Goal: Task Accomplishment & Management: Manage account settings

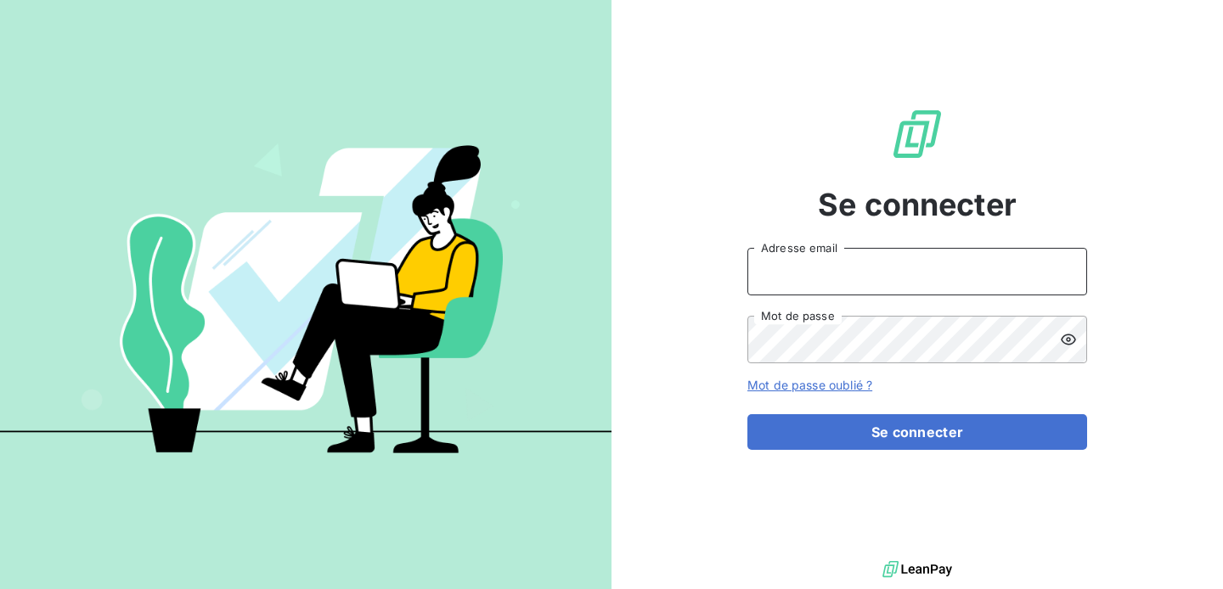
type input "[EMAIL_ADDRESS][DOMAIN_NAME]"
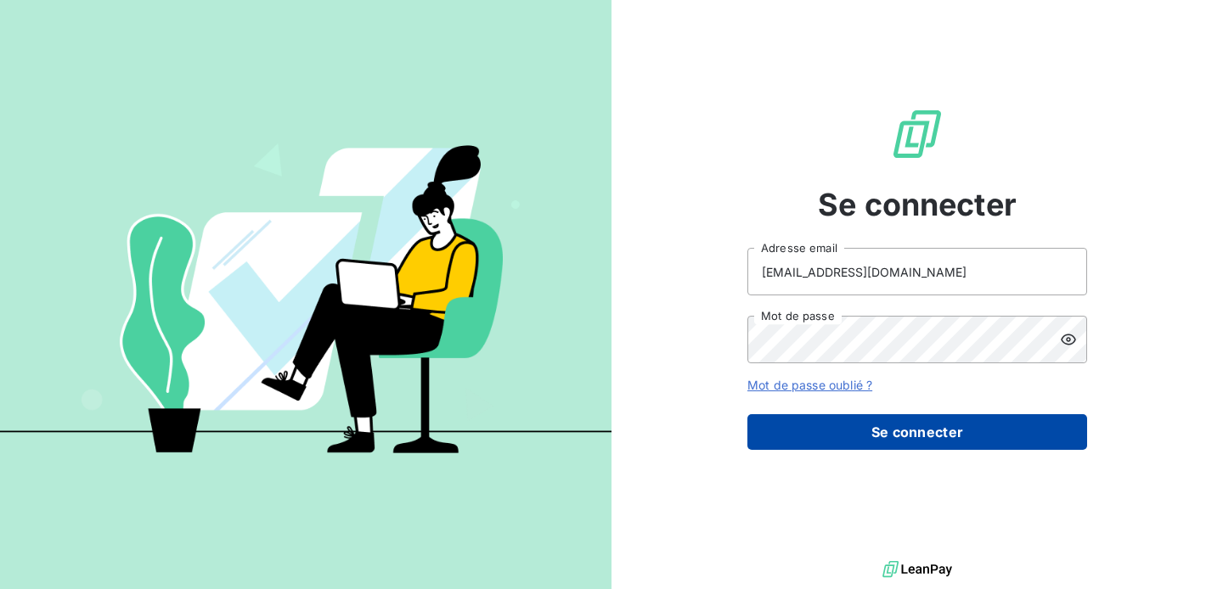
click at [894, 431] on button "Se connecter" at bounding box center [917, 432] width 340 height 36
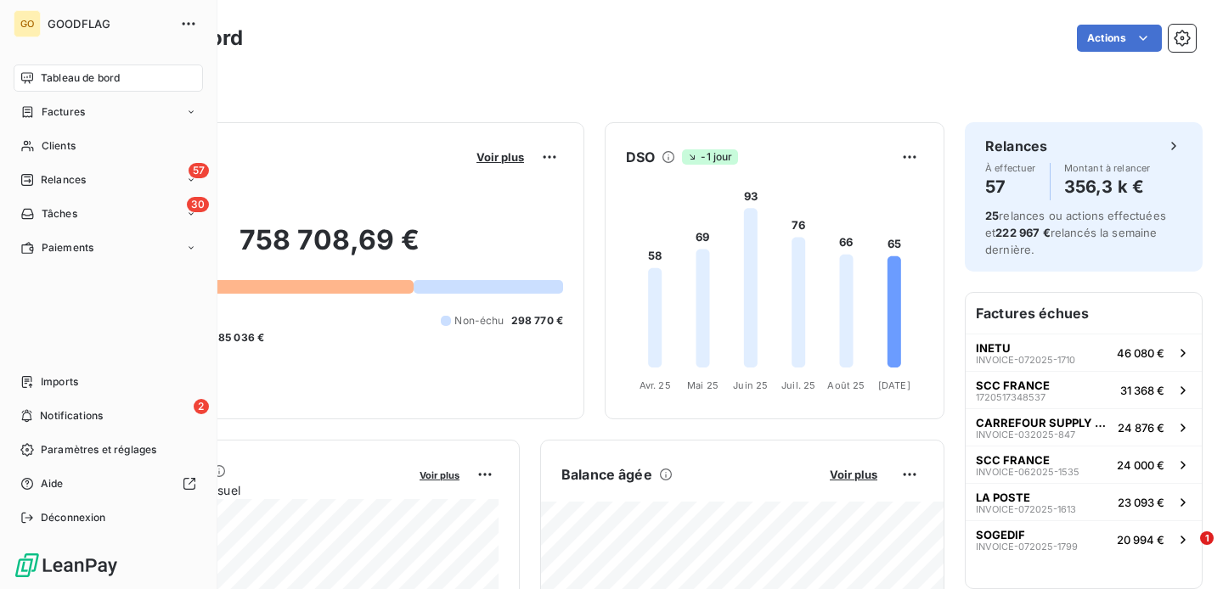
click at [69, 95] on nav "Tableau de bord Factures Clients 57 Relances 30 Tâches Paiements" at bounding box center [108, 163] width 189 height 197
click at [69, 110] on span "Factures" at bounding box center [63, 111] width 43 height 15
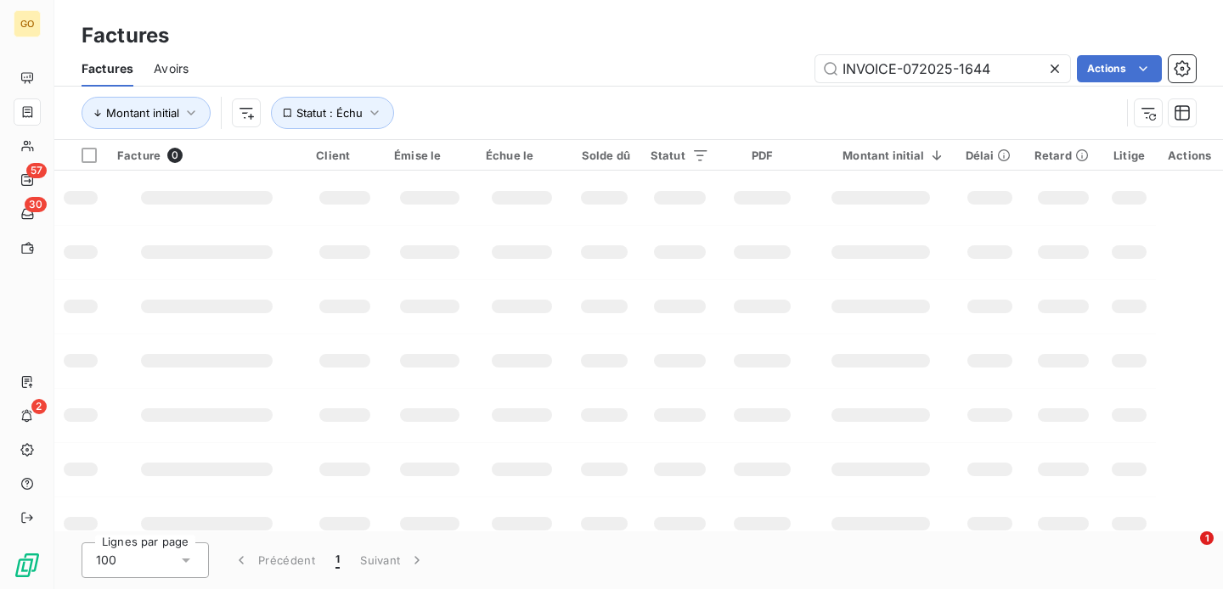
click at [1053, 70] on icon at bounding box center [1054, 68] width 17 height 17
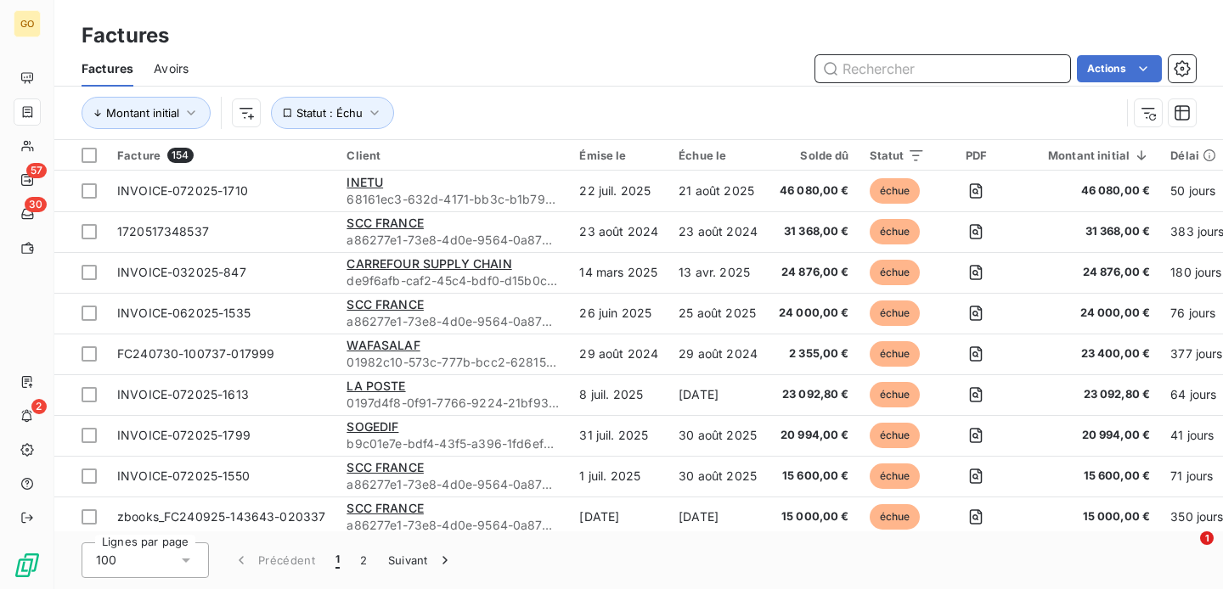
click at [925, 69] on input "text" at bounding box center [942, 68] width 255 height 27
paste input "INVOICE-082025-1824"
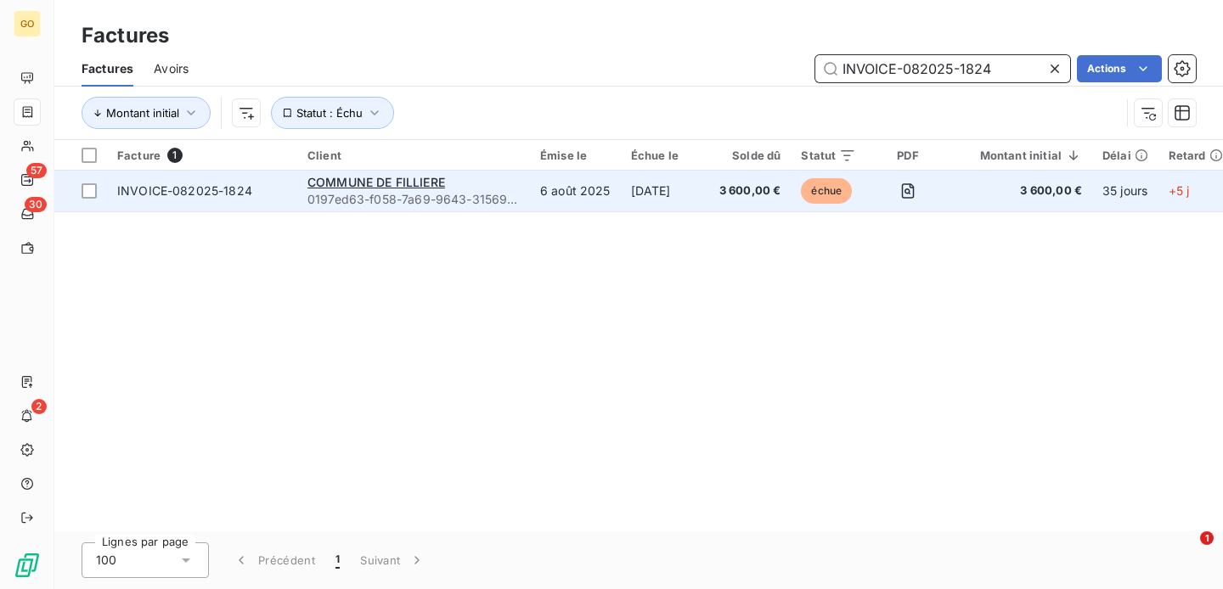
type input "INVOICE-082025-1824"
click at [978, 190] on span "3 600,00 €" at bounding box center [1021, 191] width 122 height 17
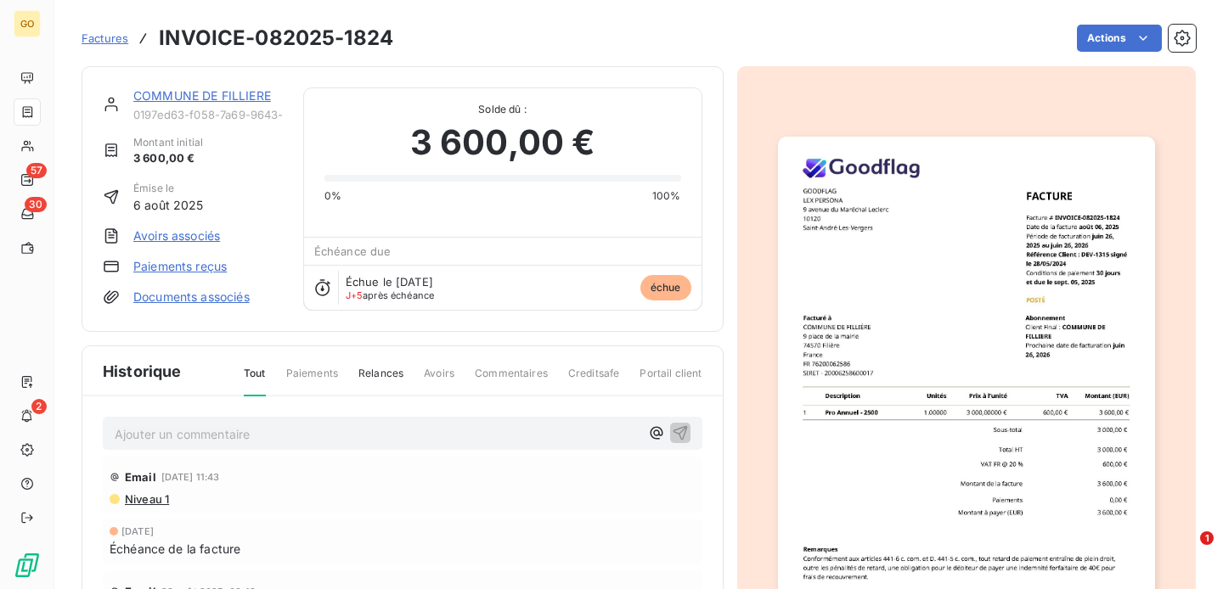
click at [327, 425] on p "Ajouter un commentaire ﻿" at bounding box center [377, 434] width 525 height 21
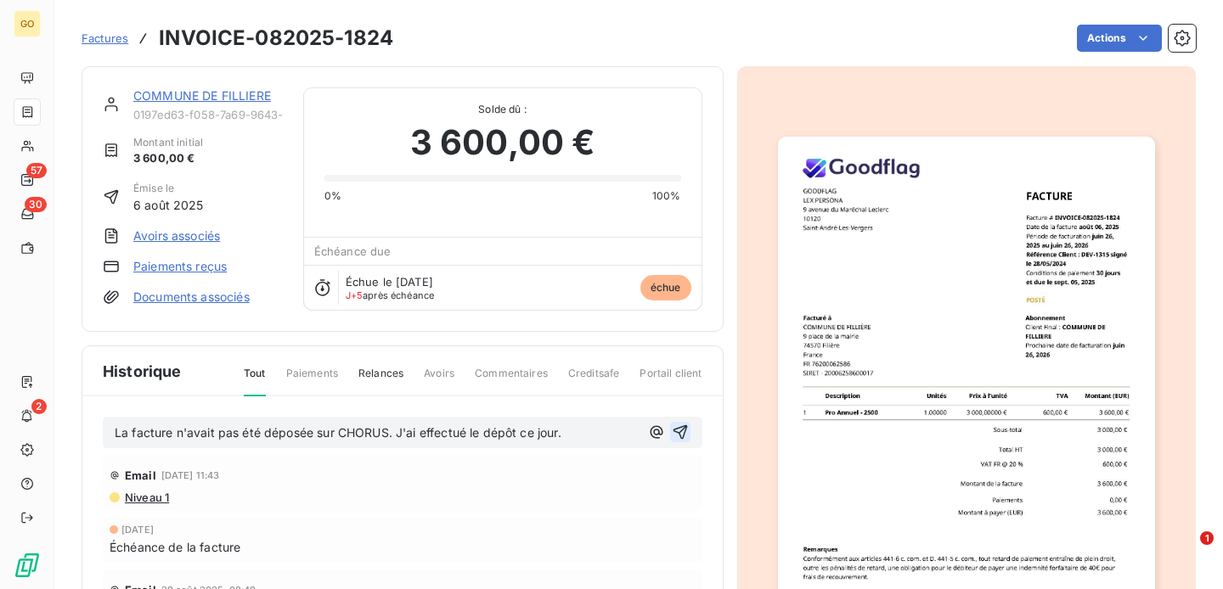
click at [680, 434] on icon "button" at bounding box center [680, 432] width 17 height 17
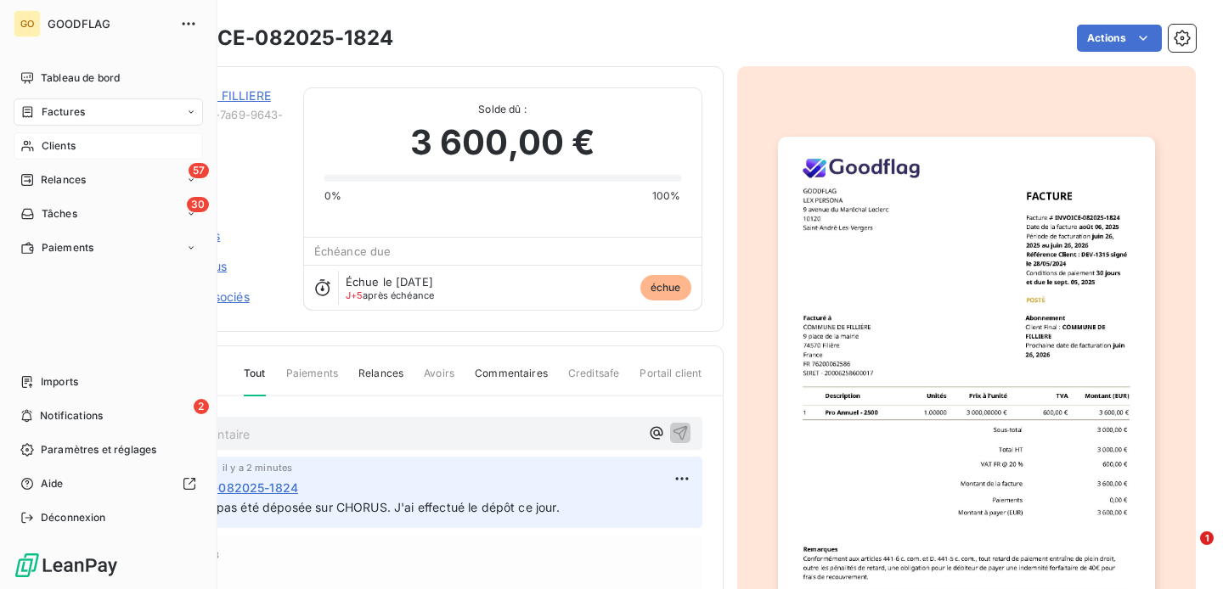
click at [48, 142] on span "Clients" at bounding box center [59, 145] width 34 height 15
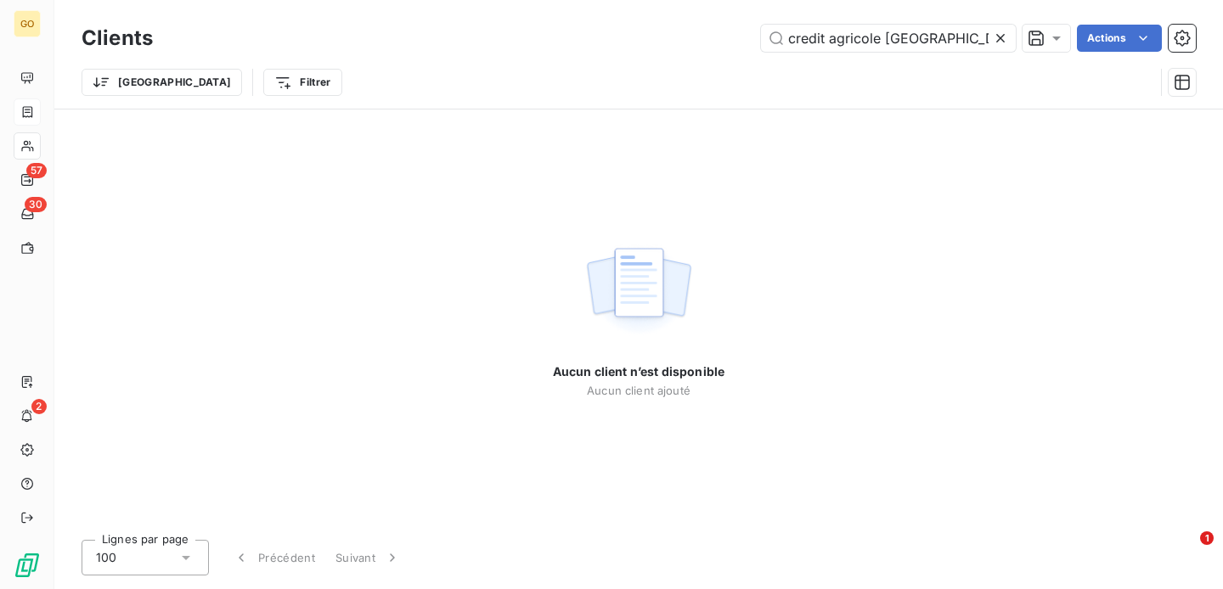
type input "credit agricole maroc"
click at [1000, 42] on icon at bounding box center [1000, 38] width 17 height 17
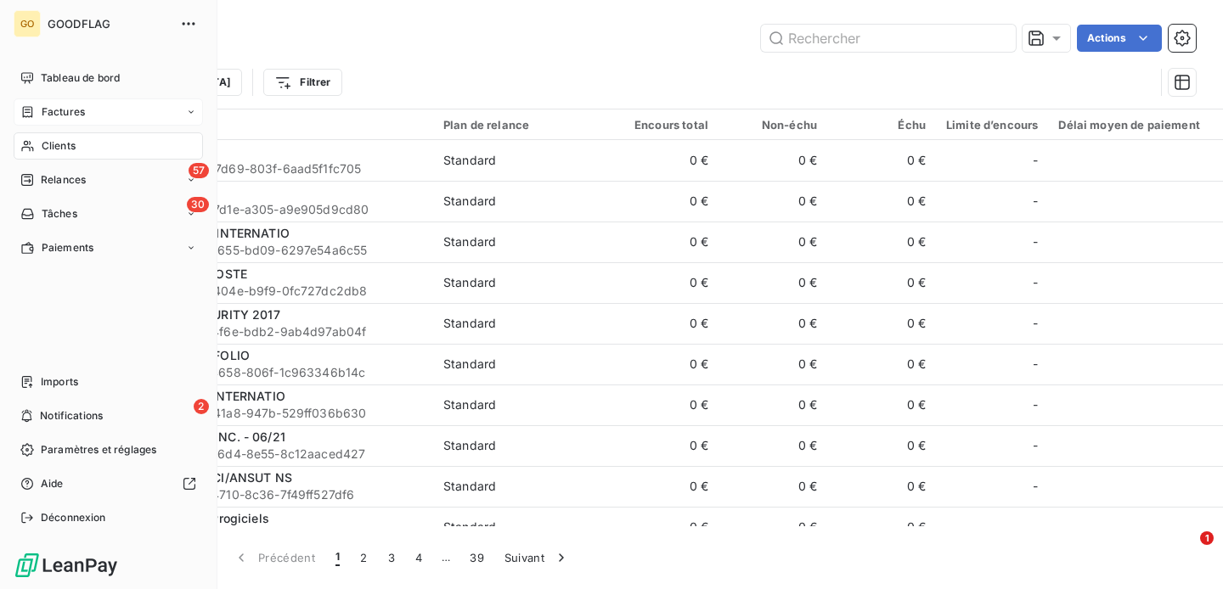
click at [70, 116] on span "Factures" at bounding box center [63, 111] width 43 height 15
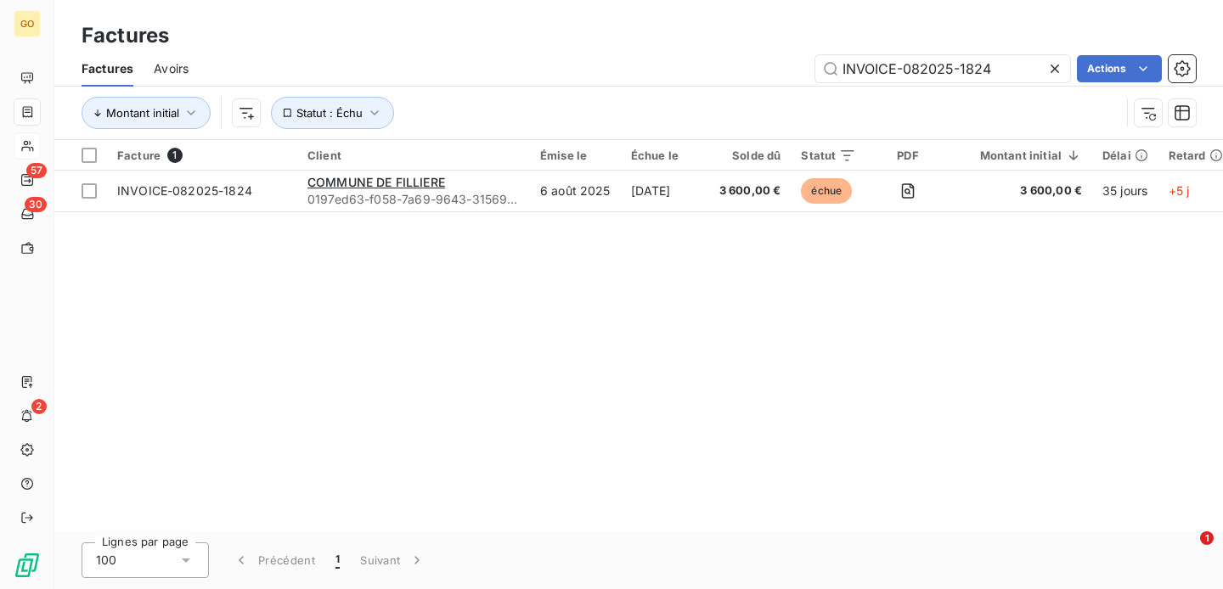
click at [1052, 63] on icon at bounding box center [1054, 68] width 17 height 17
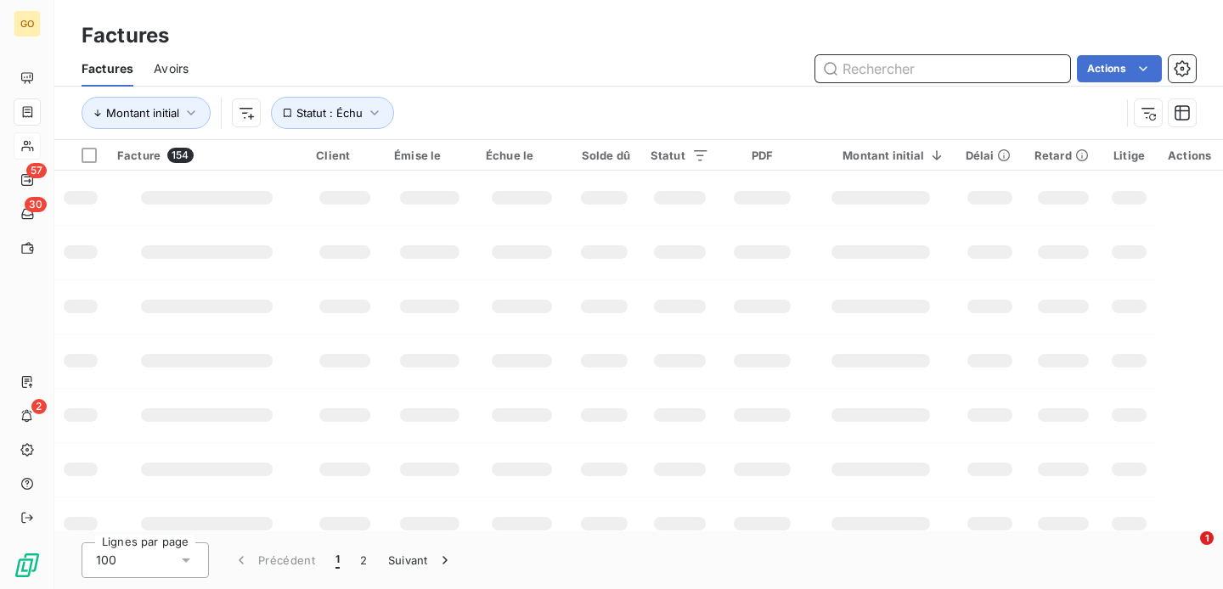
click at [878, 60] on input "text" at bounding box center [942, 68] width 255 height 27
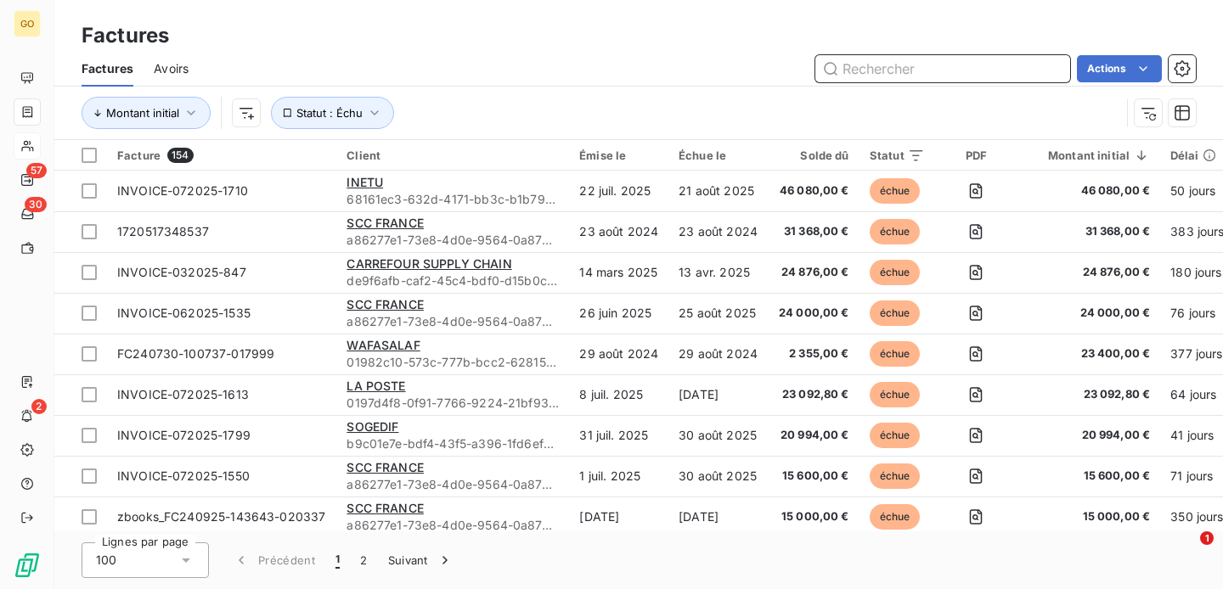
paste input "NVOICE-072025-1656"
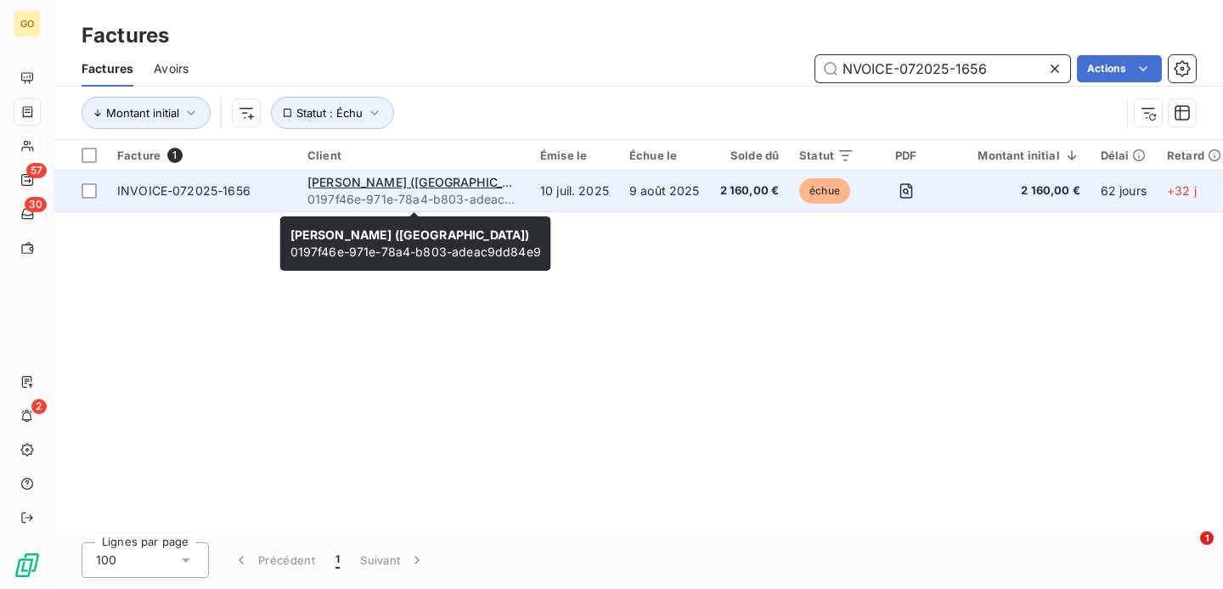
type input "NVOICE-072025-1656"
click at [519, 201] on span "0197f46e-971e-78a4-b803-adeac9dd84e9" at bounding box center [413, 199] width 212 height 17
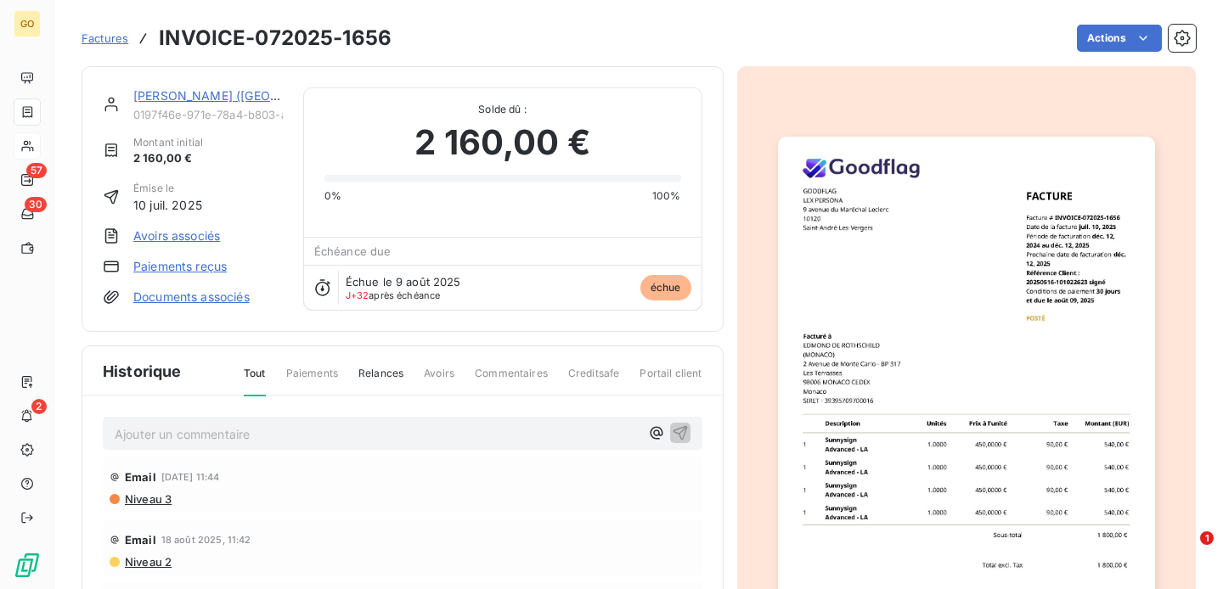
click at [318, 431] on p "Ajouter un commentaire ﻿" at bounding box center [377, 434] width 525 height 21
click at [286, 431] on p "Ajouter un commentaire ﻿" at bounding box center [377, 434] width 525 height 21
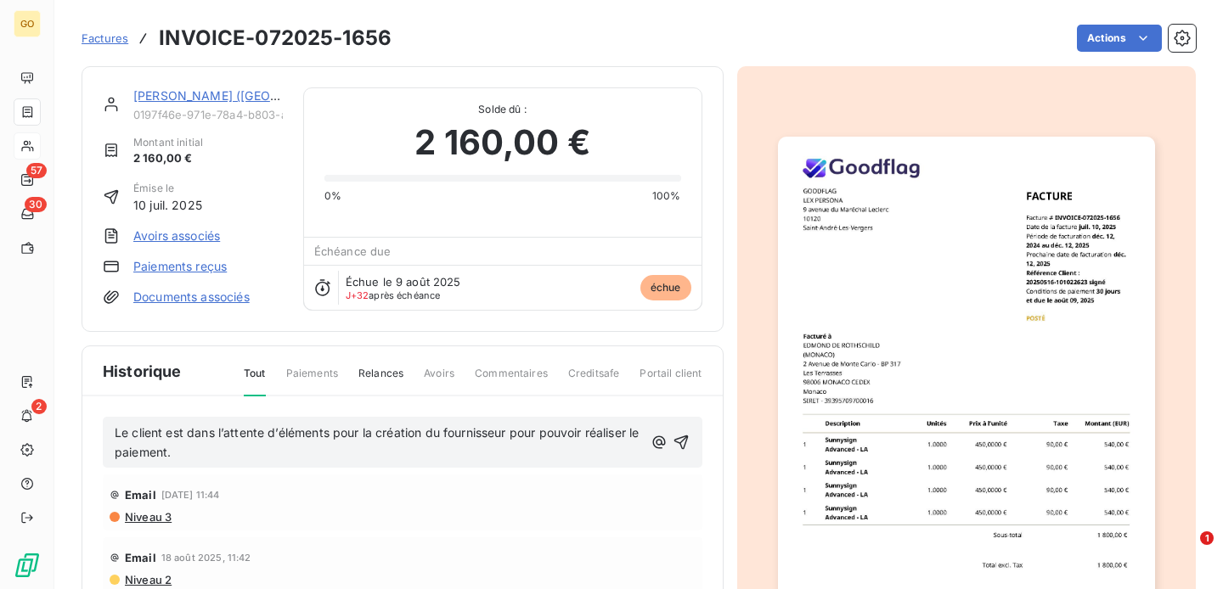
click at [189, 432] on span "Le client est dans l’attente d’éléments pour la création du fournisseur pour po…" at bounding box center [379, 443] width 528 height 34
click at [251, 459] on p "Le client est "dans l’attente d’éléments pour la création du fournisseur pour p…" at bounding box center [379, 443] width 529 height 39
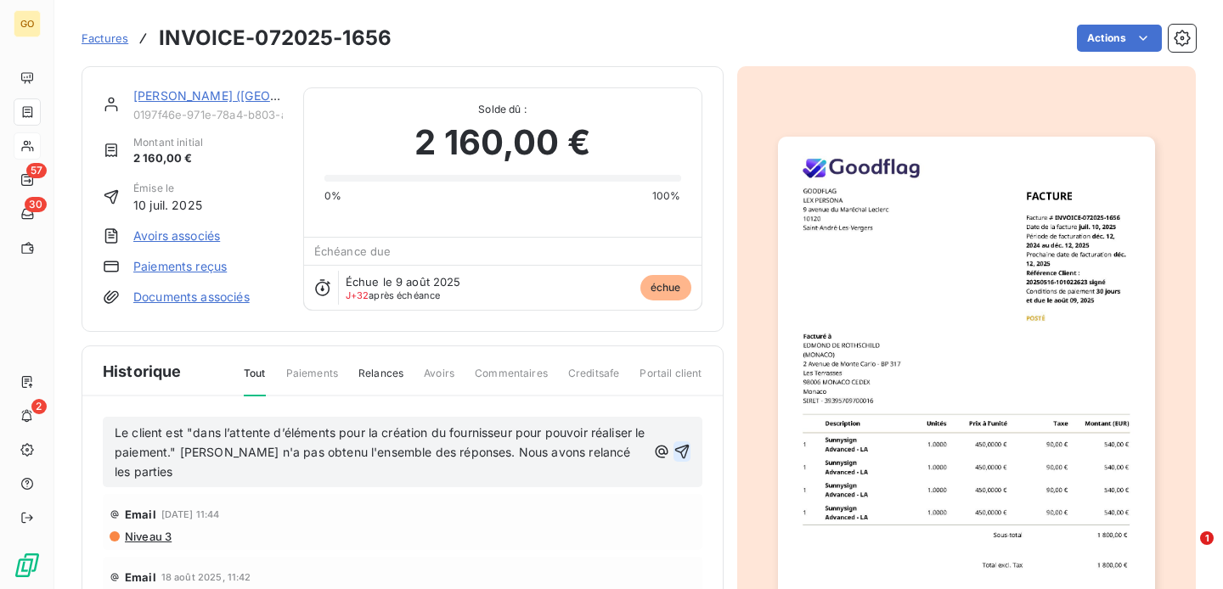
click at [683, 452] on icon "button" at bounding box center [682, 451] width 17 height 17
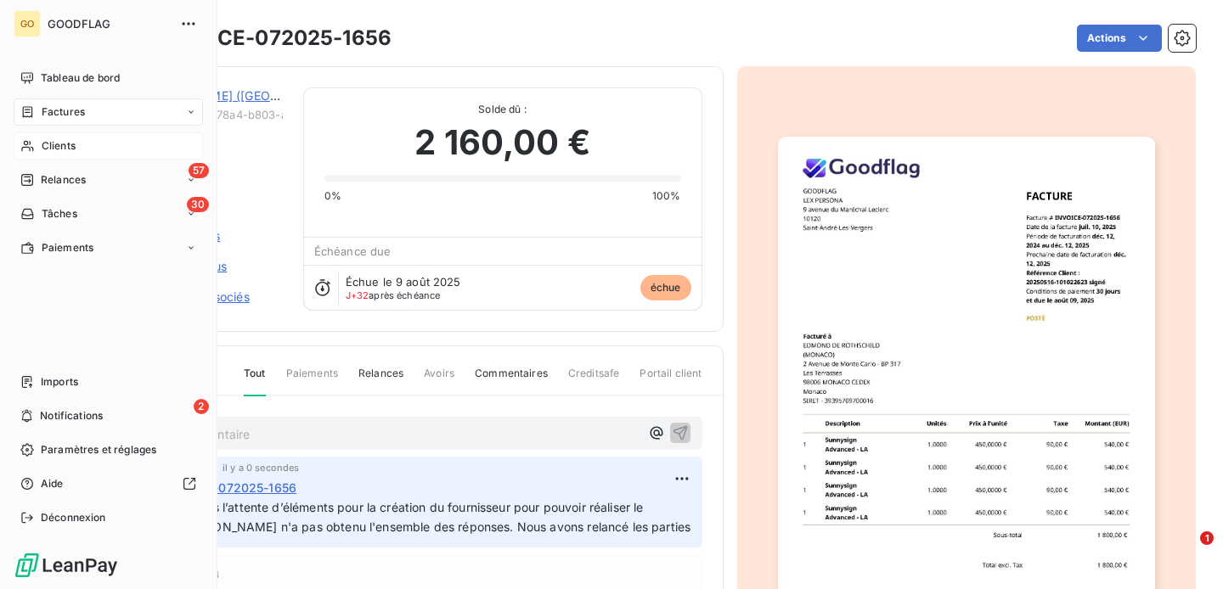
click at [89, 106] on div "Factures" at bounding box center [108, 112] width 189 height 27
click at [86, 113] on div "Factures" at bounding box center [108, 112] width 189 height 27
click at [89, 148] on div "Factures" at bounding box center [118, 146] width 169 height 27
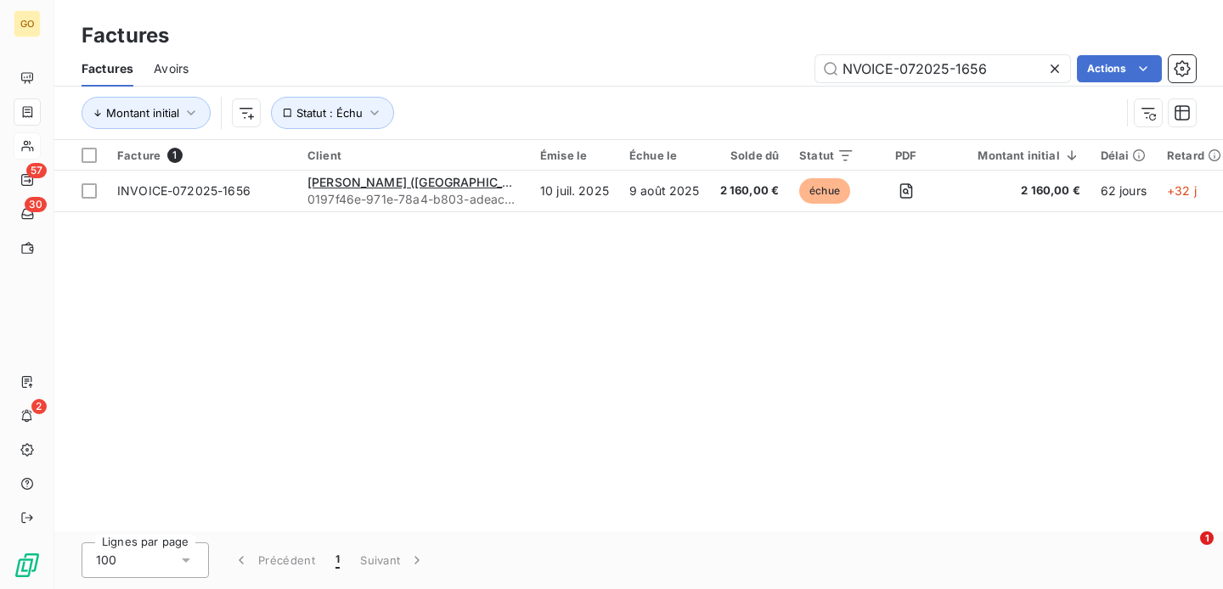
click at [1054, 67] on icon at bounding box center [1055, 69] width 8 height 8
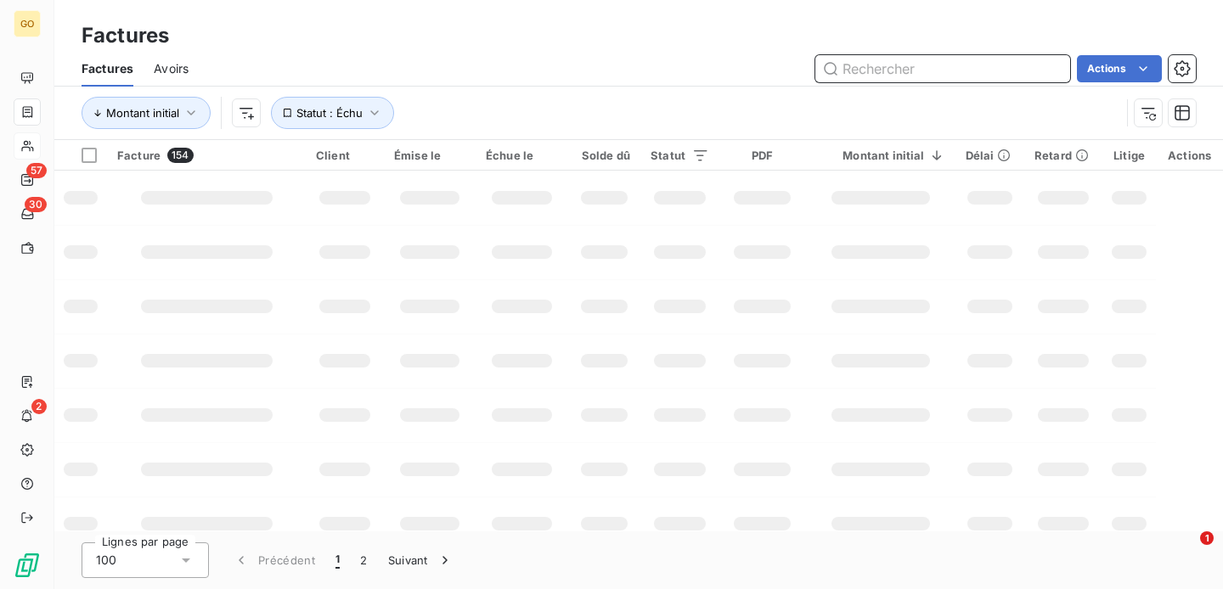
click at [920, 67] on input "text" at bounding box center [942, 68] width 255 height 27
paste input "INVOICE-072025-1622"
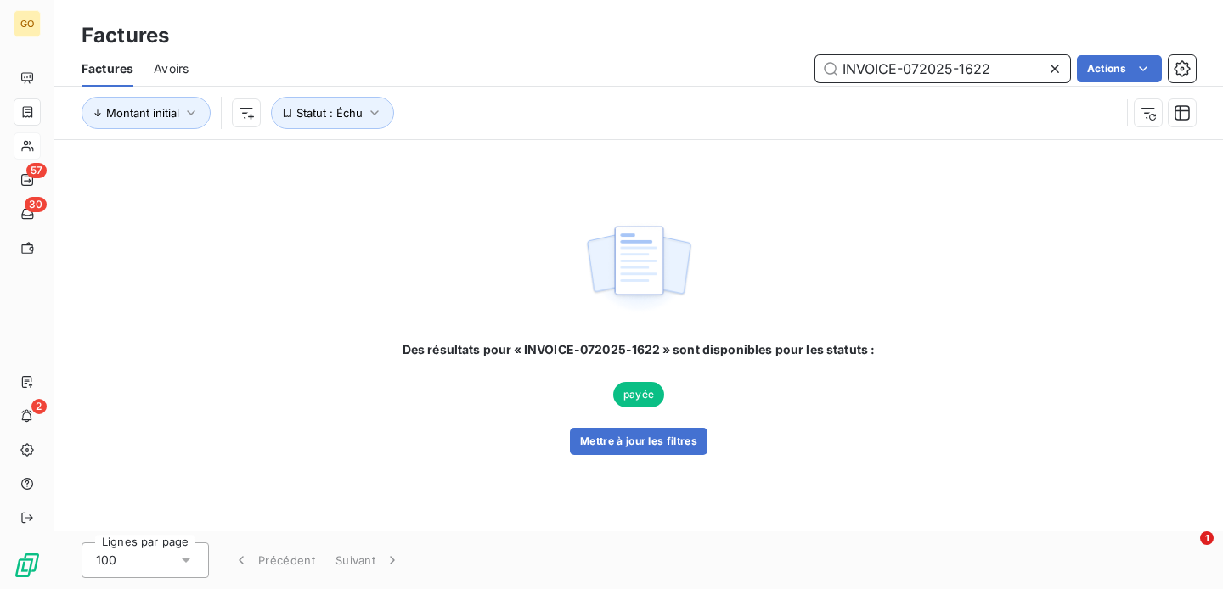
type input "INVOICE-072025-1622"
click at [1057, 64] on icon at bounding box center [1054, 68] width 17 height 17
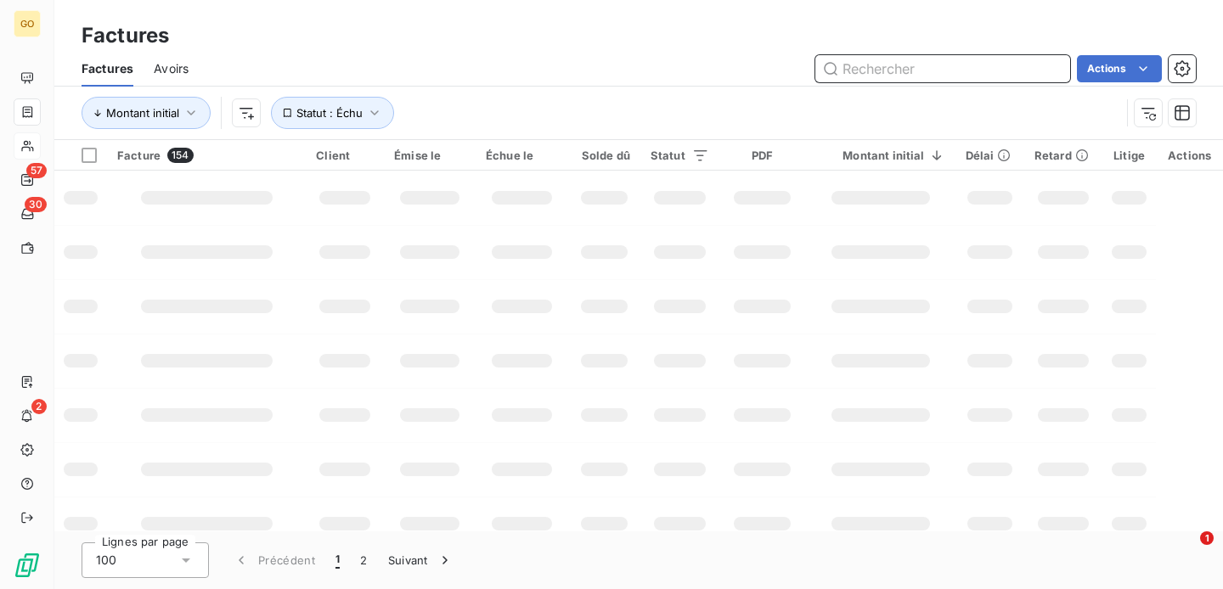
click at [967, 69] on input "text" at bounding box center [942, 68] width 255 height 27
paste input "INVOICE-082025-1832"
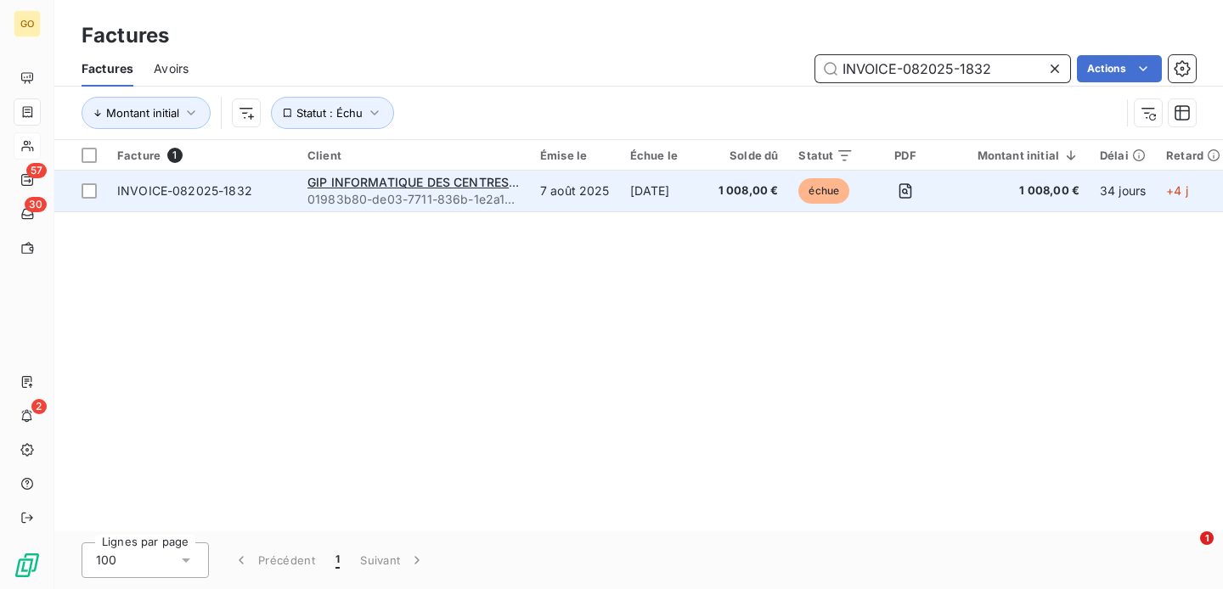
type input "INVOICE-082025-1832"
click at [303, 197] on td "GIP INFORMATIQUE DES CENTRES DE GESTION 01983b80-de03-7711-836b-1e2a1d807396" at bounding box center [413, 191] width 233 height 41
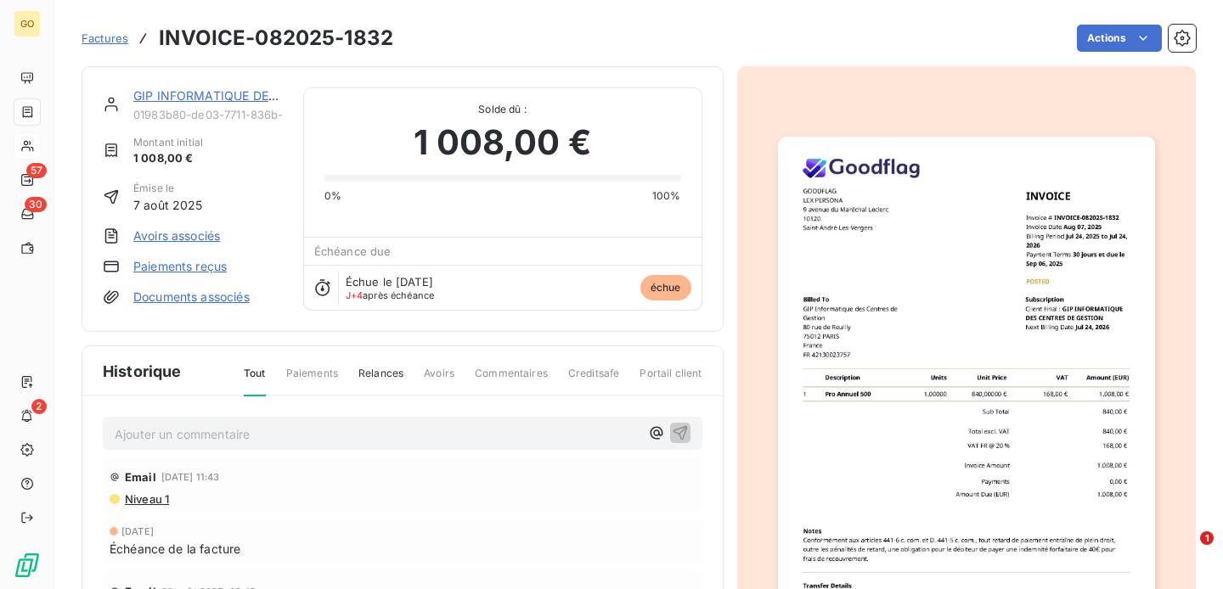
click at [282, 432] on p "Ajouter un commentaire ﻿" at bounding box center [377, 434] width 525 height 21
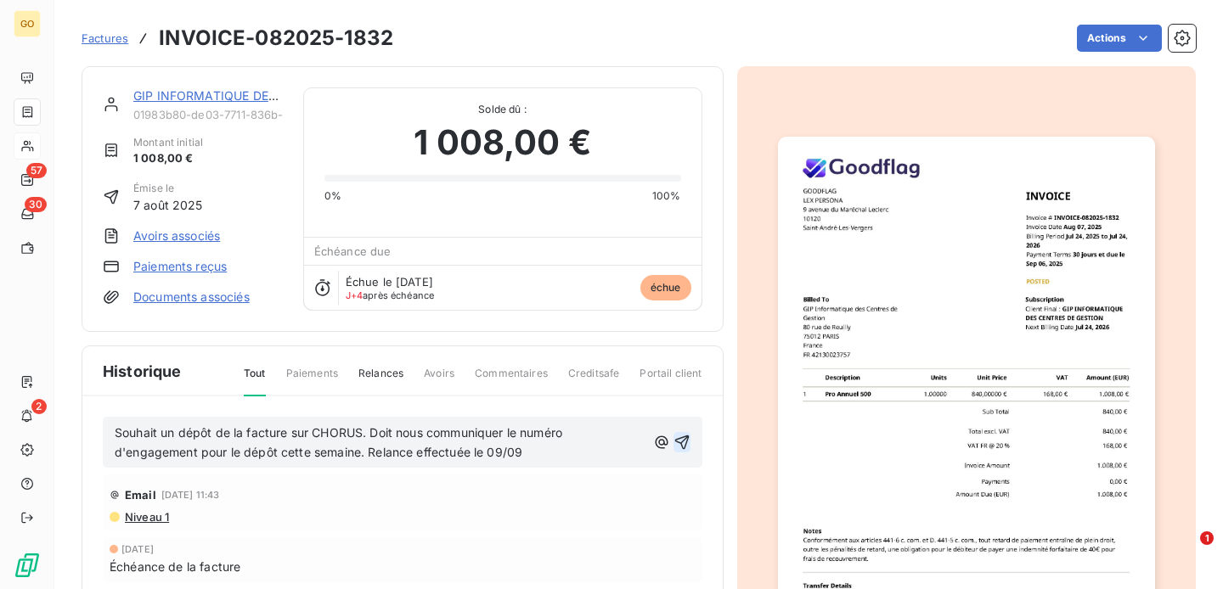
click at [685, 434] on icon "button" at bounding box center [682, 442] width 17 height 17
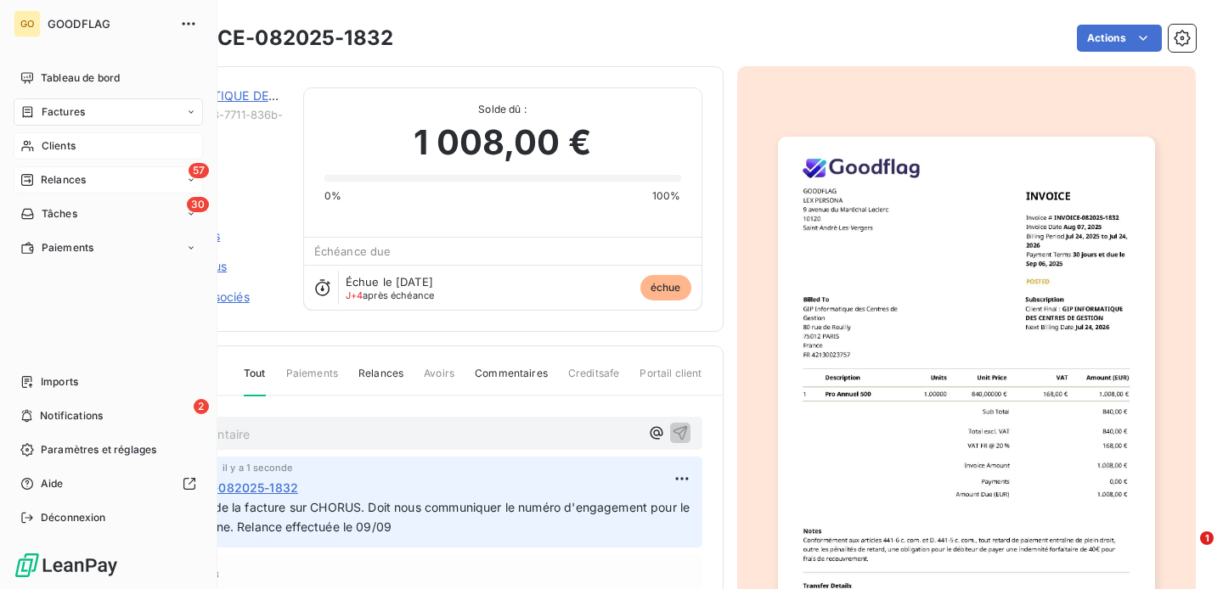
click at [62, 176] on span "Relances" at bounding box center [63, 179] width 45 height 15
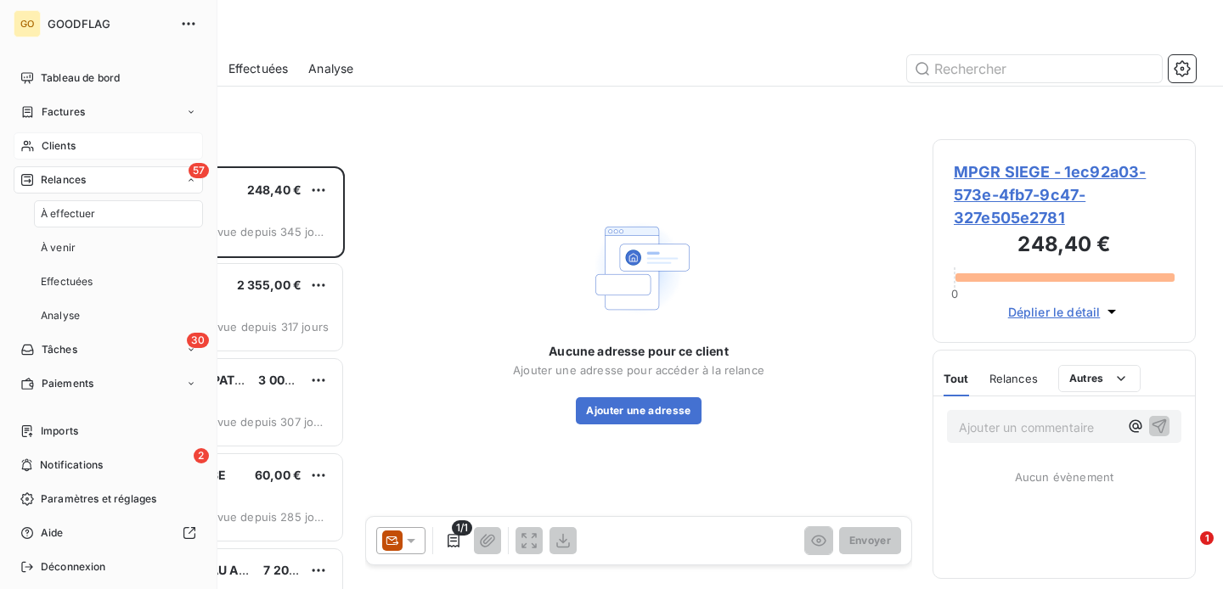
scroll to position [423, 263]
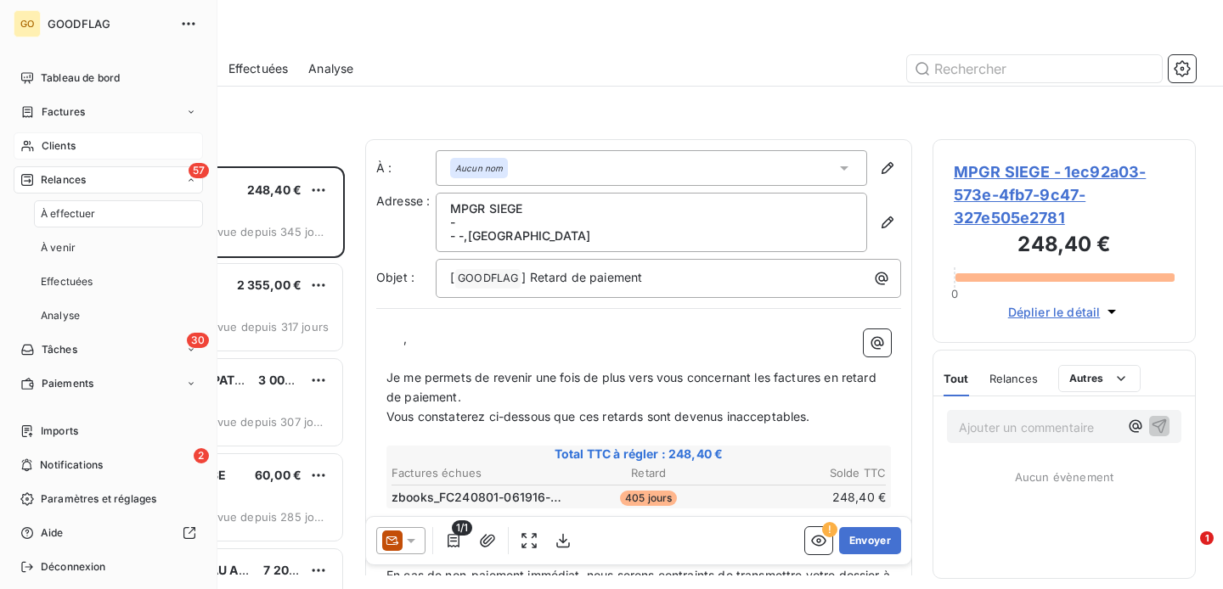
click at [104, 215] on div "À effectuer" at bounding box center [118, 213] width 169 height 27
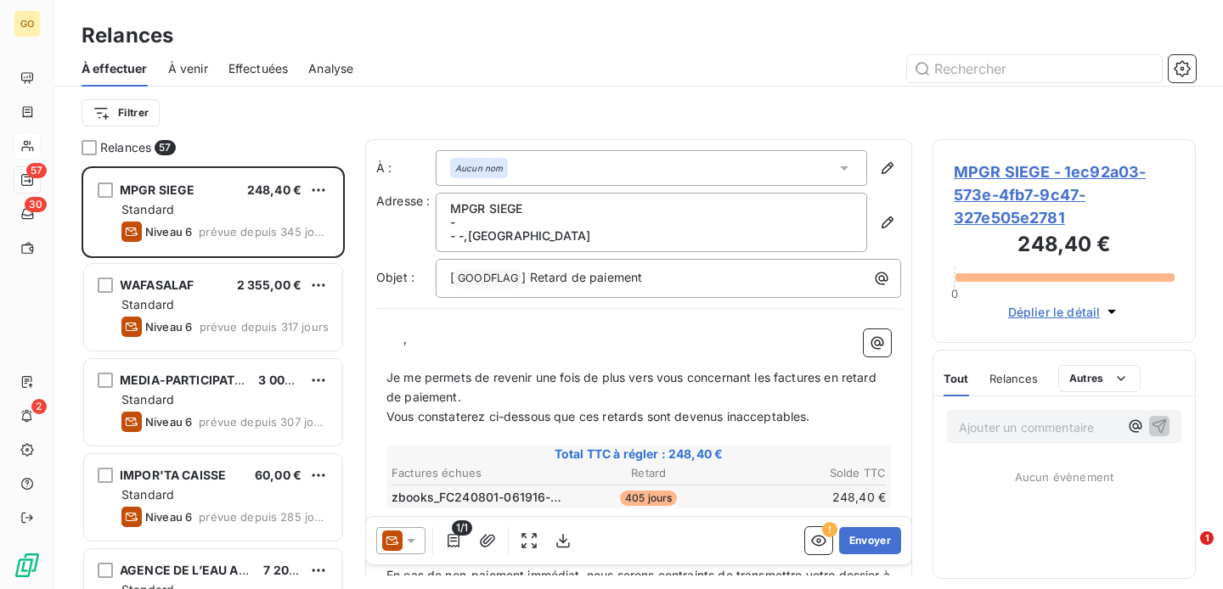
click at [330, 126] on div "Filtrer" at bounding box center [639, 113] width 1114 height 32
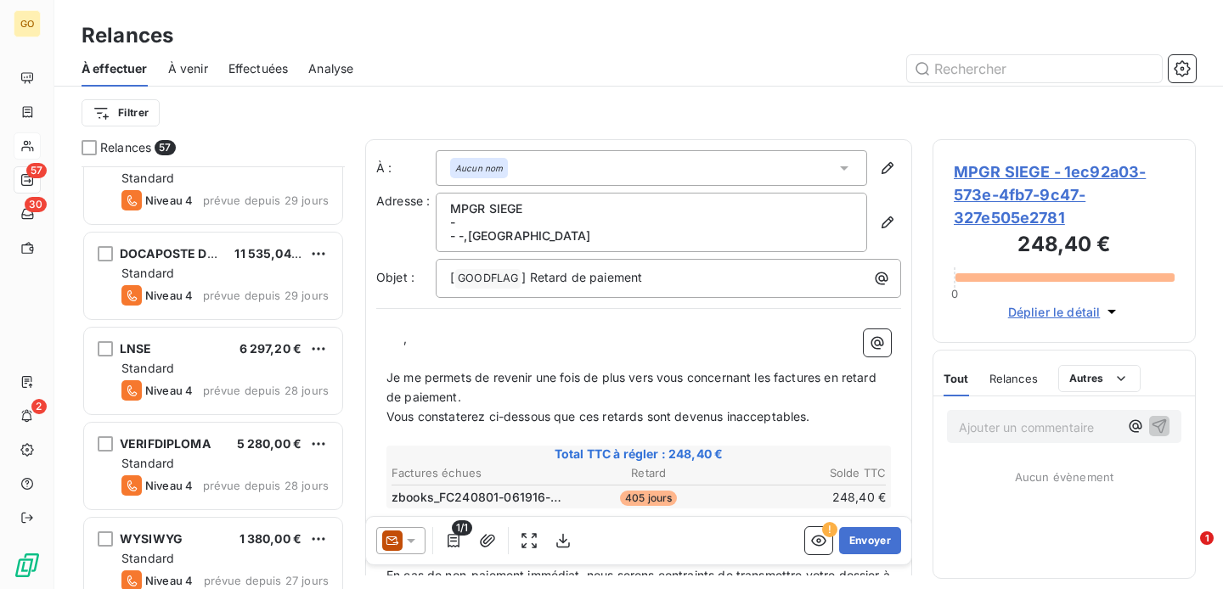
scroll to position [5000, 0]
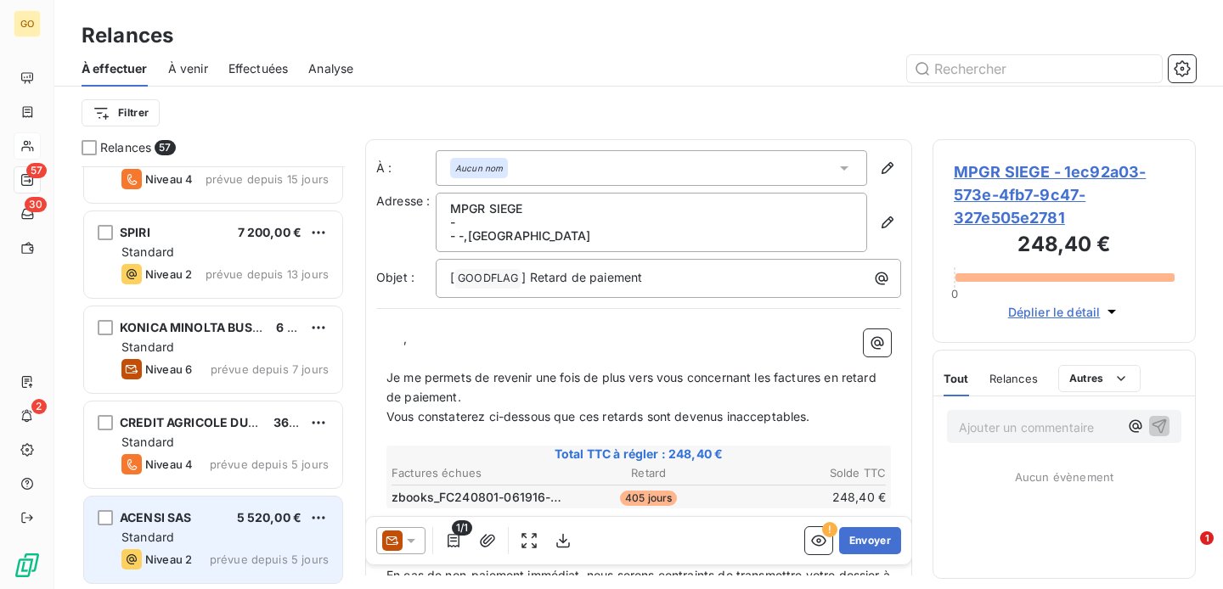
click at [205, 529] on div "Standard" at bounding box center [224, 537] width 207 height 17
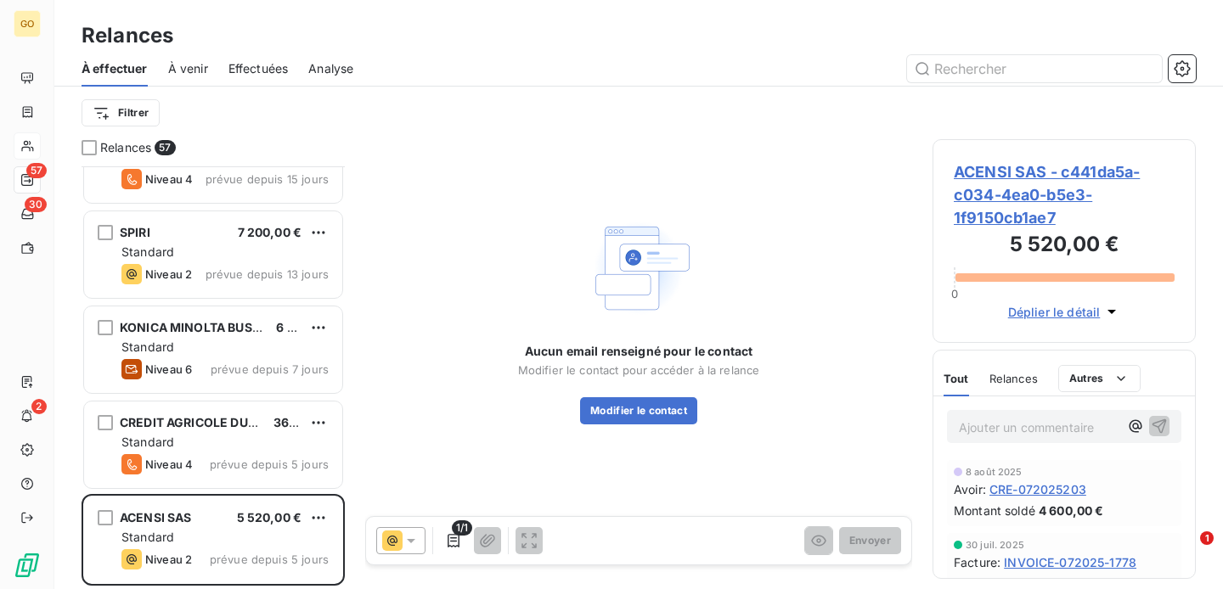
click at [414, 546] on icon at bounding box center [411, 541] width 17 height 17
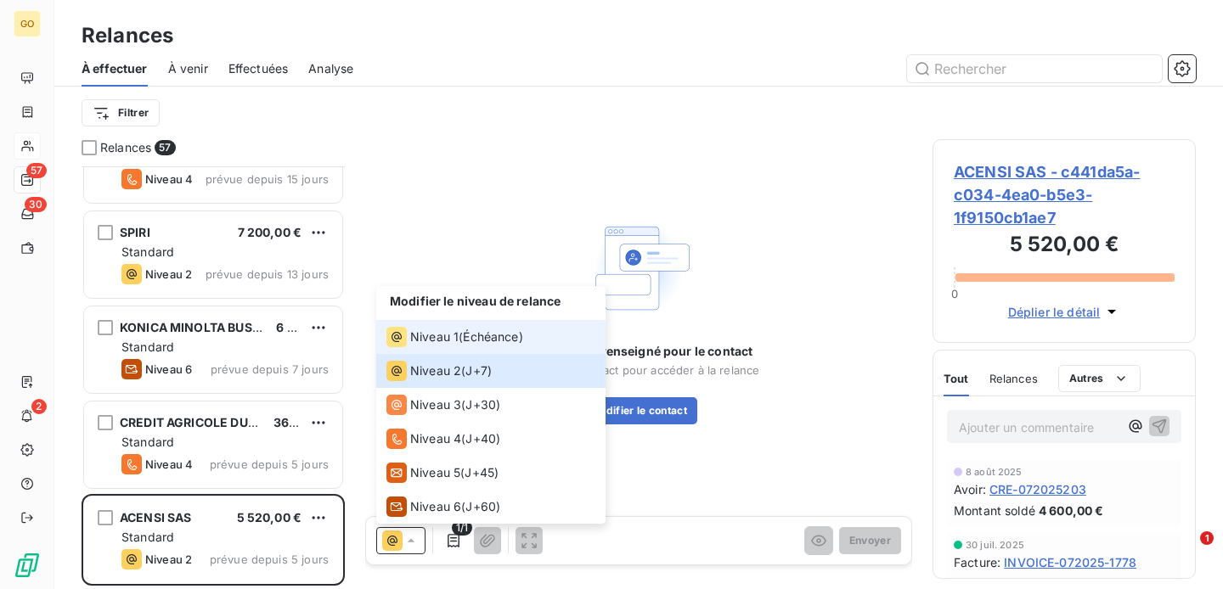
click at [444, 347] on li "Niveau 1 ( Échéance )" at bounding box center [490, 337] width 229 height 34
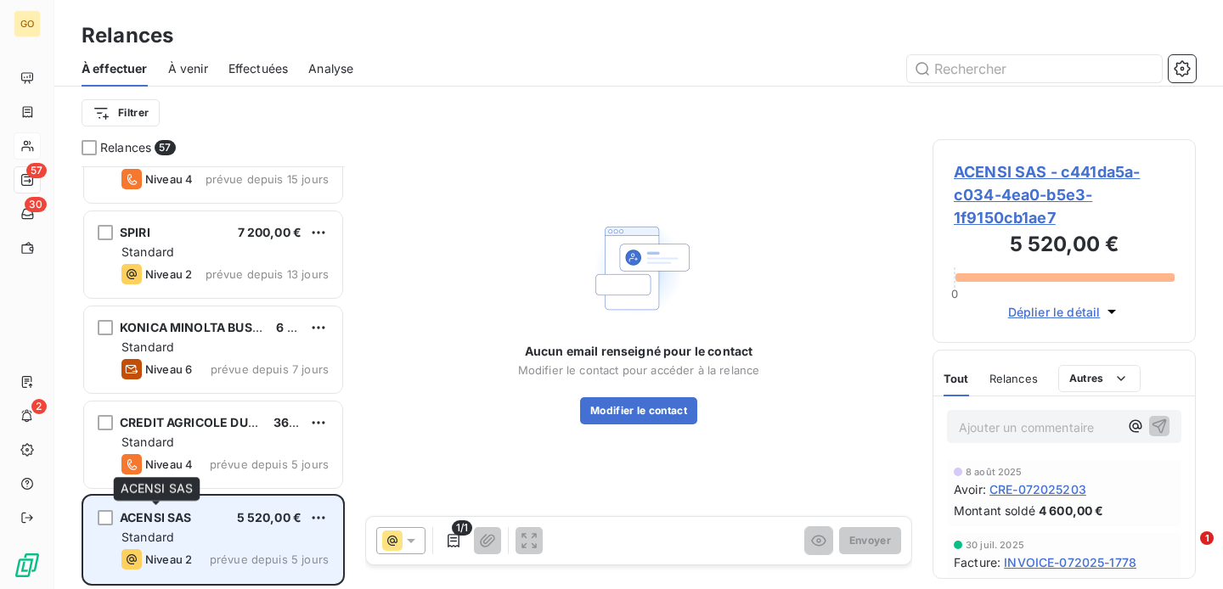
click at [191, 515] on span "ACENSI SAS" at bounding box center [156, 517] width 72 height 14
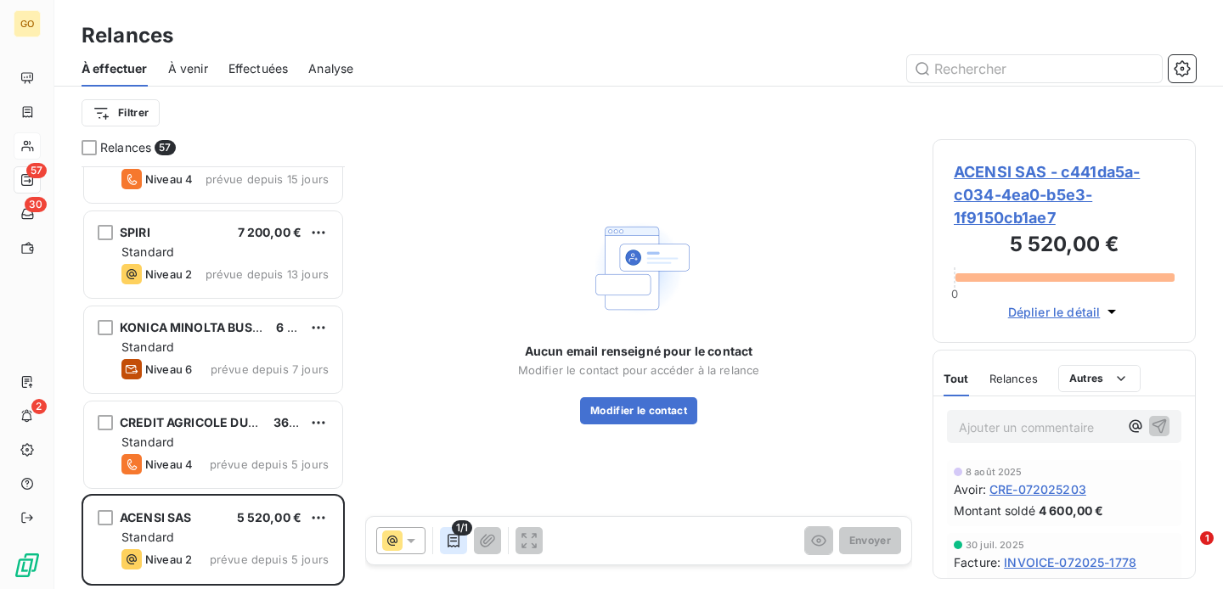
click at [463, 538] on button "button" at bounding box center [453, 540] width 27 height 27
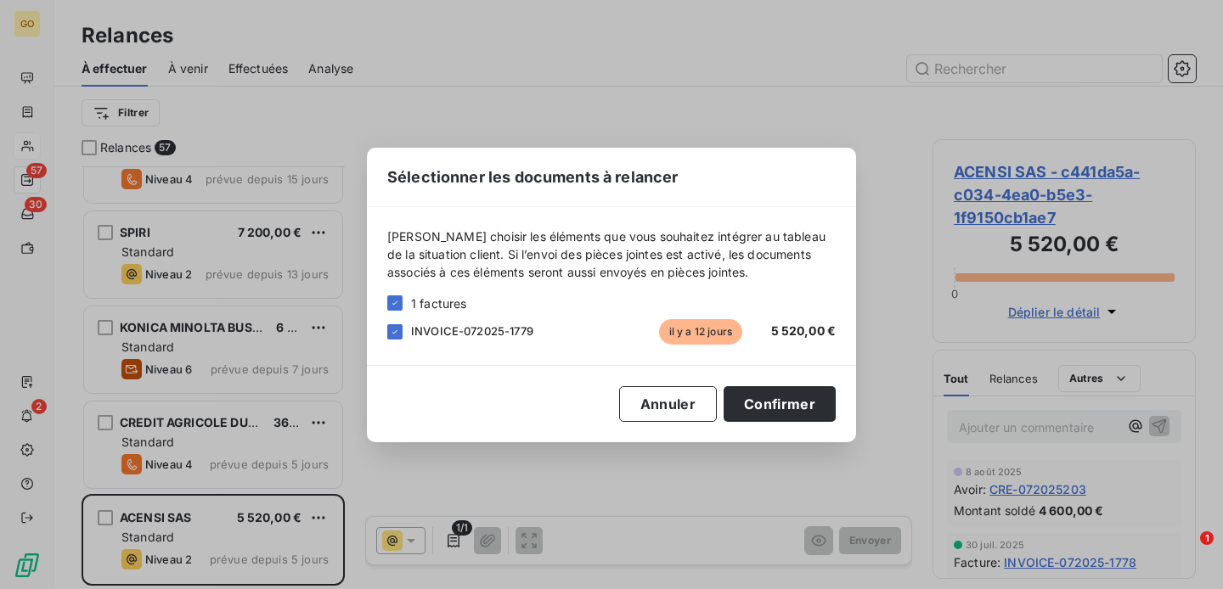
click at [463, 325] on span "INVOICE-072025-1779" at bounding box center [472, 331] width 122 height 14
copy span "INVOICE-072025-1779"
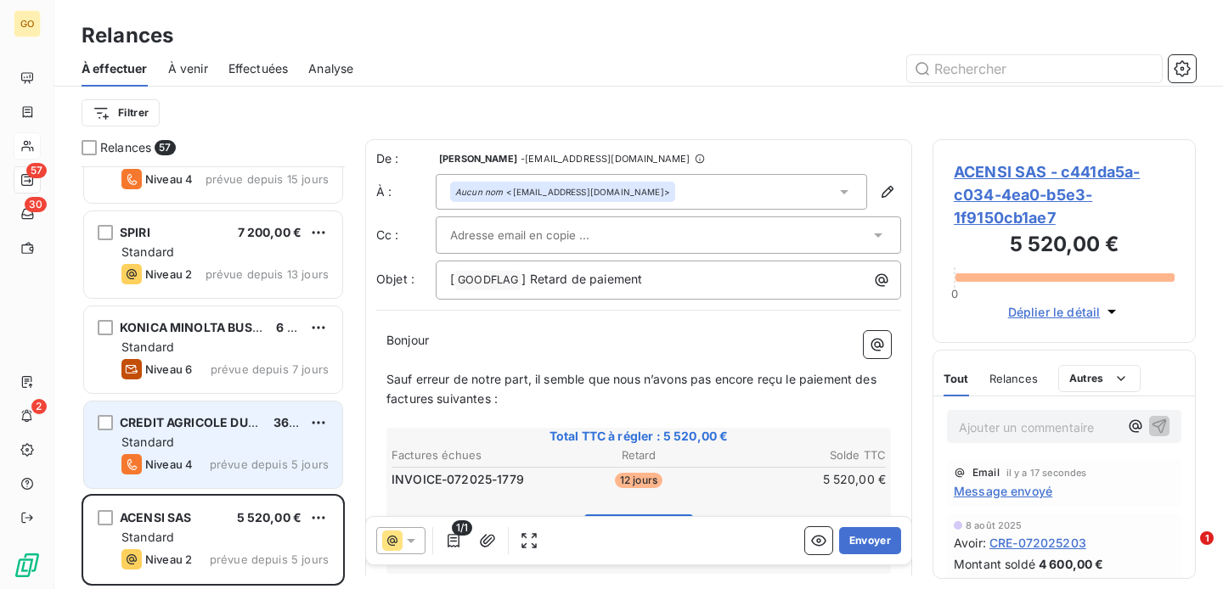
click at [206, 430] on div "CREDIT AGRICOLE DU MORBIHAN" at bounding box center [190, 422] width 140 height 17
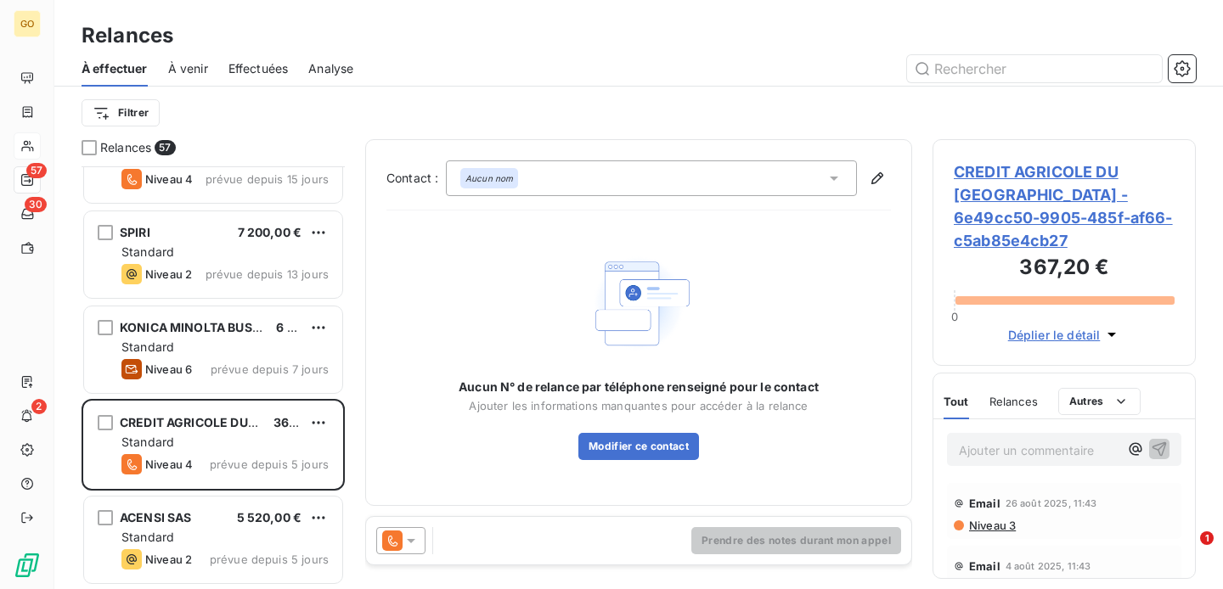
click at [415, 547] on icon at bounding box center [411, 541] width 17 height 17
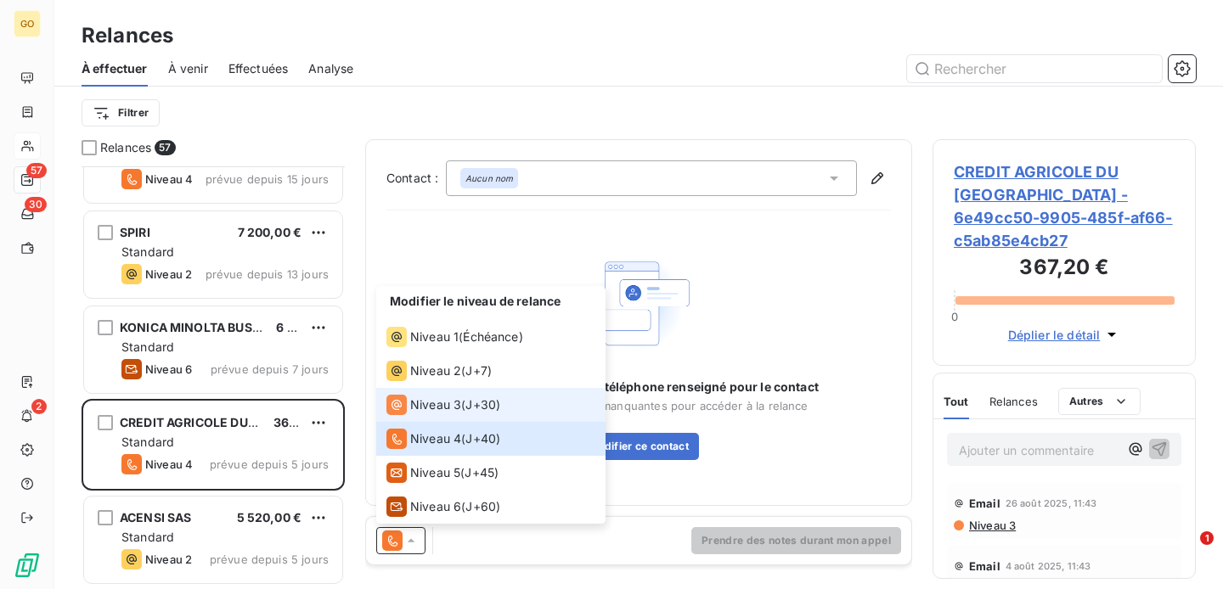
click at [443, 404] on span "Niveau 3" at bounding box center [435, 405] width 51 height 17
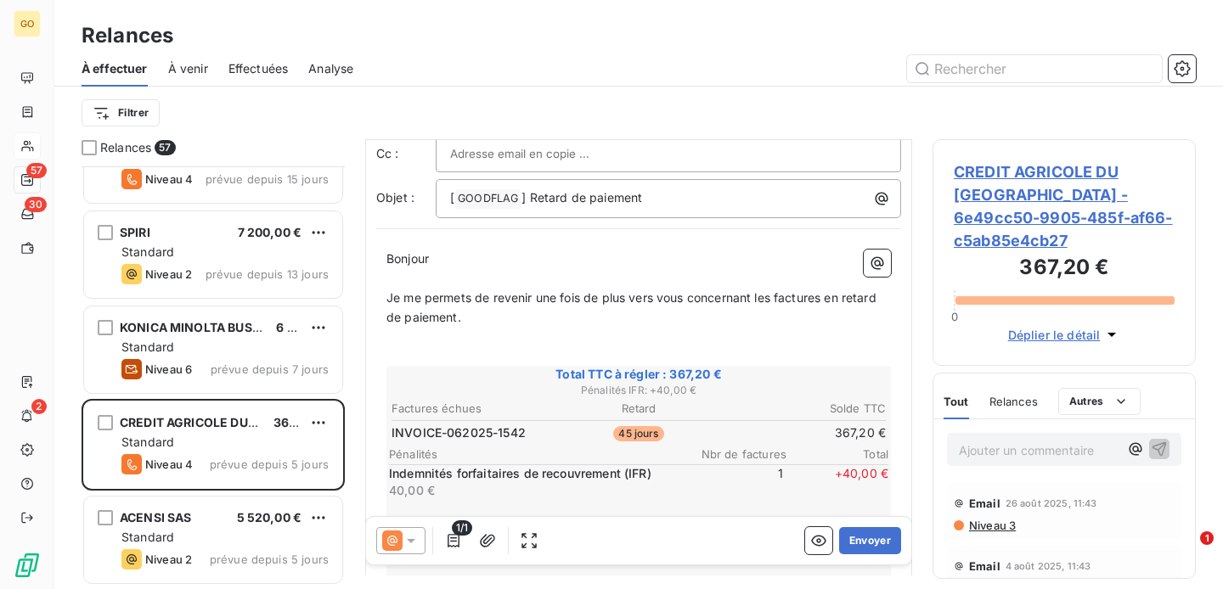
scroll to position [104, 0]
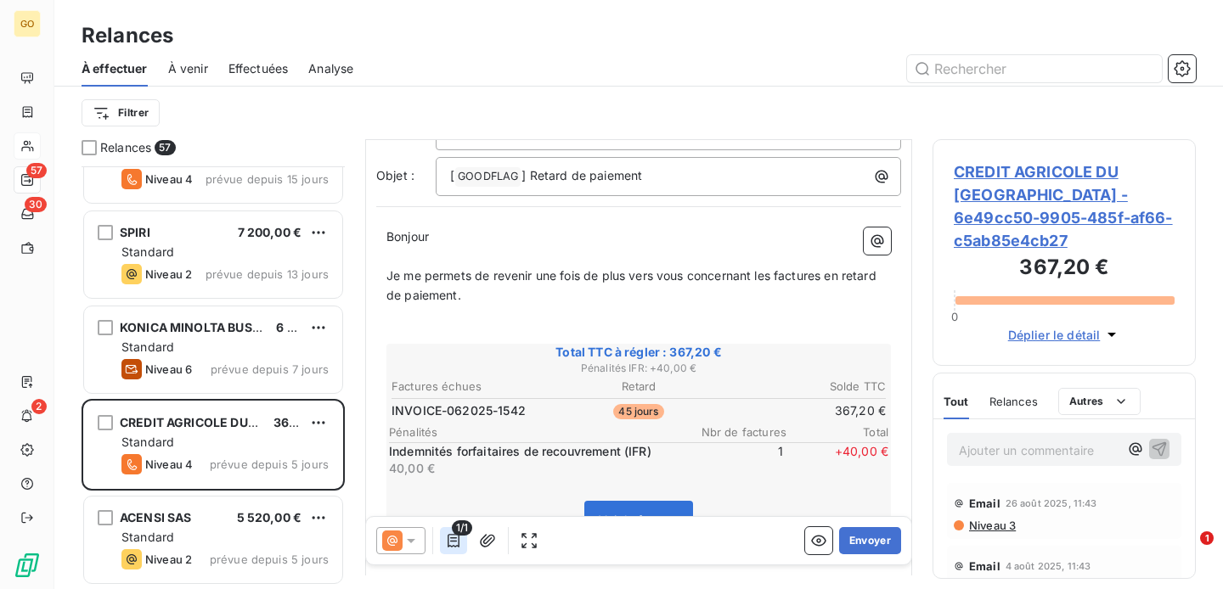
click at [454, 543] on icon "button" at bounding box center [453, 541] width 17 height 17
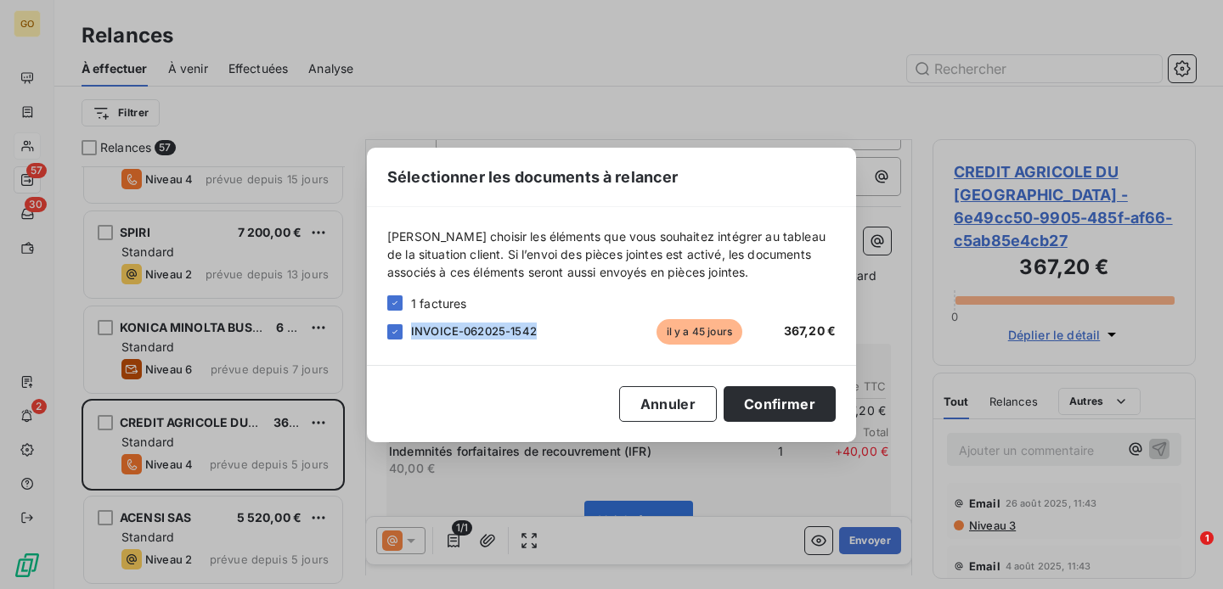
drag, startPoint x: 411, startPoint y: 333, endPoint x: 555, endPoint y: 333, distance: 144.4
click at [555, 333] on div "INVOICE-062025-1542" at bounding box center [529, 331] width 237 height 17
copy span "INVOICE-062025-1542"
click at [685, 410] on button "Annuler" at bounding box center [668, 404] width 98 height 36
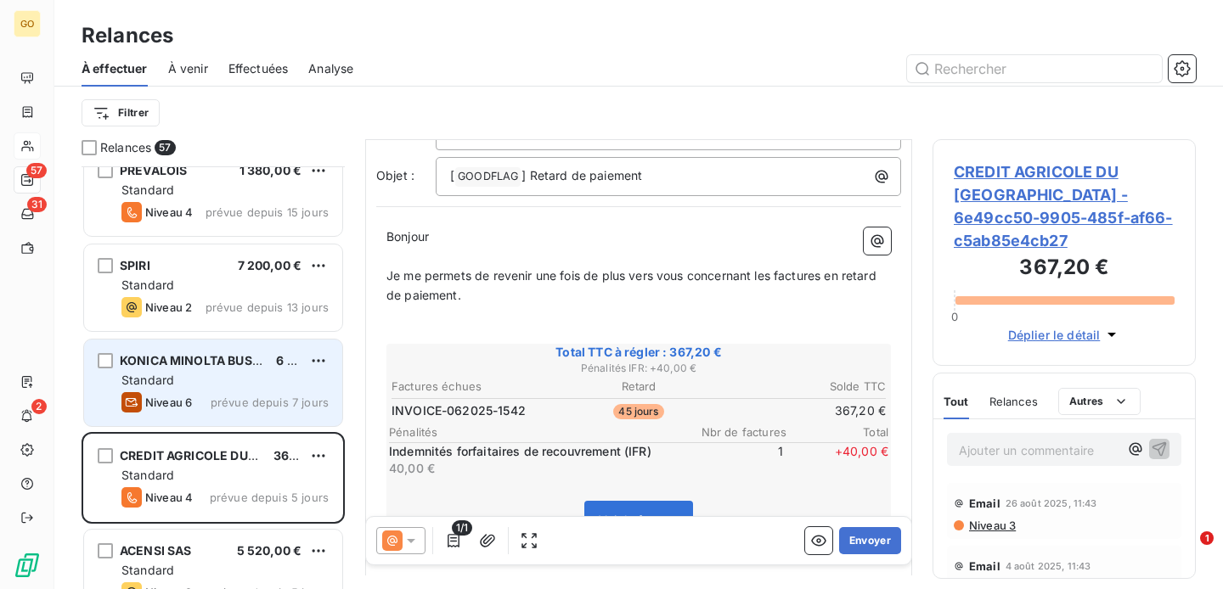
scroll to position [4953, 0]
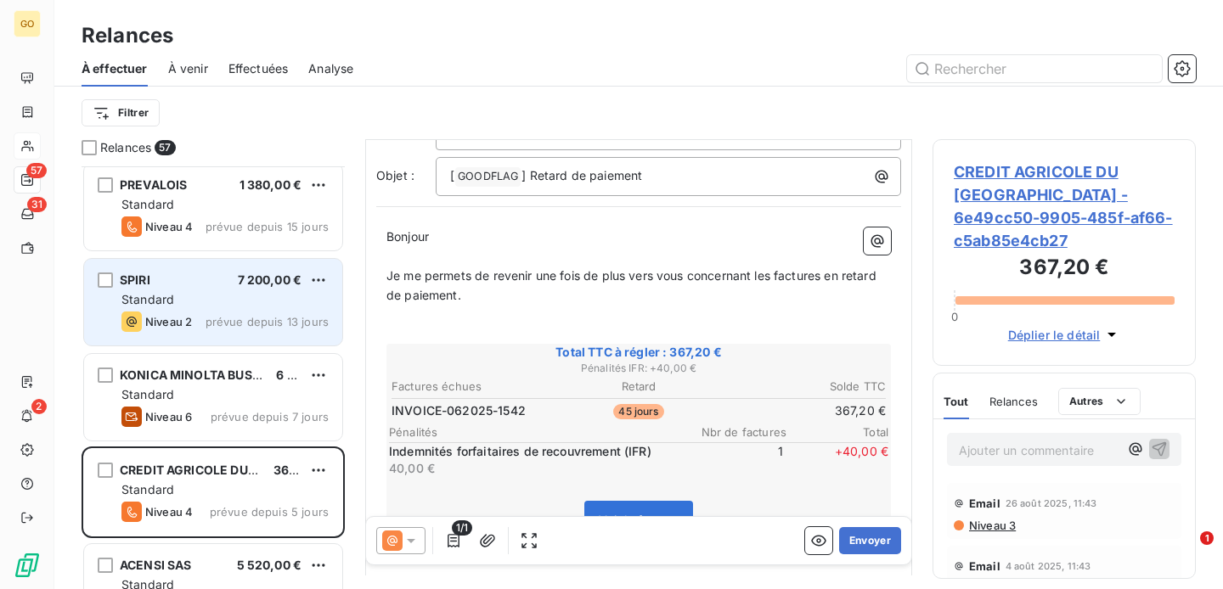
click at [198, 297] on div "Standard" at bounding box center [224, 299] width 207 height 17
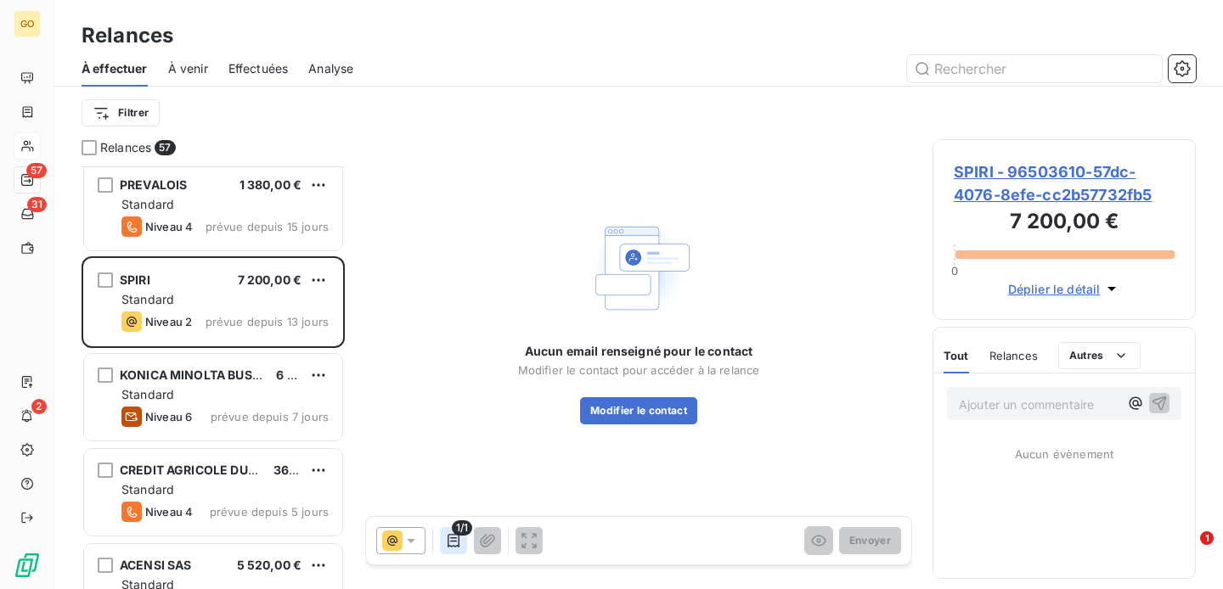
click at [450, 542] on icon "button" at bounding box center [453, 541] width 17 height 17
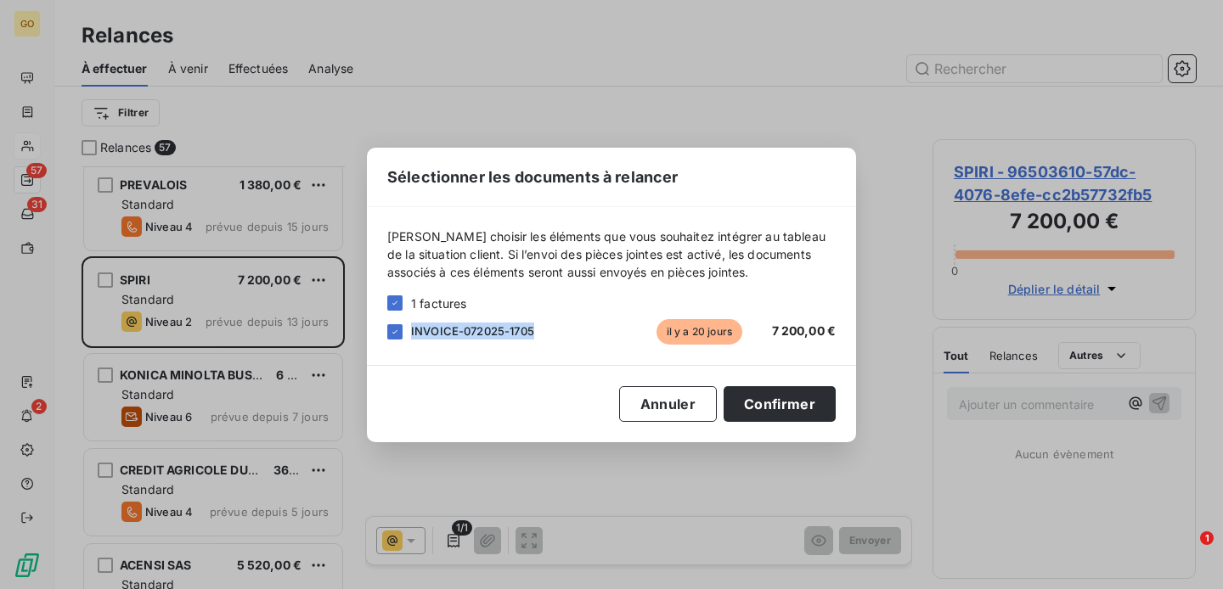
drag, startPoint x: 411, startPoint y: 331, endPoint x: 544, endPoint y: 333, distance: 132.5
click at [544, 333] on div "INVOICE-072025-1705" at bounding box center [529, 331] width 237 height 17
copy span "INVOICE-072025-1705"
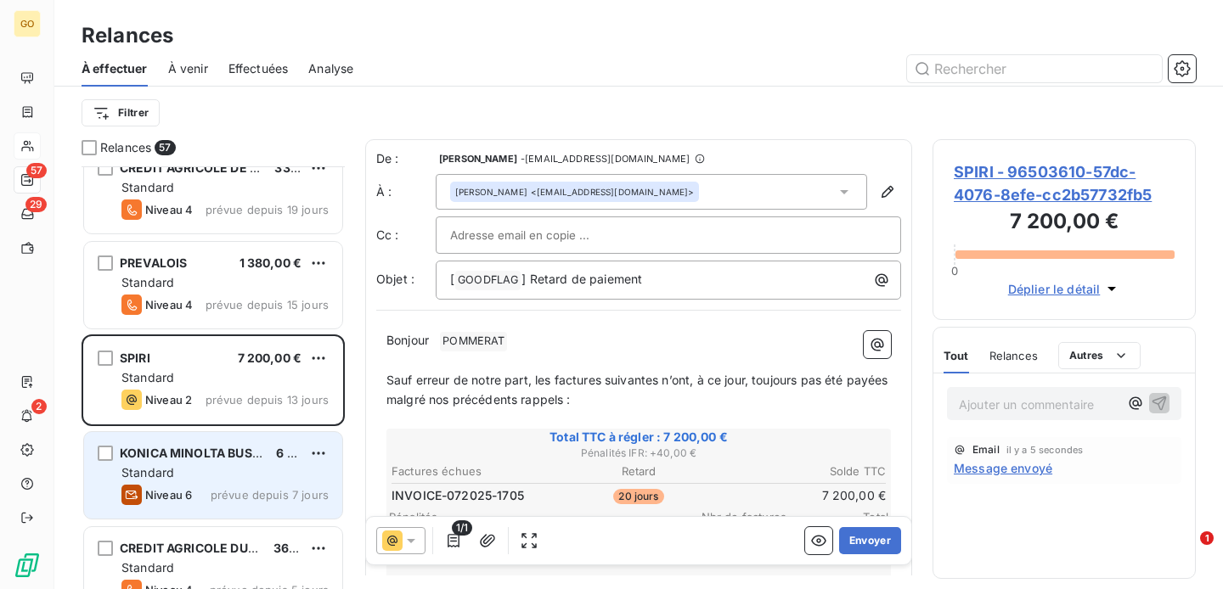
scroll to position [4856, 0]
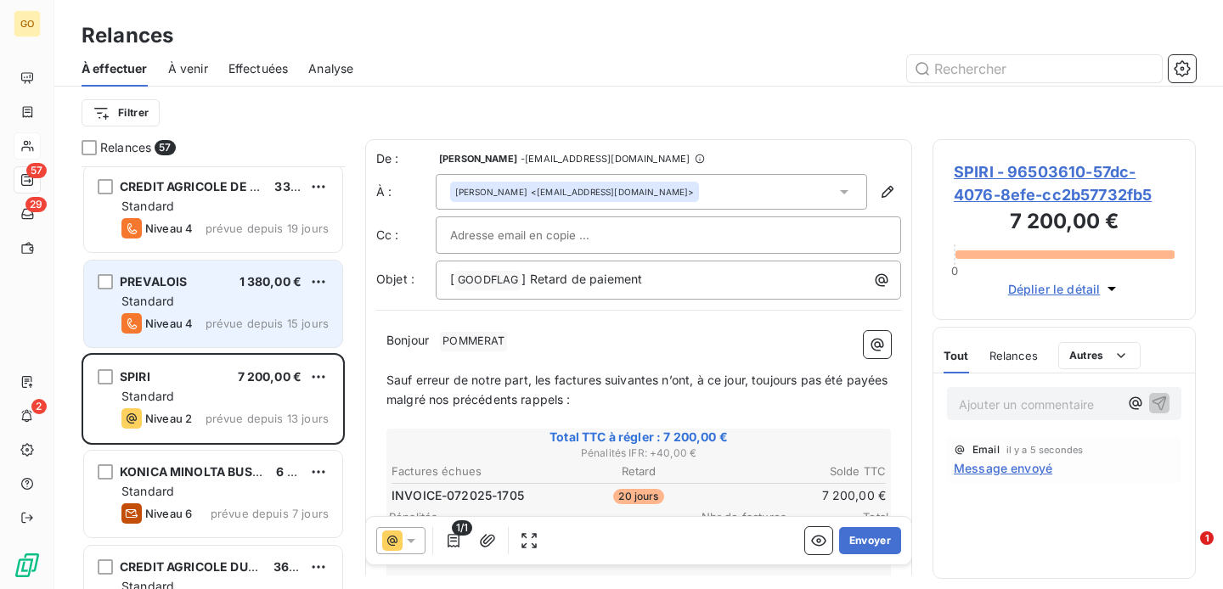
click at [210, 307] on div "Standard" at bounding box center [224, 301] width 207 height 17
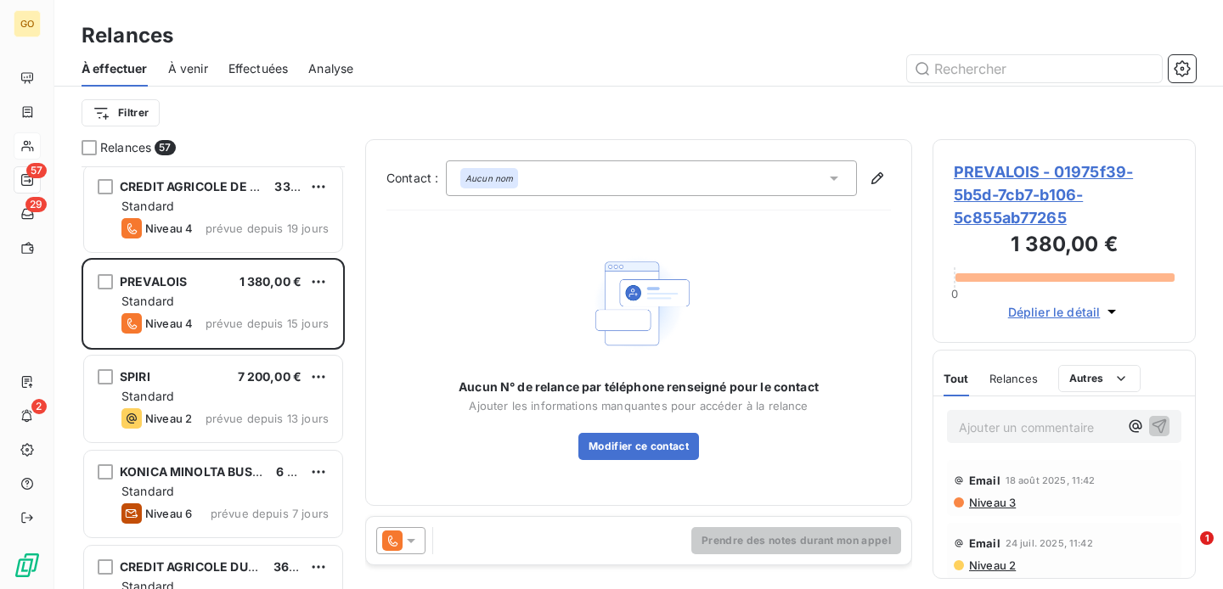
click at [420, 538] on div at bounding box center [400, 540] width 49 height 27
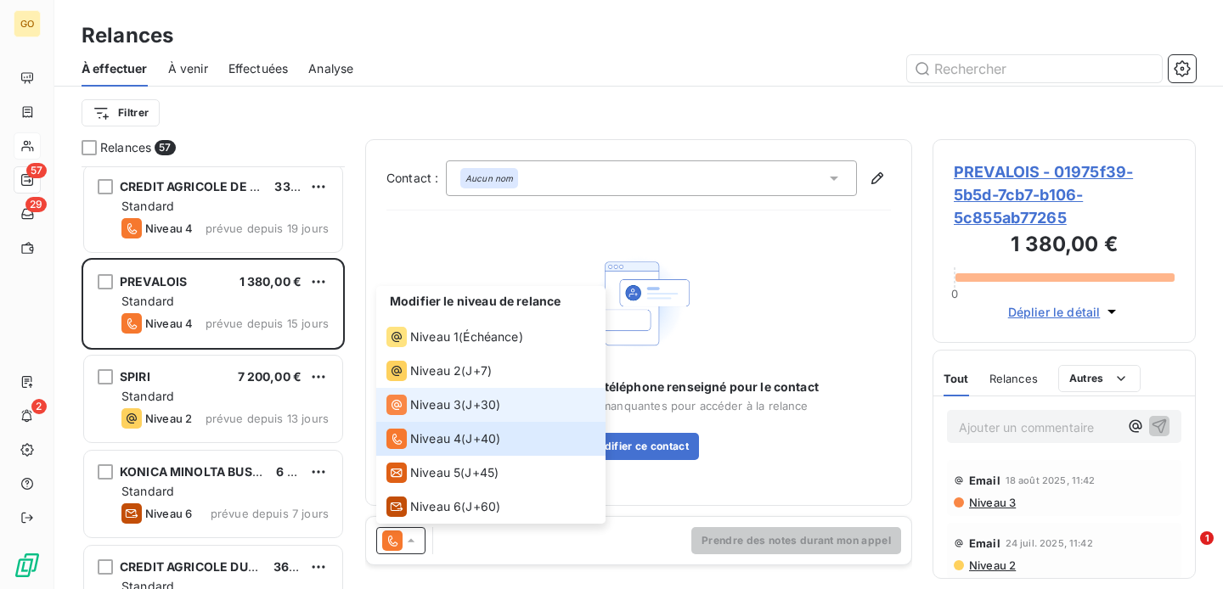
click at [431, 409] on span "Niveau 3" at bounding box center [435, 405] width 51 height 17
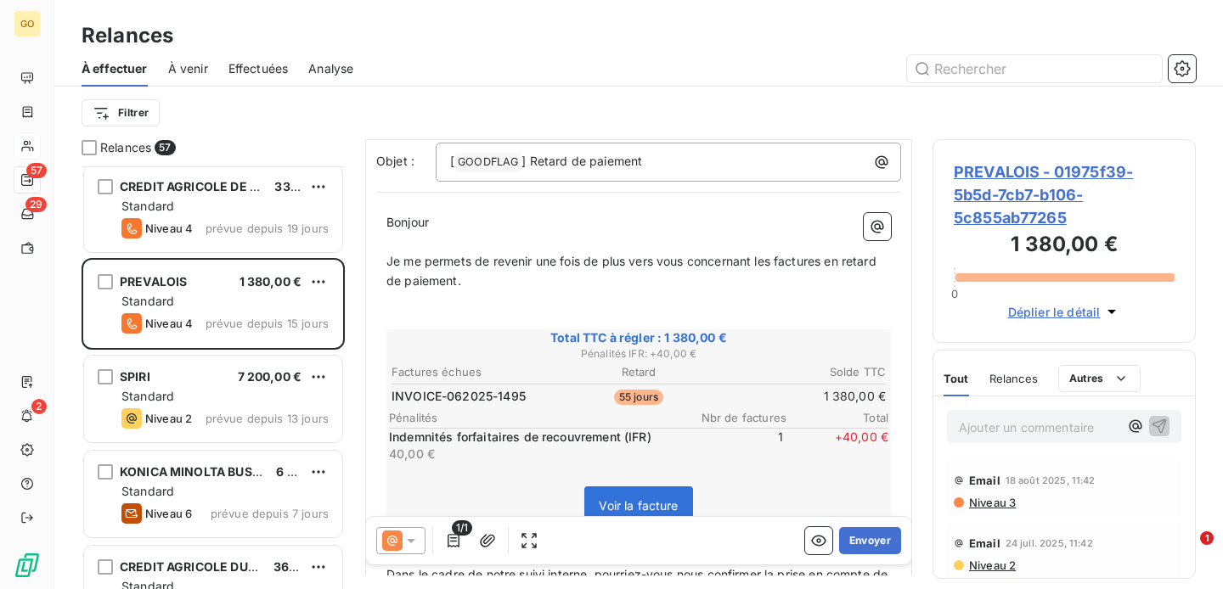
scroll to position [129, 0]
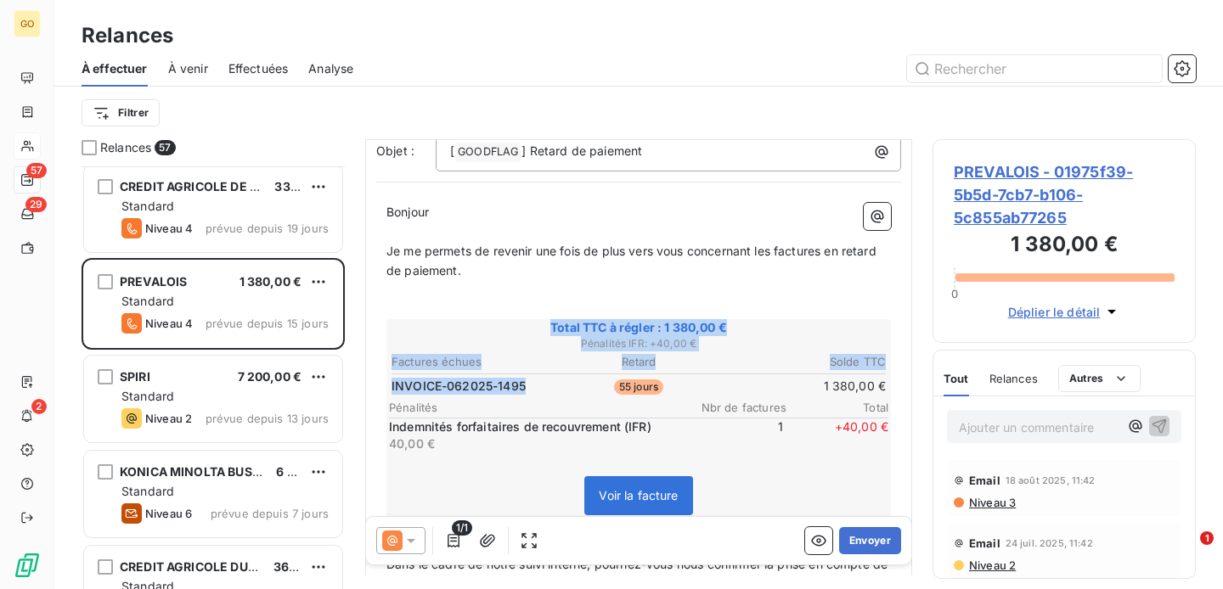
drag, startPoint x: 524, startPoint y: 387, endPoint x: 374, endPoint y: 388, distance: 150.3
click at [374, 388] on div "De : Segolene LORICHON - facturation@goodflag.com À : Aucun nom <compta@mutuell…" at bounding box center [638, 420] width 547 height 818
click at [456, 544] on icon "button" at bounding box center [453, 541] width 17 height 17
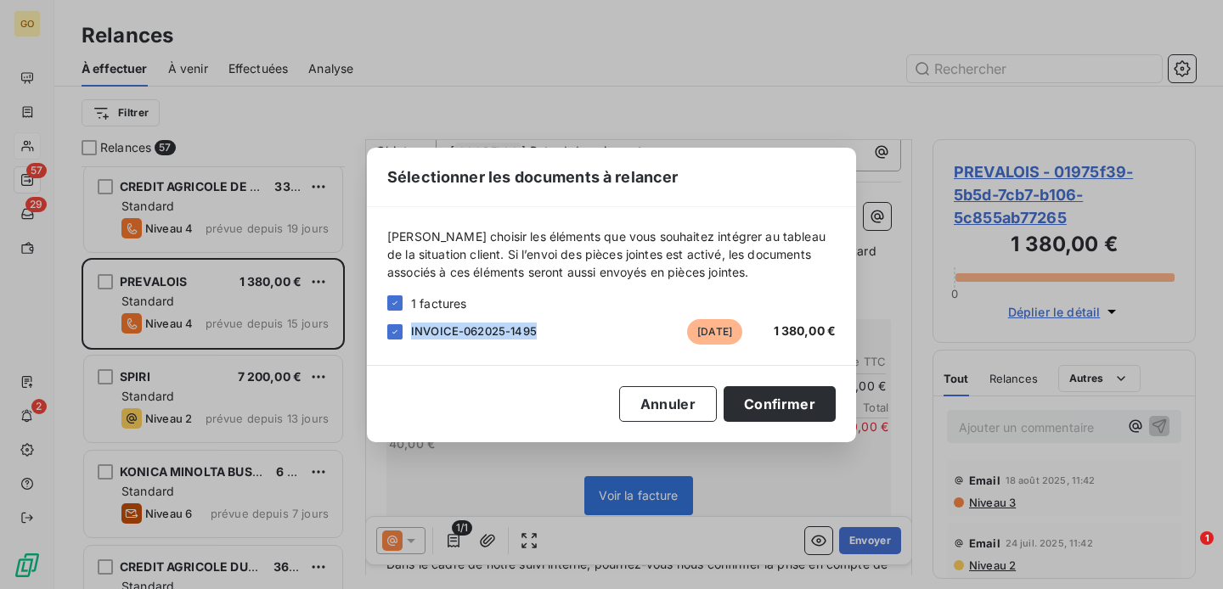
drag, startPoint x: 535, startPoint y: 329, endPoint x: 413, endPoint y: 330, distance: 122.3
click at [412, 330] on span "INVOICE-062025-1495" at bounding box center [474, 331] width 126 height 14
copy span "NVOICE-062025-1495"
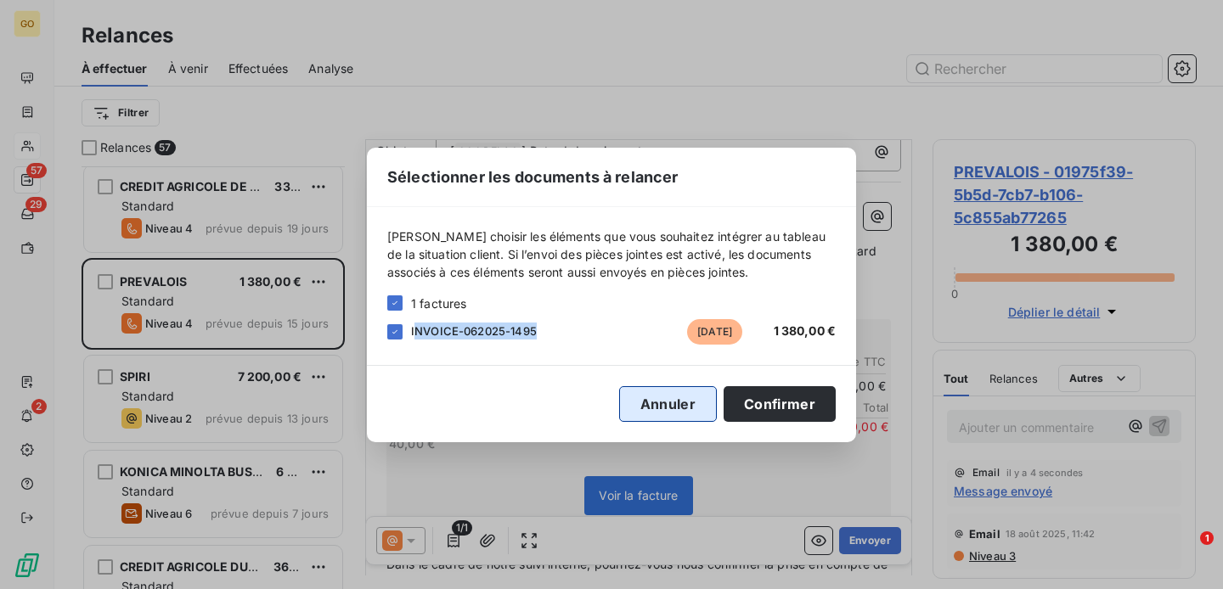
click at [683, 403] on button "Annuler" at bounding box center [668, 404] width 98 height 36
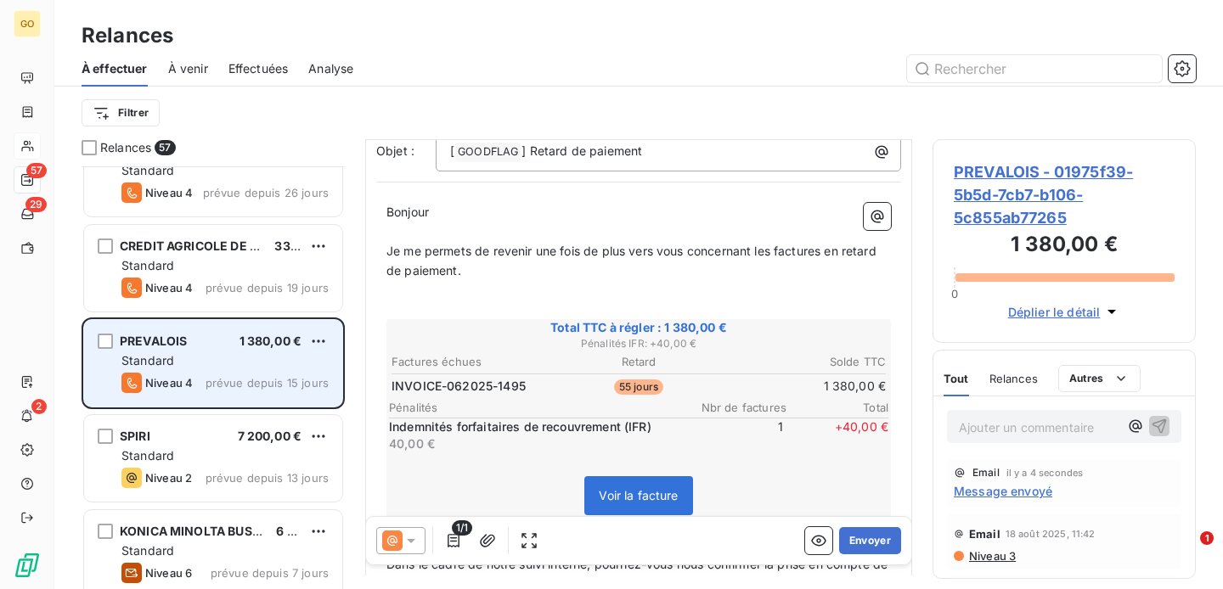
scroll to position [4792, 0]
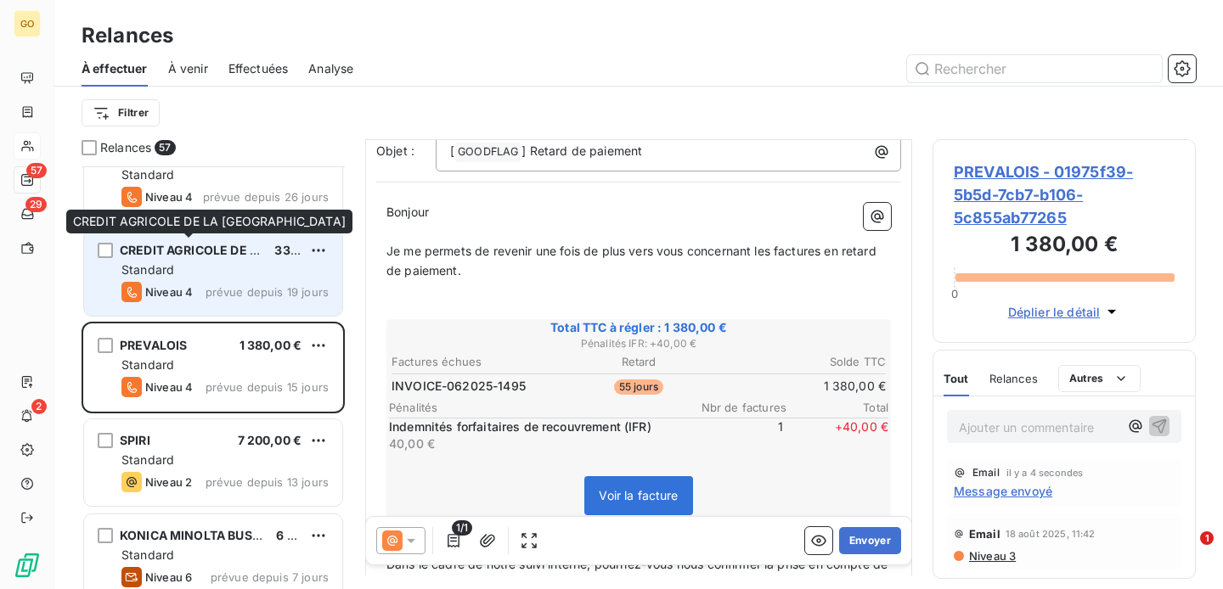
click at [217, 253] on span "CREDIT AGRICOLE DE LA GUADELOUPE" at bounding box center [257, 250] width 274 height 14
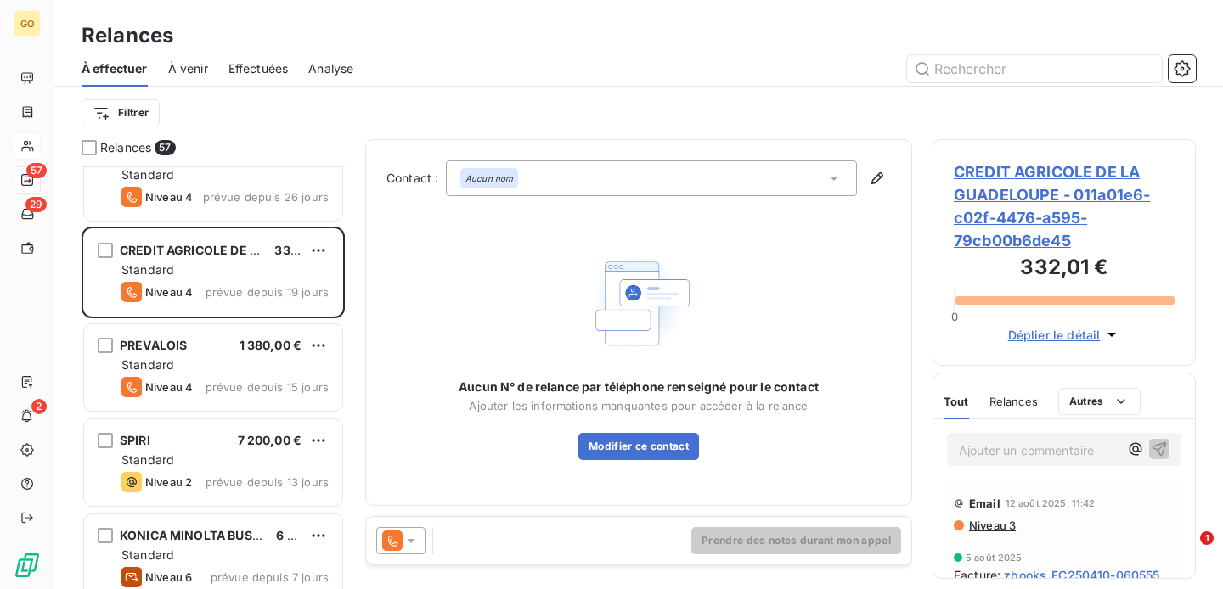
click at [416, 544] on icon at bounding box center [411, 541] width 17 height 17
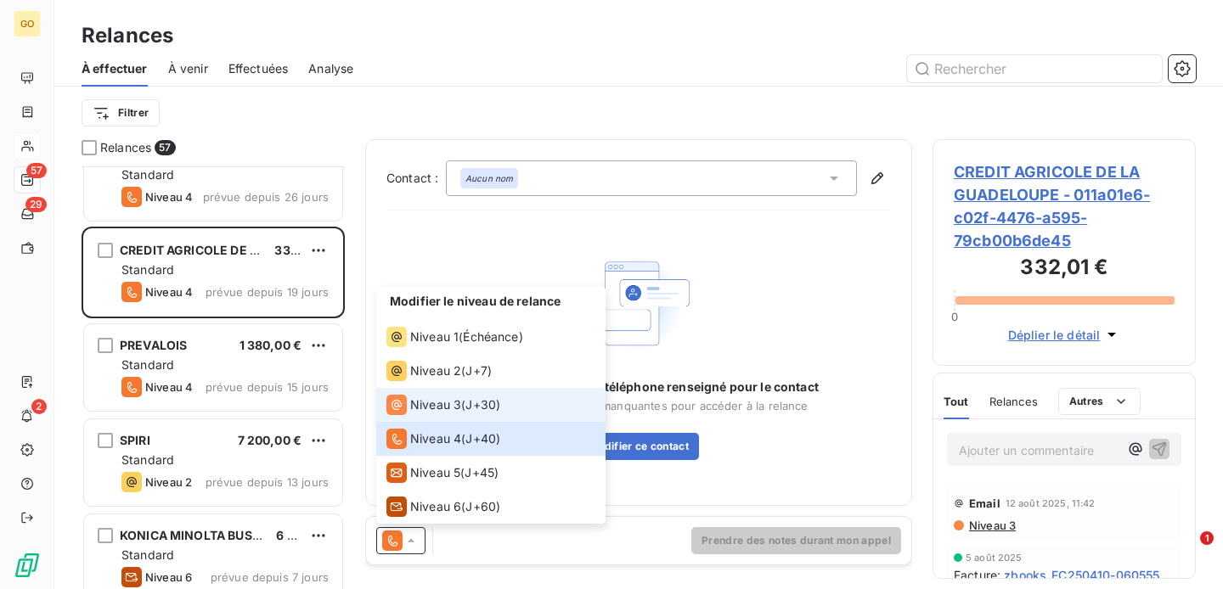
click at [426, 403] on span "Niveau 3" at bounding box center [435, 405] width 51 height 17
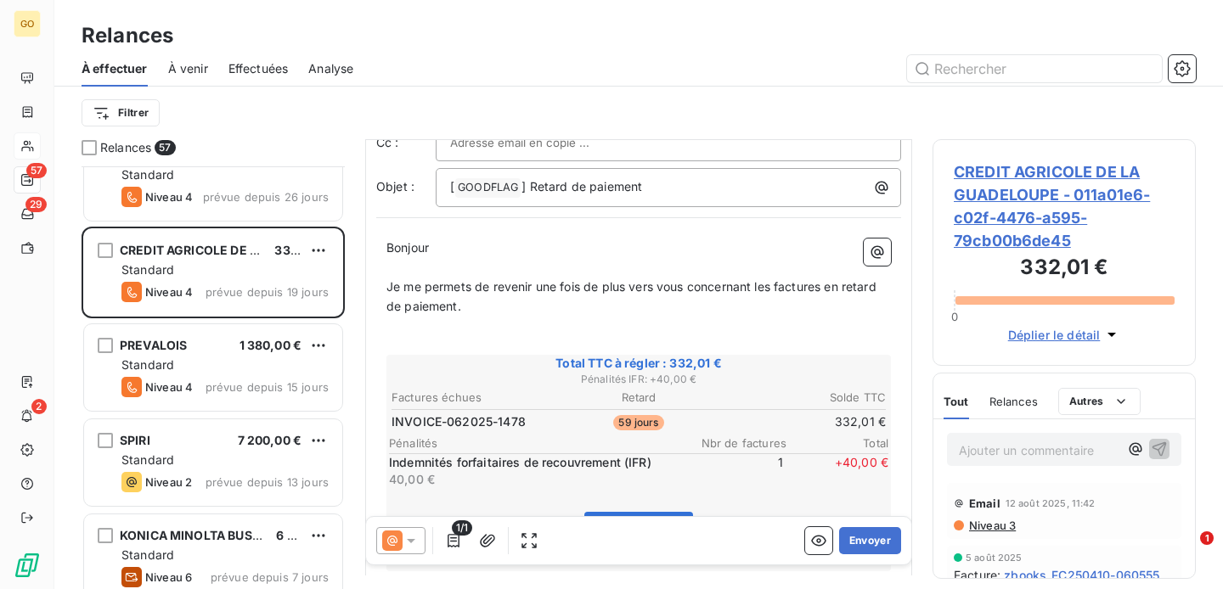
scroll to position [95, 0]
click at [412, 543] on icon at bounding box center [411, 541] width 17 height 17
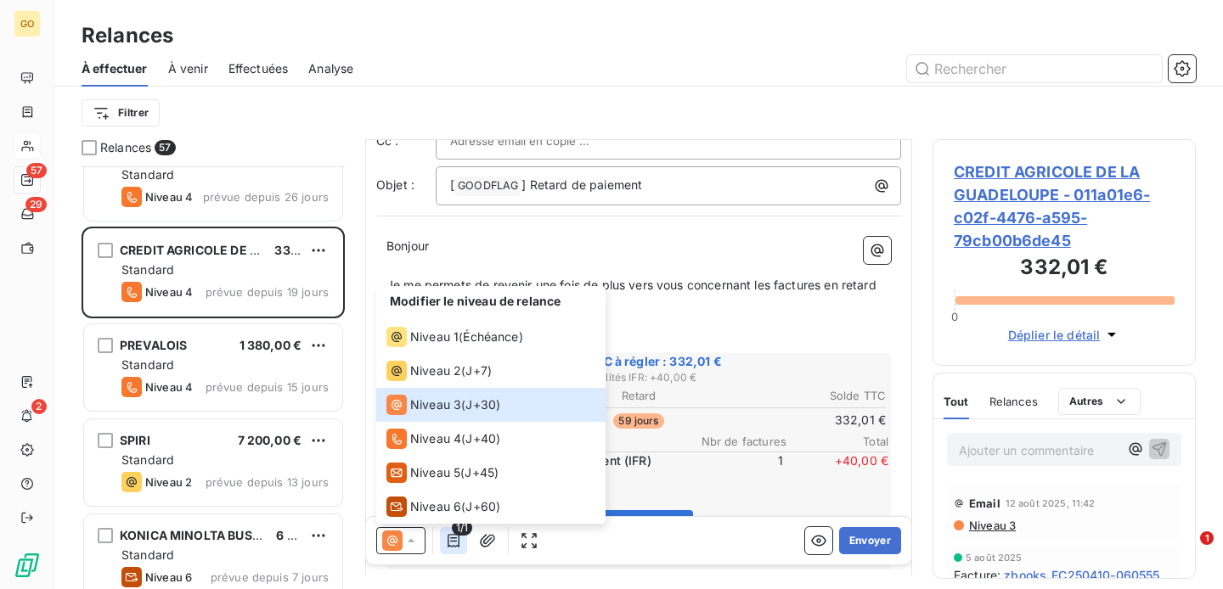
click at [453, 542] on icon "button" at bounding box center [454, 541] width 12 height 14
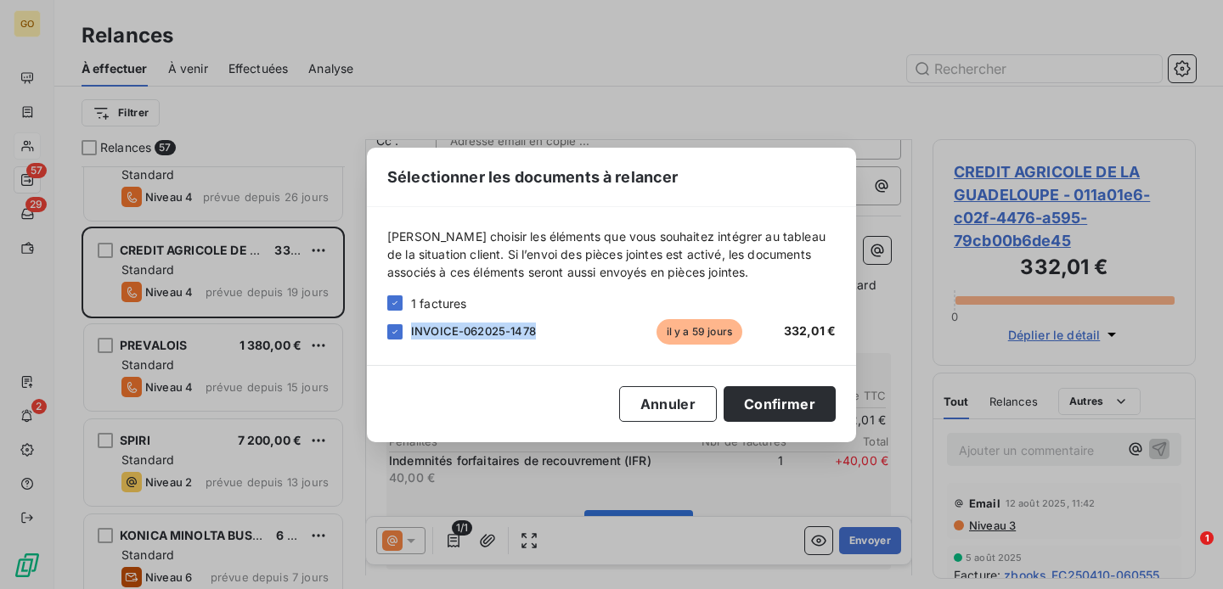
drag, startPoint x: 411, startPoint y: 328, endPoint x: 540, endPoint y: 330, distance: 129.1
click at [540, 330] on div "INVOICE-062025-1478" at bounding box center [529, 331] width 237 height 17
copy span "INVOICE-062025-1478"
click at [685, 393] on button "Annuler" at bounding box center [668, 404] width 98 height 36
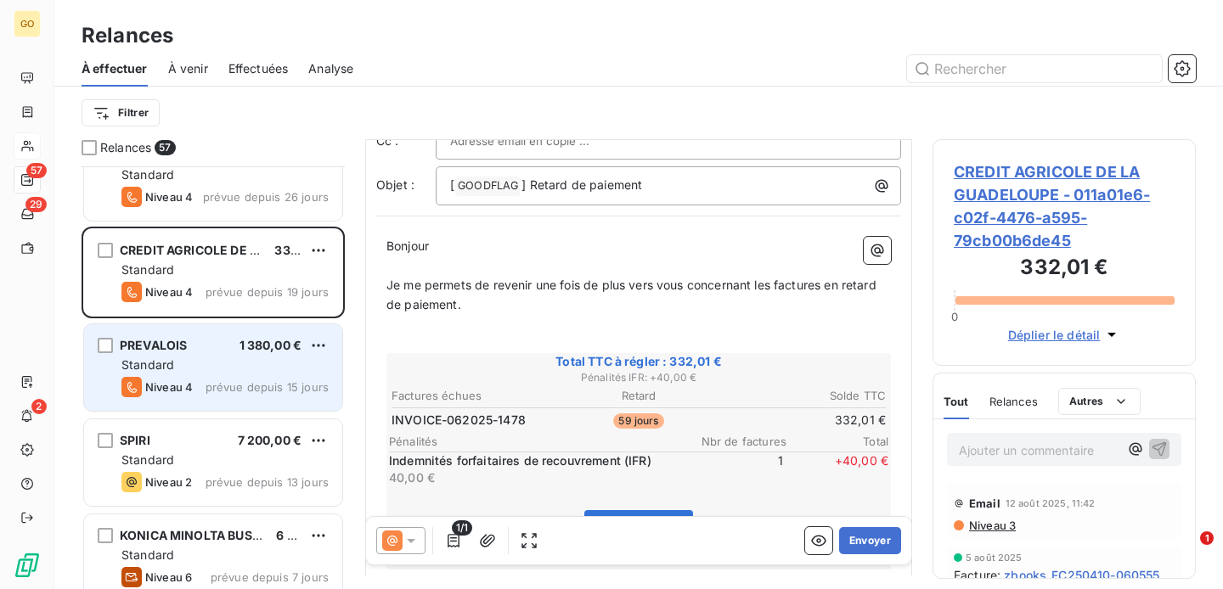
scroll to position [4747, 0]
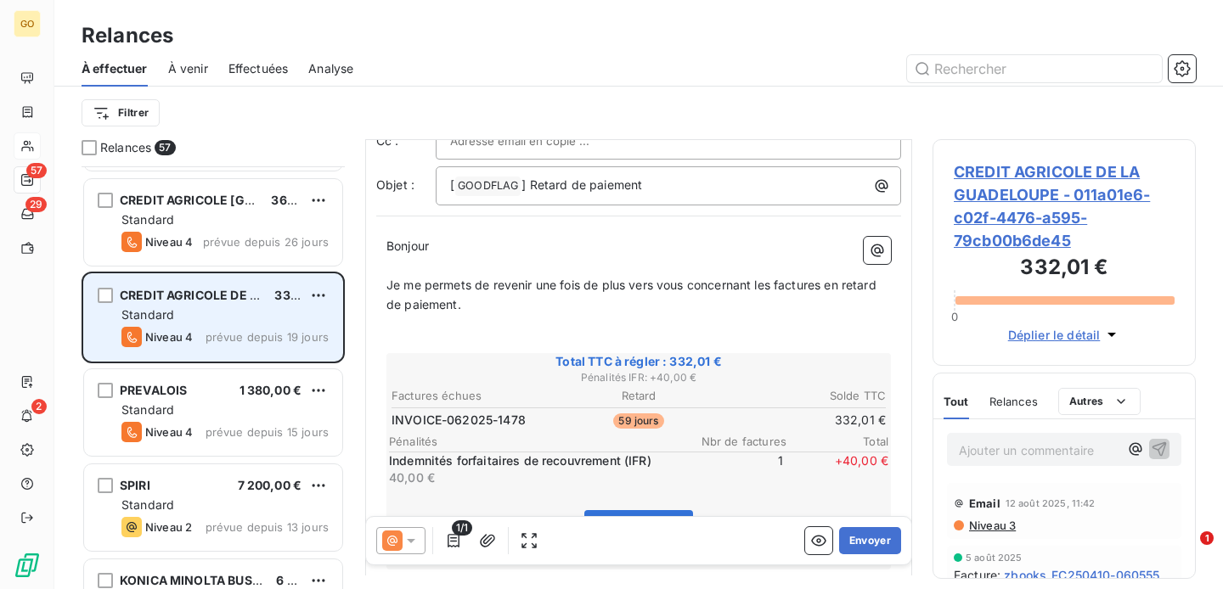
click at [229, 321] on div "Standard" at bounding box center [224, 315] width 207 height 17
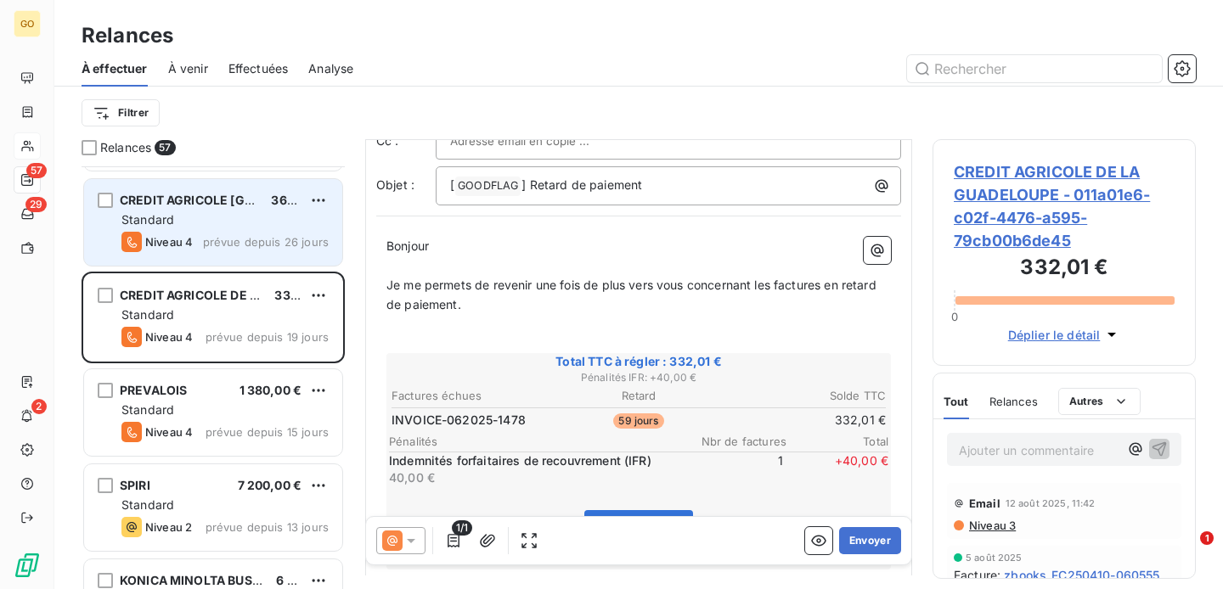
click at [237, 216] on div "Standard" at bounding box center [224, 219] width 207 height 17
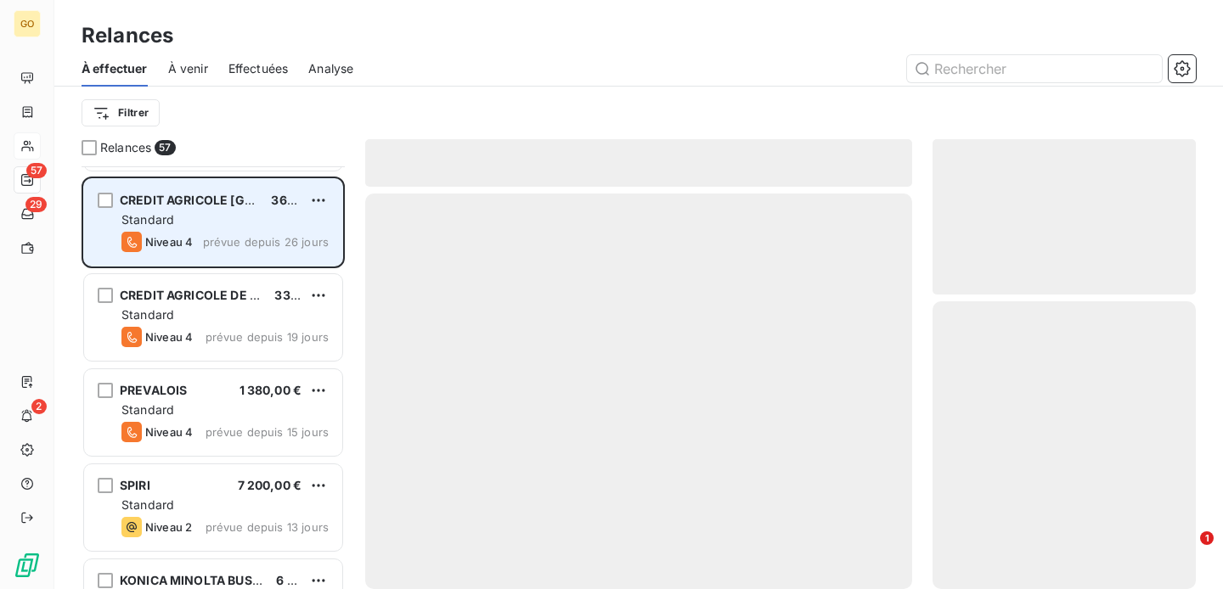
scroll to position [4565, 0]
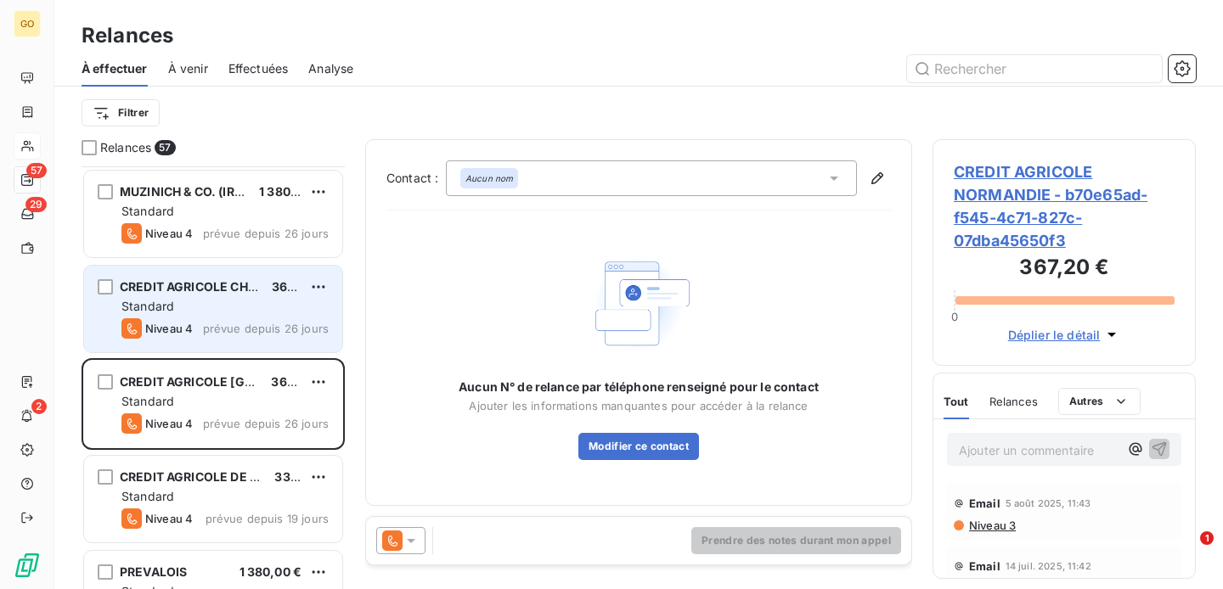
click at [215, 314] on div "Standard" at bounding box center [224, 306] width 207 height 17
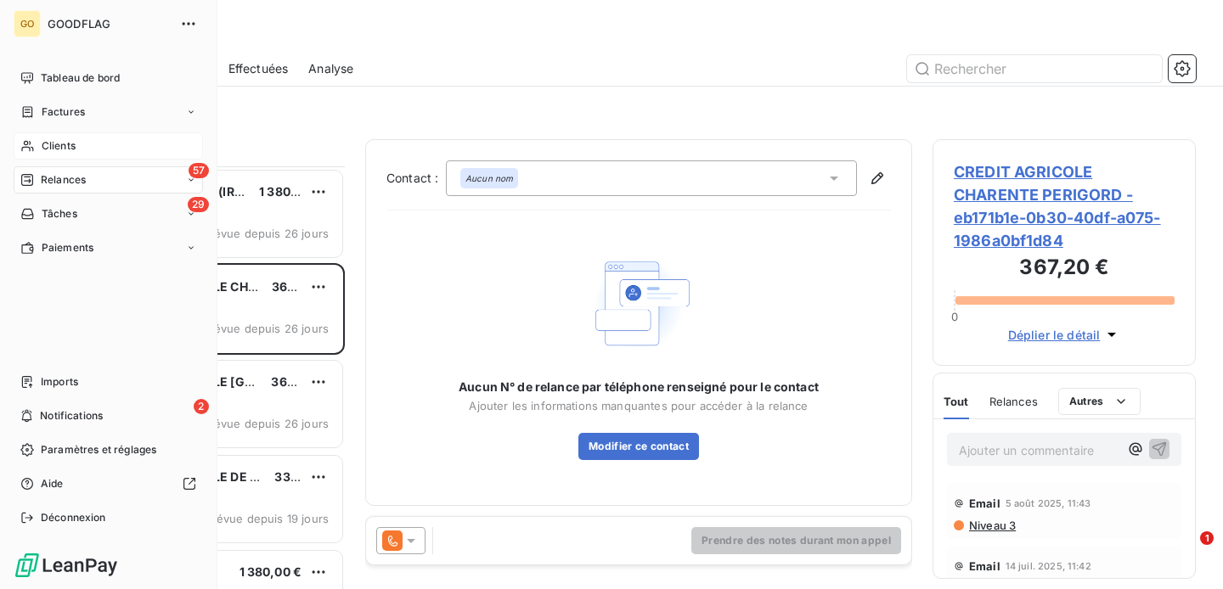
click at [89, 177] on div "57 Relances" at bounding box center [108, 179] width 189 height 27
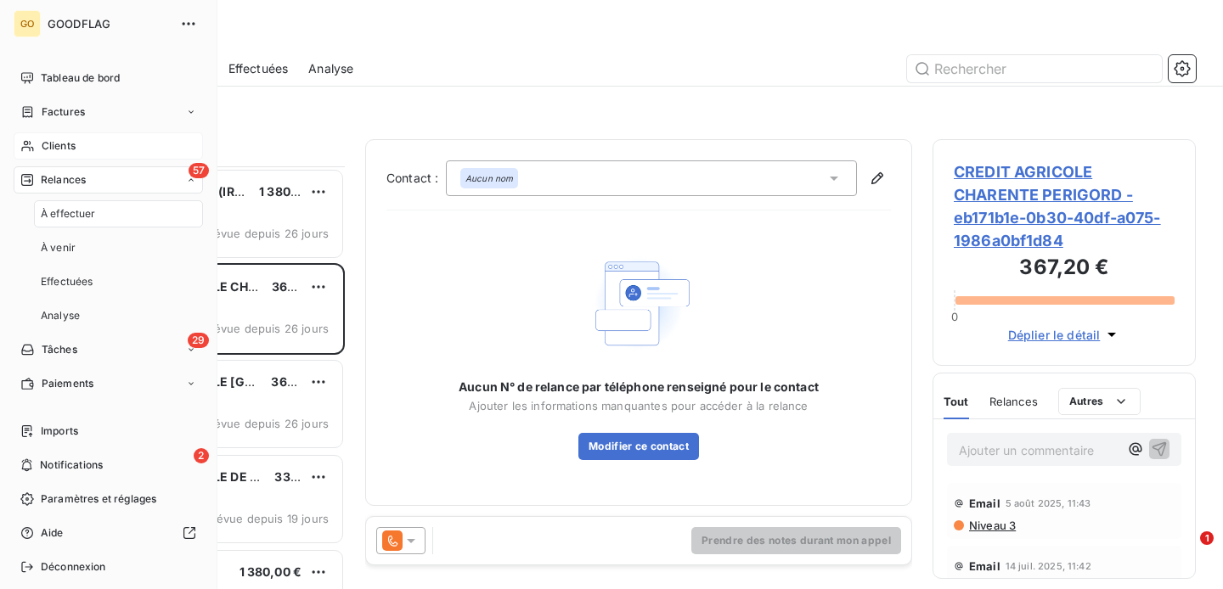
click at [76, 183] on span "Relances" at bounding box center [63, 179] width 45 height 15
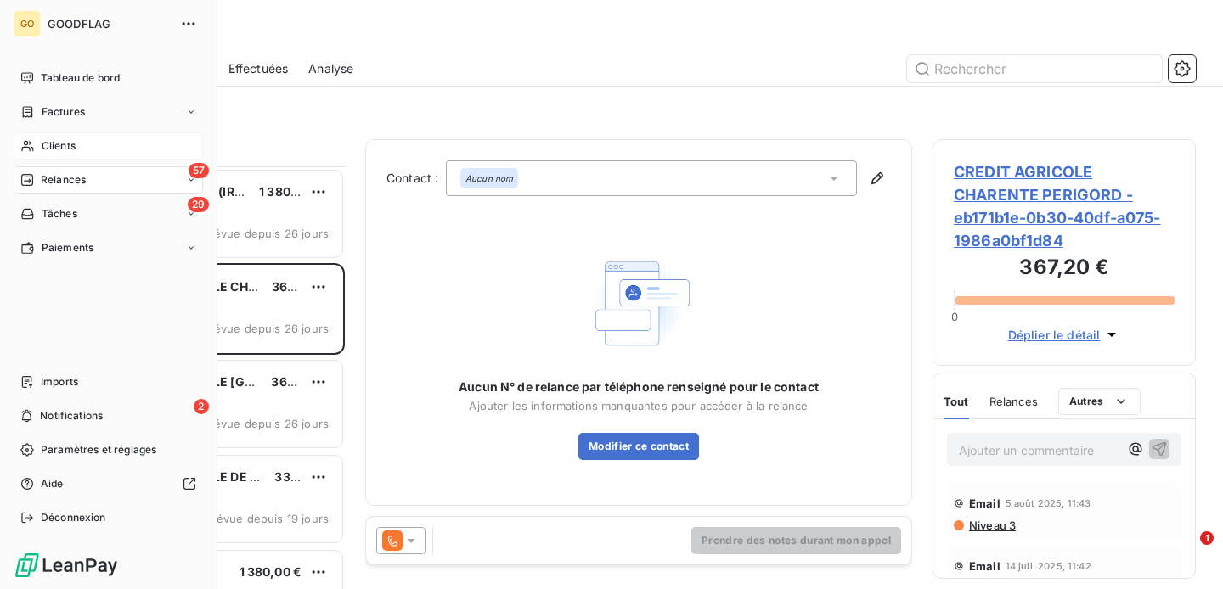
click at [76, 115] on span "Factures" at bounding box center [63, 111] width 43 height 15
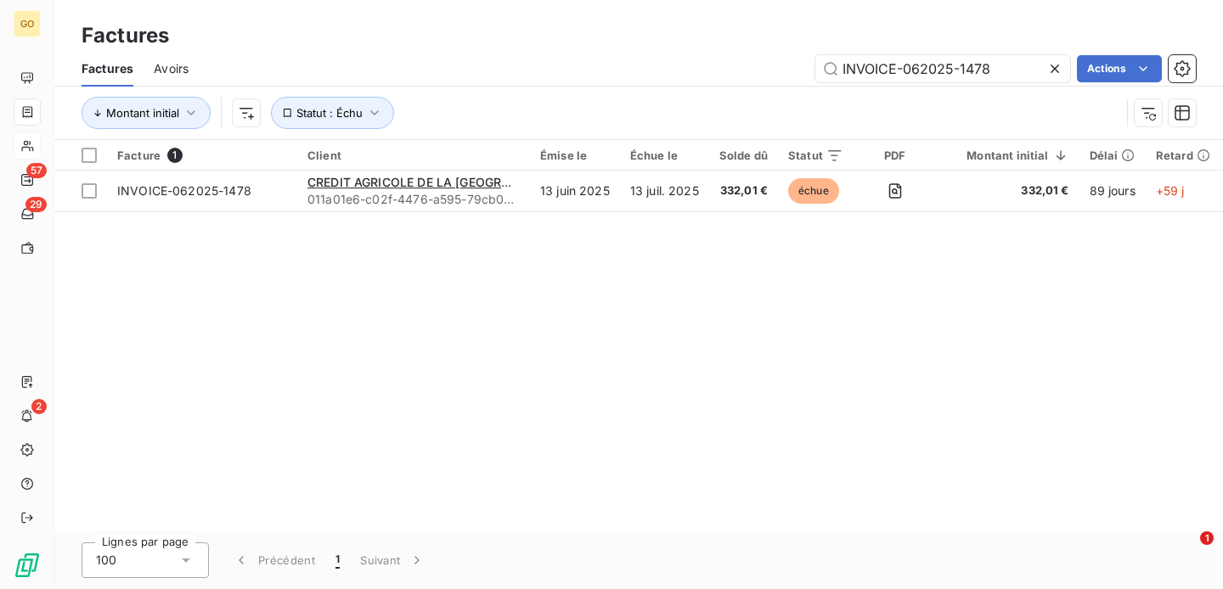
click at [1055, 70] on icon at bounding box center [1054, 68] width 17 height 17
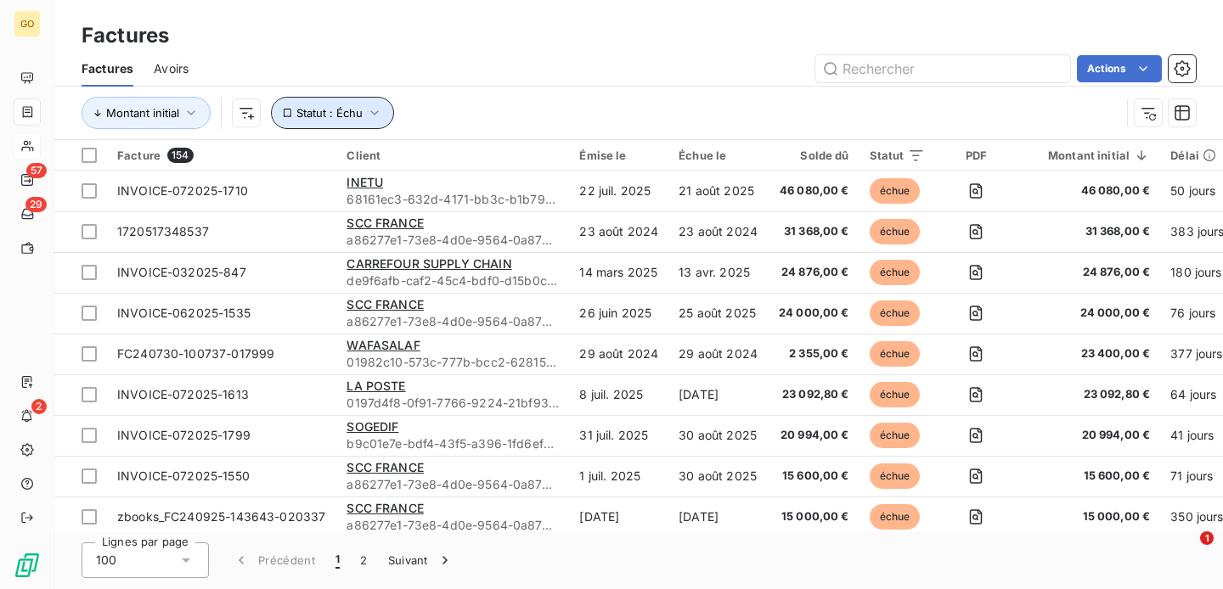
click at [378, 120] on icon "button" at bounding box center [374, 112] width 17 height 17
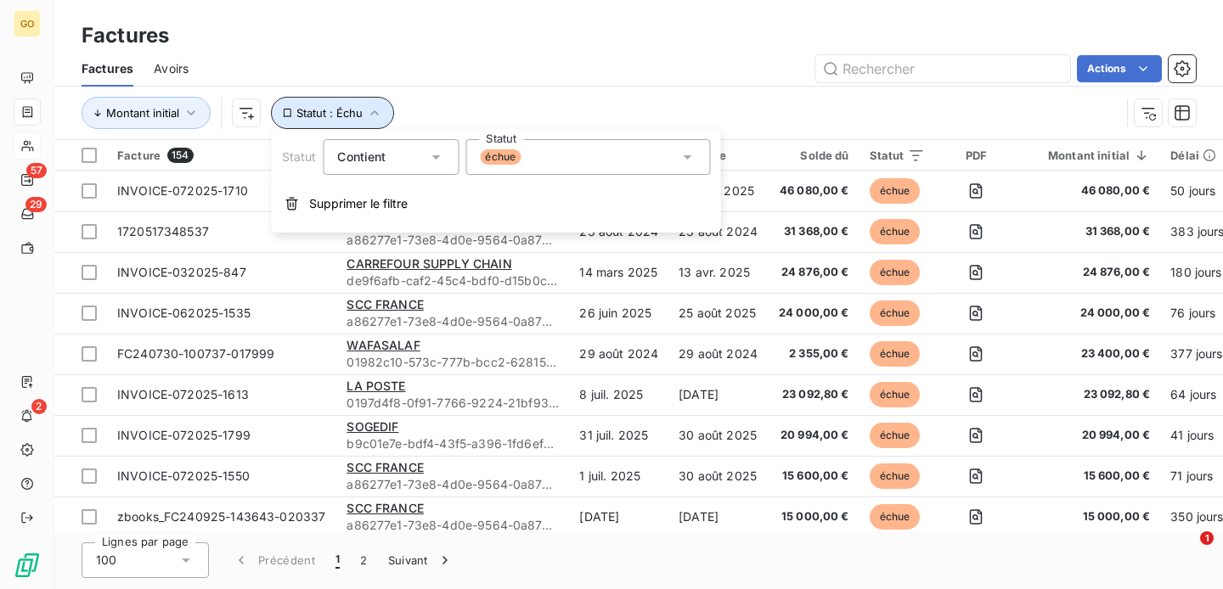
click at [387, 116] on button "Statut : Échu" at bounding box center [332, 113] width 123 height 32
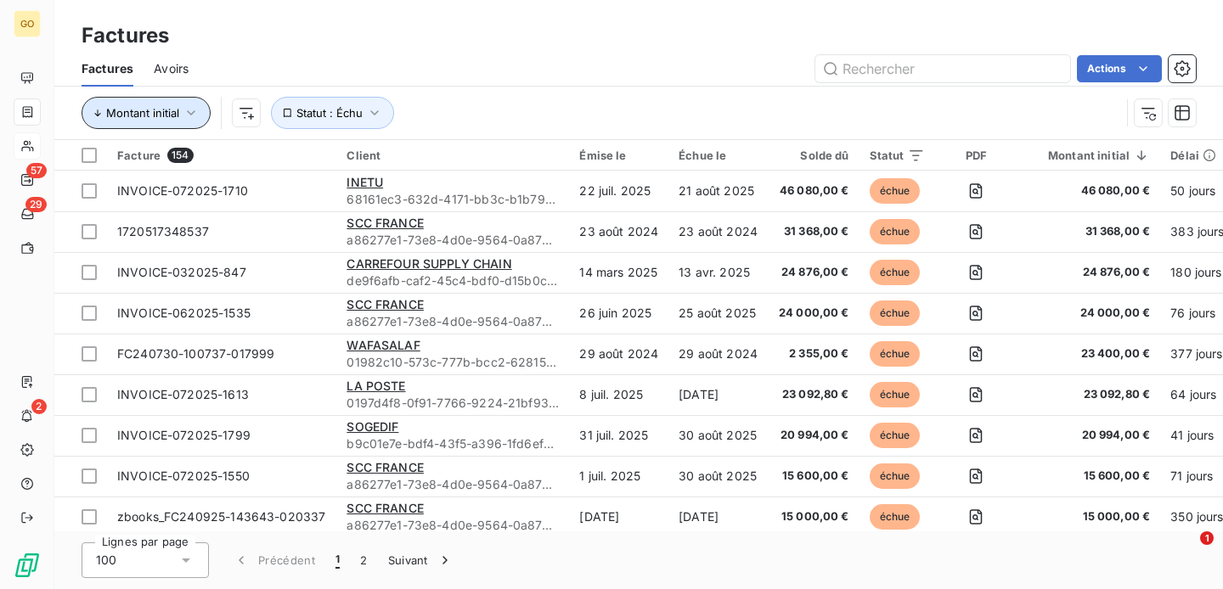
click at [189, 112] on icon "button" at bounding box center [191, 112] width 8 height 5
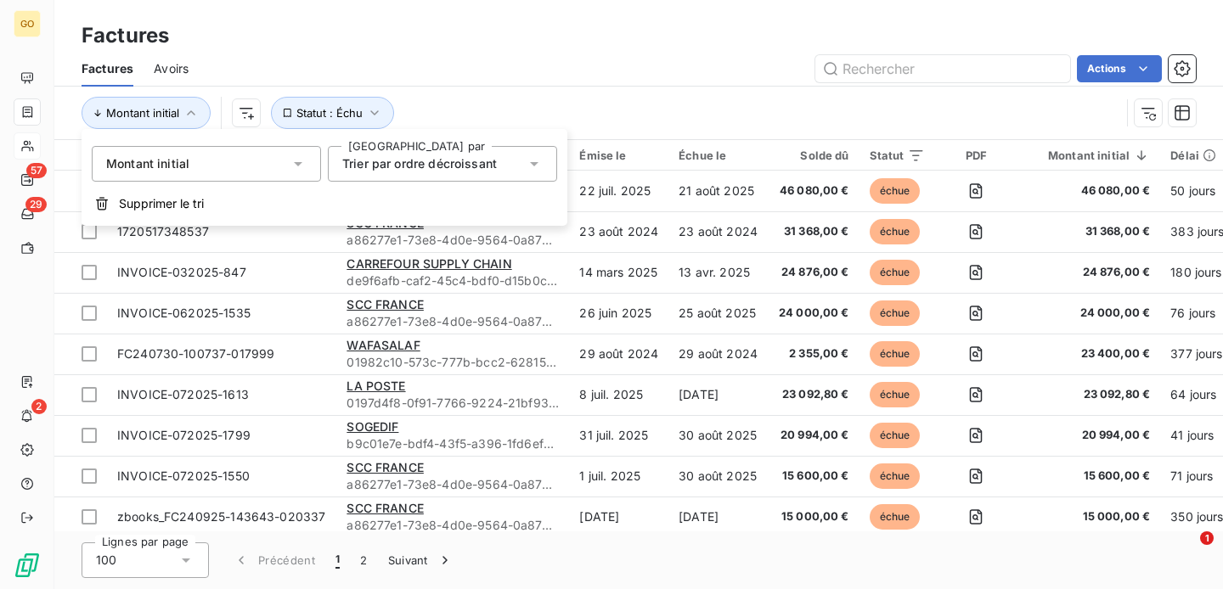
click at [294, 163] on icon at bounding box center [298, 163] width 17 height 17
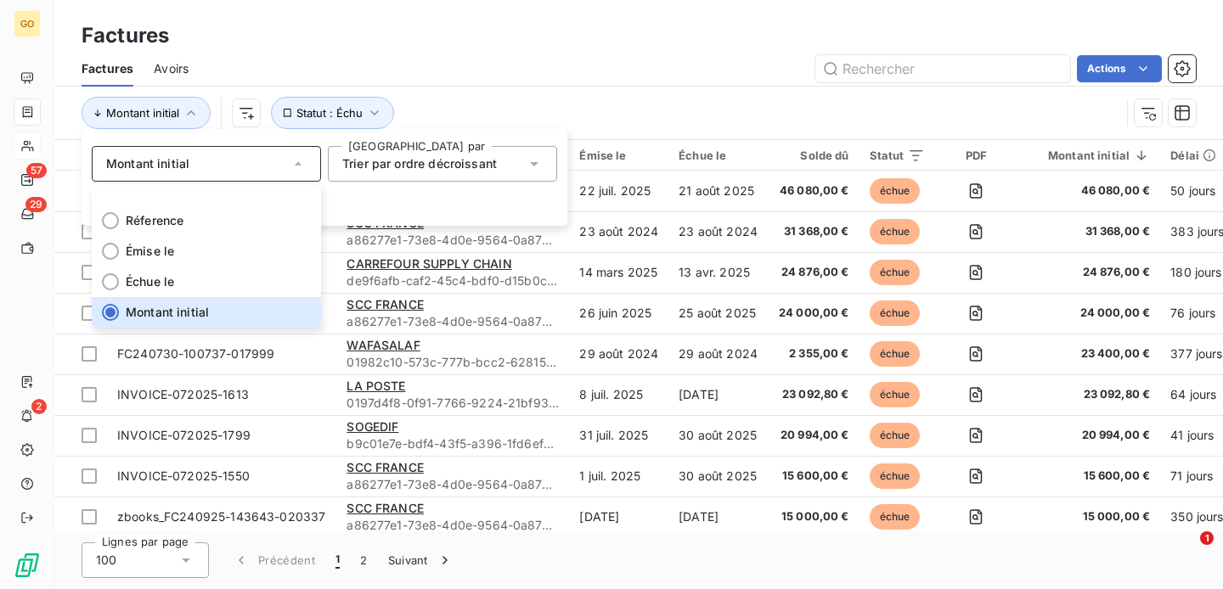
click at [273, 26] on div "Factures" at bounding box center [638, 35] width 1169 height 31
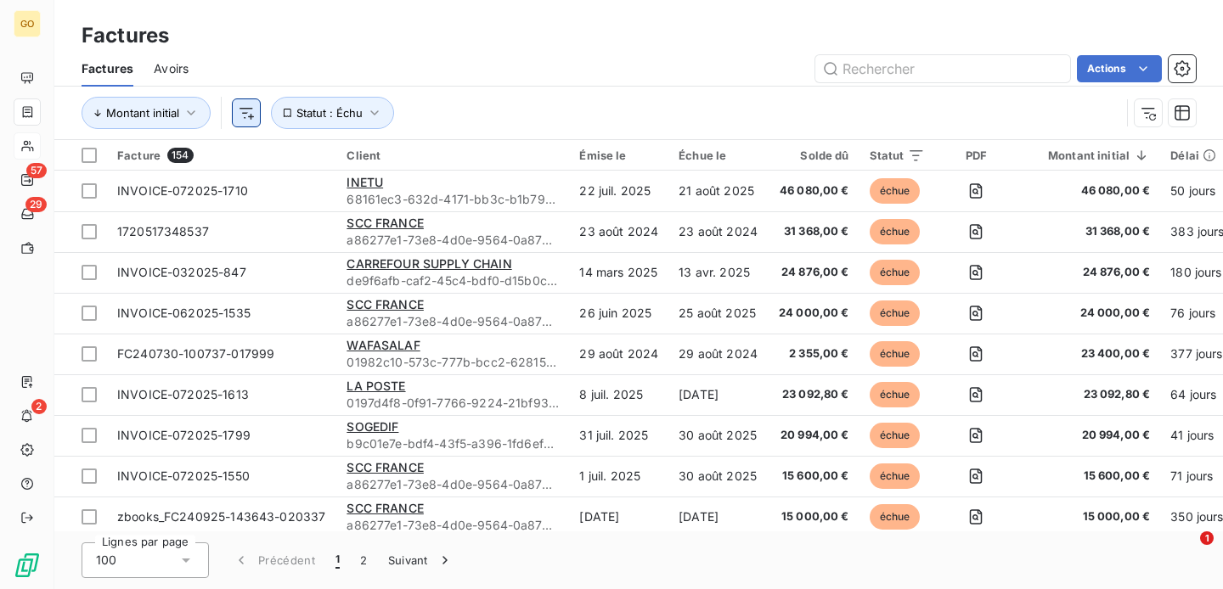
click at [259, 112] on html "GO 57 29 2 Factures Factures Avoirs Actions Montant initial Statut : Échu Factu…" at bounding box center [611, 294] width 1223 height 589
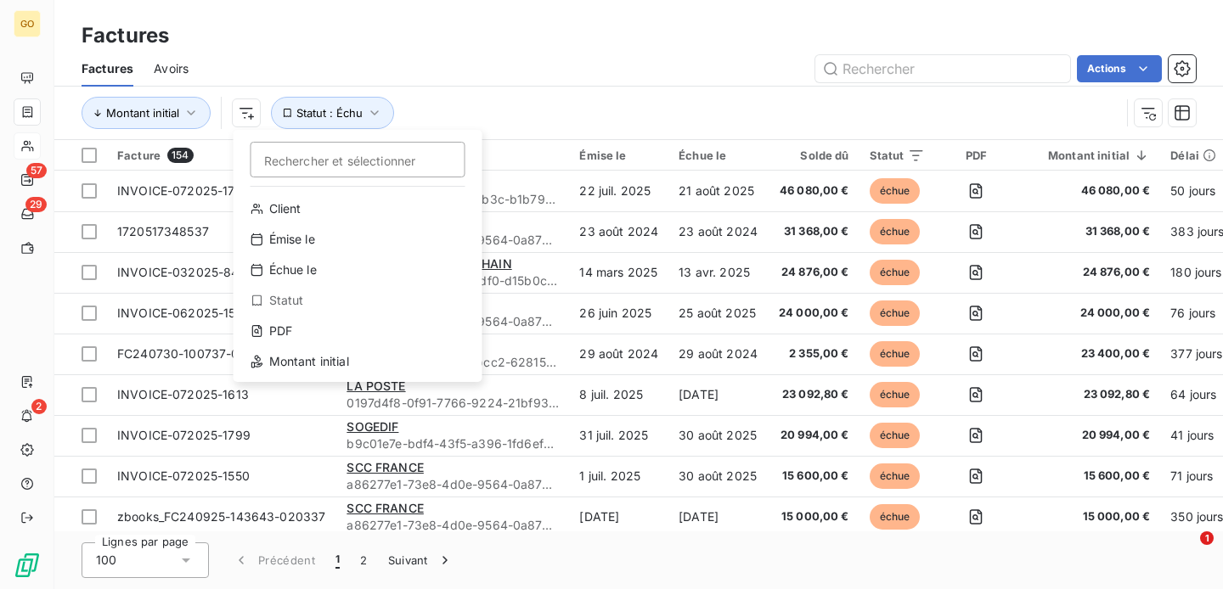
click at [469, 39] on html "GO 57 29 2 Factures Factures Avoirs Actions Montant initial Rechercher et sélec…" at bounding box center [611, 294] width 1223 height 589
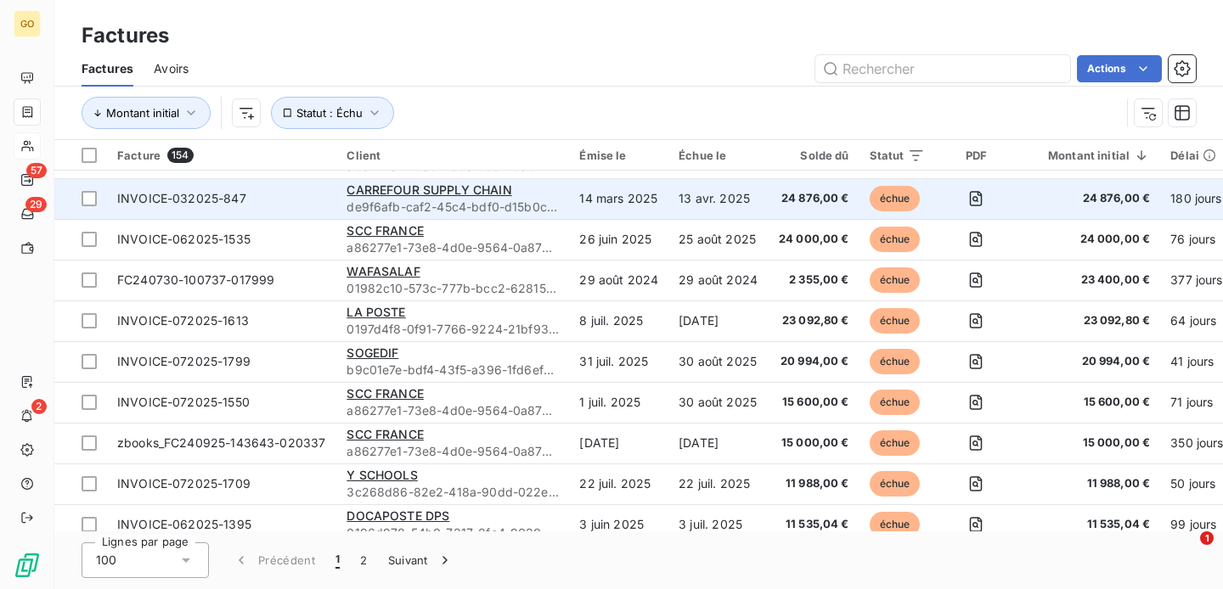
scroll to position [73, 0]
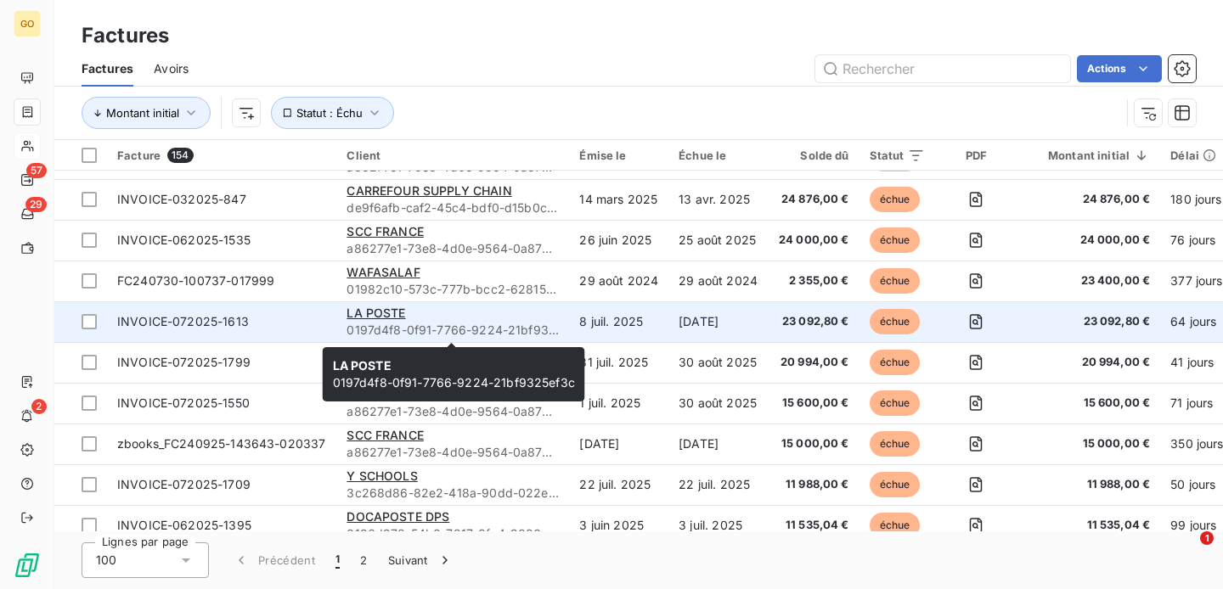
click at [544, 314] on div "LA POSTE" at bounding box center [453, 313] width 212 height 17
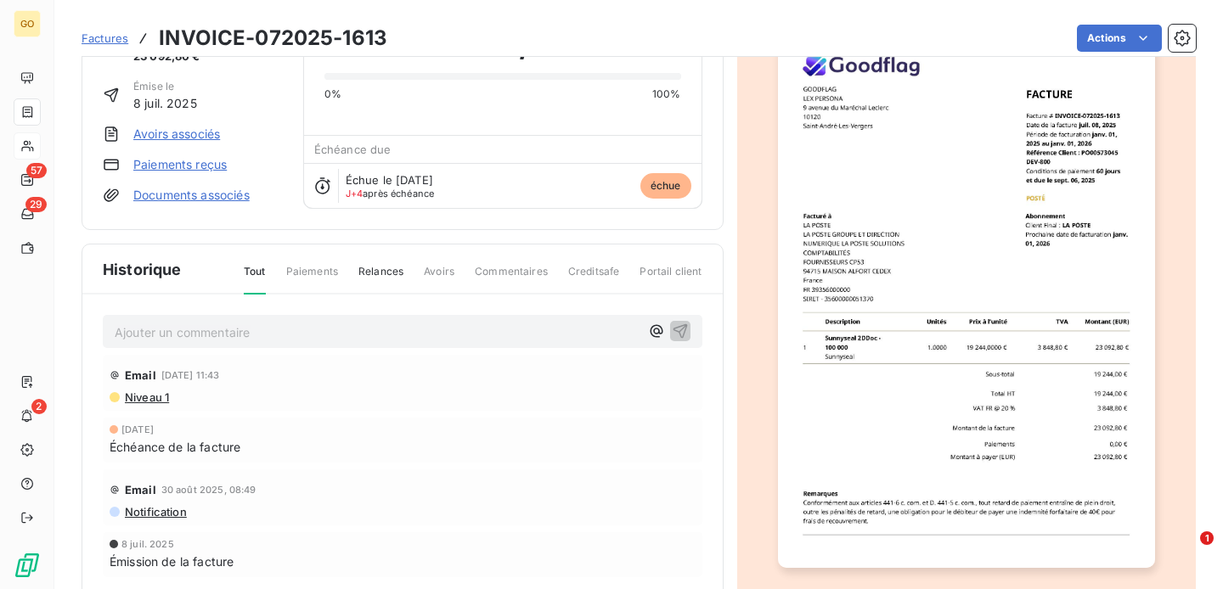
scroll to position [76, 0]
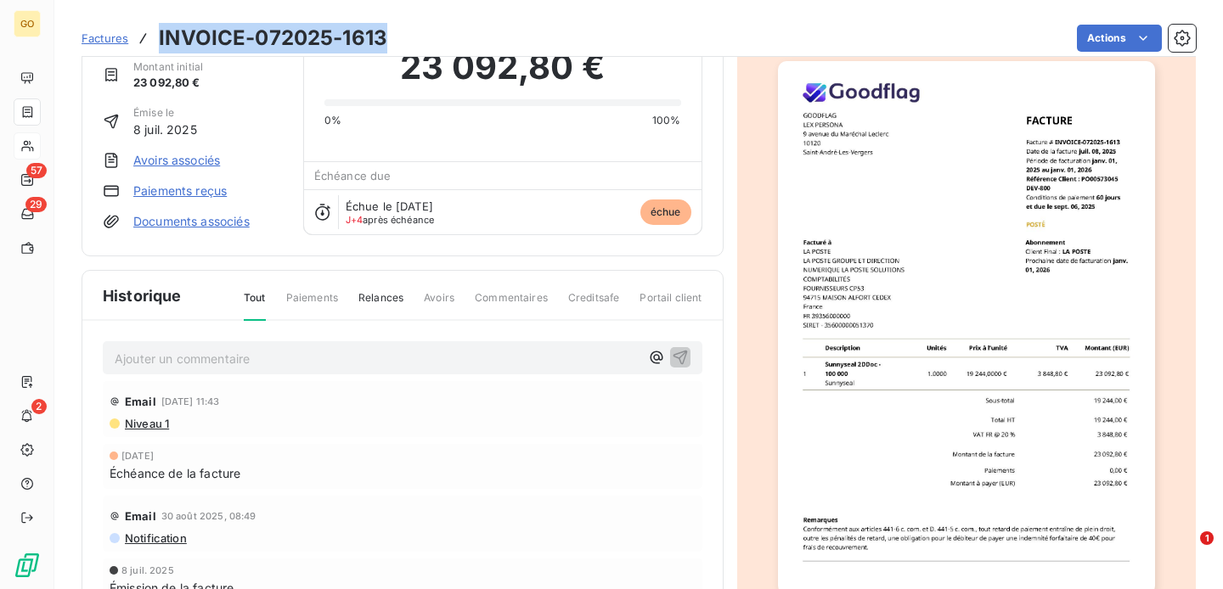
drag, startPoint x: 392, startPoint y: 45, endPoint x: 159, endPoint y: 43, distance: 233.6
click at [159, 43] on div "Factures INVOICE-072025-1613 Actions" at bounding box center [639, 38] width 1114 height 36
copy h3 "INVOICE-072025-1613"
click at [308, 45] on h3 "INVOICE-072025-1613" at bounding box center [273, 38] width 228 height 31
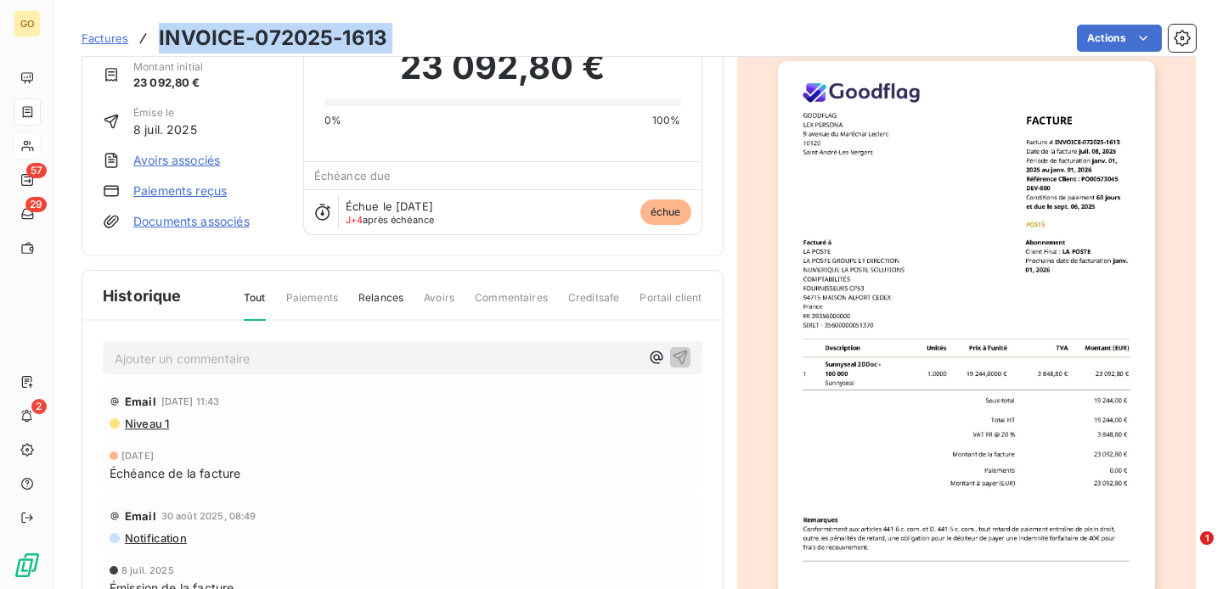
click at [308, 45] on h3 "INVOICE-072025-1613" at bounding box center [273, 38] width 228 height 31
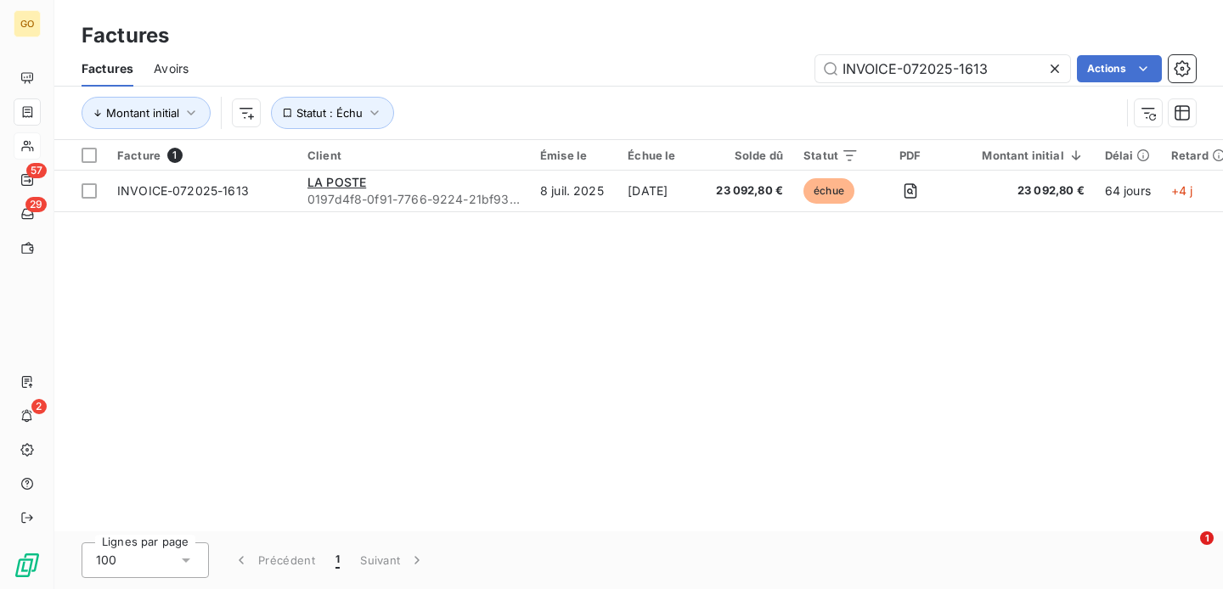
click at [1054, 72] on icon at bounding box center [1054, 68] width 17 height 17
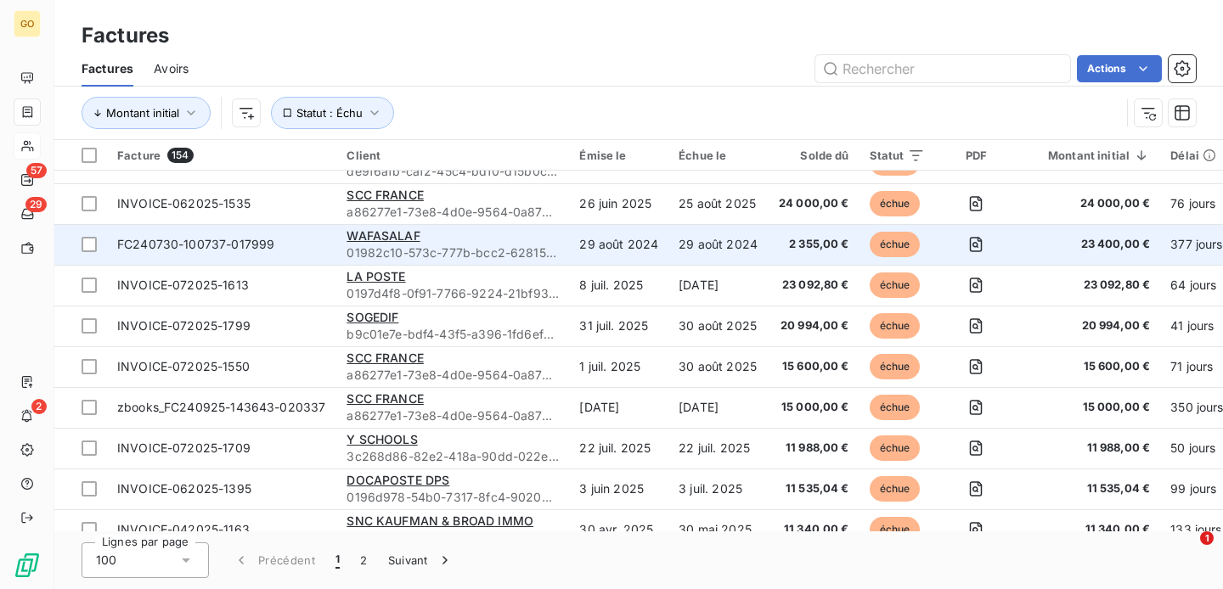
scroll to position [111, 0]
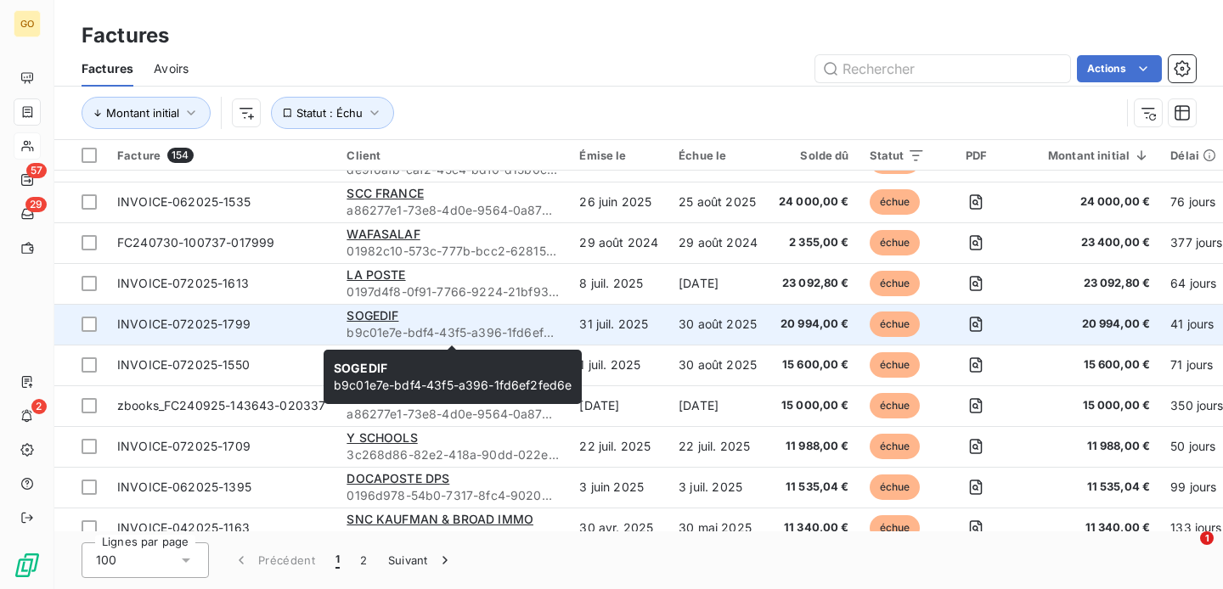
click at [458, 321] on div "SOGEDIF" at bounding box center [453, 315] width 212 height 17
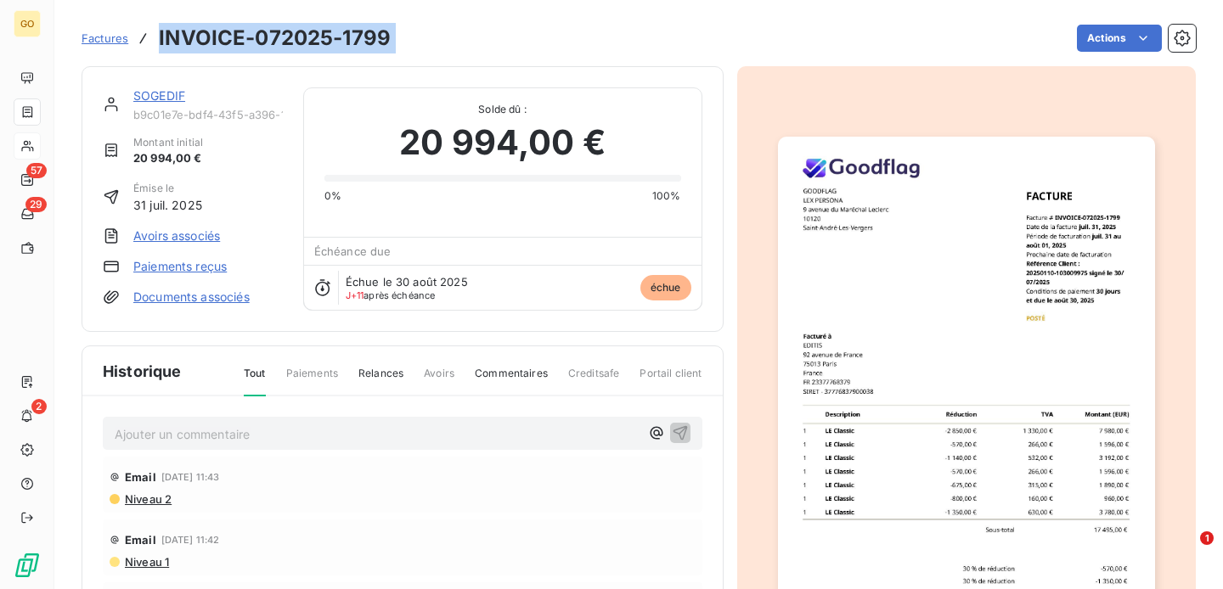
drag, startPoint x: 159, startPoint y: 40, endPoint x: 412, endPoint y: 48, distance: 253.2
click at [412, 48] on div "Factures INVOICE-072025-1799 Actions" at bounding box center [639, 38] width 1114 height 36
copy section "INVOICE-072025-1799 Actions"
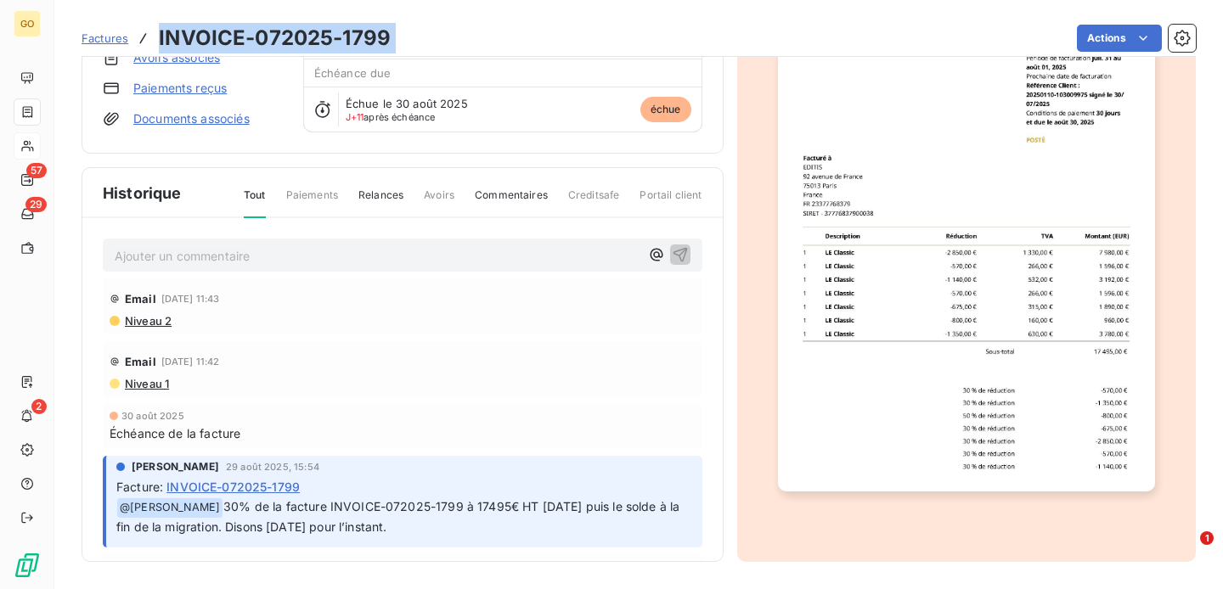
drag, startPoint x: 464, startPoint y: 534, endPoint x: 244, endPoint y: 514, distance: 220.9
click at [244, 514] on p "﻿ @ Segolene LORICHON 30% de la facture INVOICE-072025-1799 à 17495€ HT aujourd…" at bounding box center [404, 518] width 576 height 40
copy span "30% de la facture INVOICE-072025-1799 à 17495€ HT aujourd’hui puis le solde à l…"
click at [116, 31] on span "Factures" at bounding box center [105, 38] width 47 height 14
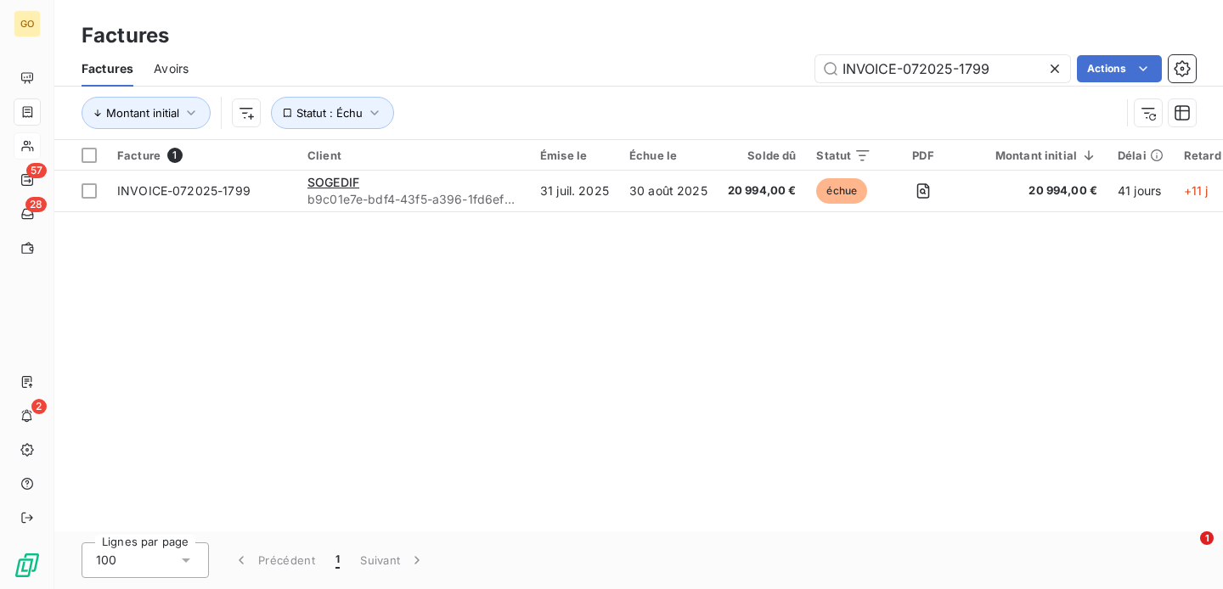
click at [1055, 63] on icon at bounding box center [1054, 68] width 17 height 17
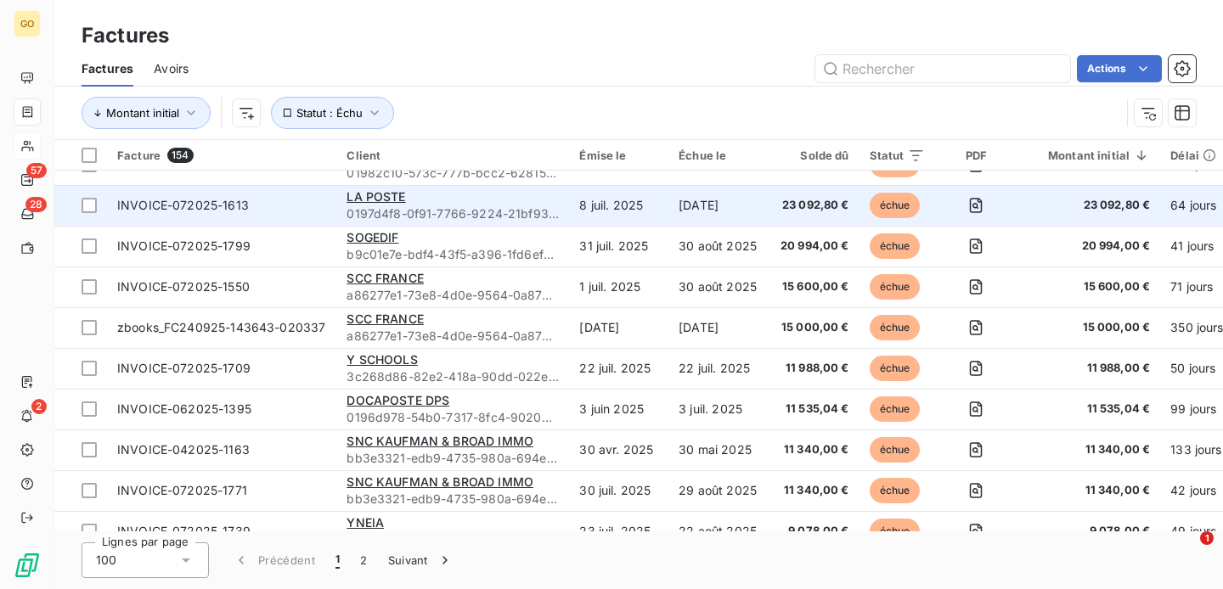
scroll to position [193, 0]
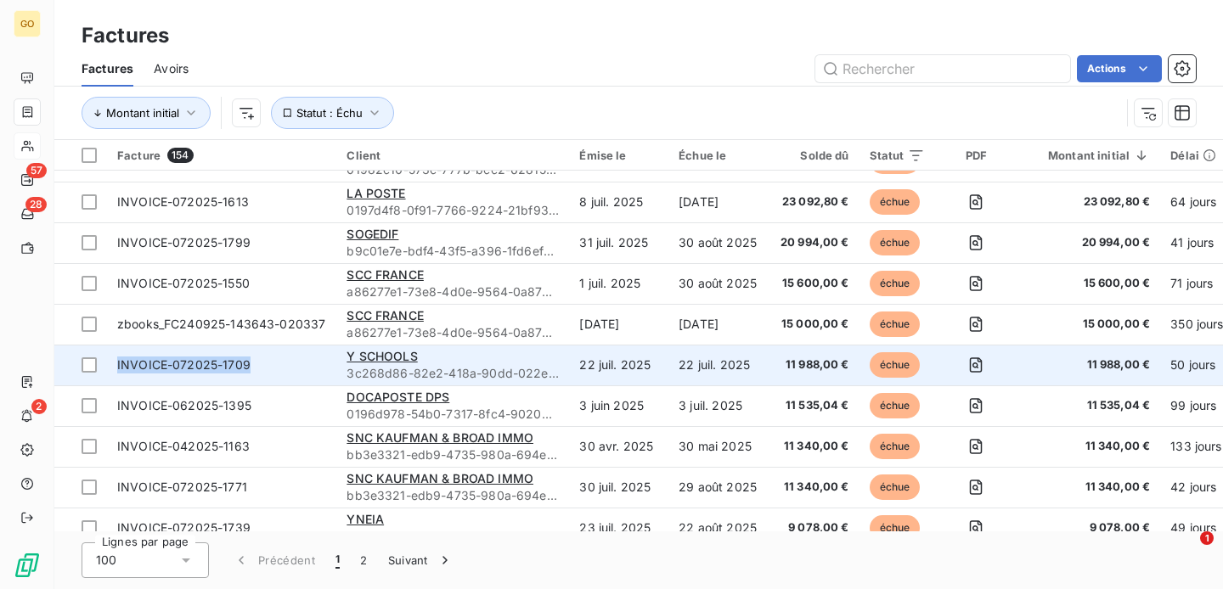
drag, startPoint x: 249, startPoint y: 367, endPoint x: 118, endPoint y: 366, distance: 130.8
click at [118, 366] on span "INVOICE-072025-1709" at bounding box center [221, 365] width 209 height 17
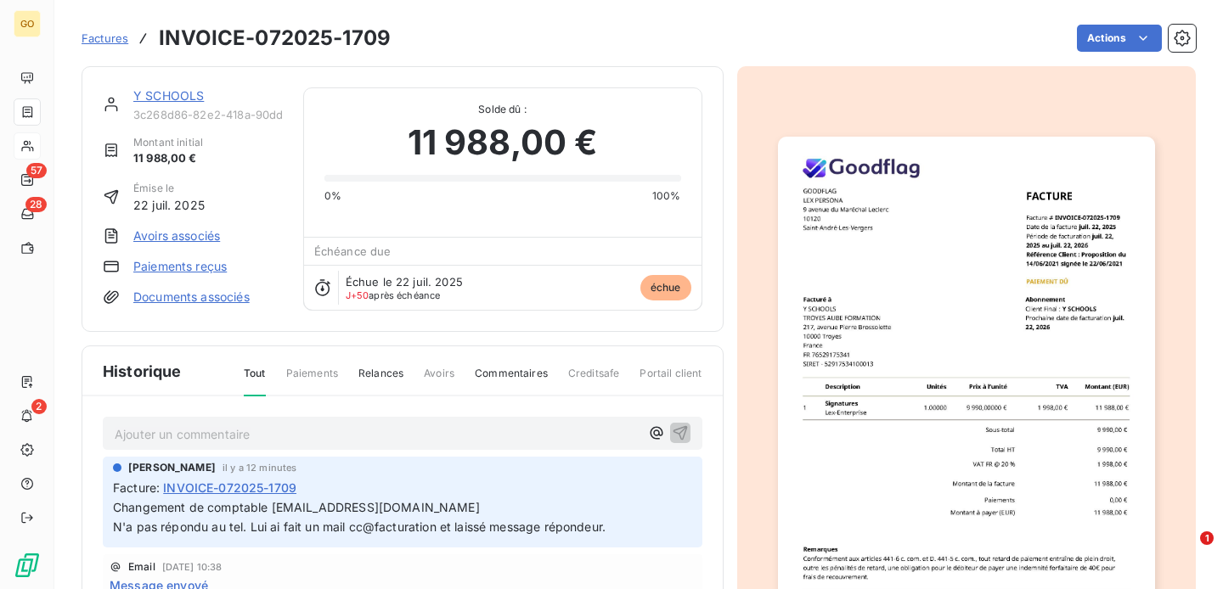
click at [338, 46] on h3 "INVOICE-072025-1709" at bounding box center [275, 38] width 232 height 31
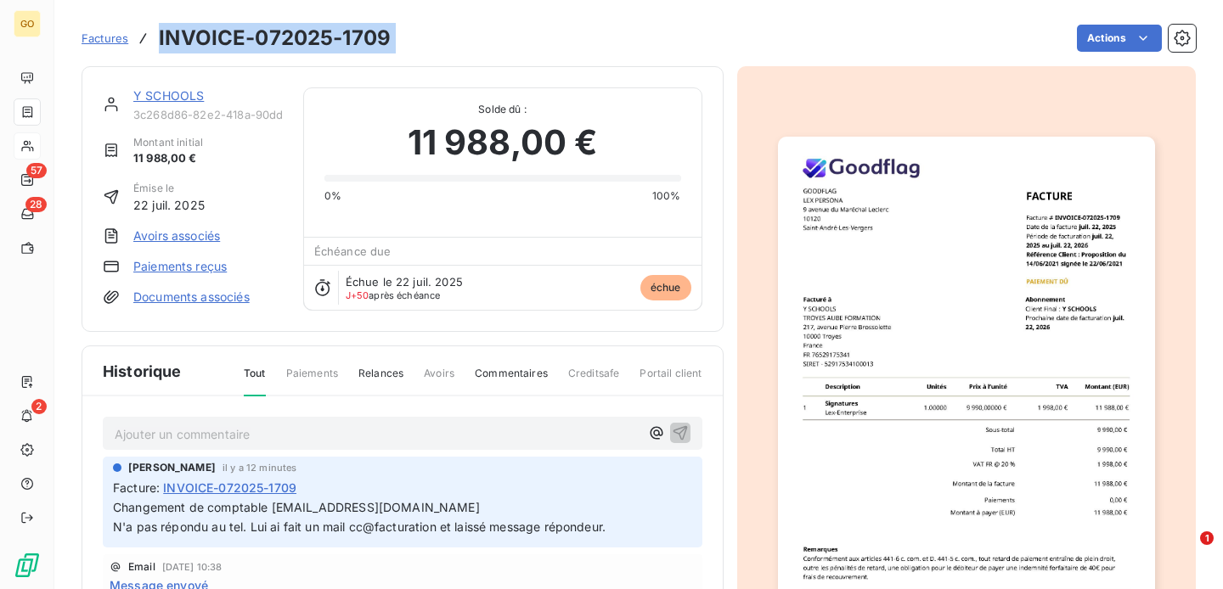
click at [338, 46] on h3 "INVOICE-072025-1709" at bounding box center [275, 38] width 232 height 31
copy section "INVOICE-072025-1709 Actions"
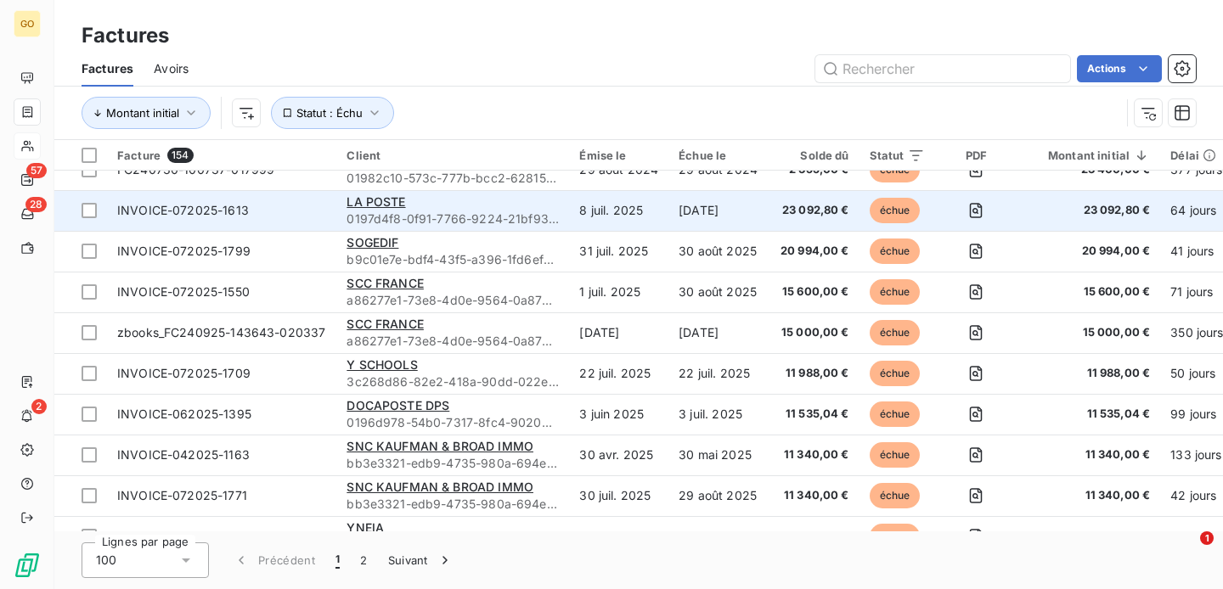
scroll to position [243, 0]
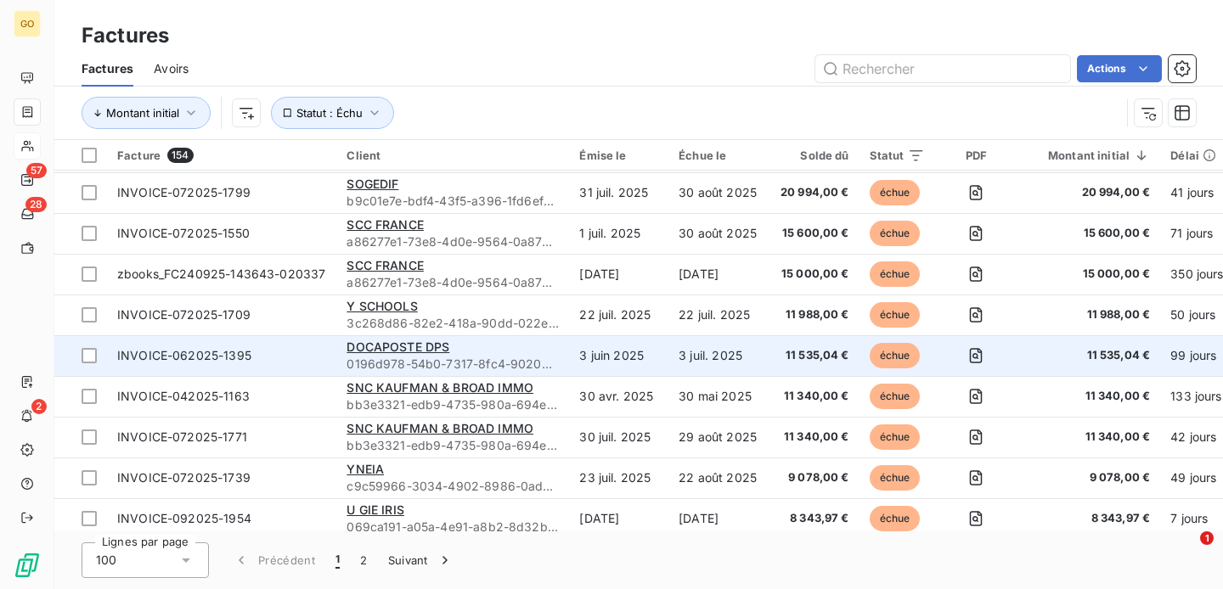
click at [505, 356] on span "0196d978-54b0-7317-8fc4-902006cb256d" at bounding box center [453, 364] width 212 height 17
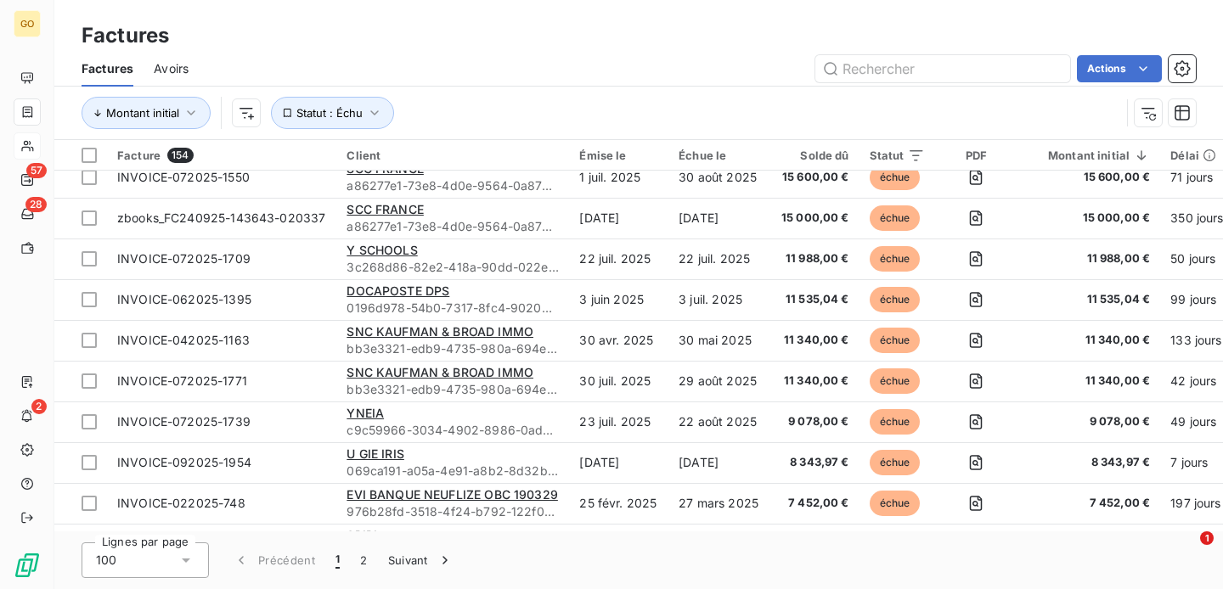
scroll to position [313, 0]
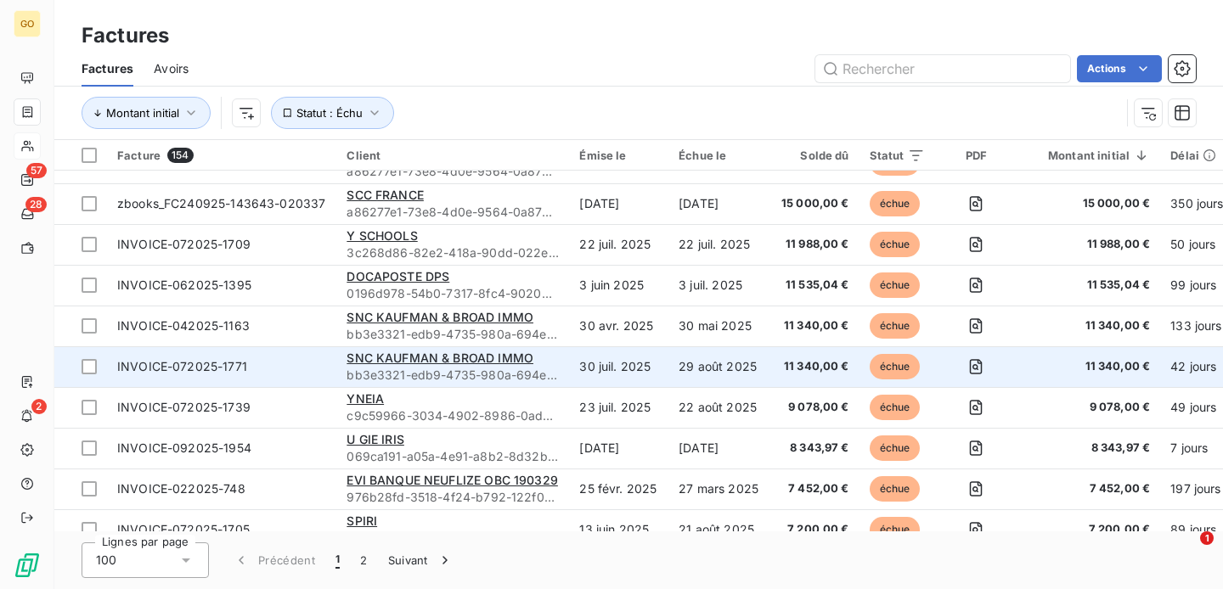
click at [262, 369] on span "INVOICE-072025-1771" at bounding box center [221, 366] width 209 height 17
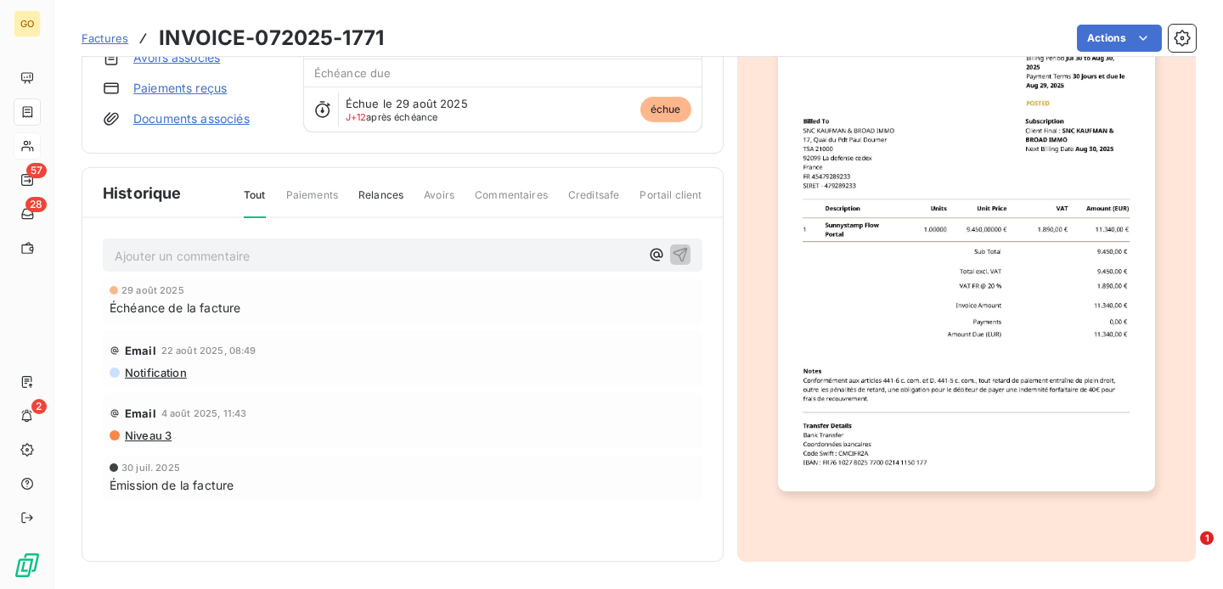
scroll to position [178, 0]
click at [301, 264] on p "Ajouter un commentaire ﻿" at bounding box center [377, 256] width 525 height 21
click at [272, 253] on span "Manque un numéro de BDC : 1806 CG 01511 AVT 013" at bounding box center [266, 255] width 302 height 14
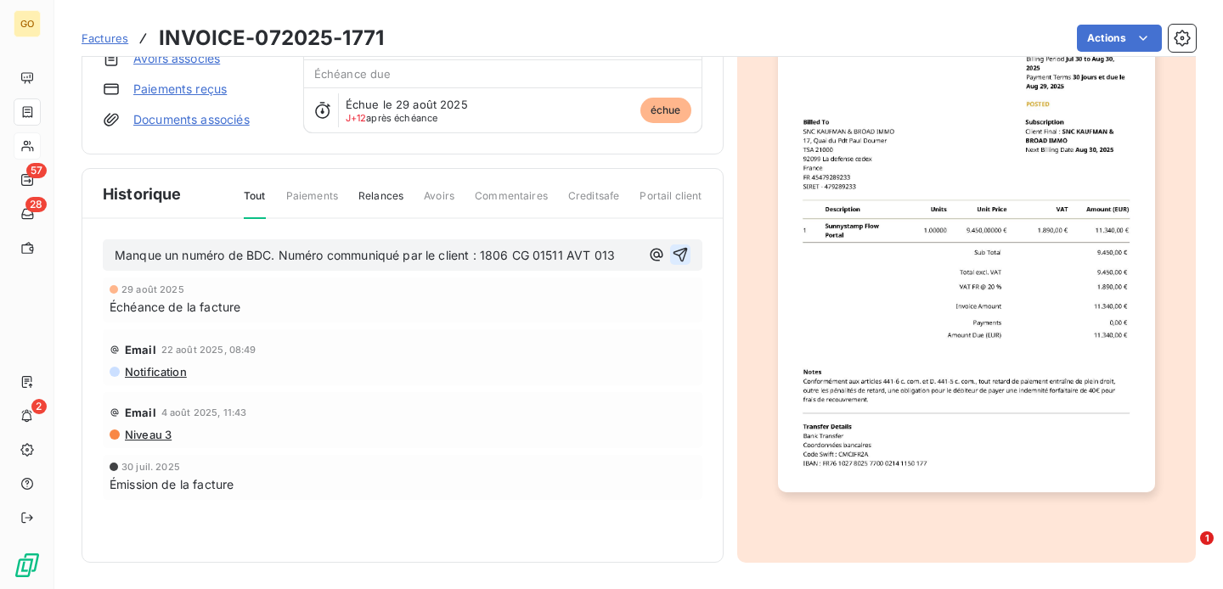
click at [685, 252] on icon "button" at bounding box center [680, 254] width 17 height 17
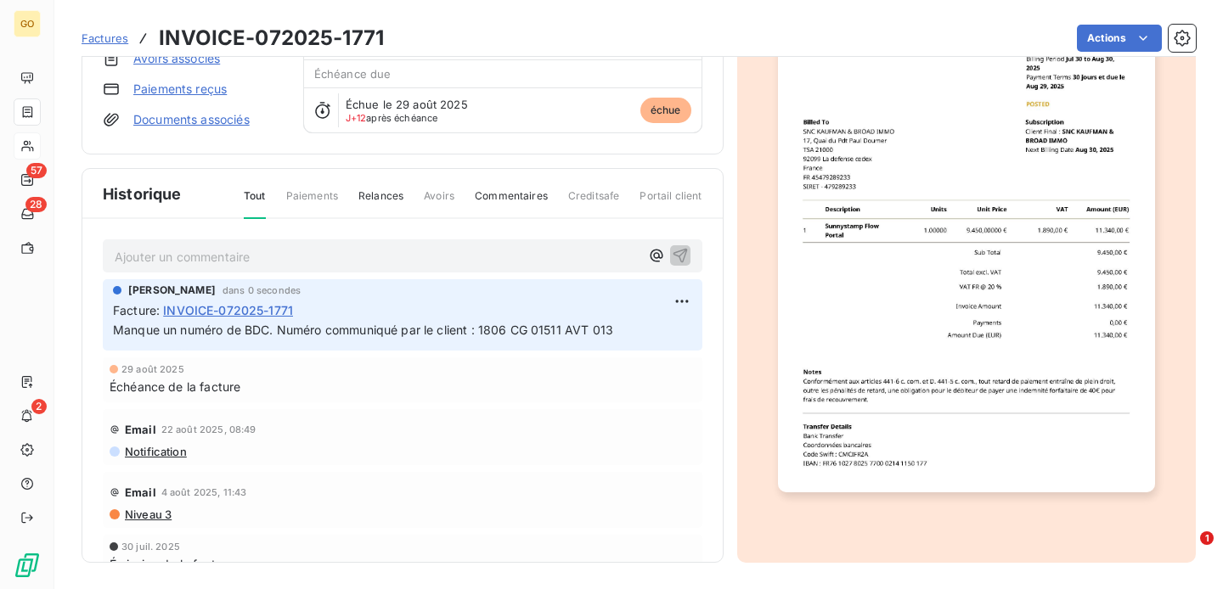
click at [110, 42] on span "Factures" at bounding box center [105, 38] width 47 height 14
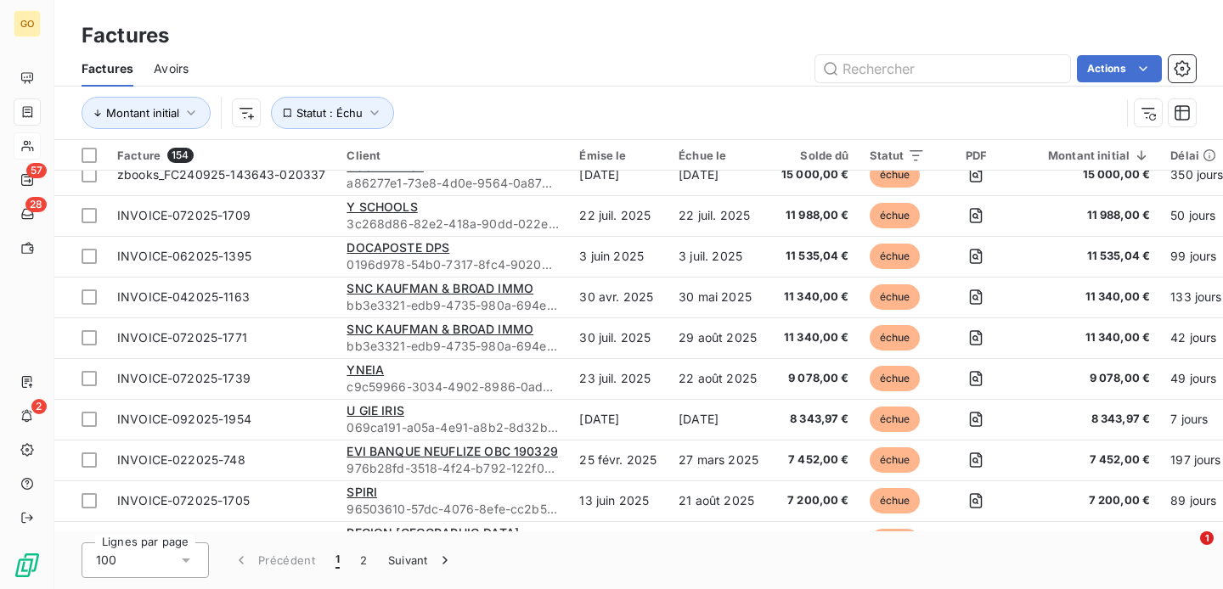
scroll to position [341, 0]
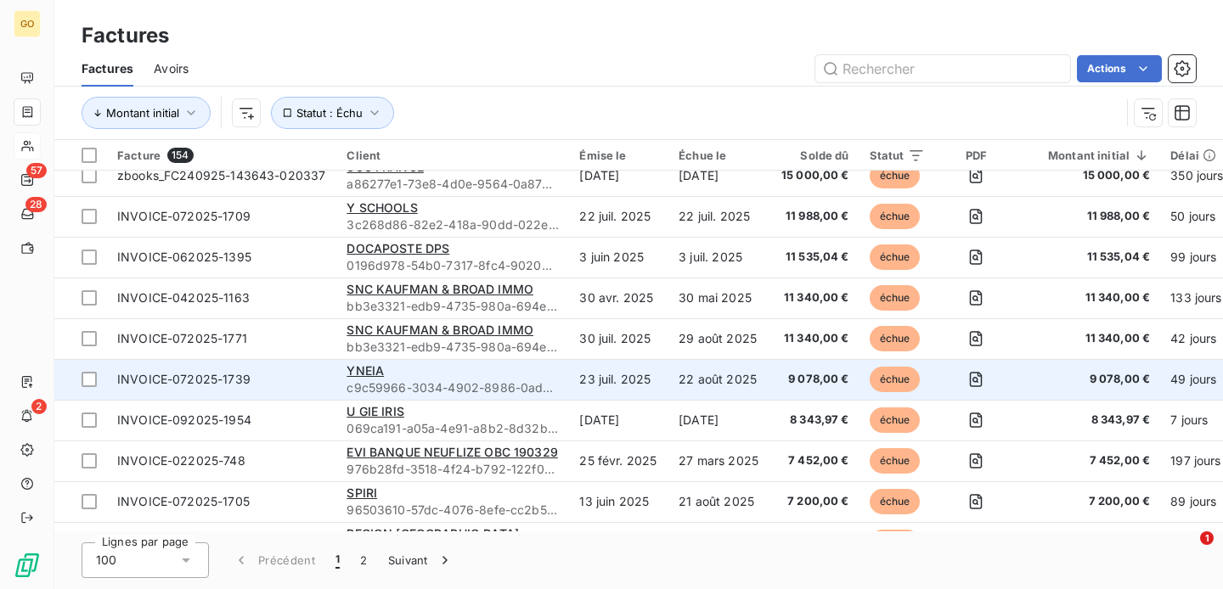
click at [501, 374] on div "YNEIA" at bounding box center [453, 371] width 212 height 17
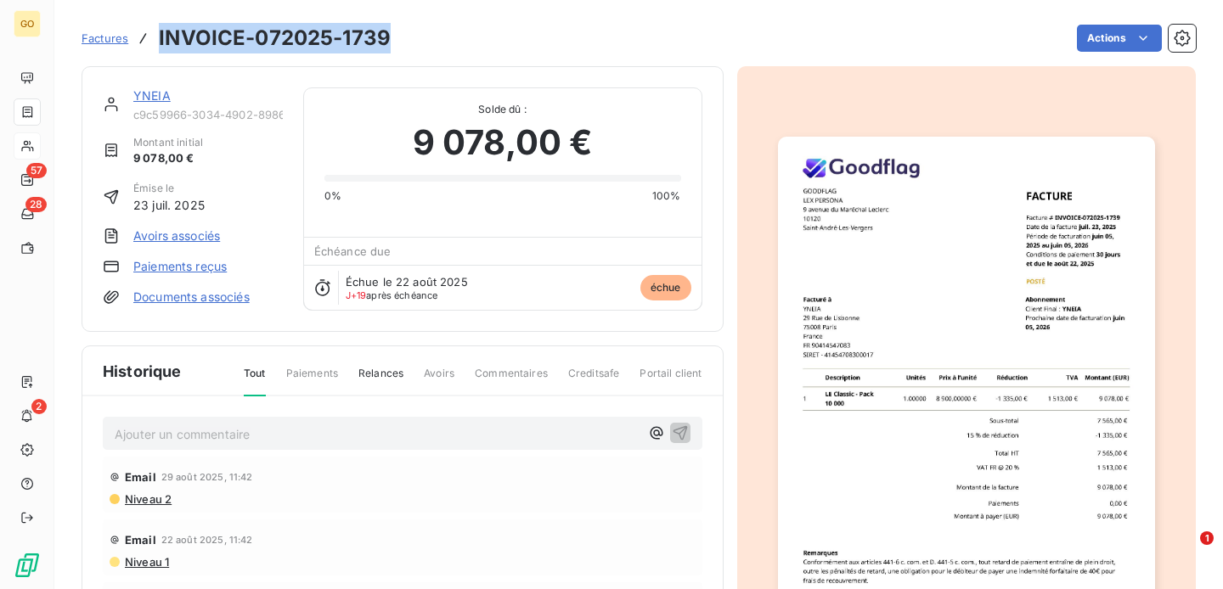
drag, startPoint x: 387, startPoint y: 40, endPoint x: 157, endPoint y: 41, distance: 230.2
click at [156, 41] on div "Factures INVOICE-072025-1739" at bounding box center [236, 38] width 309 height 31
copy h3 "INVOICE-072025-1739"
click at [99, 40] on span "Factures" at bounding box center [105, 38] width 47 height 14
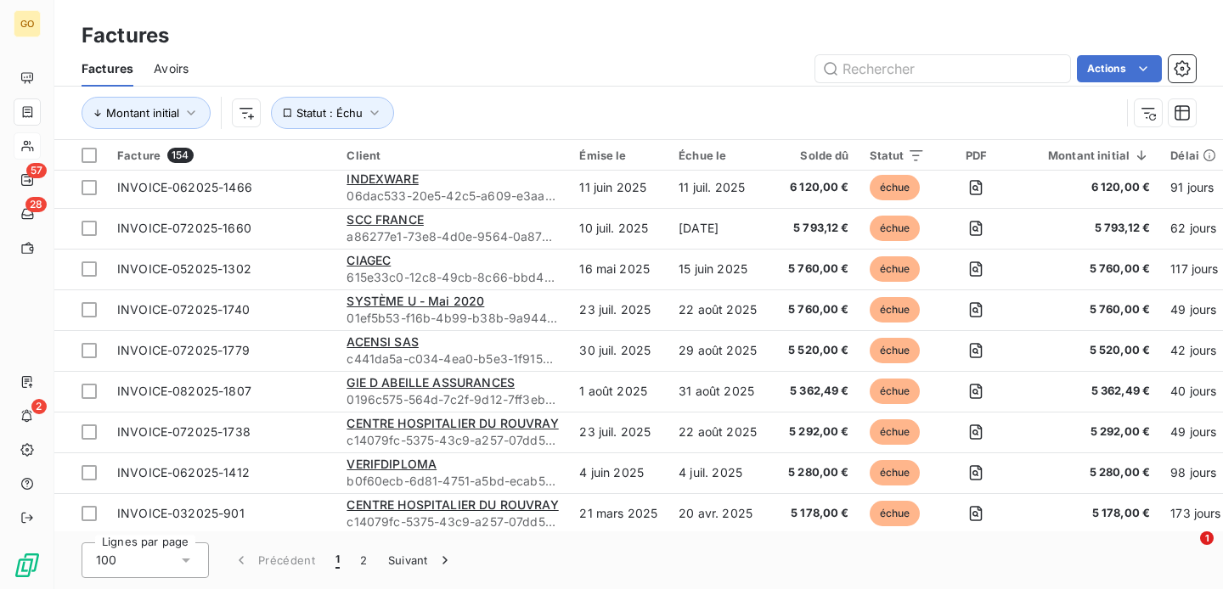
scroll to position [899, 0]
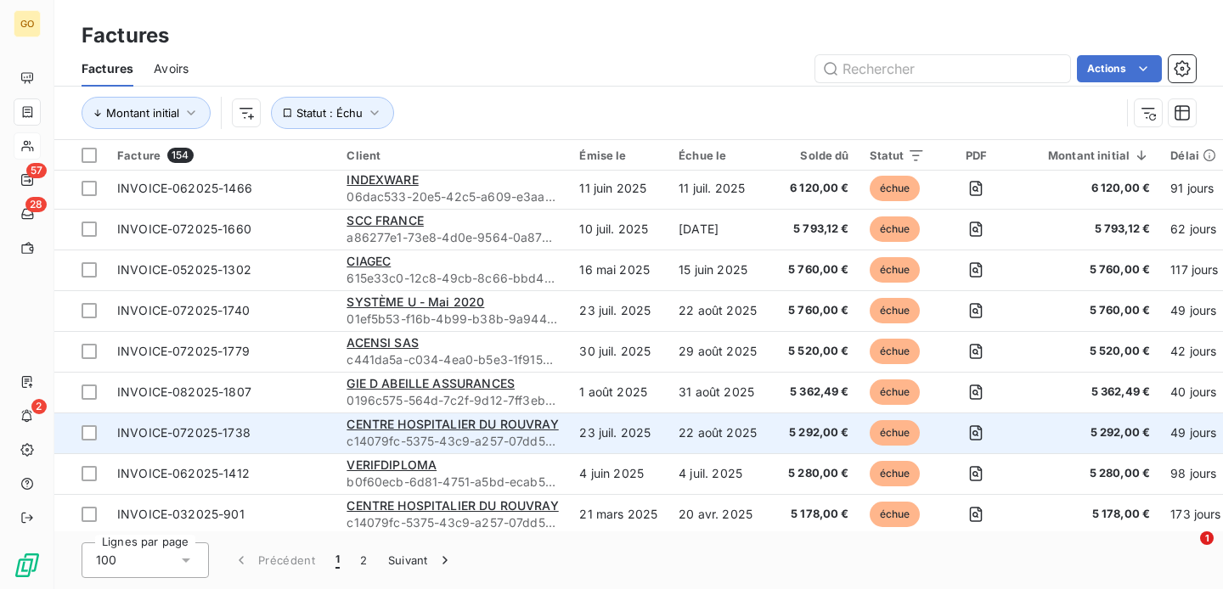
click at [313, 430] on span "INVOICE-072025-1738" at bounding box center [221, 433] width 209 height 17
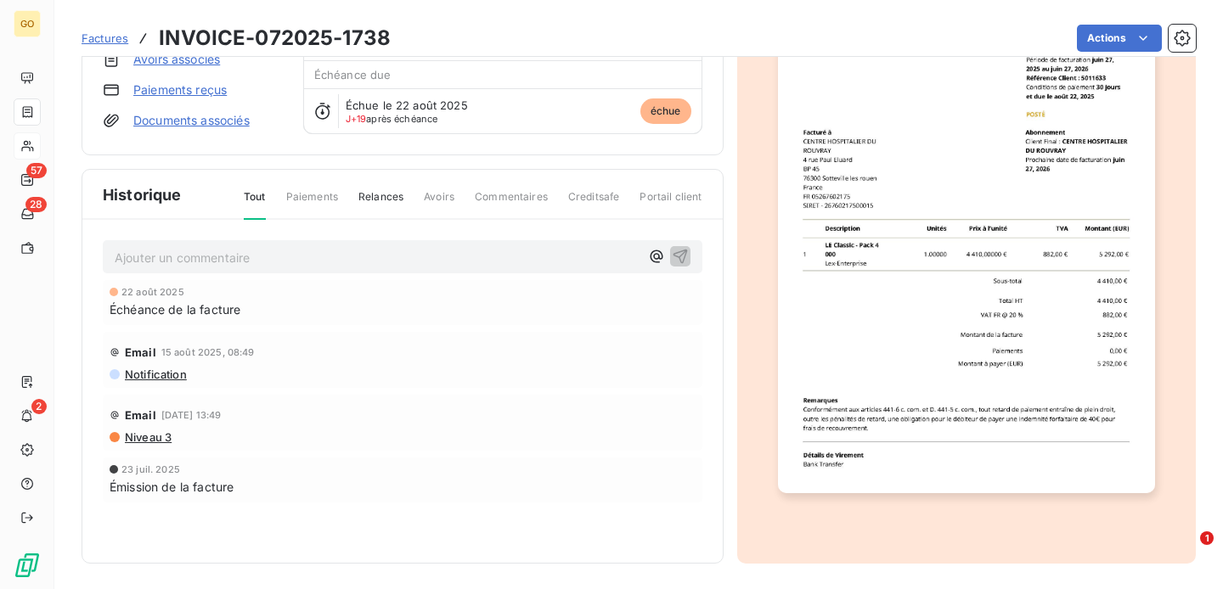
scroll to position [132, 0]
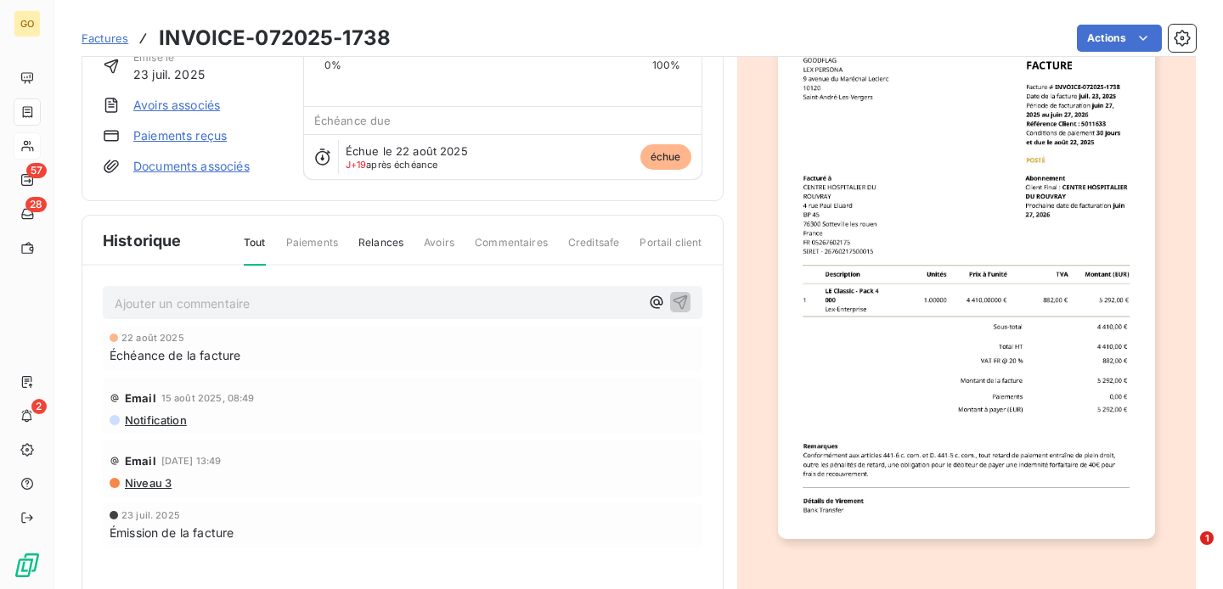
click at [279, 302] on p "Ajouter un commentaire ﻿" at bounding box center [377, 303] width 525 height 21
click at [688, 296] on button "button" at bounding box center [680, 301] width 20 height 20
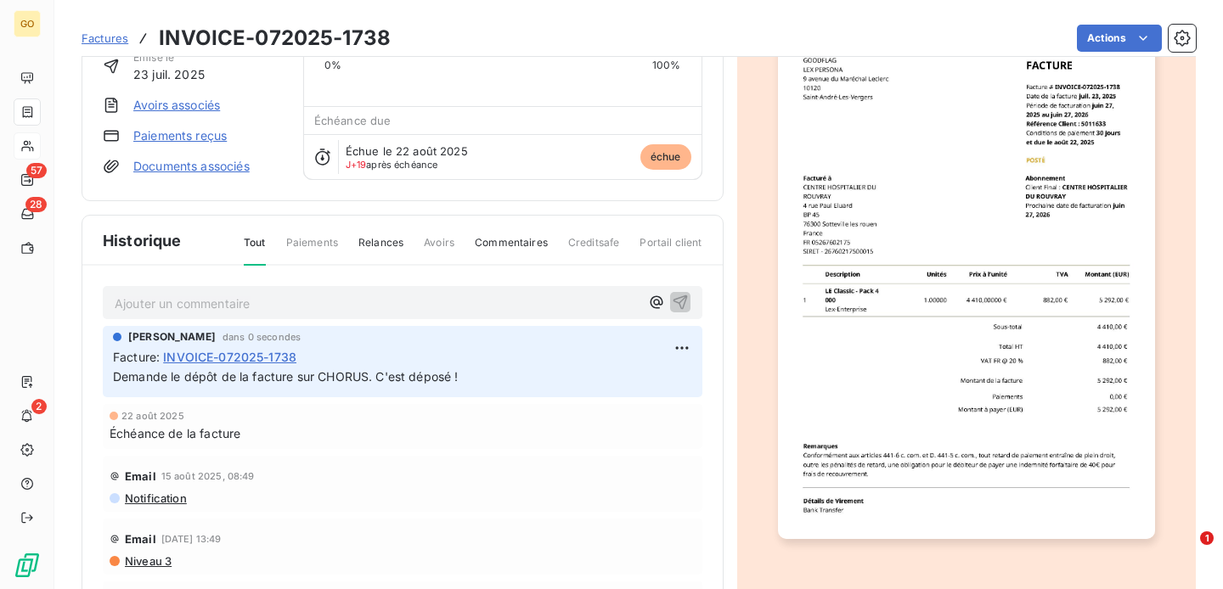
click at [116, 31] on span "Factures" at bounding box center [105, 38] width 47 height 14
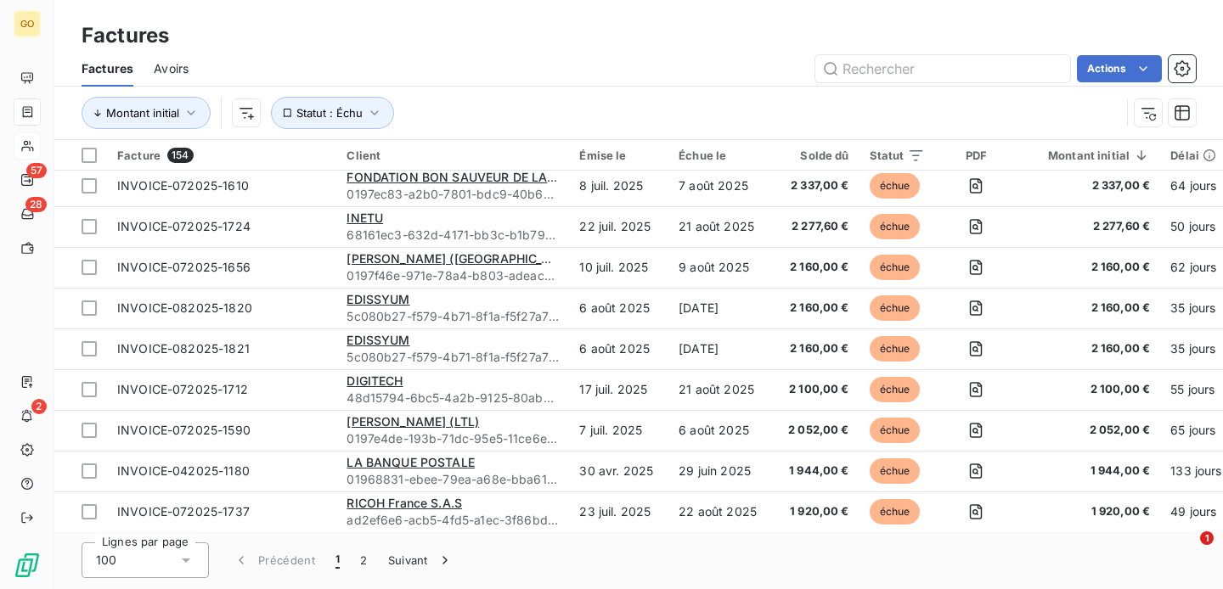
scroll to position [2230, 0]
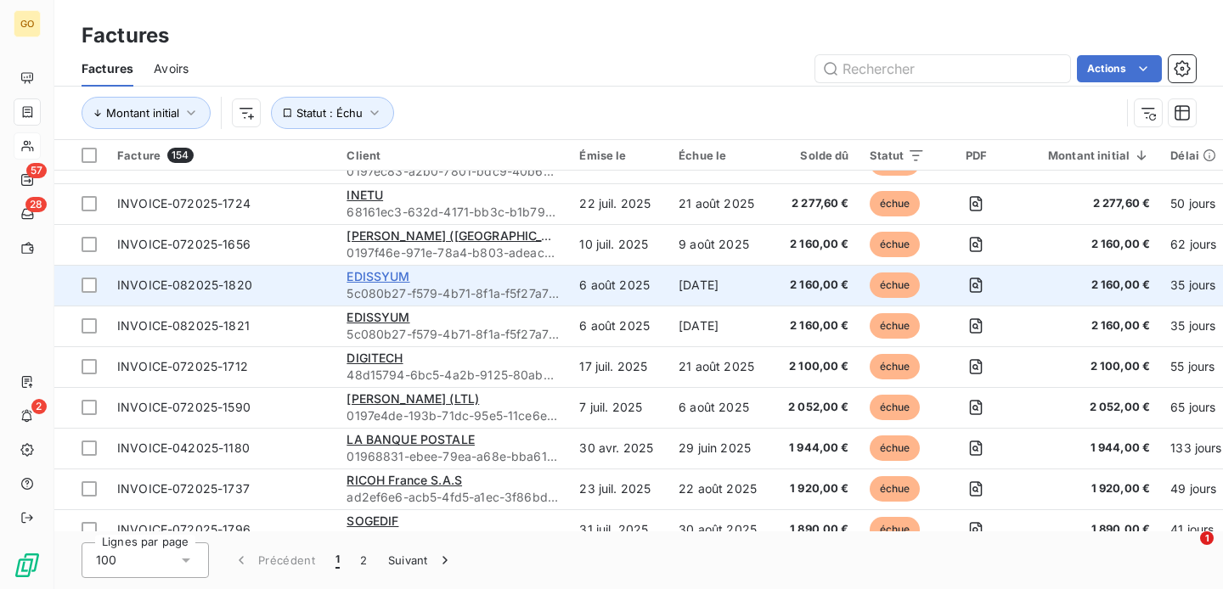
click at [370, 275] on span "EDISSYUM" at bounding box center [378, 276] width 63 height 14
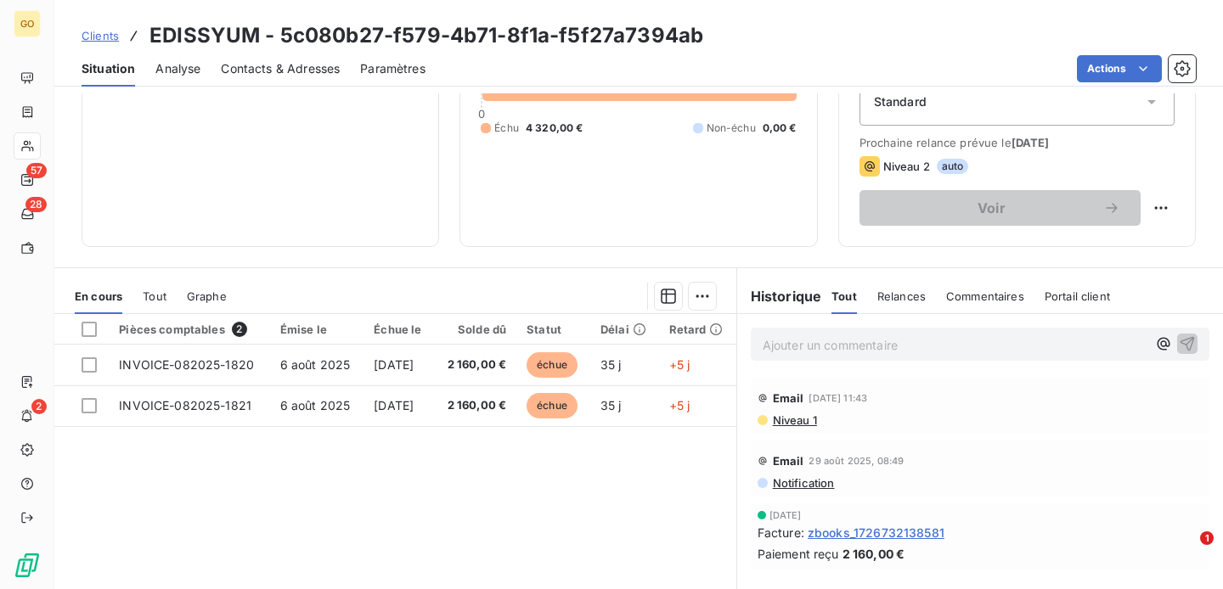
scroll to position [206, 0]
click at [856, 351] on p "Ajouter un commentaire ﻿" at bounding box center [955, 343] width 384 height 21
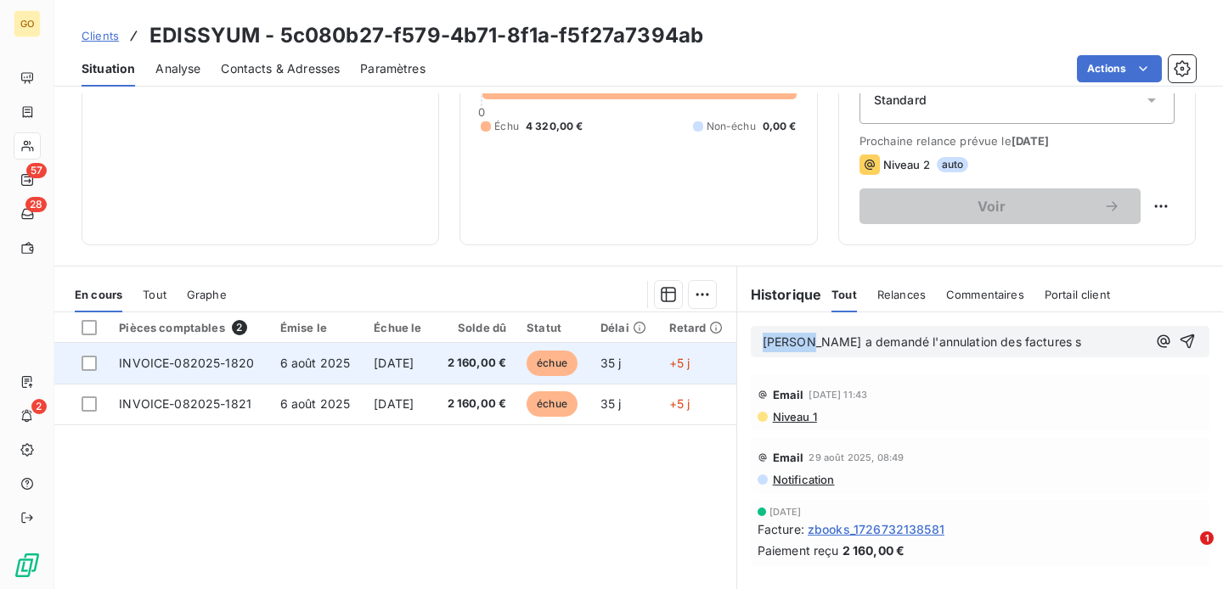
drag, startPoint x: 806, startPoint y: 344, endPoint x: 727, endPoint y: 344, distance: 79.0
click at [727, 344] on div "En cours Tout Graphe Pièces comptables 2 Émise le Échue le Solde dû Statut Déla…" at bounding box center [638, 478] width 1169 height 425
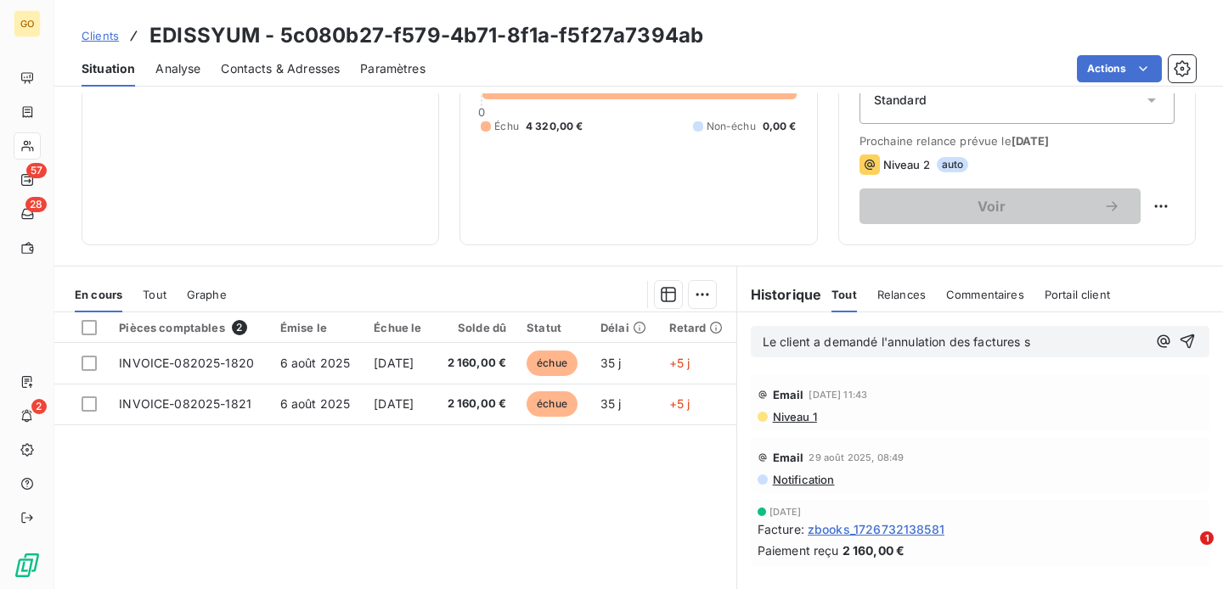
click at [1057, 351] on p "Le client a demandé l'annulation des factures s" at bounding box center [955, 343] width 384 height 20
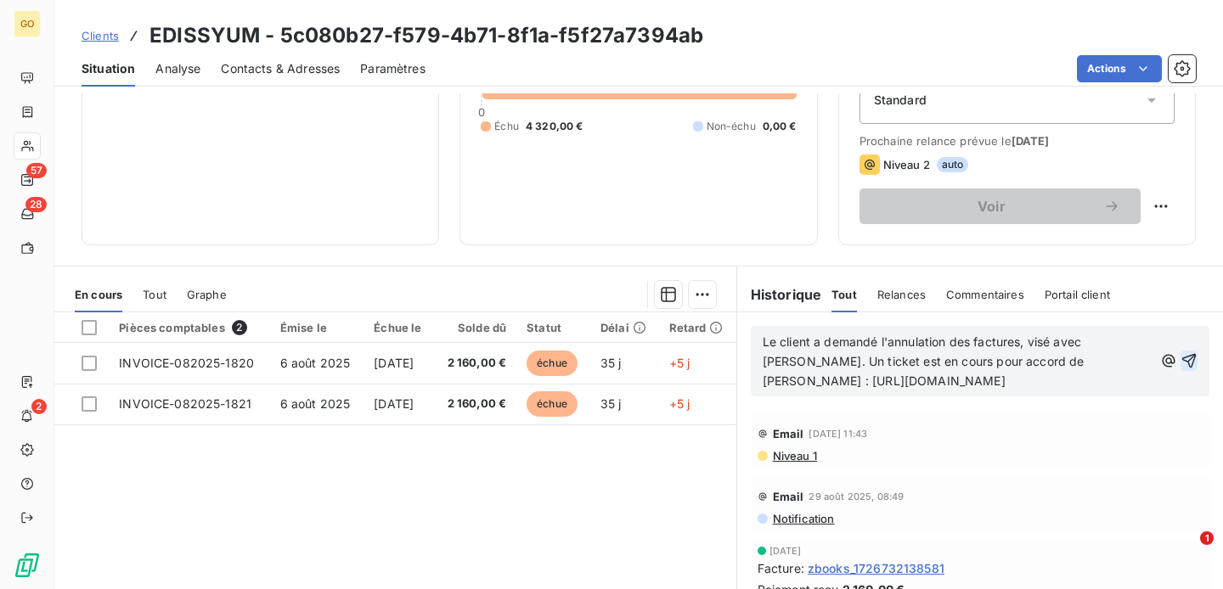
click at [1191, 352] on button "button" at bounding box center [1189, 361] width 17 height 20
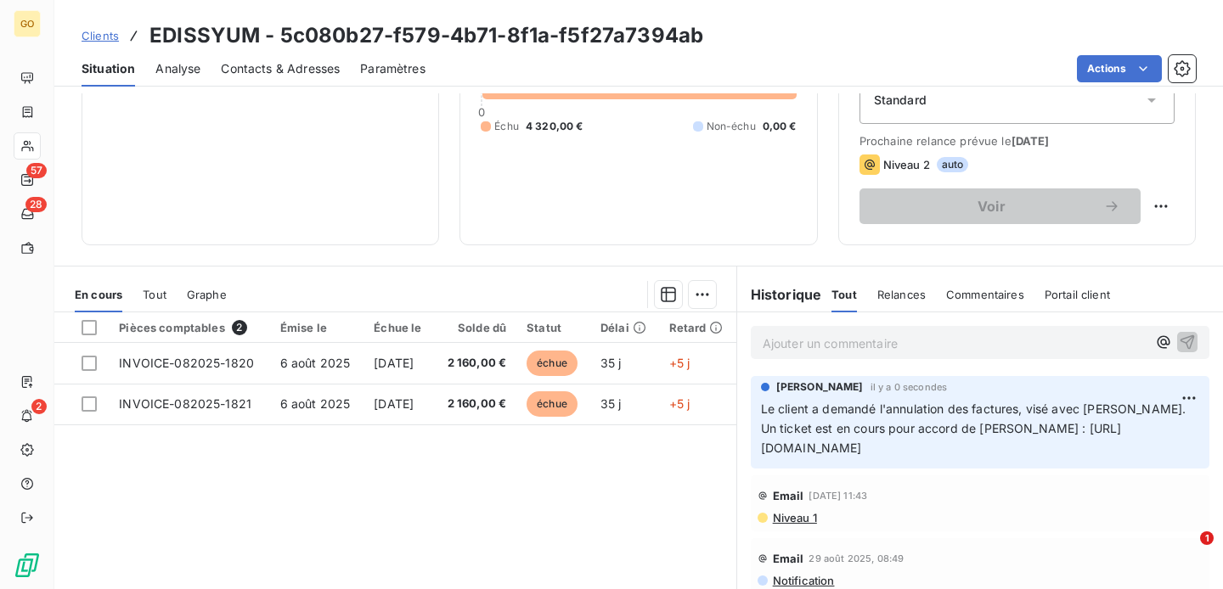
click at [100, 32] on span "Clients" at bounding box center [100, 36] width 37 height 14
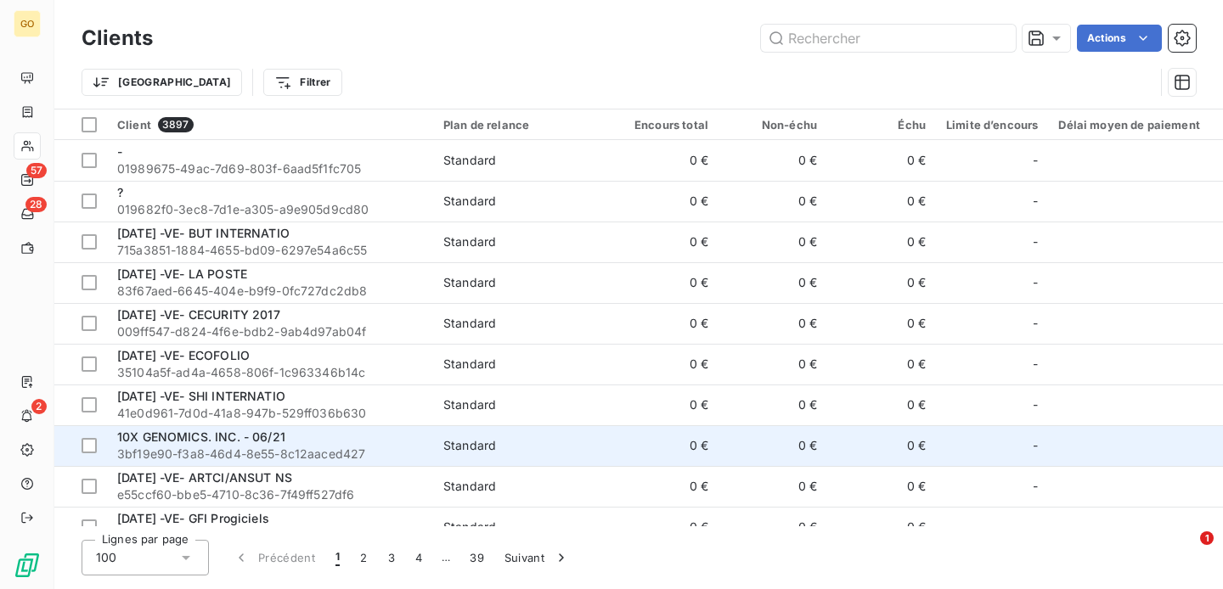
scroll to position [307, 0]
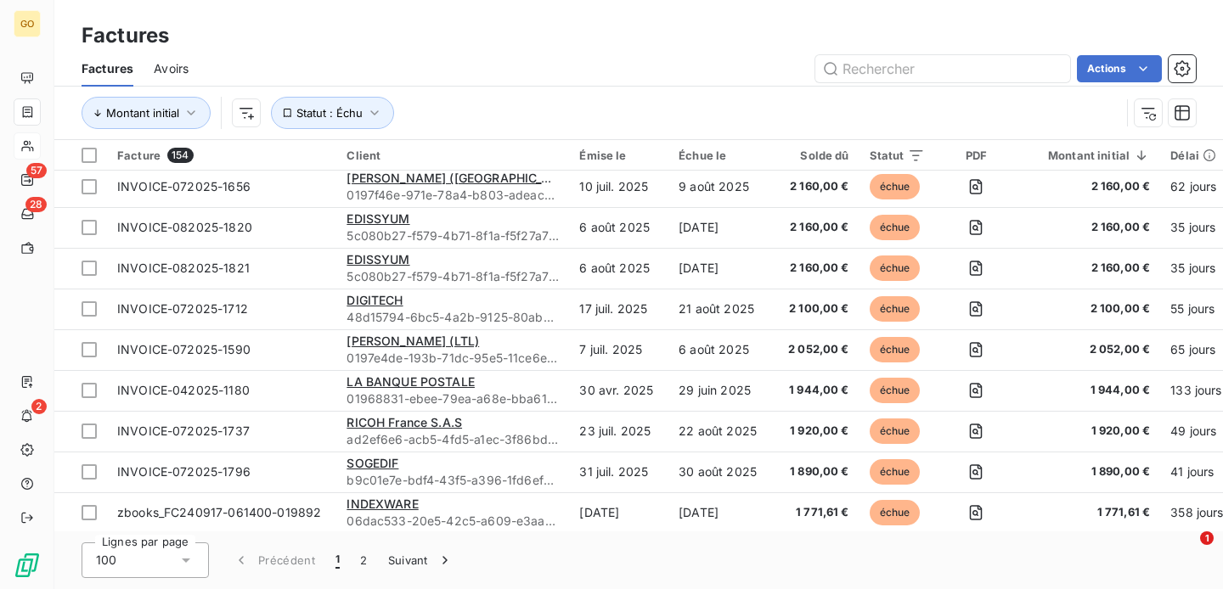
scroll to position [2250, 0]
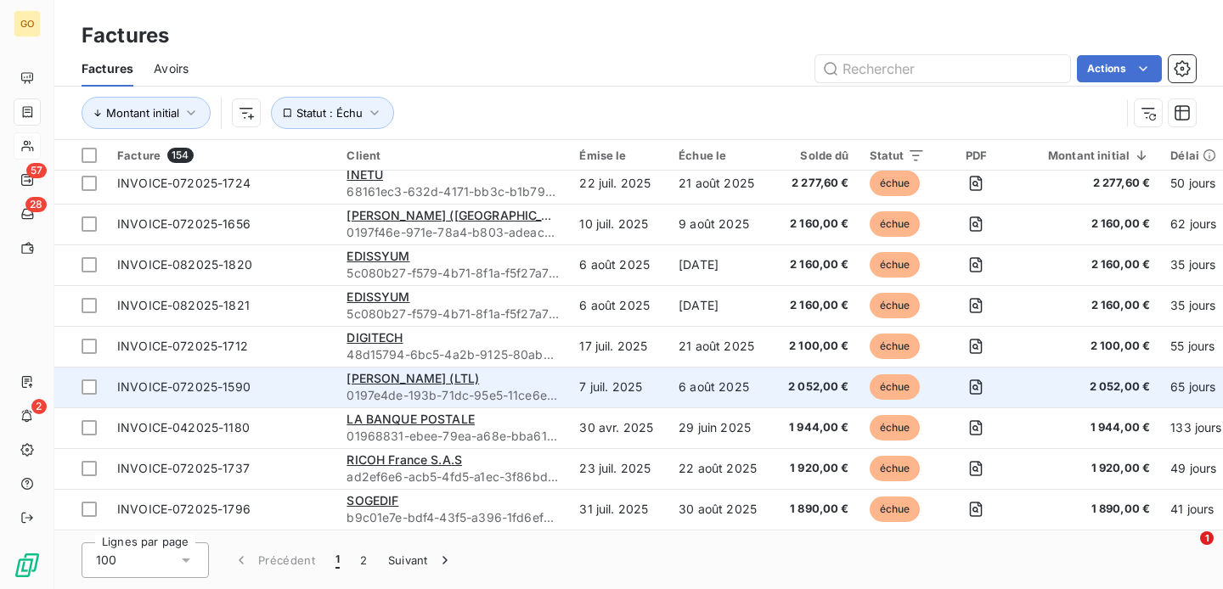
click at [505, 381] on div "LAE SANTE (LTL)" at bounding box center [453, 378] width 212 height 17
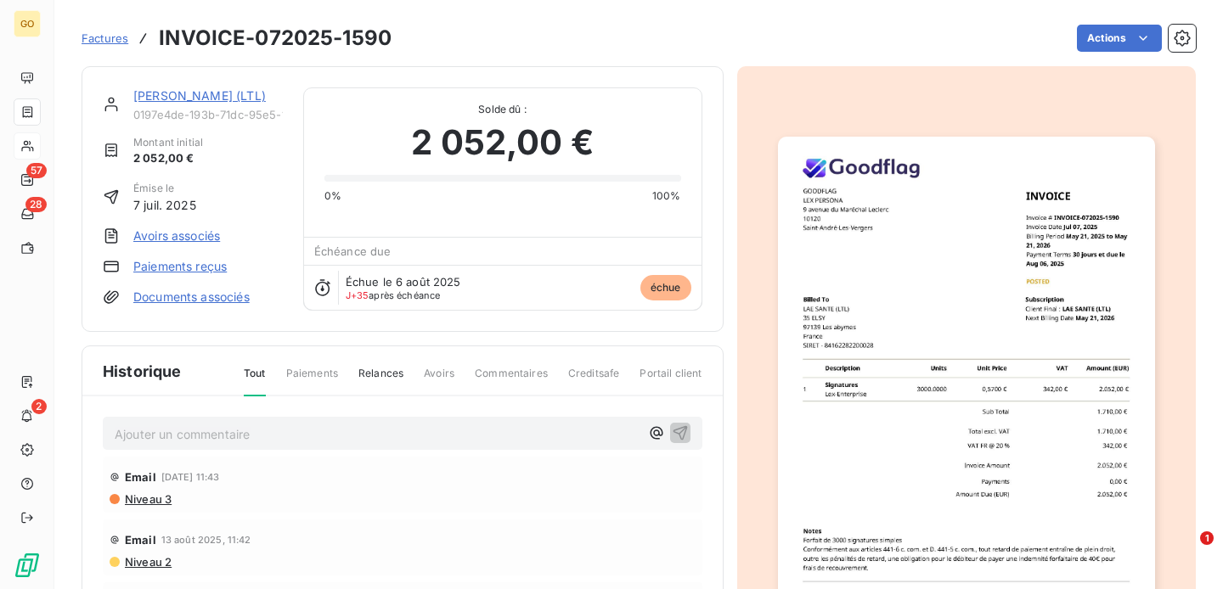
click at [368, 42] on h3 "INVOICE-072025-1590" at bounding box center [275, 38] width 233 height 31
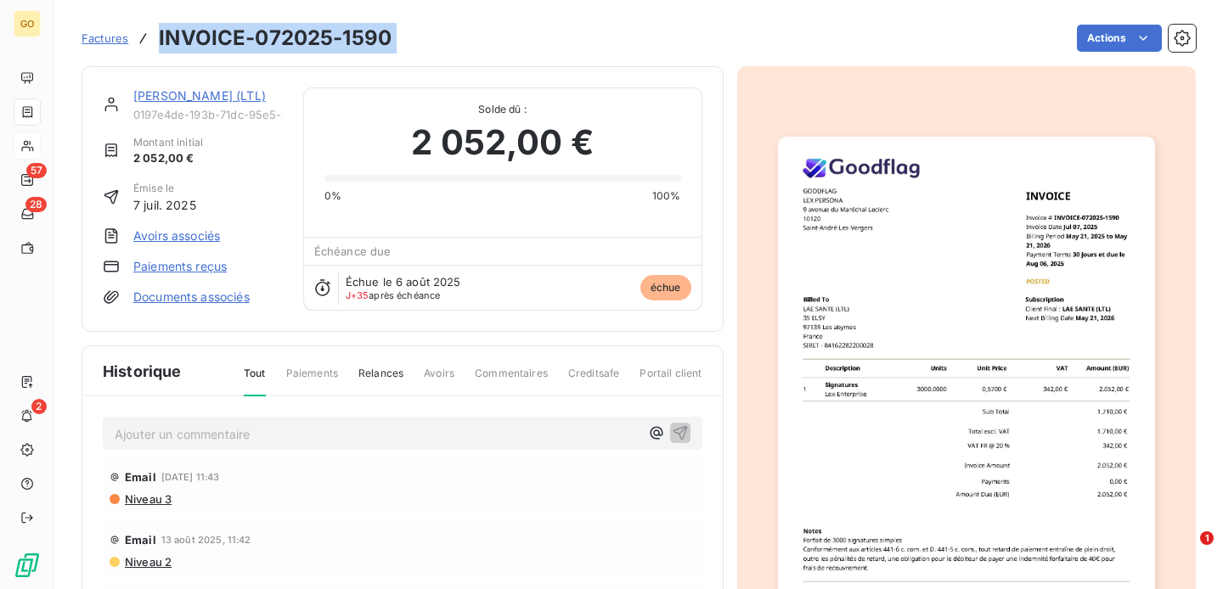
click at [368, 42] on h3 "INVOICE-072025-1590" at bounding box center [275, 38] width 233 height 31
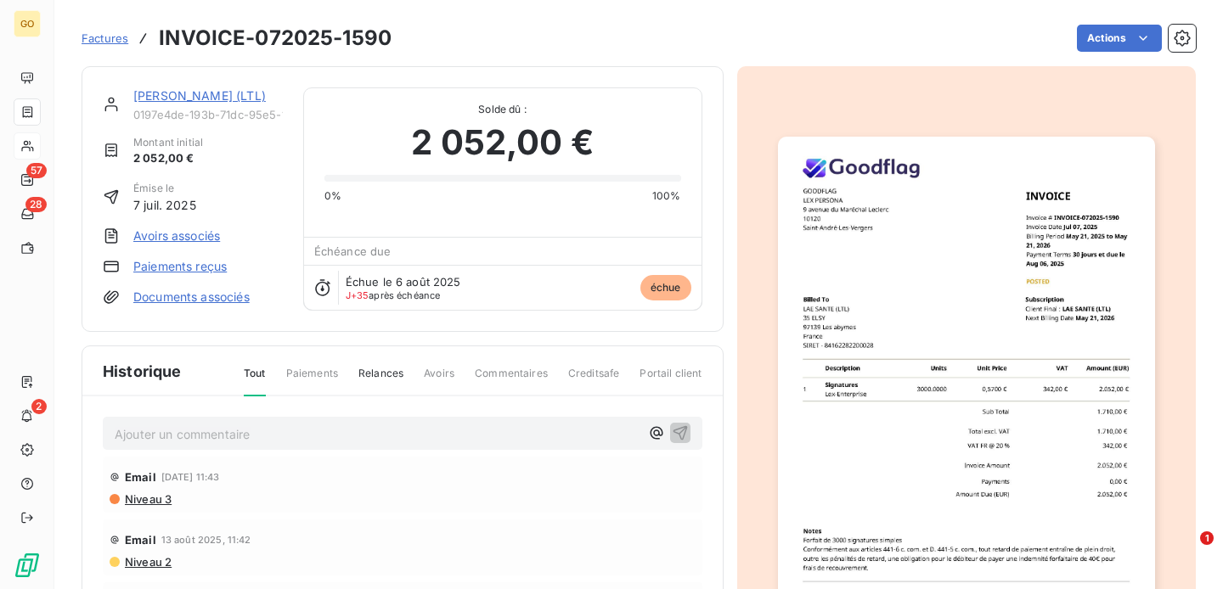
click at [159, 499] on span "Niveau 3" at bounding box center [147, 500] width 48 height 14
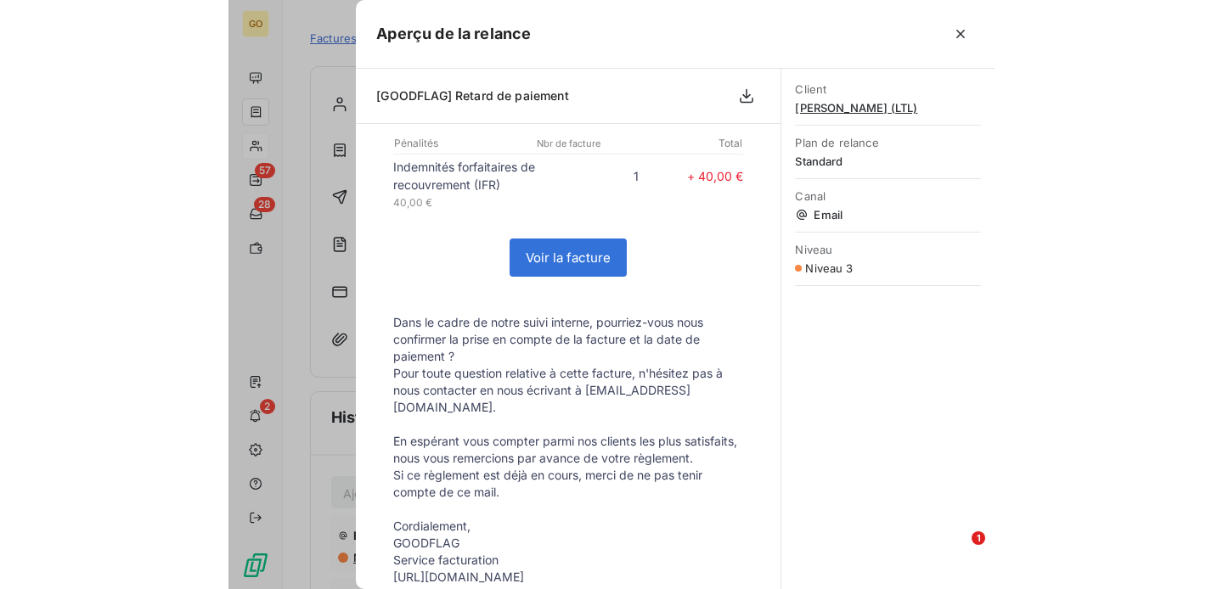
scroll to position [341, 0]
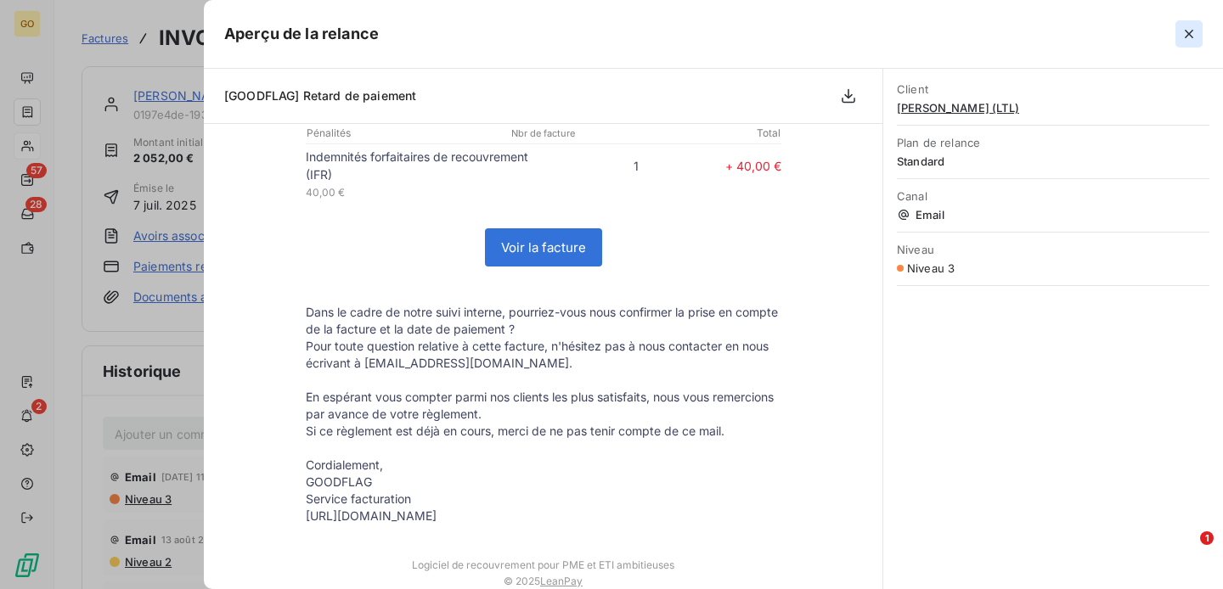
click at [1186, 32] on icon "button" at bounding box center [1189, 33] width 17 height 17
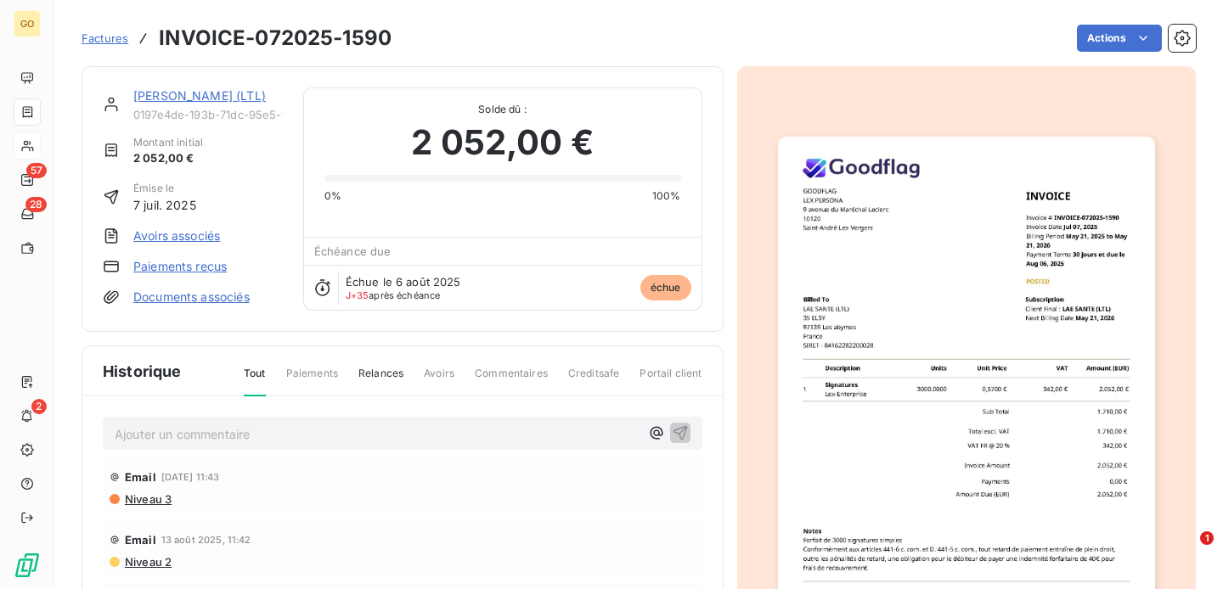
click at [104, 33] on span "Factures" at bounding box center [105, 38] width 47 height 14
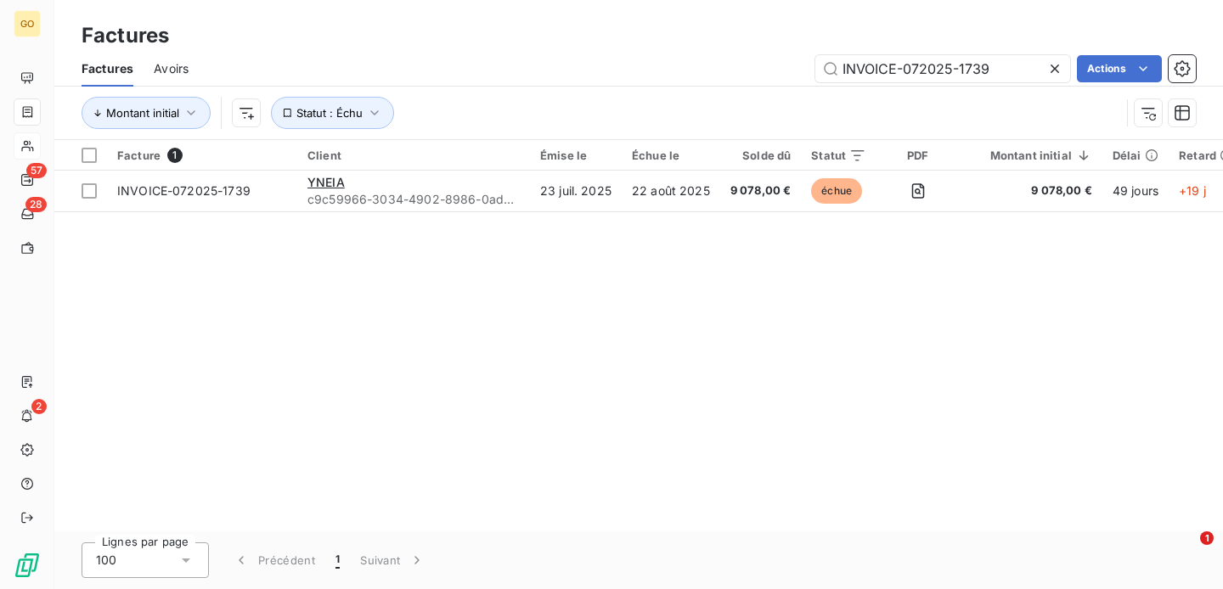
click at [1056, 60] on icon at bounding box center [1054, 68] width 17 height 17
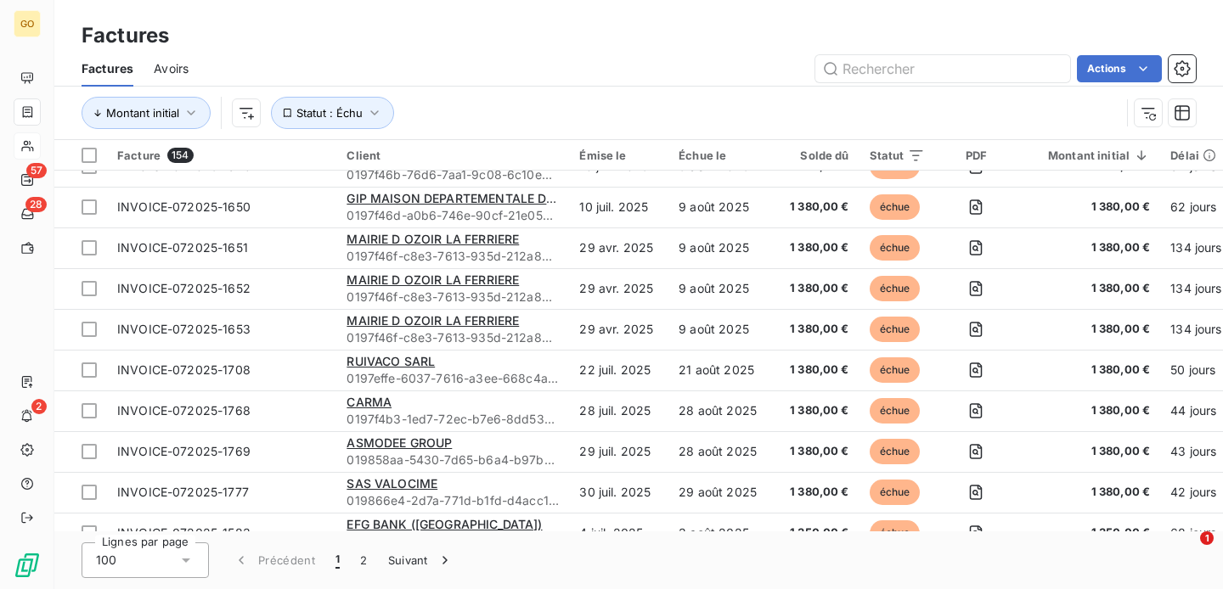
scroll to position [3723, 0]
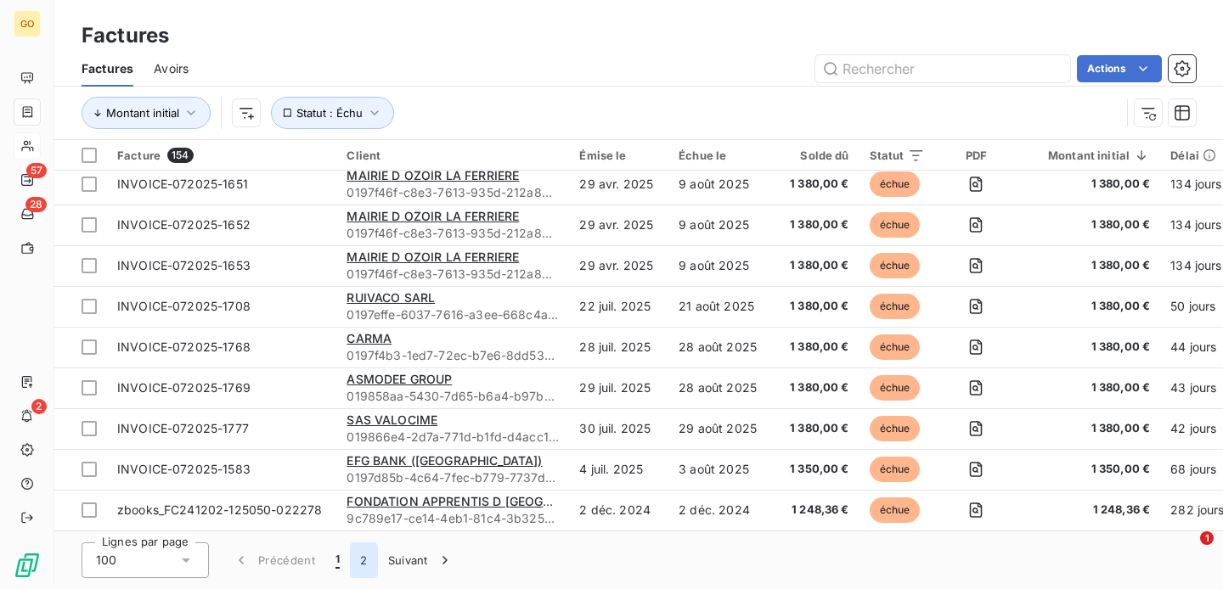
click at [361, 567] on button "2" at bounding box center [363, 561] width 27 height 36
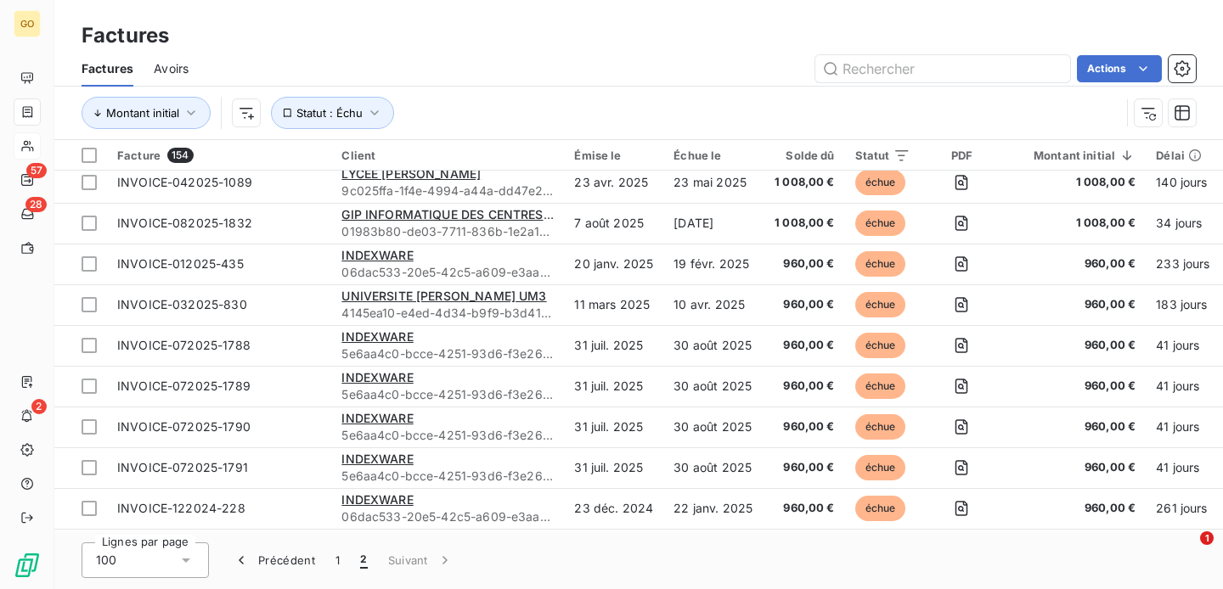
scroll to position [0, 0]
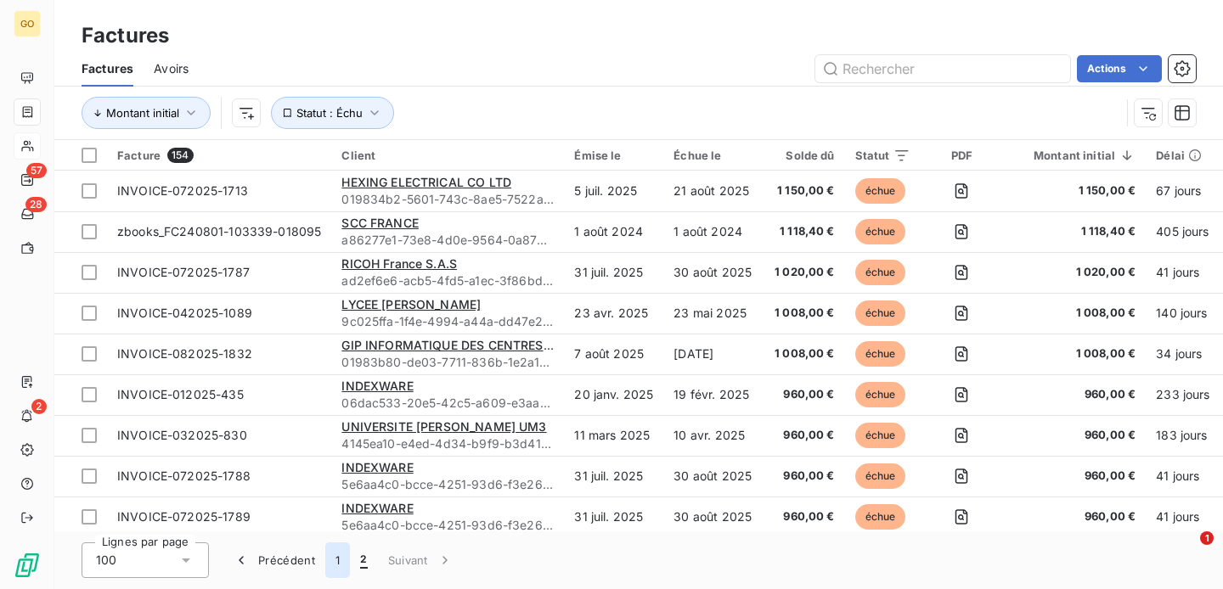
click at [339, 564] on button "1" at bounding box center [337, 561] width 25 height 36
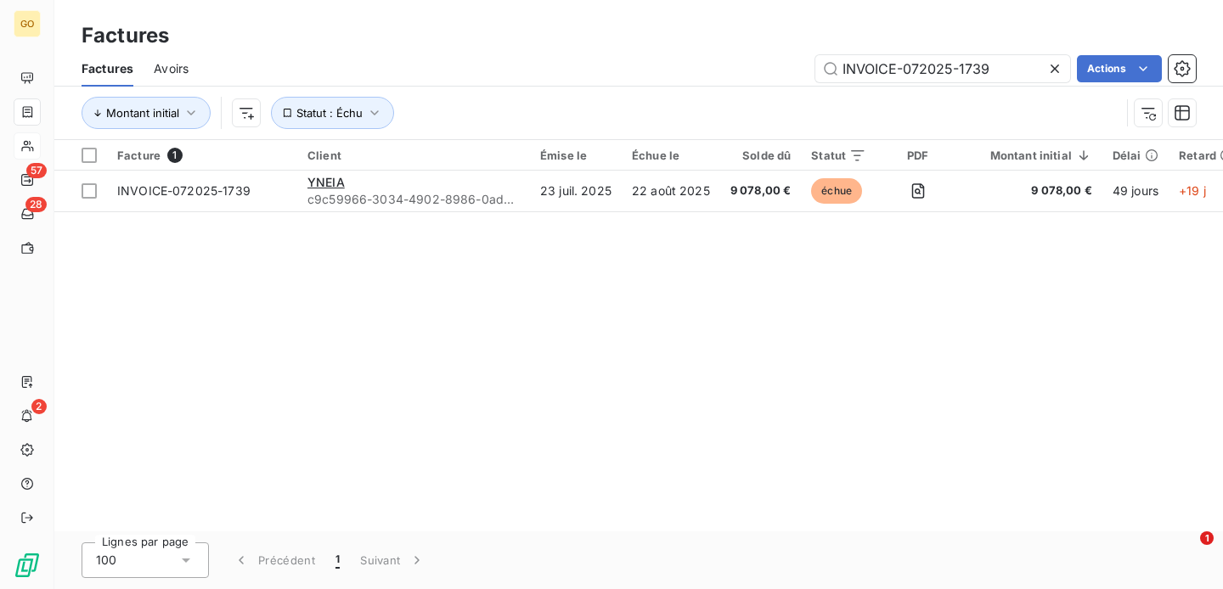
type input "INVOICE-062025-1495"
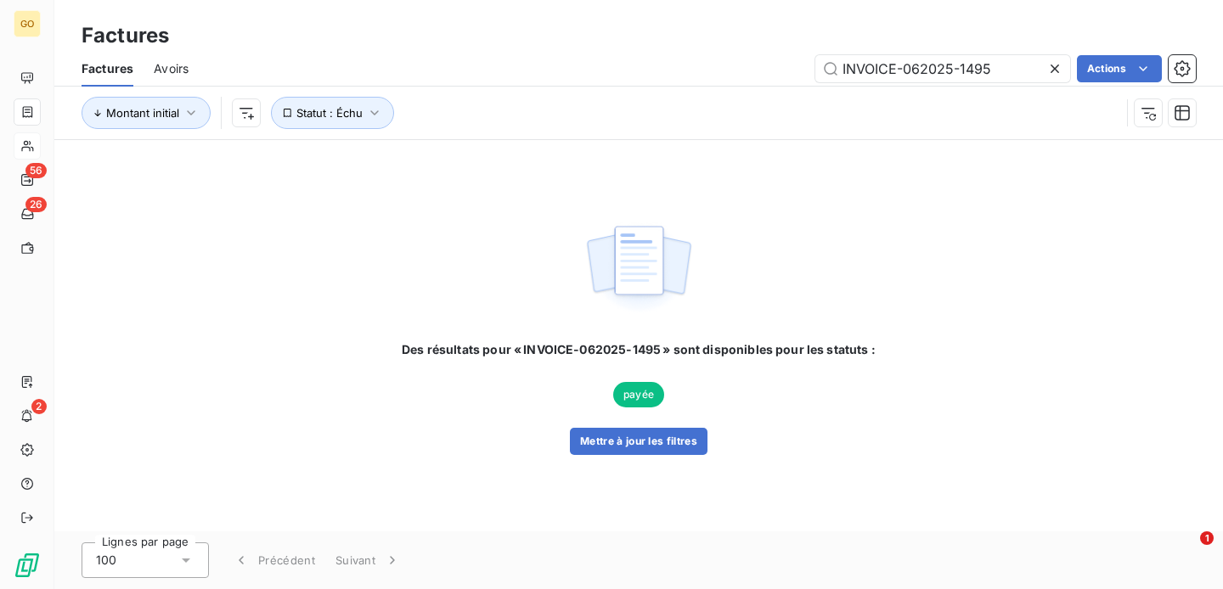
click at [1055, 67] on icon at bounding box center [1054, 68] width 17 height 17
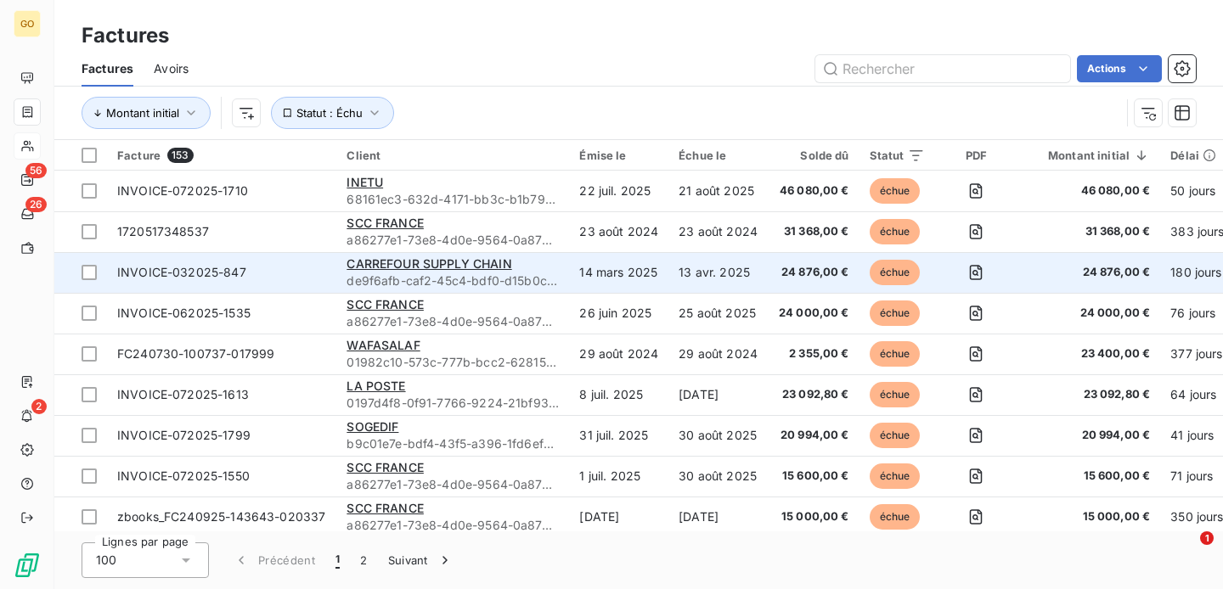
click at [321, 276] on span "INVOICE-032025-847" at bounding box center [221, 272] width 209 height 17
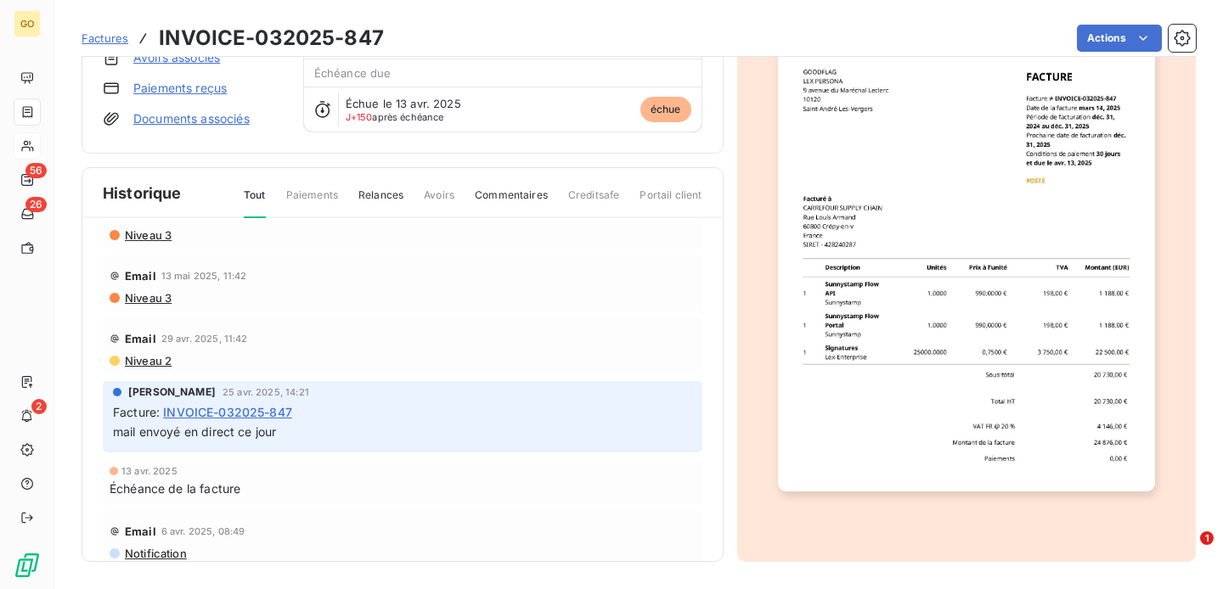
scroll to position [161, 0]
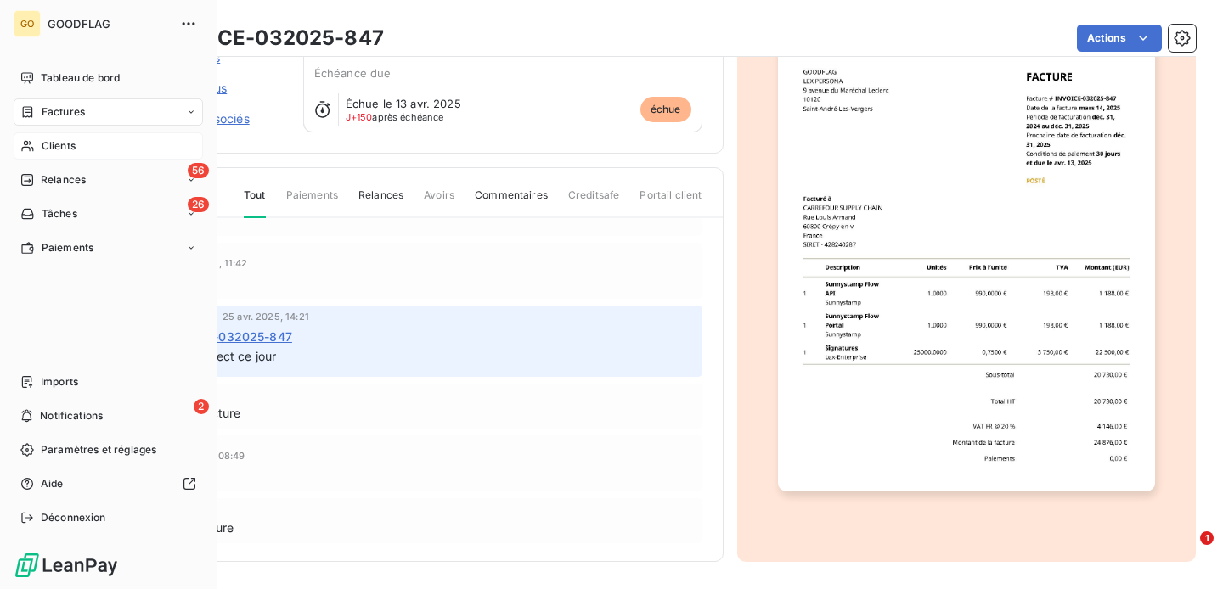
click at [75, 116] on span "Factures" at bounding box center [63, 111] width 43 height 15
click at [51, 217] on span "Clients" at bounding box center [59, 213] width 34 height 15
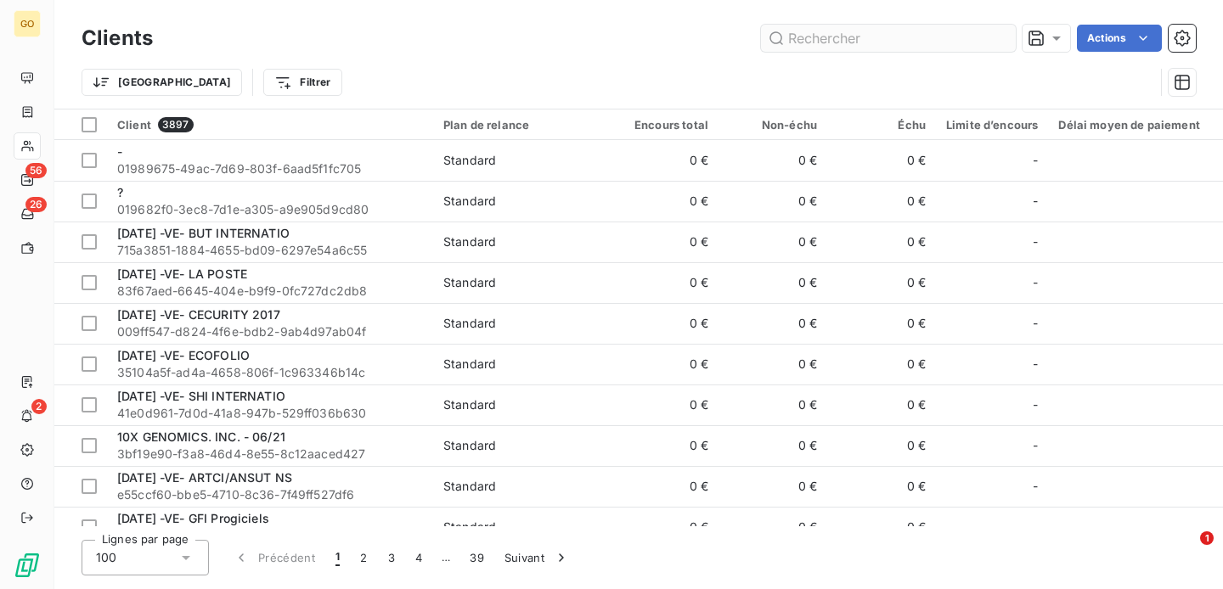
click at [828, 34] on input "text" at bounding box center [888, 38] width 255 height 27
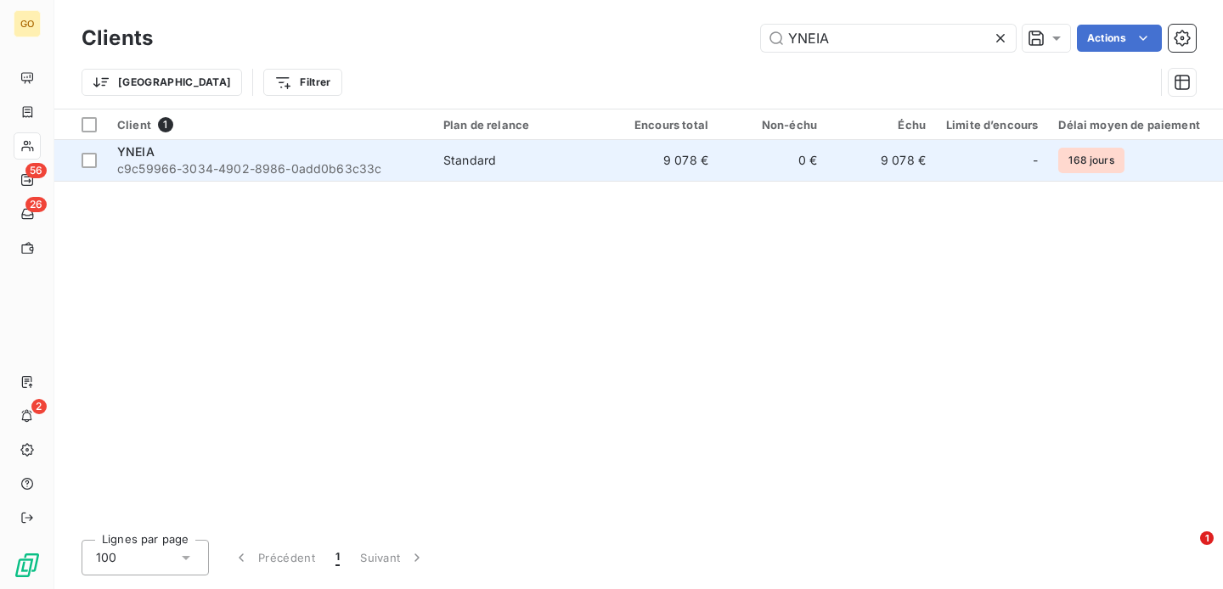
type input "YNEIA"
click at [138, 150] on span "YNEIA" at bounding box center [135, 151] width 37 height 14
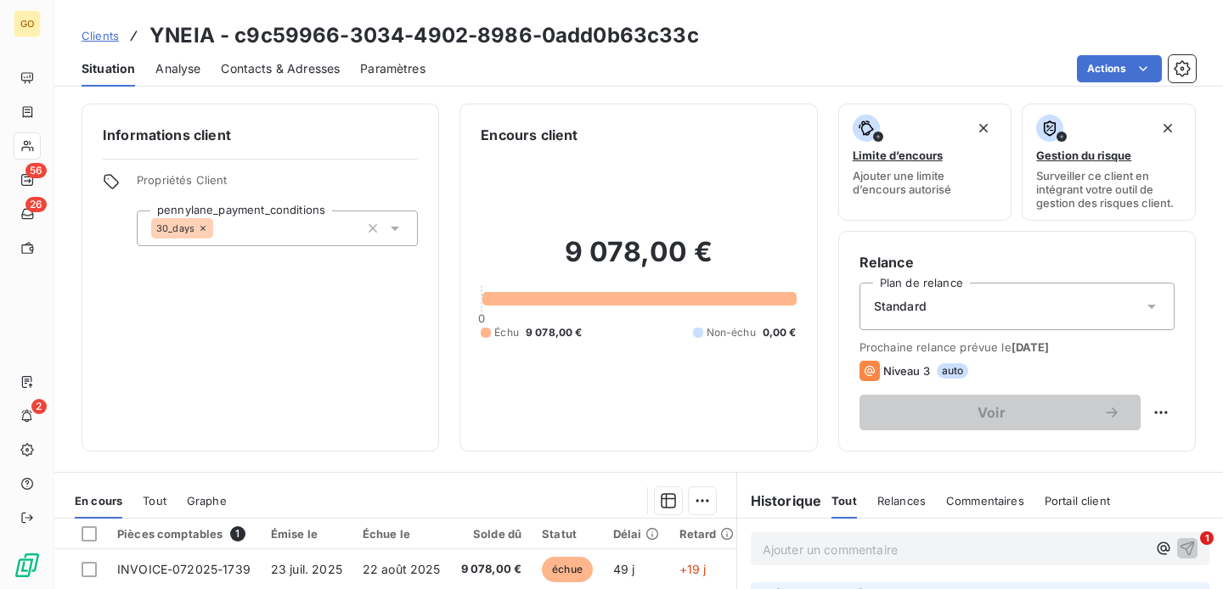
click at [273, 74] on span "Contacts & Adresses" at bounding box center [280, 68] width 119 height 17
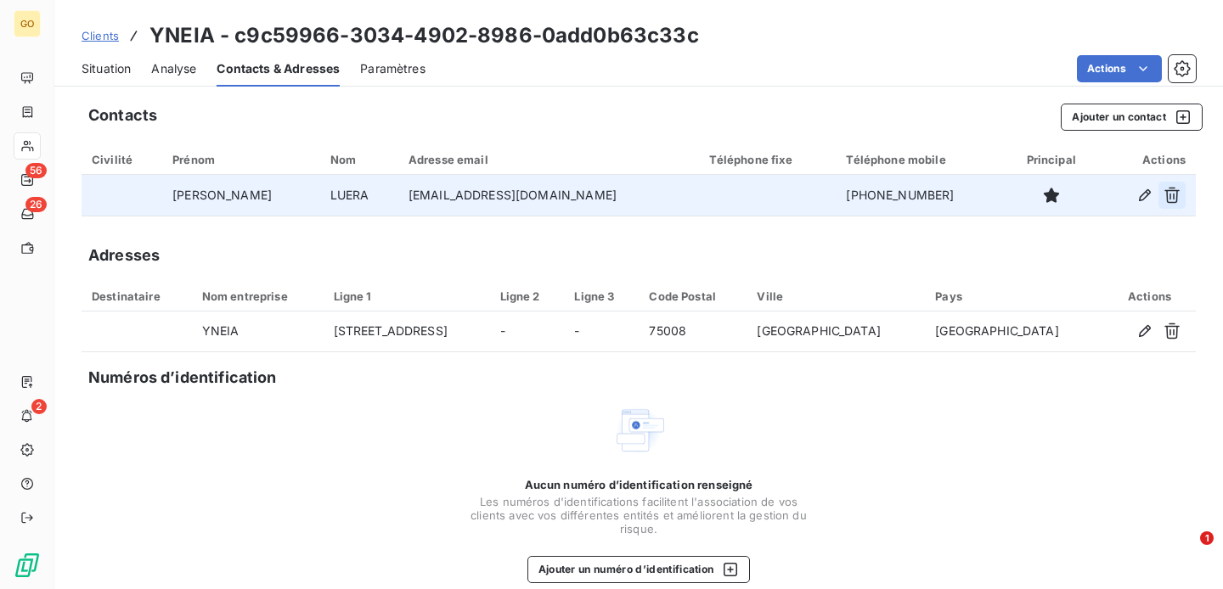
click at [1171, 190] on icon "button" at bounding box center [1171, 196] width 15 height 16
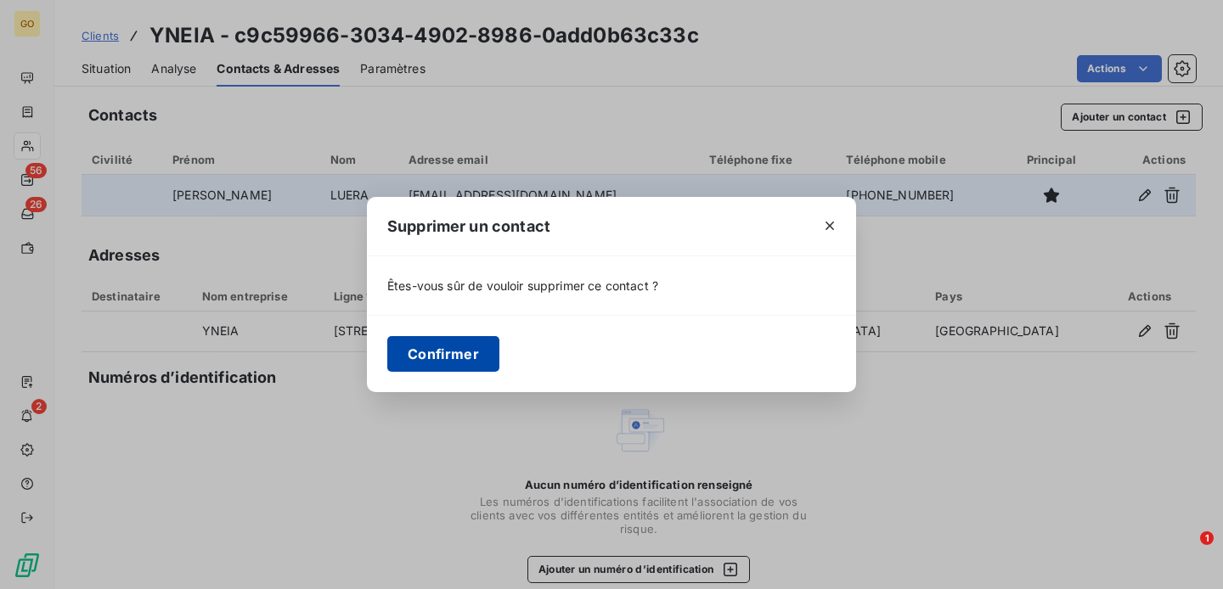
click at [467, 357] on button "Confirmer" at bounding box center [443, 354] width 112 height 36
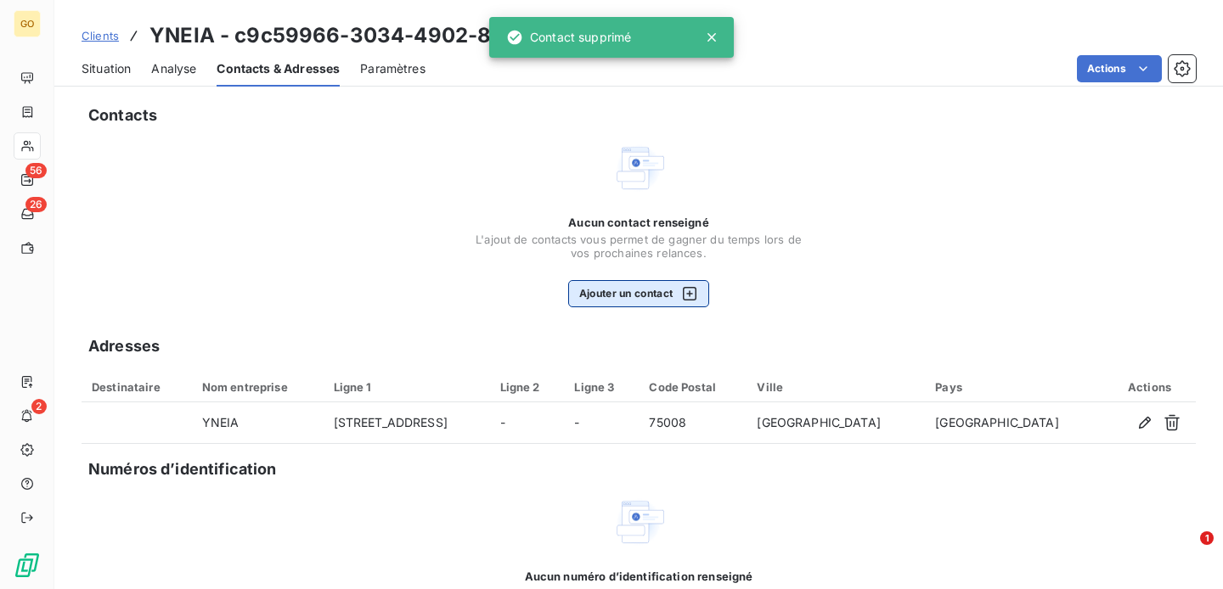
click at [641, 298] on button "Ajouter un contact" at bounding box center [639, 293] width 142 height 27
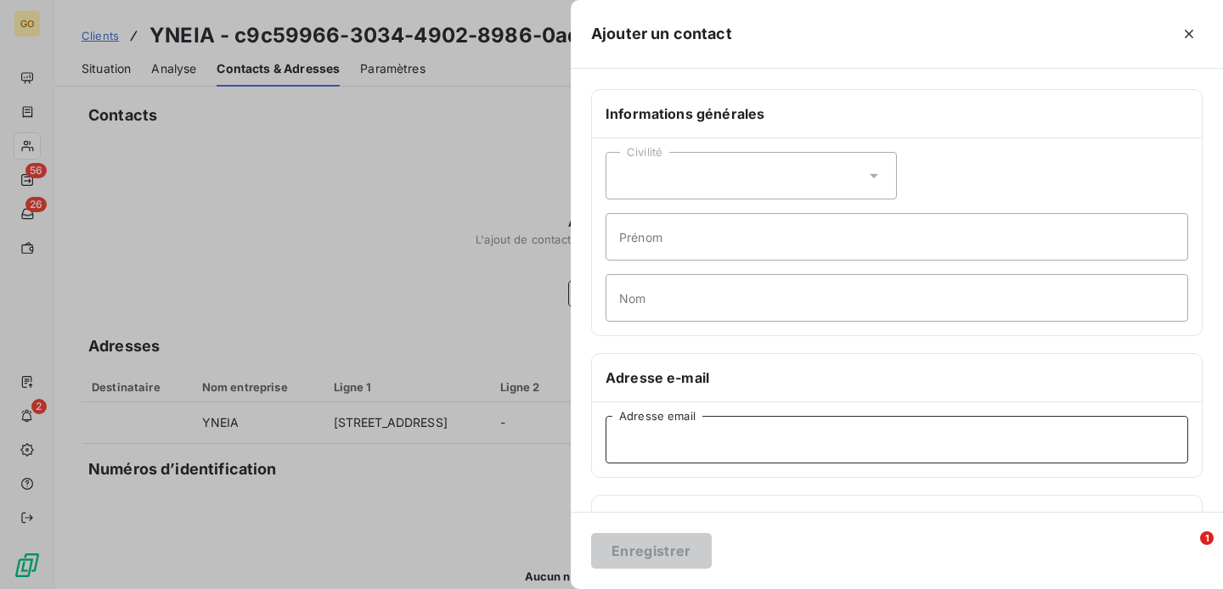
click at [673, 426] on input "Adresse email" at bounding box center [897, 440] width 583 height 48
paste input "Nathalie QUETTIER <n.quettier@yneia.fr>"
drag, startPoint x: 741, startPoint y: 440, endPoint x: 845, endPoint y: 439, distance: 104.5
click at [845, 439] on input "Nathalie QUETTIER <n.quettier@yneia.fr>" at bounding box center [897, 440] width 583 height 48
type input "Nathalie QUETTIER <>"
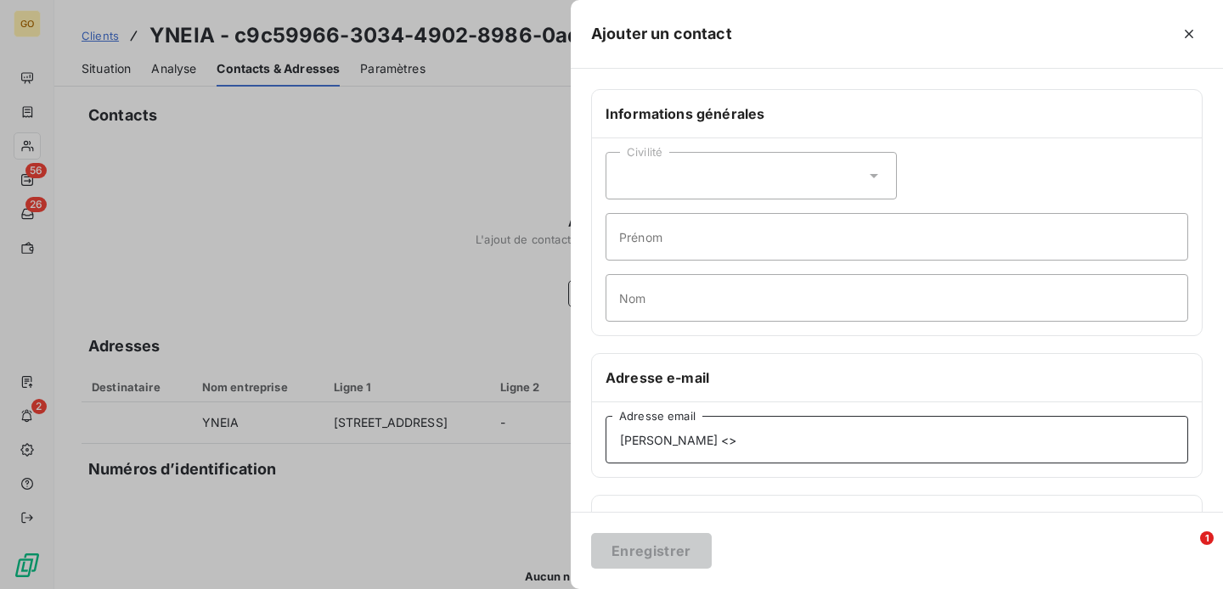
click at [792, 443] on input "Nathalie QUETTIER <>" at bounding box center [897, 440] width 583 height 48
paste input "n.quettier@yneia.fr"
type input "n.quettier@yneia.fr"
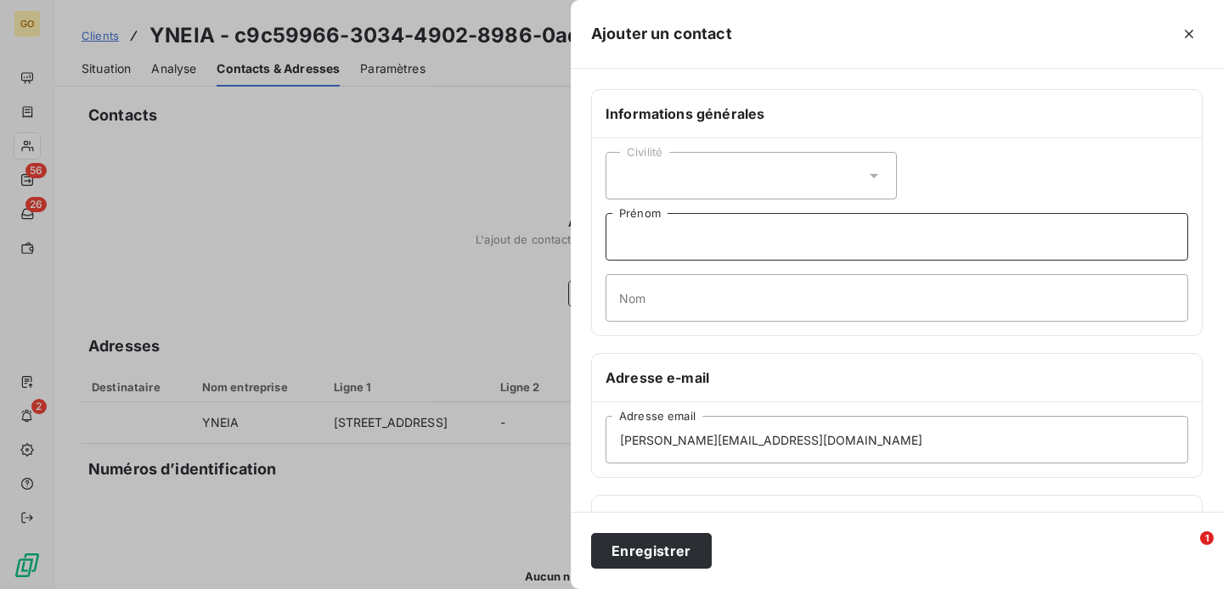
click at [659, 229] on input "Prénom" at bounding box center [897, 237] width 583 height 48
type input "Nathalie"
type input "QUETTIER"
click at [668, 173] on div "Civilité" at bounding box center [751, 176] width 291 height 48
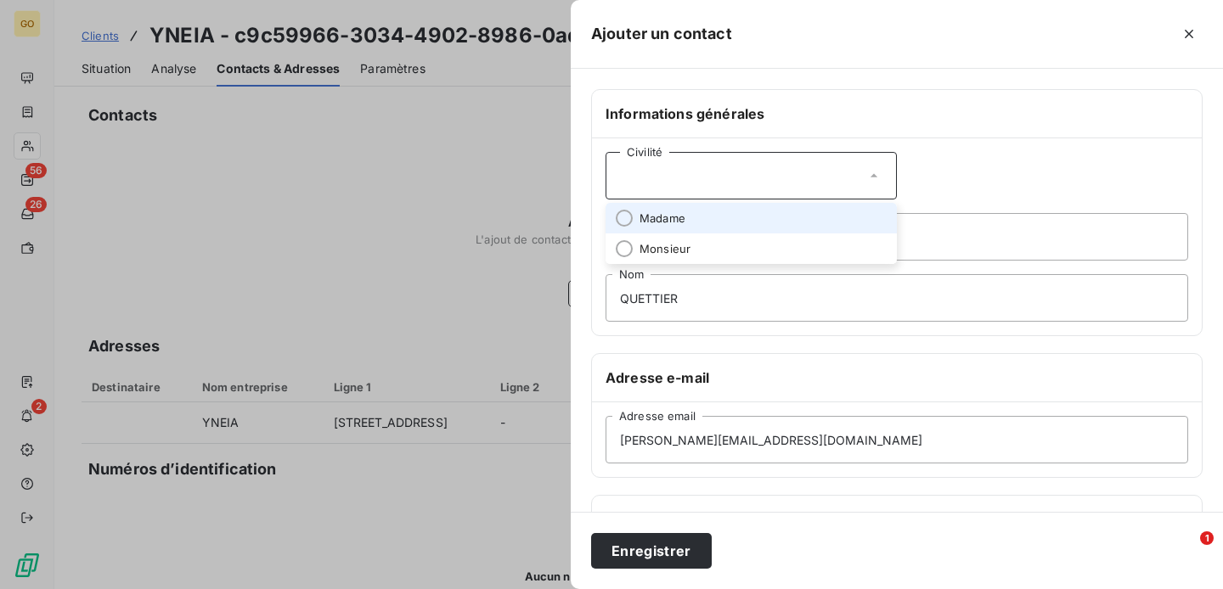
click at [668, 222] on span "Madame" at bounding box center [663, 219] width 46 height 16
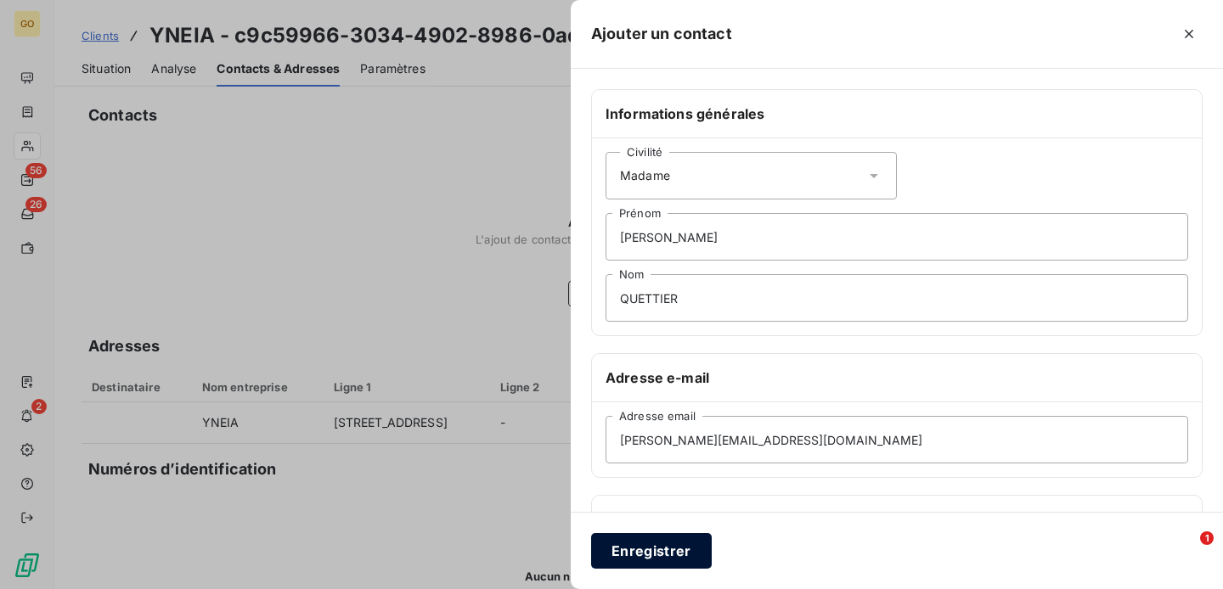
click at [634, 553] on button "Enregistrer" at bounding box center [651, 551] width 121 height 36
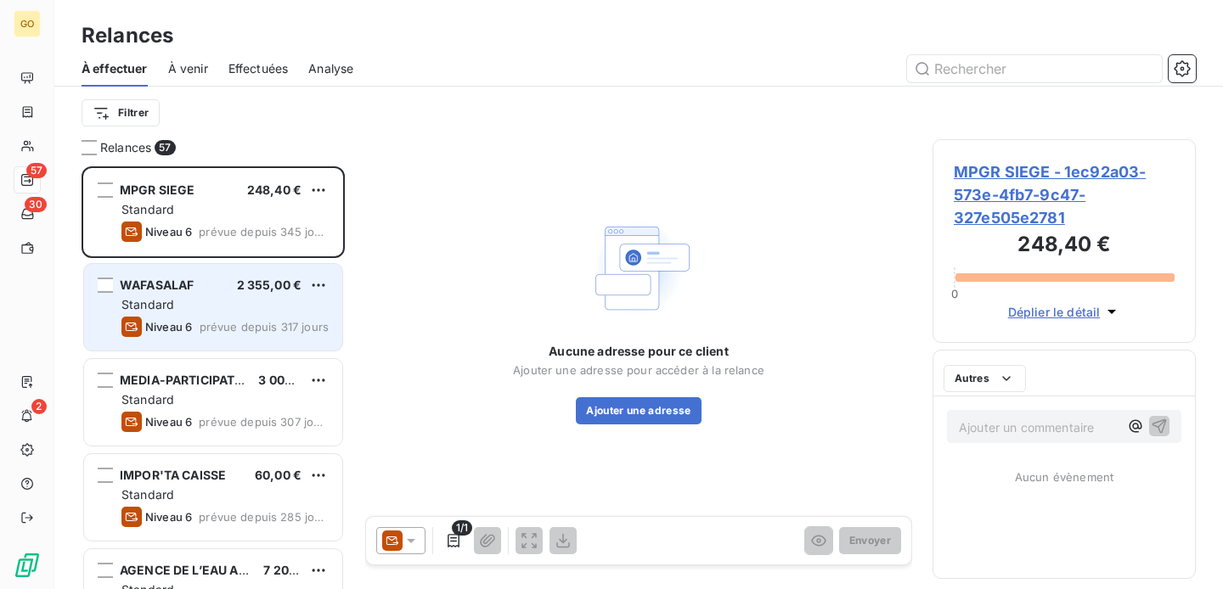
scroll to position [423, 263]
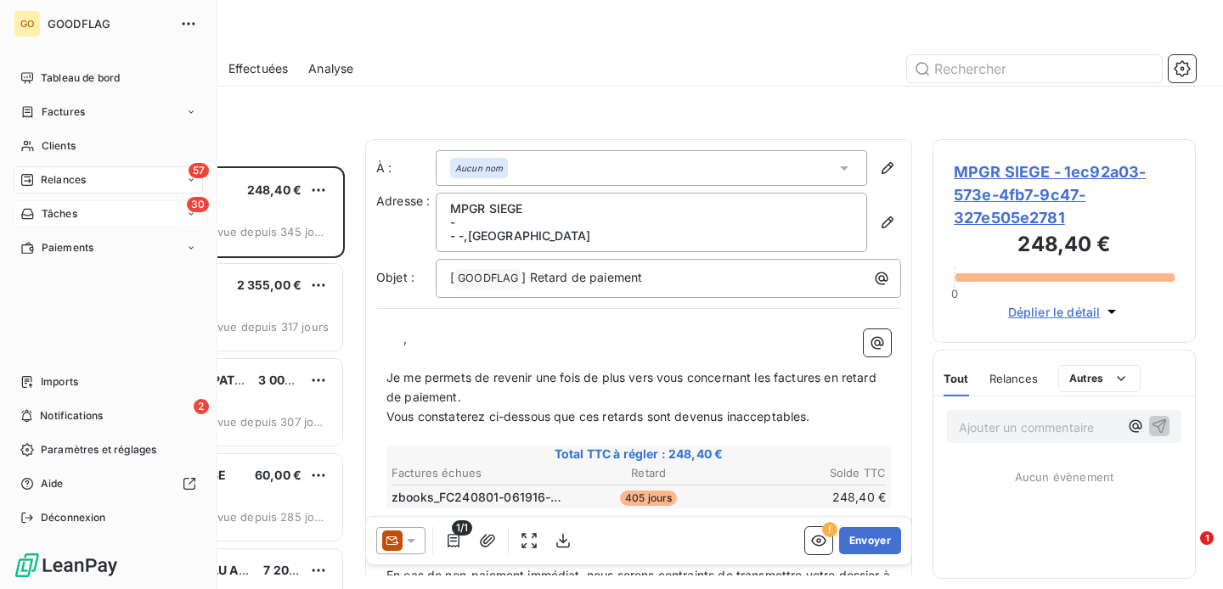
click at [76, 202] on div "30 Tâches" at bounding box center [108, 213] width 189 height 27
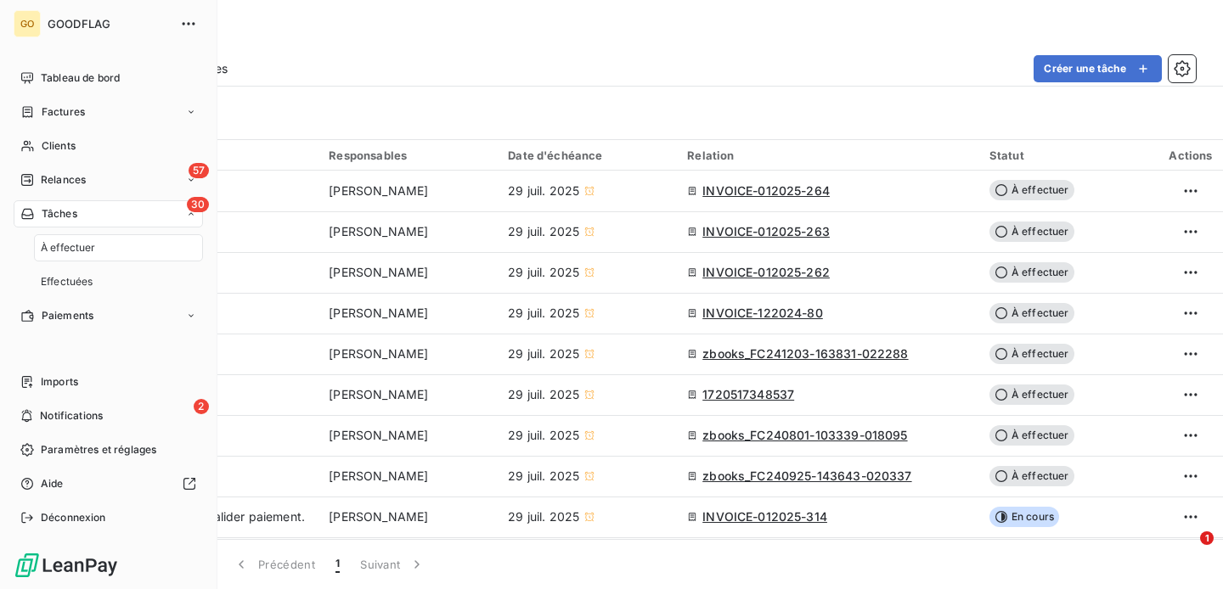
click at [83, 252] on span "À effectuer" at bounding box center [68, 247] width 55 height 15
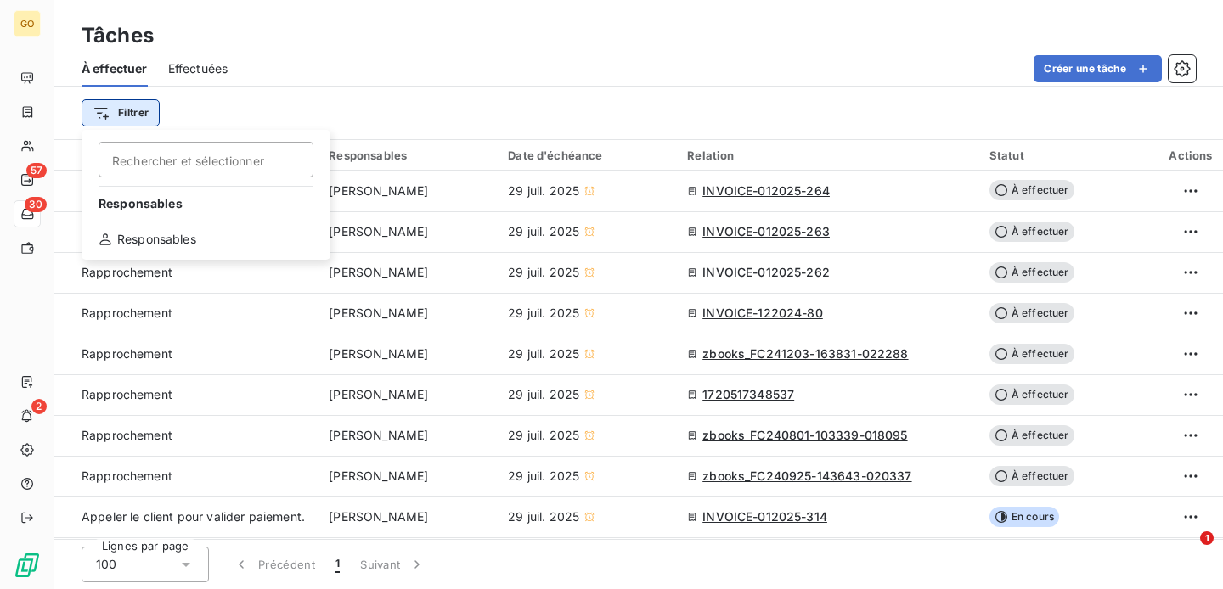
click at [142, 114] on html "GO 57 30 2 Tâches À effectuer Effectuées Créer une tâche Filtrer Rechercher et …" at bounding box center [611, 294] width 1223 height 589
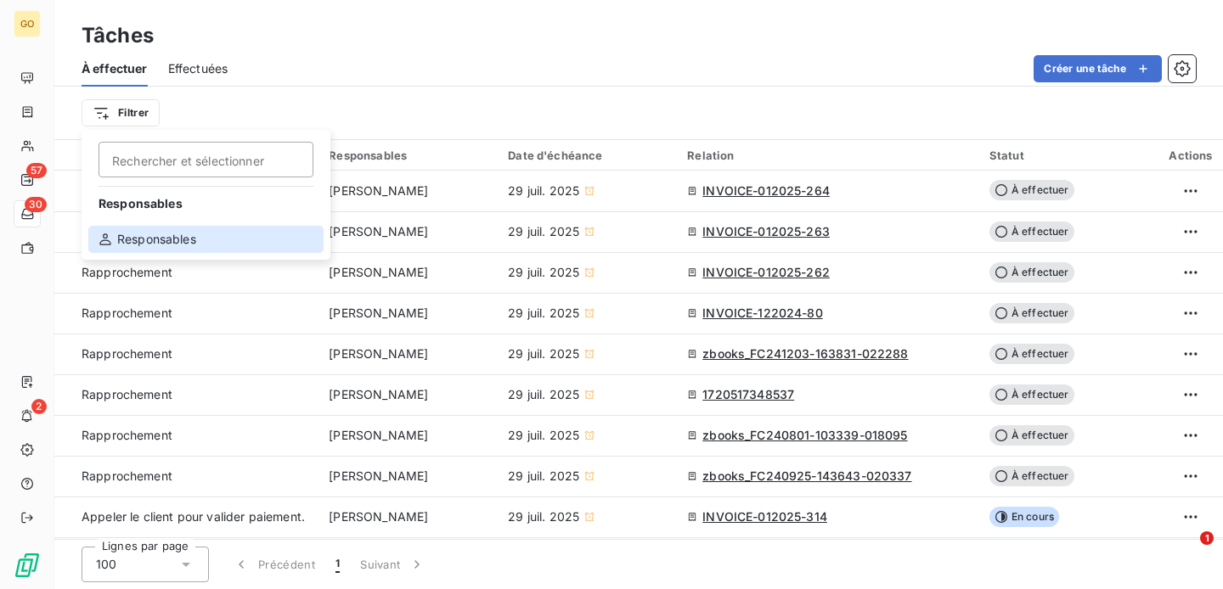
click at [165, 228] on div "Responsables" at bounding box center [205, 239] width 235 height 27
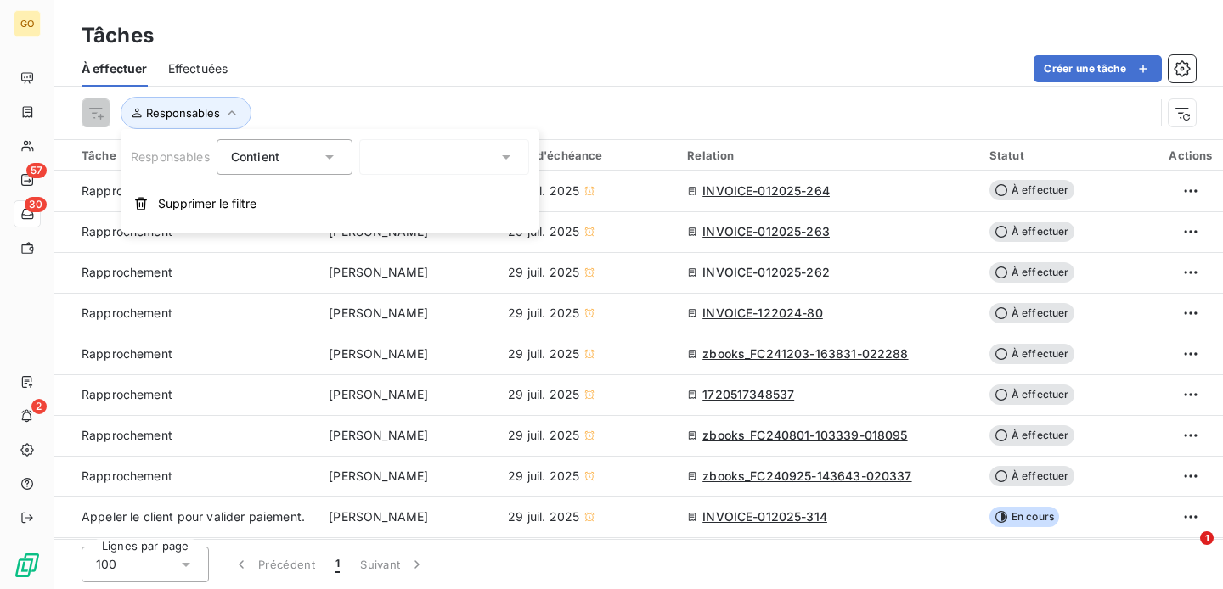
click at [408, 155] on div at bounding box center [444, 157] width 170 height 36
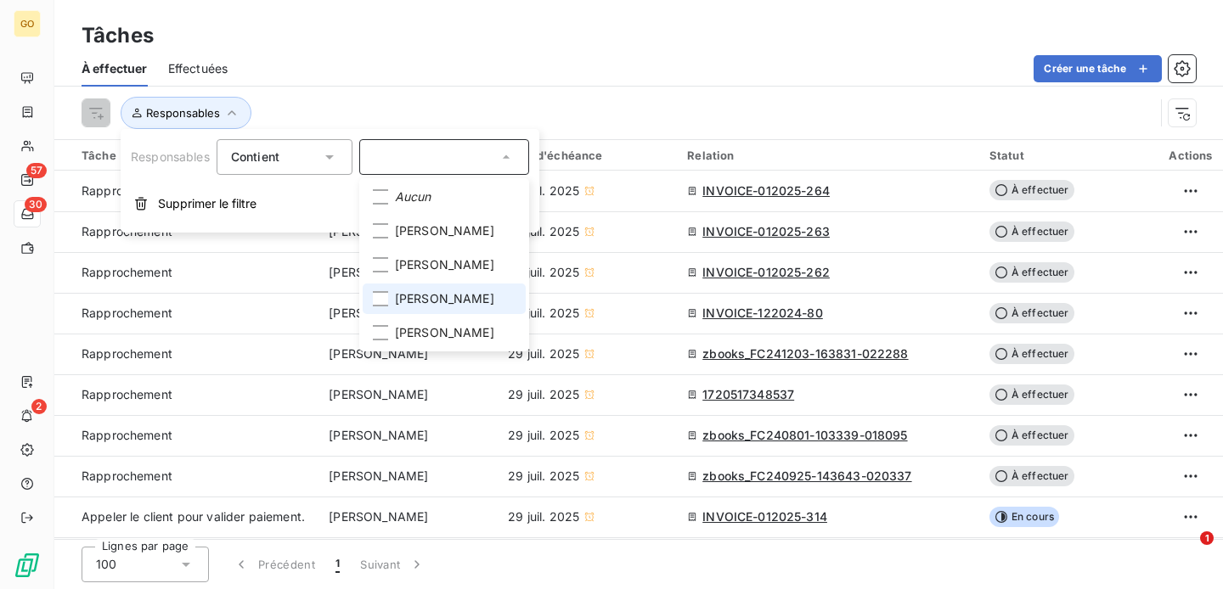
click at [438, 307] on span "Stéphanie DANGEVILLE" at bounding box center [444, 298] width 99 height 17
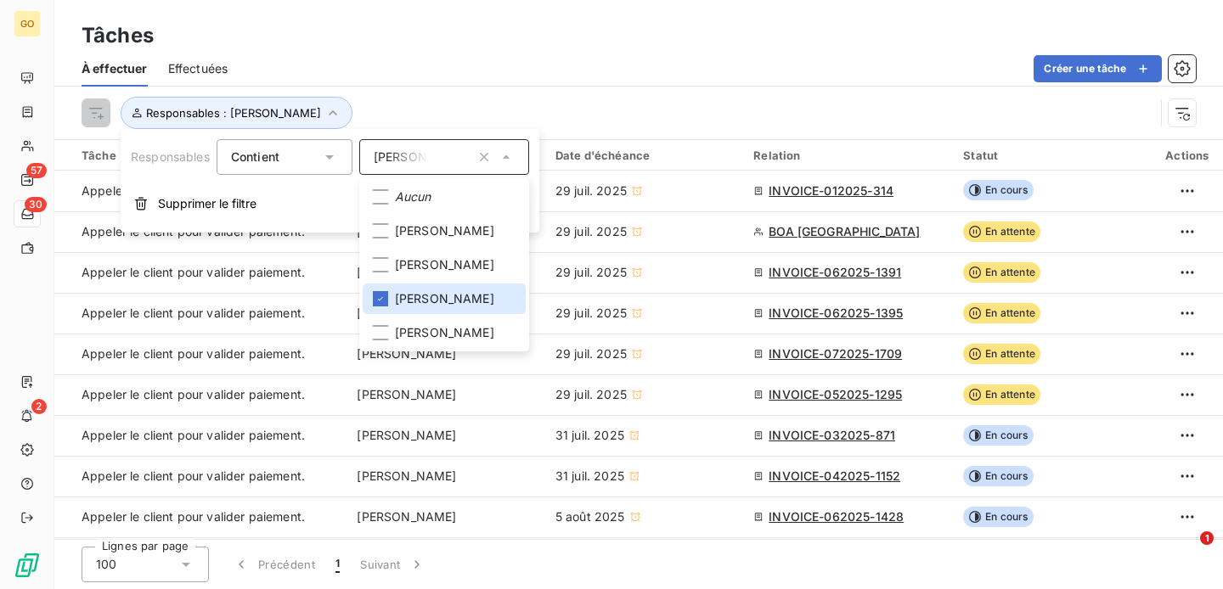
click at [450, 52] on div "À effectuer Effectuées Créer une tâche" at bounding box center [638, 69] width 1169 height 36
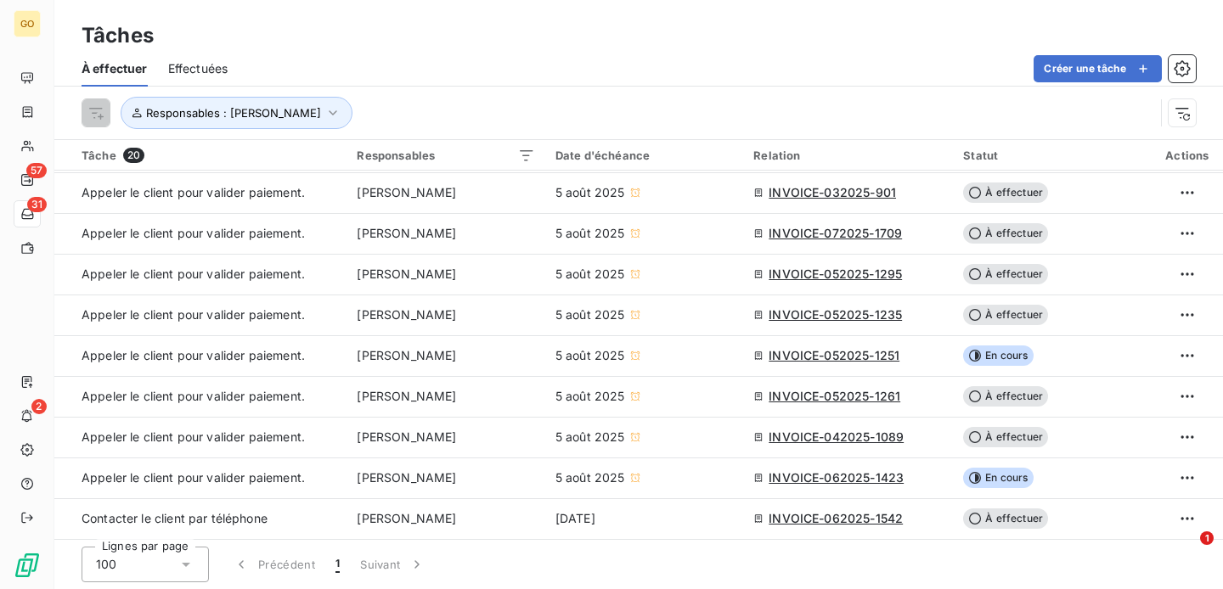
scroll to position [446, 0]
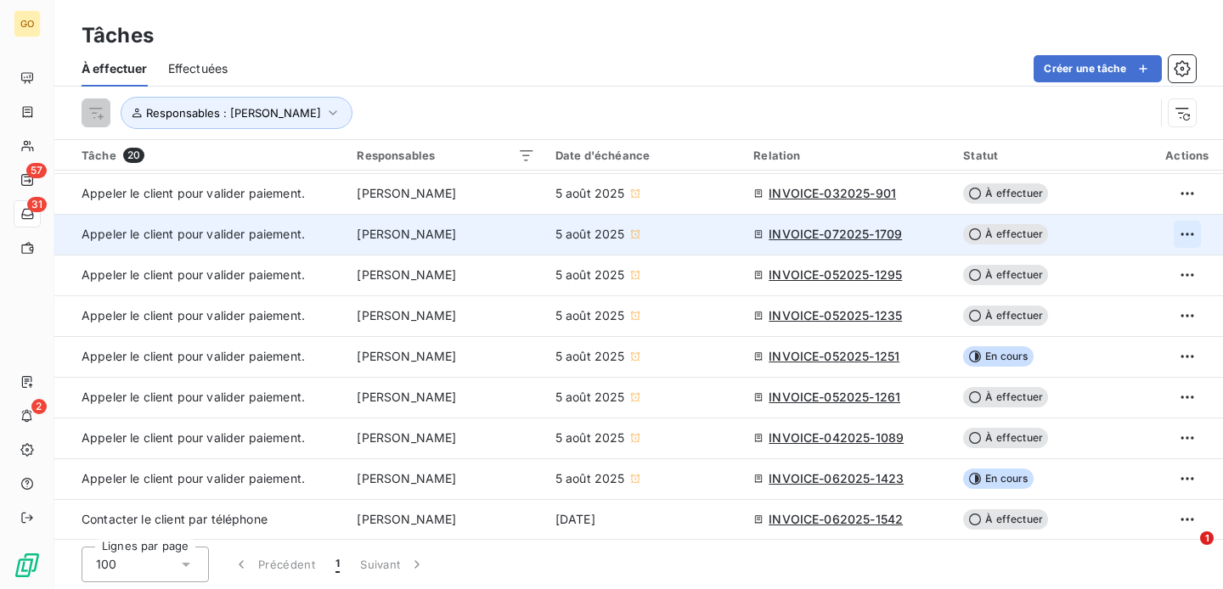
click at [1183, 232] on html "GO 57 31 2 Tâches À effectuer Effectuées Créer une tâche Responsables : Stéphan…" at bounding box center [611, 294] width 1223 height 589
click at [1142, 269] on div "Supprimer la tâche" at bounding box center [1113, 271] width 147 height 27
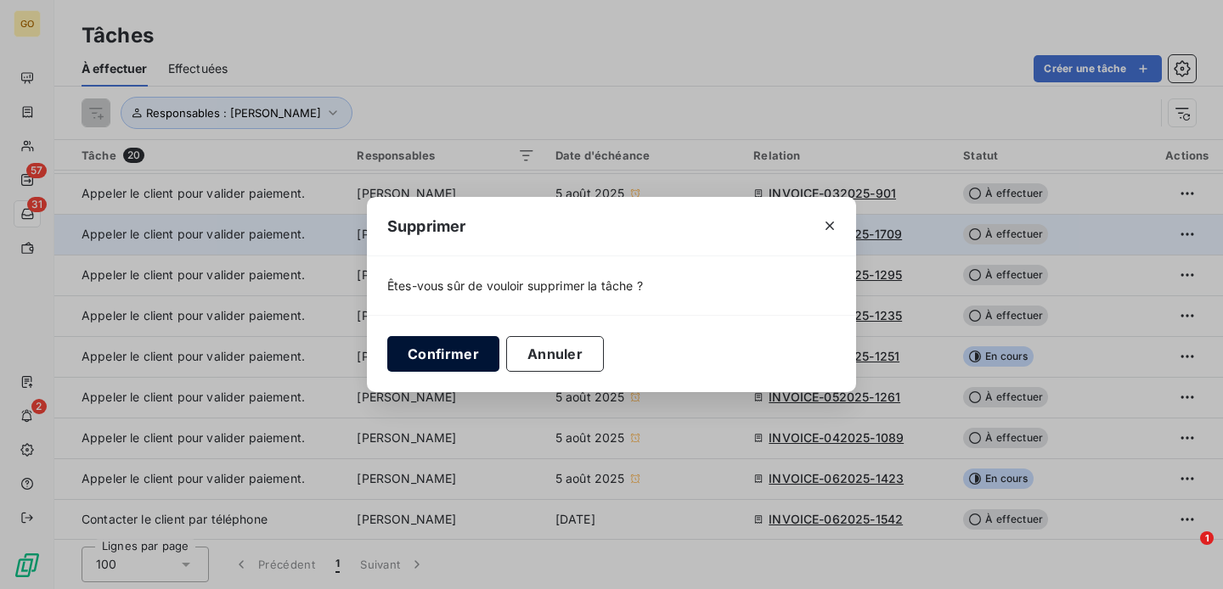
click at [435, 355] on button "Confirmer" at bounding box center [443, 354] width 112 height 36
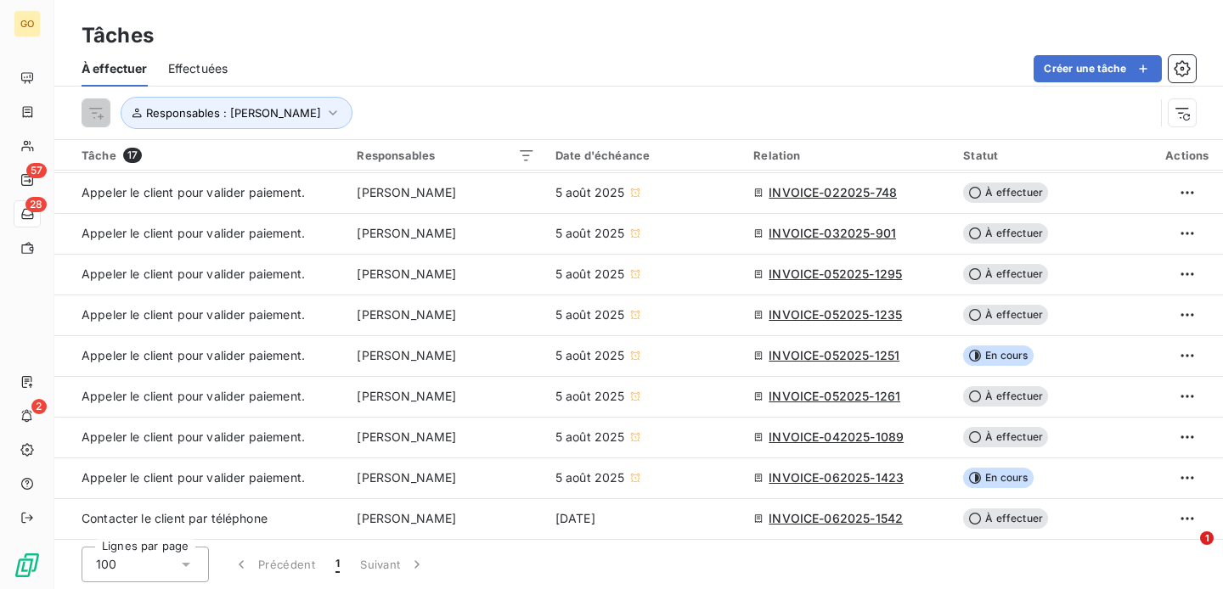
scroll to position [324, 0]
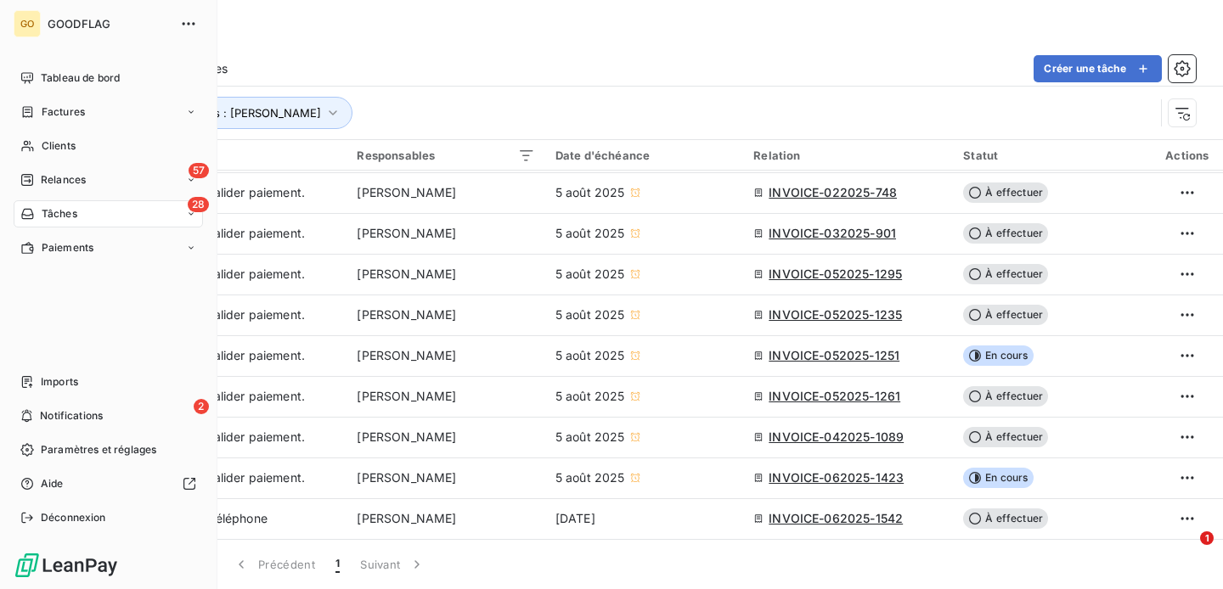
click at [52, 126] on nav "Tableau de bord Factures Clients 57 Relances 28 Tâches Paiements" at bounding box center [108, 163] width 189 height 197
click at [59, 111] on span "Factures" at bounding box center [63, 111] width 43 height 15
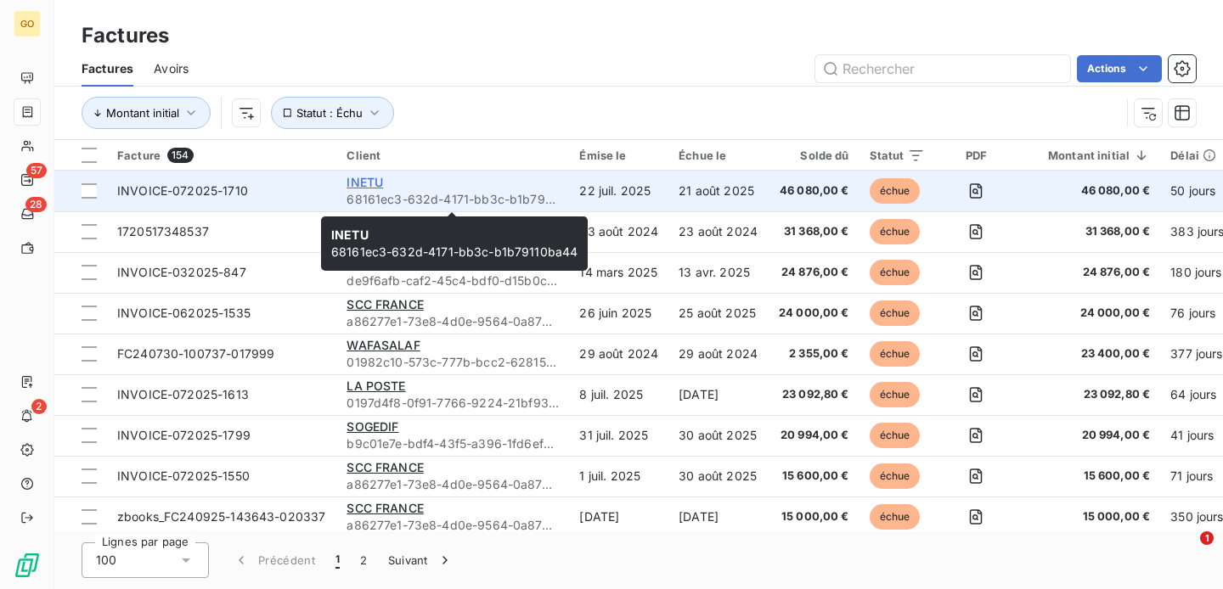
click at [365, 183] on span "INETU" at bounding box center [365, 182] width 37 height 14
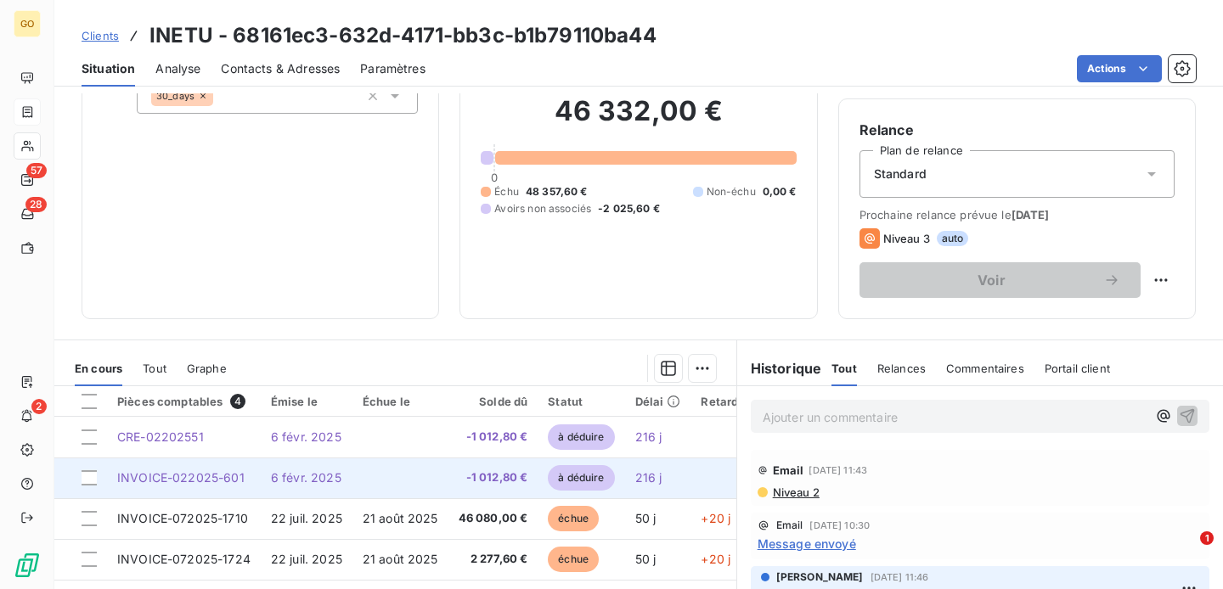
scroll to position [215, 0]
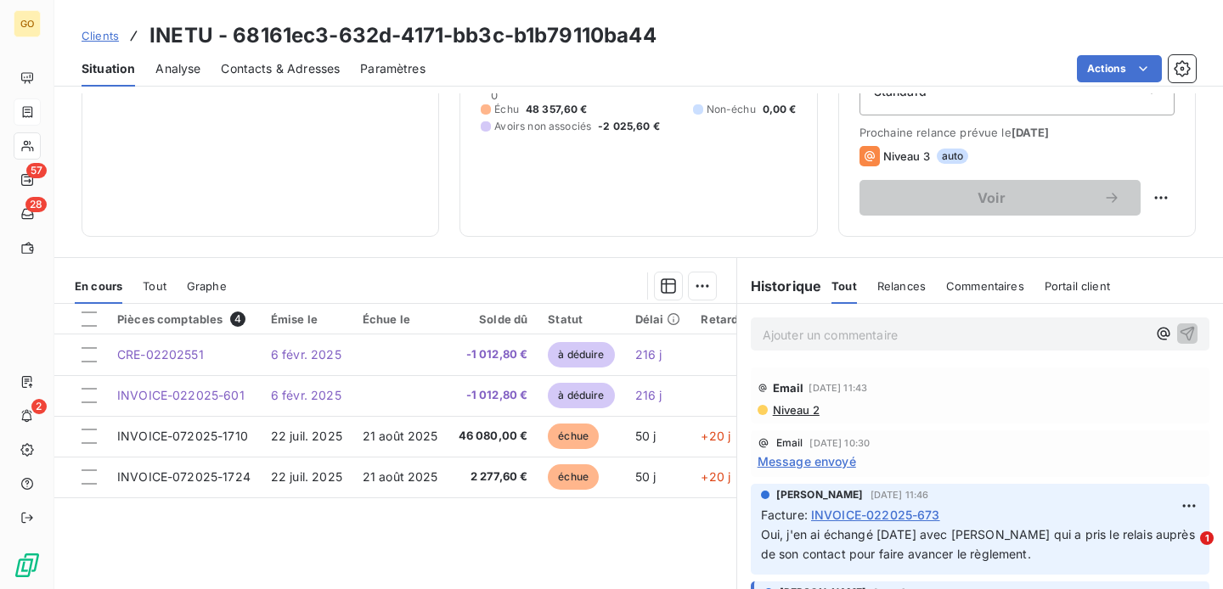
click at [817, 341] on p "Ajouter un commentaire ﻿" at bounding box center [955, 334] width 384 height 21
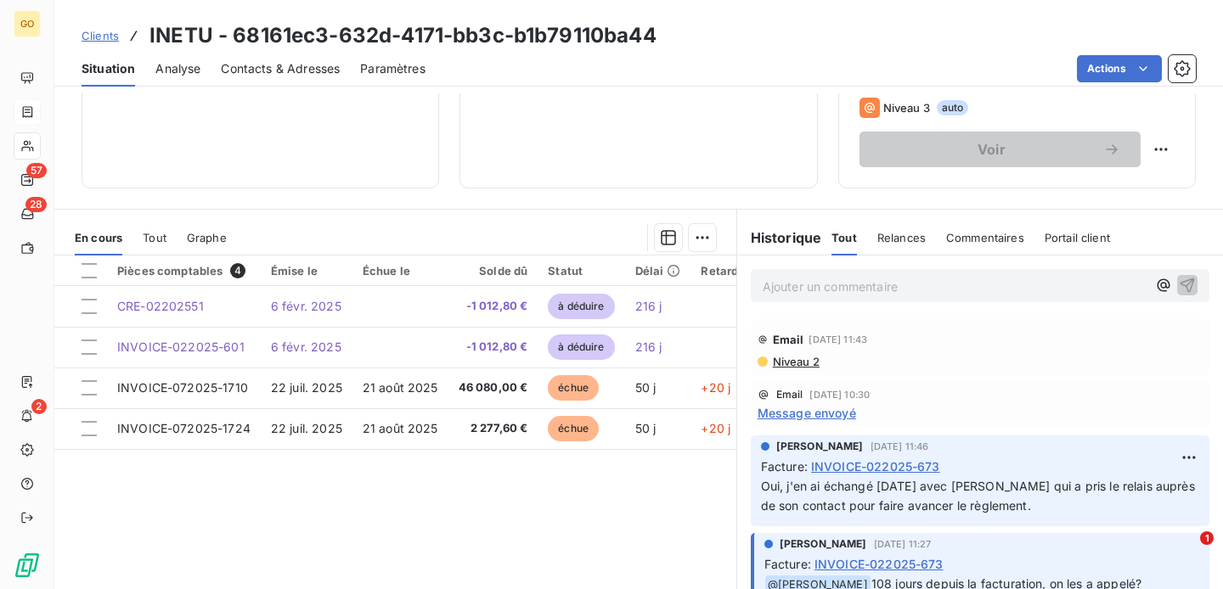
scroll to position [268, 0]
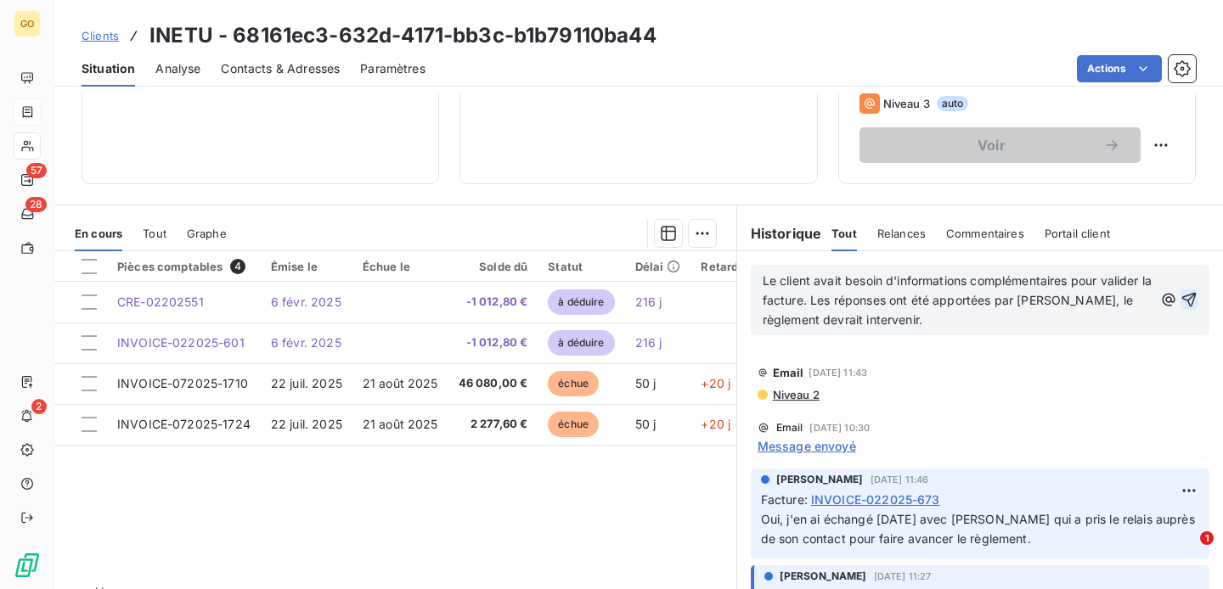
click at [1190, 298] on icon "button" at bounding box center [1189, 300] width 14 height 14
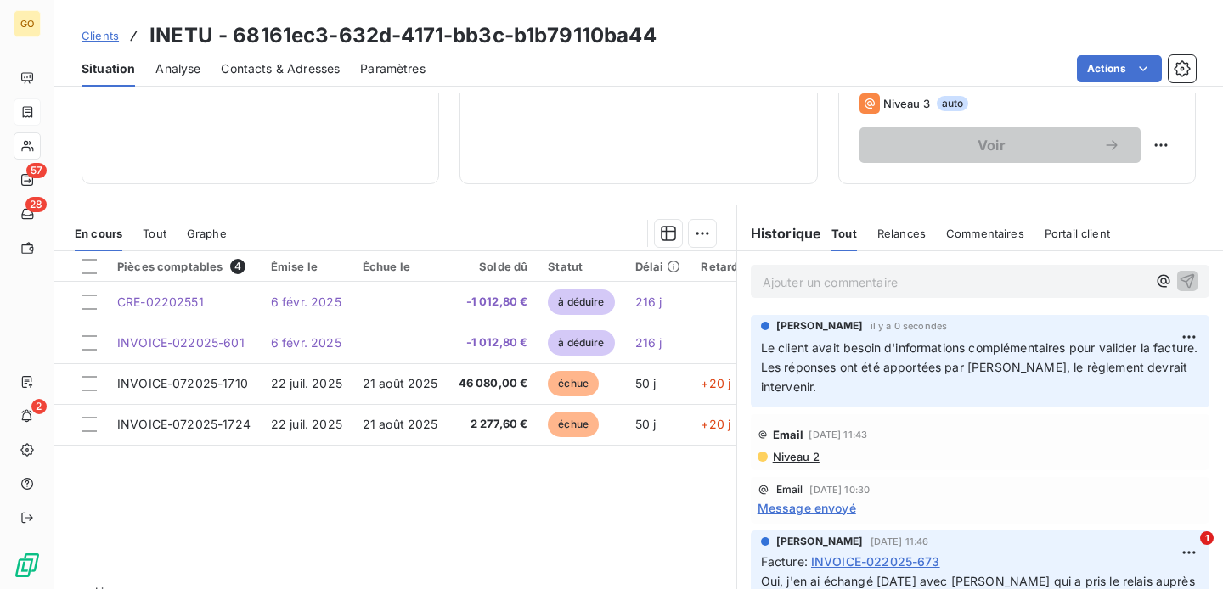
scroll to position [0, 0]
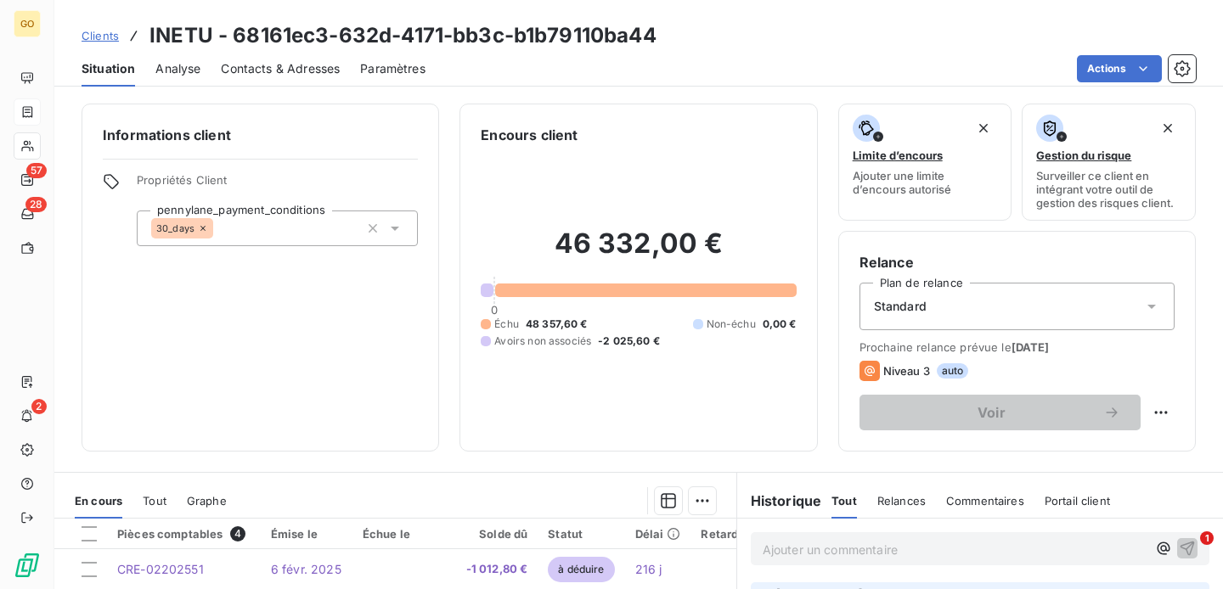
click at [98, 32] on span "Clients" at bounding box center [100, 36] width 37 height 14
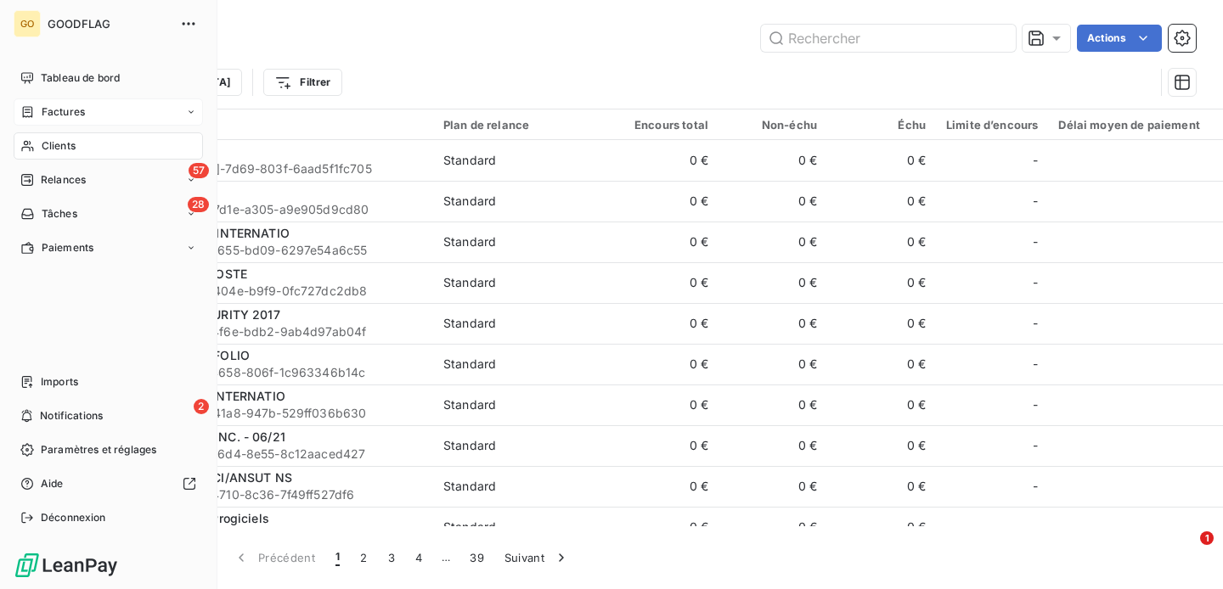
click at [61, 110] on span "Factures" at bounding box center [63, 111] width 43 height 15
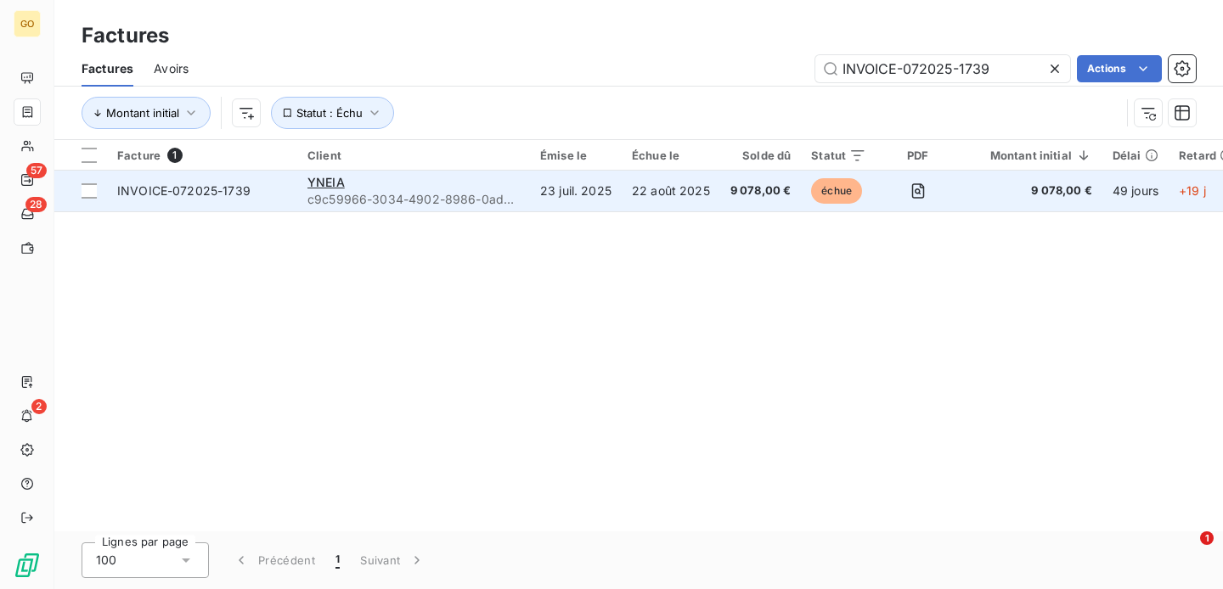
type input "INVOICE-072025-1739"
click at [429, 181] on div "YNEIA" at bounding box center [413, 182] width 212 height 17
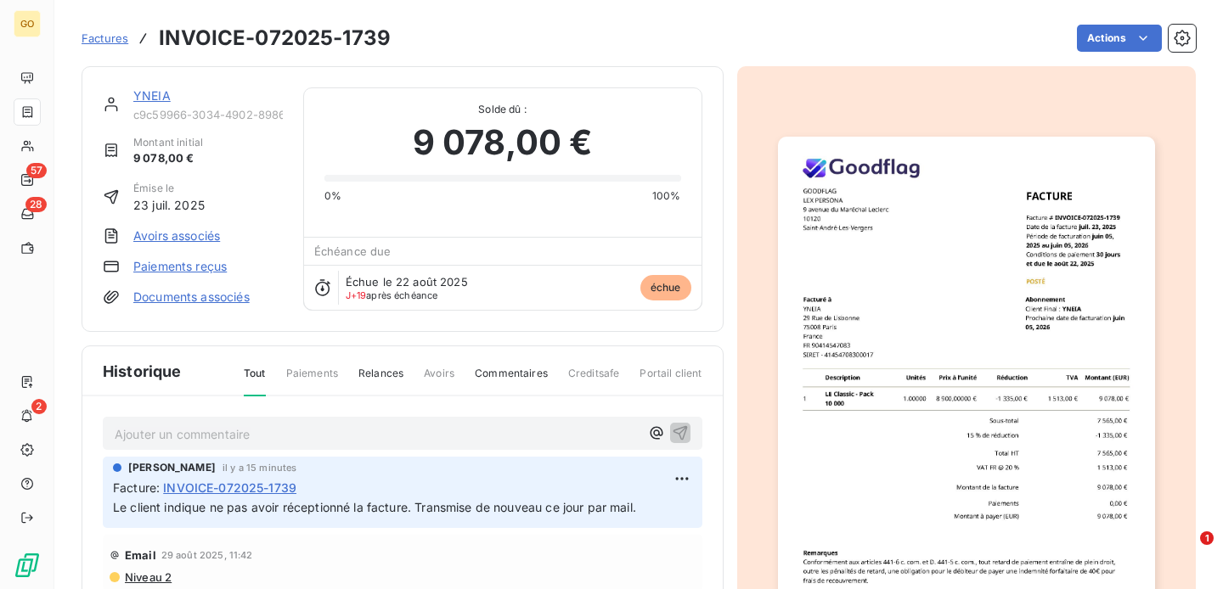
click at [120, 42] on span "Factures" at bounding box center [105, 38] width 47 height 14
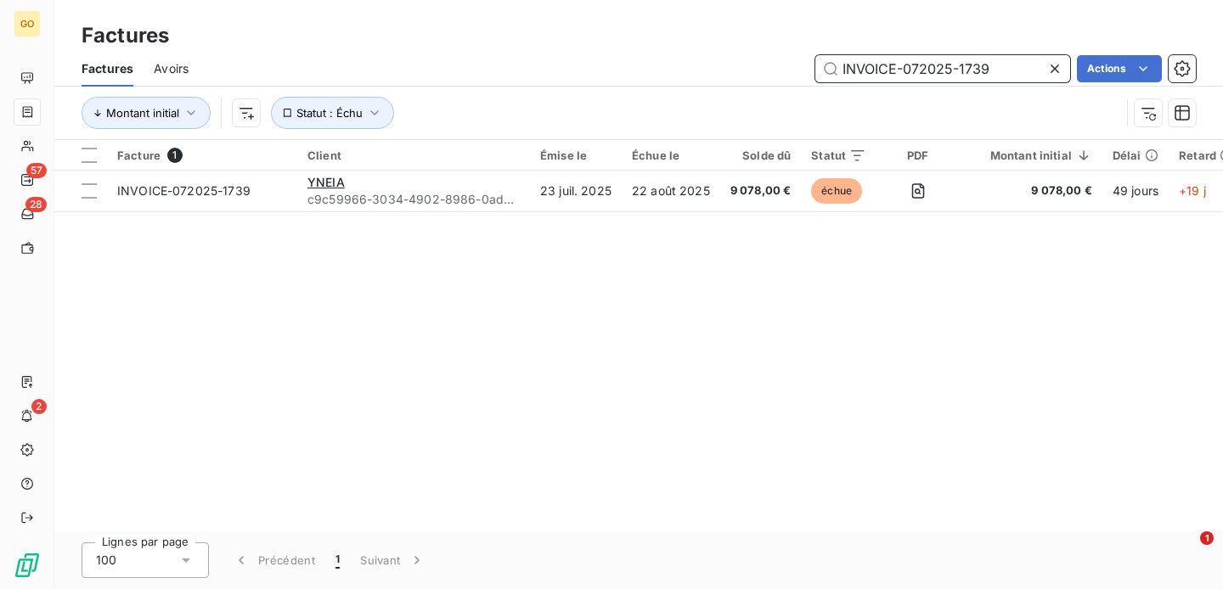
click at [984, 57] on input "INVOICE-072025-1739" at bounding box center [942, 68] width 255 height 27
paste input "62025-1495"
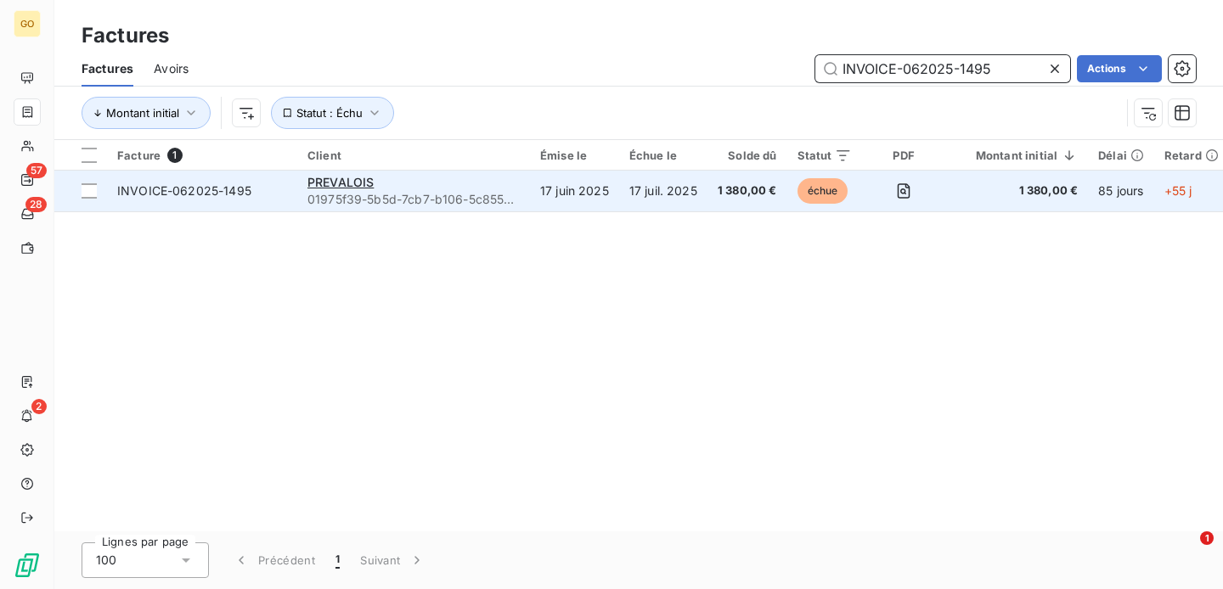
type input "INVOICE-062025-1495"
click at [550, 204] on td "17 juin 2025" at bounding box center [574, 191] width 89 height 41
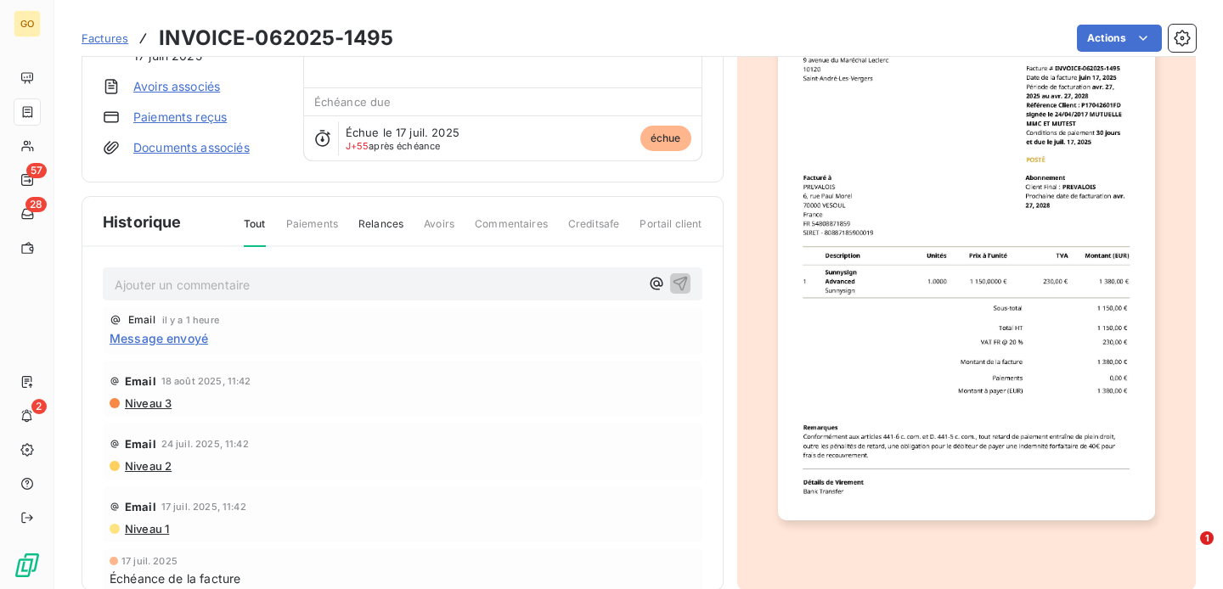
scroll to position [155, 0]
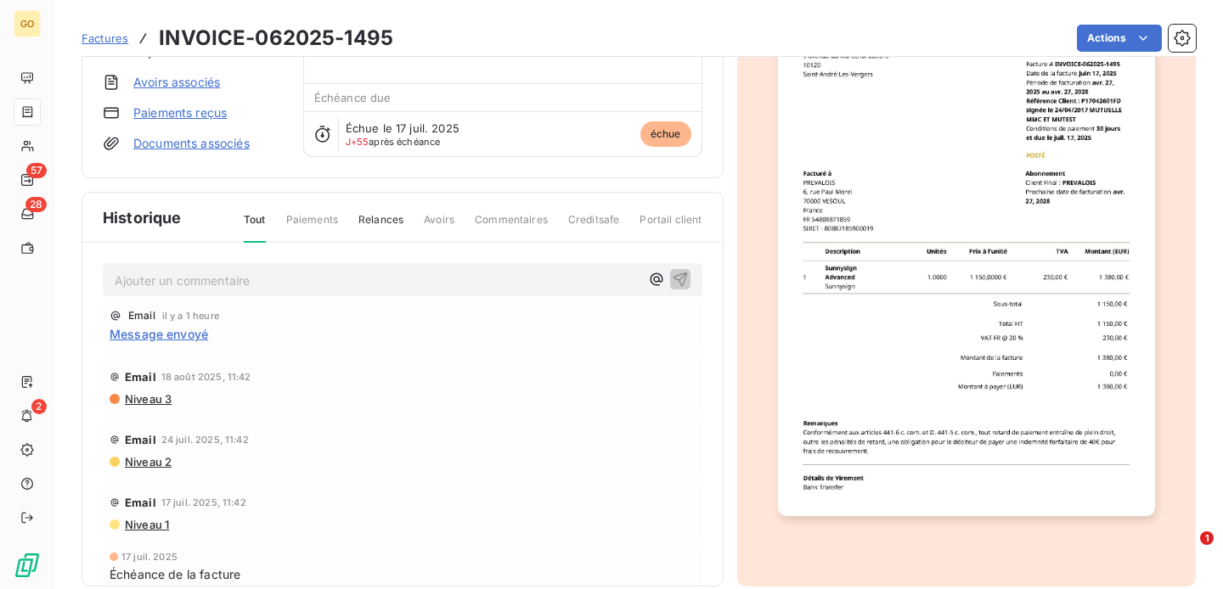
click at [290, 274] on p "Ajouter un commentaire ﻿" at bounding box center [377, 280] width 525 height 21
click at [679, 273] on icon "button" at bounding box center [680, 278] width 17 height 17
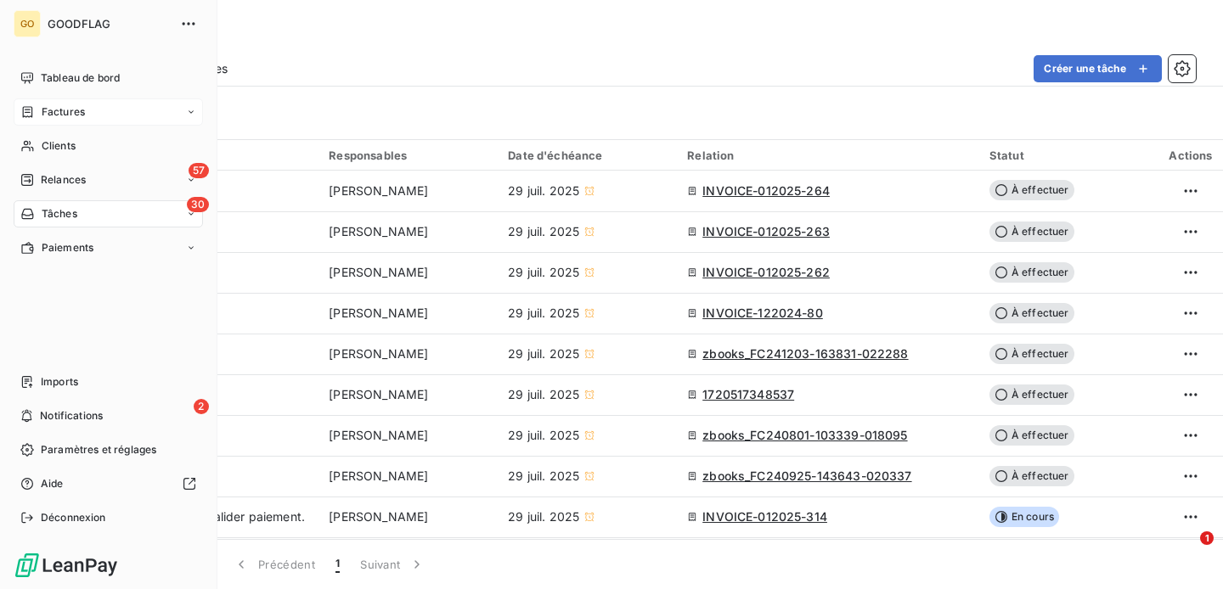
click at [74, 114] on span "Factures" at bounding box center [63, 111] width 43 height 15
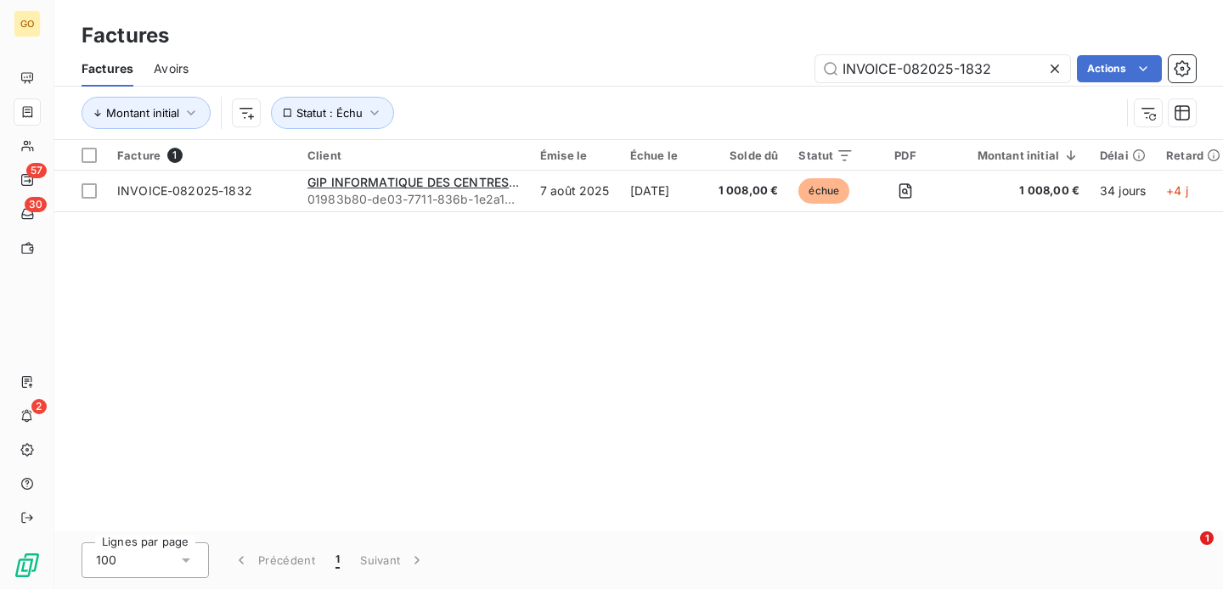
click at [1057, 70] on icon at bounding box center [1054, 68] width 17 height 17
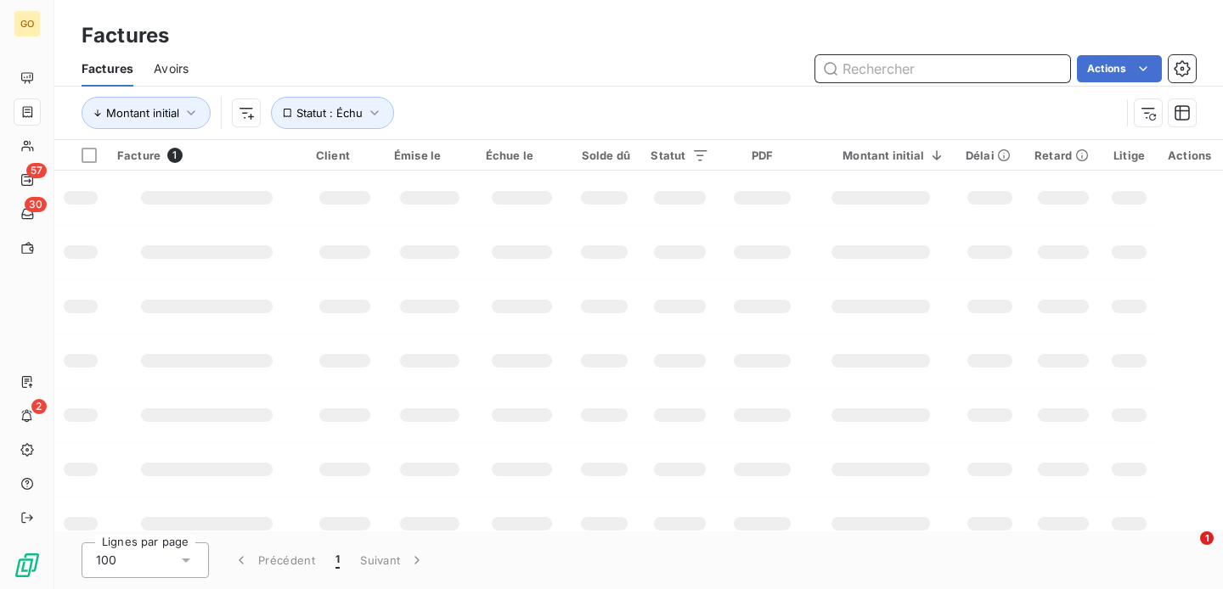
click at [896, 70] on input "text" at bounding box center [942, 68] width 255 height 27
paste input "INVOICE-072025-1779"
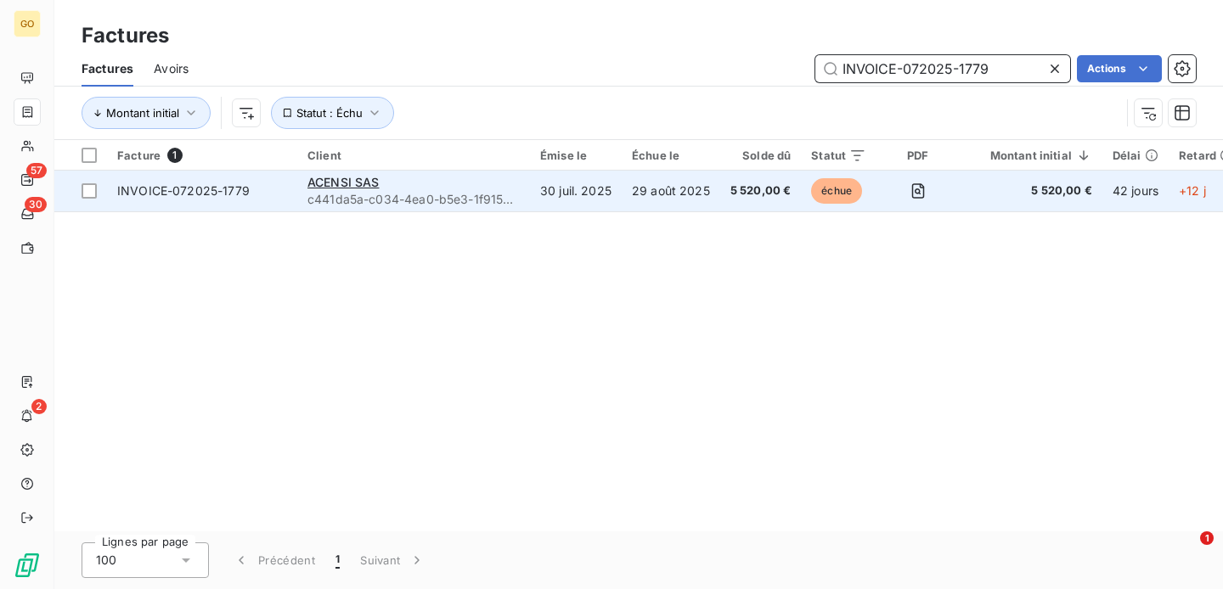
type input "INVOICE-072025-1779"
click at [272, 207] on td "INVOICE-072025-1779" at bounding box center [202, 191] width 190 height 41
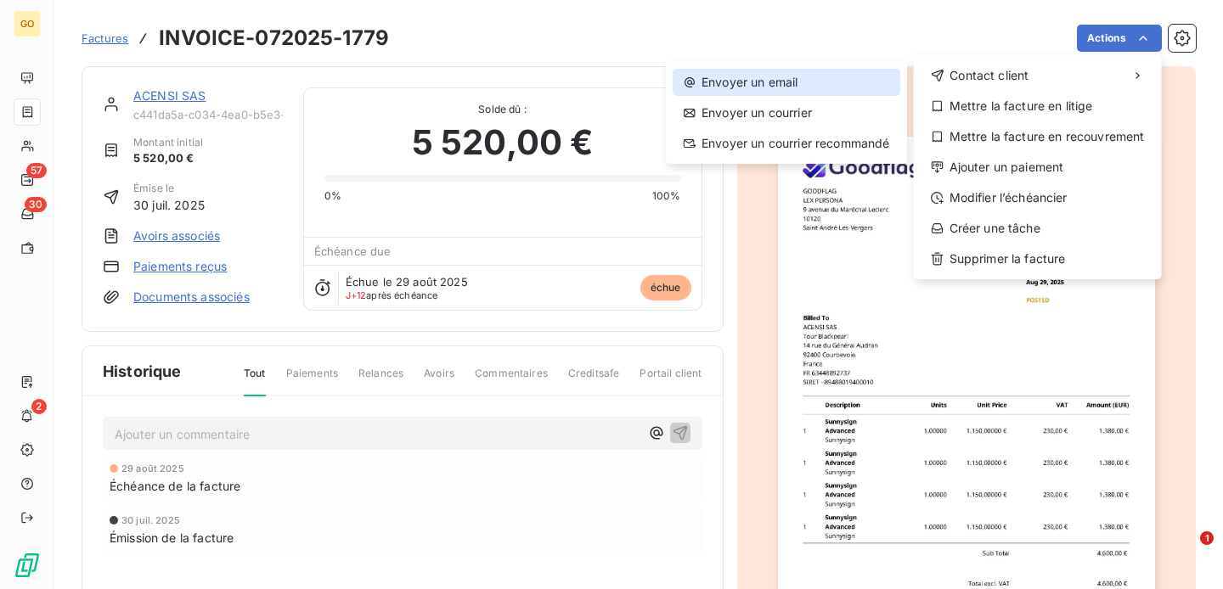
click at [788, 82] on div "Envoyer un email" at bounding box center [787, 82] width 228 height 27
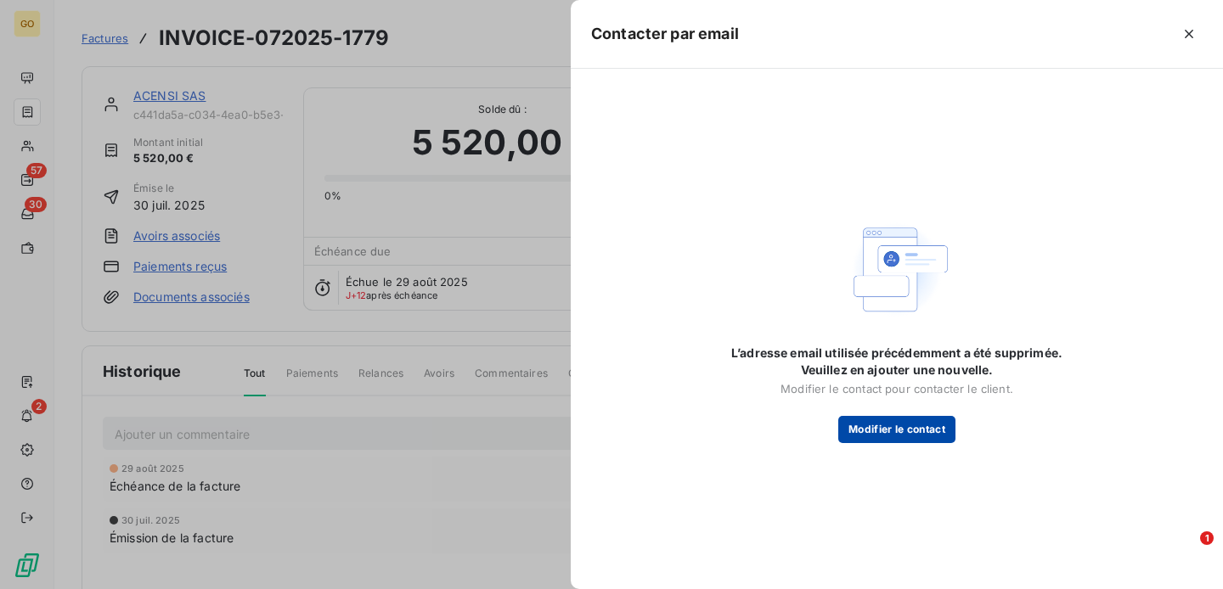
click at [904, 433] on button "Modifier le contact" at bounding box center [896, 429] width 117 height 27
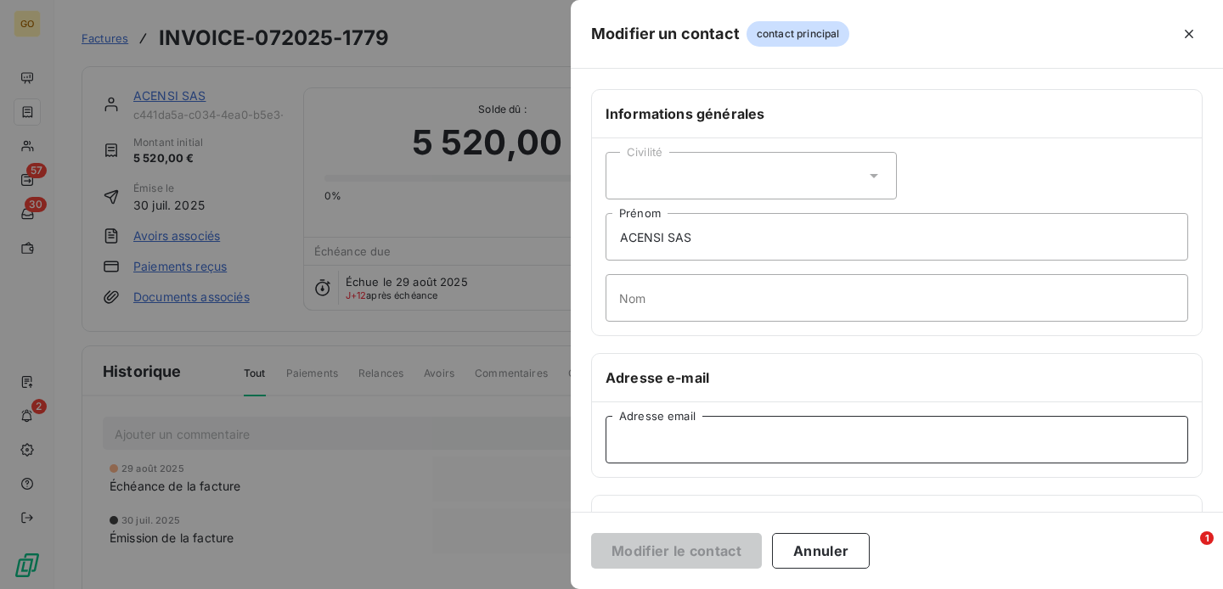
click at [681, 448] on input "Adresse email" at bounding box center [897, 440] width 583 height 48
paste input "ibmfrance@acensi.fr"
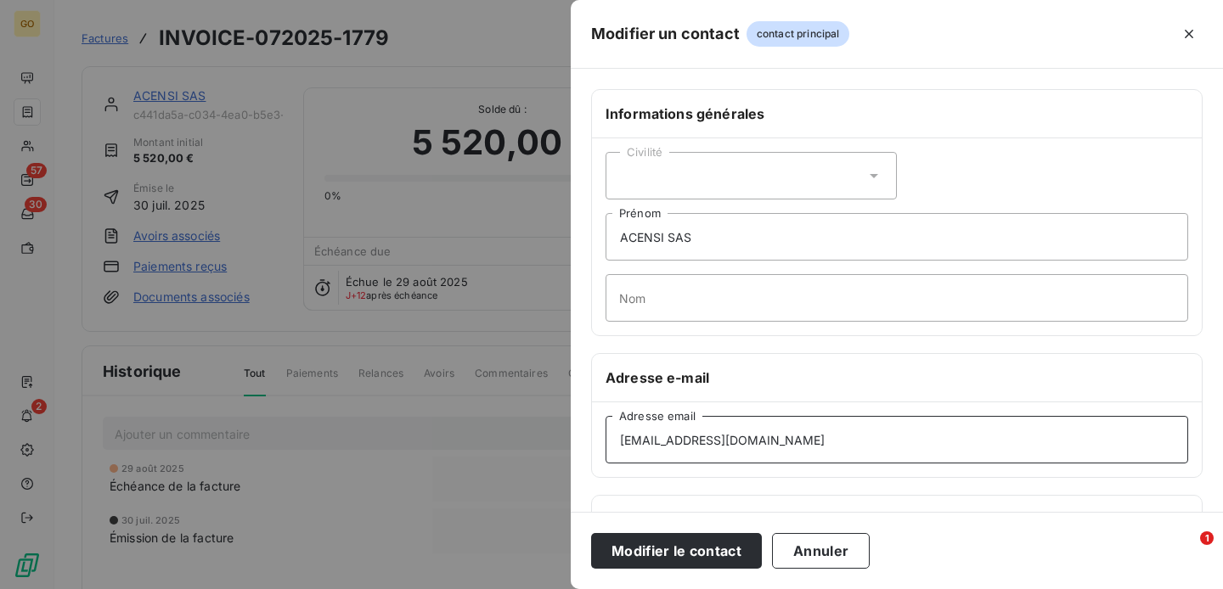
type input "ibmfrance@acensi.fr"
click at [677, 235] on input "ACENSI SAS" at bounding box center [897, 237] width 583 height 48
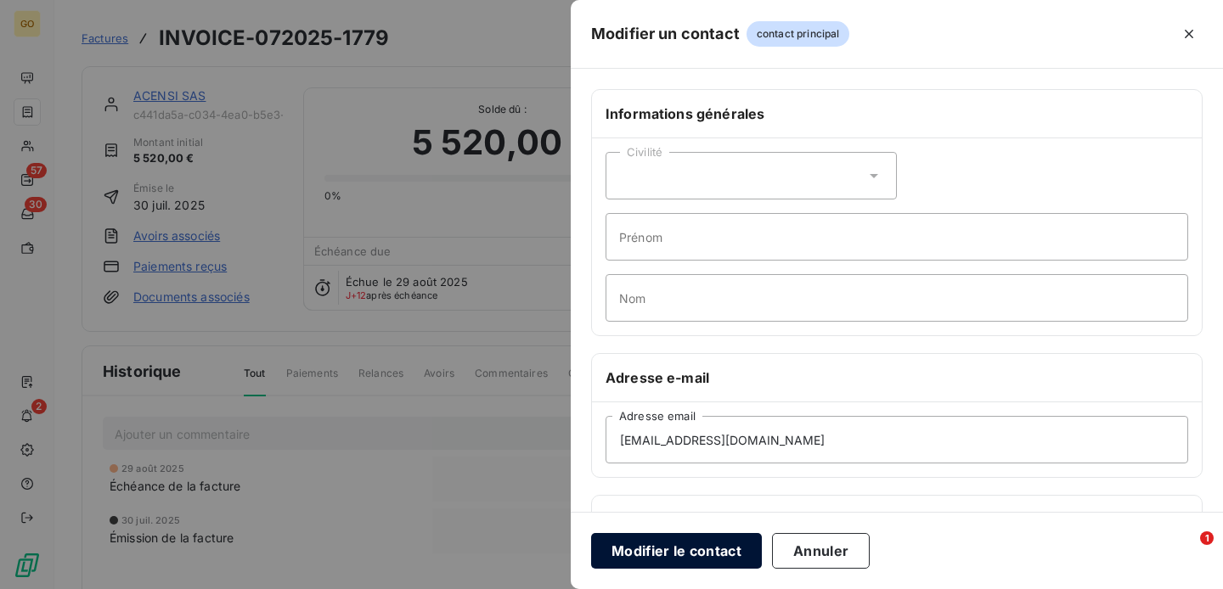
click at [726, 545] on button "Modifier le contact" at bounding box center [676, 551] width 171 height 36
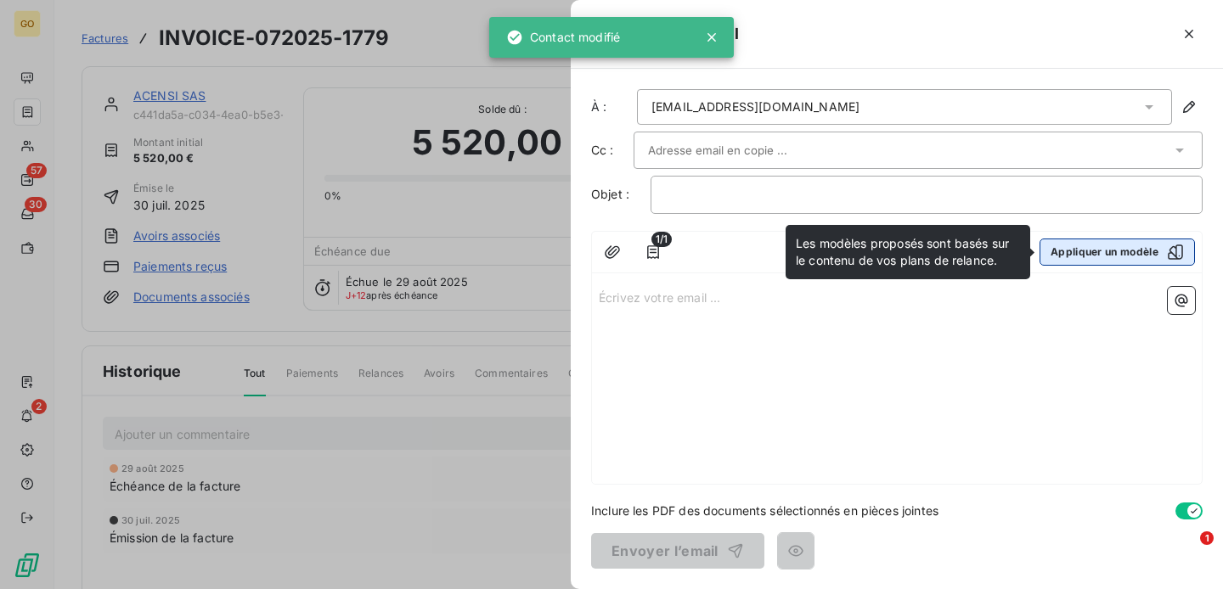
click at [1105, 255] on button "Appliquer un modèle" at bounding box center [1117, 252] width 155 height 27
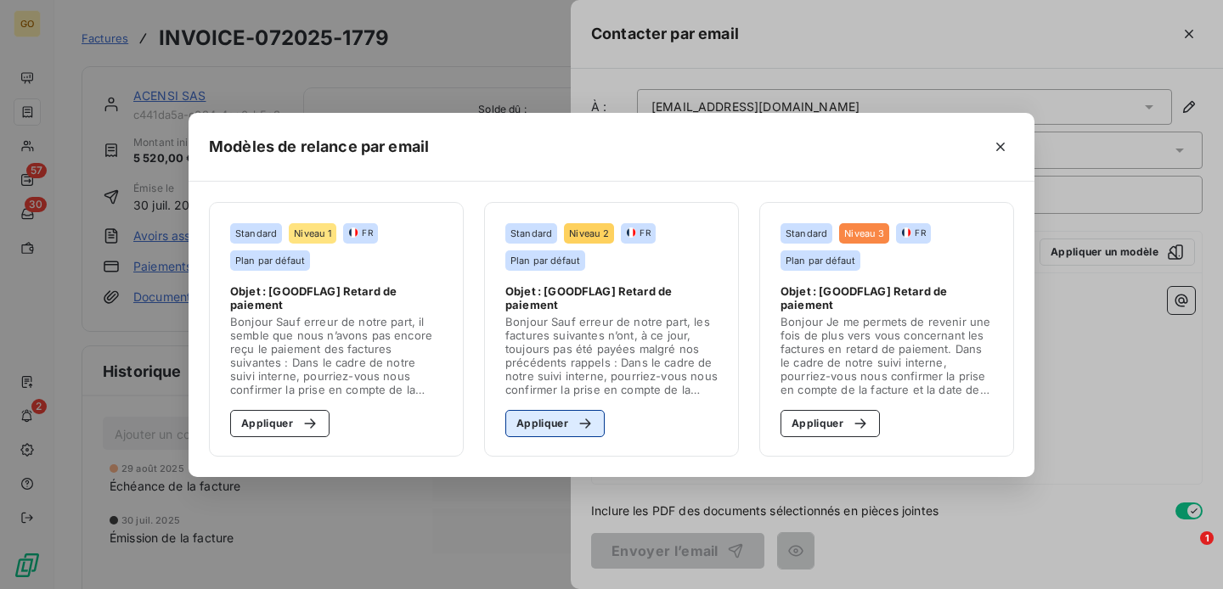
click at [545, 426] on button "Appliquer" at bounding box center [554, 423] width 99 height 27
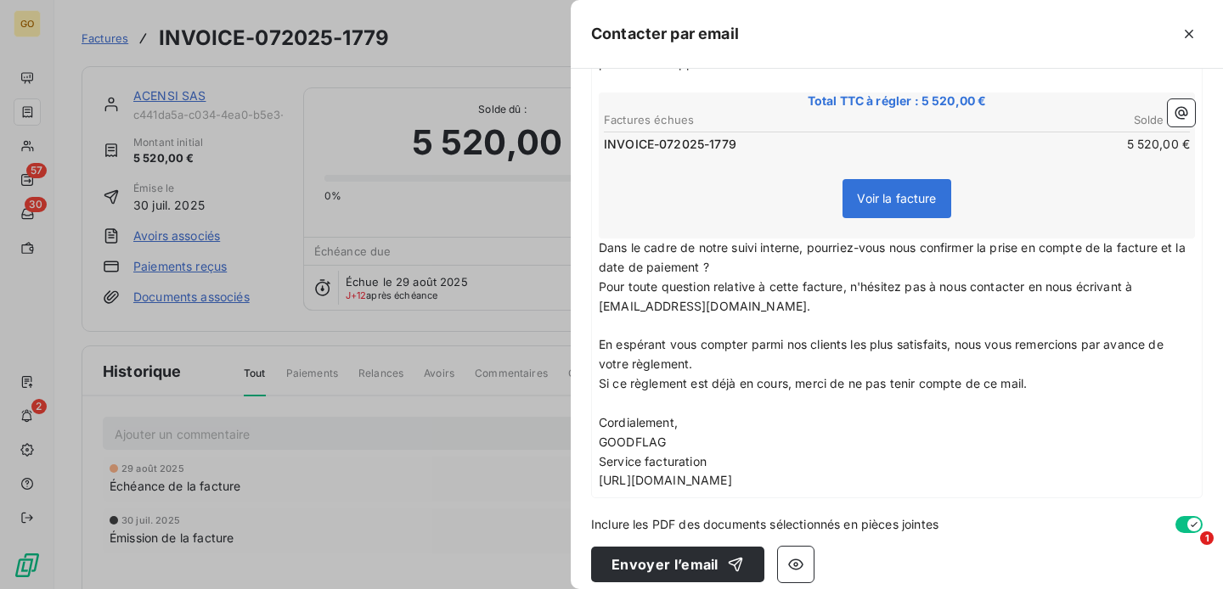
scroll to position [305, 0]
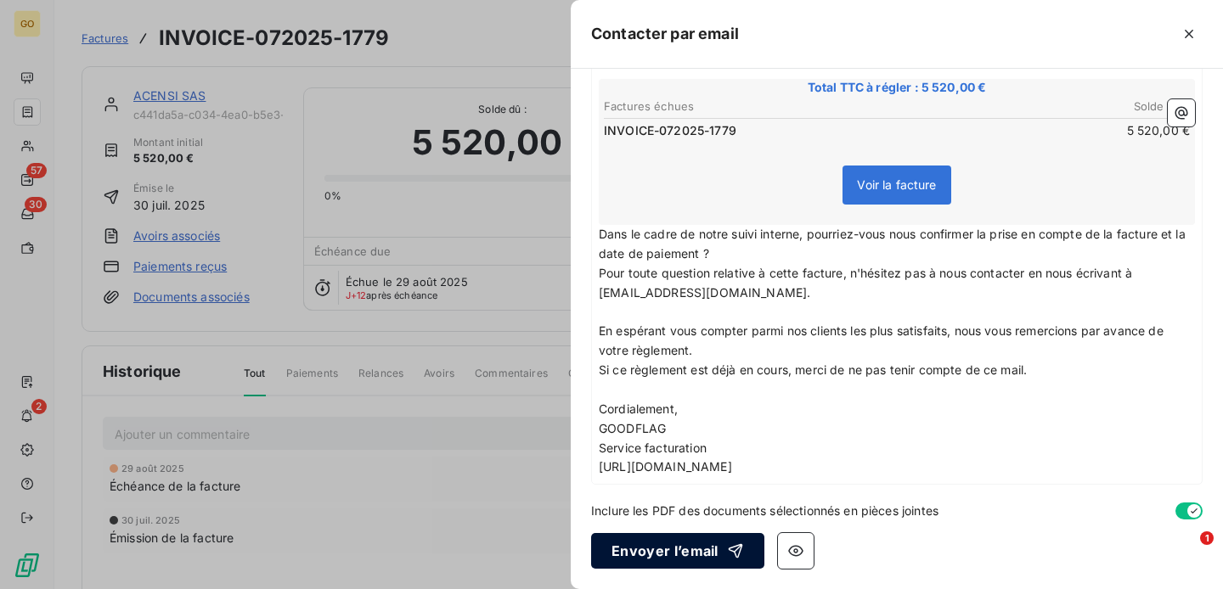
click at [675, 556] on button "Envoyer l’email" at bounding box center [677, 551] width 173 height 36
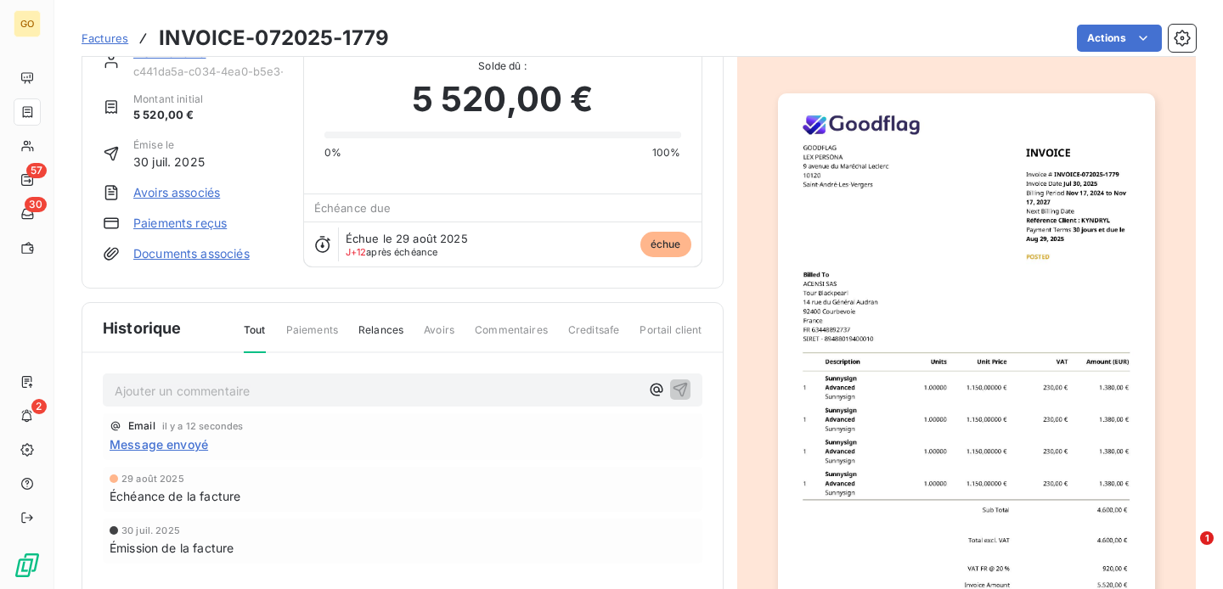
scroll to position [45, 0]
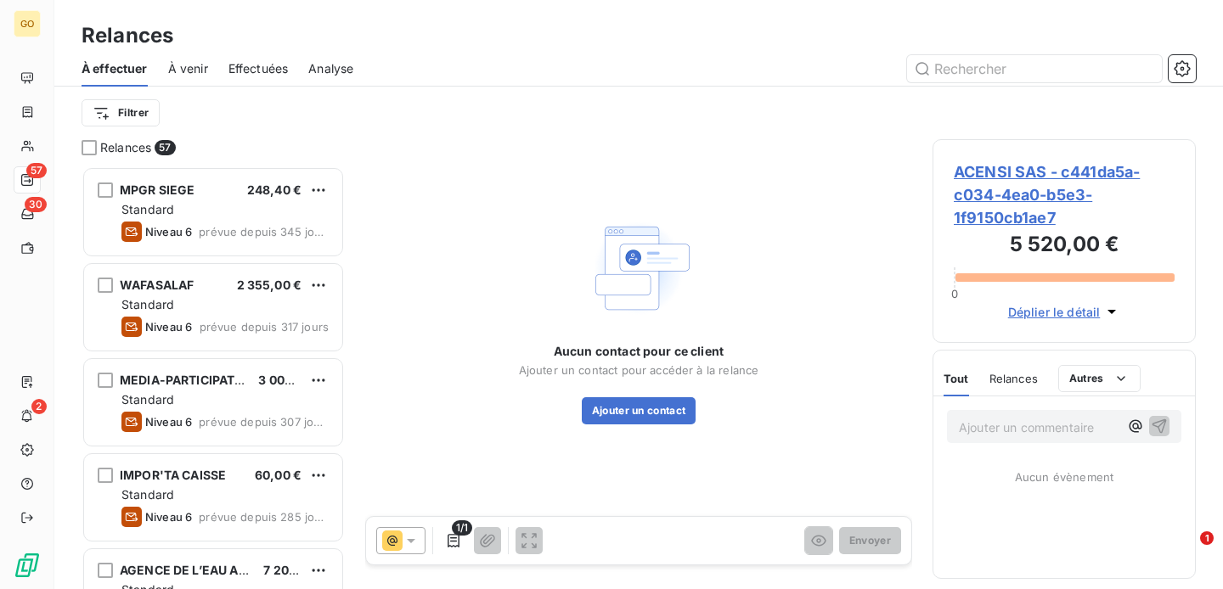
scroll to position [423, 263]
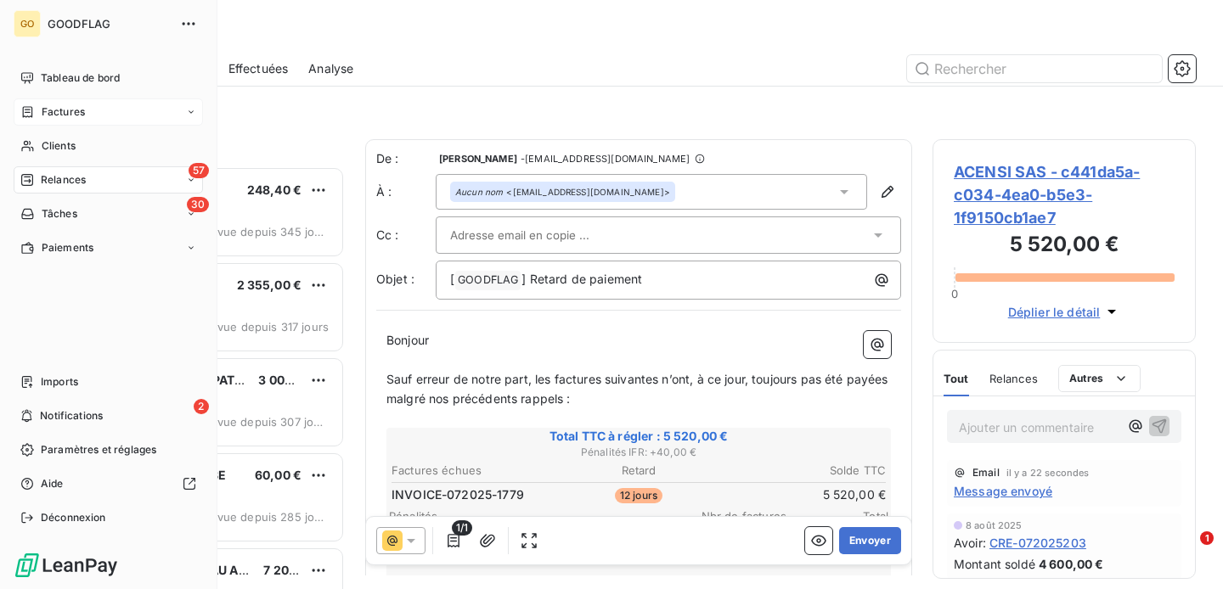
click at [70, 104] on span "Factures" at bounding box center [63, 111] width 43 height 15
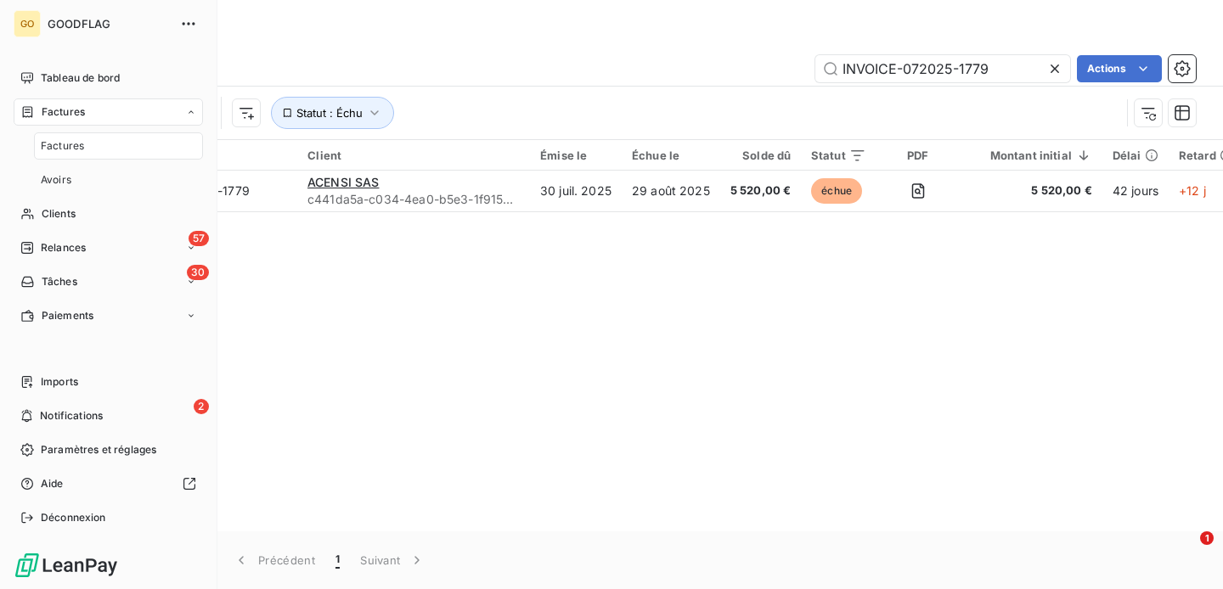
click at [75, 142] on span "Factures" at bounding box center [62, 145] width 43 height 15
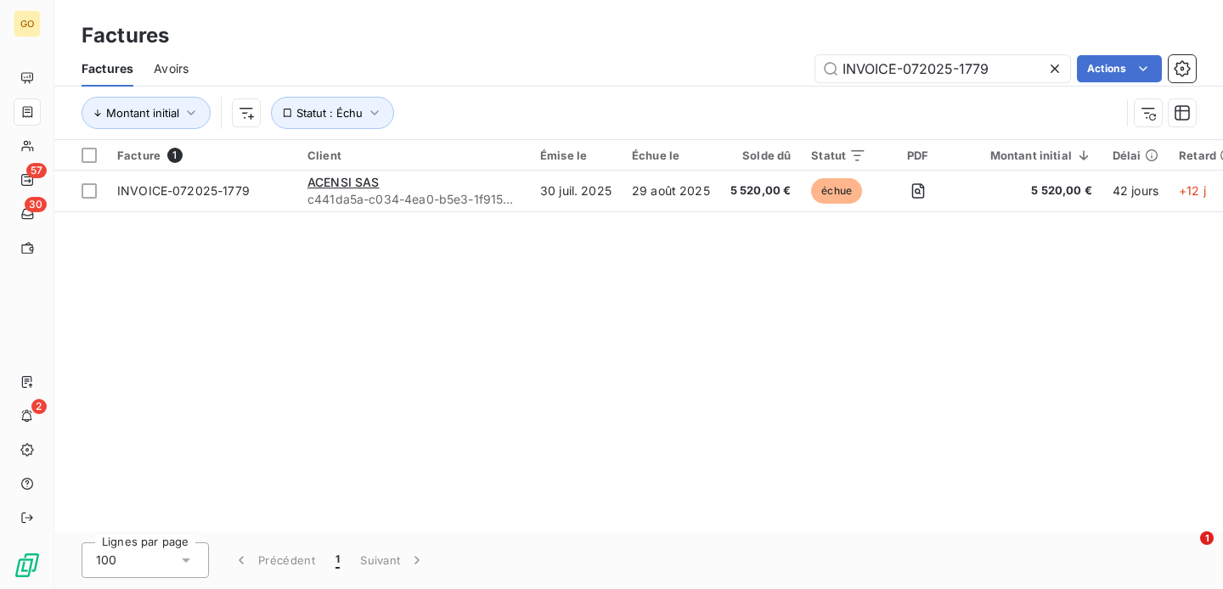
click at [1051, 66] on icon at bounding box center [1054, 68] width 17 height 17
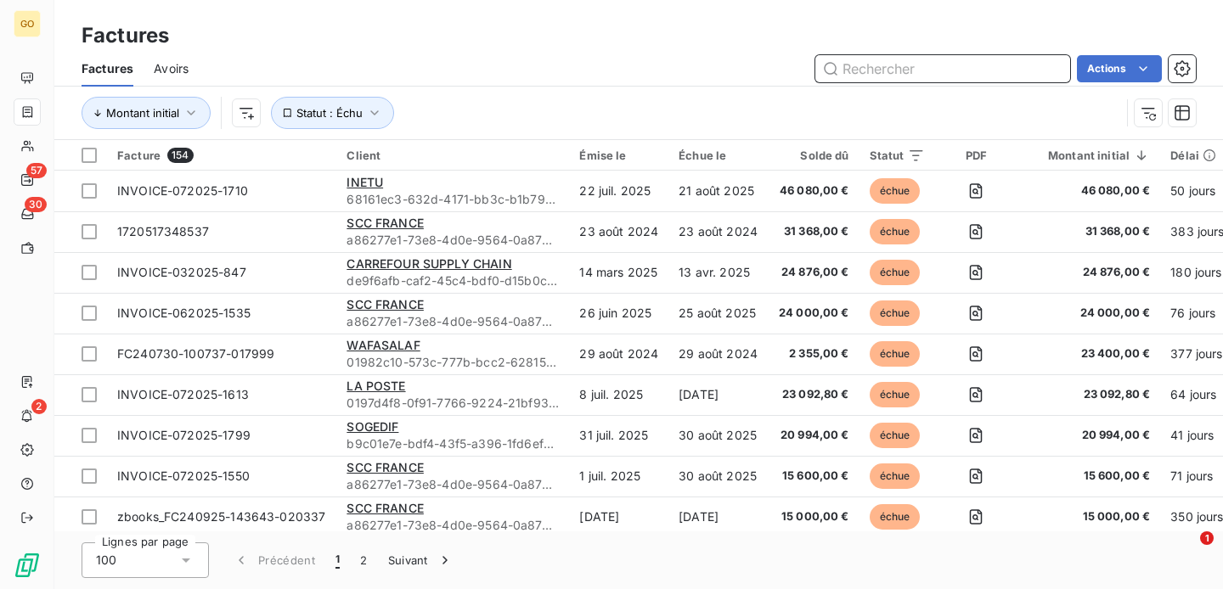
click at [938, 76] on input "text" at bounding box center [942, 68] width 255 height 27
paste input "INVOICE-062025-1542"
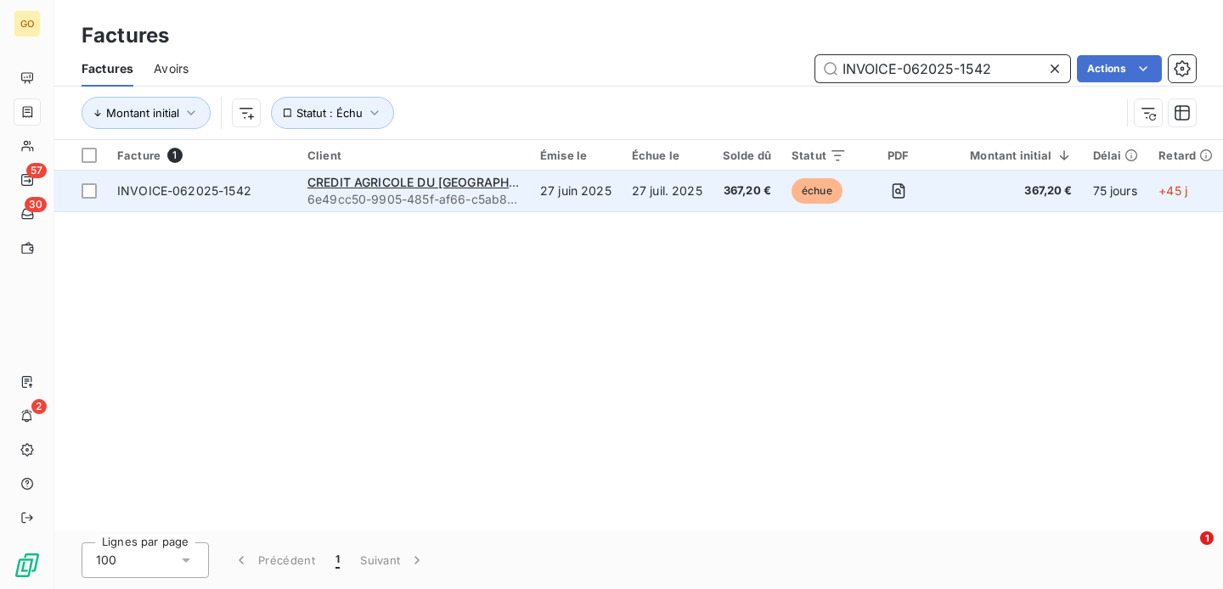
type input "INVOICE-062025-1542"
click at [528, 200] on td "CREDIT AGRICOLE DU MORBIHAN 6e49cc50-9905-485f-af66-c5ab85e4cb27" at bounding box center [413, 191] width 233 height 41
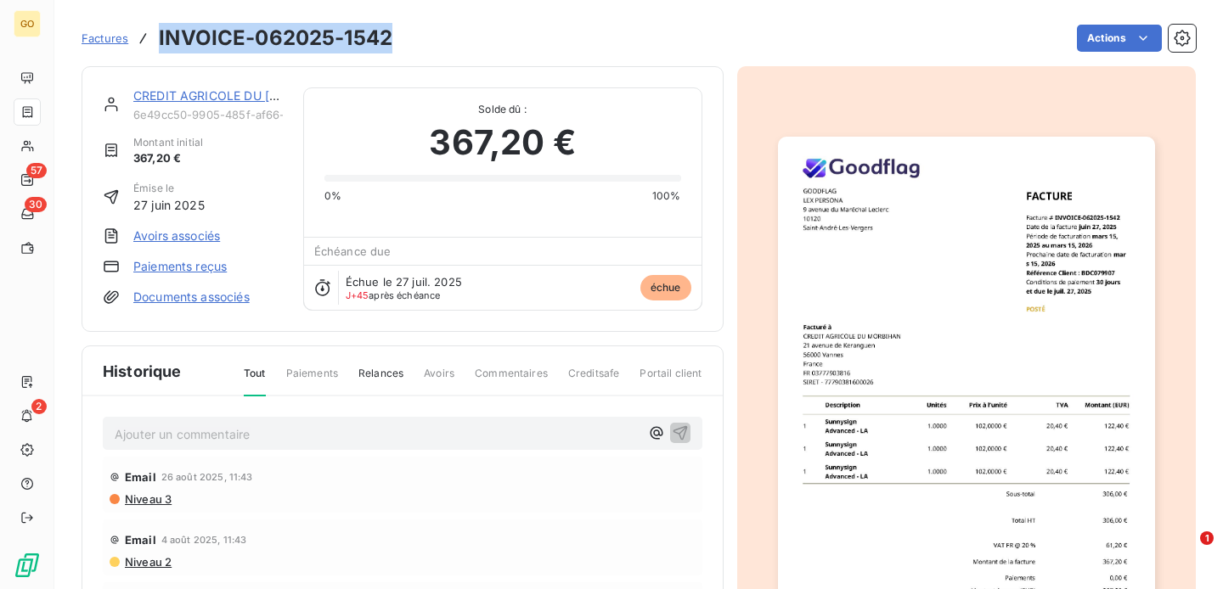
drag, startPoint x: 392, startPoint y: 37, endPoint x: 159, endPoint y: 33, distance: 232.8
click at [159, 33] on div "Factures INVOICE-062025-1542 Actions" at bounding box center [639, 38] width 1114 height 36
copy h3 "INVOICE-062025-1542"
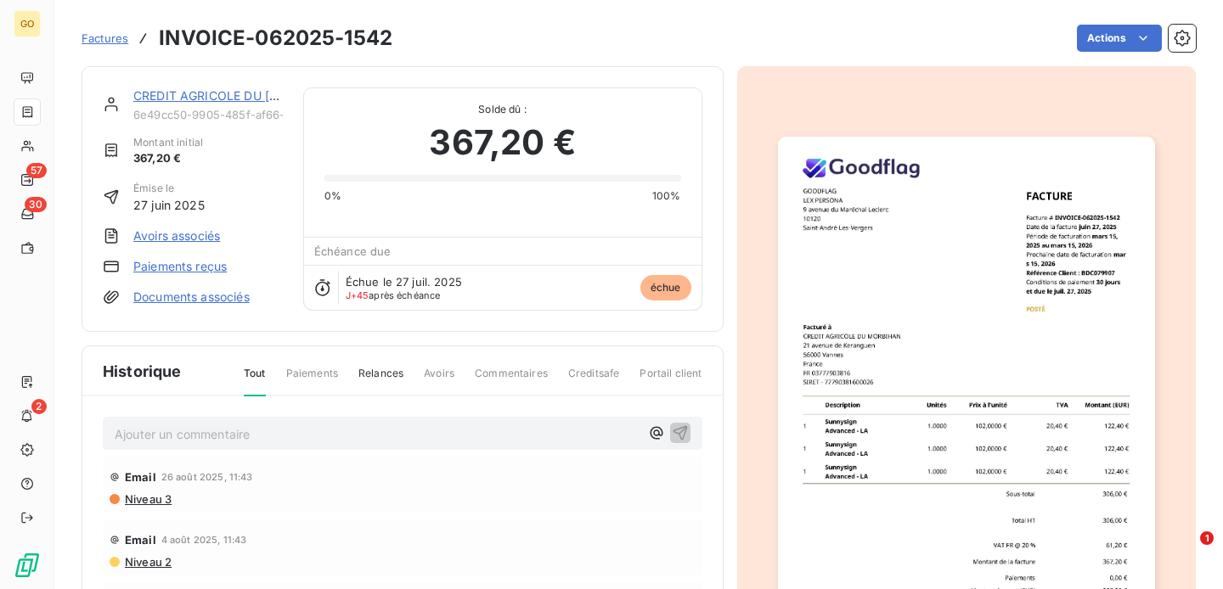
click at [420, 393] on div "Tout Paiements Relances Avoirs Commentaires Creditsafe Portail client" at bounding box center [462, 380] width 479 height 29
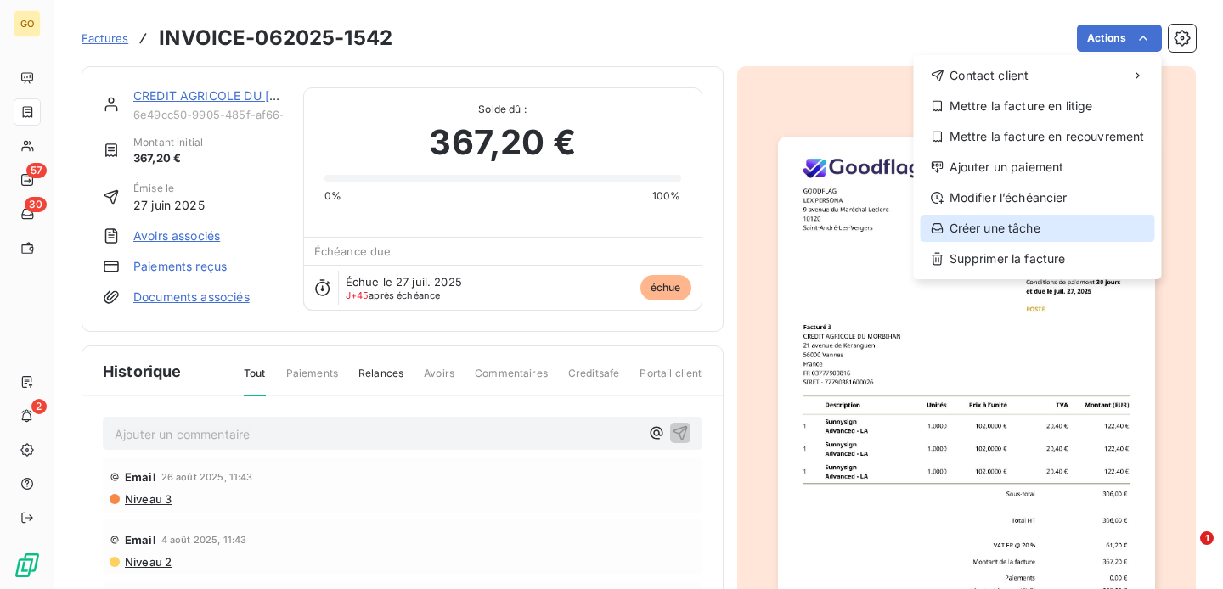
click at [1014, 224] on div "Créer une tâche" at bounding box center [1038, 228] width 234 height 27
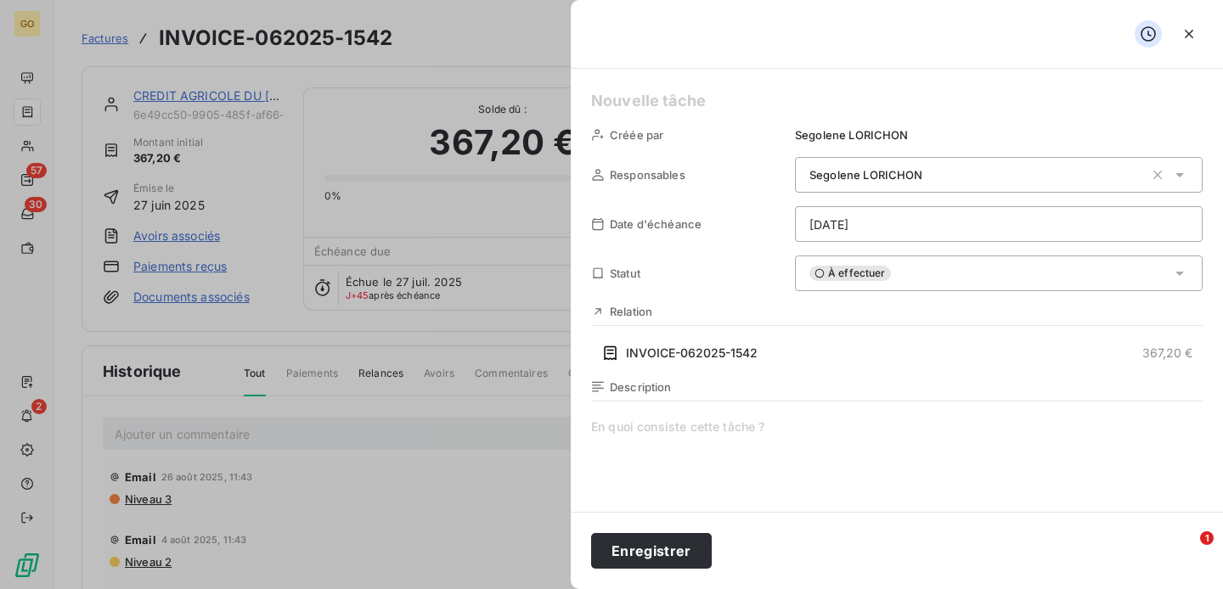
click at [871, 180] on span "Segolene LORICHON" at bounding box center [866, 175] width 114 height 14
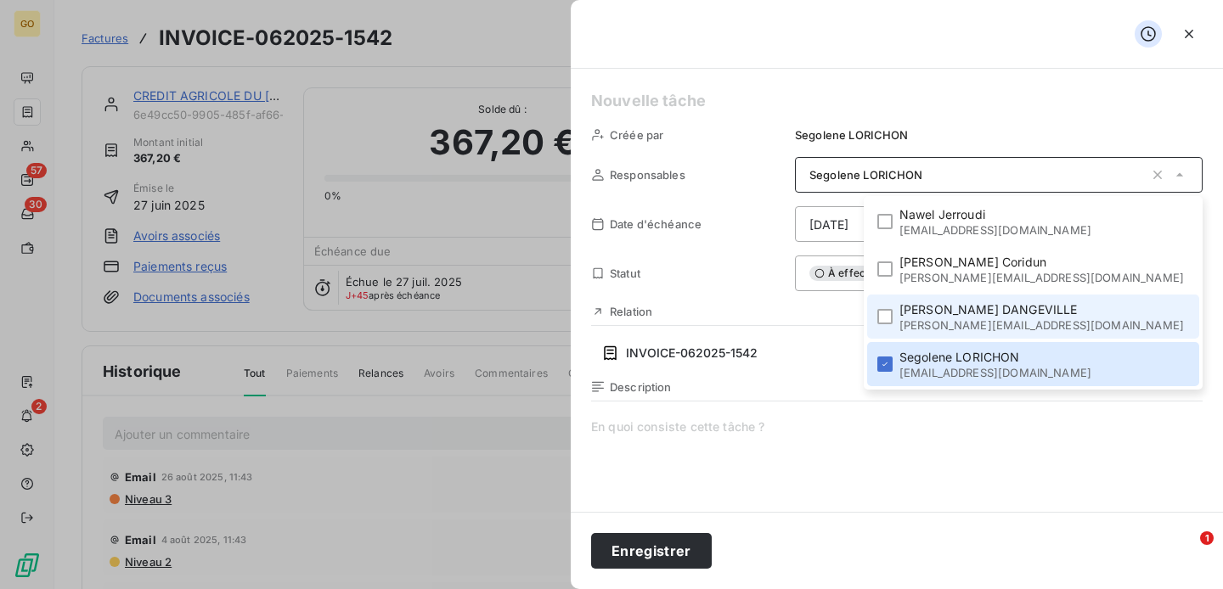
click at [1019, 313] on span "Stéphanie DANGEVILLE" at bounding box center [1041, 310] width 285 height 17
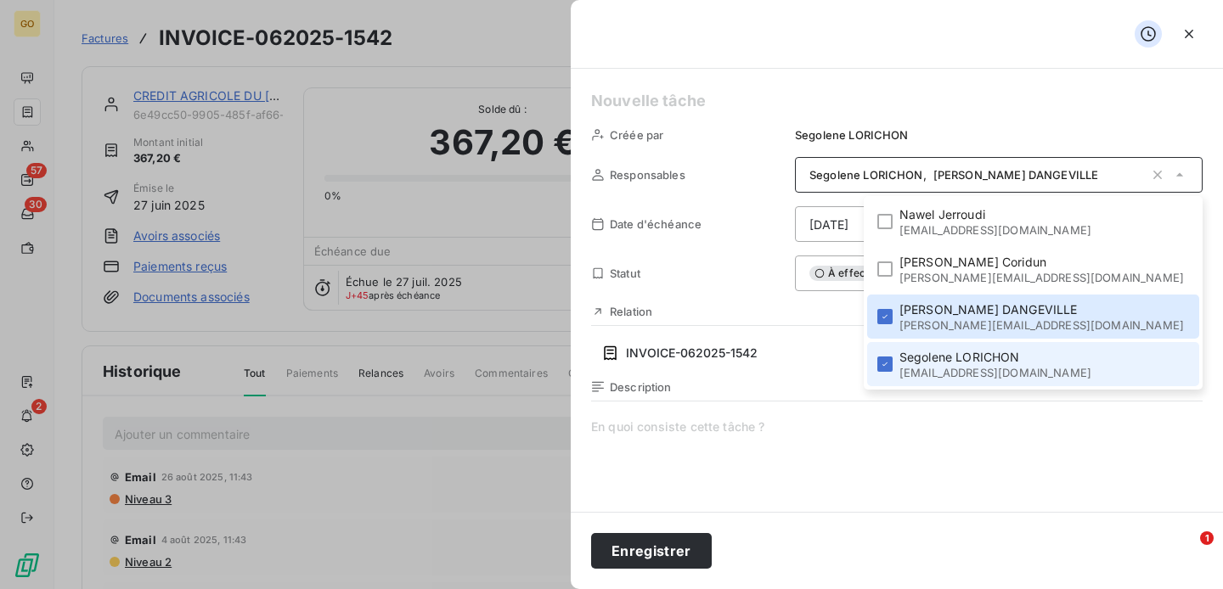
click at [1020, 359] on span "Segolene LORICHON" at bounding box center [995, 357] width 192 height 17
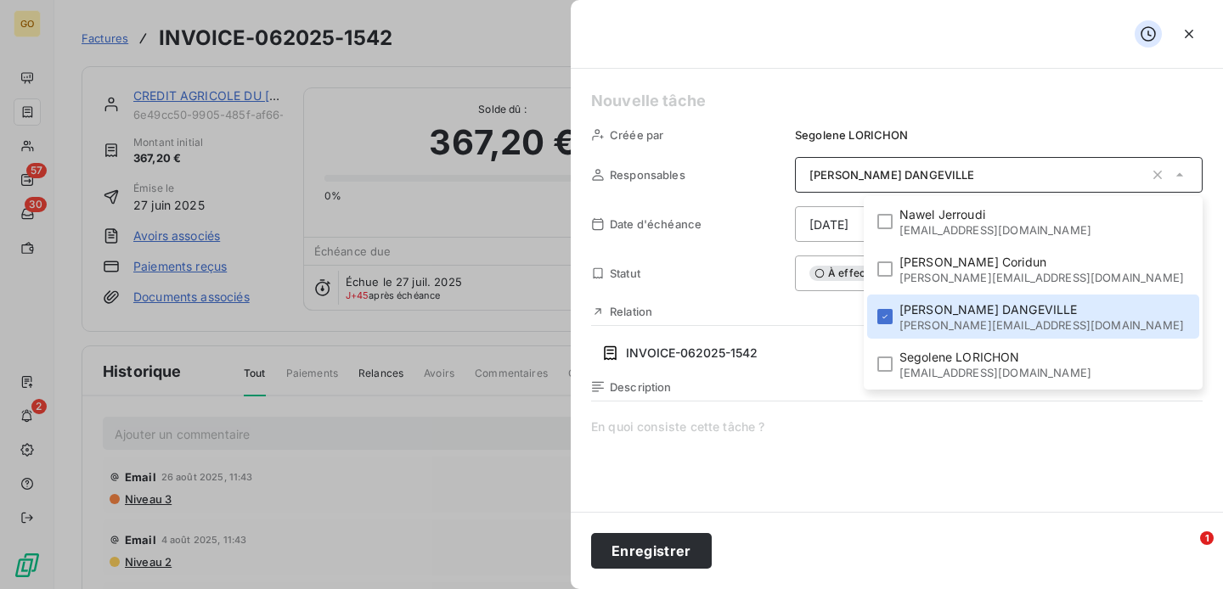
click at [800, 319] on div "Relation INVOICE-062025-1542 367,20 €" at bounding box center [897, 336] width 612 height 62
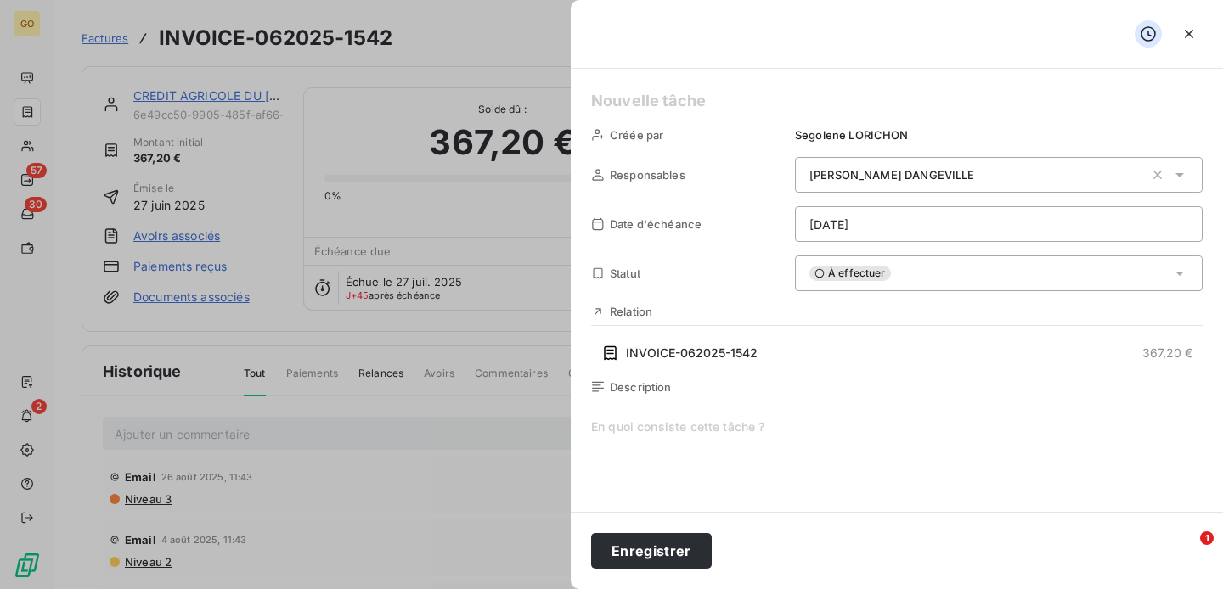
click at [666, 95] on h5 at bounding box center [897, 101] width 612 height 24
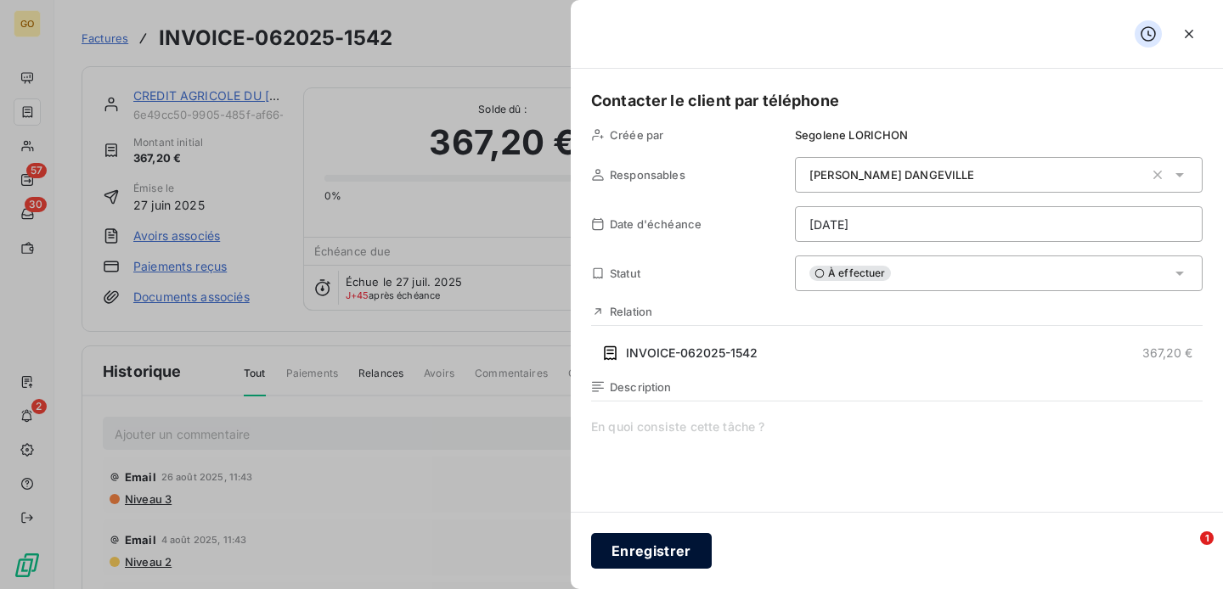
click at [680, 555] on button "Enregistrer" at bounding box center [651, 551] width 121 height 36
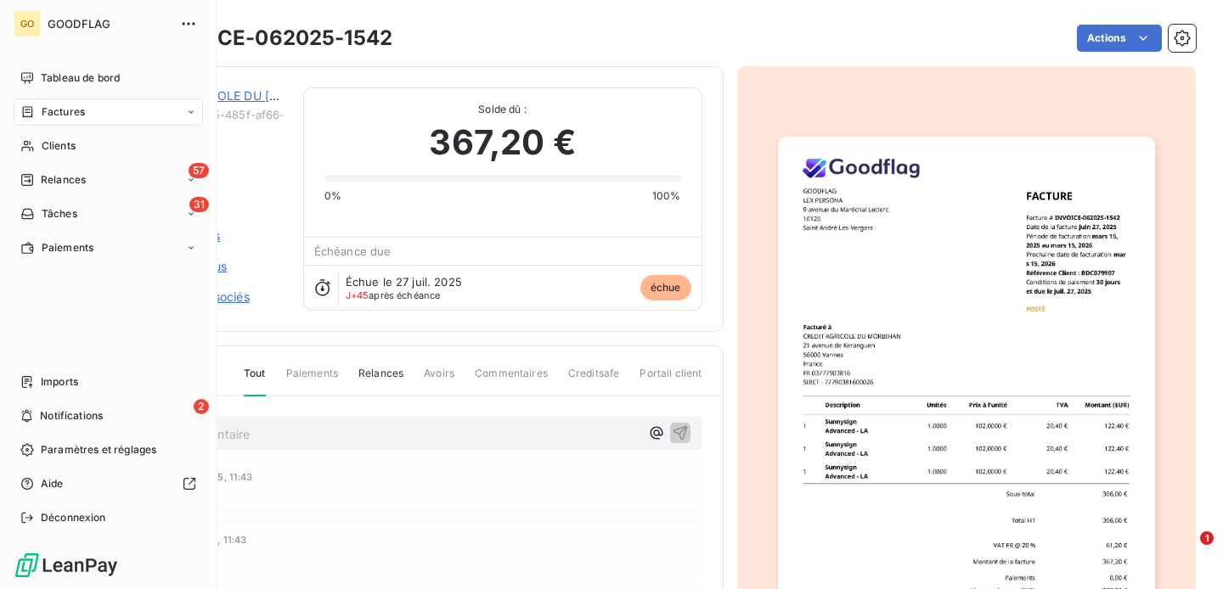
click at [59, 116] on span "Factures" at bounding box center [63, 111] width 43 height 15
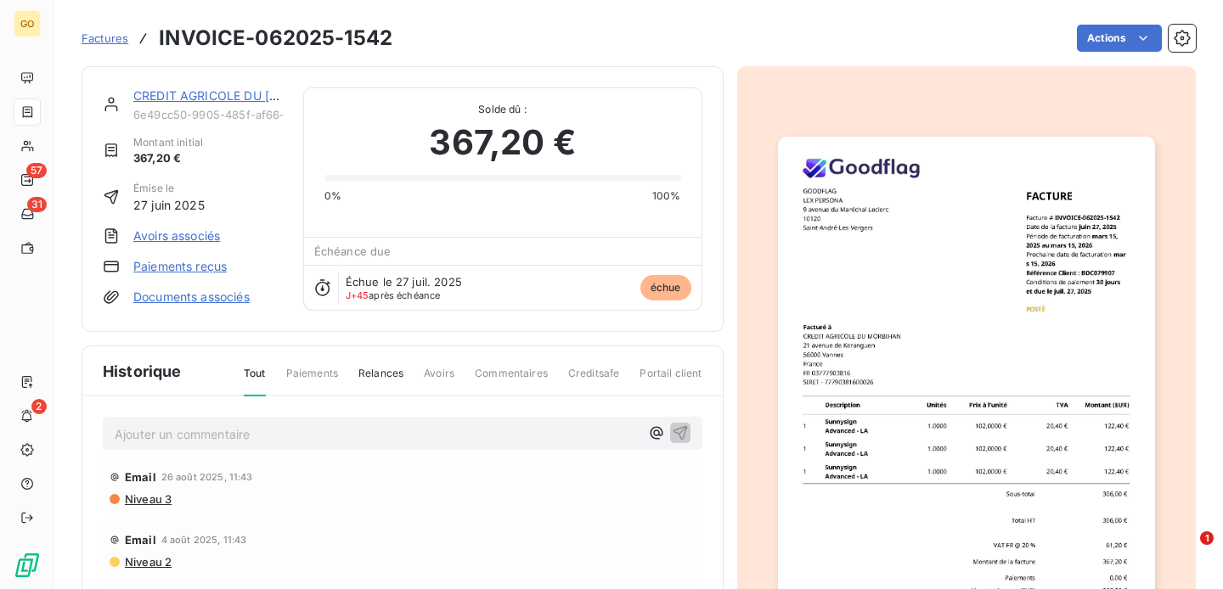
click at [92, 41] on span "Factures" at bounding box center [105, 38] width 47 height 14
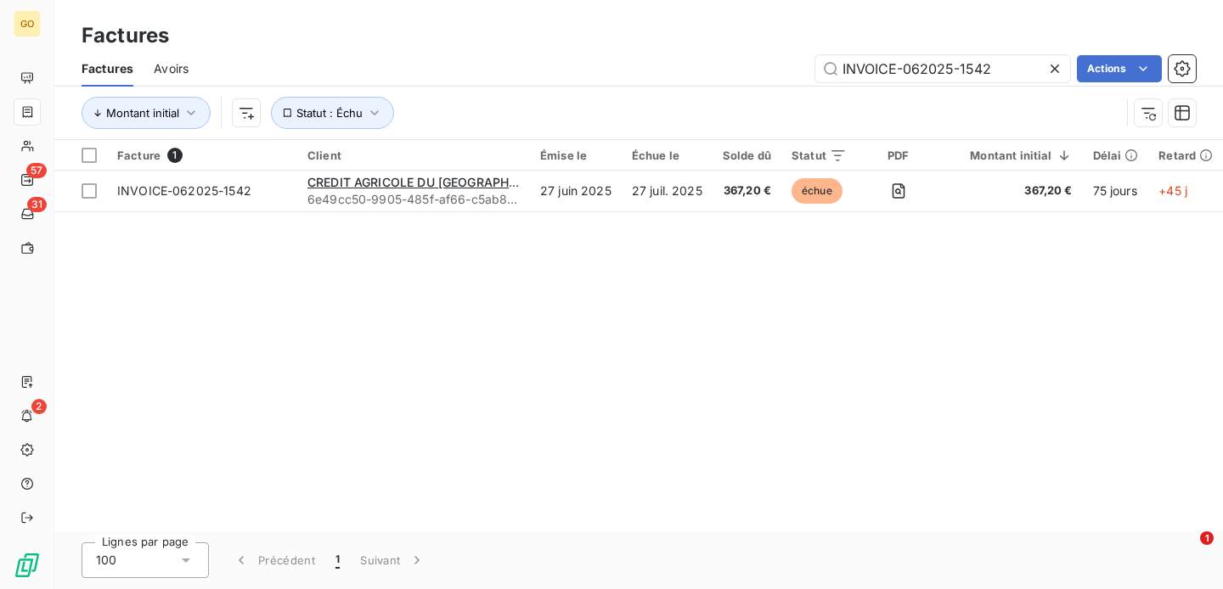
click at [1052, 68] on icon at bounding box center [1054, 68] width 17 height 17
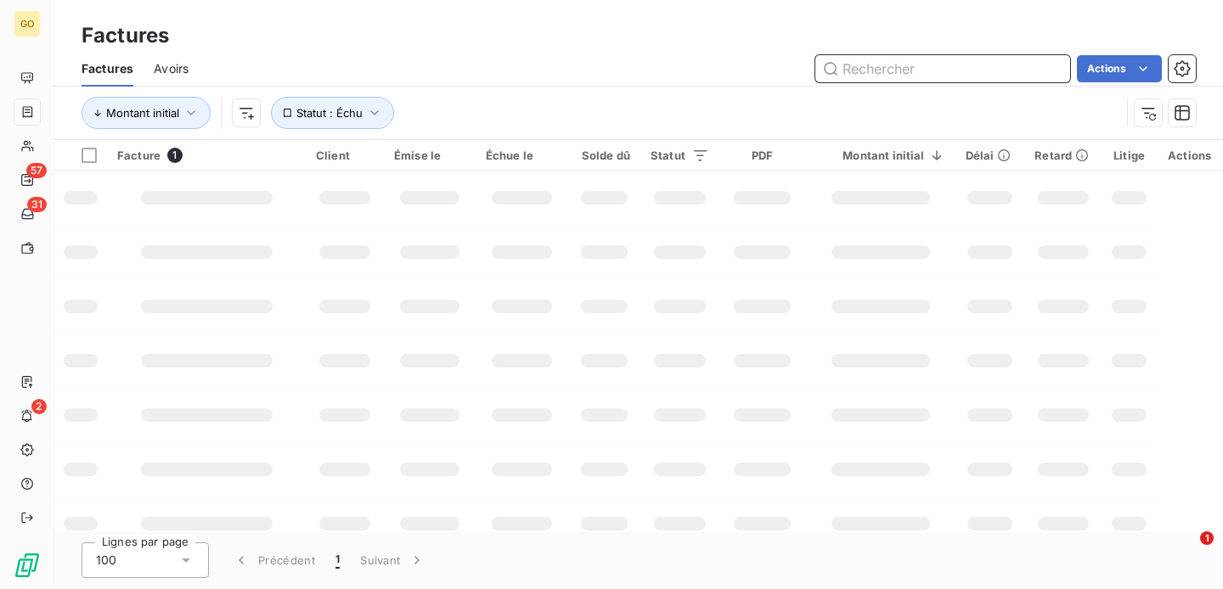
click at [959, 68] on input "text" at bounding box center [942, 68] width 255 height 27
paste input "INVOICE-072025-1705"
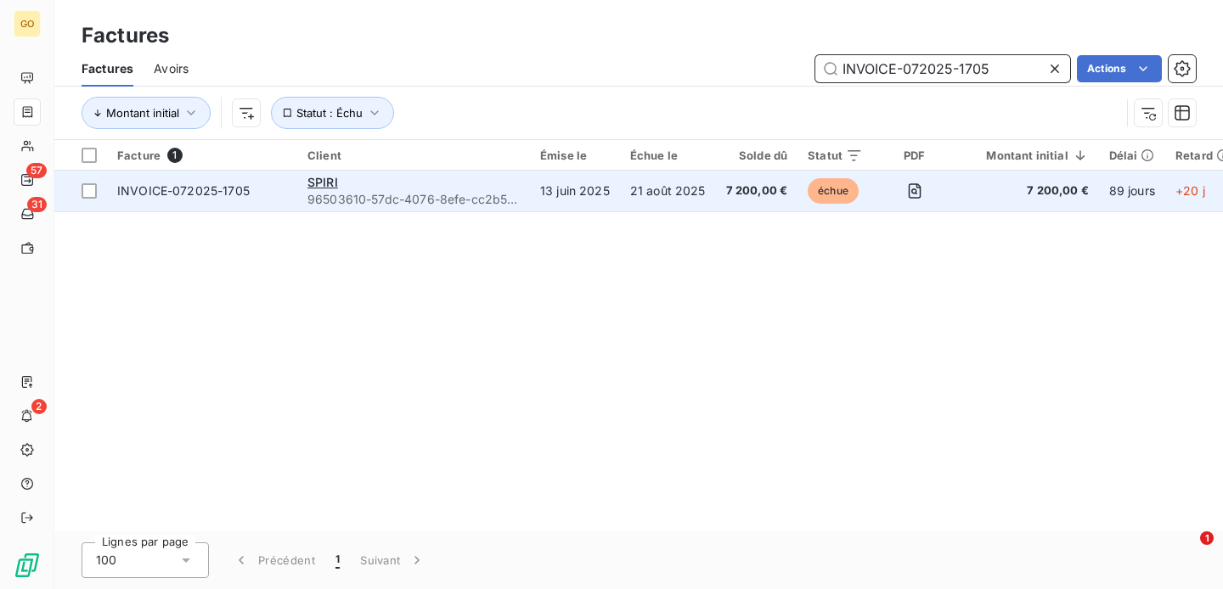
type input "INVOICE-072025-1705"
click at [382, 191] on span "96503610-57dc-4076-8efe-cc2b57732fb5" at bounding box center [413, 199] width 212 height 17
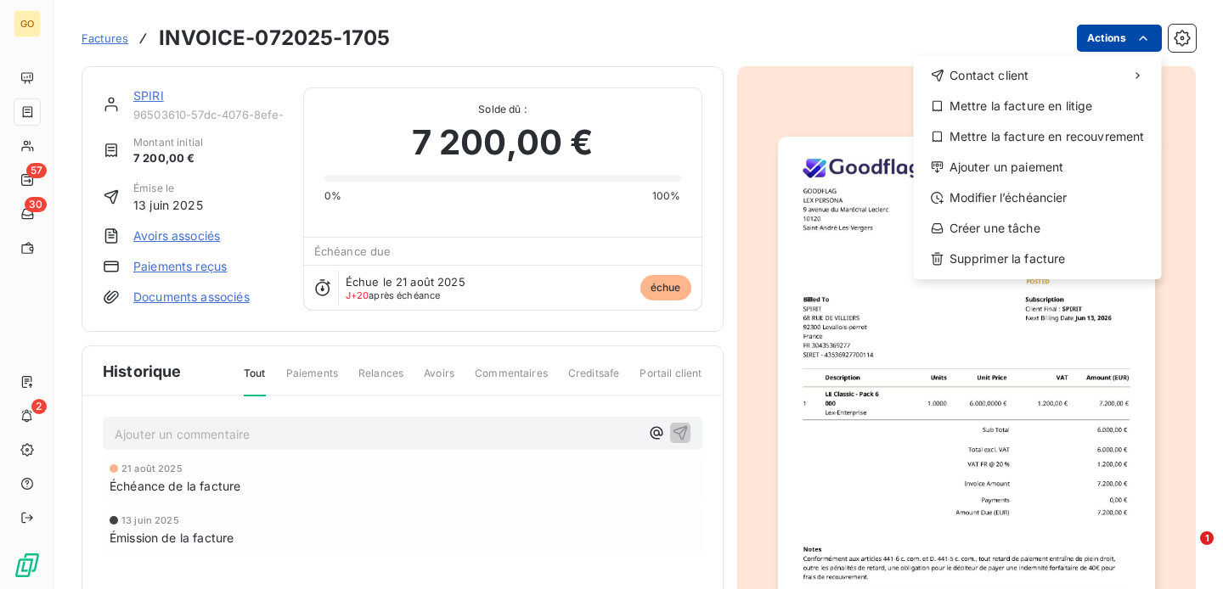
click at [1152, 45] on html "GO 57 30 2 Factures INVOICE-072025-1705 Actions Contact client Mettre la factur…" at bounding box center [611, 294] width 1223 height 589
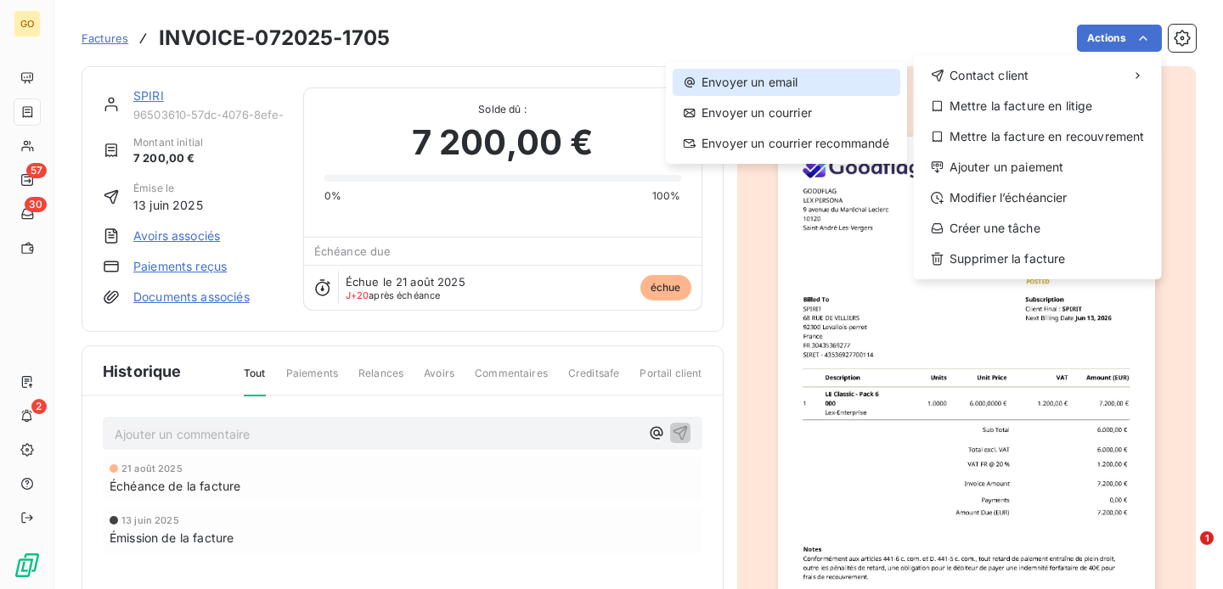
click at [782, 92] on div "Envoyer un email" at bounding box center [787, 82] width 228 height 27
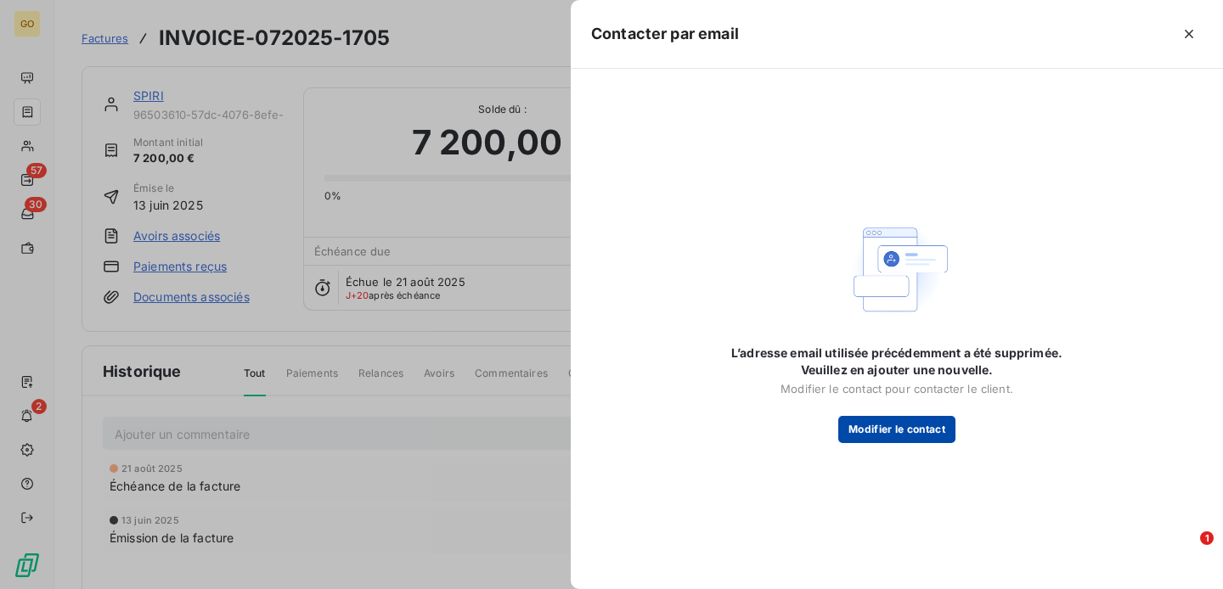
click at [892, 426] on button "Modifier le contact" at bounding box center [896, 429] width 117 height 27
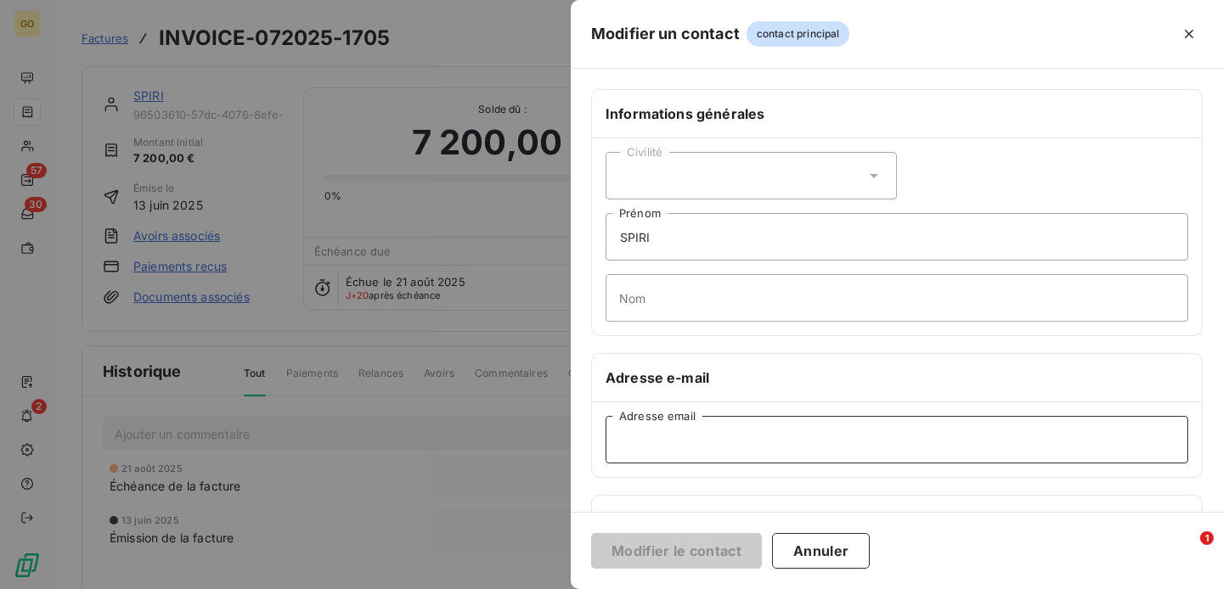
click at [663, 436] on input "Adresse email" at bounding box center [897, 440] width 583 height 48
paste input "lpommerat@spirit.net"
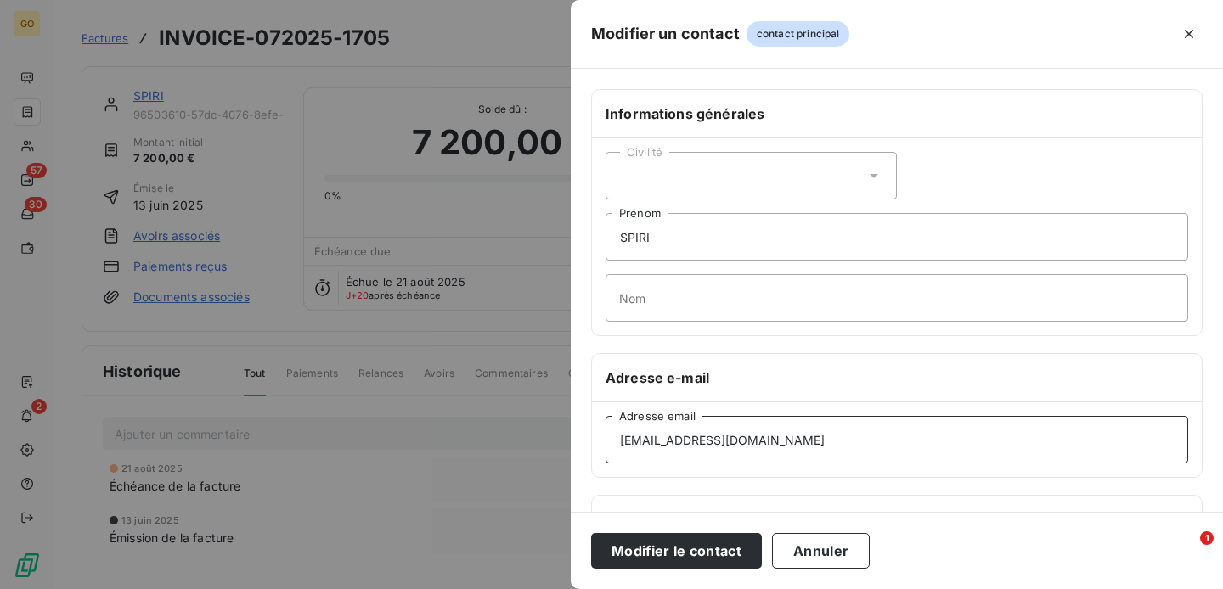
type input "lpommerat@spirit.net"
click at [665, 240] on input "SPIRI" at bounding box center [897, 237] width 583 height 48
type input "Lois"
type input "POMMERAT"
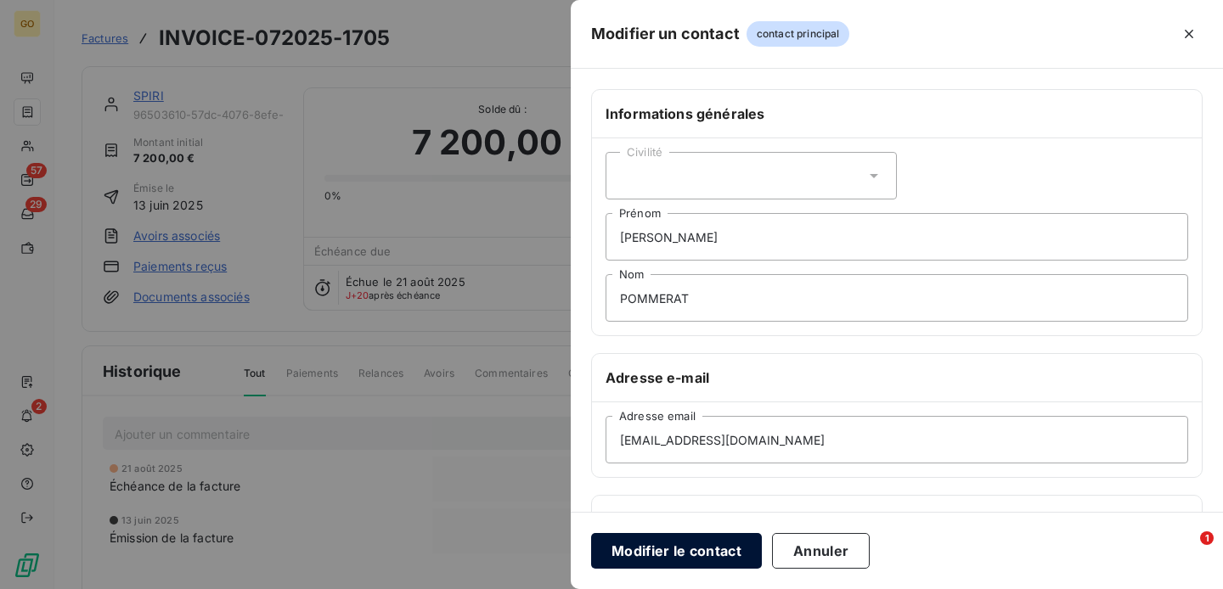
click at [692, 556] on button "Modifier le contact" at bounding box center [676, 551] width 171 height 36
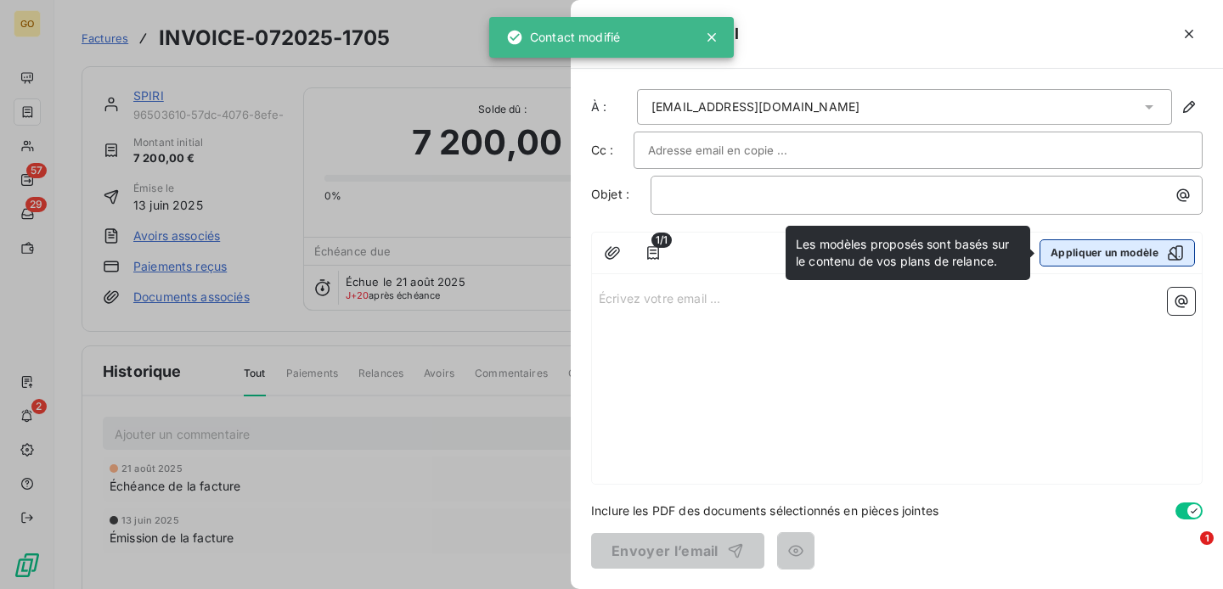
click at [1125, 249] on button "Appliquer un modèle" at bounding box center [1117, 253] width 155 height 27
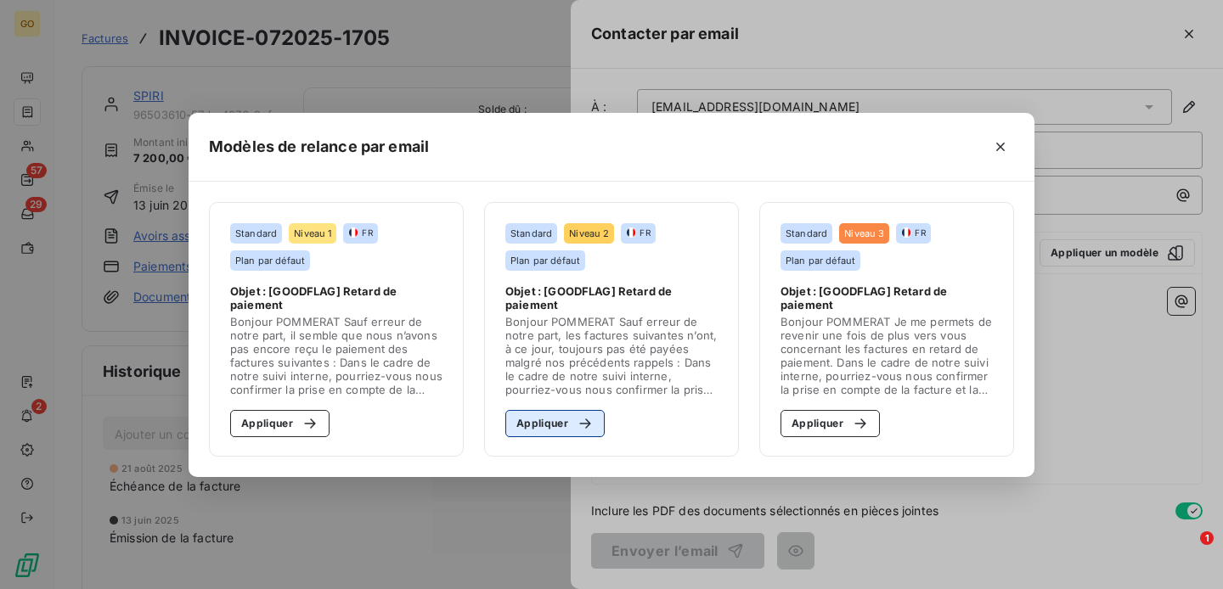
click at [572, 434] on button "Appliquer" at bounding box center [554, 423] width 99 height 27
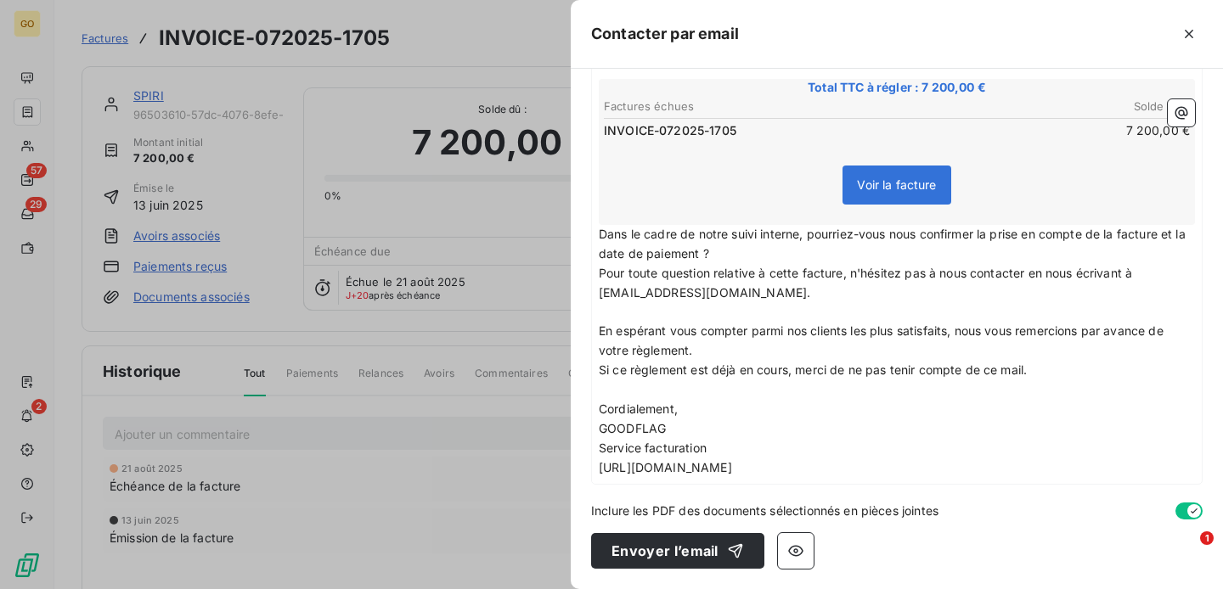
scroll to position [285, 0]
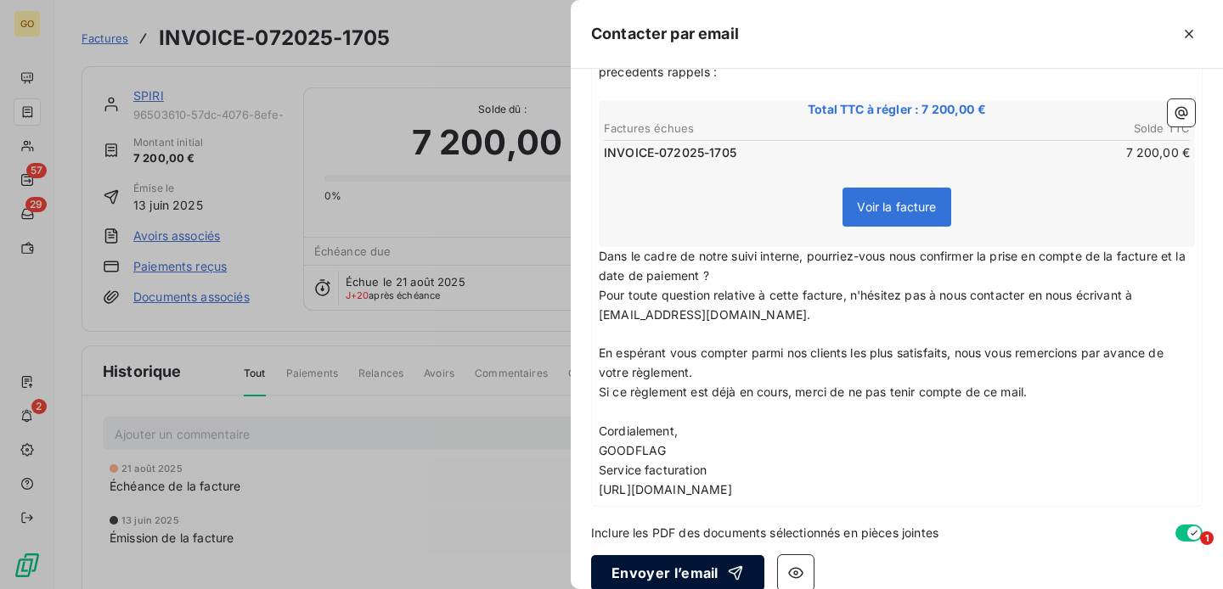
click at [706, 564] on button "Envoyer l’email" at bounding box center [677, 573] width 173 height 36
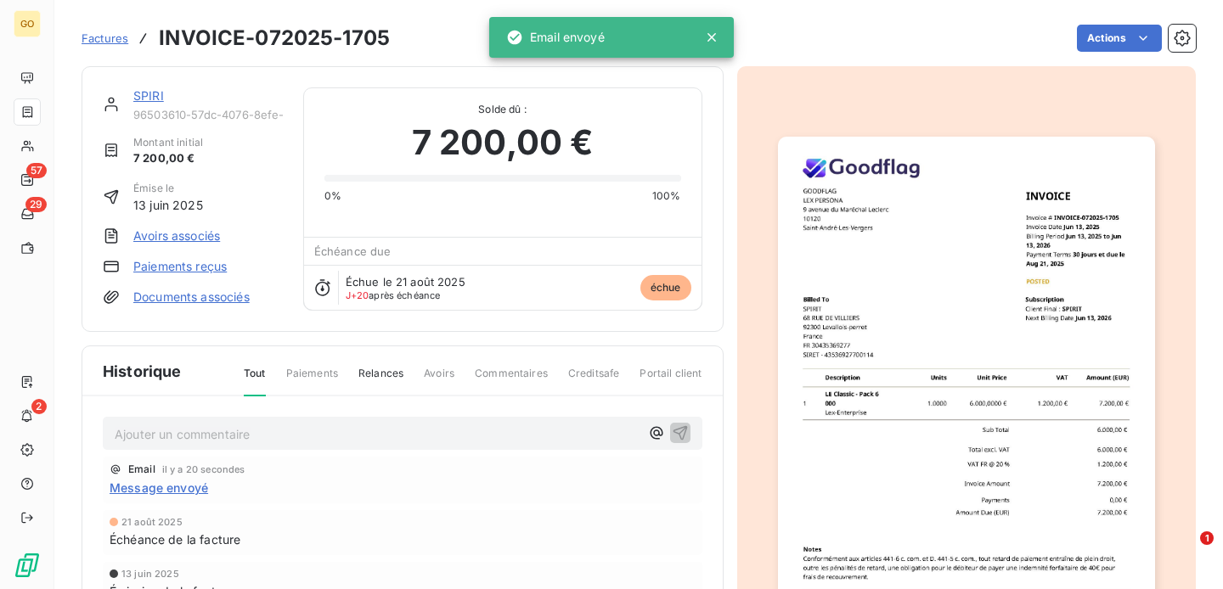
click at [111, 42] on span "Factures" at bounding box center [105, 38] width 47 height 14
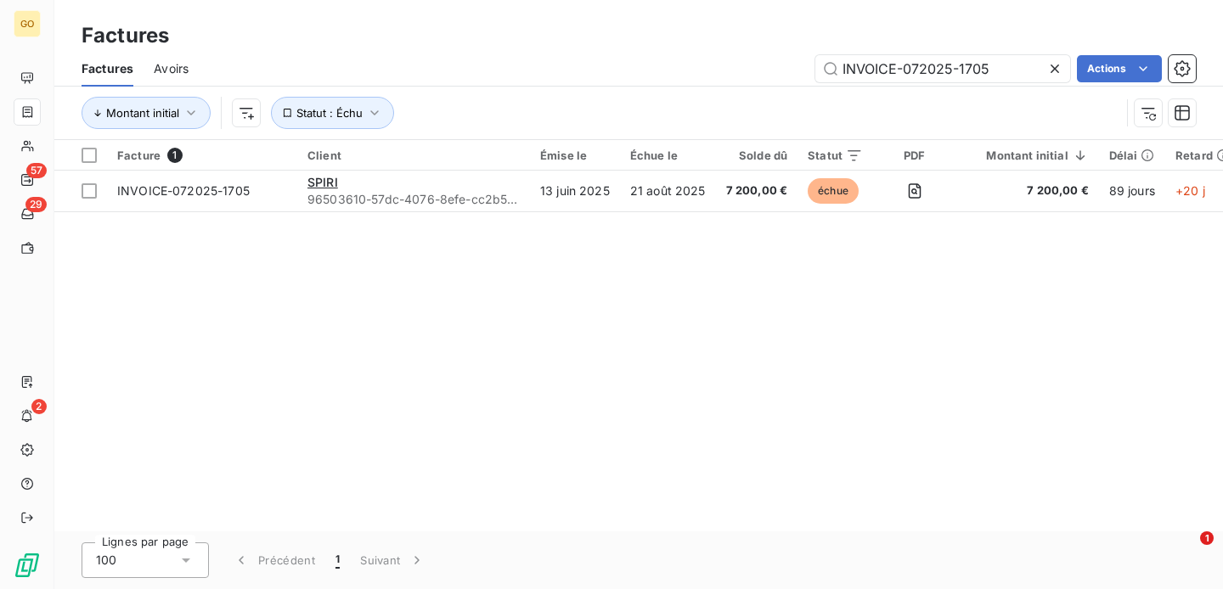
click at [1056, 67] on icon at bounding box center [1054, 68] width 17 height 17
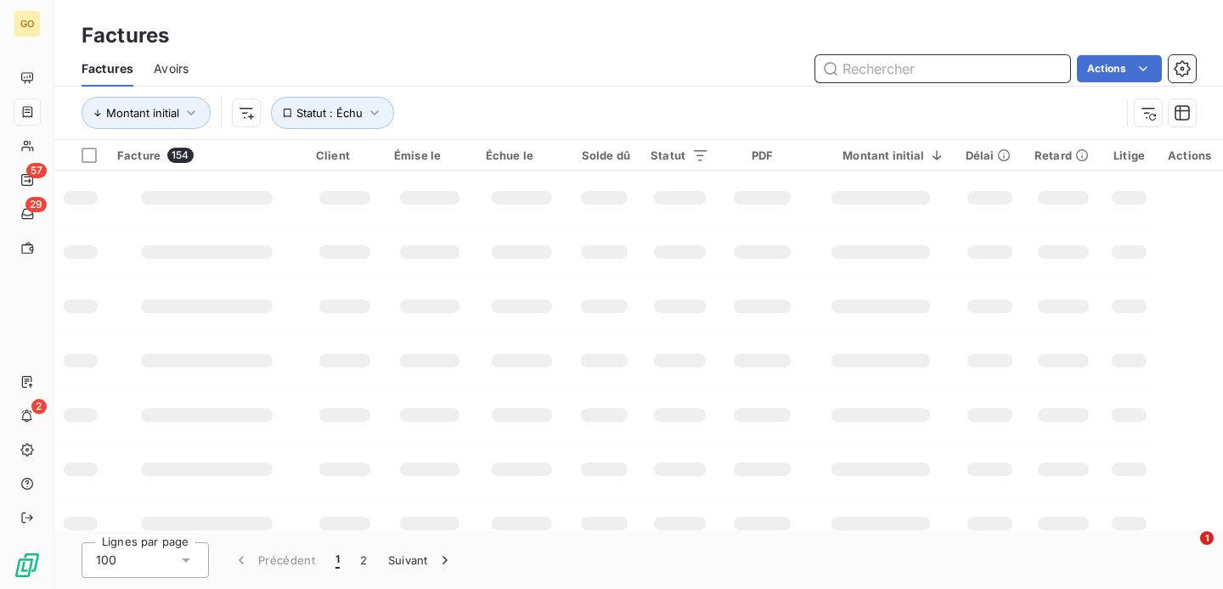
click at [970, 70] on input "text" at bounding box center [942, 68] width 255 height 27
paste input "NVOICE-062025-1495"
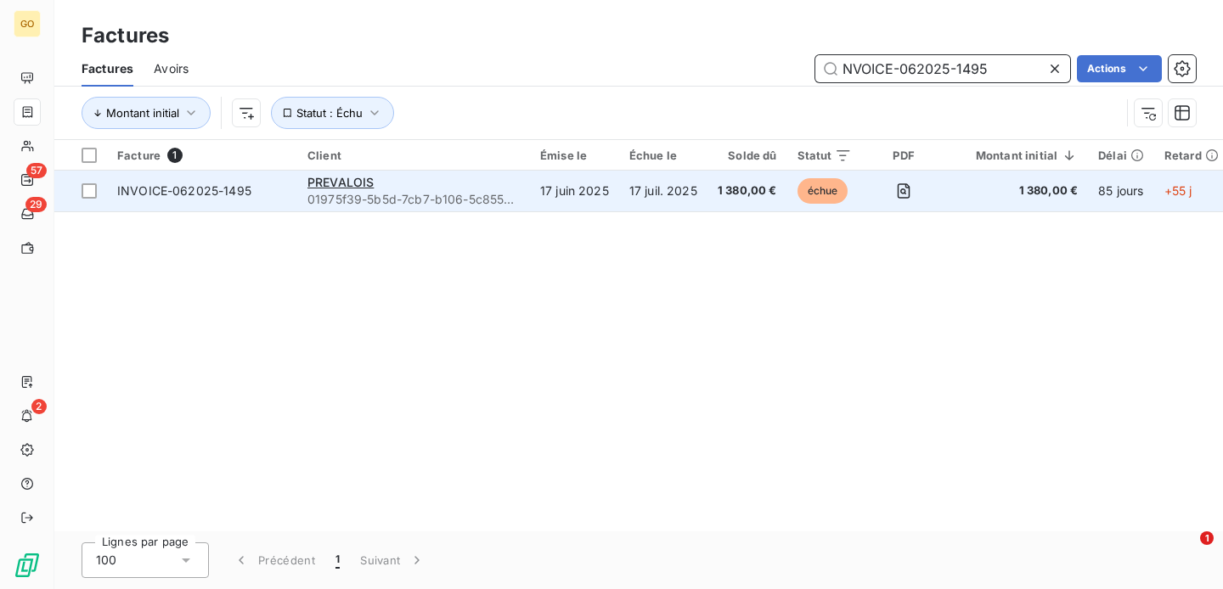
type input "NVOICE-062025-1495"
click at [468, 173] on td "PREVALOIS 01975f39-5b5d-7cb7-b106-5c855ab77265" at bounding box center [413, 191] width 233 height 41
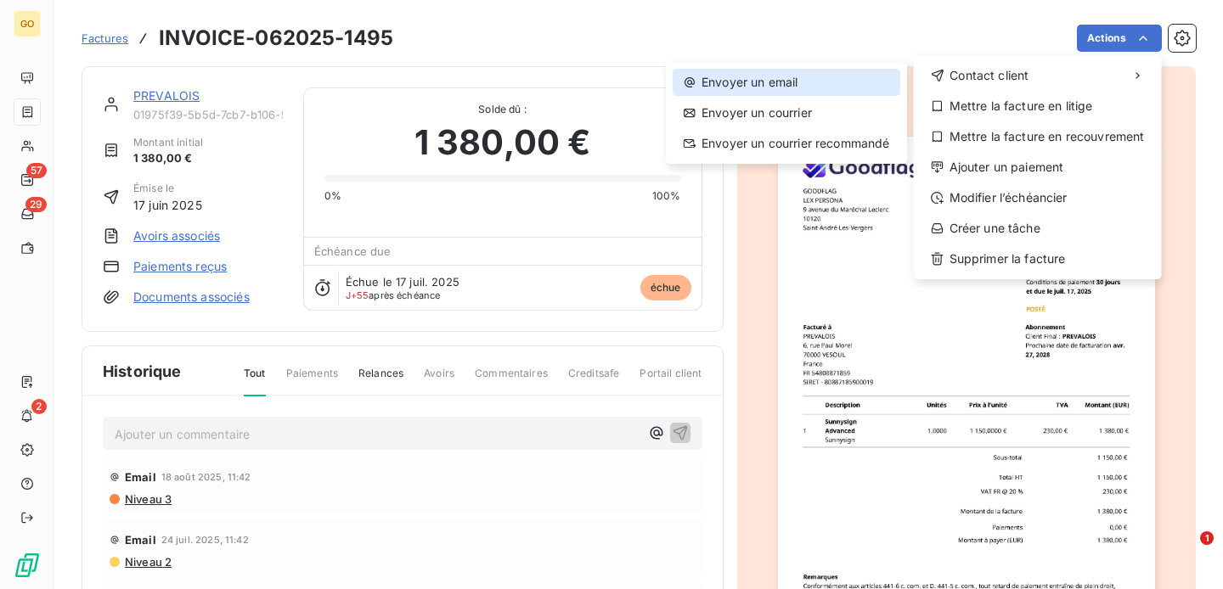
click at [837, 91] on div "Envoyer un email" at bounding box center [787, 82] width 228 height 27
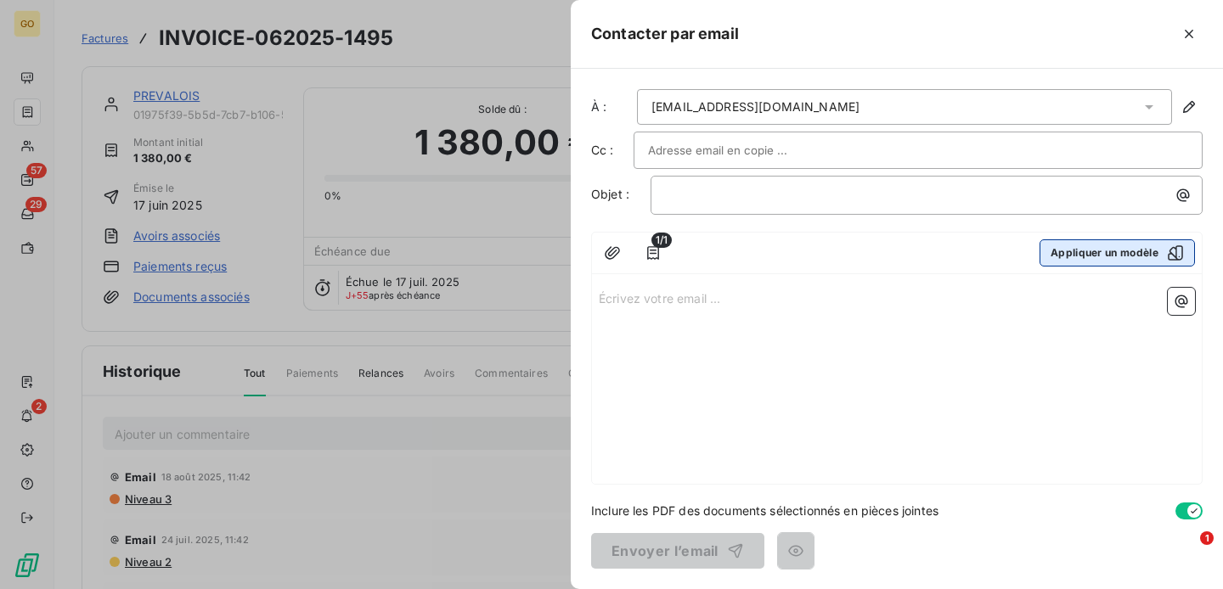
click at [1143, 255] on button "Appliquer un modèle" at bounding box center [1117, 253] width 155 height 27
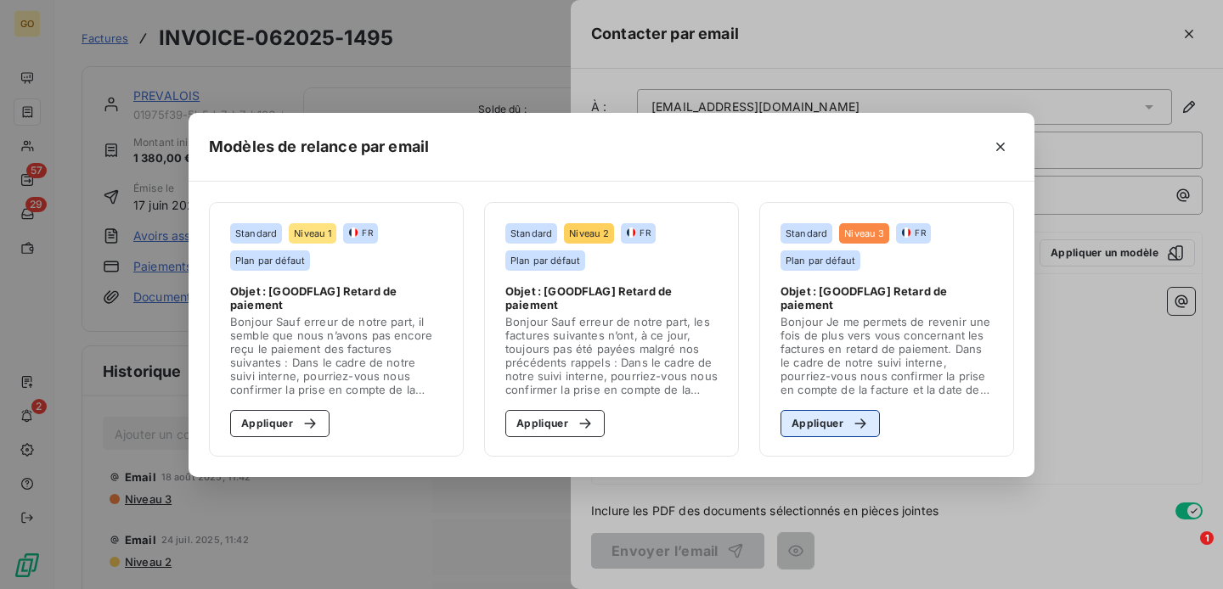
click at [839, 427] on button "Appliquer" at bounding box center [830, 423] width 99 height 27
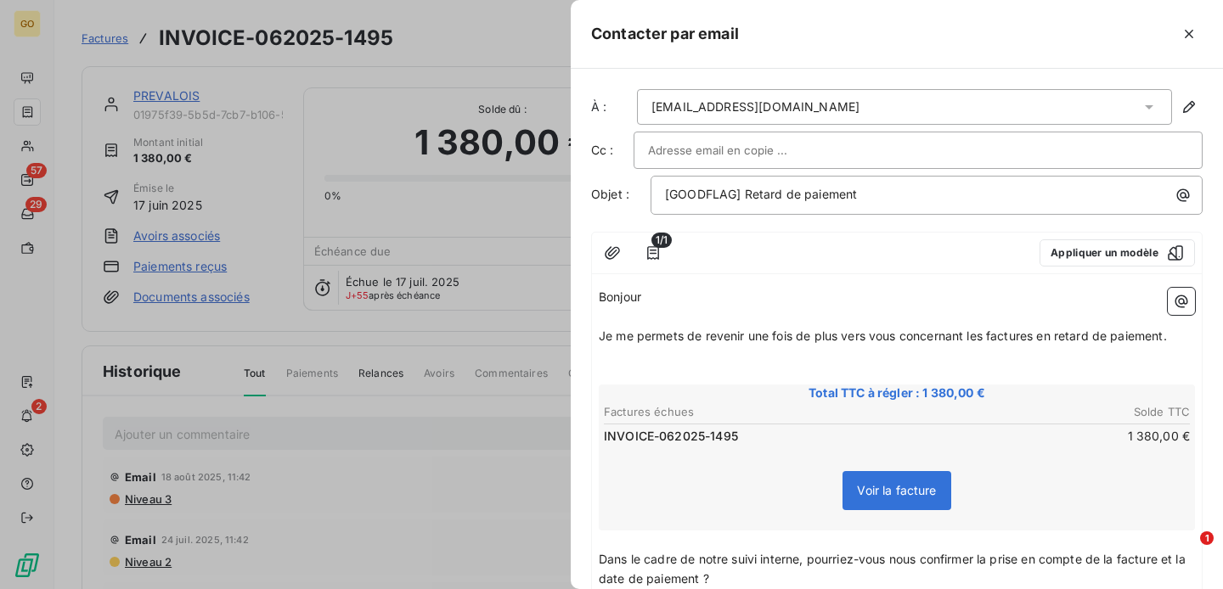
paste input "mutuellemmcet_b.bastian@mutest.fr"
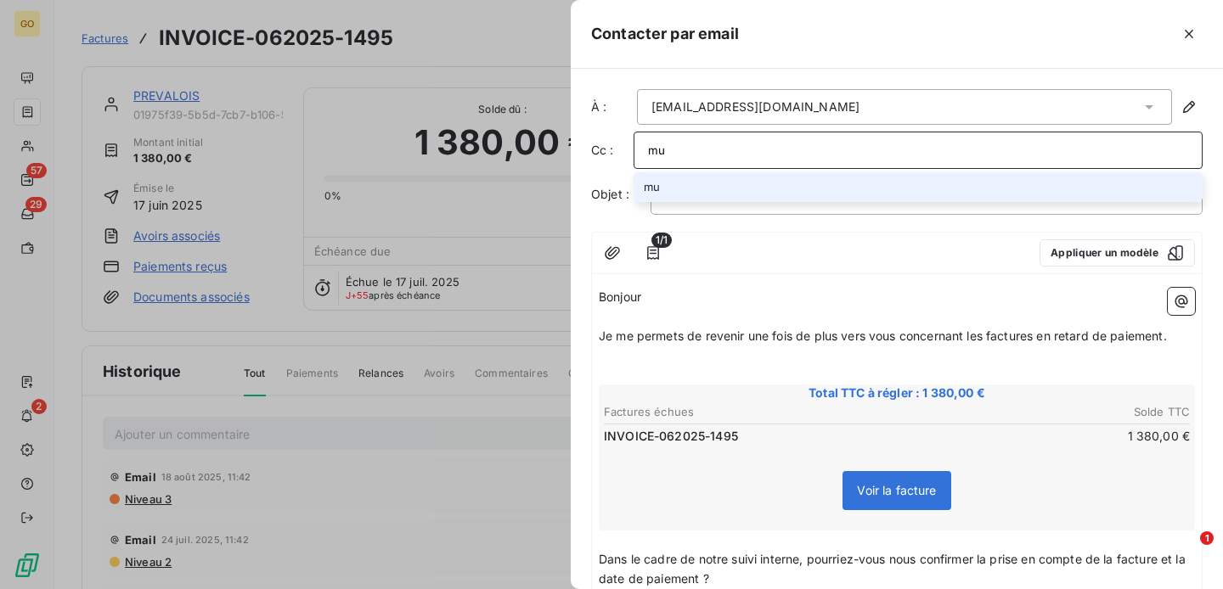
type input "m"
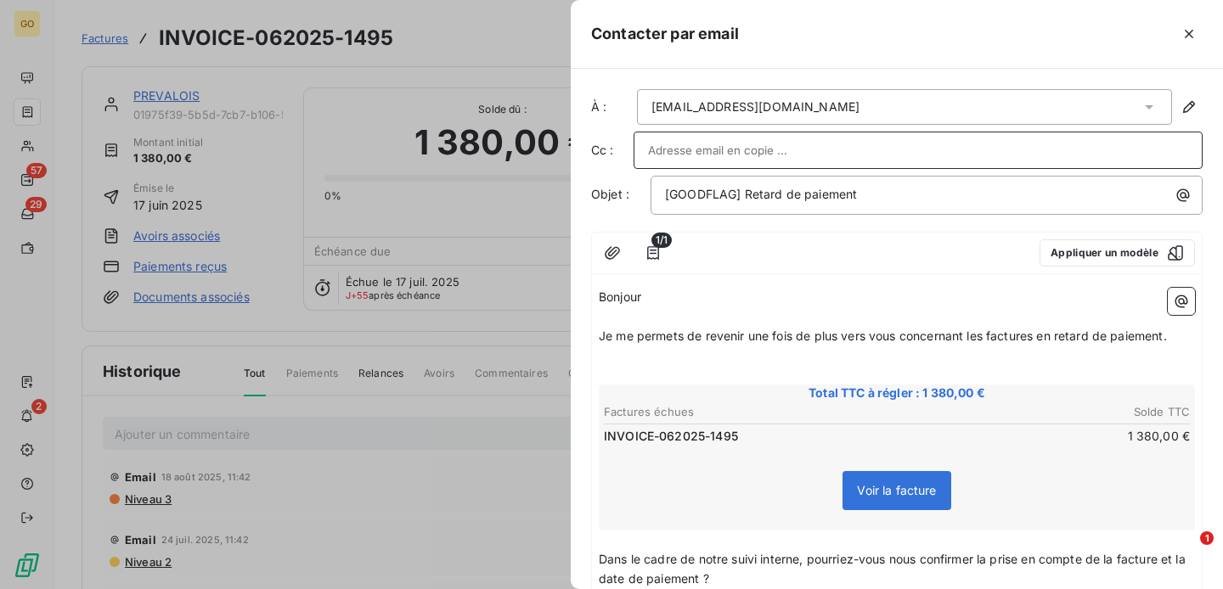
paste input "mutuellemmcet_b.bastian@mutest.fr"
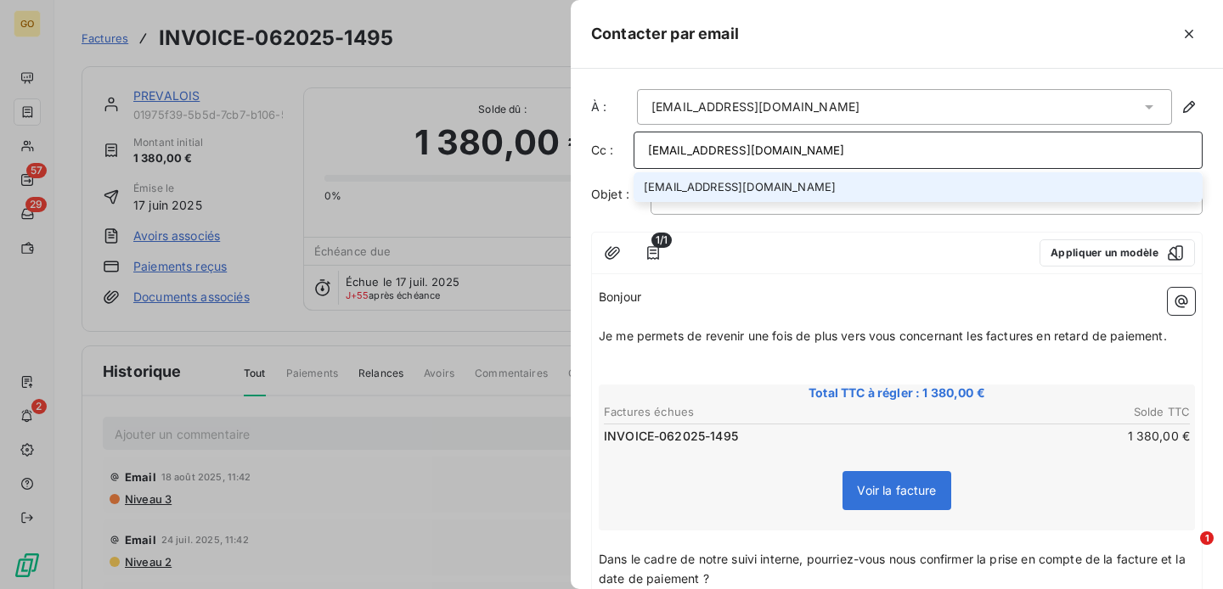
type input "mutuellemmcet_b.bastian@mutest.fr"
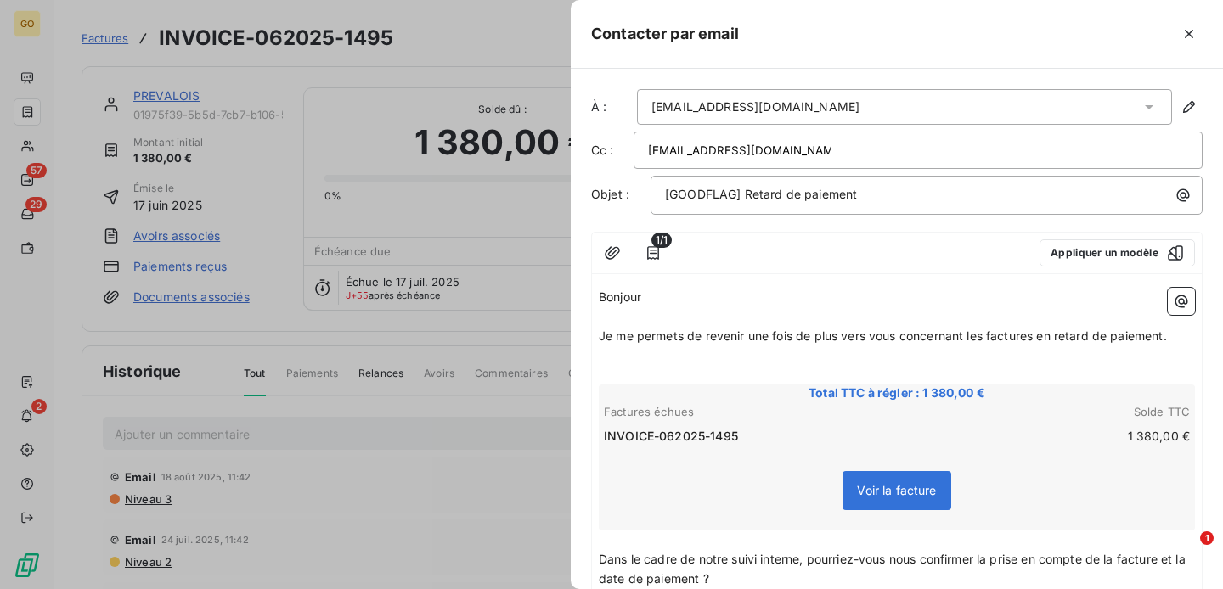
click at [600, 64] on div "Contacter par email" at bounding box center [897, 34] width 652 height 69
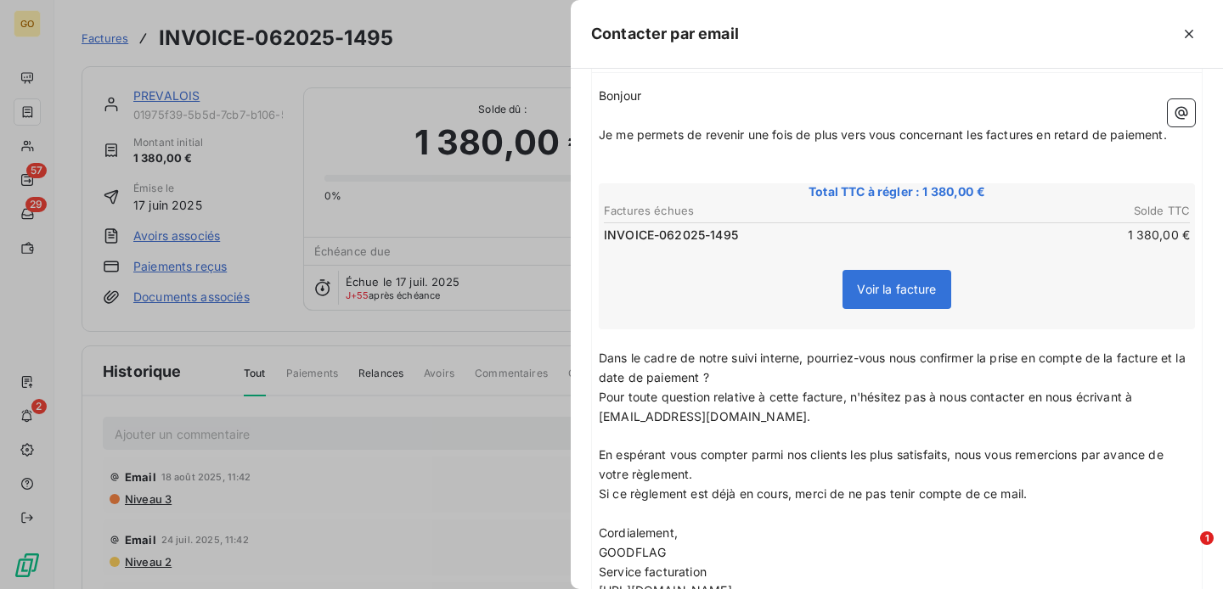
scroll to position [325, 0]
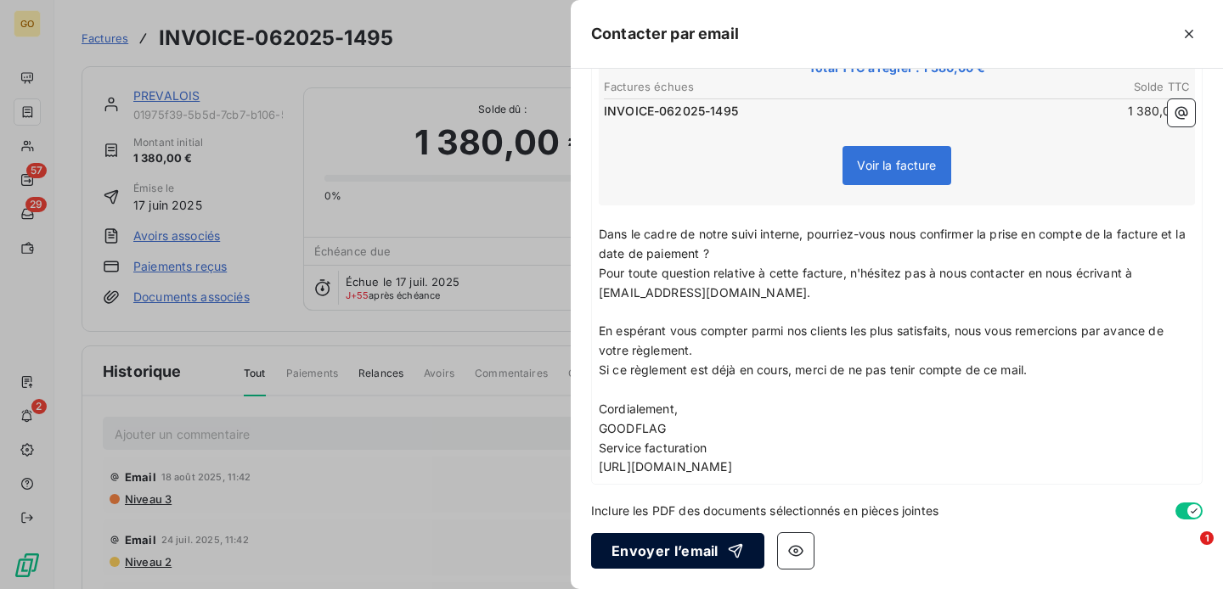
click at [664, 553] on button "Envoyer l’email" at bounding box center [677, 551] width 173 height 36
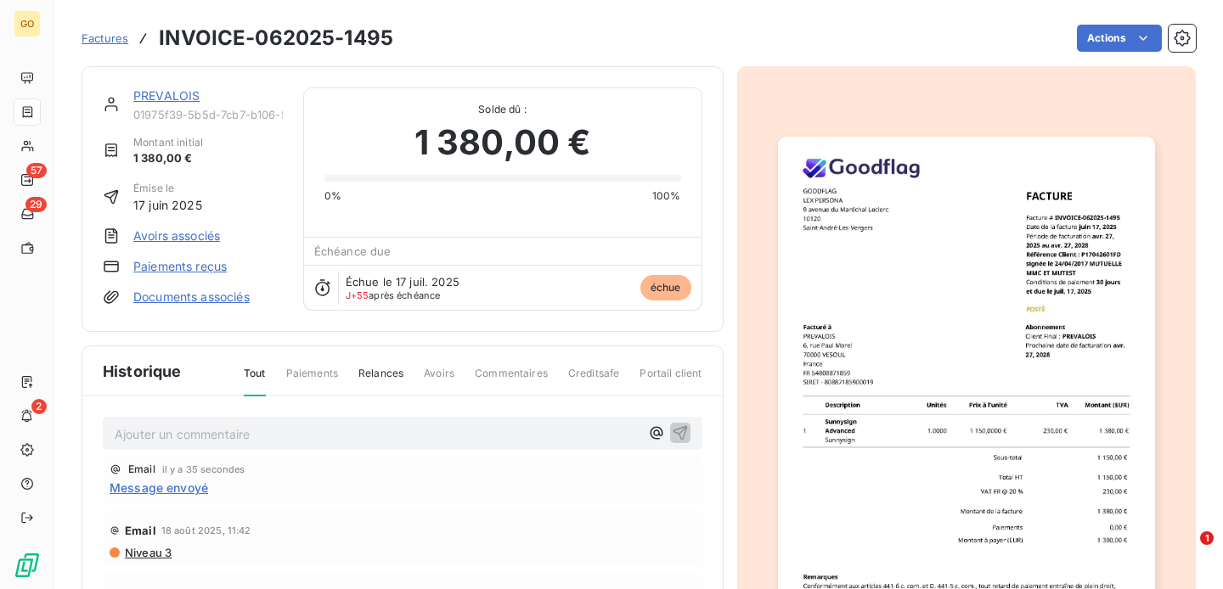
click at [96, 37] on span "Factures" at bounding box center [105, 38] width 47 height 14
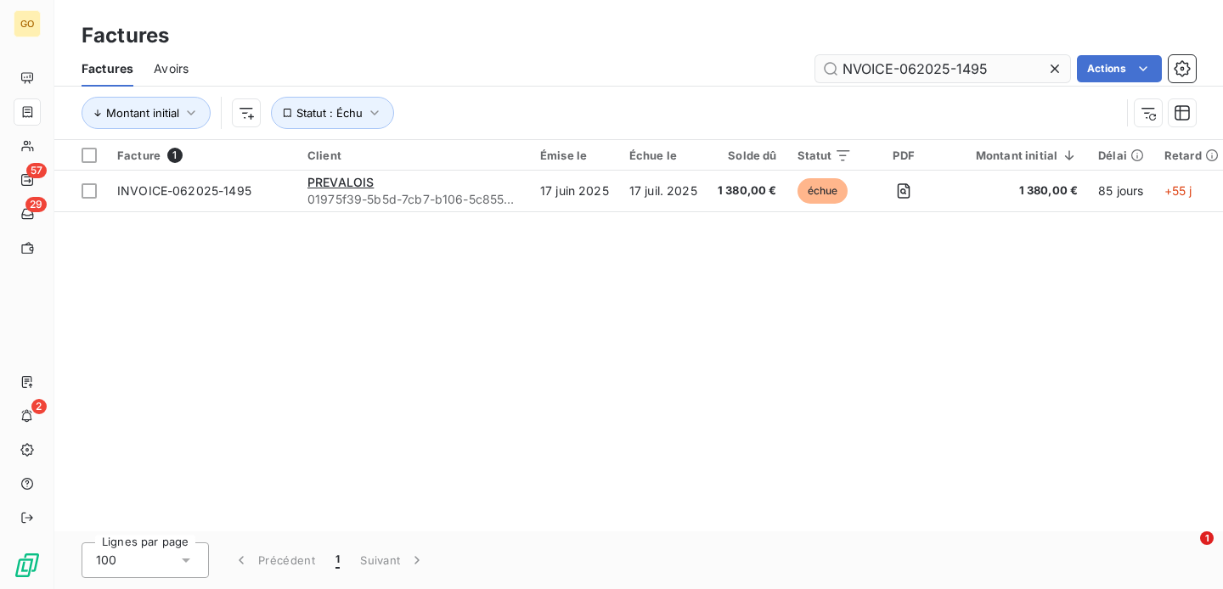
click at [872, 70] on input "NVOICE-062025-1495" at bounding box center [942, 68] width 255 height 27
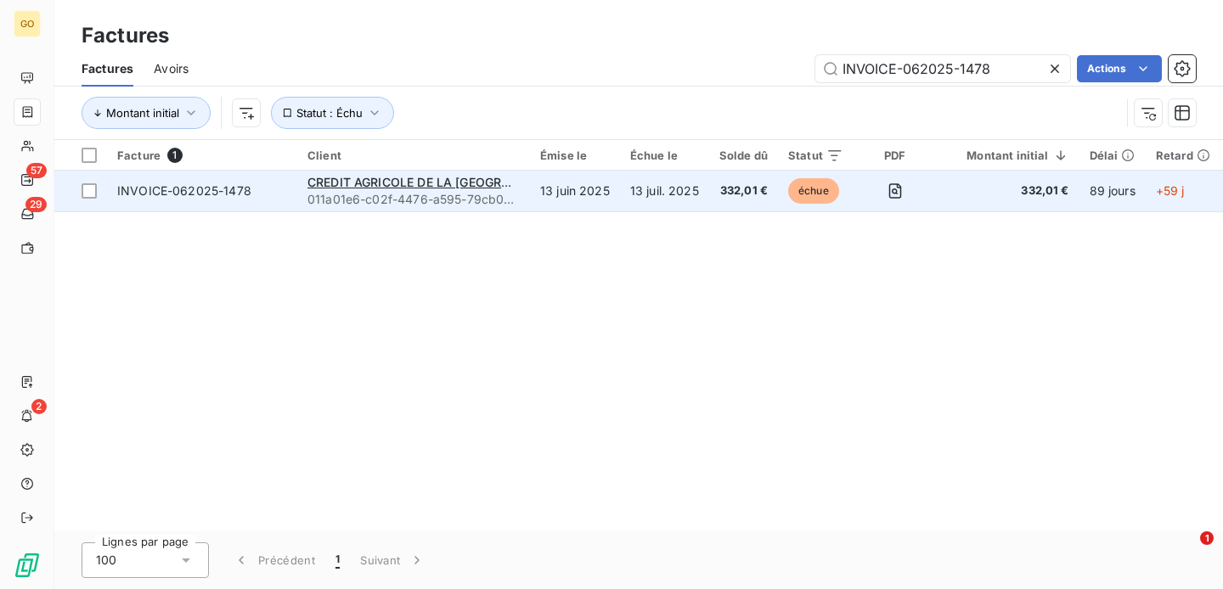
type input "INVOICE-062025-1478"
click at [542, 206] on td "13 juin 2025" at bounding box center [575, 191] width 90 height 41
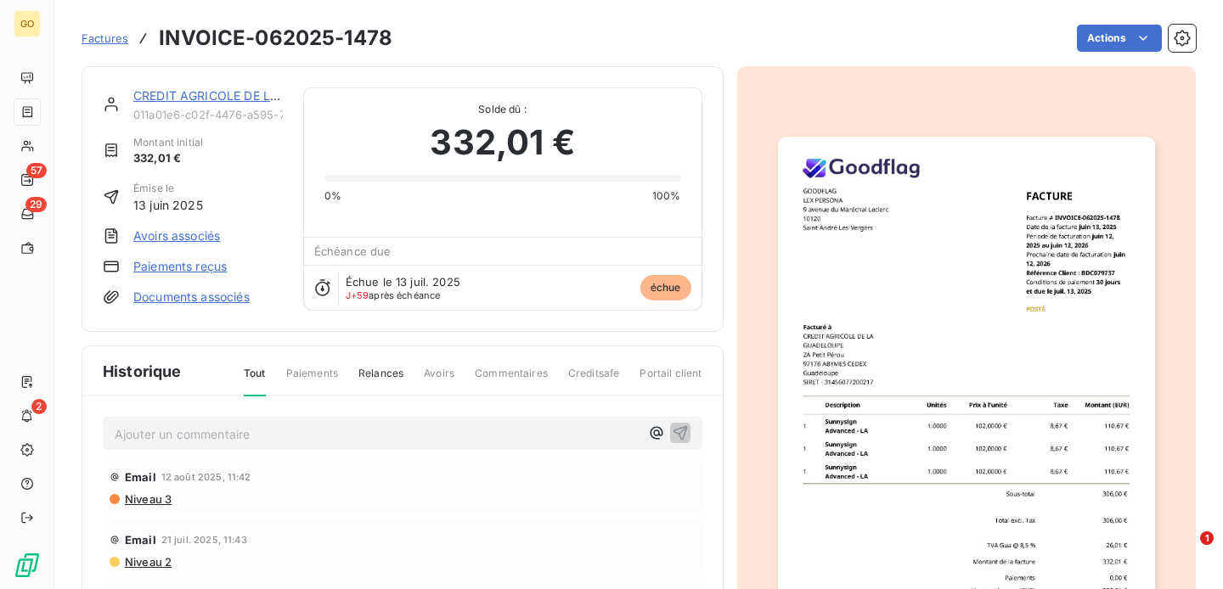
click at [502, 23] on div "Factures INVOICE-062025-1478 Actions" at bounding box center [639, 38] width 1114 height 36
click at [100, 40] on span "Factures" at bounding box center [105, 38] width 47 height 14
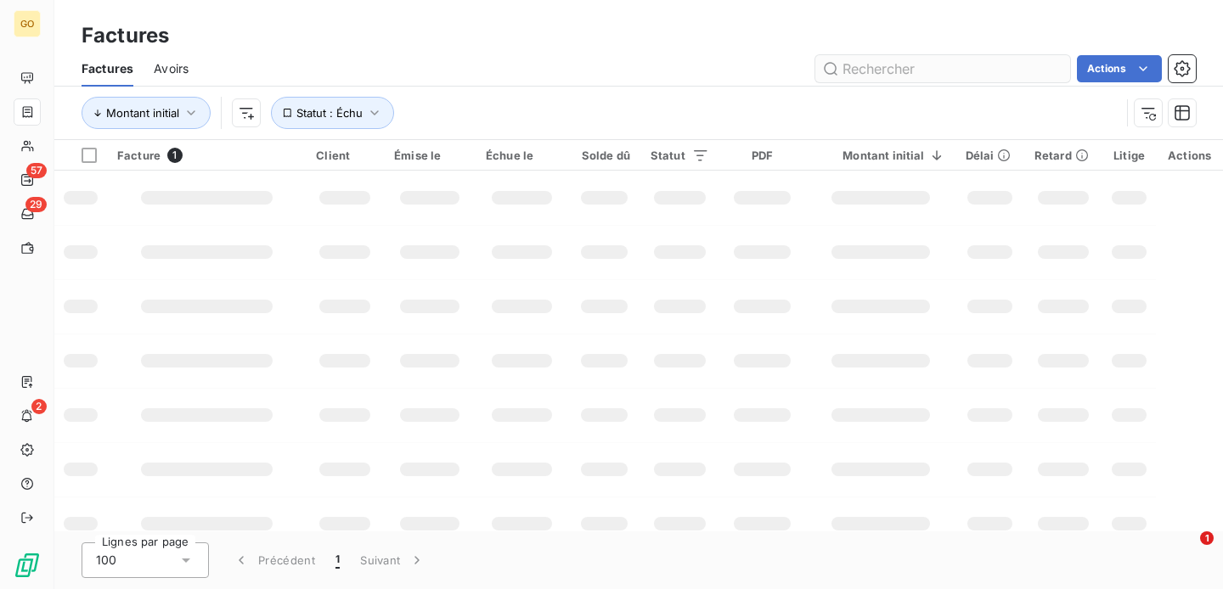
click at [884, 65] on input "text" at bounding box center [942, 68] width 255 height 27
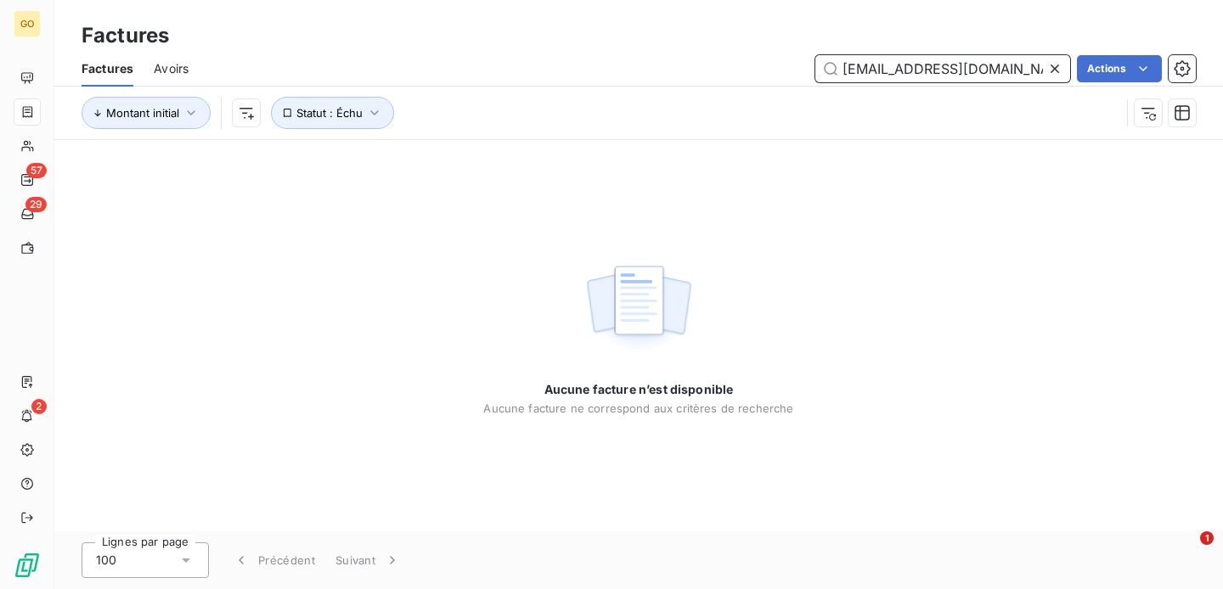
click at [896, 68] on input "fournisseurs.facturesigne@e-facture.net" at bounding box center [942, 68] width 255 height 27
paste input "INVOICE-072025-1613"
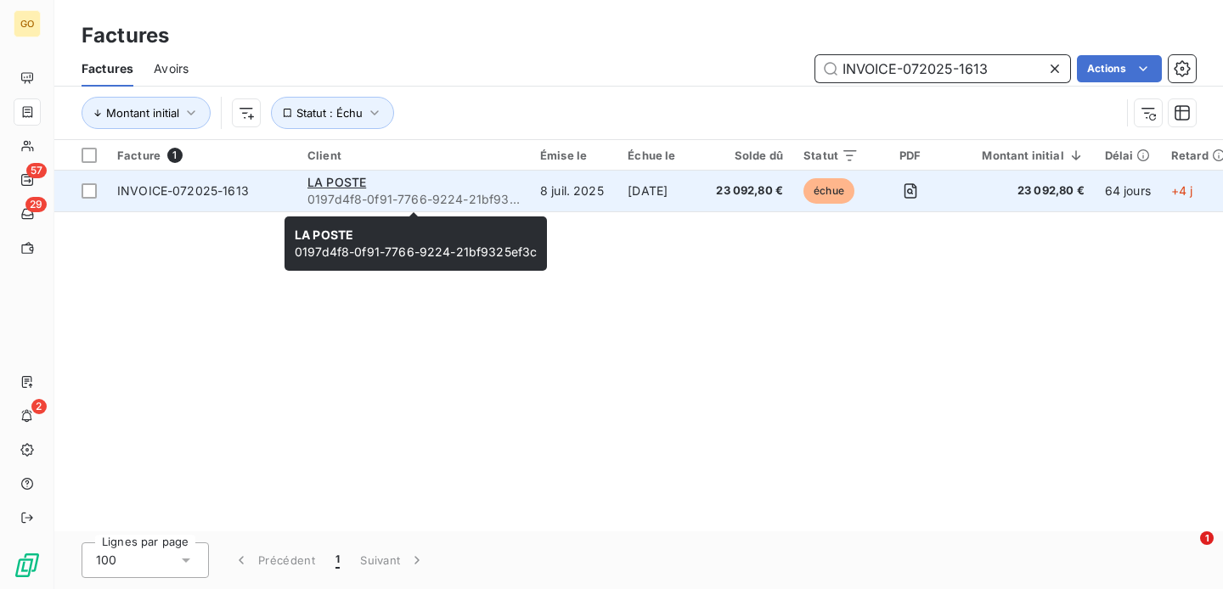
type input "INVOICE-072025-1613"
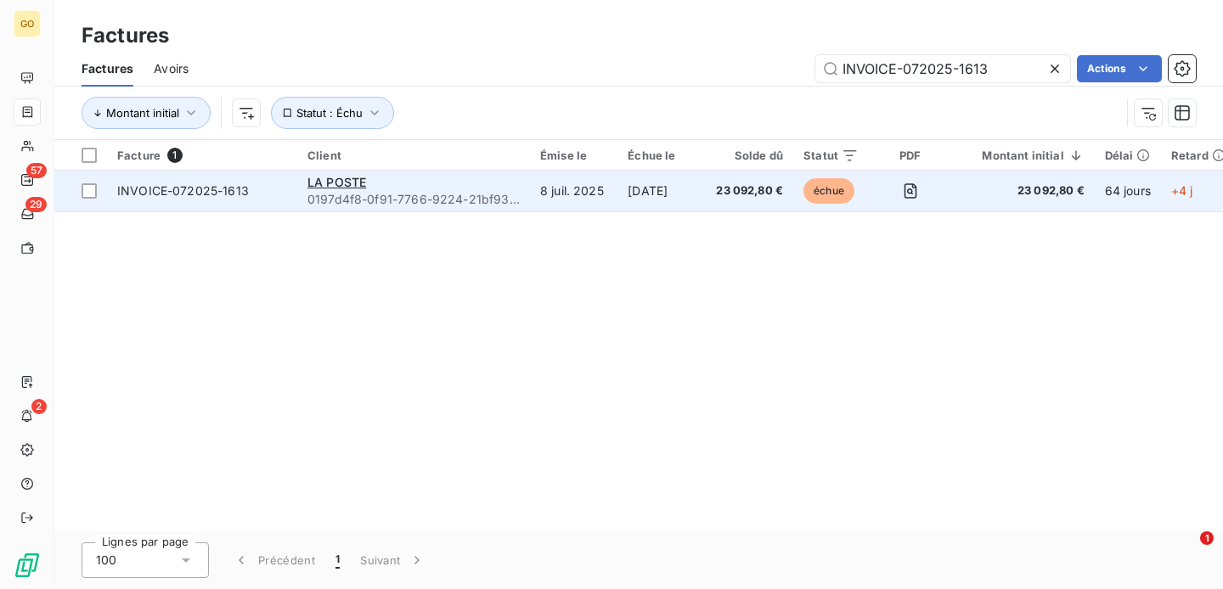
click at [468, 188] on div "LA POSTE" at bounding box center [413, 182] width 212 height 17
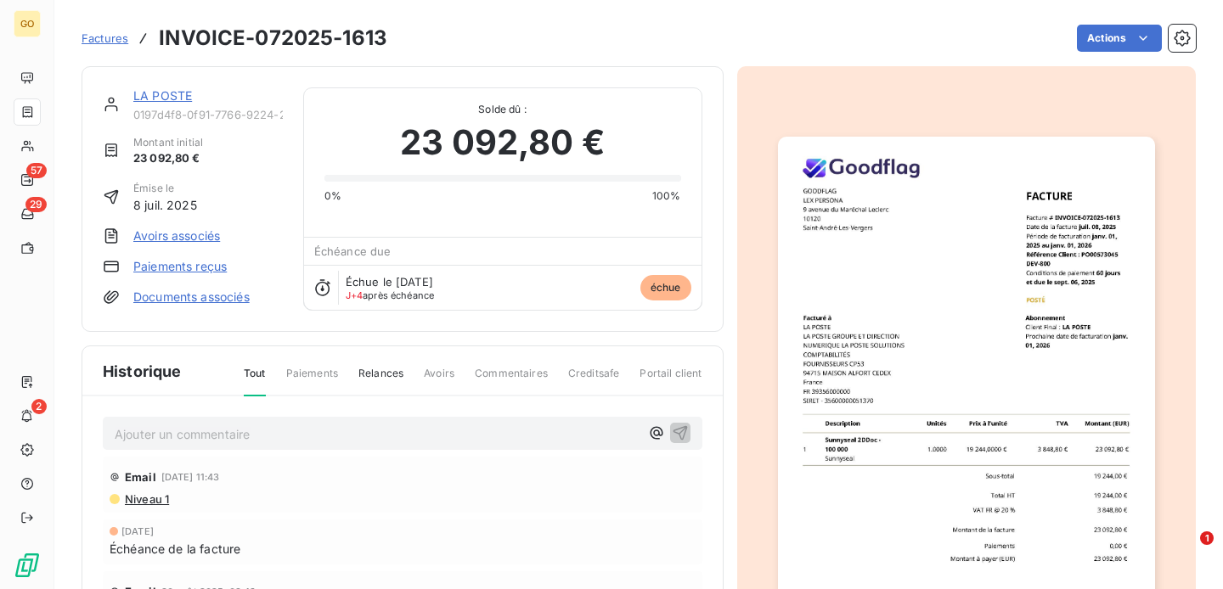
click at [262, 439] on p "Ajouter un commentaire ﻿" at bounding box center [377, 434] width 525 height 21
click at [683, 428] on icon "button" at bounding box center [680, 432] width 17 height 17
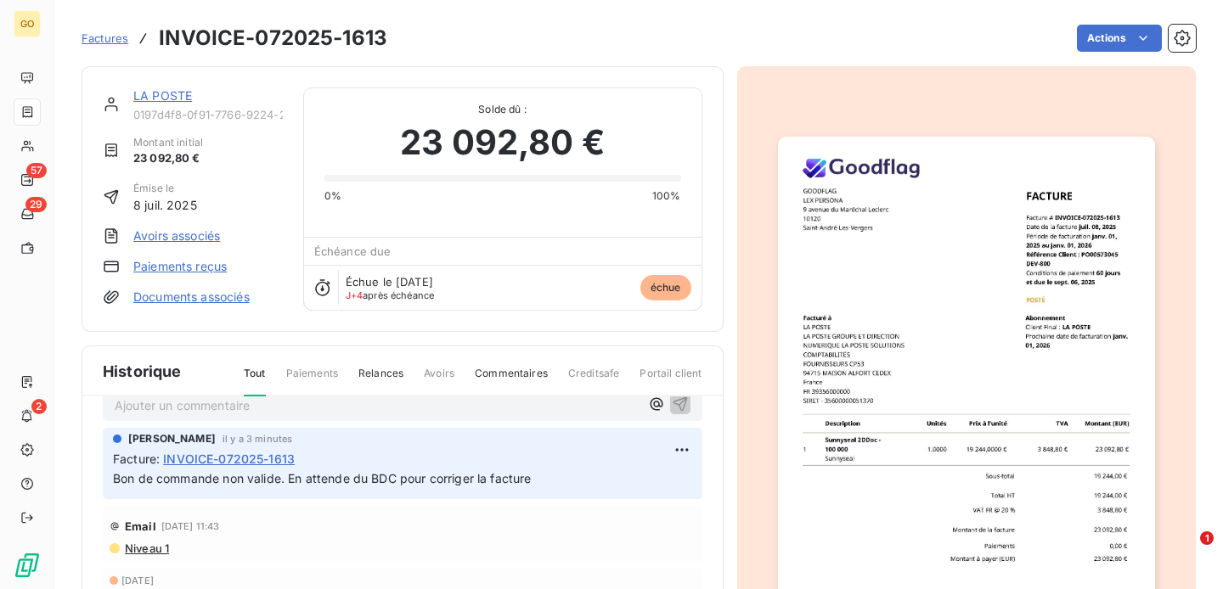
scroll to position [36, 0]
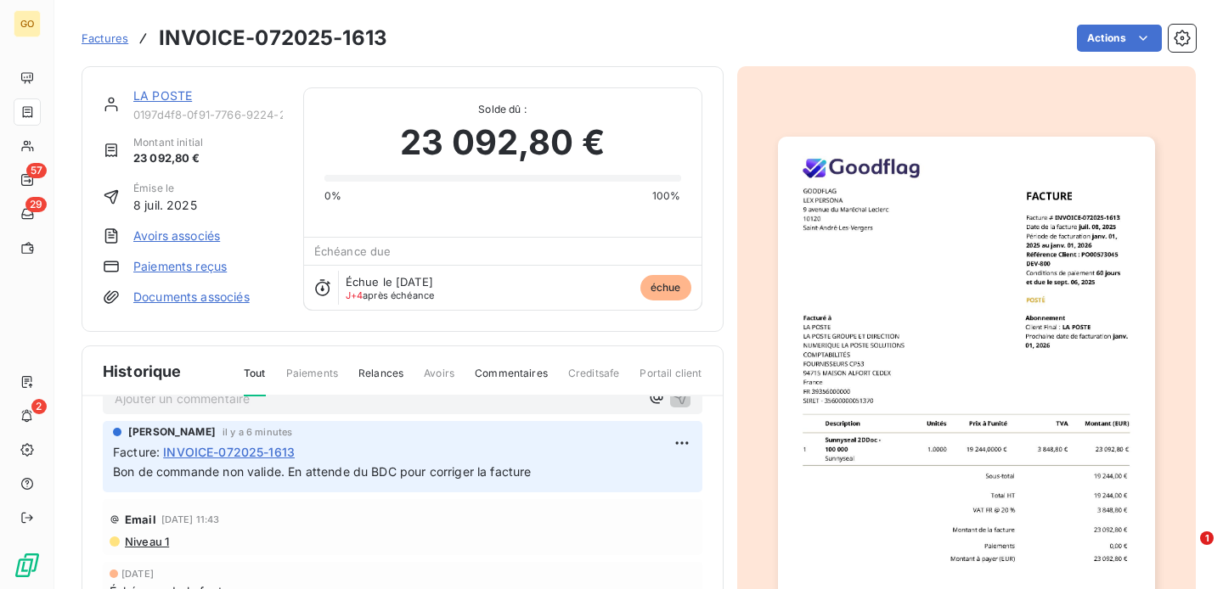
click at [107, 37] on span "Factures" at bounding box center [105, 38] width 47 height 14
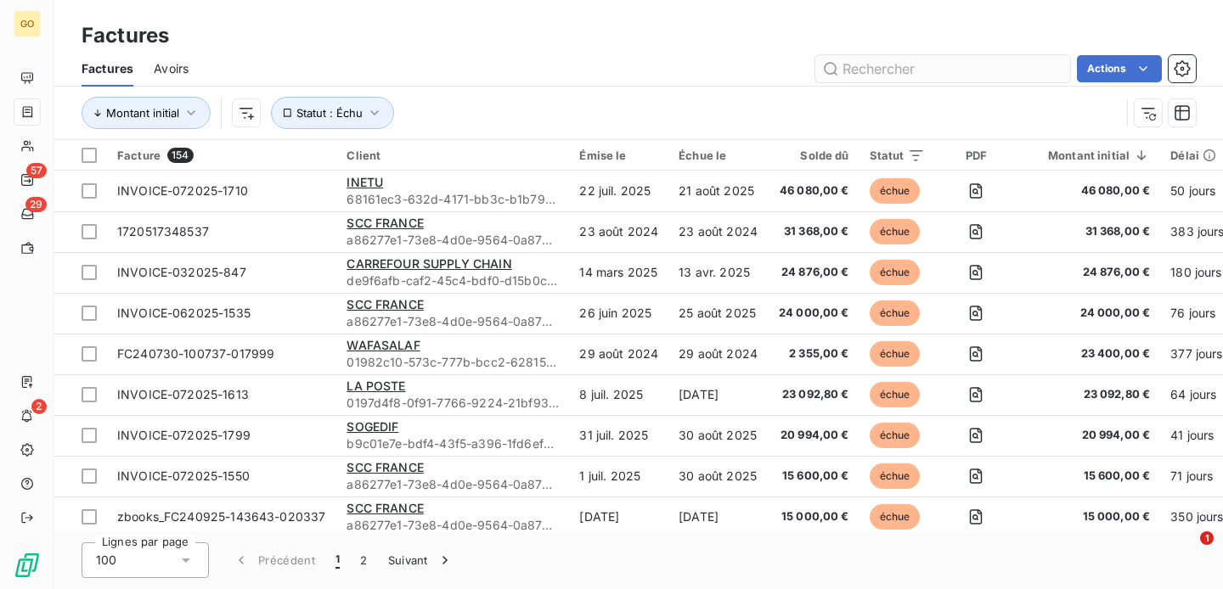
click at [937, 71] on input "text" at bounding box center [942, 68] width 255 height 27
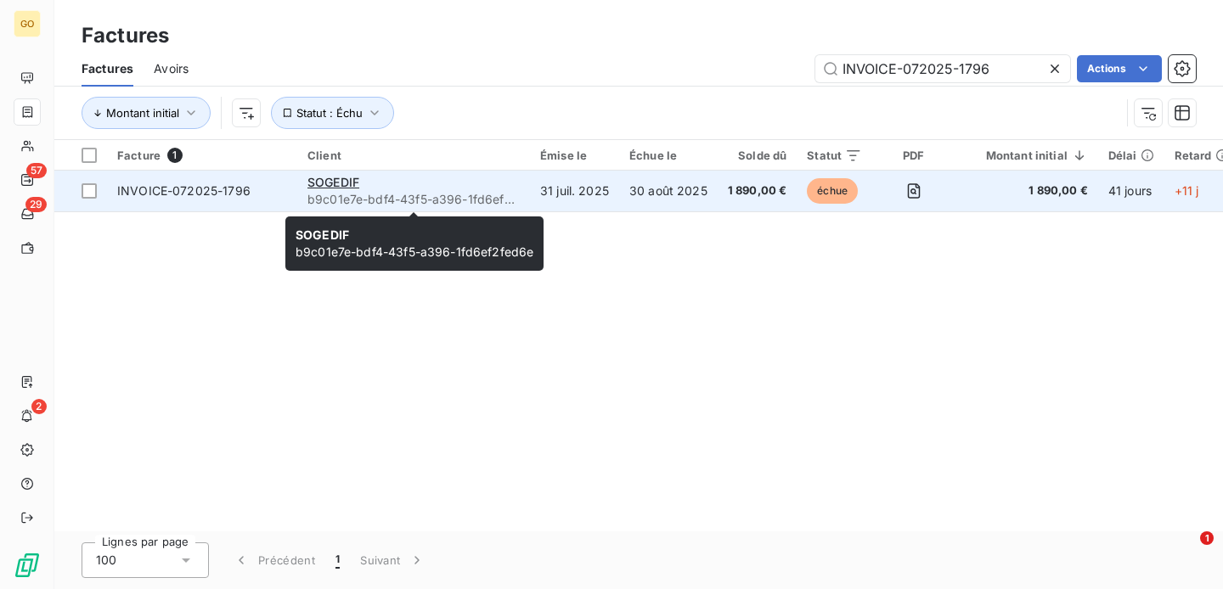
type input "INVOICE-072025-1796"
click at [461, 175] on div "SOGEDIF" at bounding box center [413, 182] width 212 height 17
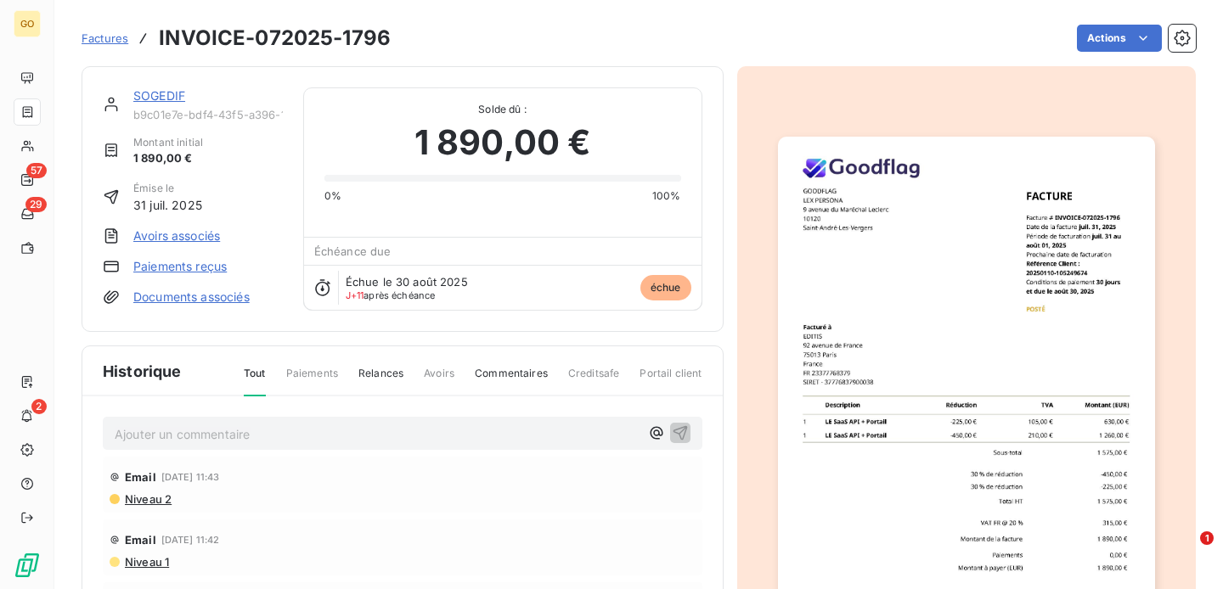
click at [117, 41] on span "Factures" at bounding box center [105, 38] width 47 height 14
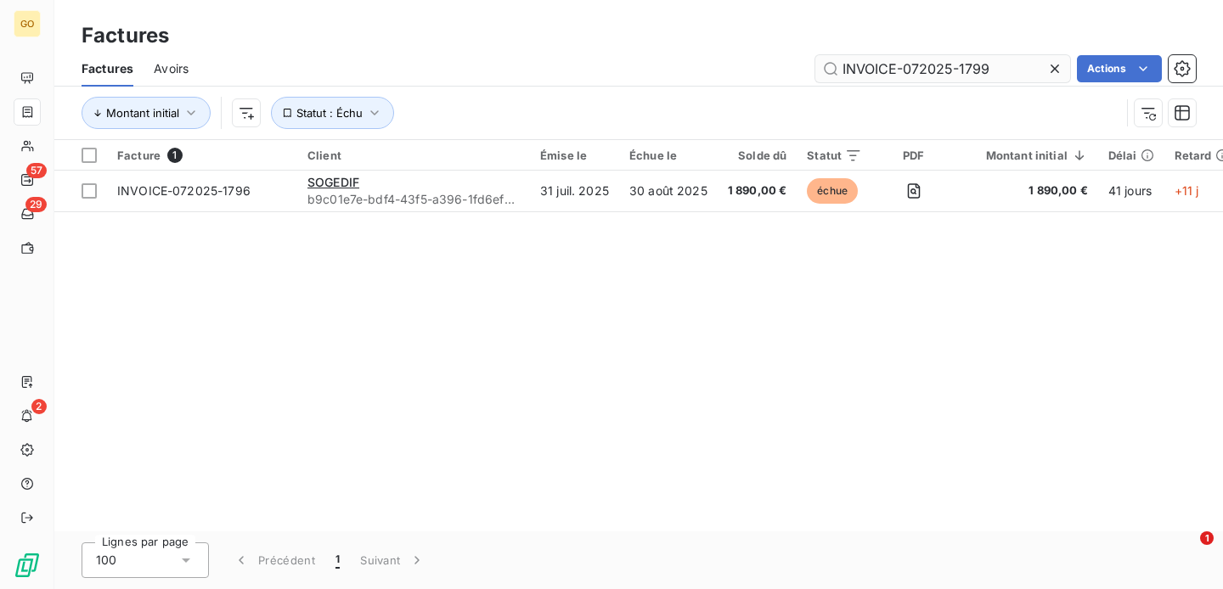
type input "INVOICE-072025-1799"
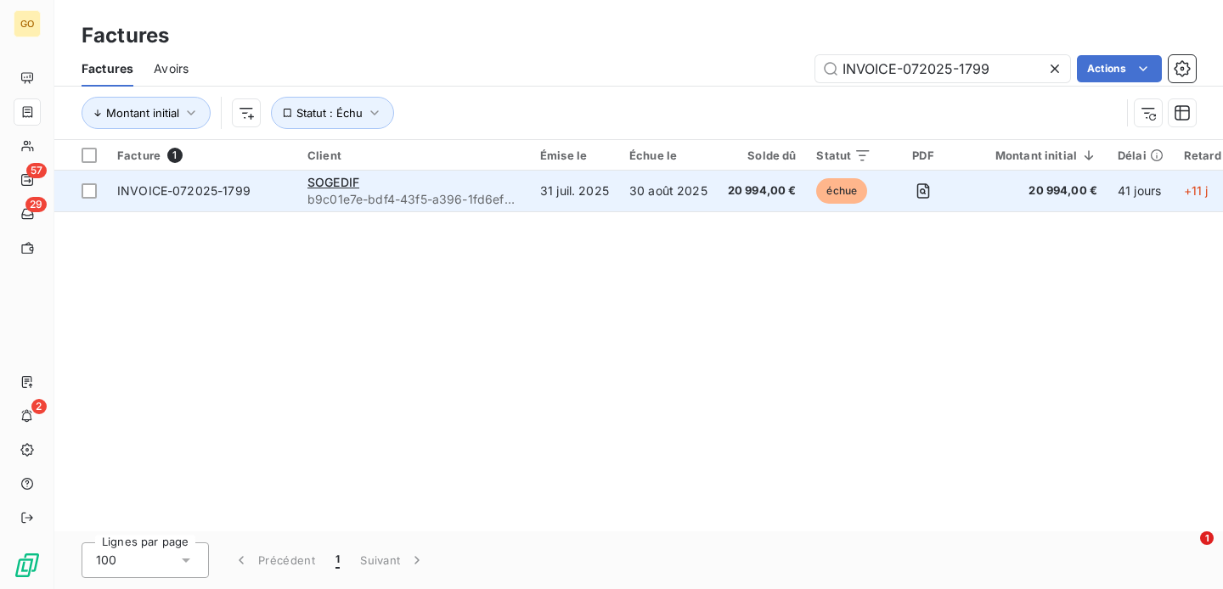
click at [525, 189] on td "SOGEDIF b9c01e7e-bdf4-43f5-a396-1fd6ef2fed6e" at bounding box center [413, 191] width 233 height 41
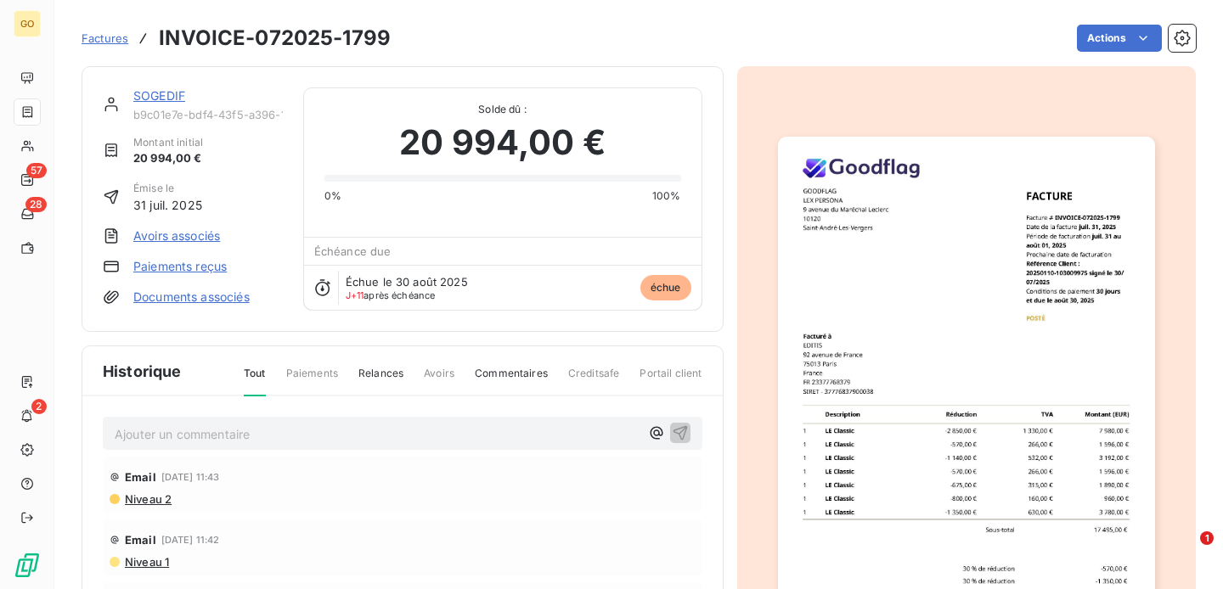
click at [120, 37] on span "Factures" at bounding box center [105, 38] width 47 height 14
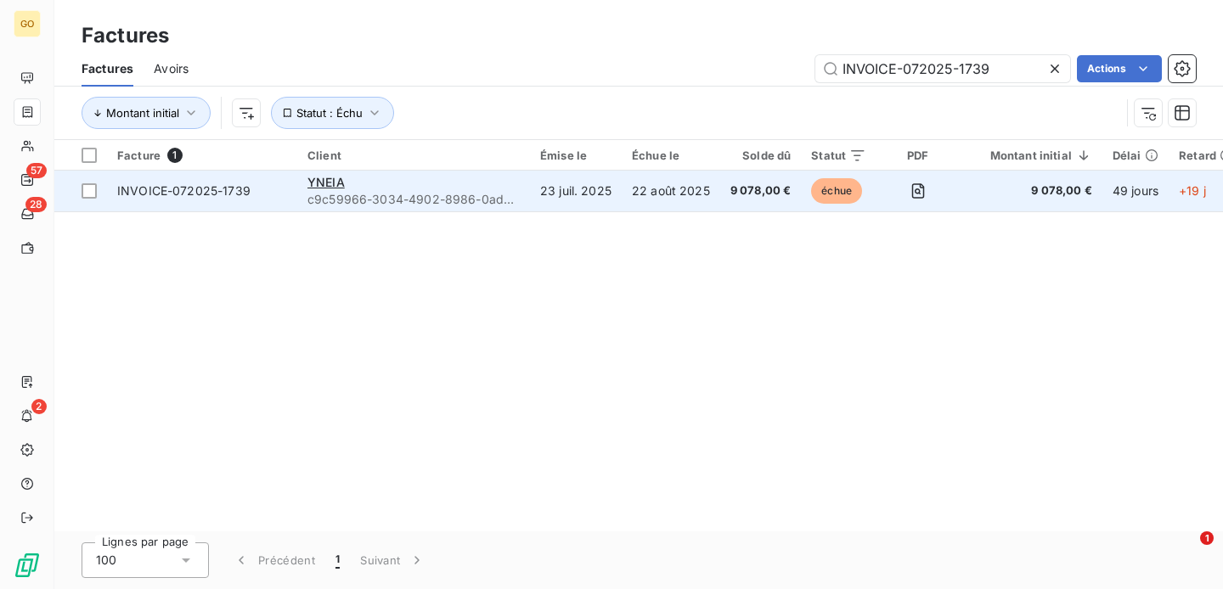
type input "INVOICE-072025-1739"
click at [398, 188] on div "YNEIA" at bounding box center [413, 182] width 212 height 17
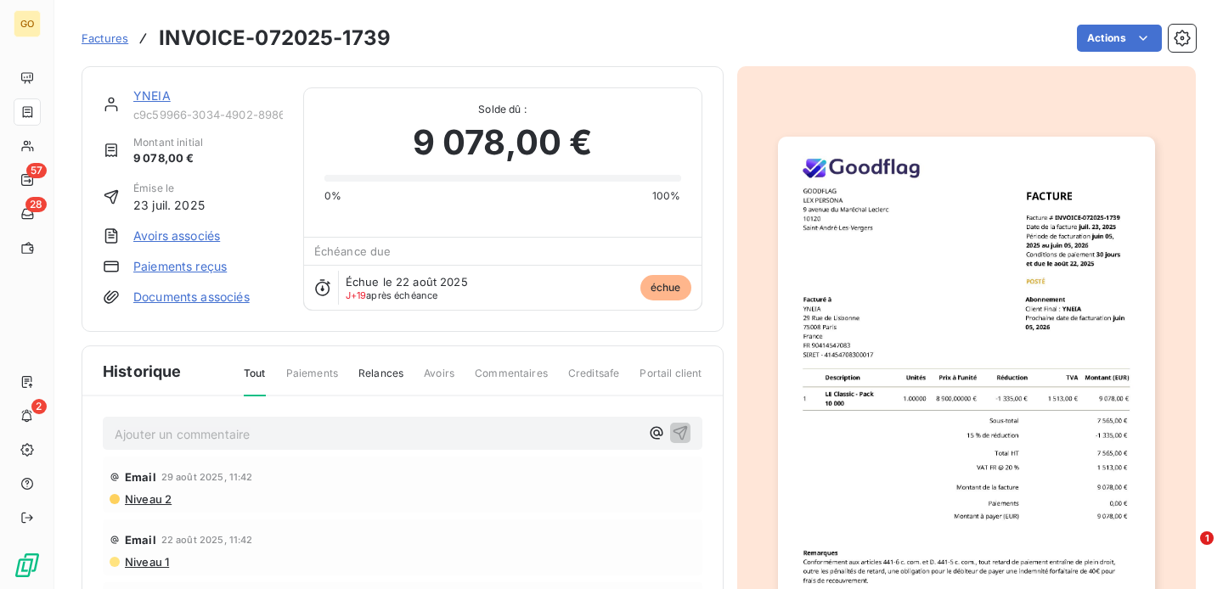
click at [281, 437] on p "Ajouter un commentaire ﻿" at bounding box center [377, 434] width 525 height 21
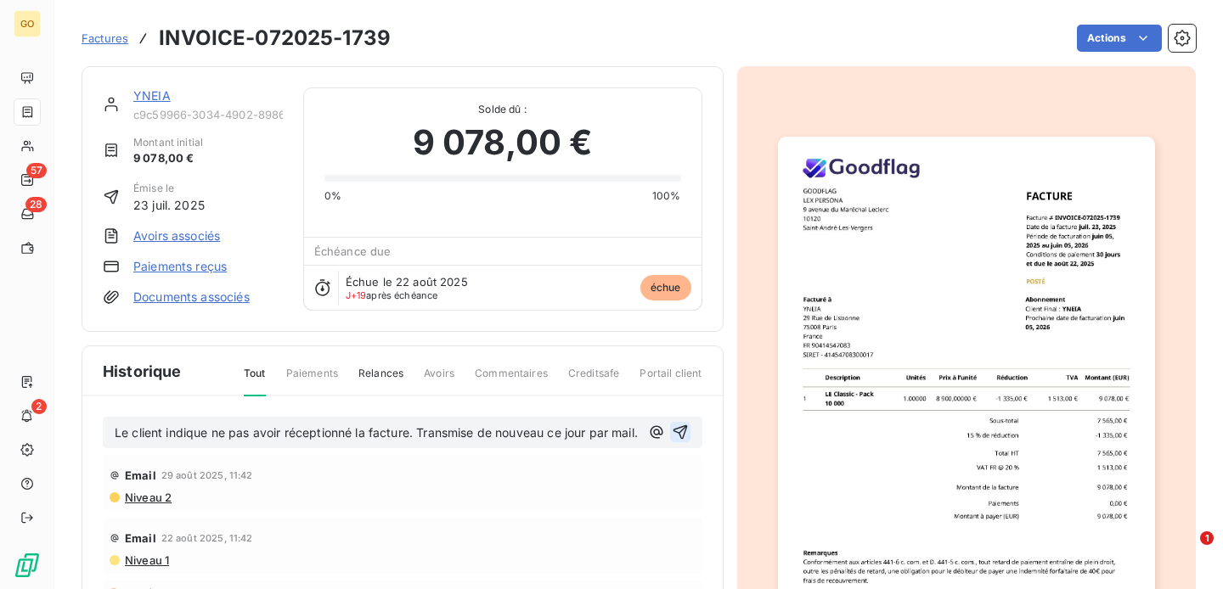
click at [685, 435] on icon "button" at bounding box center [680, 433] width 14 height 14
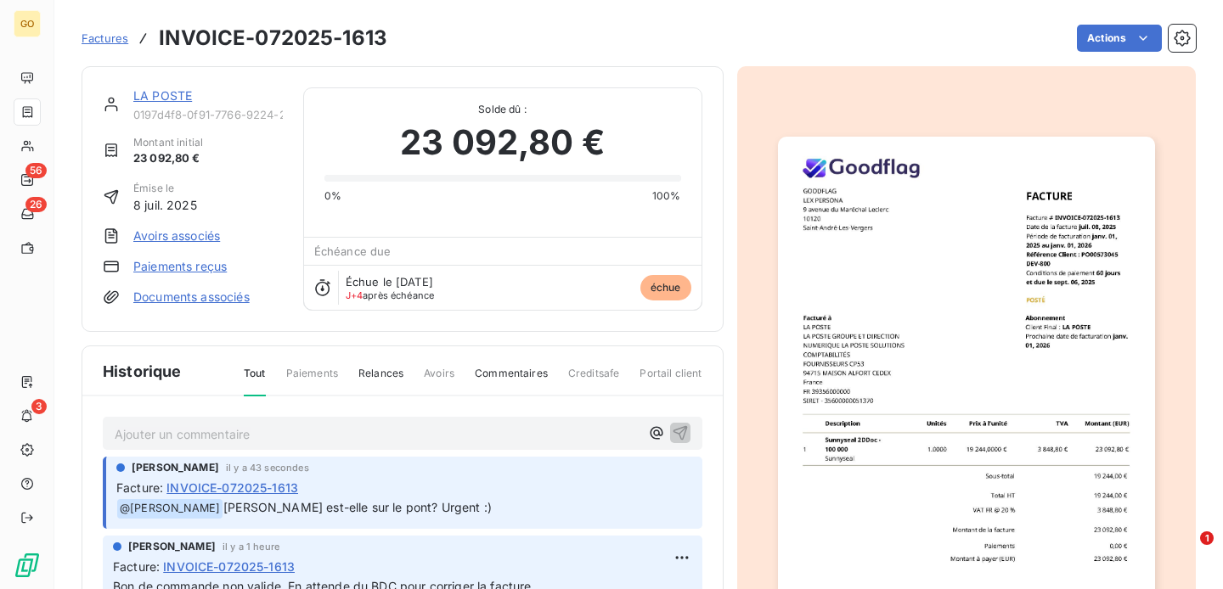
click at [448, 434] on p "Ajouter un commentaire ﻿" at bounding box center [377, 434] width 525 height 21
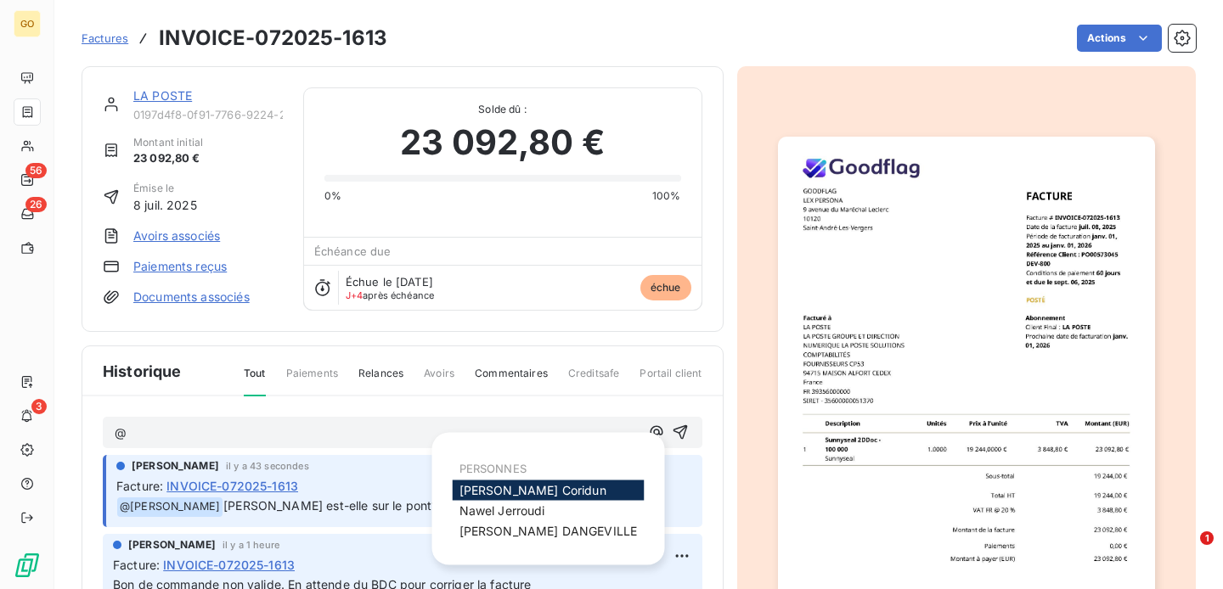
click at [476, 491] on span "[PERSON_NAME]" at bounding box center [533, 490] width 147 height 14
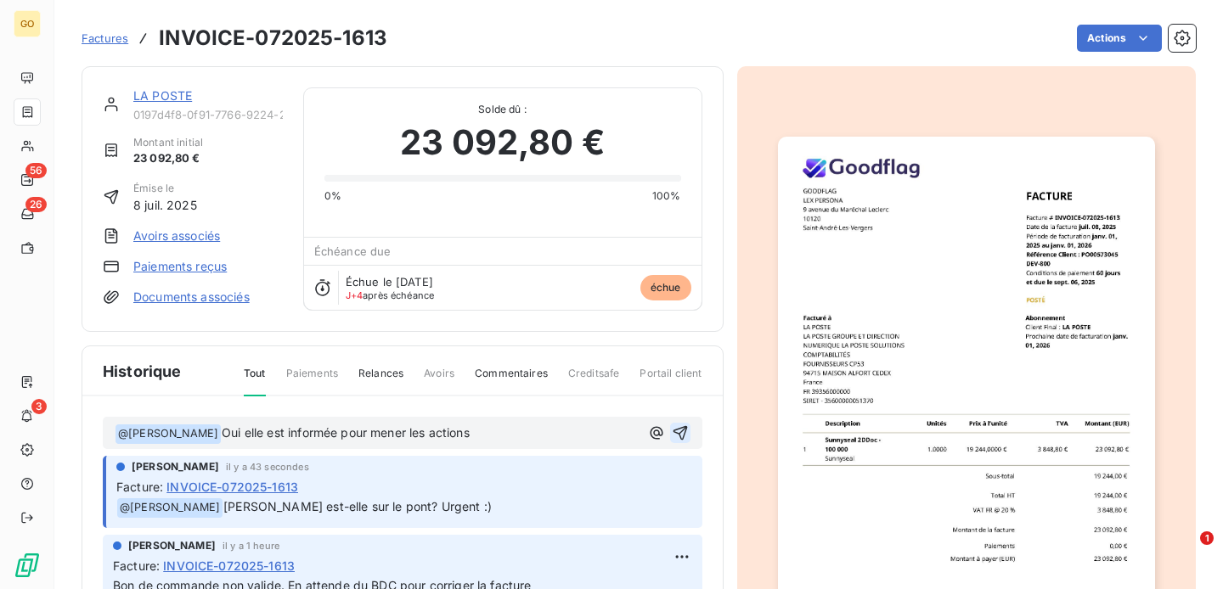
click at [677, 430] on icon "button" at bounding box center [680, 433] width 17 height 17
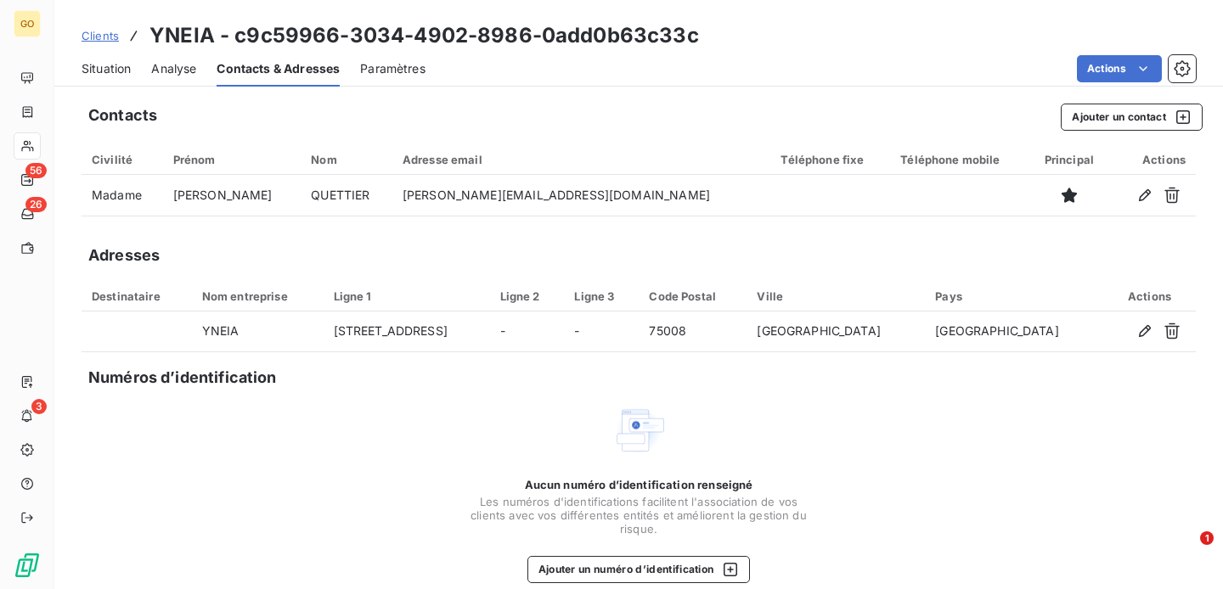
click at [124, 70] on span "Situation" at bounding box center [106, 68] width 49 height 17
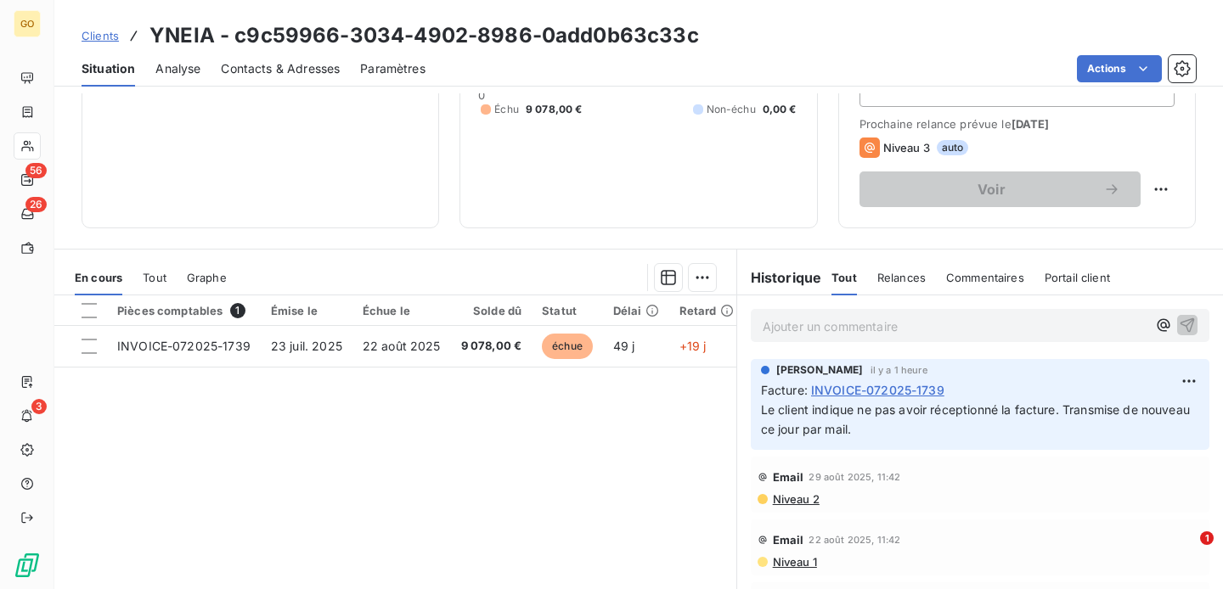
scroll to position [224, 0]
click at [798, 319] on p "Ajouter un commentaire ﻿" at bounding box center [955, 325] width 384 height 21
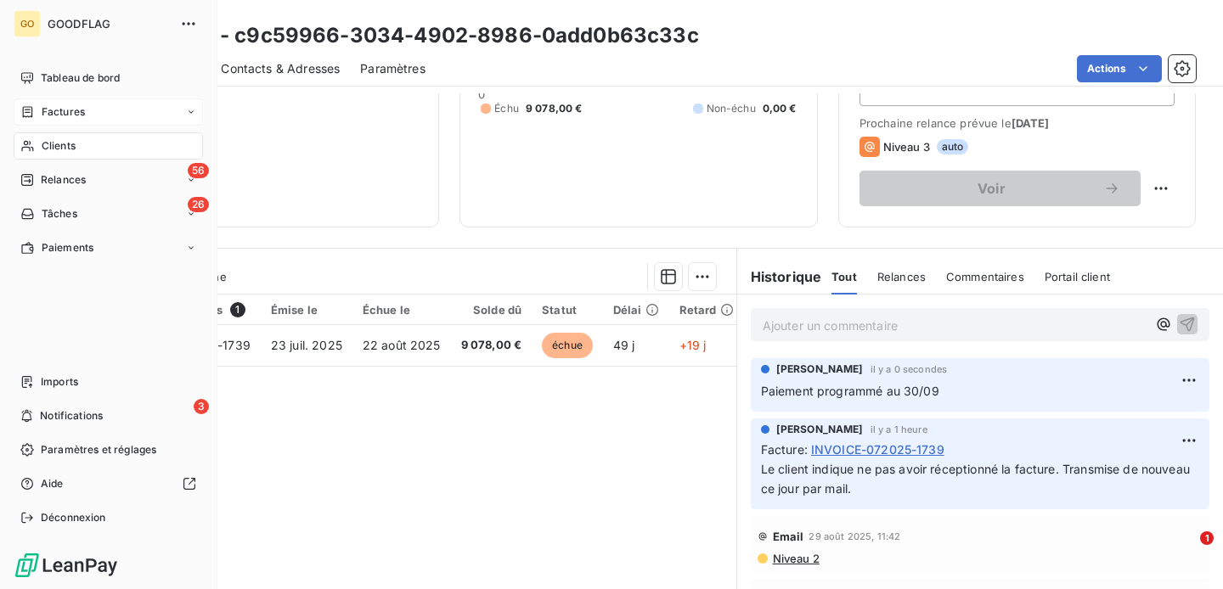
click at [57, 121] on div "Factures" at bounding box center [108, 112] width 189 height 27
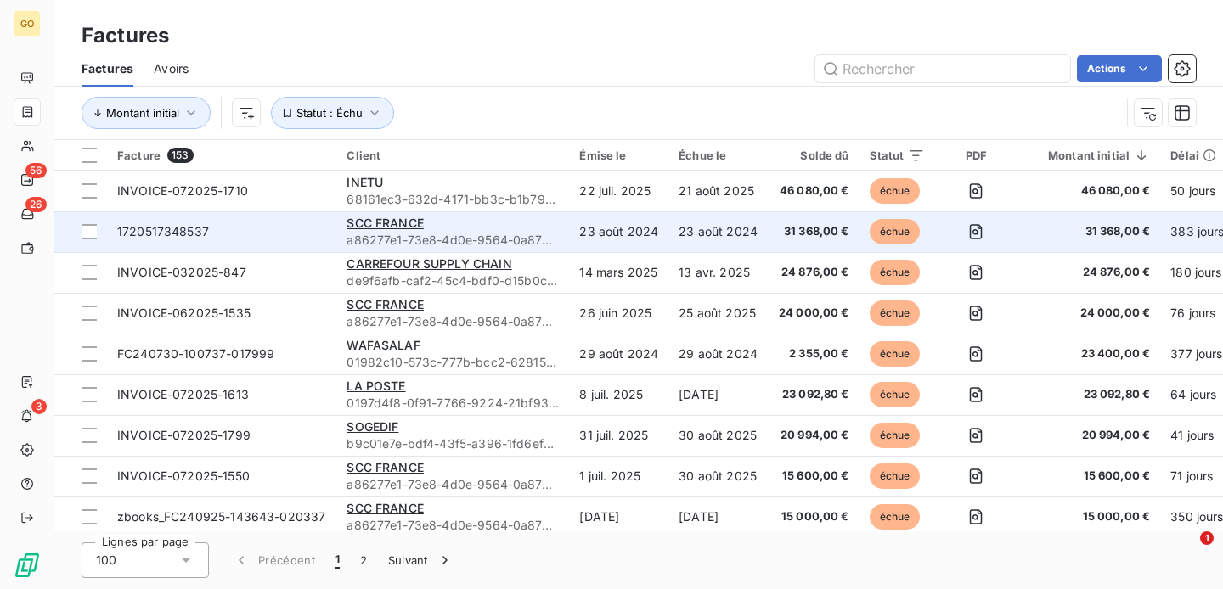
click at [280, 222] on td "1720517348537" at bounding box center [221, 231] width 229 height 41
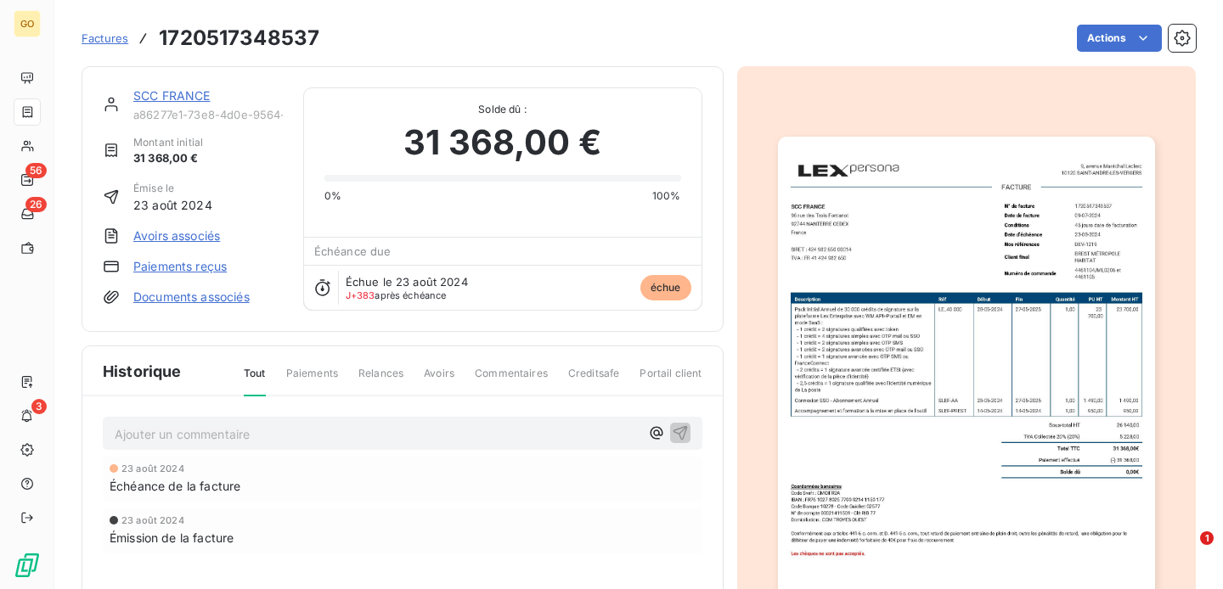
click at [281, 431] on p "Ajouter un commentaire ﻿" at bounding box center [377, 434] width 525 height 21
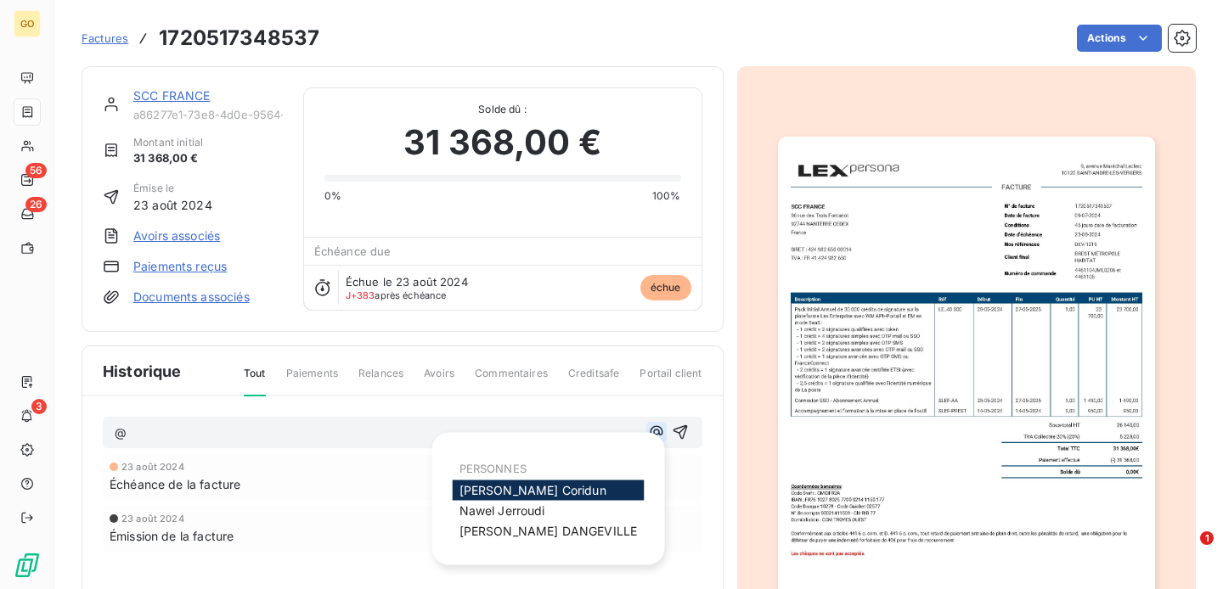
click at [651, 436] on icon "button" at bounding box center [656, 432] width 17 height 17
click at [567, 490] on div "[PERSON_NAME]" at bounding box center [549, 491] width 192 height 20
click at [546, 487] on div "[PERSON_NAME]" at bounding box center [549, 491] width 192 height 20
click at [498, 484] on span "[PERSON_NAME]" at bounding box center [533, 490] width 147 height 14
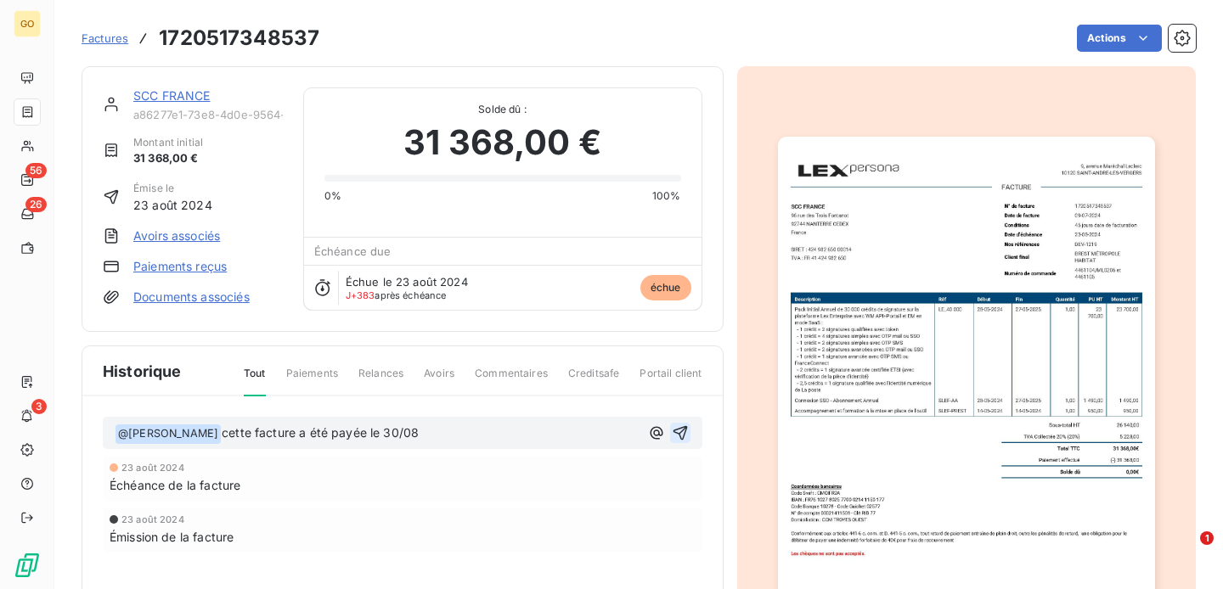
click at [685, 423] on button "button" at bounding box center [680, 433] width 20 height 20
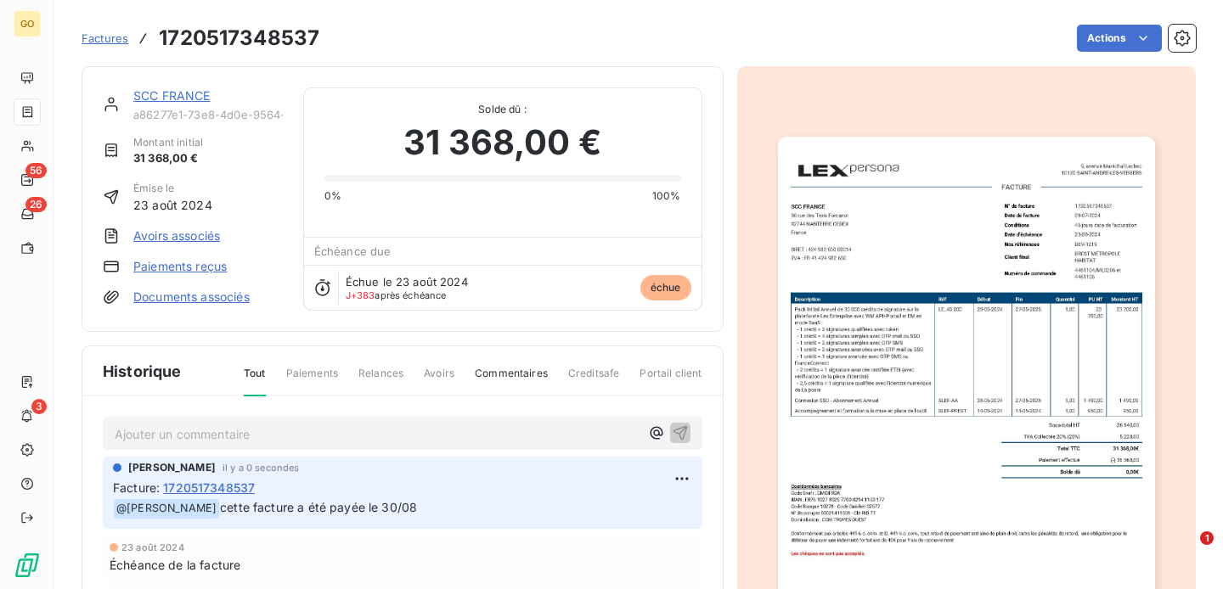
click at [113, 37] on span "Factures" at bounding box center [105, 38] width 47 height 14
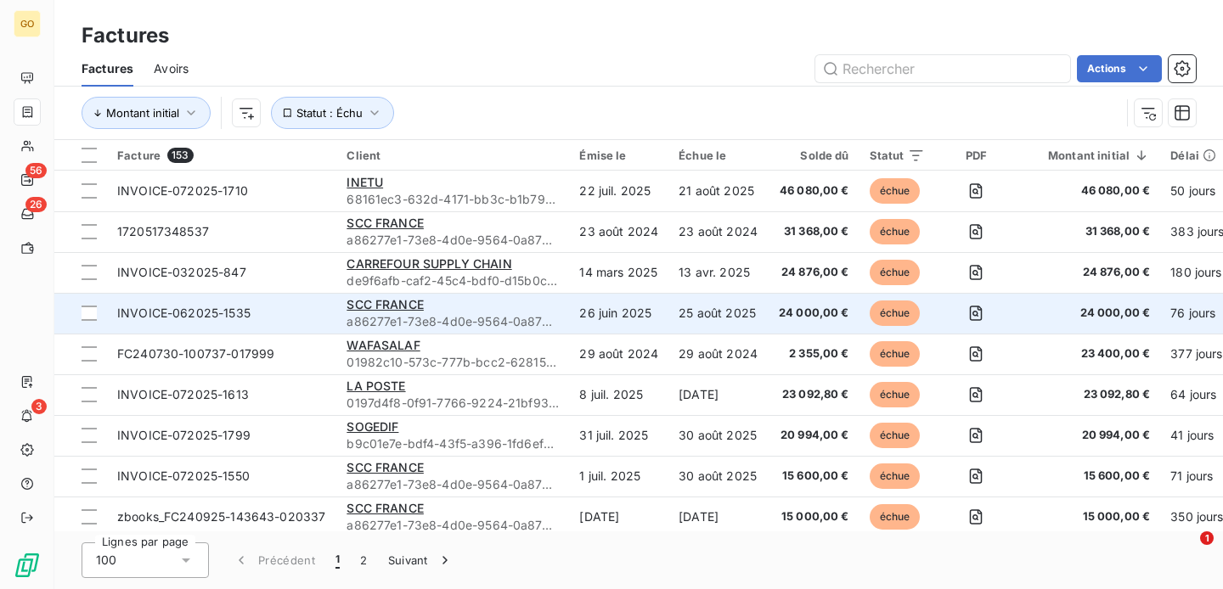
click at [291, 302] on td "INVOICE-062025-1535" at bounding box center [221, 313] width 229 height 41
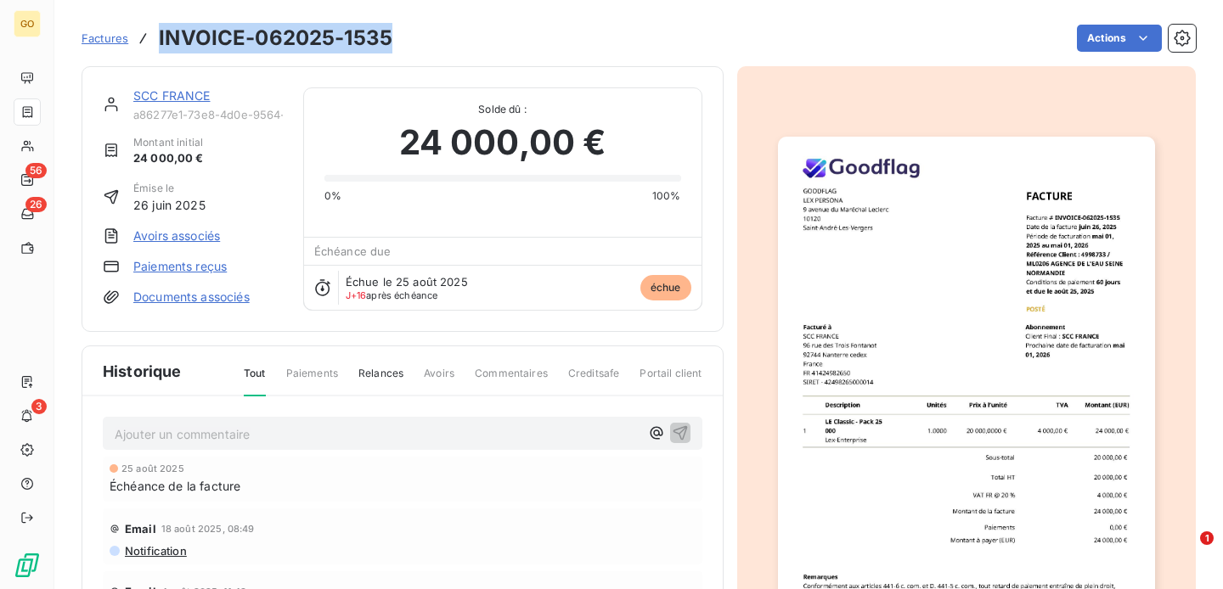
drag, startPoint x: 392, startPoint y: 36, endPoint x: 158, endPoint y: 30, distance: 233.7
click at [158, 30] on div "Factures INVOICE-062025-1535 Actions" at bounding box center [639, 38] width 1114 height 36
copy h3 "INVOICE-062025-1535"
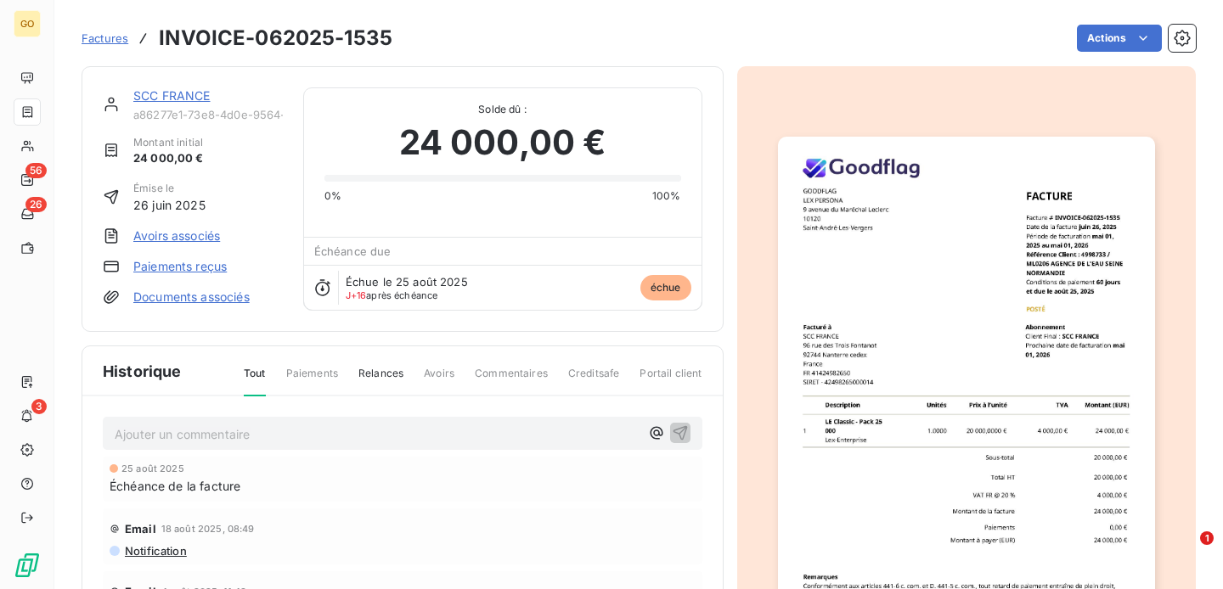
click at [176, 99] on link "SCC FRANCE" at bounding box center [171, 95] width 77 height 14
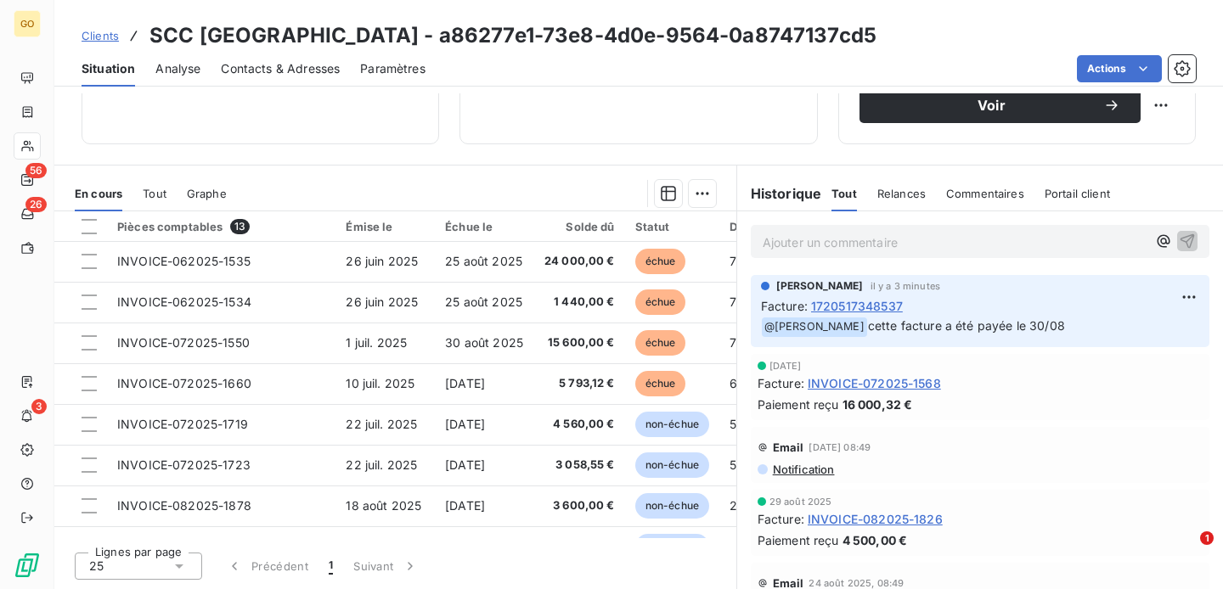
scroll to position [202, 0]
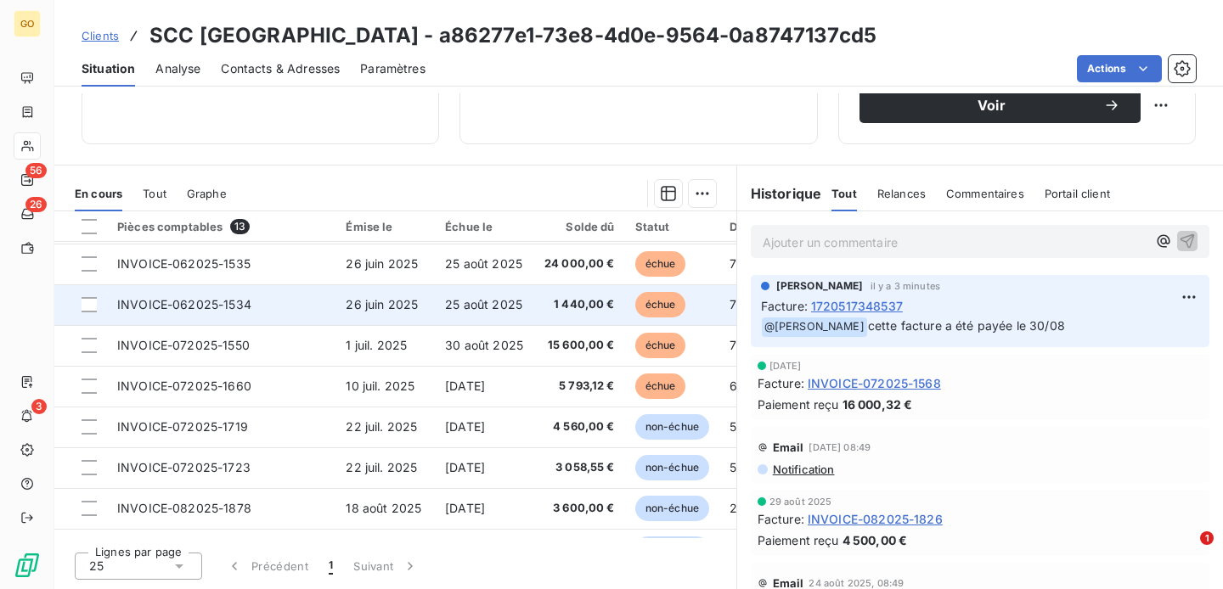
click at [207, 297] on span "INVOICE-062025-1534" at bounding box center [184, 304] width 134 height 14
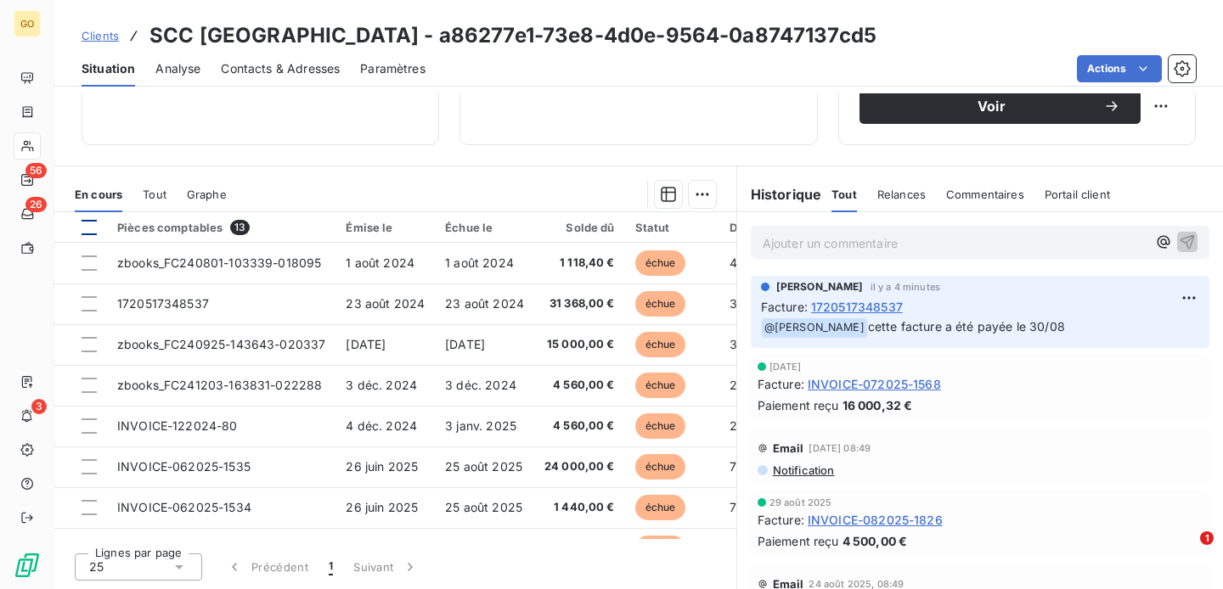
click at [88, 233] on div at bounding box center [89, 227] width 15 height 15
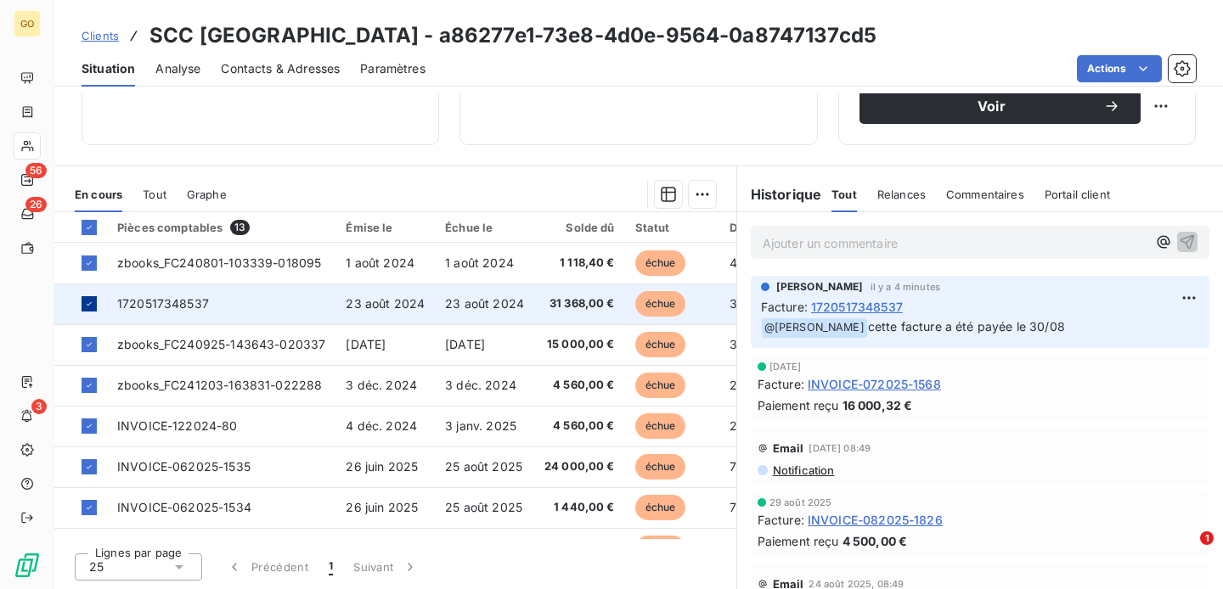
click at [90, 302] on icon at bounding box center [89, 304] width 10 height 10
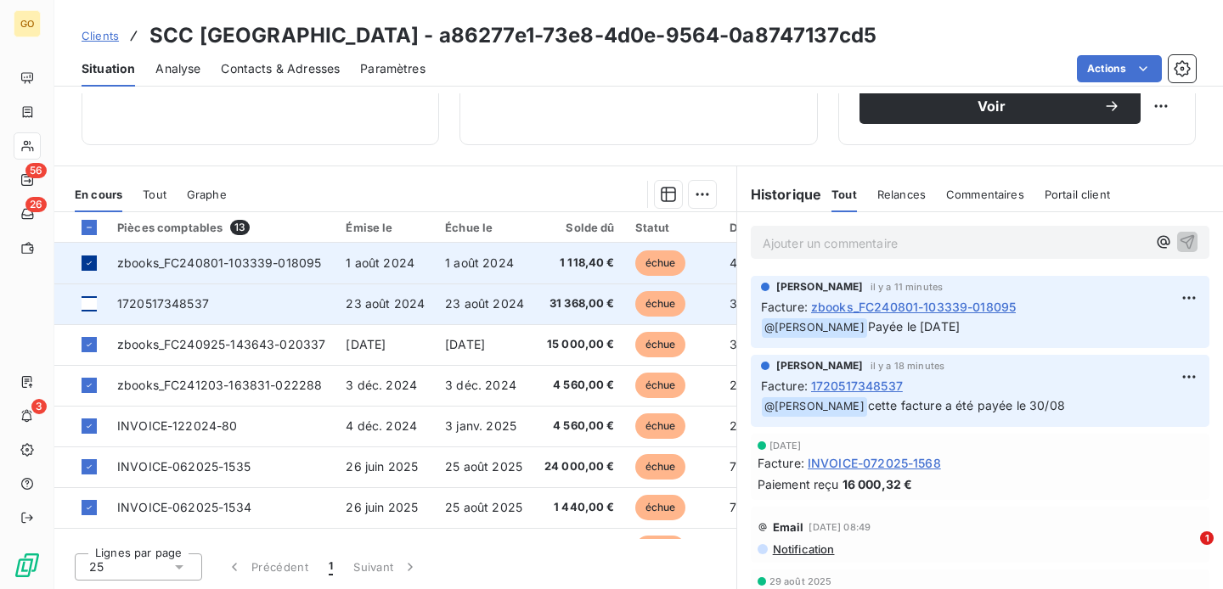
click at [89, 258] on icon at bounding box center [89, 263] width 10 height 10
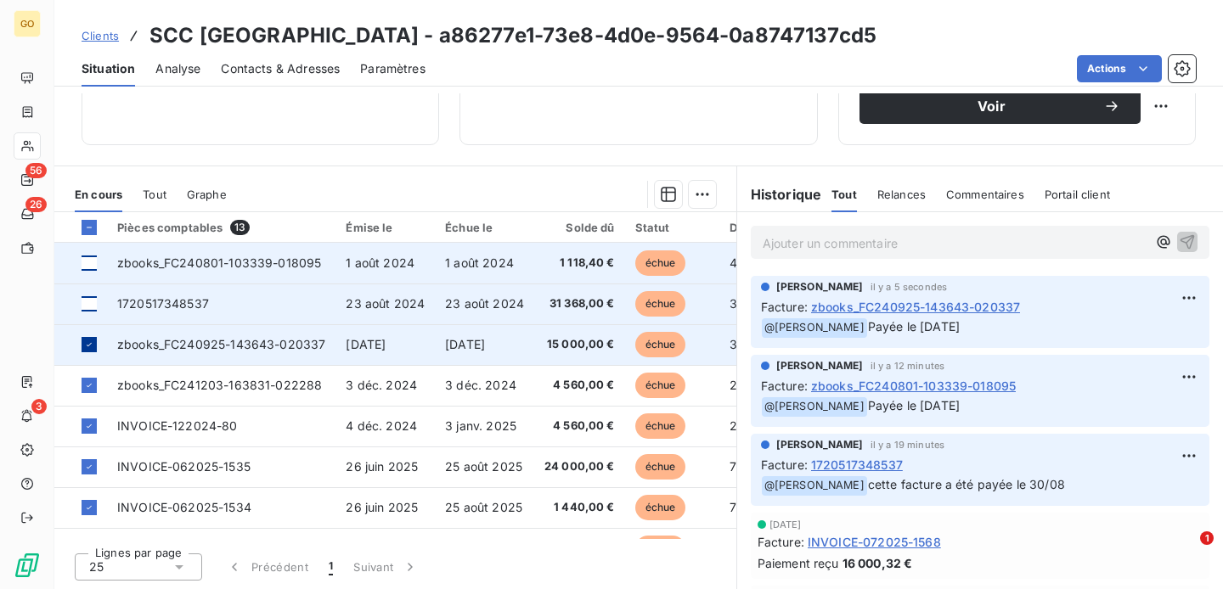
click at [87, 342] on icon at bounding box center [89, 345] width 10 height 10
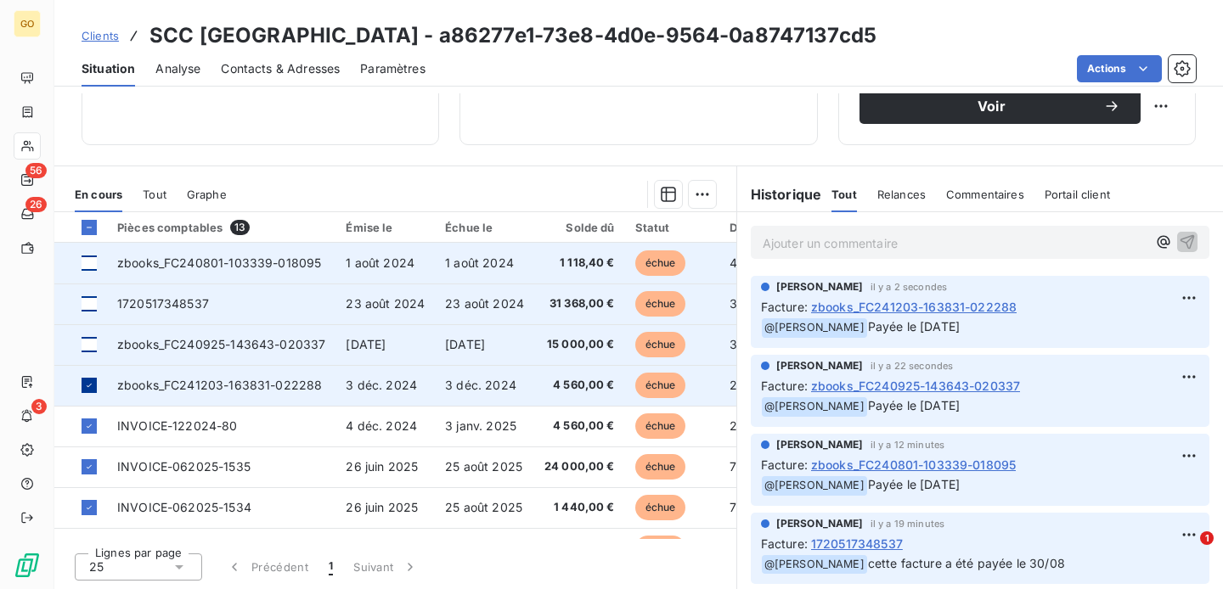
click at [87, 384] on icon at bounding box center [89, 386] width 10 height 10
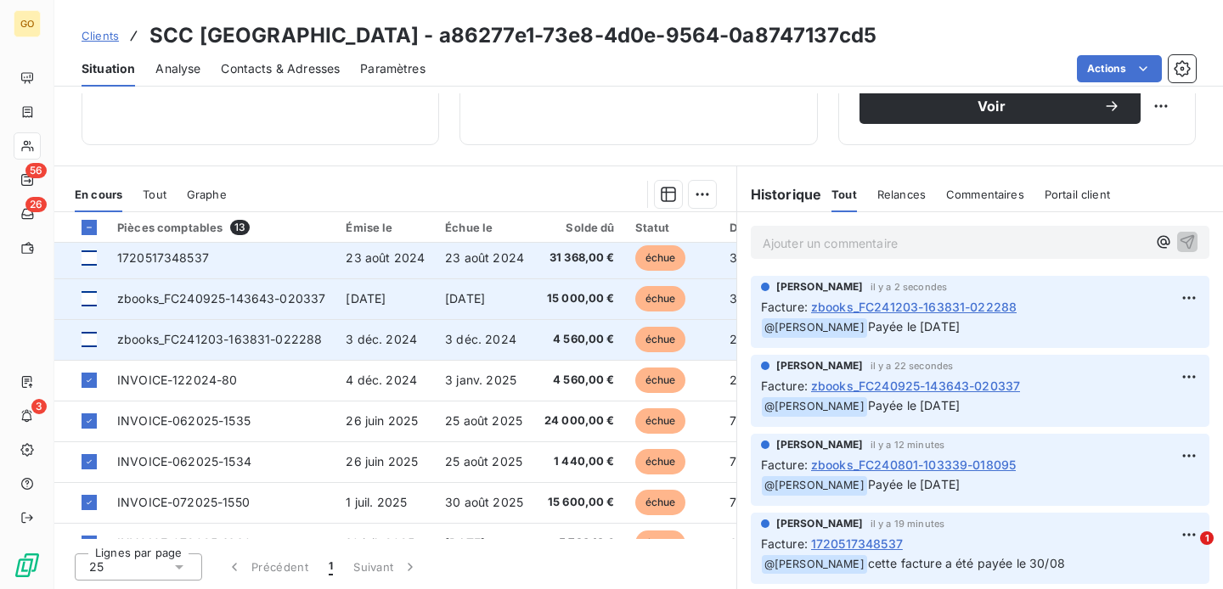
scroll to position [47, 0]
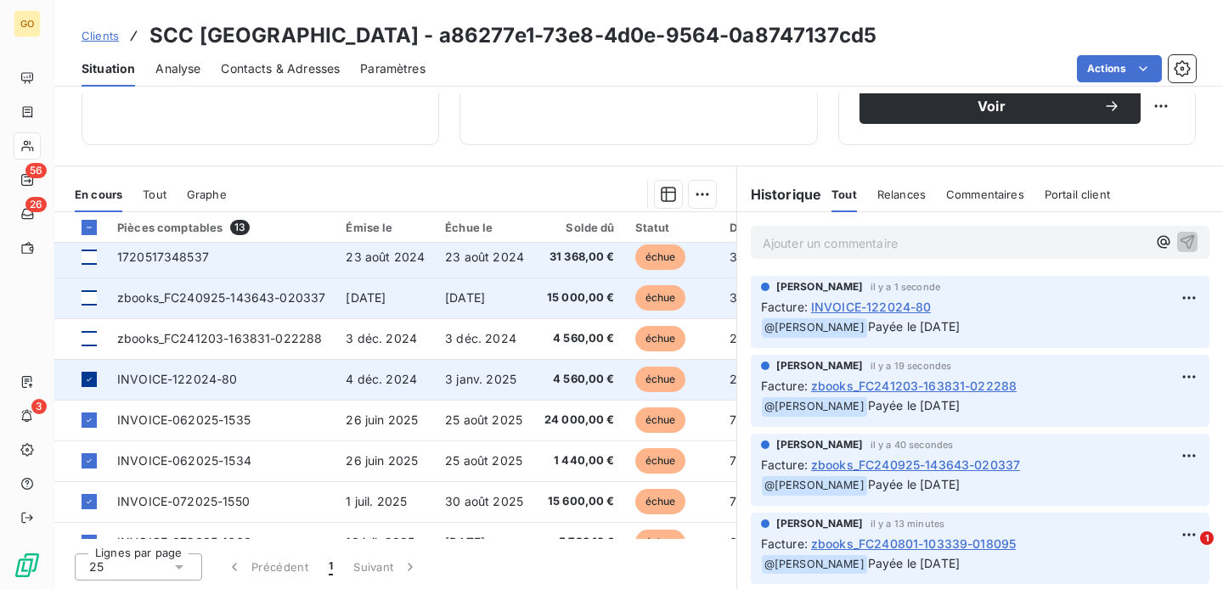
click at [89, 381] on icon at bounding box center [89, 380] width 10 height 10
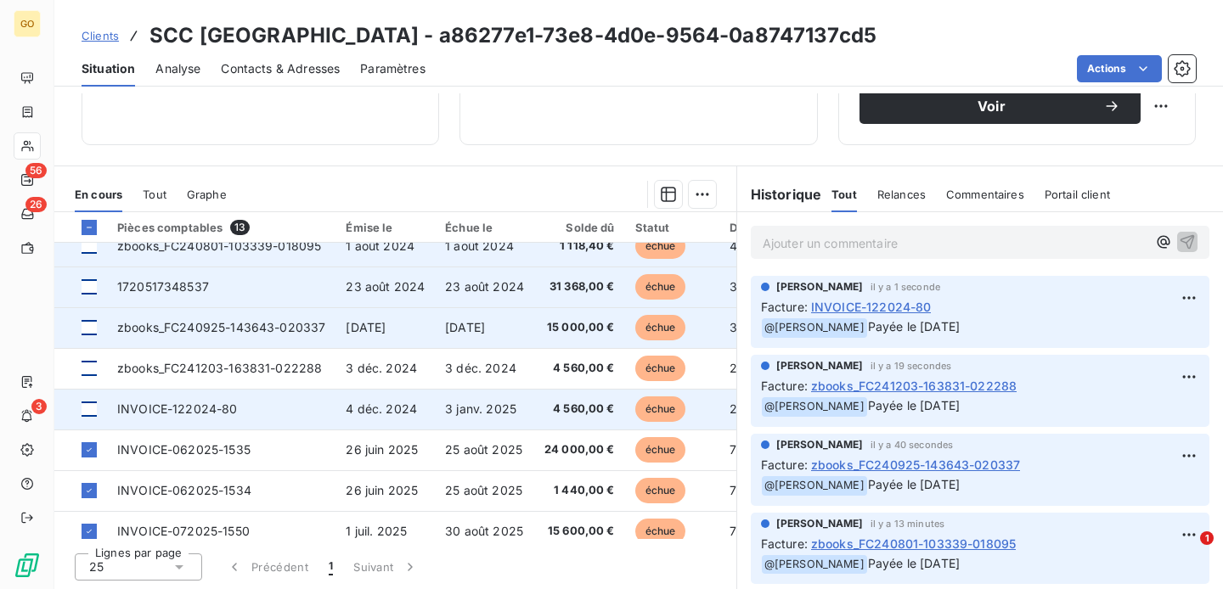
scroll to position [0, 0]
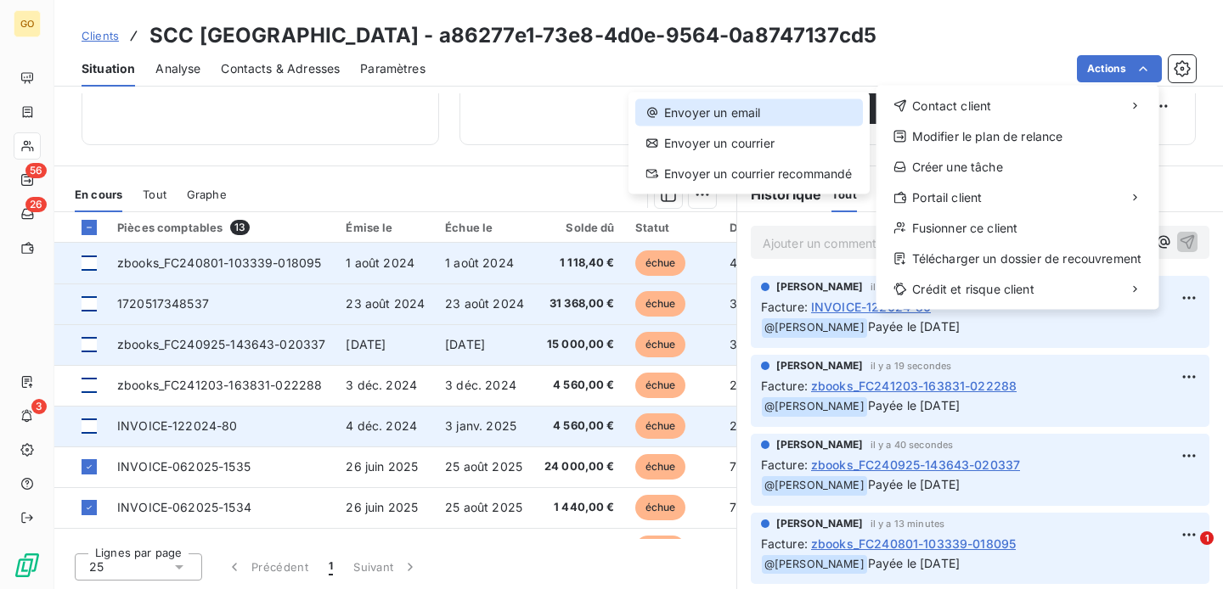
click at [767, 114] on div "Envoyer un email" at bounding box center [749, 112] width 228 height 27
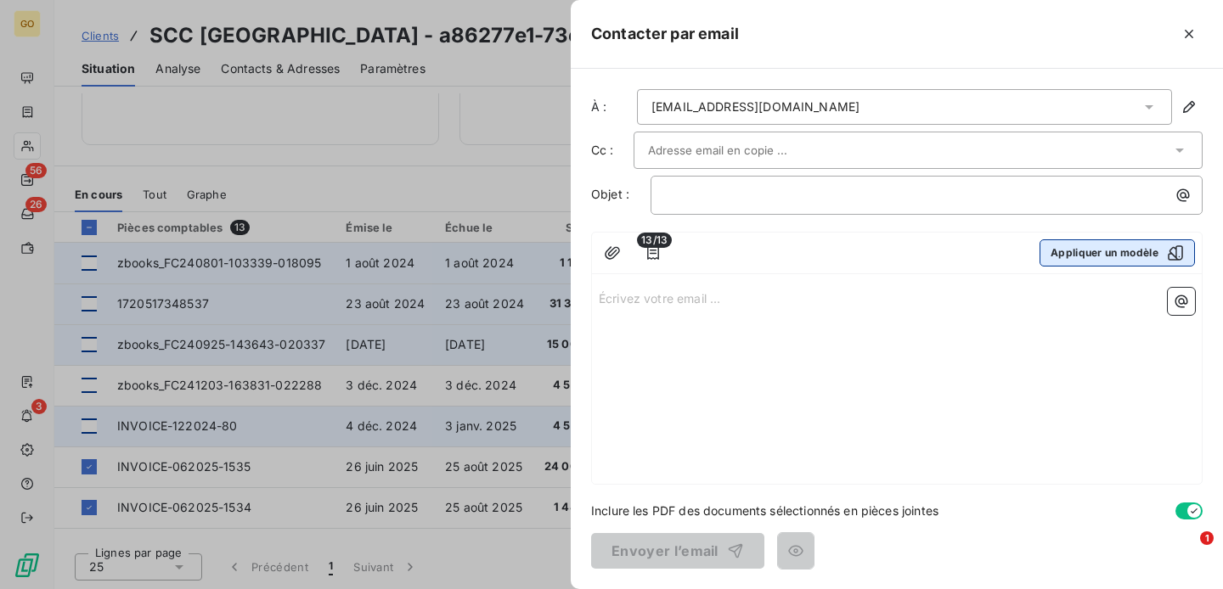
click at [1118, 250] on button "Appliquer un modèle" at bounding box center [1117, 253] width 155 height 27
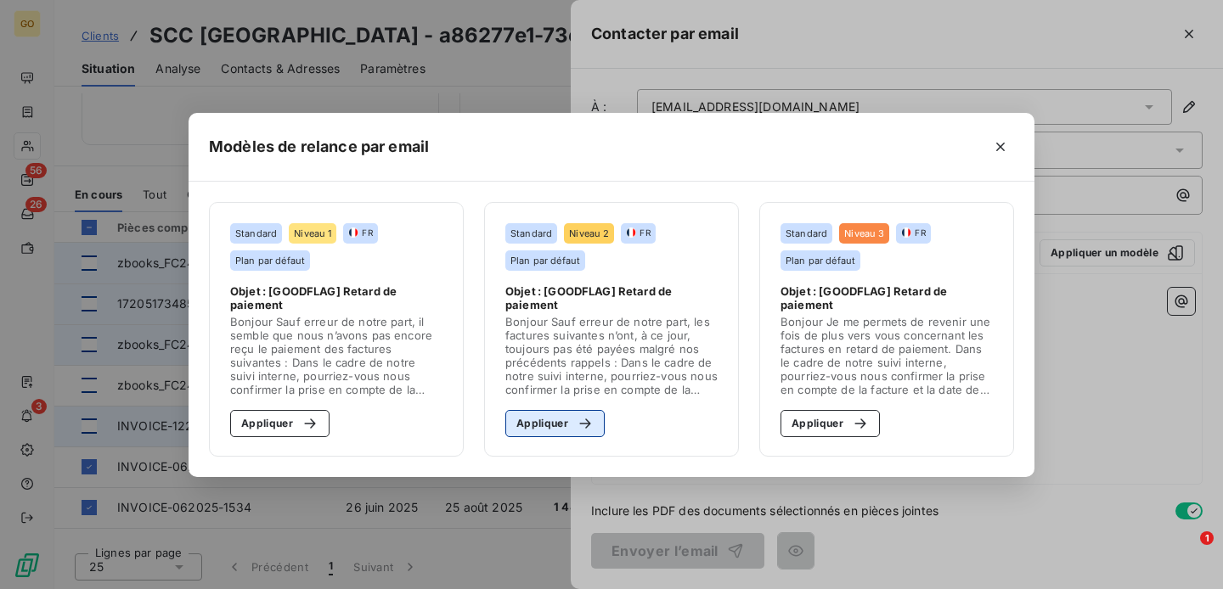
click at [579, 427] on icon "button" at bounding box center [585, 423] width 17 height 17
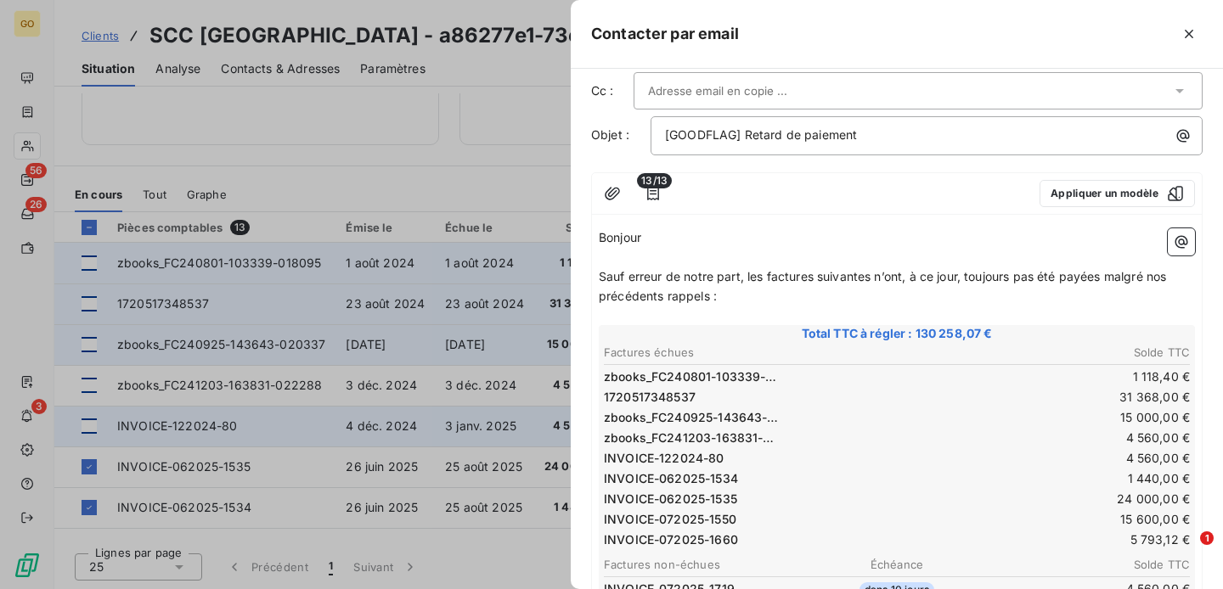
scroll to position [20, 0]
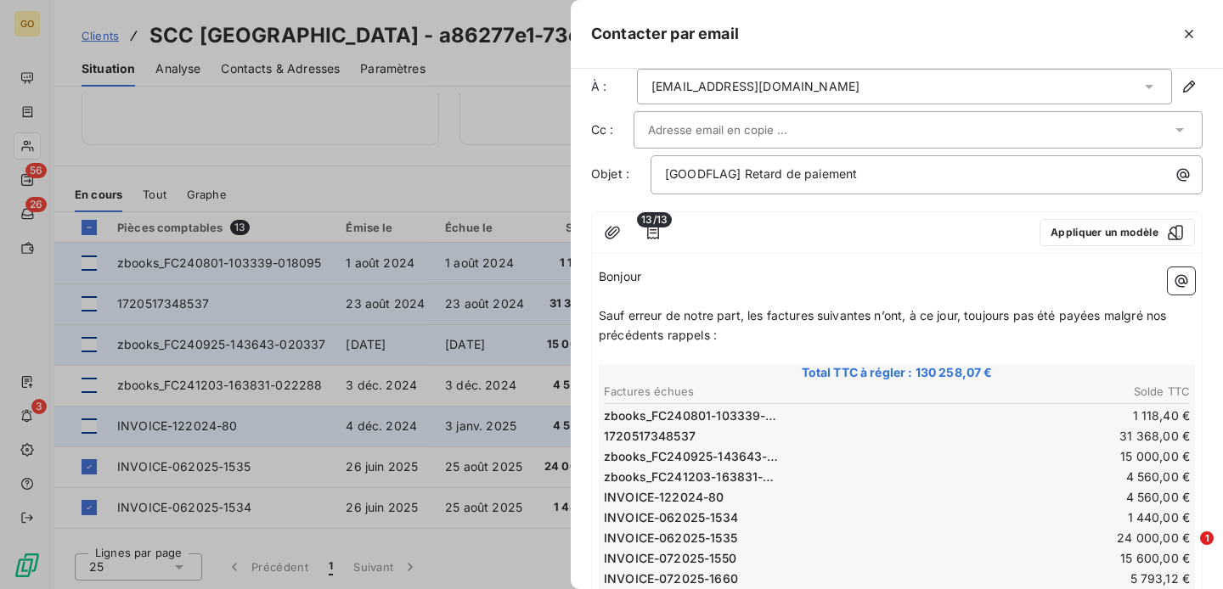
click at [641, 226] on span "13/13" at bounding box center [654, 219] width 35 height 15
click at [655, 228] on icon "button" at bounding box center [653, 232] width 17 height 17
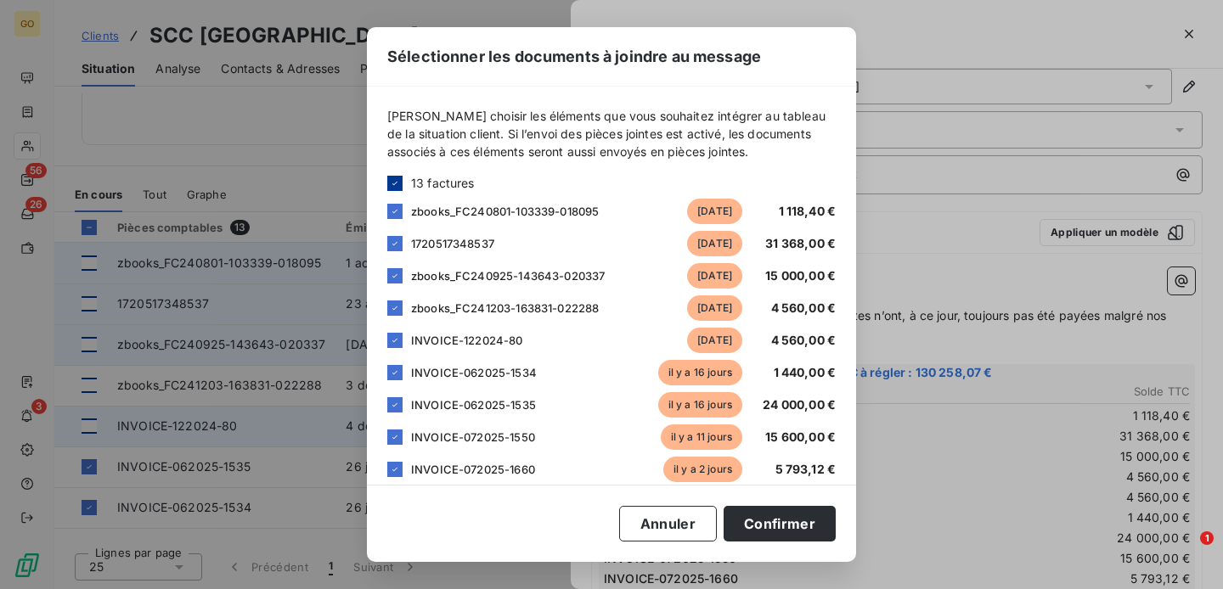
click at [394, 182] on icon at bounding box center [395, 183] width 10 height 10
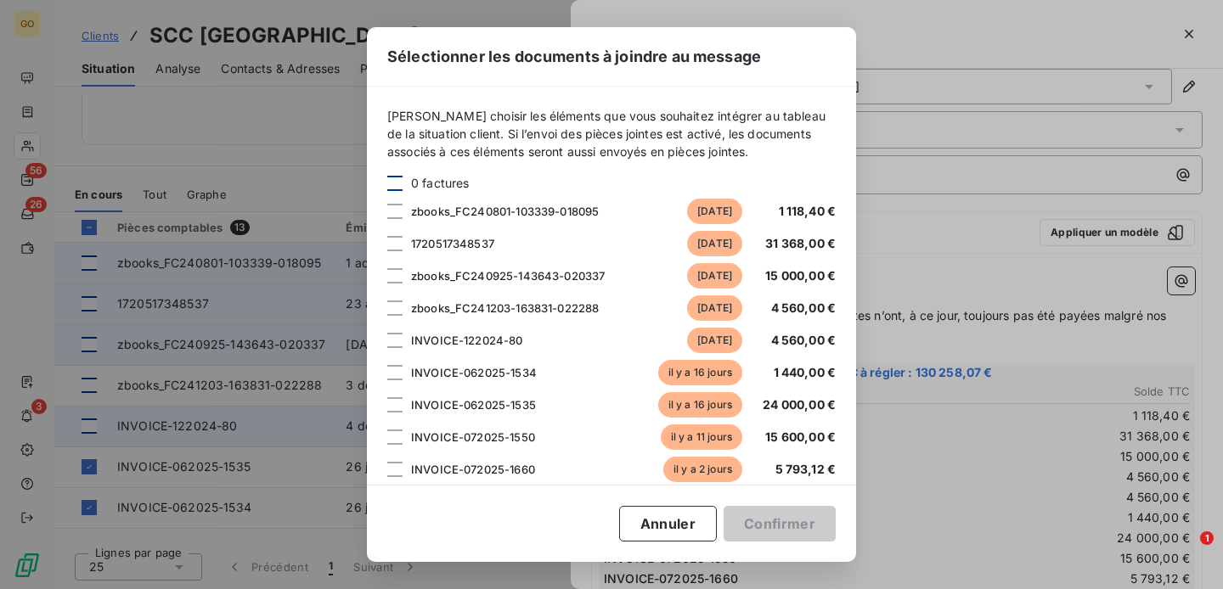
click at [394, 182] on div at bounding box center [394, 183] width 15 height 15
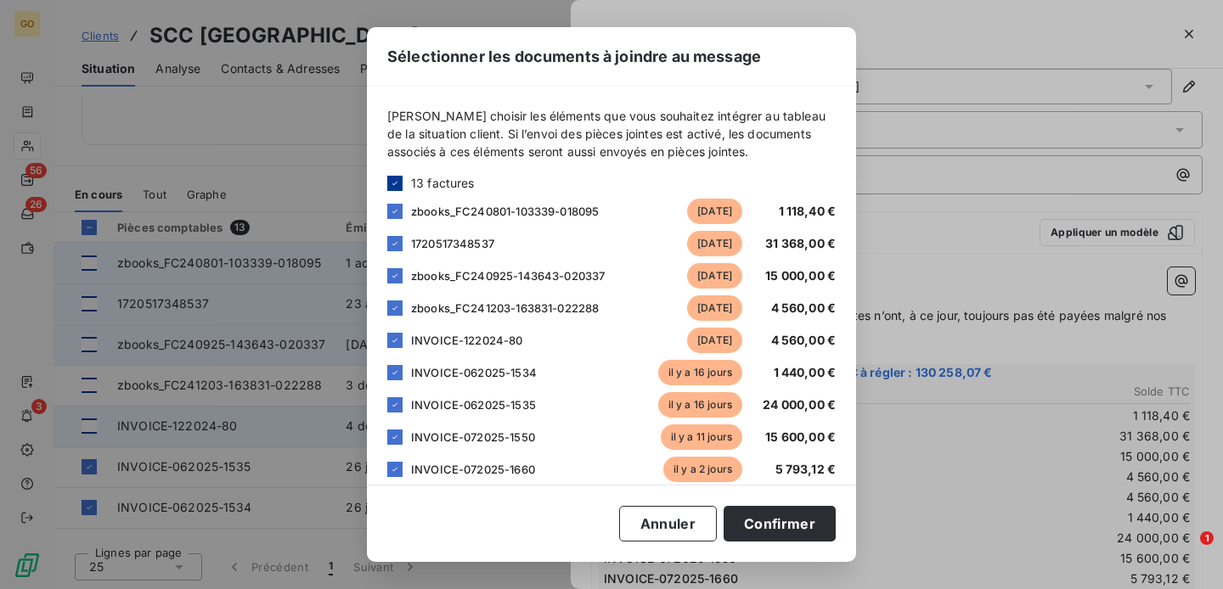
click at [395, 220] on div "zbooks_FC240801-103339-018095 il y a 405 jours 1 118,40 €" at bounding box center [611, 211] width 448 height 25
click at [394, 209] on icon at bounding box center [395, 211] width 10 height 10
click at [395, 235] on div "1720517348537 il y a 383 jours 31 368,00 €" at bounding box center [611, 243] width 448 height 25
click at [392, 243] on icon at bounding box center [395, 244] width 10 height 10
click at [393, 273] on icon at bounding box center [395, 276] width 10 height 10
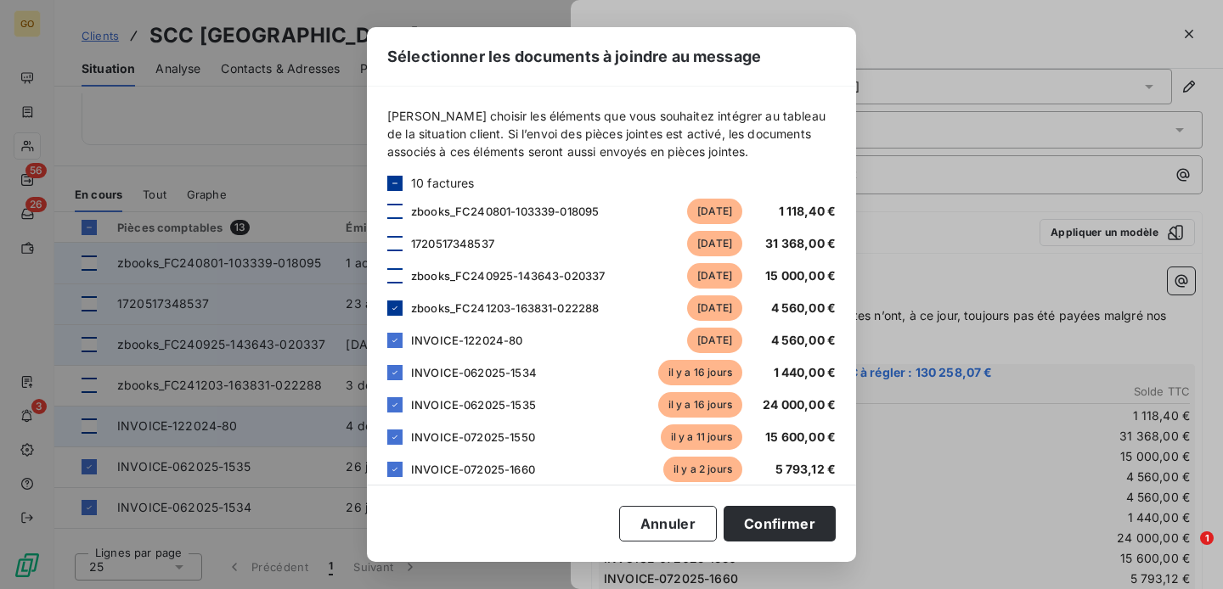
click at [394, 311] on icon at bounding box center [395, 308] width 10 height 10
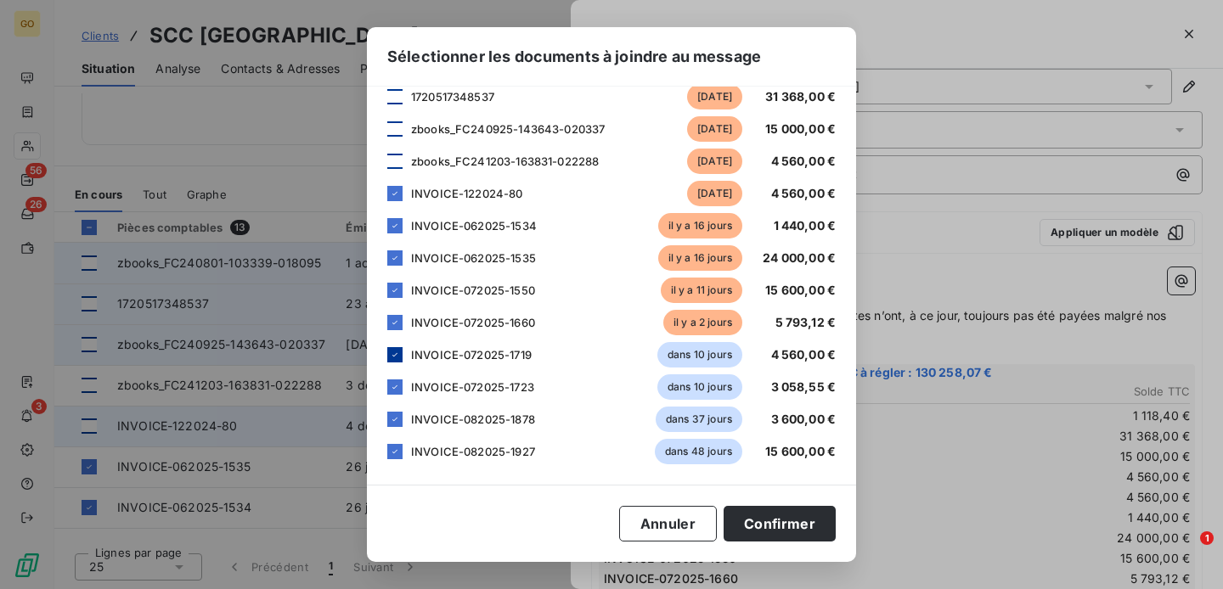
click at [392, 355] on icon at bounding box center [394, 354] width 5 height 3
click at [395, 392] on icon at bounding box center [395, 387] width 10 height 10
click at [396, 417] on icon at bounding box center [395, 419] width 10 height 10
click at [397, 448] on icon at bounding box center [395, 452] width 10 height 10
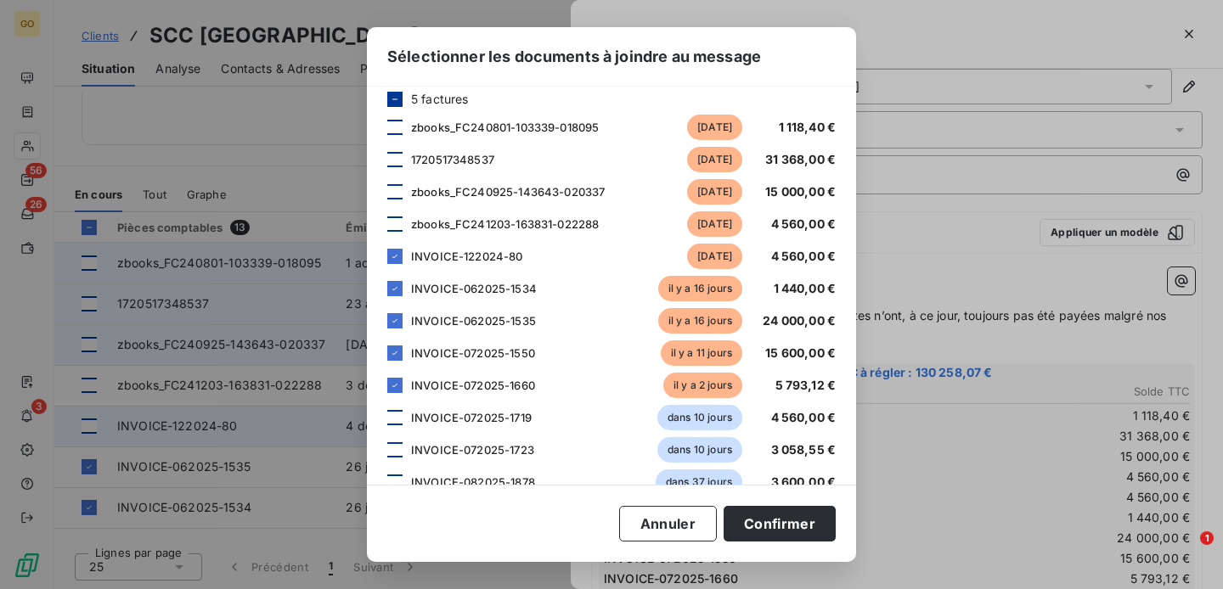
scroll to position [82, 0]
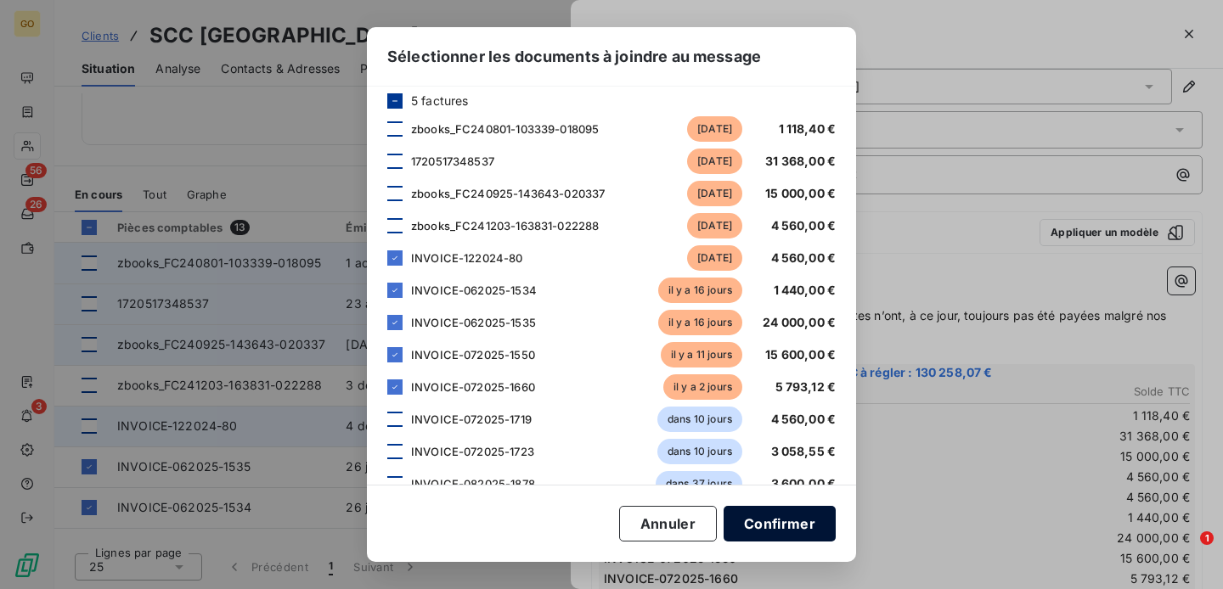
click at [813, 532] on button "Confirmer" at bounding box center [780, 524] width 112 height 36
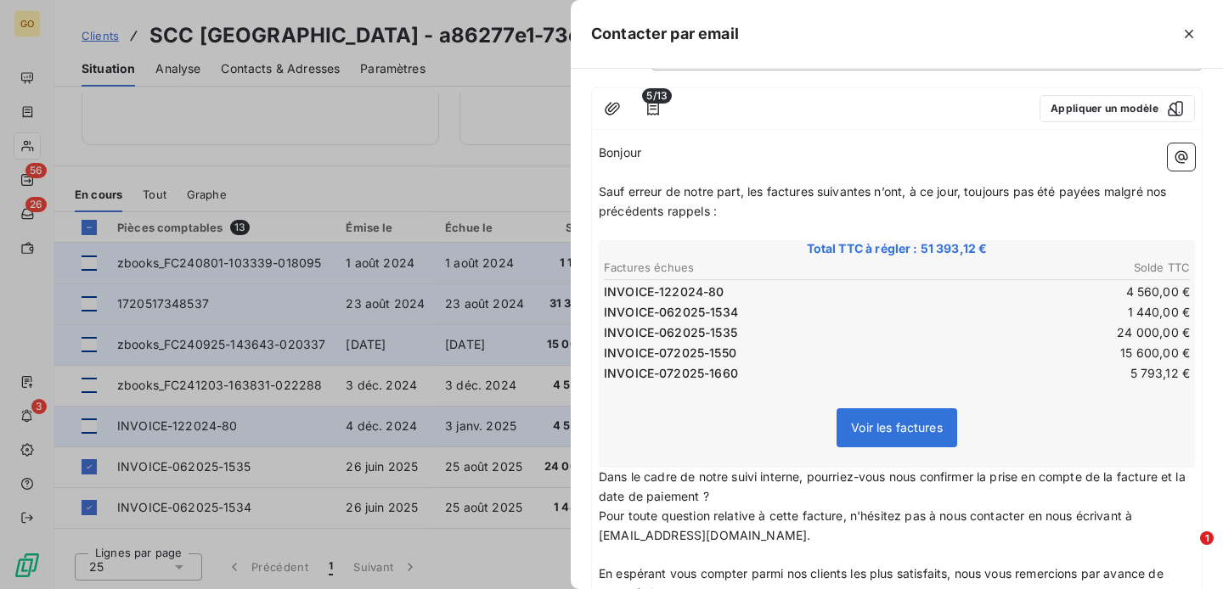
scroll to position [0, 0]
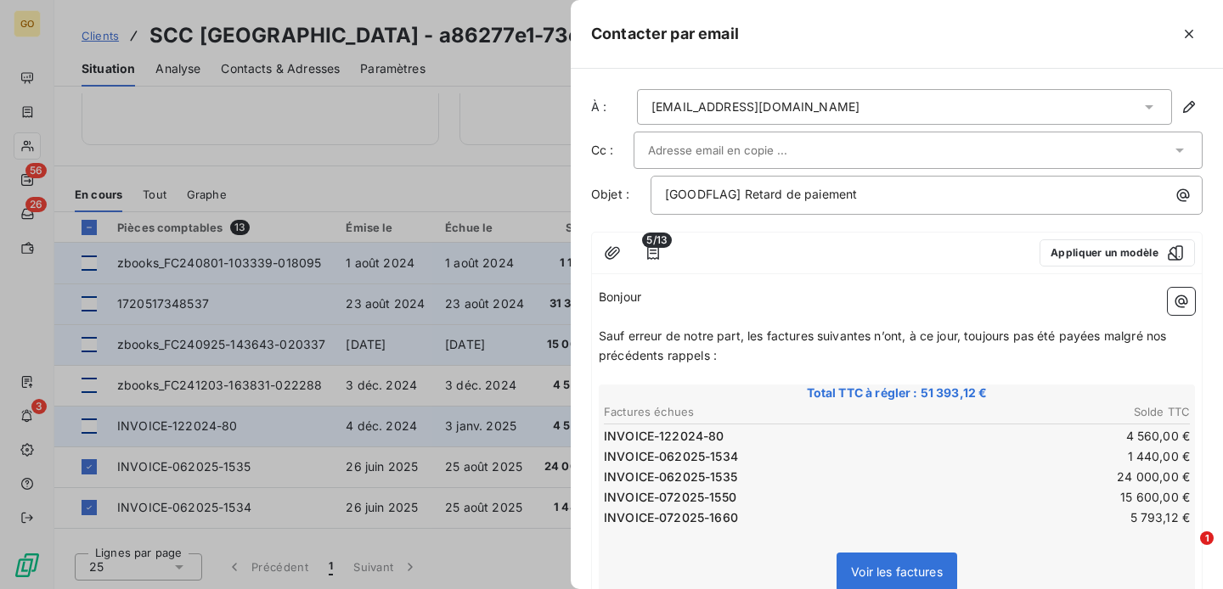
click at [797, 145] on div at bounding box center [909, 150] width 523 height 25
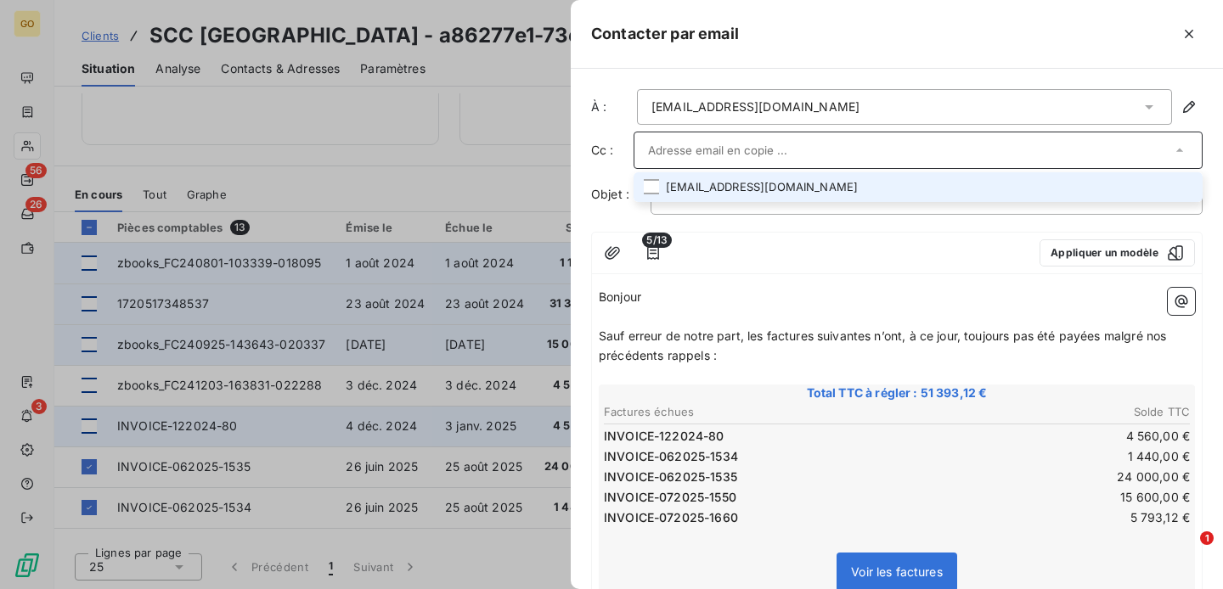
paste input "JEANTON Patrice <PJEANTON@fr.scc.com>"
type input "JEANTON Patrice <PJEANTON@fr.scc.com>"
click at [925, 188] on li "JEANTON Patrice <PJEANTON@fr.scc.com>" at bounding box center [918, 187] width 569 height 30
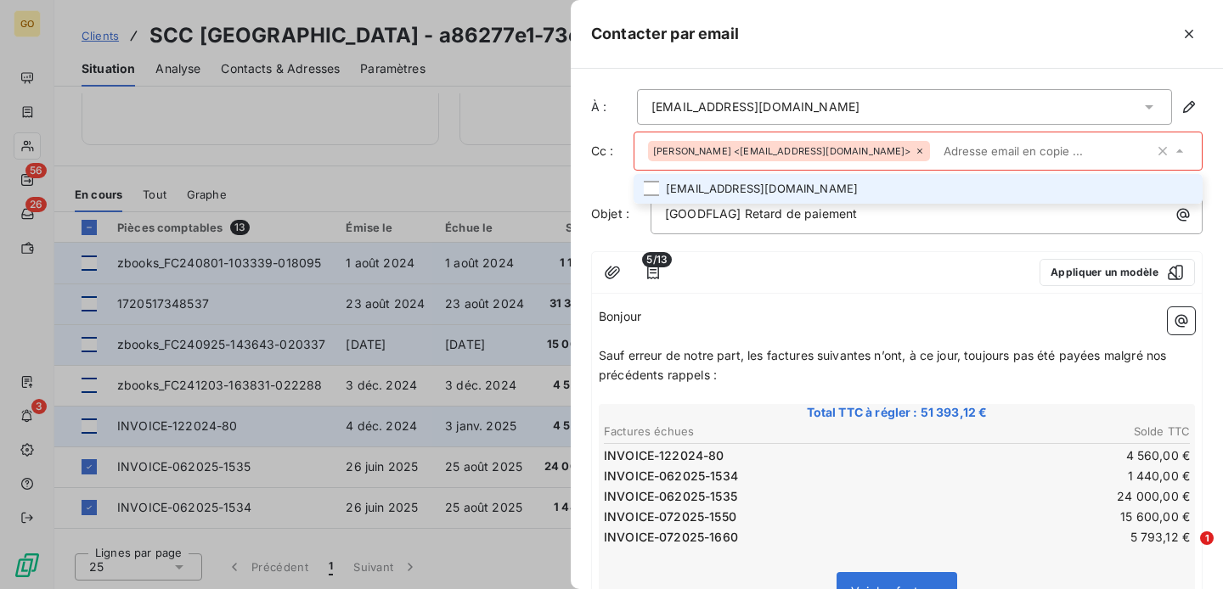
click at [587, 186] on div "À : factures_fournisseurs@fr.scc.com Cc : JEANTON Patrice <PJEANTON@fr.scc.com>…" at bounding box center [897, 329] width 652 height 521
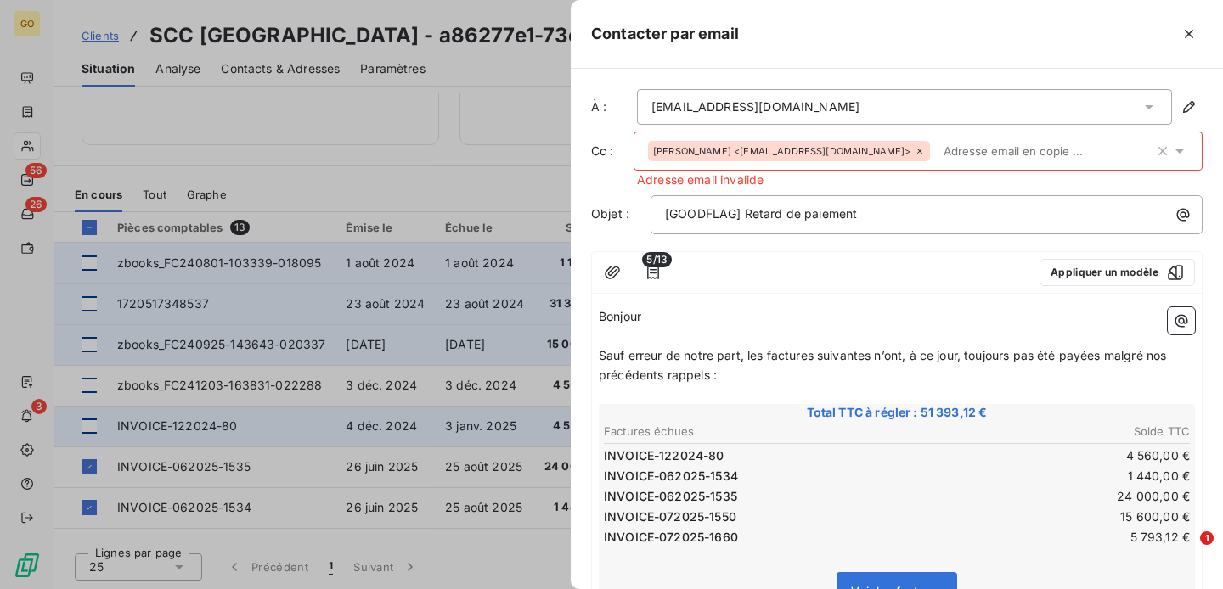
click at [869, 156] on div "JEANTON Patrice <PJEANTON@fr.scc.com>" at bounding box center [789, 151] width 282 height 20
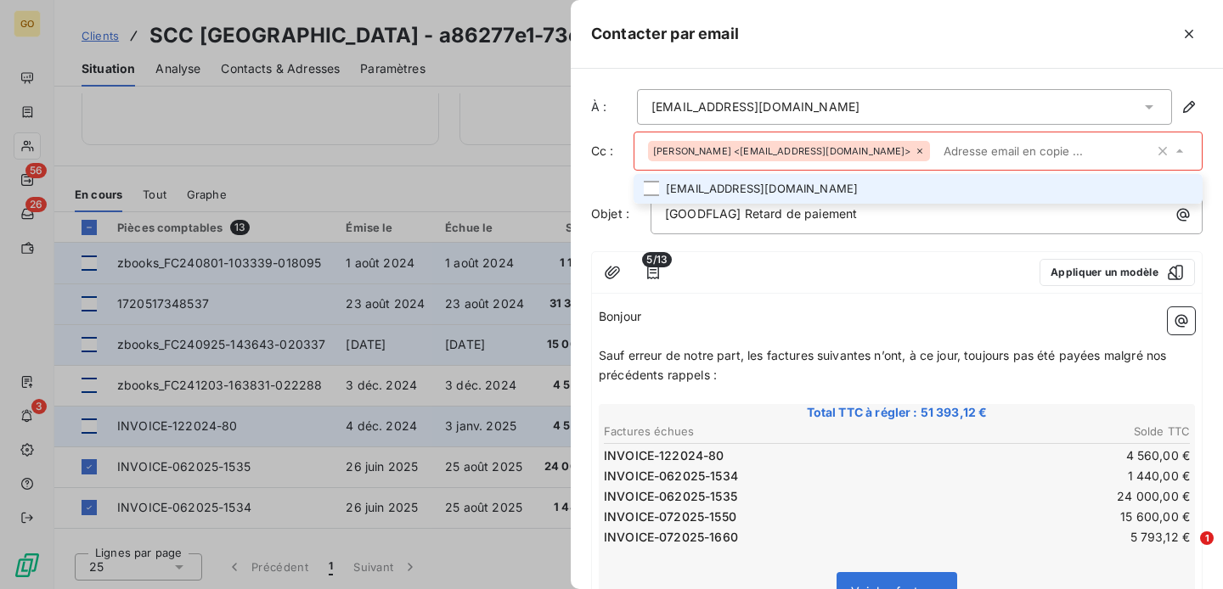
click at [917, 152] on icon at bounding box center [919, 151] width 5 height 5
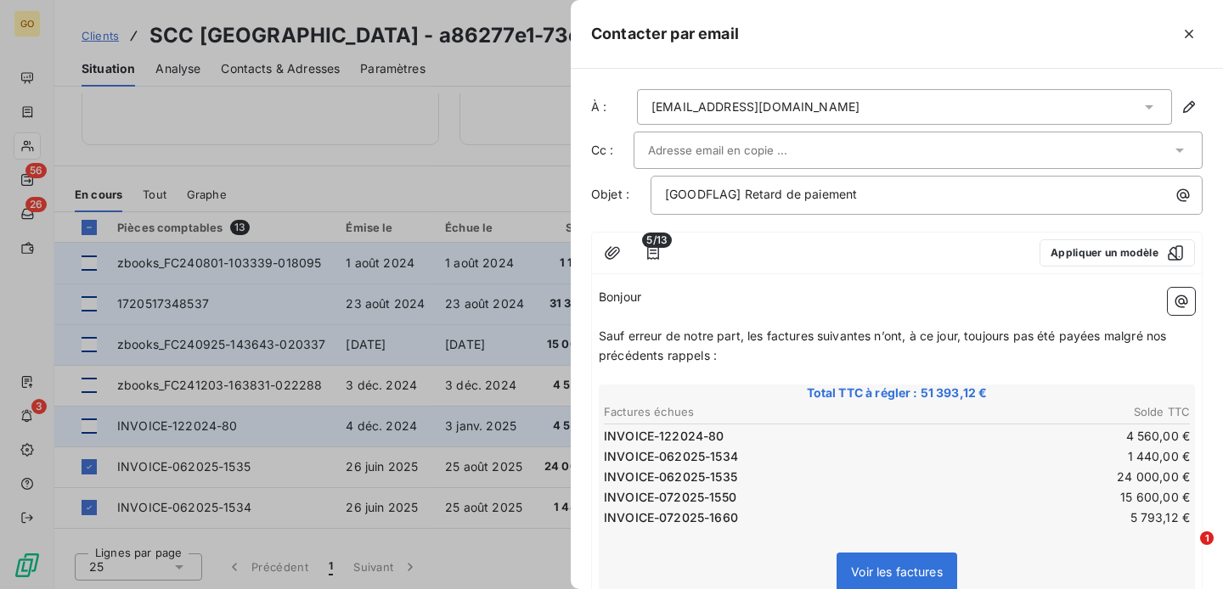
paste input "JEANTON Patrice <PJEANTON@fr.scc.com>"
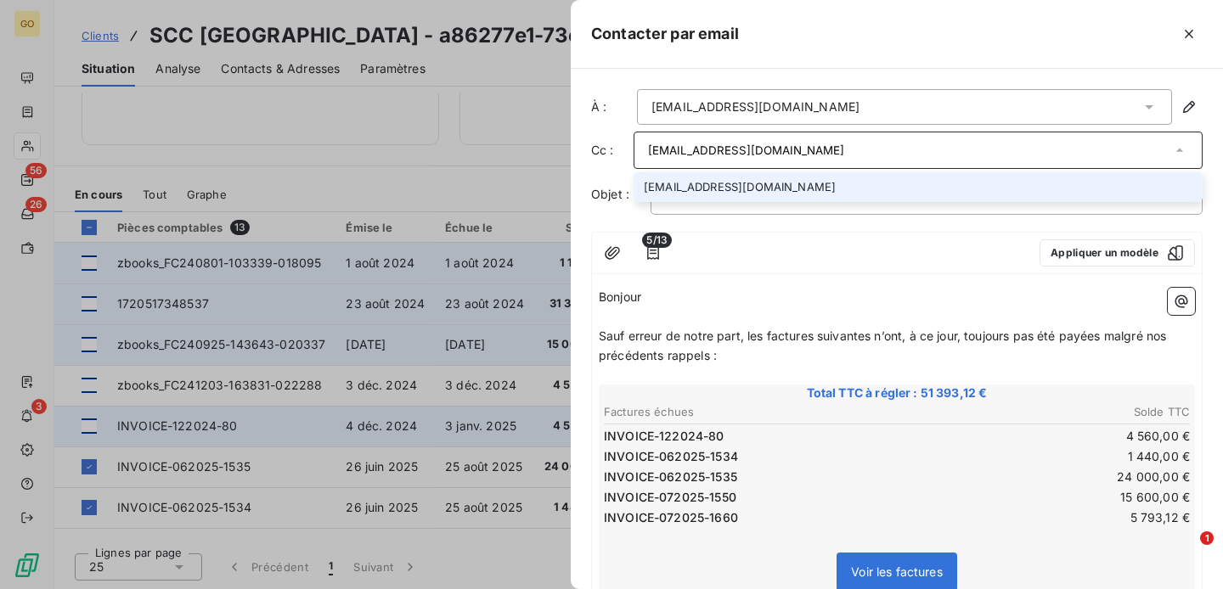
type input "PJEANTON@fr.scc.com"
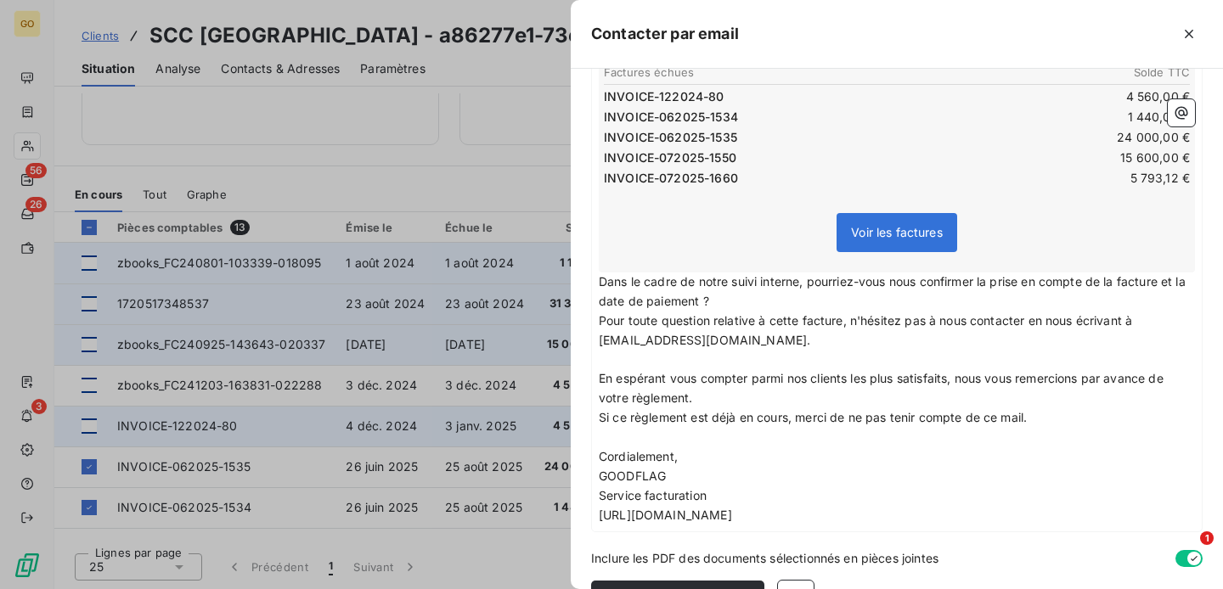
scroll to position [389, 0]
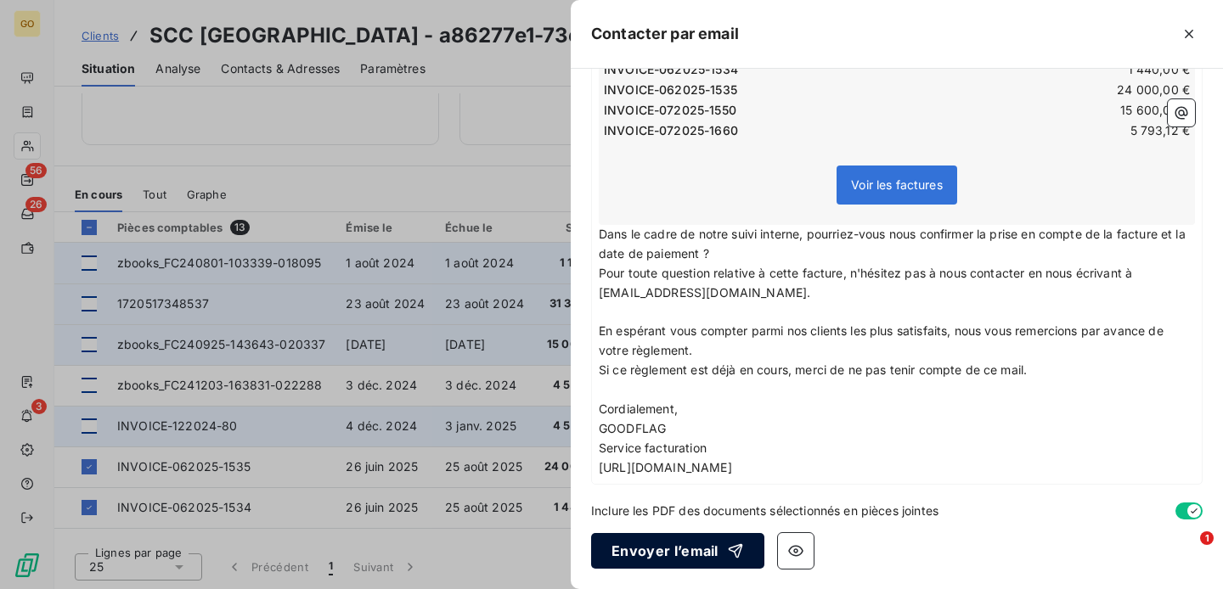
click at [643, 540] on button "Envoyer l’email" at bounding box center [677, 551] width 173 height 36
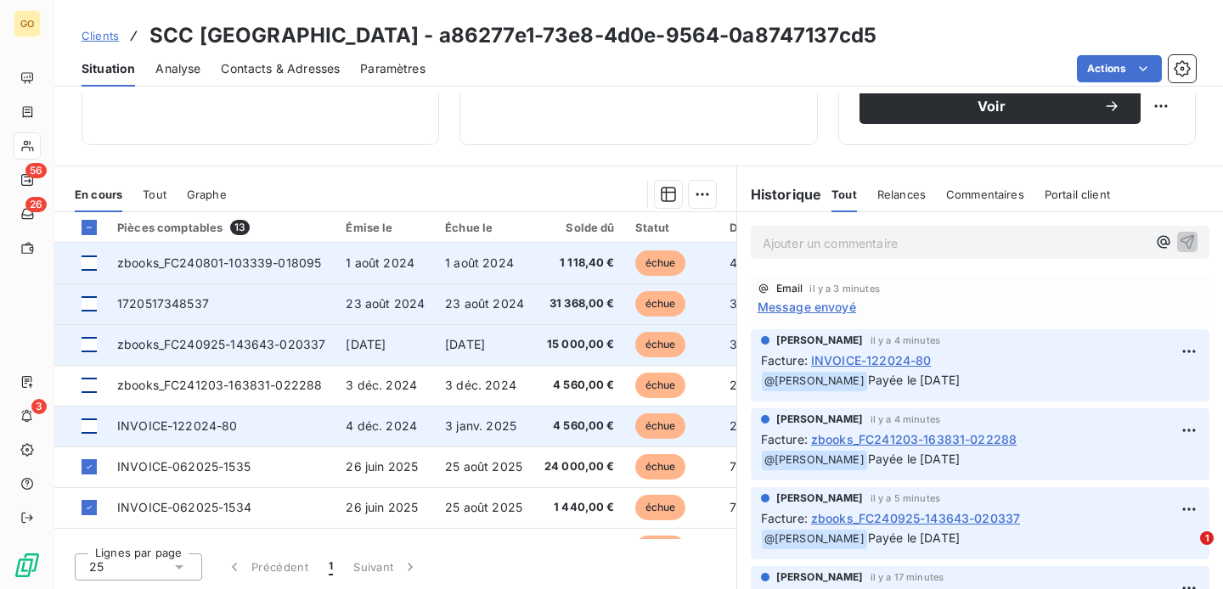
click at [98, 38] on span "Clients" at bounding box center [100, 36] width 37 height 14
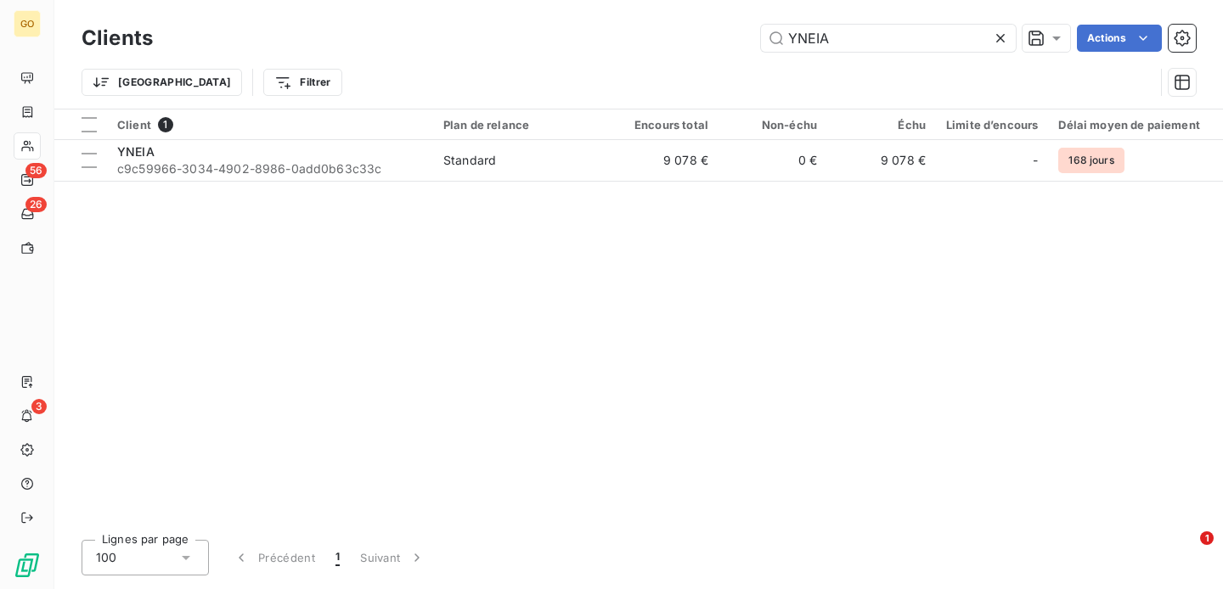
click at [1000, 33] on icon at bounding box center [1000, 38] width 17 height 17
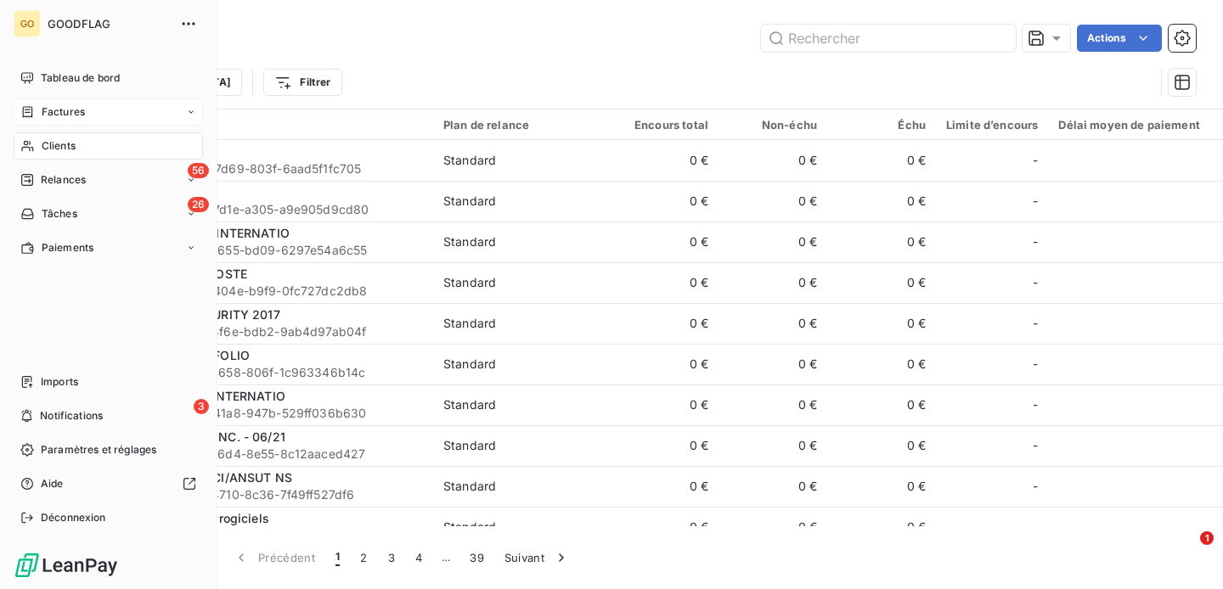
click at [77, 114] on span "Factures" at bounding box center [63, 111] width 43 height 15
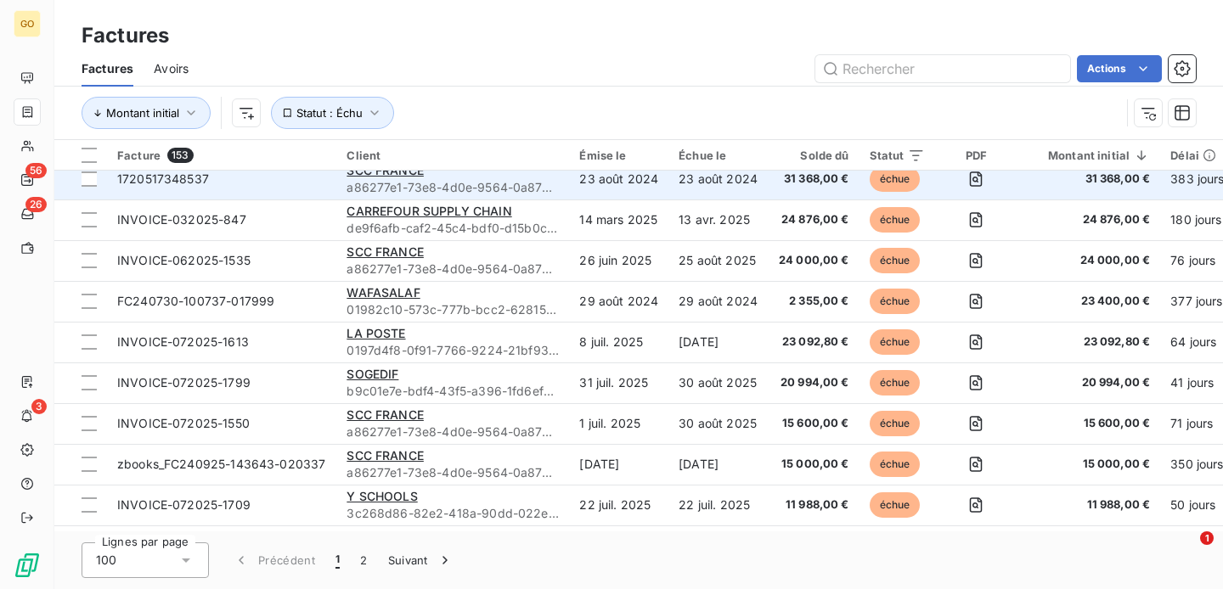
scroll to position [54, 0]
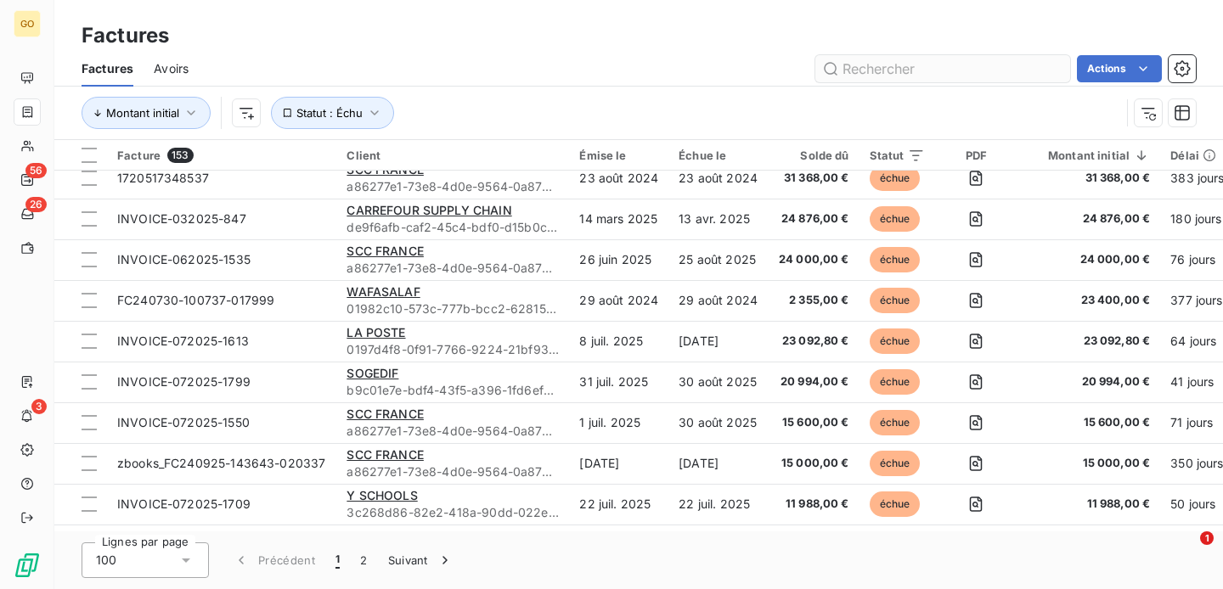
click at [970, 68] on input "text" at bounding box center [942, 68] width 255 height 27
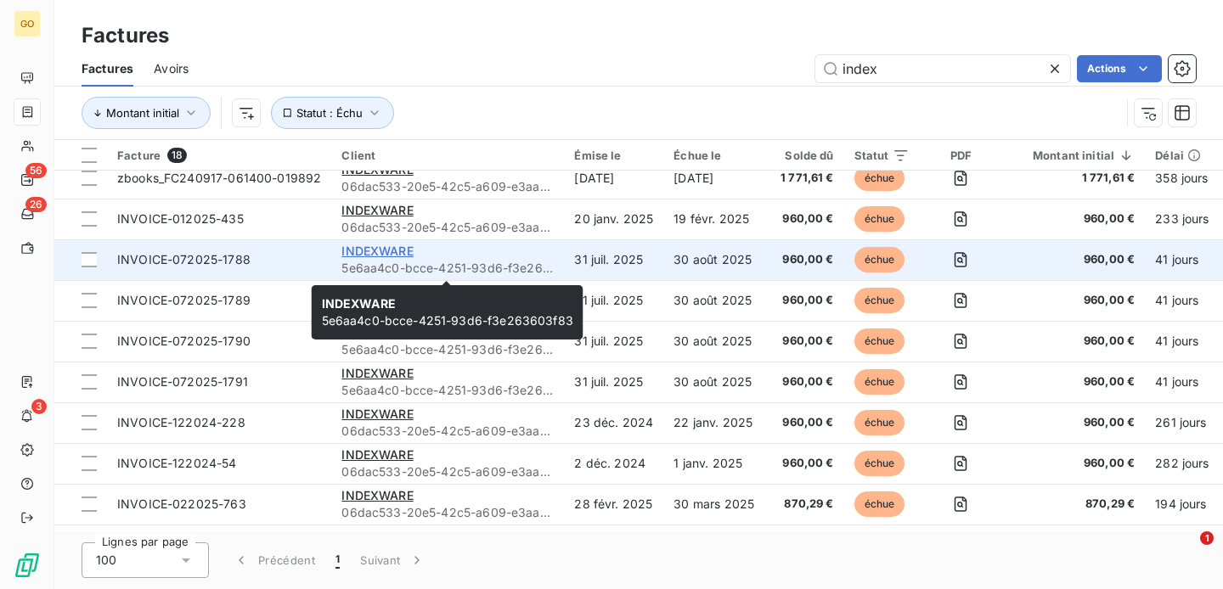
type input "index"
click at [386, 251] on span "INDEXWARE" at bounding box center [376, 251] width 71 height 14
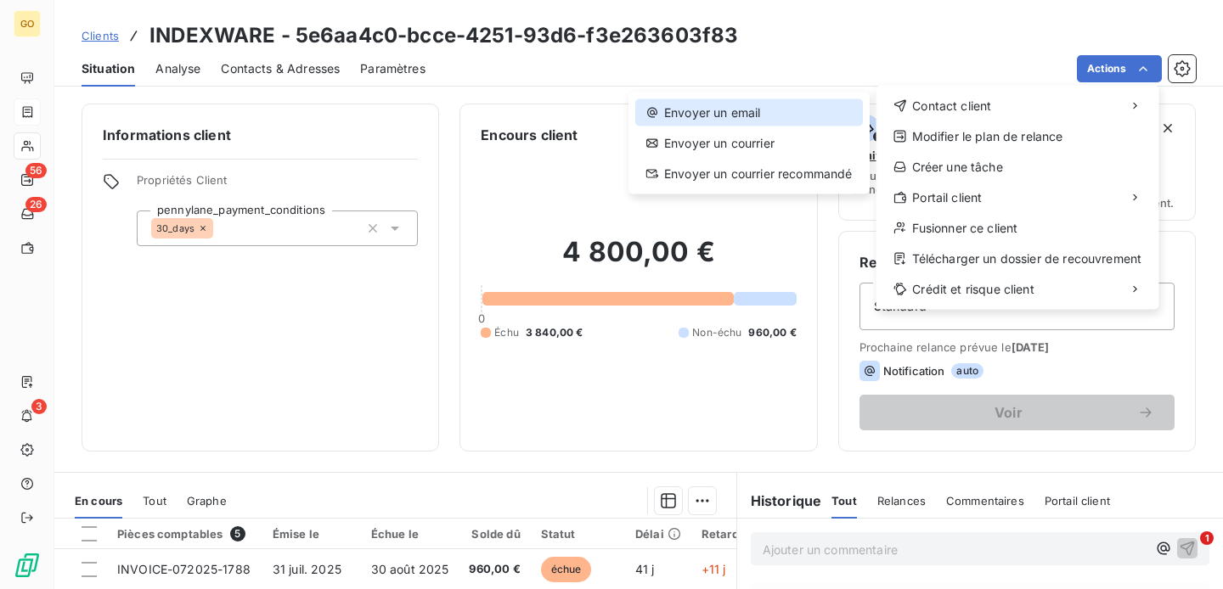
click at [775, 116] on div "Envoyer un email" at bounding box center [749, 112] width 228 height 27
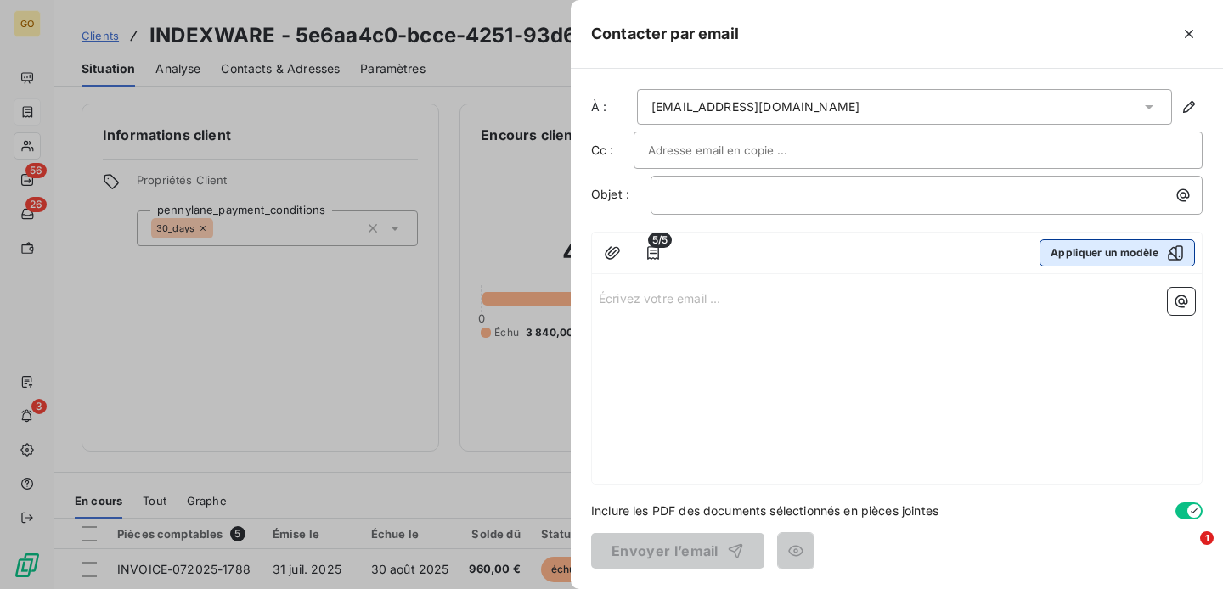
click at [1119, 257] on button "Appliquer un modèle" at bounding box center [1117, 253] width 155 height 27
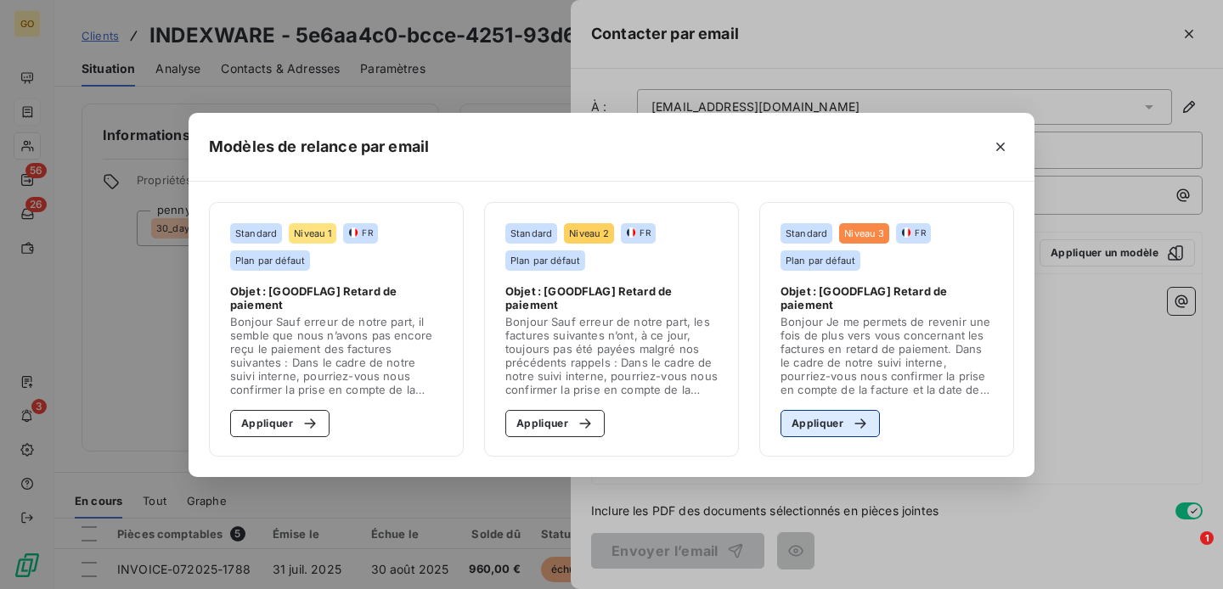
click at [841, 424] on button "Appliquer" at bounding box center [830, 423] width 99 height 27
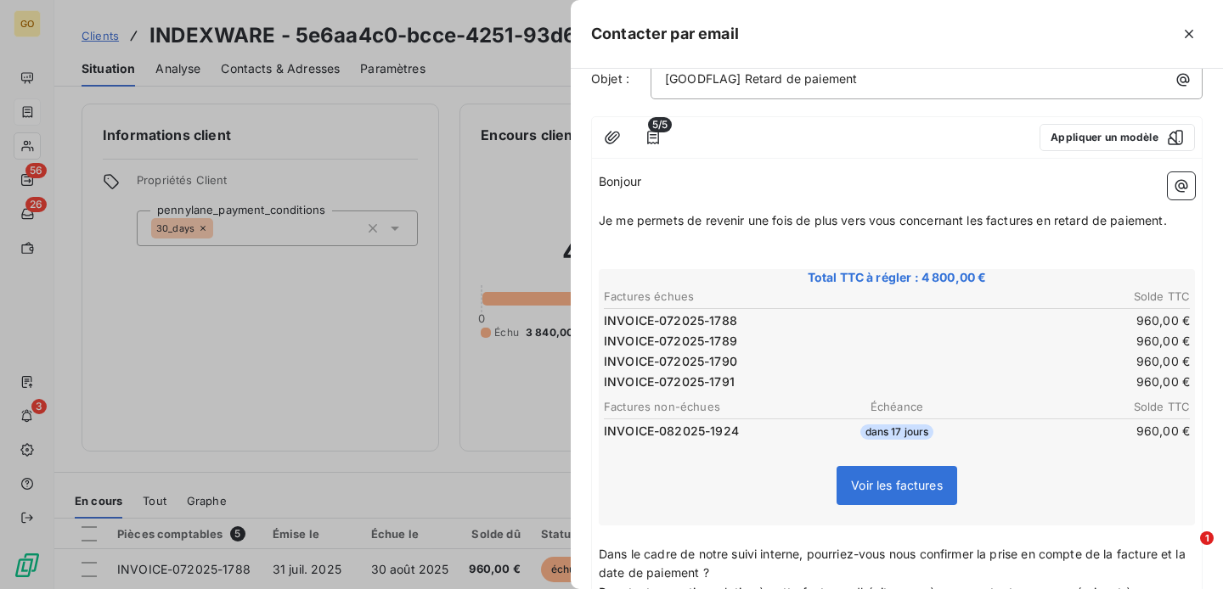
scroll to position [116, 0]
click at [884, 477] on span "Voir les factures" at bounding box center [897, 484] width 92 height 14
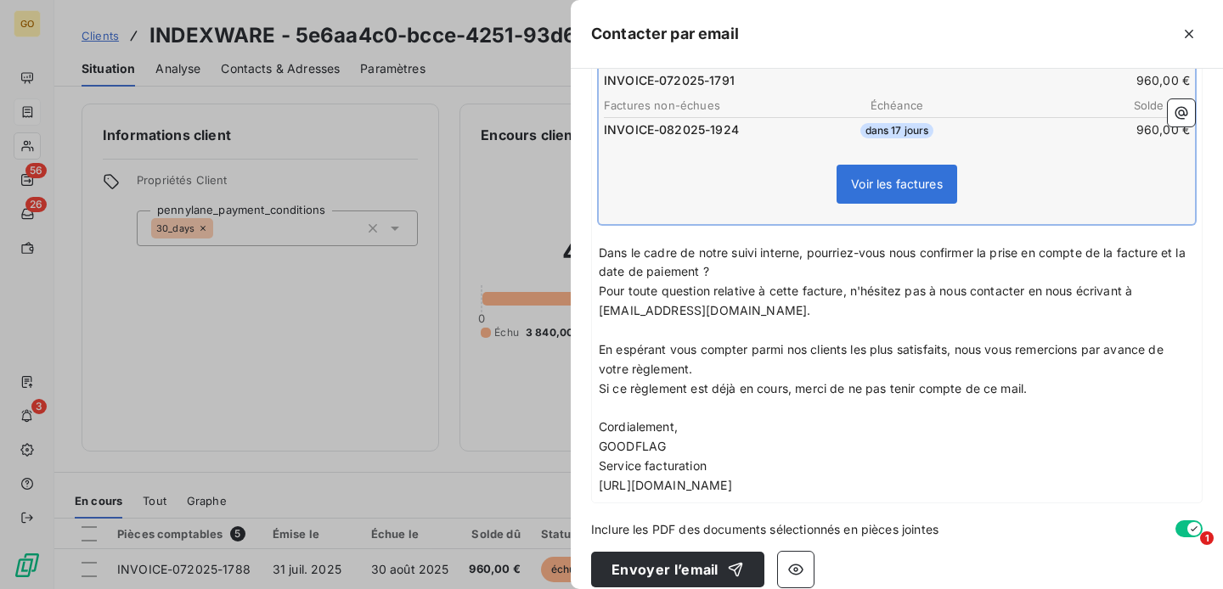
scroll to position [436, 0]
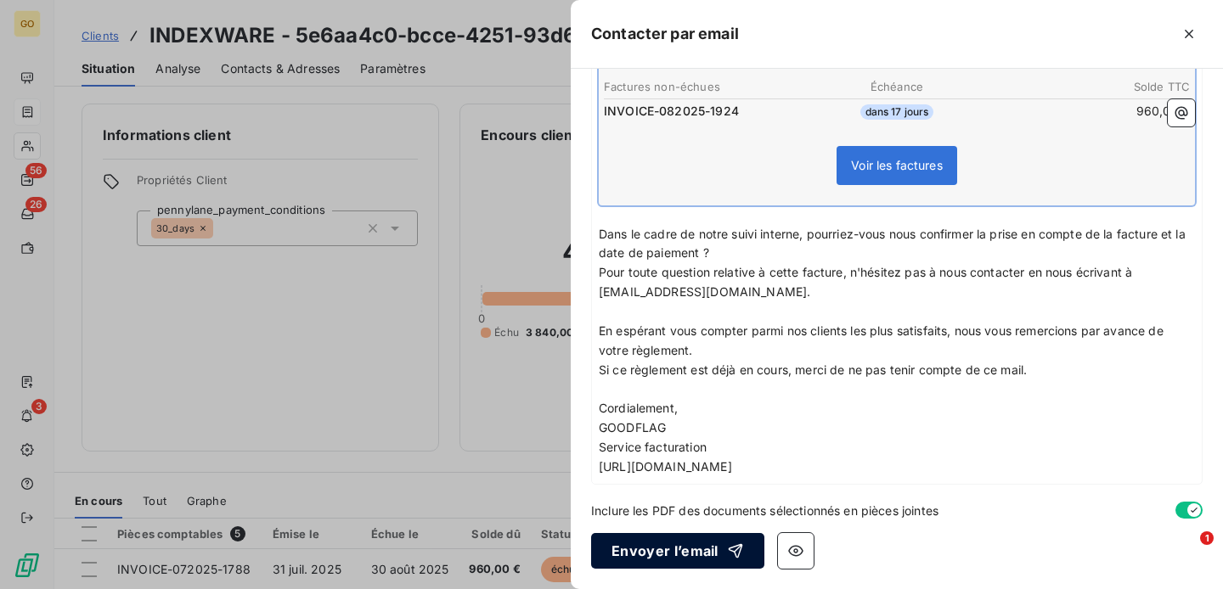
click at [659, 558] on button "Envoyer l’email" at bounding box center [677, 551] width 173 height 36
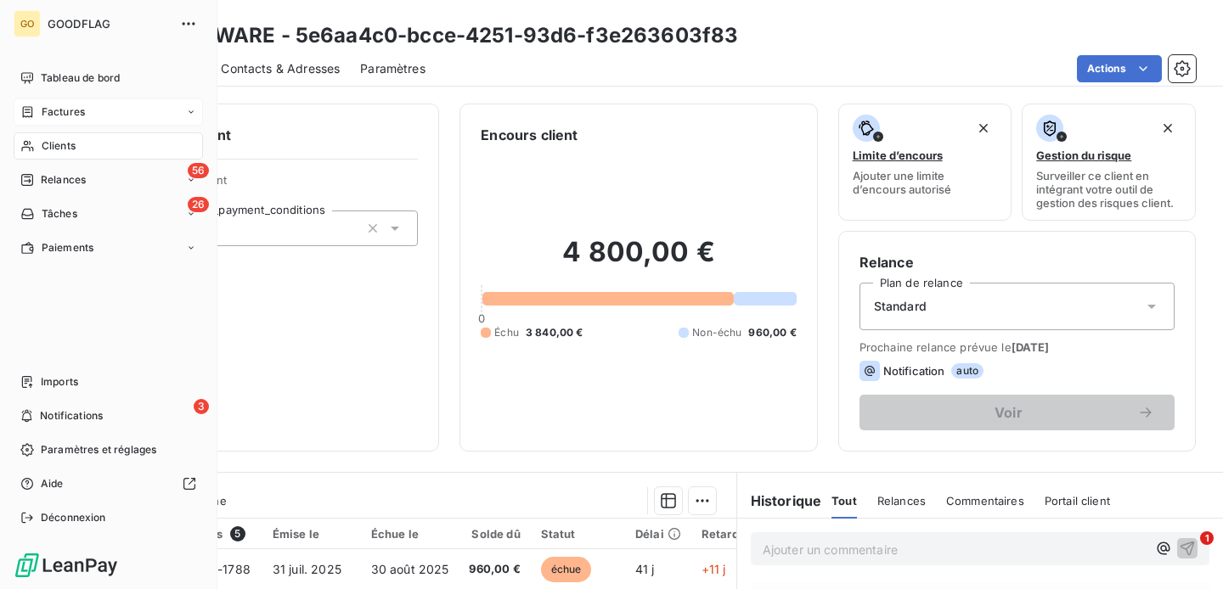
click at [68, 110] on span "Factures" at bounding box center [63, 111] width 43 height 15
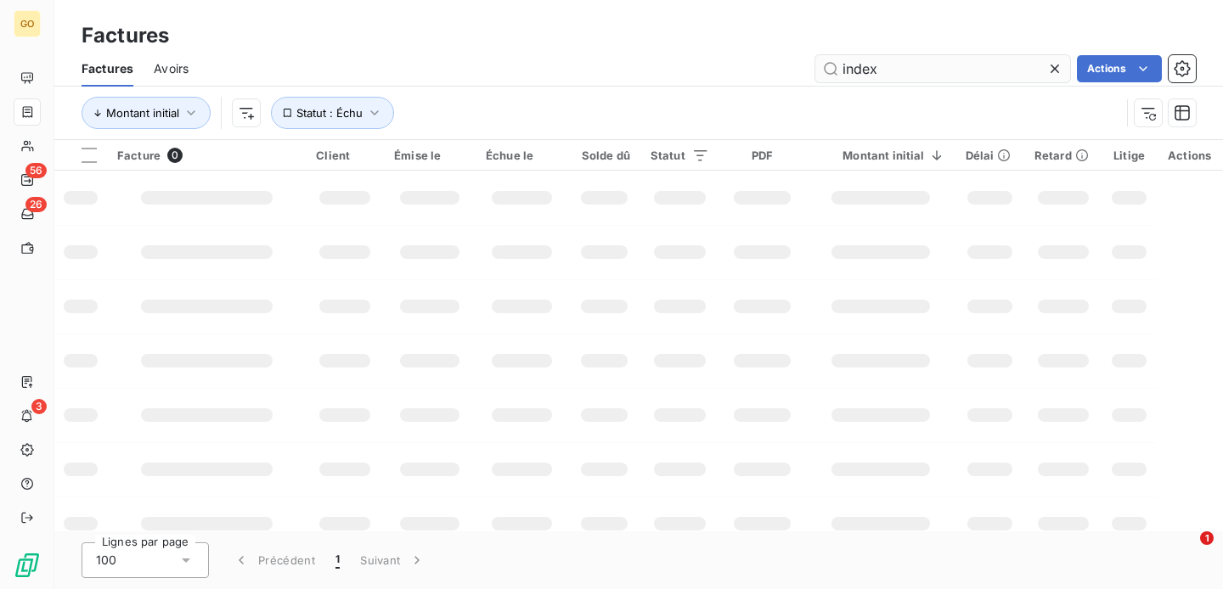
click at [907, 62] on input "index" at bounding box center [942, 68] width 255 height 27
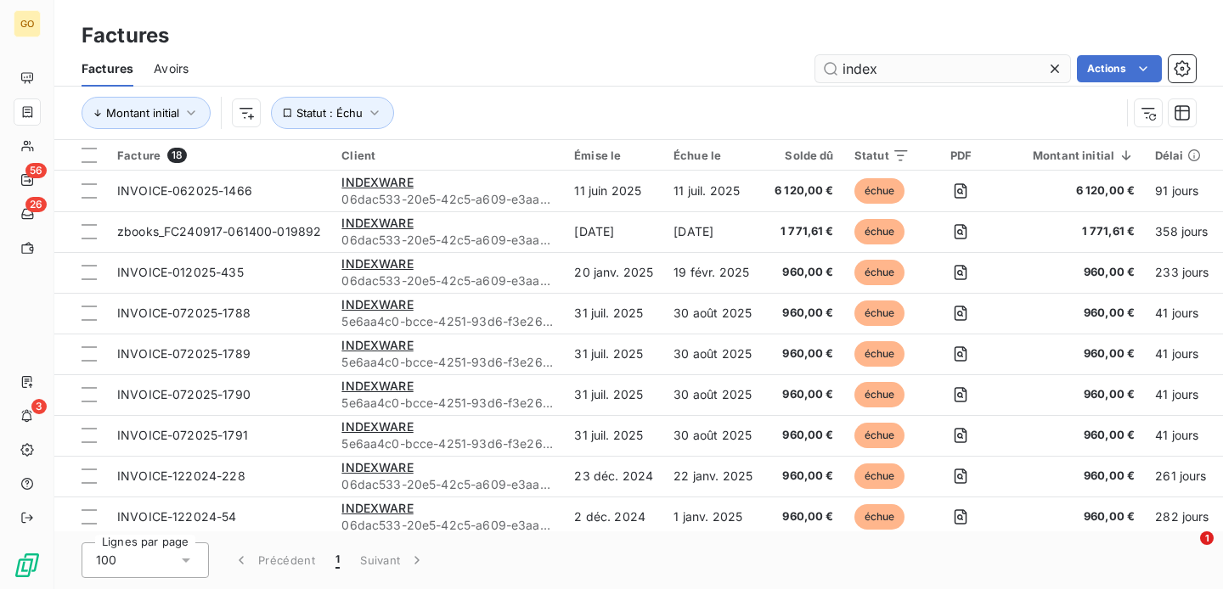
click at [907, 62] on input "index" at bounding box center [942, 68] width 255 height 27
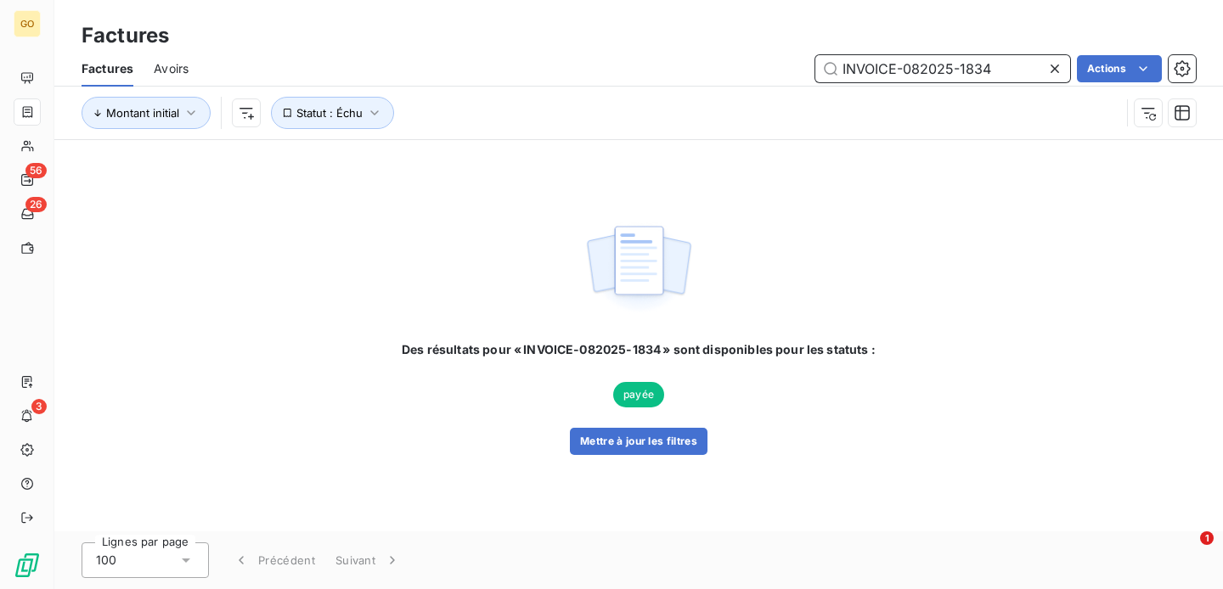
click at [1009, 69] on input "INVOICE-082025-1834" at bounding box center [942, 68] width 255 height 27
paste input "9"
click at [953, 70] on input "INVOICE-082025-1894" at bounding box center [942, 68] width 255 height 27
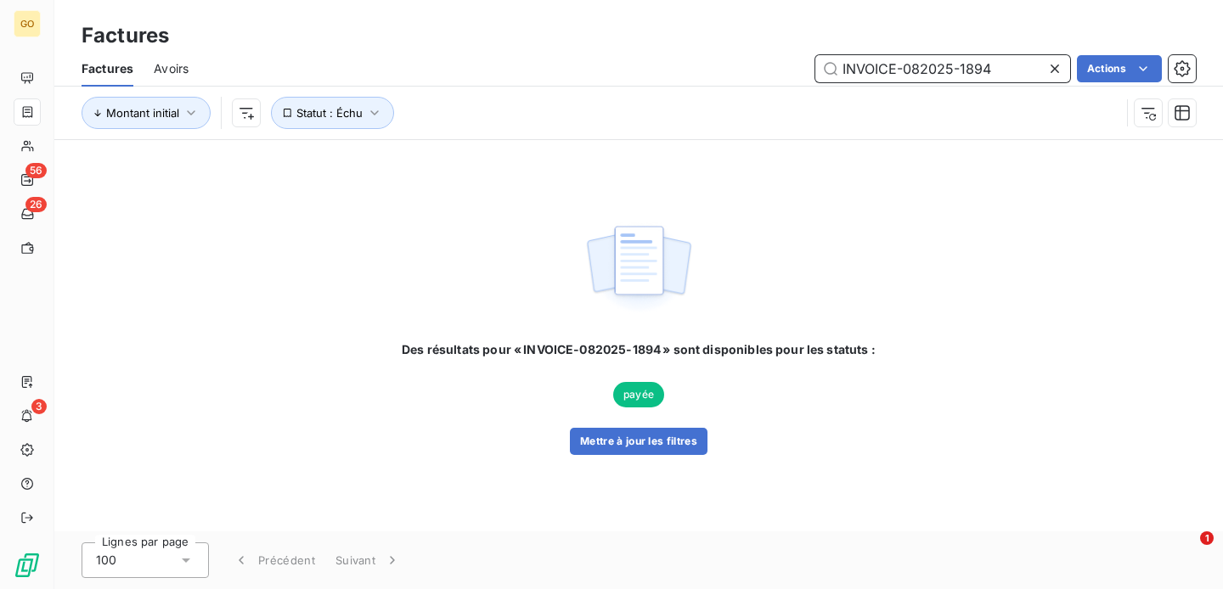
click at [953, 70] on input "INVOICE-082025-1894" at bounding box center [942, 68] width 255 height 27
paste input "72025-1622"
click at [881, 65] on input "INVOICE-072025-1622" at bounding box center [942, 68] width 255 height 27
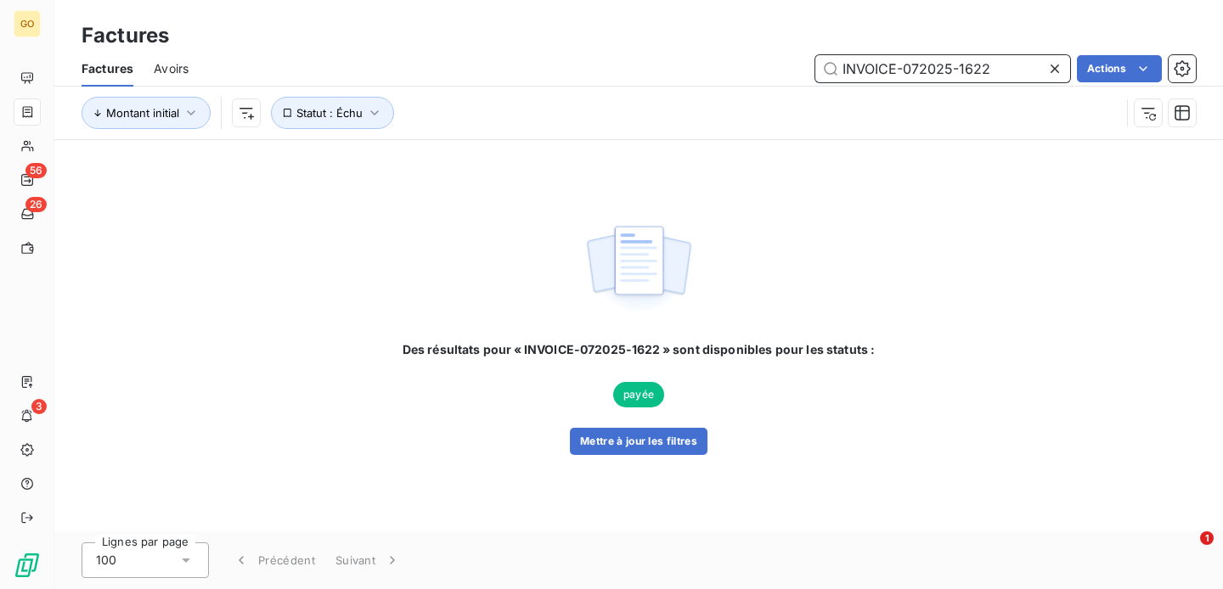
click at [881, 65] on input "INVOICE-072025-1622" at bounding box center [942, 68] width 255 height 27
paste input "740"
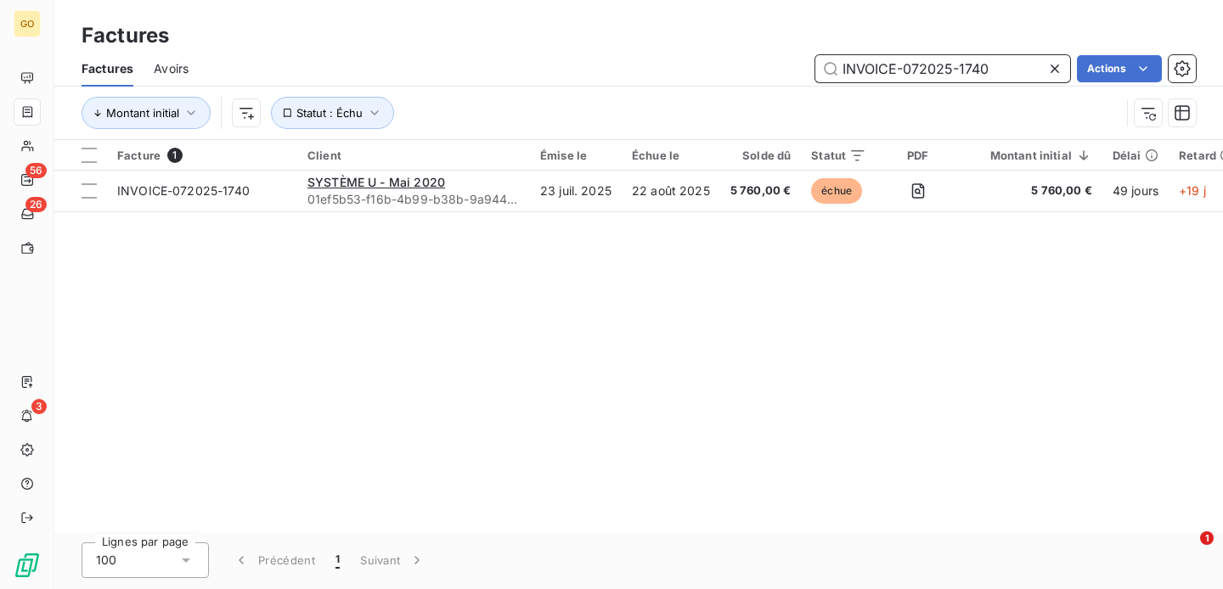
click at [949, 79] on input "INVOICE-072025-1740" at bounding box center [942, 68] width 255 height 27
paste input "644"
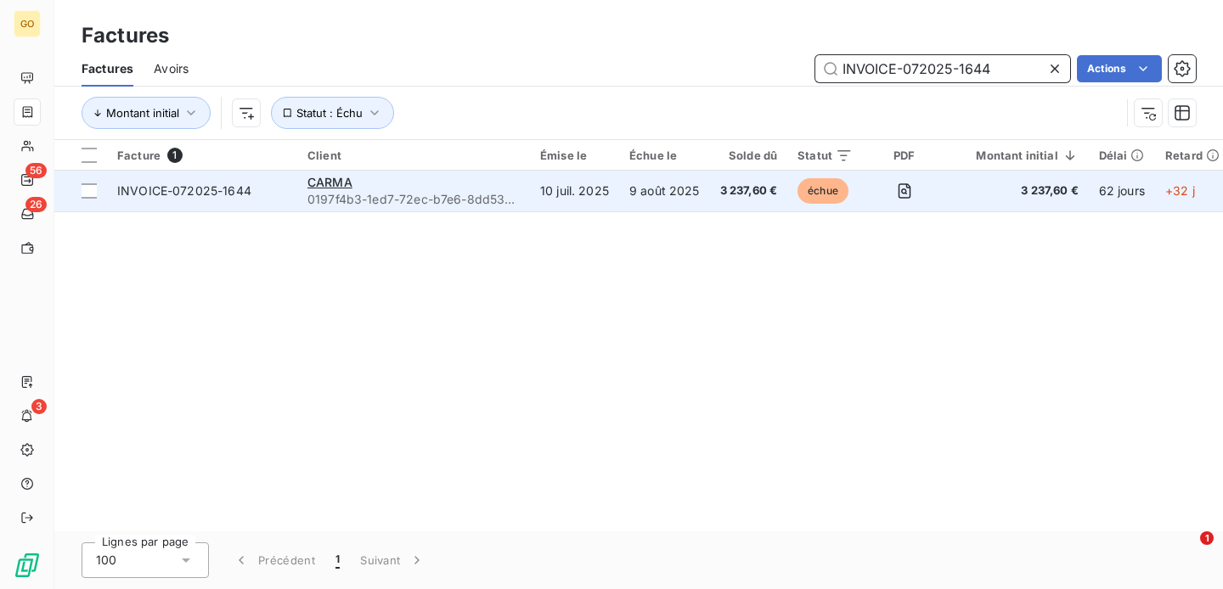
type input "INVOICE-072025-1644"
click at [526, 194] on td "CARMA 0197f4b3-1ed7-72ec-b7e6-8dd53b068f2e" at bounding box center [413, 191] width 233 height 41
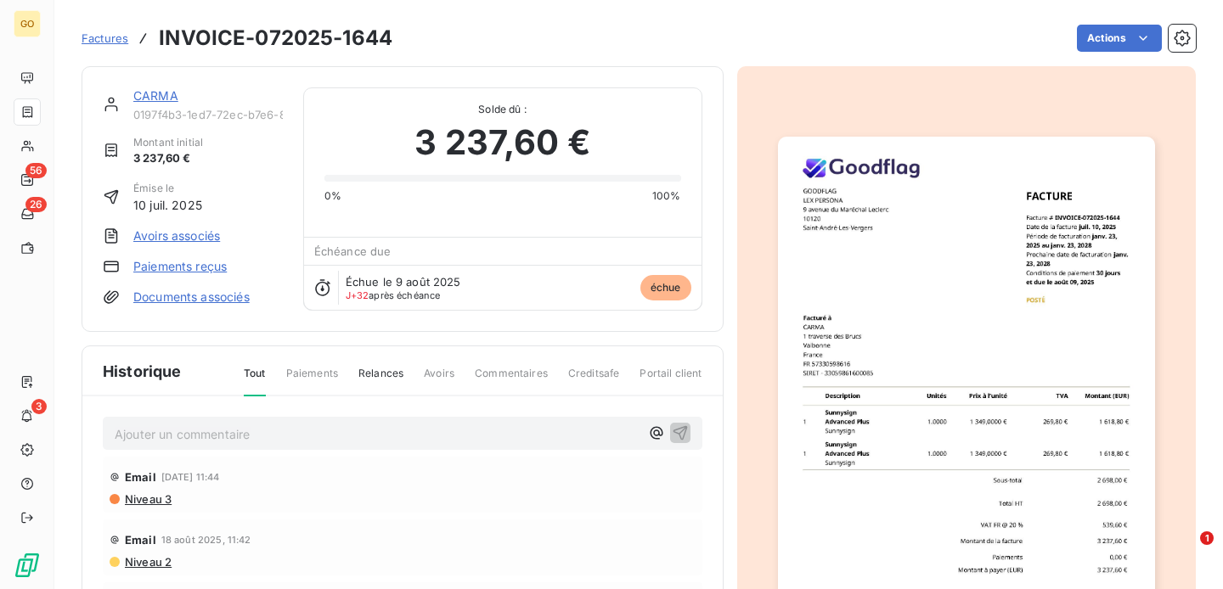
click at [292, 431] on p "Ajouter un commentaire ﻿" at bounding box center [377, 434] width 525 height 21
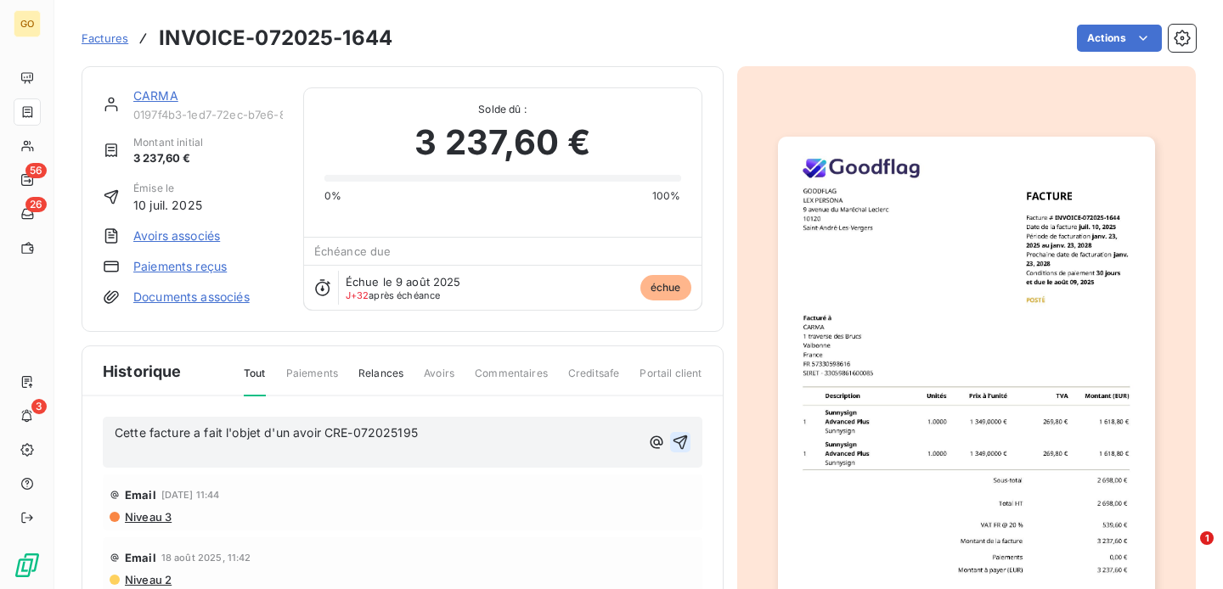
click at [682, 443] on icon "button" at bounding box center [680, 442] width 17 height 17
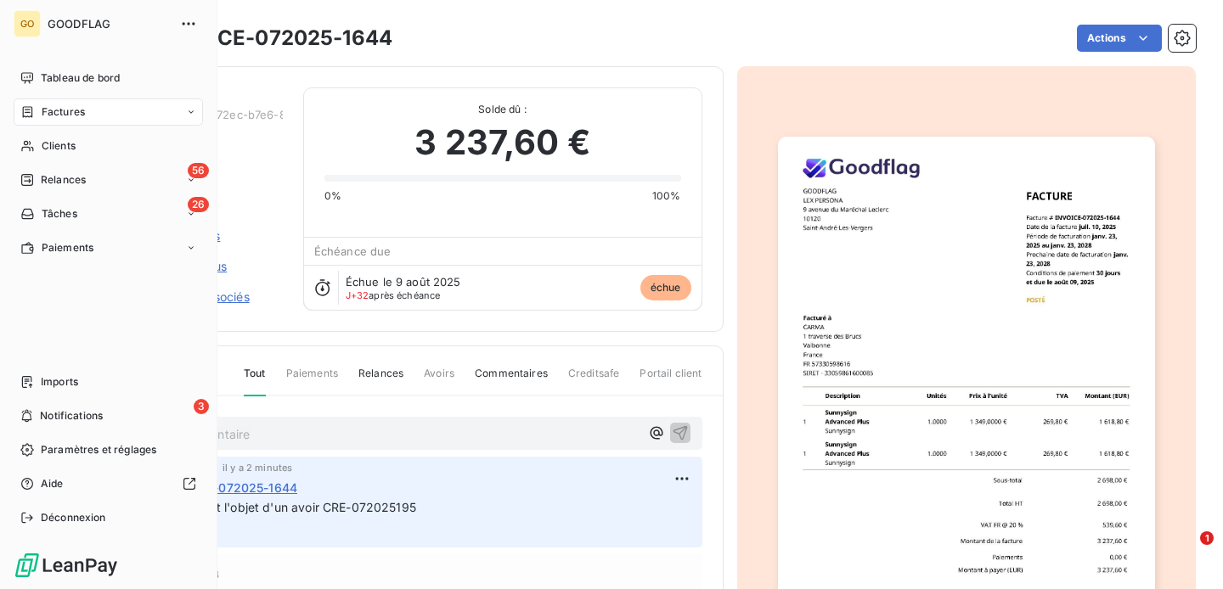
click at [70, 117] on span "Factures" at bounding box center [63, 111] width 43 height 15
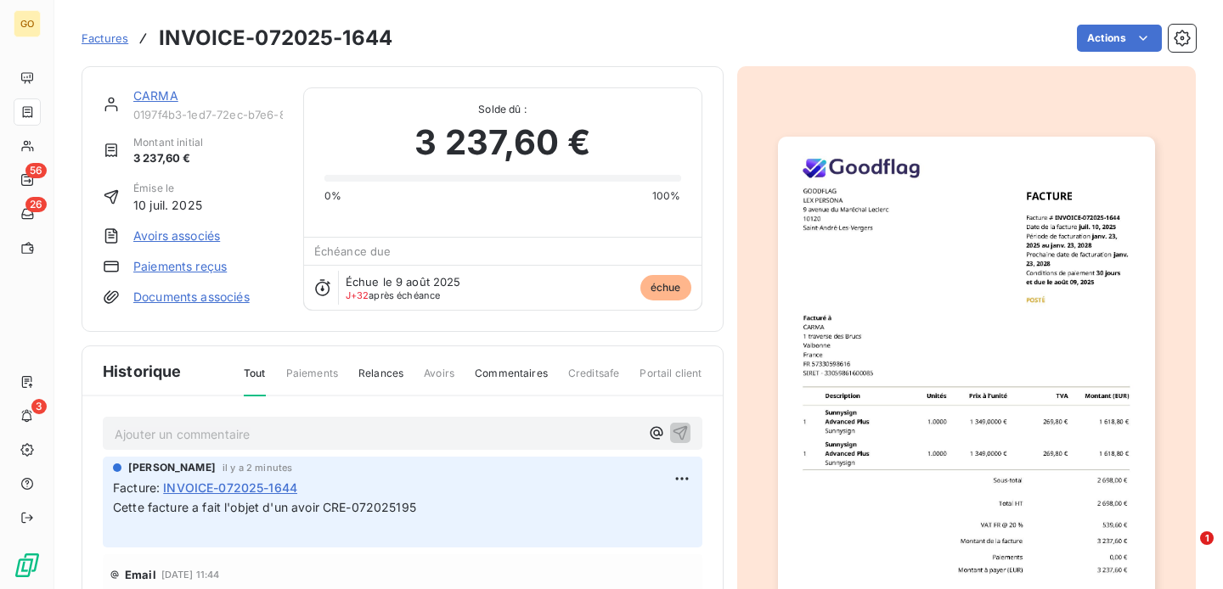
click at [117, 41] on span "Factures" at bounding box center [105, 38] width 47 height 14
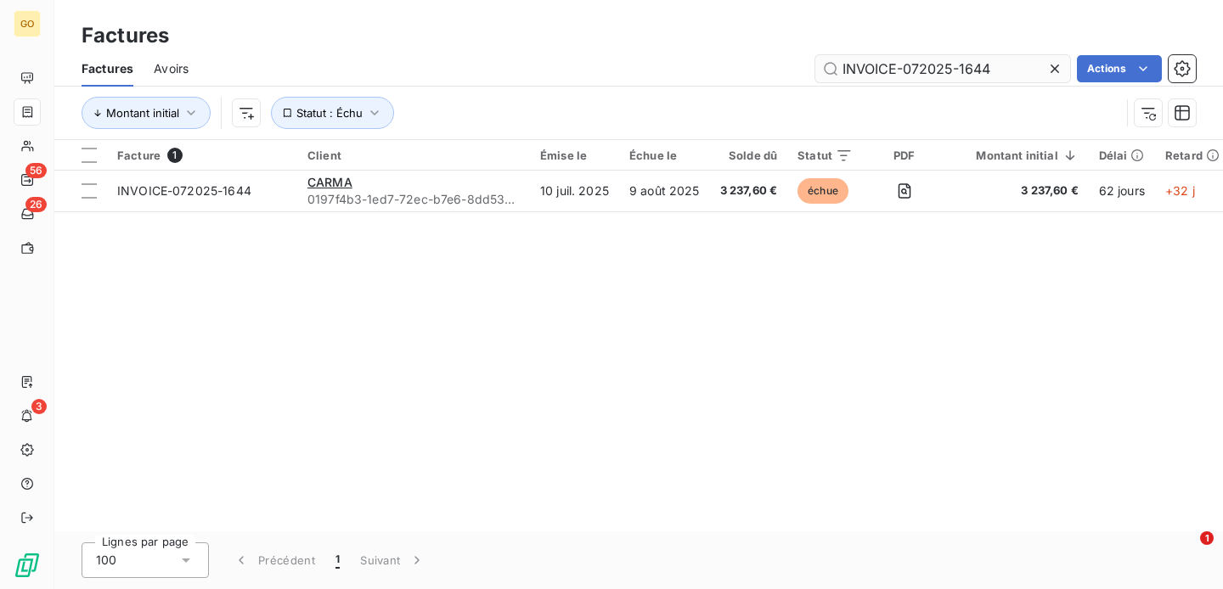
click at [955, 68] on input "INVOICE-072025-1644" at bounding box center [942, 68] width 255 height 27
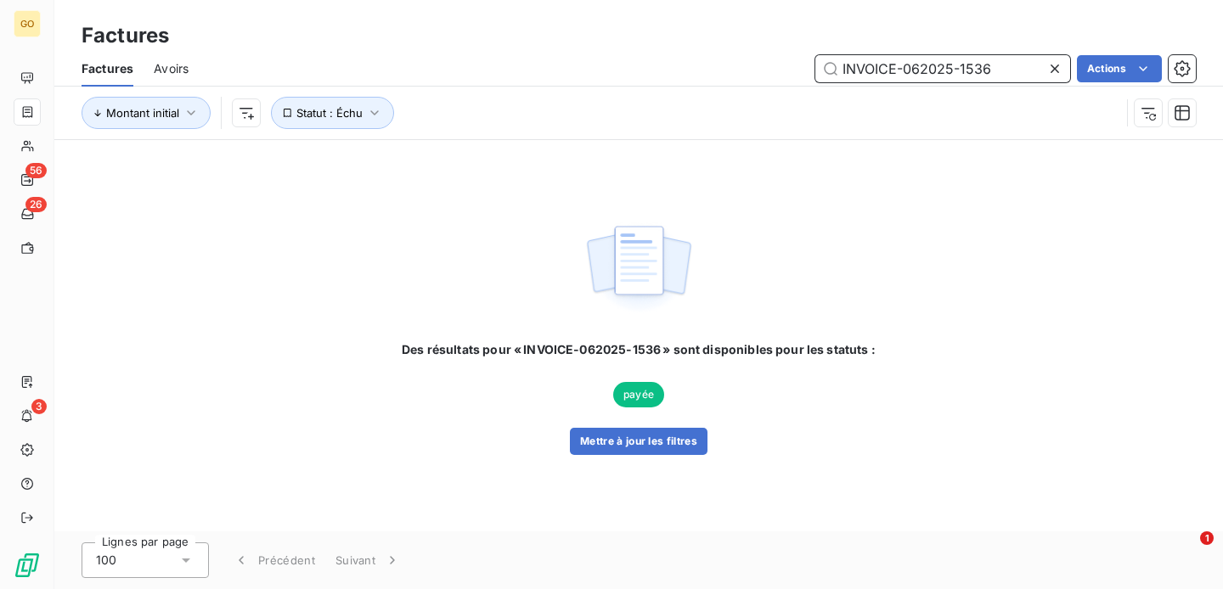
click at [919, 70] on input "INVOICE-062025-1536" at bounding box center [942, 68] width 255 height 27
paste input "72025-1735"
click at [892, 65] on input "INVOICE-072025-1735" at bounding box center [942, 68] width 255 height 27
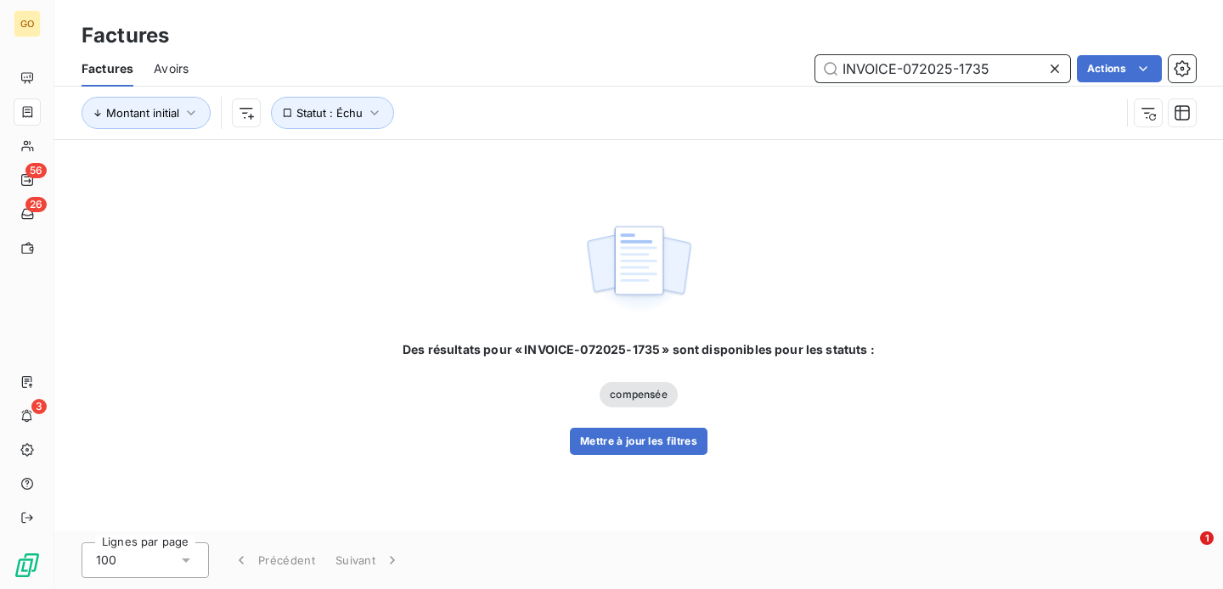
click at [892, 65] on input "INVOICE-072025-1735" at bounding box center [942, 68] width 255 height 27
paste input "630"
click at [946, 65] on input "INVOICE-072025-1630" at bounding box center [942, 68] width 255 height 27
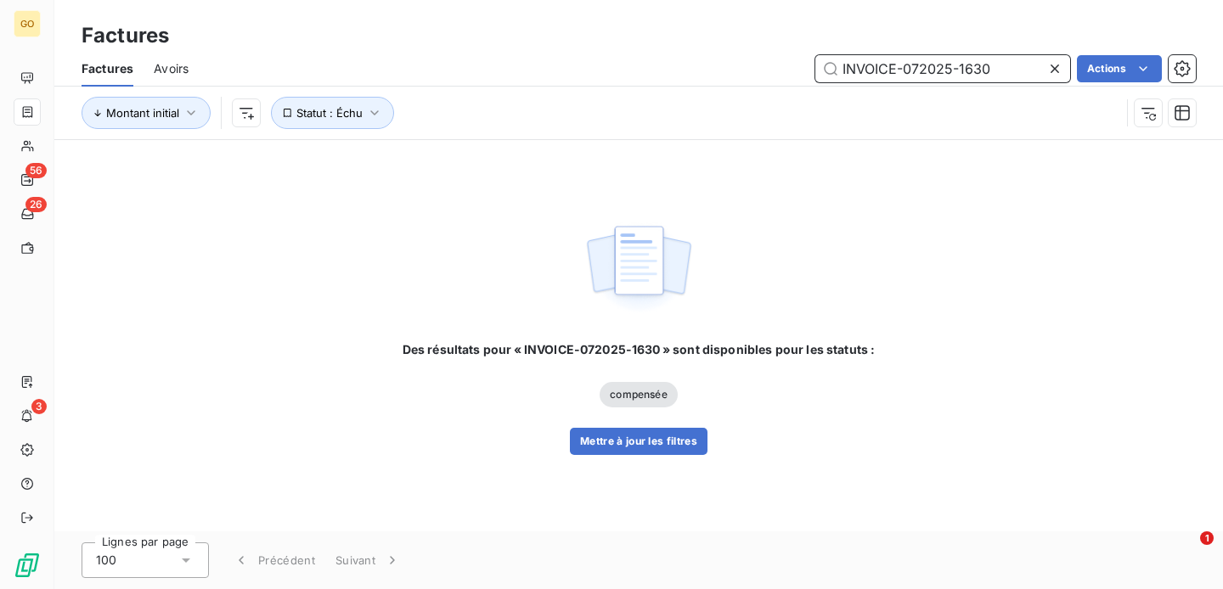
click at [946, 65] on input "INVOICE-072025-1630" at bounding box center [942, 68] width 255 height 27
paste input "82025-1921"
click at [854, 69] on input "INVOICE-082025-1921" at bounding box center [942, 68] width 255 height 27
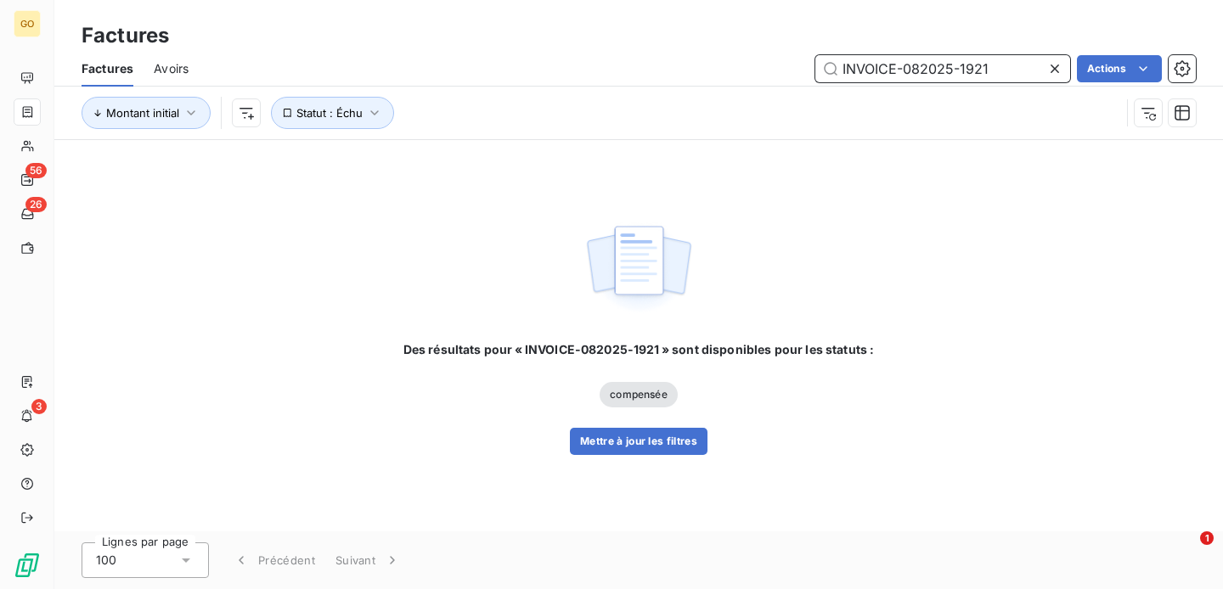
paste input "72025-1645"
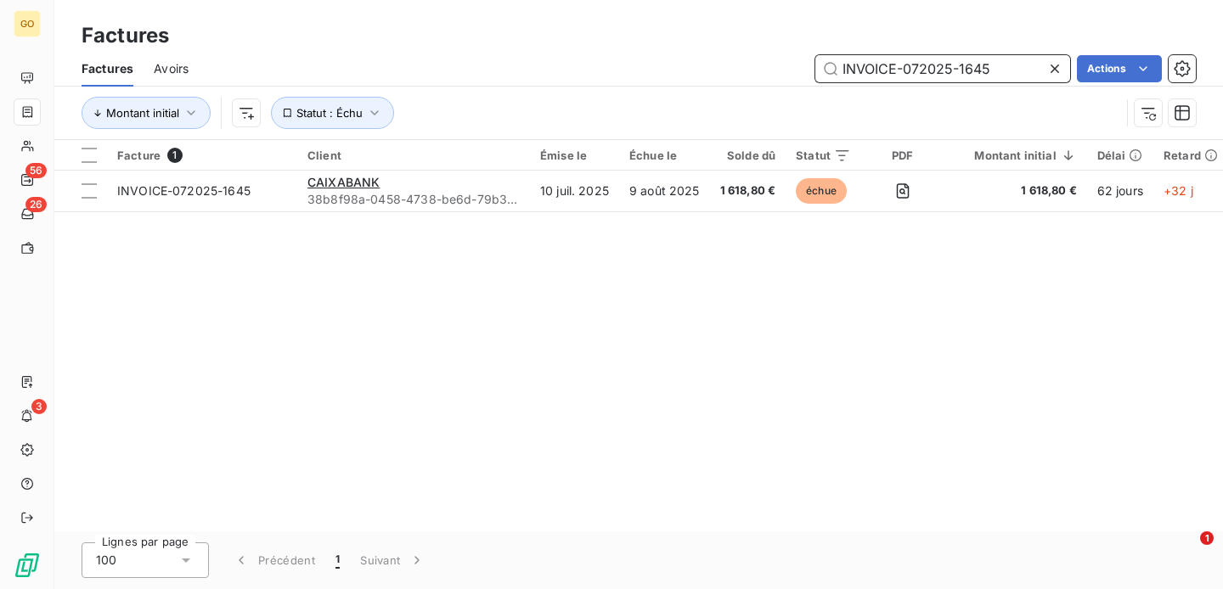
click at [944, 69] on input "INVOICE-072025-1645" at bounding box center [942, 68] width 255 height 27
paste input "173192521839"
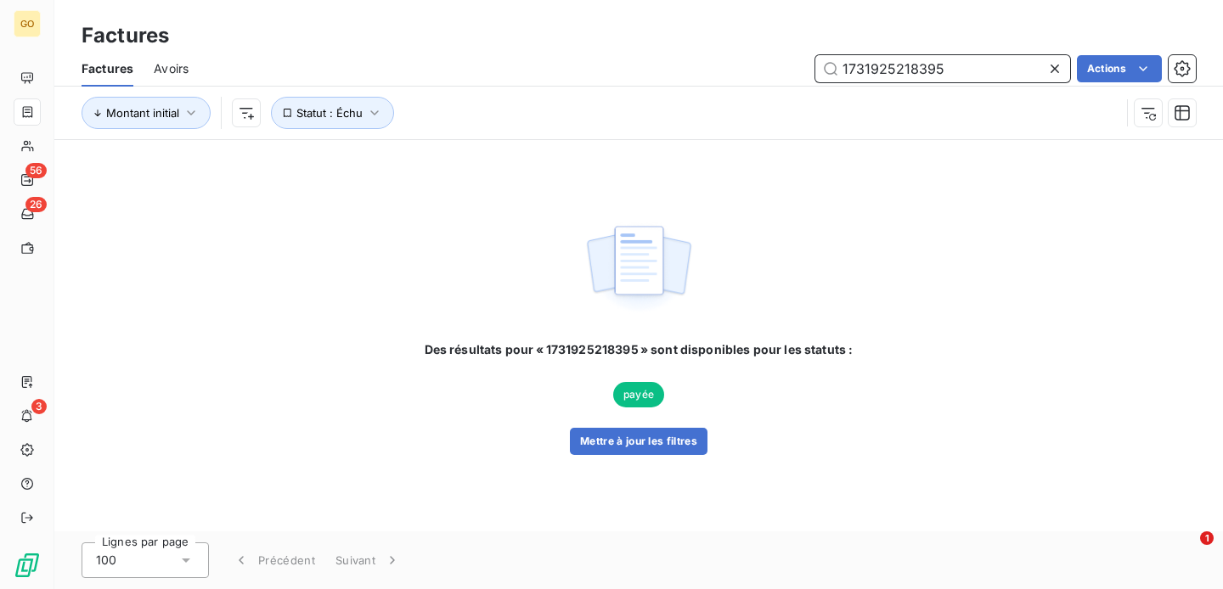
click at [963, 65] on input "1731925218395" at bounding box center [942, 68] width 255 height 27
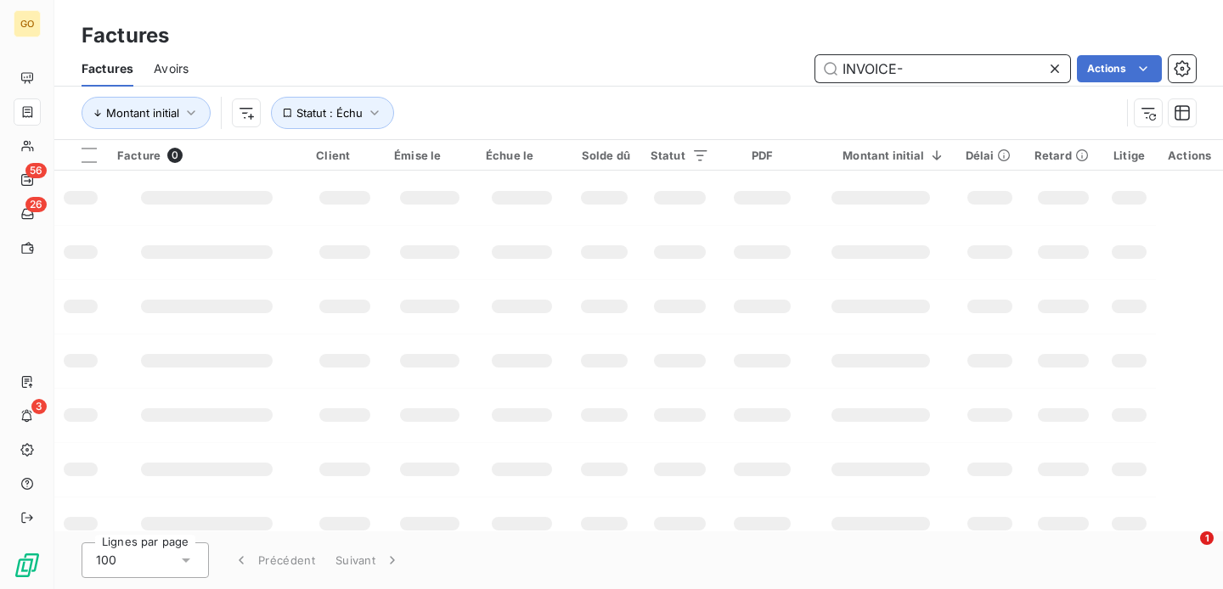
paste input "052025-1295"
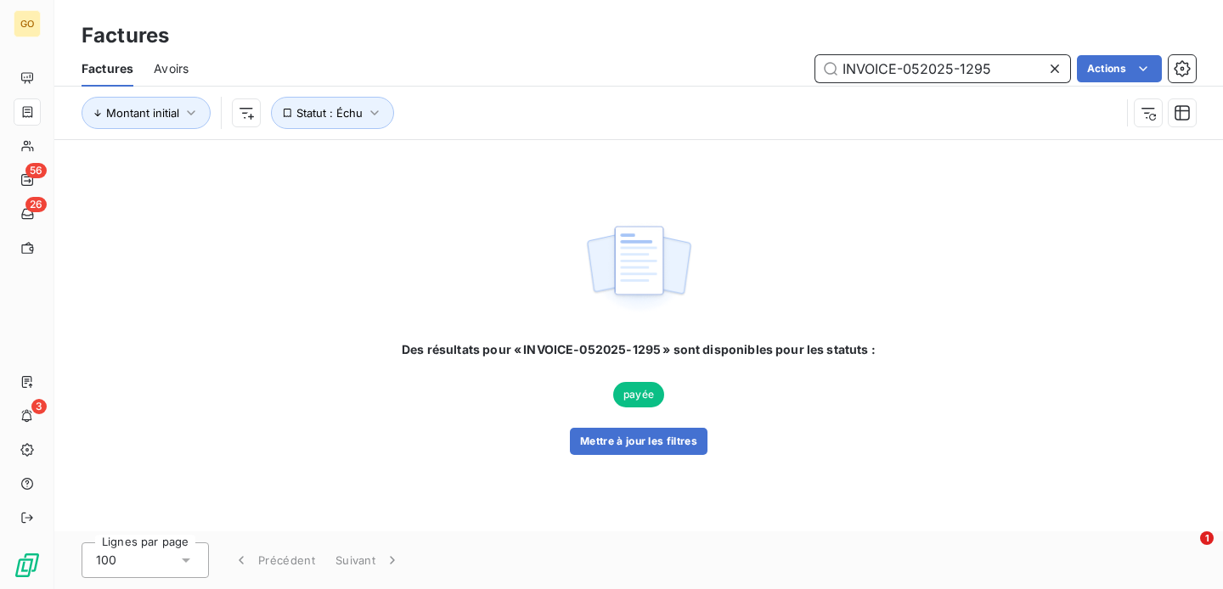
click at [894, 66] on input "INVOICE-052025-1295" at bounding box center [942, 68] width 255 height 27
paste input "NVOICE-082025-191"
click at [915, 59] on input "NVOICE-082025-1915" at bounding box center [942, 68] width 255 height 27
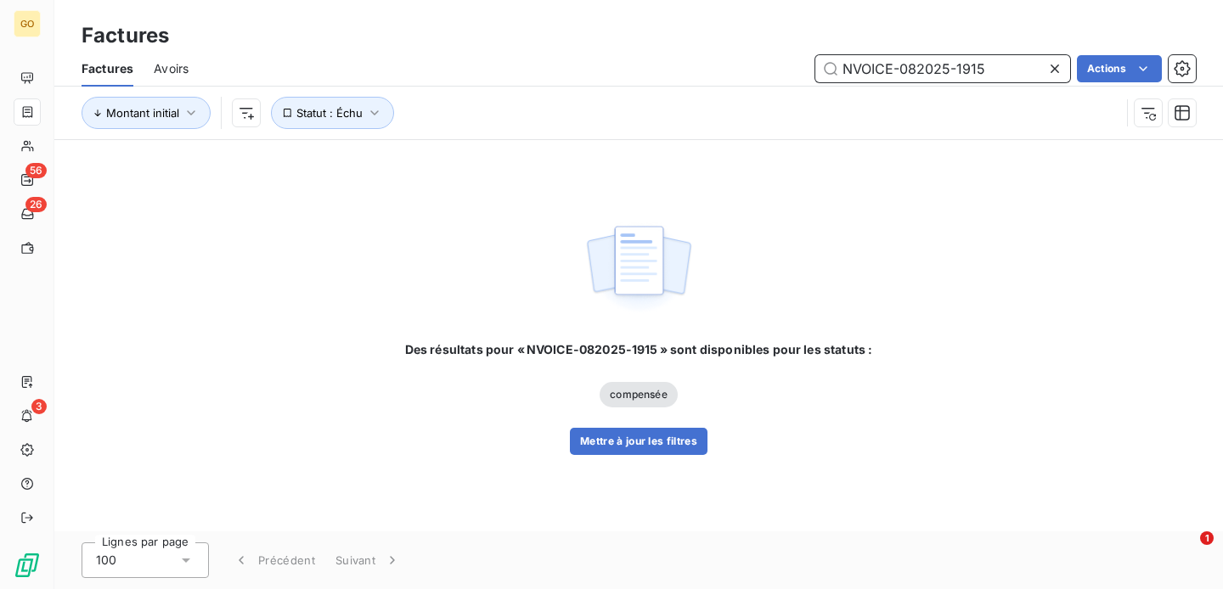
click at [915, 59] on input "NVOICE-082025-1915" at bounding box center [942, 68] width 255 height 27
paste input "INVOICE-052025-1249"
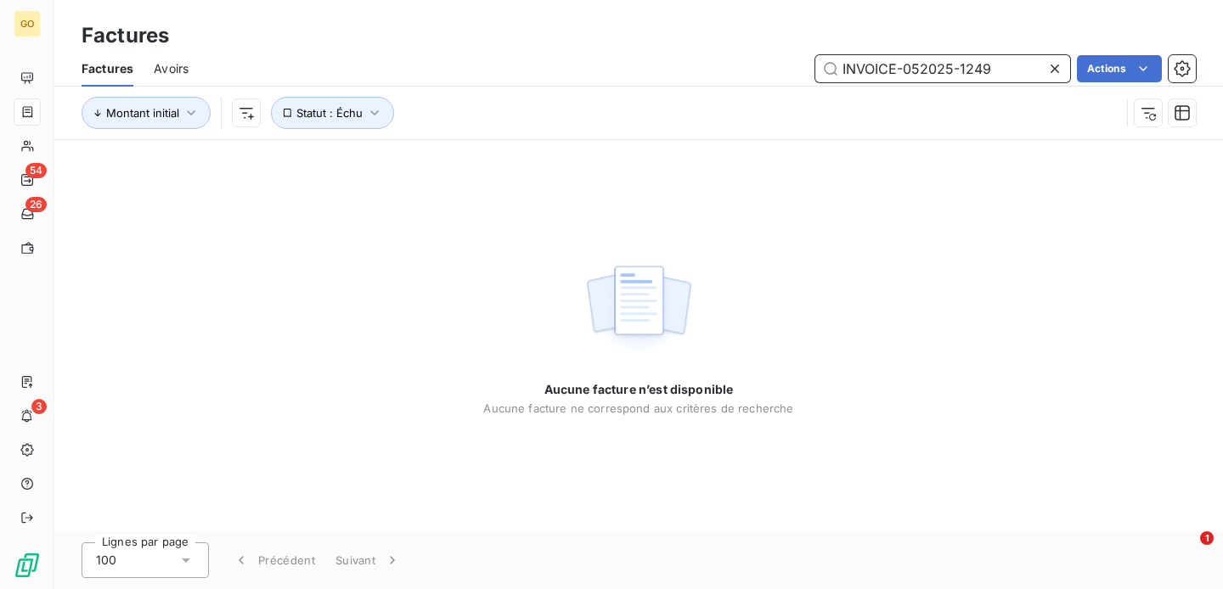
click at [986, 61] on input "INVOICE-052025-1249" at bounding box center [942, 68] width 255 height 27
paste input "92025-1940"
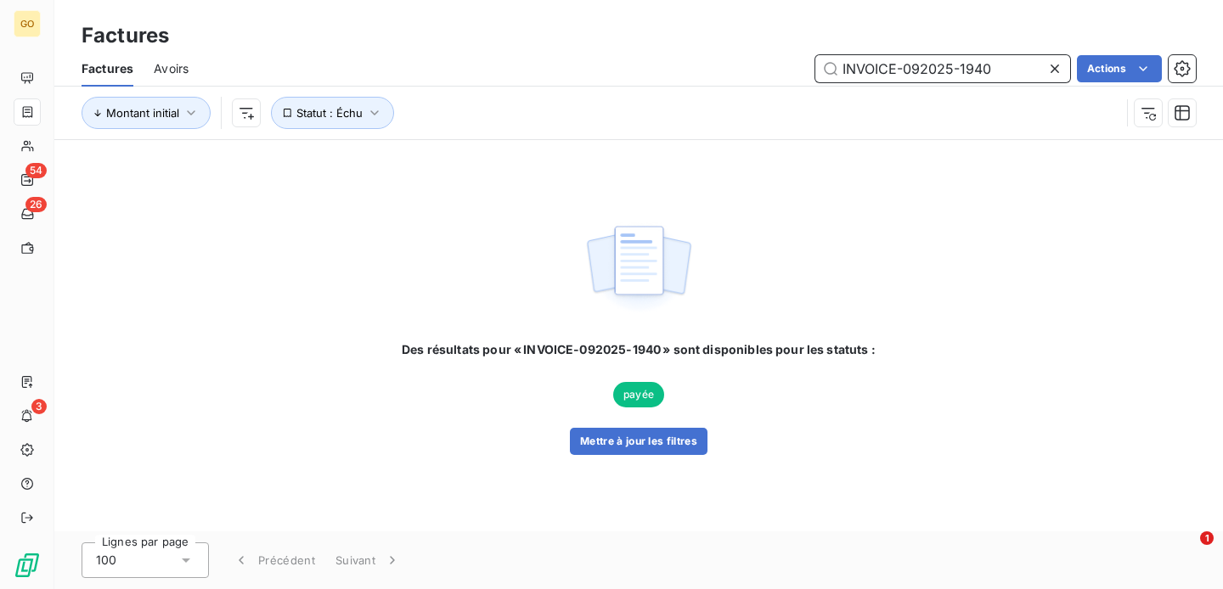
click at [872, 68] on input "INVOICE-092025-1940" at bounding box center [942, 68] width 255 height 27
paste input "INVOICE-072025-1734."
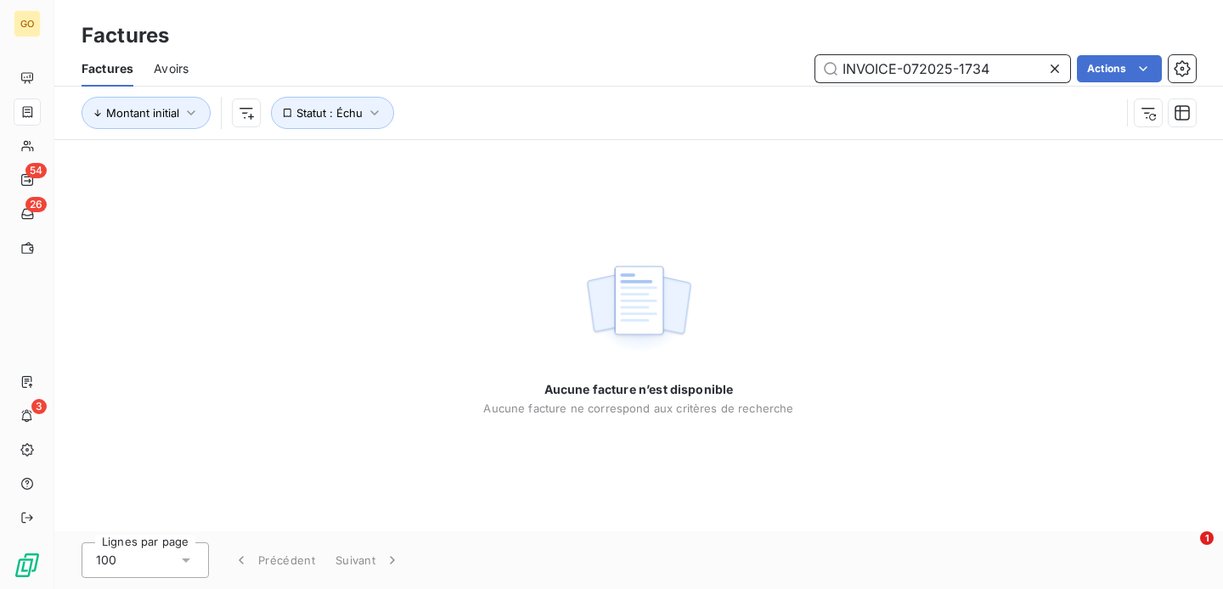
click at [946, 65] on input "INVOICE-072025-1734" at bounding box center [942, 68] width 255 height 27
paste input "INVOICE-072025-177"
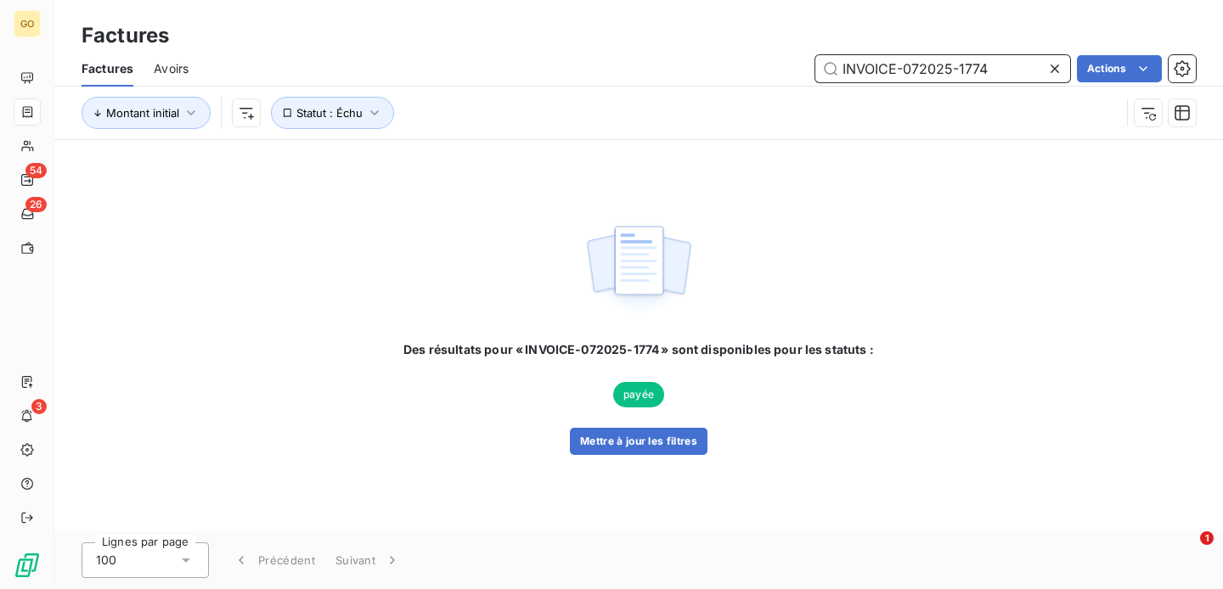
click at [947, 65] on input "INVOICE-072025-1774" at bounding box center [942, 68] width 255 height 27
paste input "05"
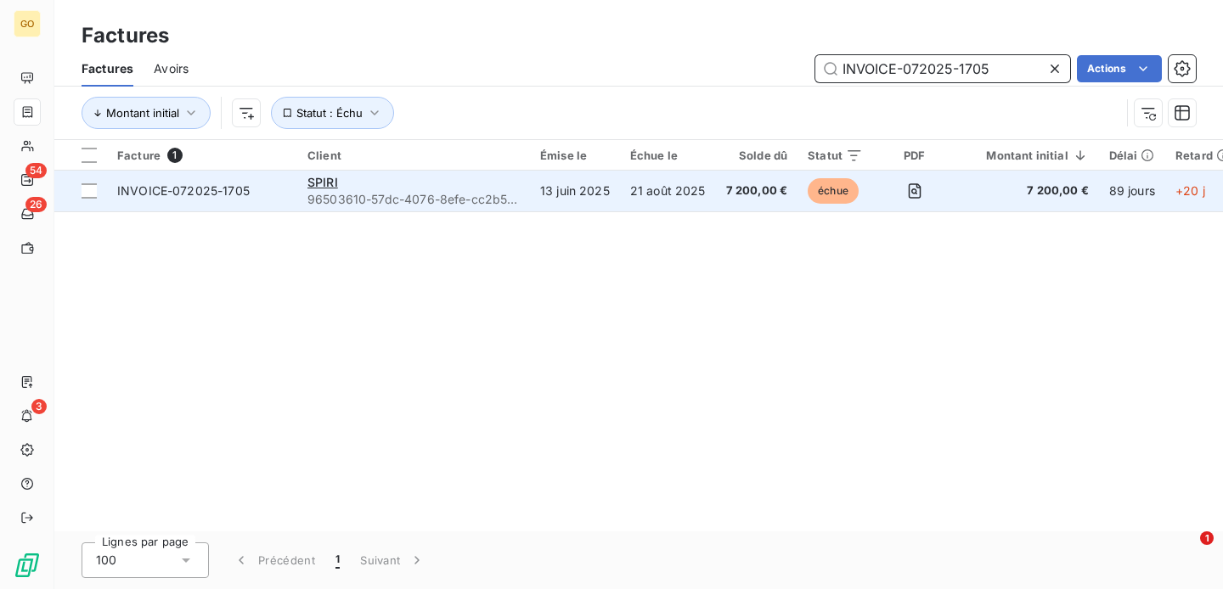
type input "INVOICE-072025-1705"
click at [524, 204] on td "SPIRI 96503610-57dc-4076-8efe-cc2b57732fb5" at bounding box center [413, 191] width 233 height 41
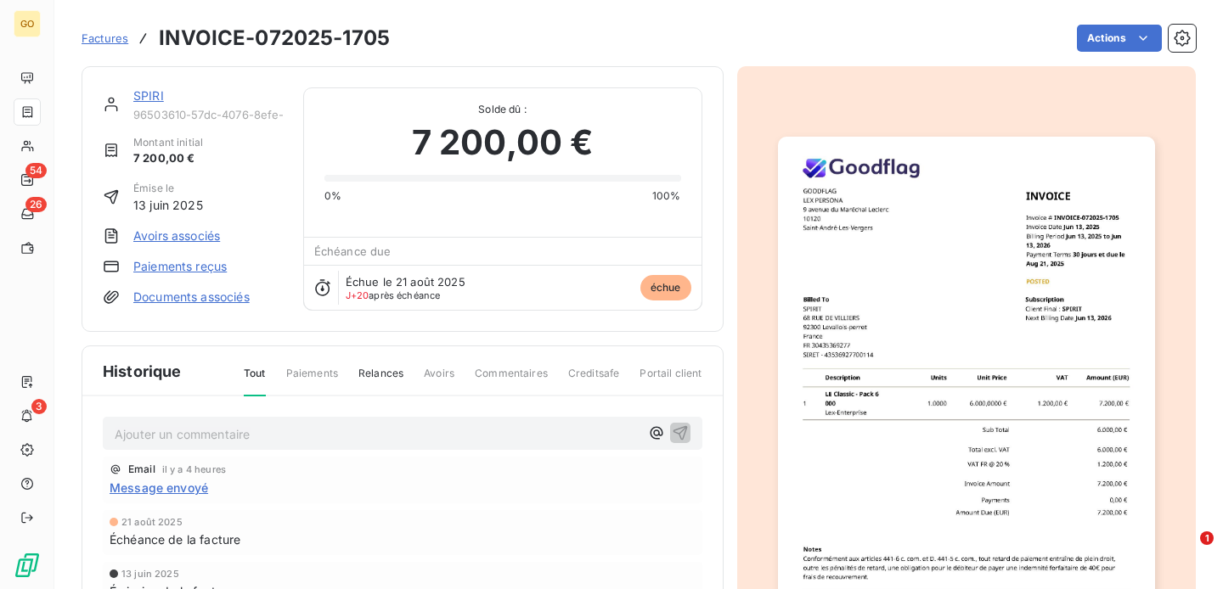
click at [226, 435] on p "Ajouter un commentaire ﻿" at bounding box center [377, 434] width 525 height 21
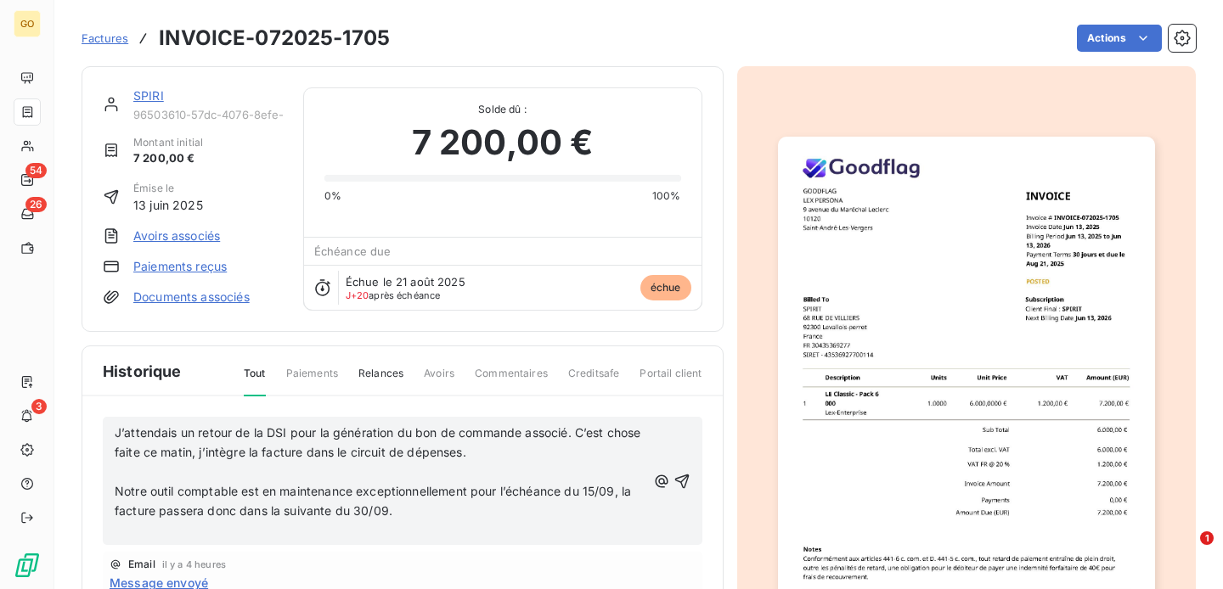
click at [117, 431] on span "J’attendais un retour de la DSI pour la génération du bon de commande associé. …" at bounding box center [380, 443] width 530 height 34
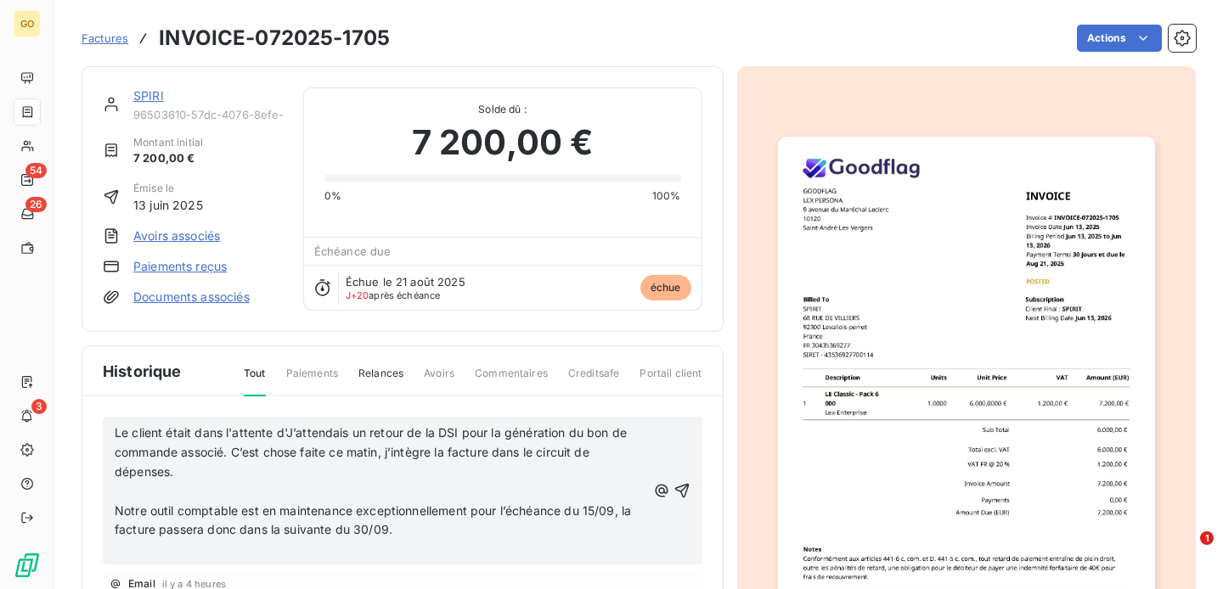
click at [352, 436] on span "Le client était dans l'attente d'J’attendais un retour de la DSI pour la généra…" at bounding box center [373, 453] width 516 height 54
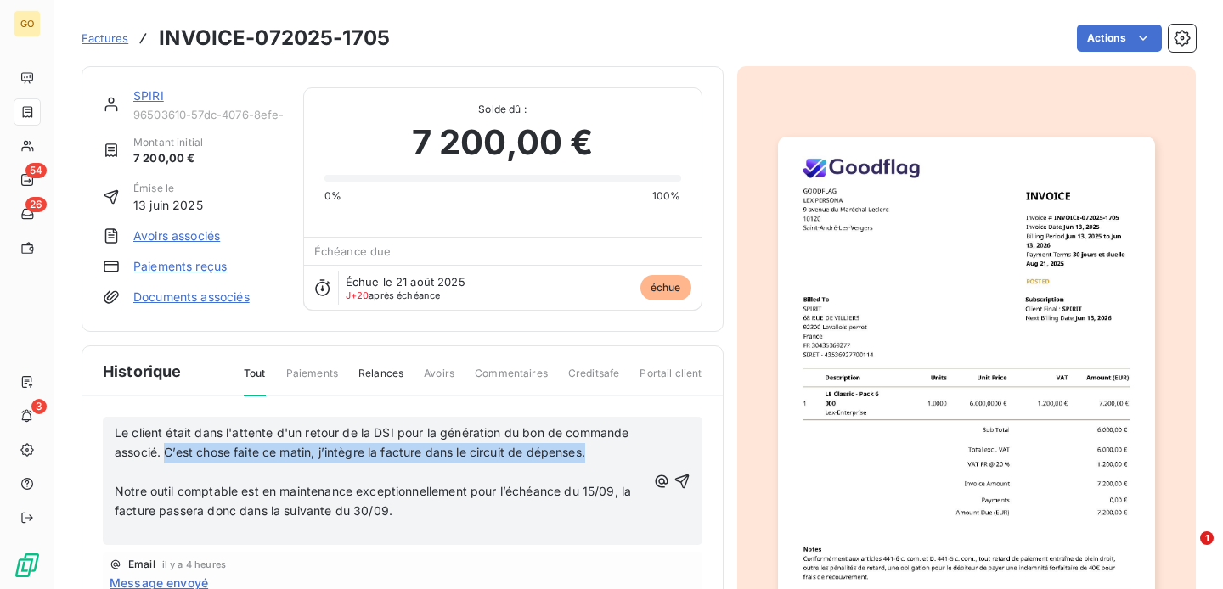
drag, startPoint x: 594, startPoint y: 451, endPoint x: 168, endPoint y: 444, distance: 425.6
click at [168, 444] on p "Le client était dans l'attente d'un retour de la DSI pour la génération du bon …" at bounding box center [381, 443] width 532 height 39
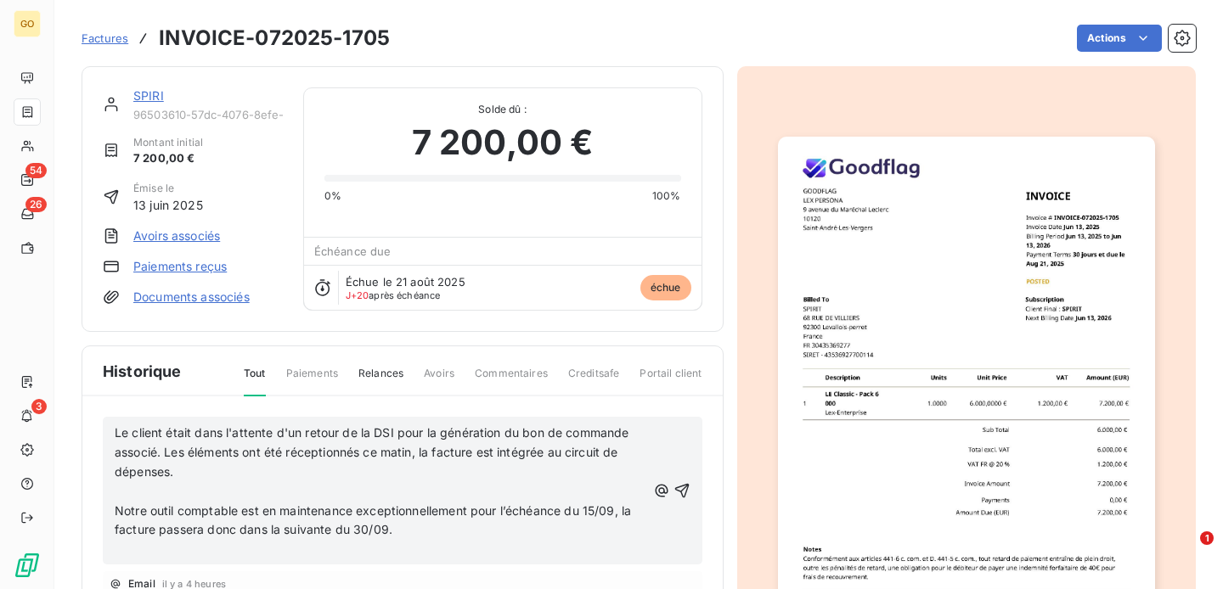
click at [177, 490] on p at bounding box center [381, 492] width 532 height 20
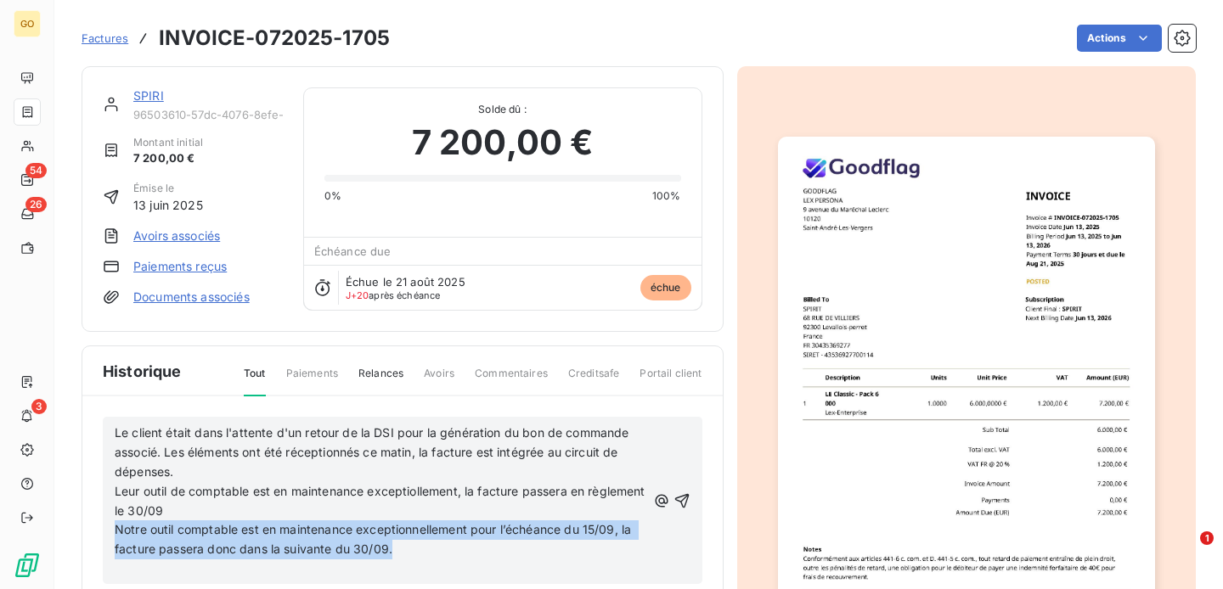
drag, startPoint x: 400, startPoint y: 548, endPoint x: 89, endPoint y: 533, distance: 311.2
click at [89, 533] on div "Le client était dans l'attente d'un retour de la DSI pour la génération du bon …" at bounding box center [402, 593] width 640 height 393
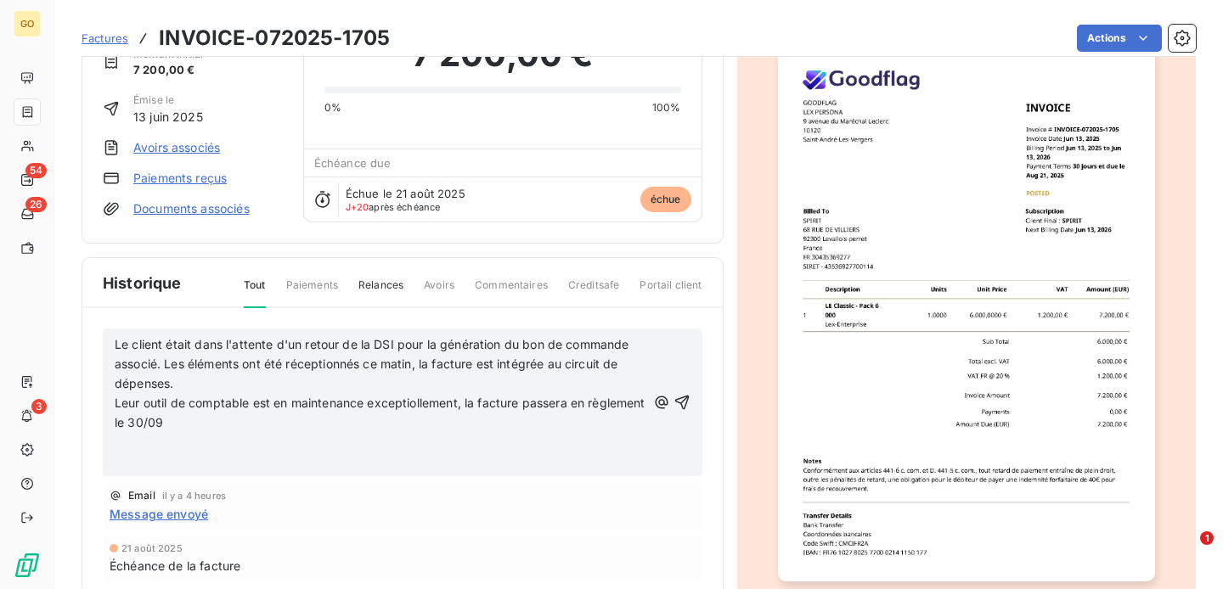
scroll to position [110, 0]
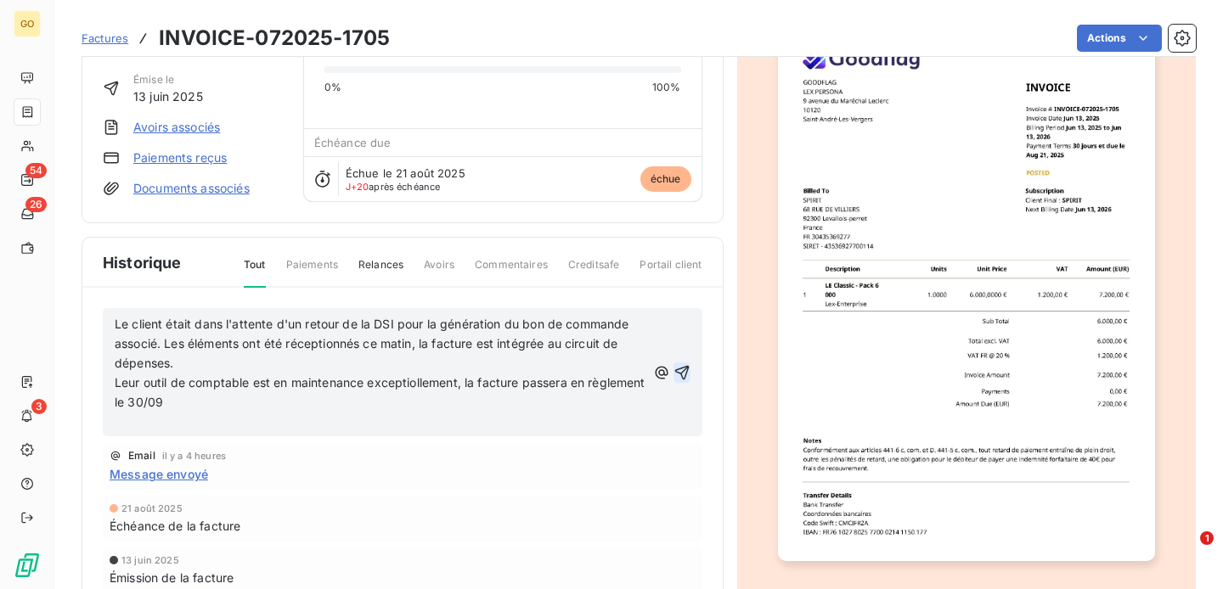
click at [682, 377] on icon "button" at bounding box center [681, 372] width 14 height 14
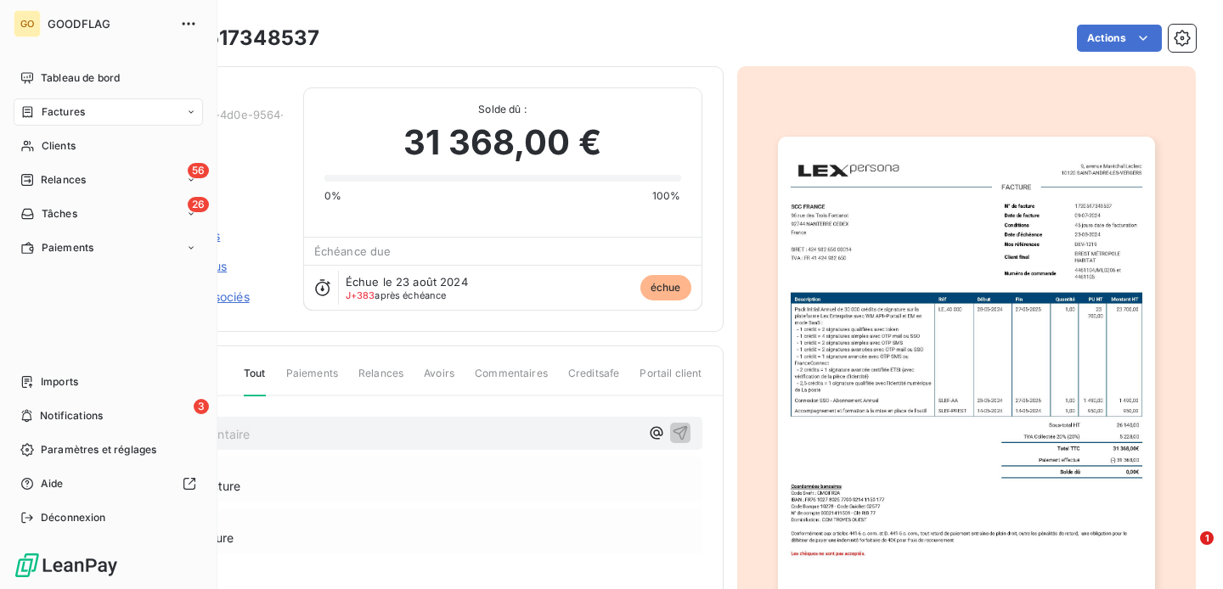
click at [66, 232] on nav "Tableau de bord Factures Clients 56 Relances 26 Tâches Paiements" at bounding box center [108, 163] width 189 height 197
click at [63, 208] on span "Tâches" at bounding box center [60, 213] width 36 height 15
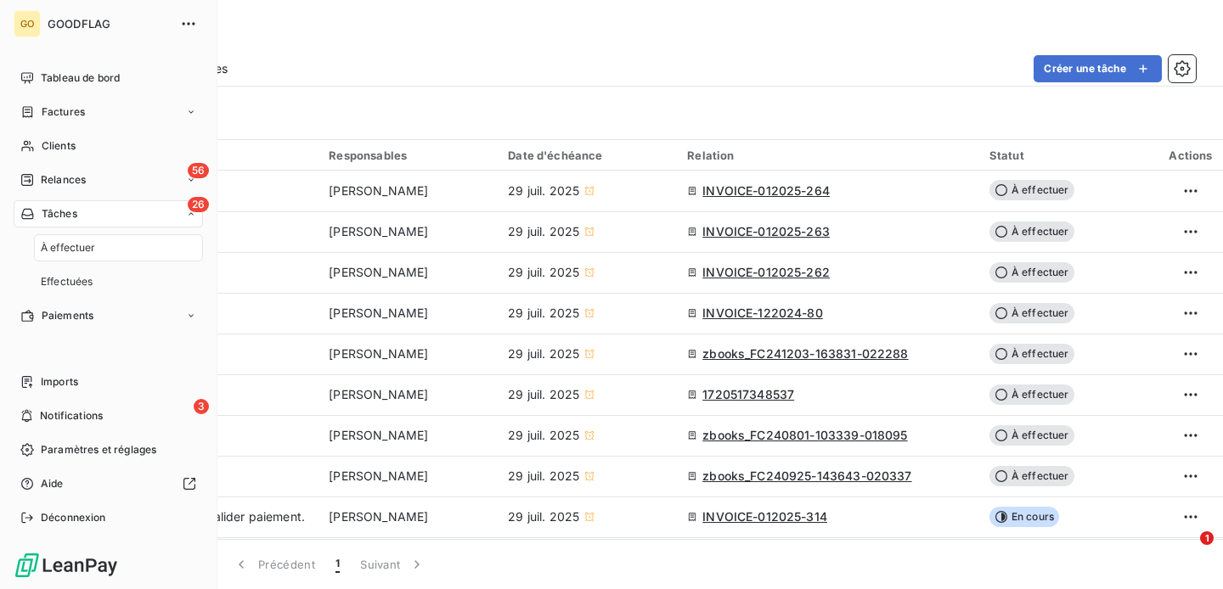
click at [78, 247] on span "À effectuer" at bounding box center [68, 247] width 55 height 15
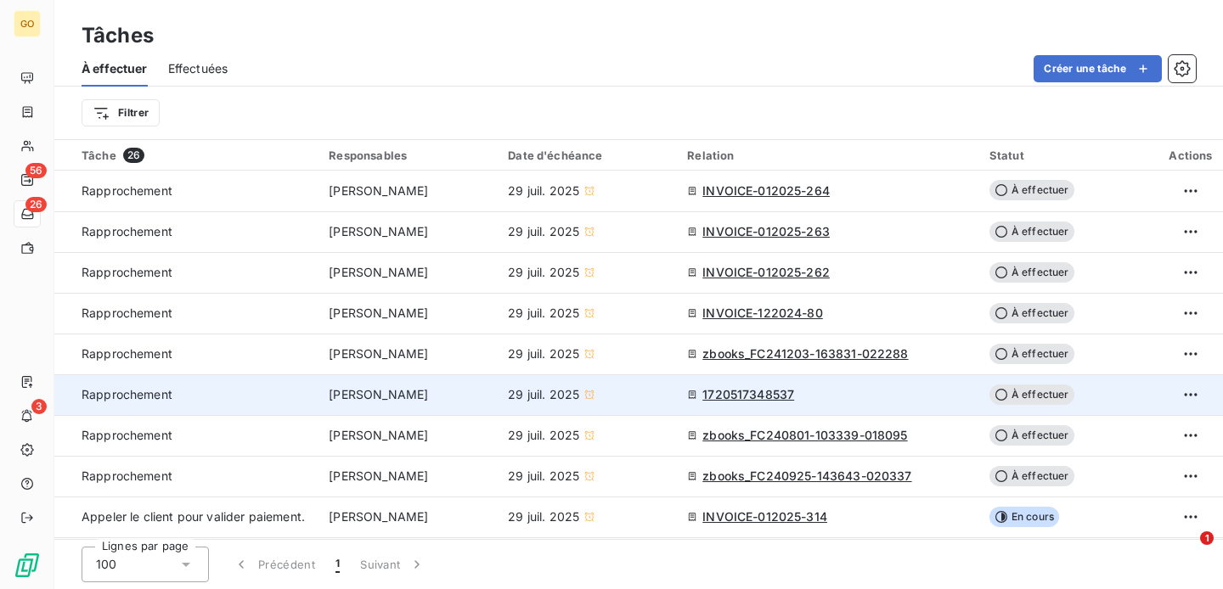
click at [660, 385] on td "29 juil. 2025" at bounding box center [587, 395] width 179 height 41
type input "[DATE]"
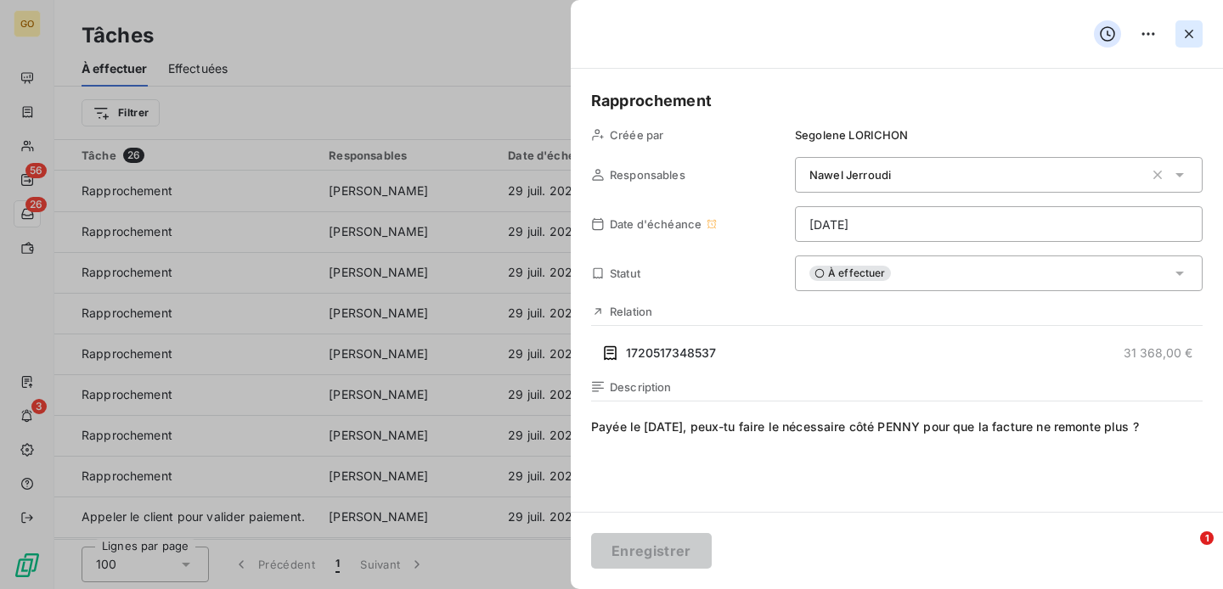
click at [1186, 38] on icon "button" at bounding box center [1189, 33] width 17 height 17
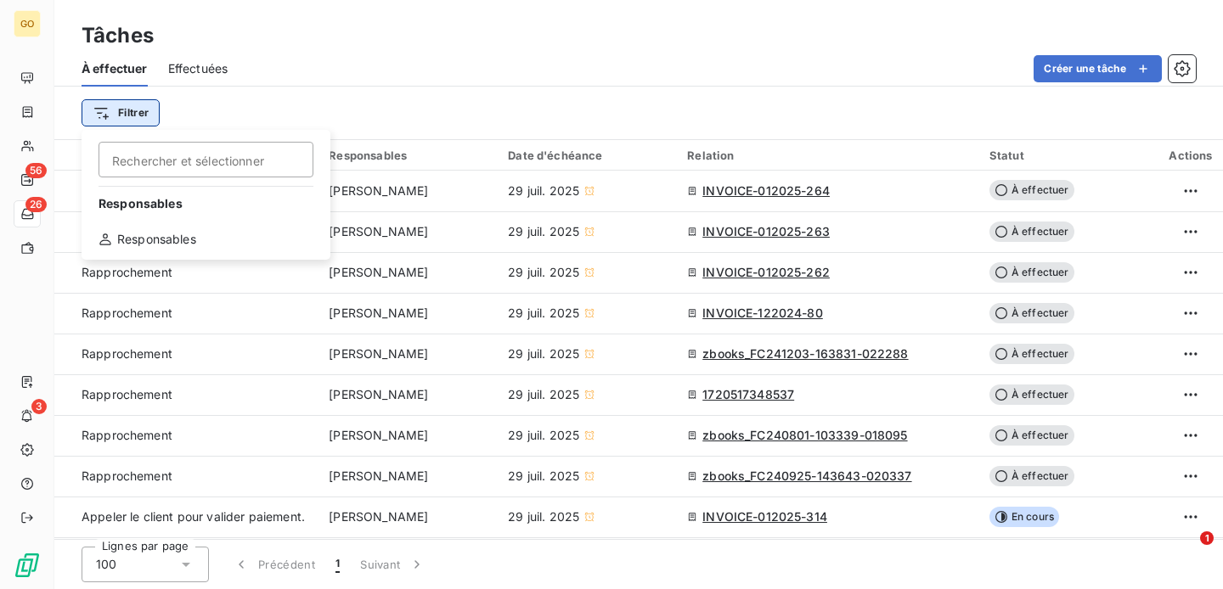
click at [130, 100] on html "GO 56 26 3 Tâches À effectuer Effectuées Créer une tâche Filtrer Rechercher et …" at bounding box center [611, 294] width 1223 height 589
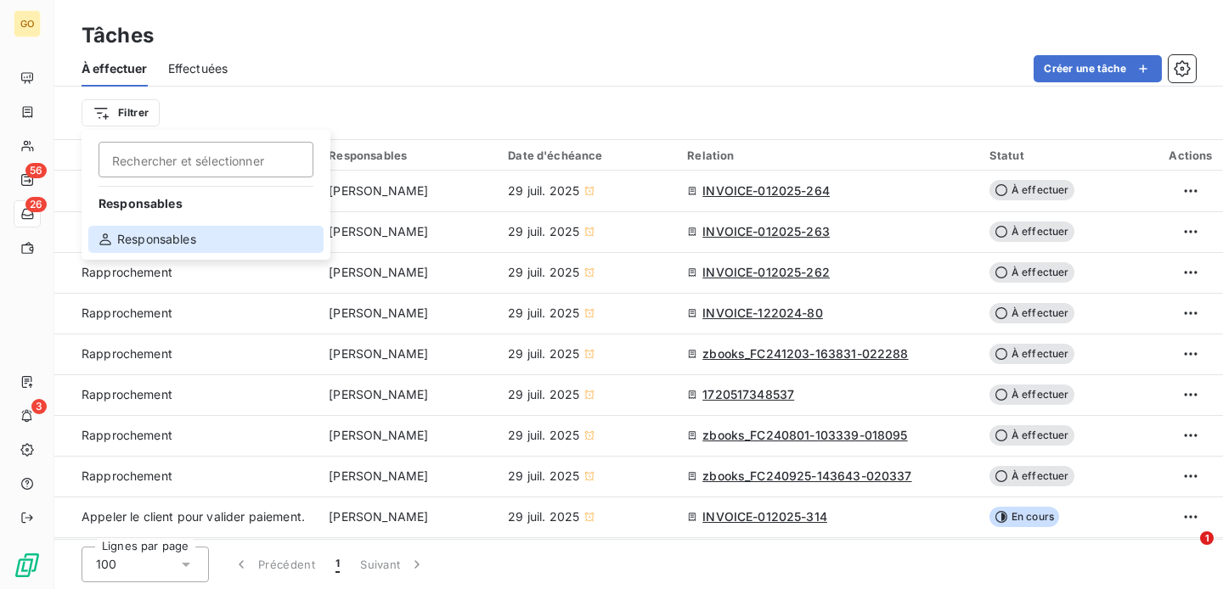
click at [143, 248] on div "Responsables" at bounding box center [205, 239] width 235 height 27
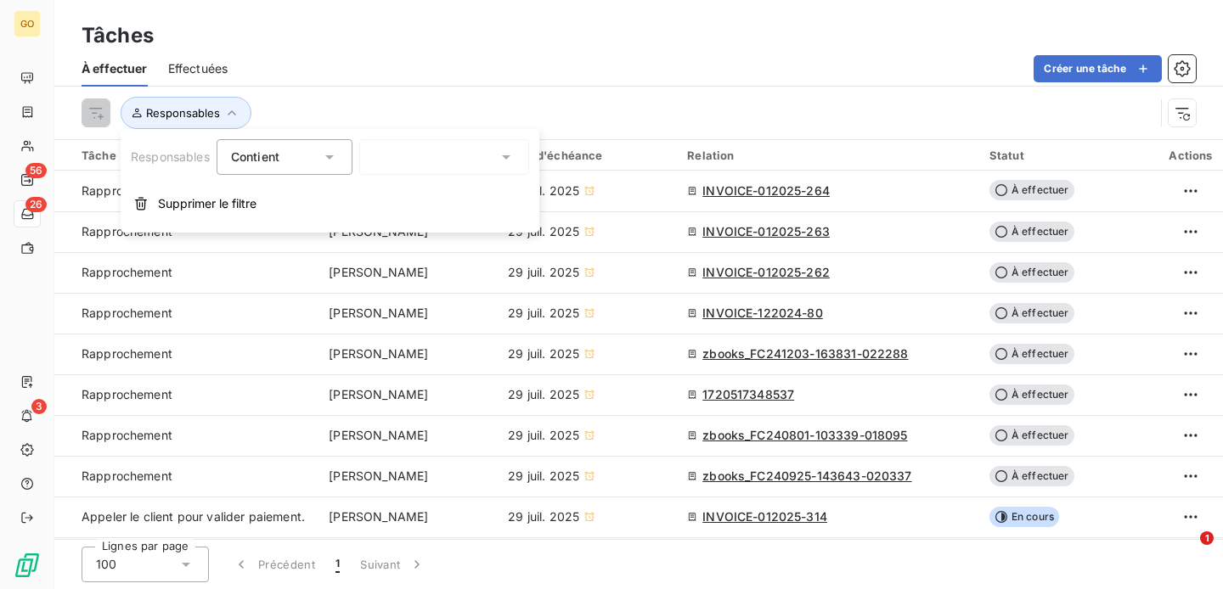
click at [386, 157] on input "text" at bounding box center [381, 156] width 14 height 15
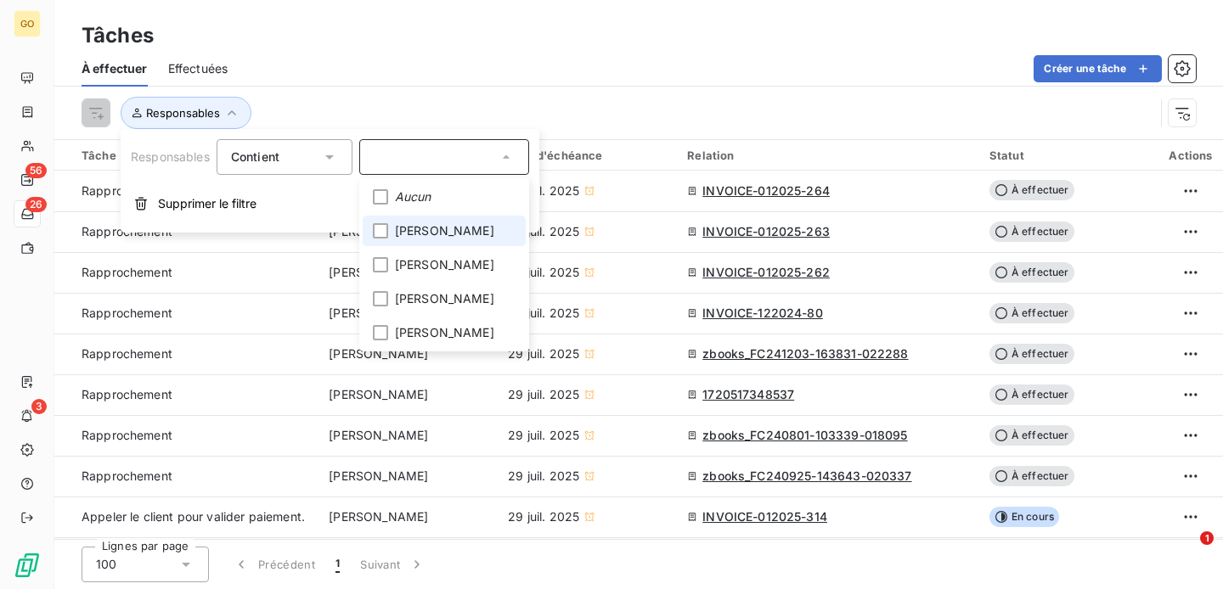
click at [432, 236] on span "[PERSON_NAME]" at bounding box center [444, 231] width 99 height 17
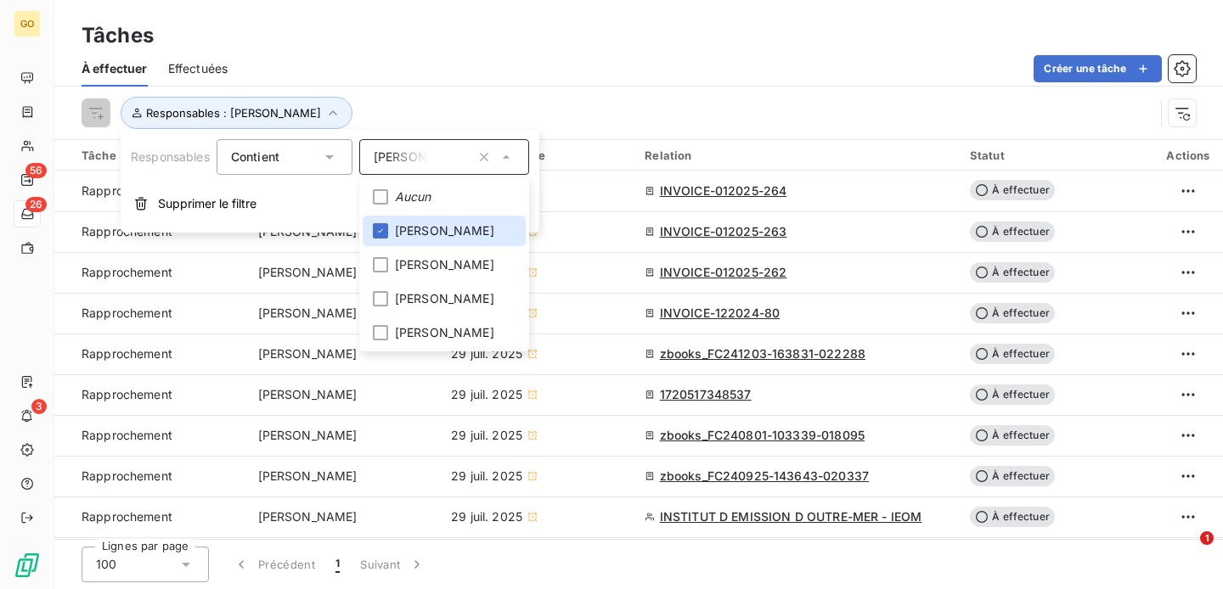
click at [517, 53] on div "À effectuer Effectuées Créer une tâche" at bounding box center [638, 69] width 1169 height 36
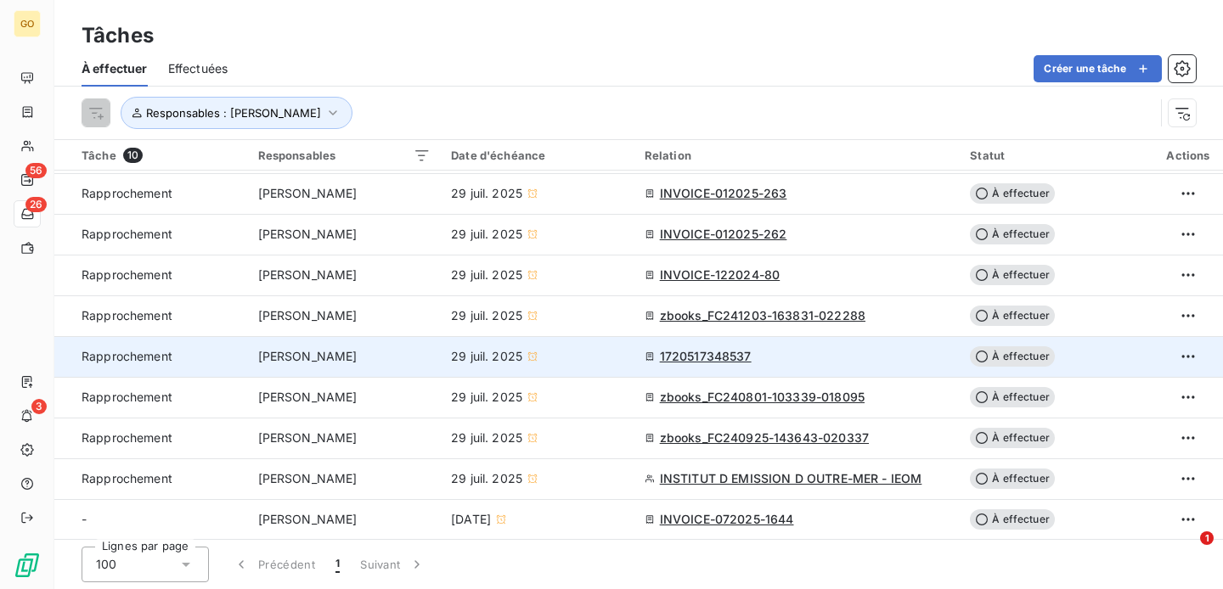
scroll to position [39, 0]
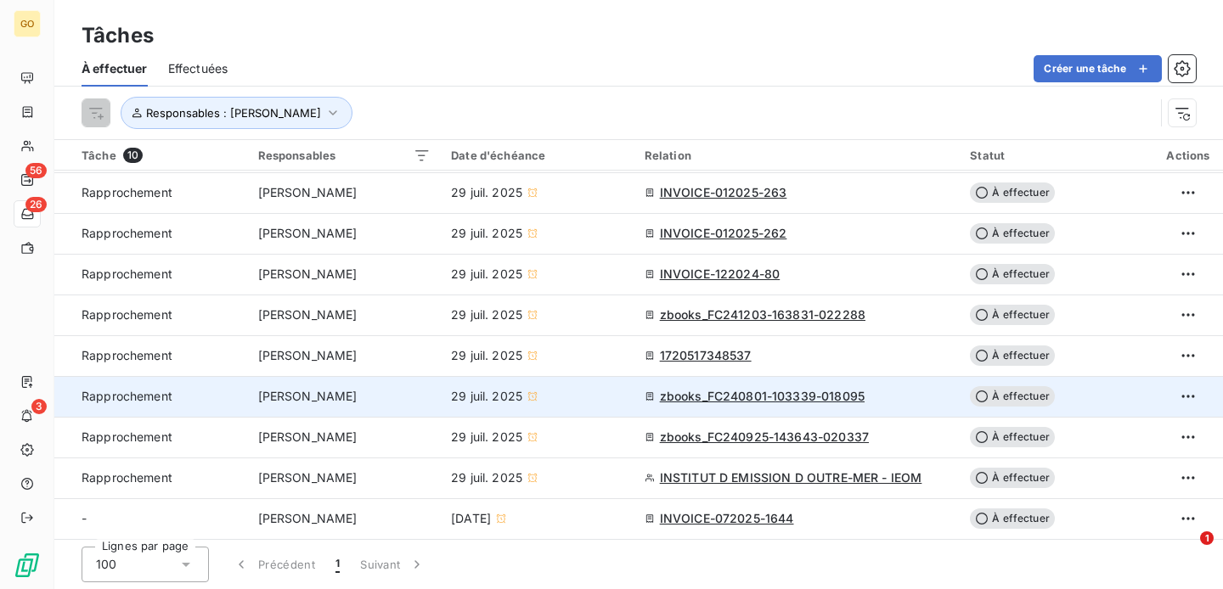
click at [845, 394] on span "zbooks_FC240801-103339-018095" at bounding box center [762, 396] width 205 height 17
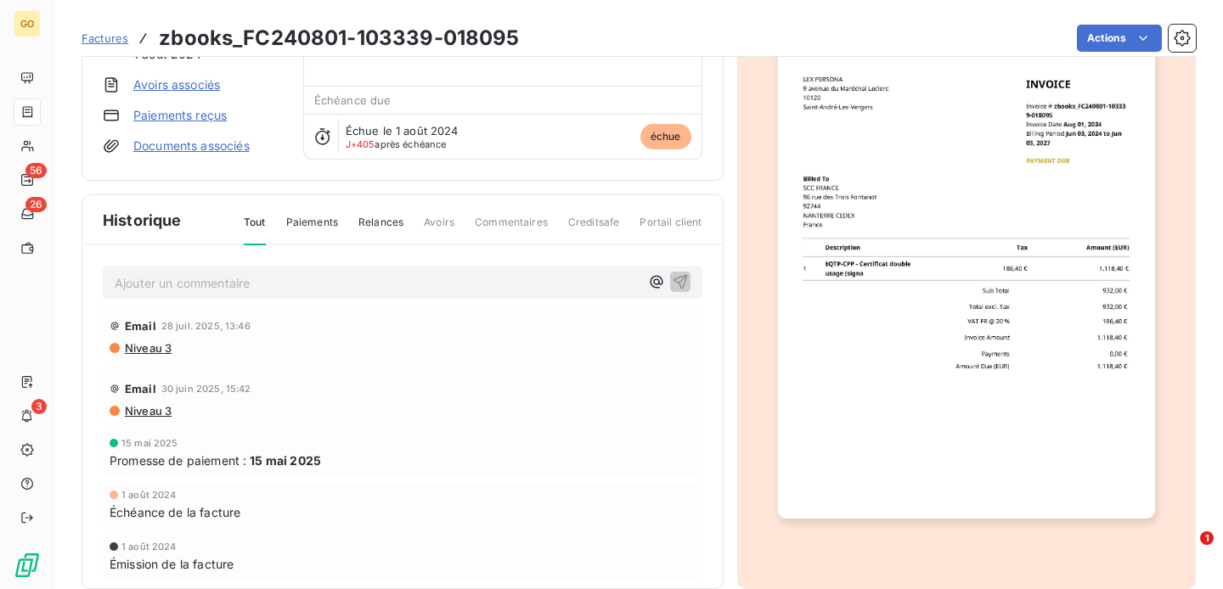
scroll to position [179, 0]
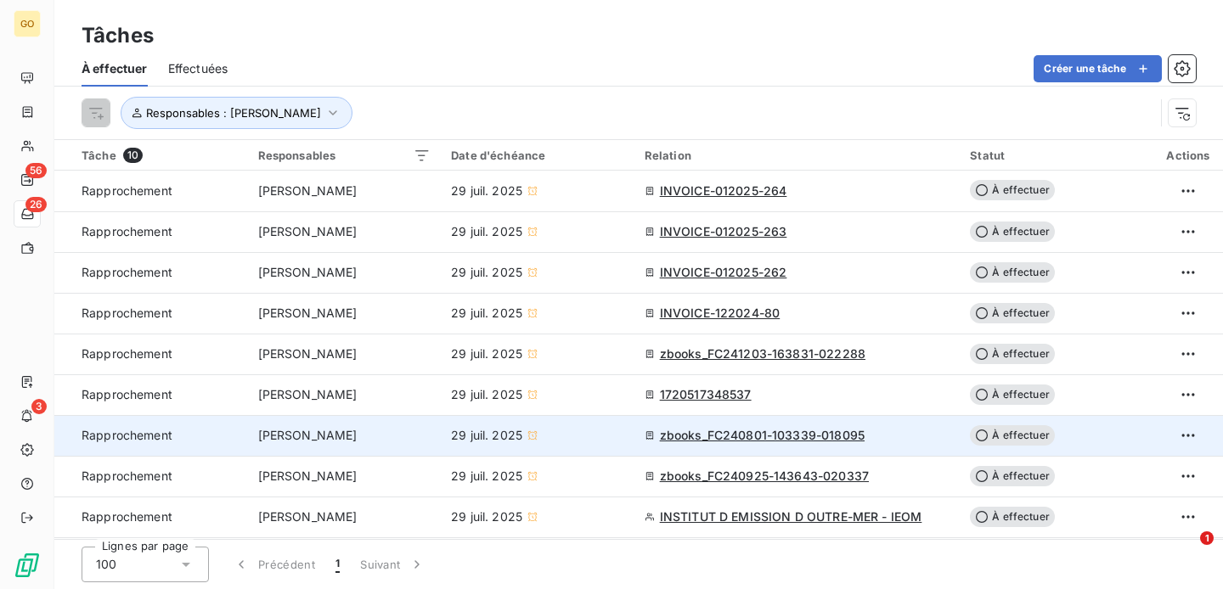
click at [908, 432] on div "zbooks_FC240801-103339-018095" at bounding box center [798, 435] width 306 height 17
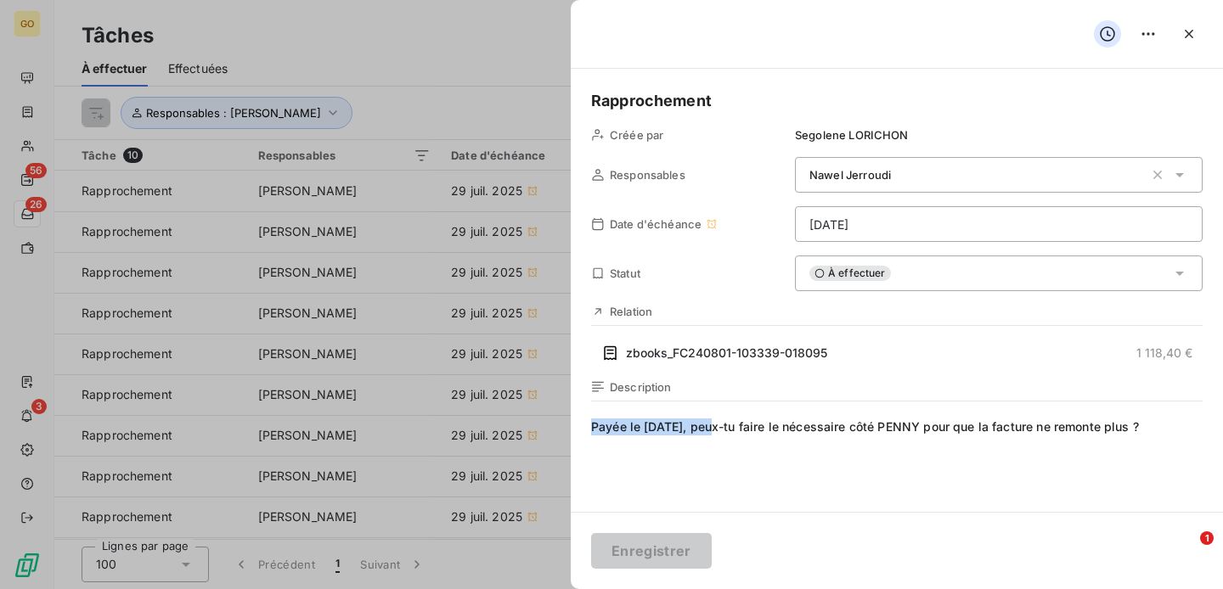
drag, startPoint x: 713, startPoint y: 425, endPoint x: 589, endPoint y: 422, distance: 124.0
click at [589, 422] on div "Rapprochement Créée par [PERSON_NAME] Responsables Nawel Jerroudi Date d'échéan…" at bounding box center [897, 290] width 652 height 443
copy span "Payée le [DATE],"
click at [1189, 28] on icon "button" at bounding box center [1189, 33] width 17 height 17
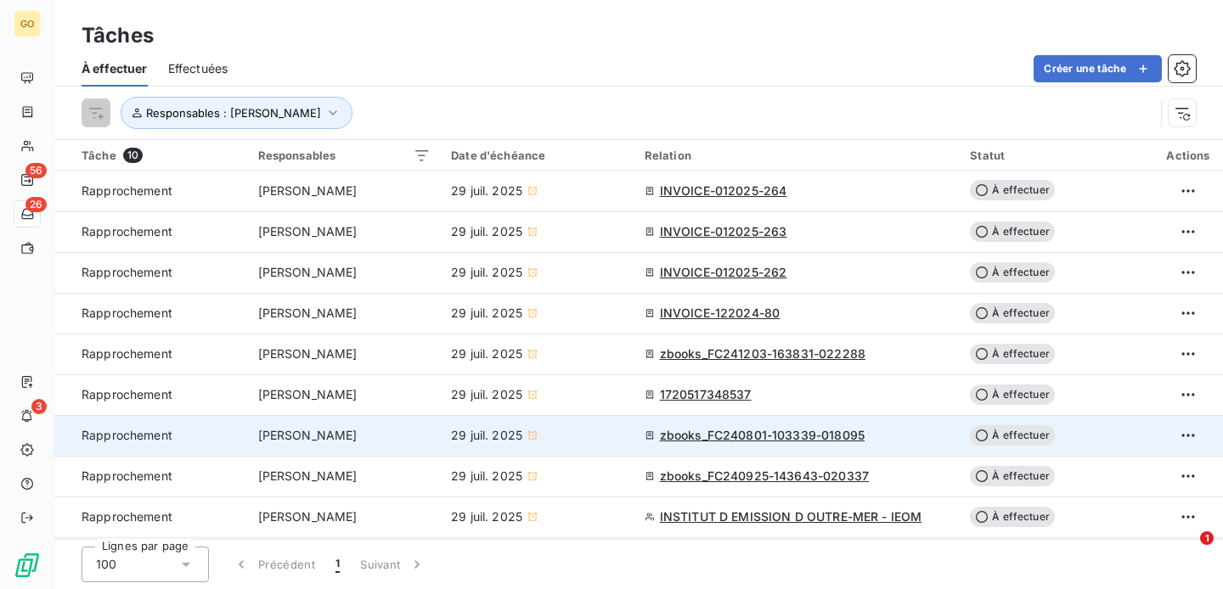
click at [929, 442] on div "zbooks_FC240801-103339-018095" at bounding box center [798, 435] width 306 height 17
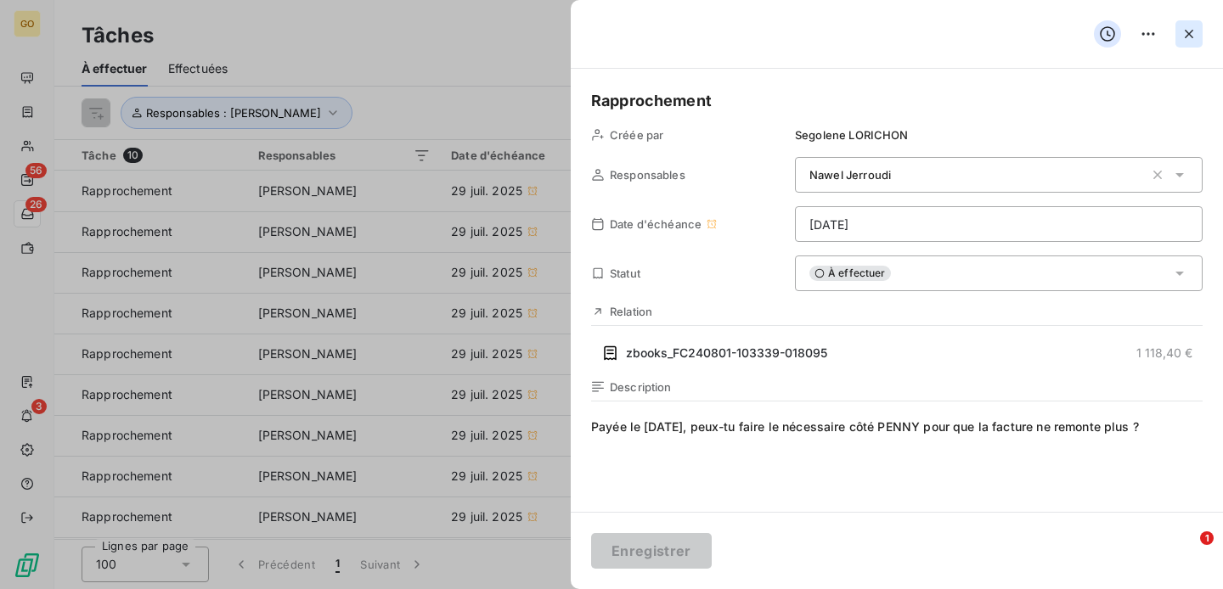
click at [1190, 34] on icon "button" at bounding box center [1189, 33] width 17 height 17
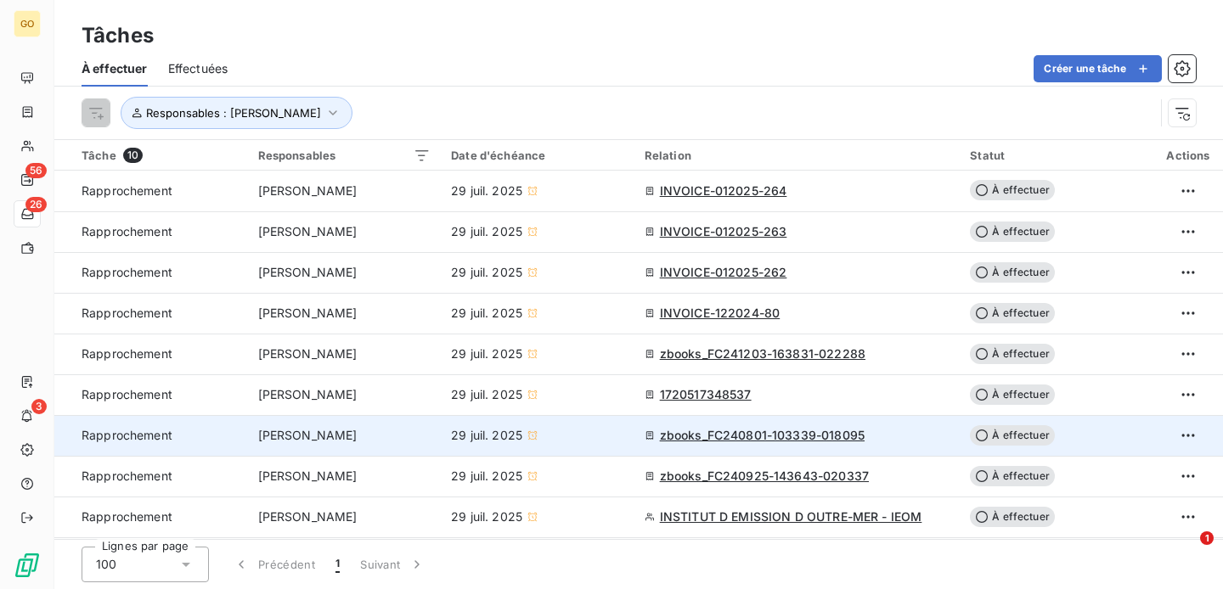
click at [800, 440] on span "zbooks_FC240801-103339-018095" at bounding box center [762, 435] width 205 height 17
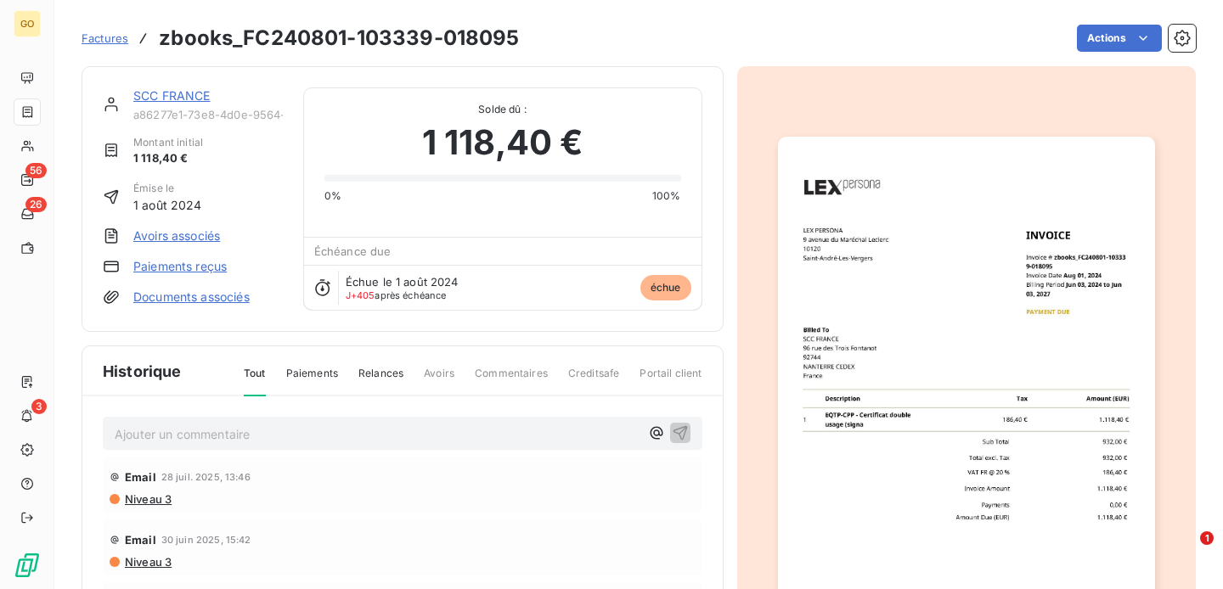
click at [319, 430] on p "Ajouter un commentaire ﻿" at bounding box center [377, 434] width 525 height 21
click at [651, 428] on icon "button" at bounding box center [656, 433] width 17 height 17
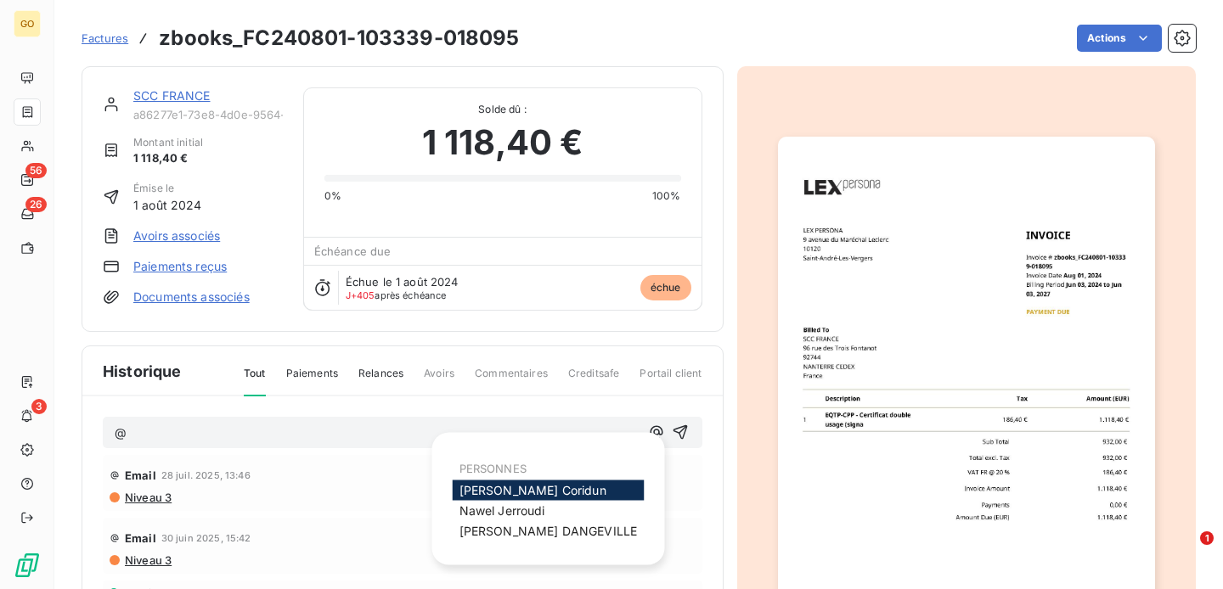
click at [521, 491] on span "[PERSON_NAME]" at bounding box center [533, 490] width 147 height 14
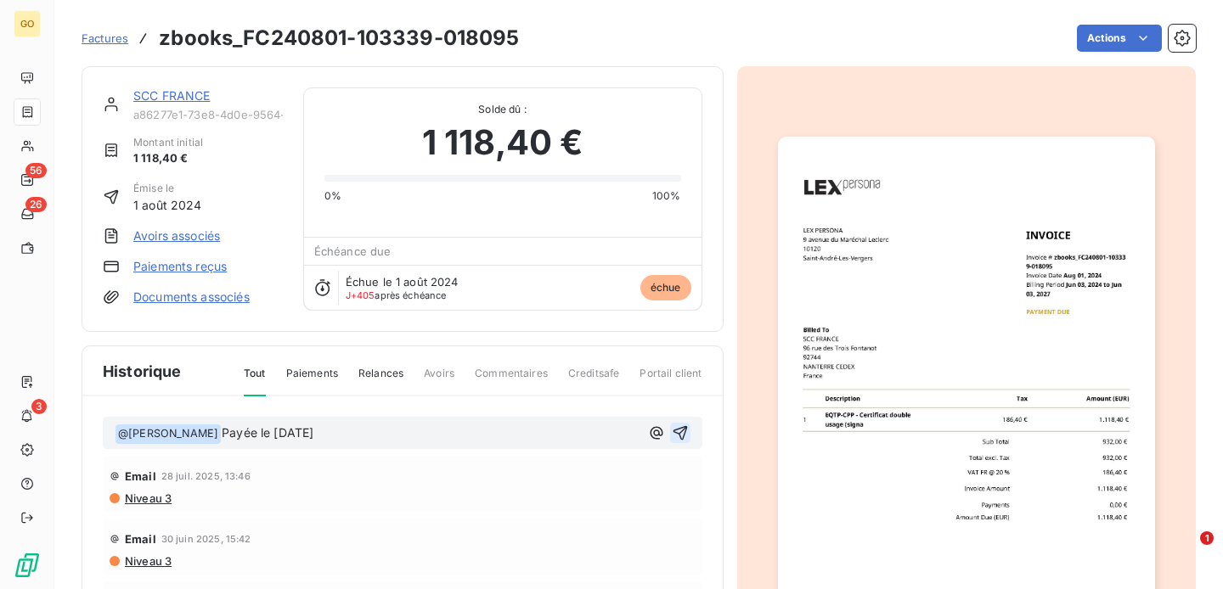
click at [683, 429] on icon "button" at bounding box center [680, 433] width 14 height 14
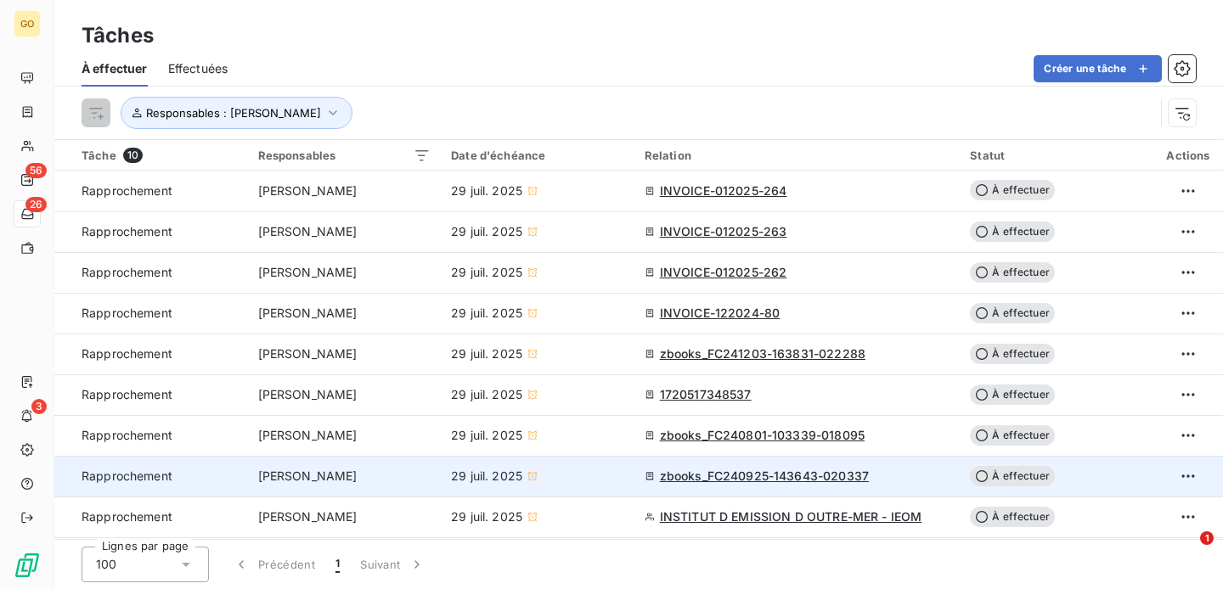
click at [766, 476] on span "zbooks_FC240925-143643-020337" at bounding box center [764, 476] width 209 height 17
click at [899, 477] on div "zbooks_FC240925-143643-020337" at bounding box center [798, 476] width 306 height 17
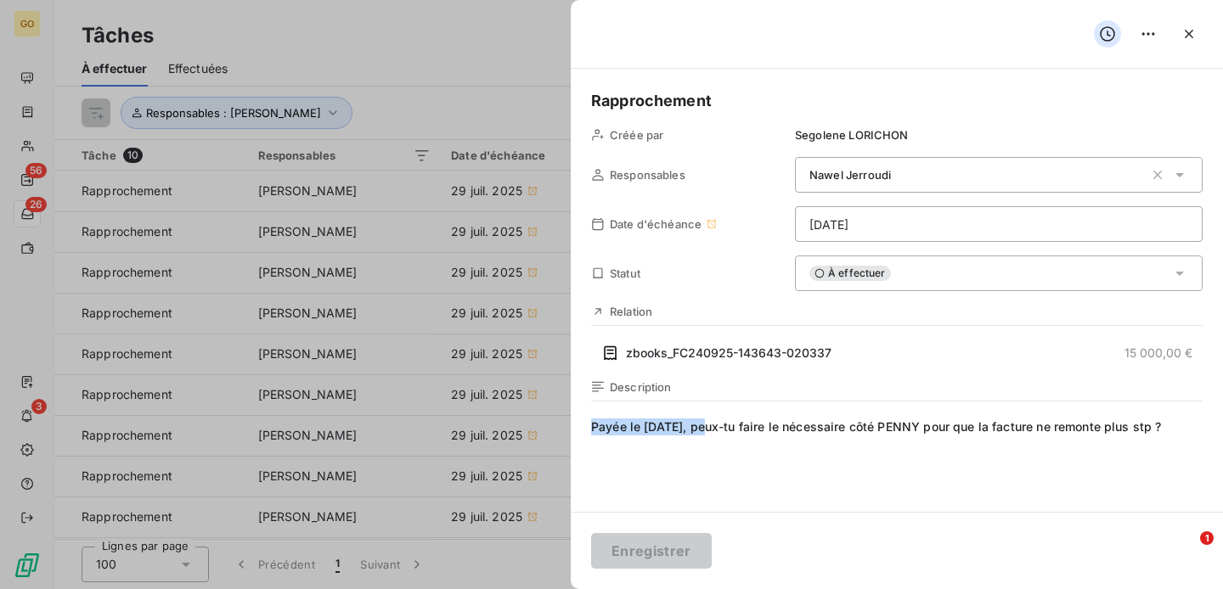
drag, startPoint x: 707, startPoint y: 422, endPoint x: 581, endPoint y: 420, distance: 125.7
click at [579, 420] on div "Rapprochement Créée par [PERSON_NAME] Responsables Nawel Jerroudi Date d'échéan…" at bounding box center [897, 290] width 652 height 443
copy span "Payée le [DATE]"
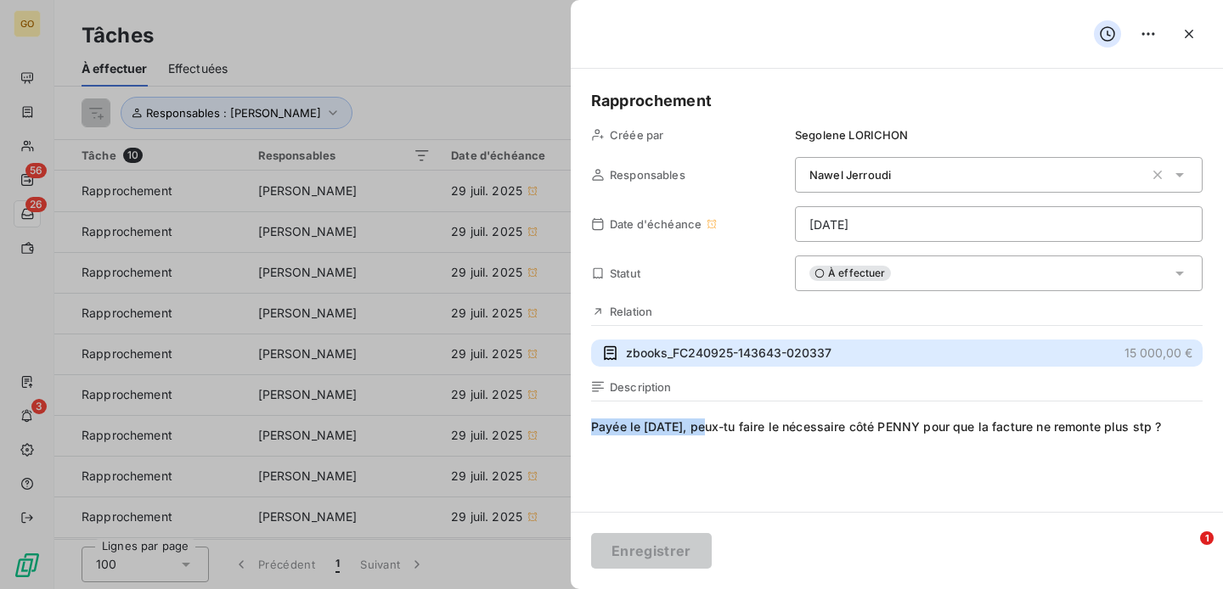
click at [696, 350] on span "zbooks_FC240925-143643-020337" at bounding box center [729, 353] width 206 height 17
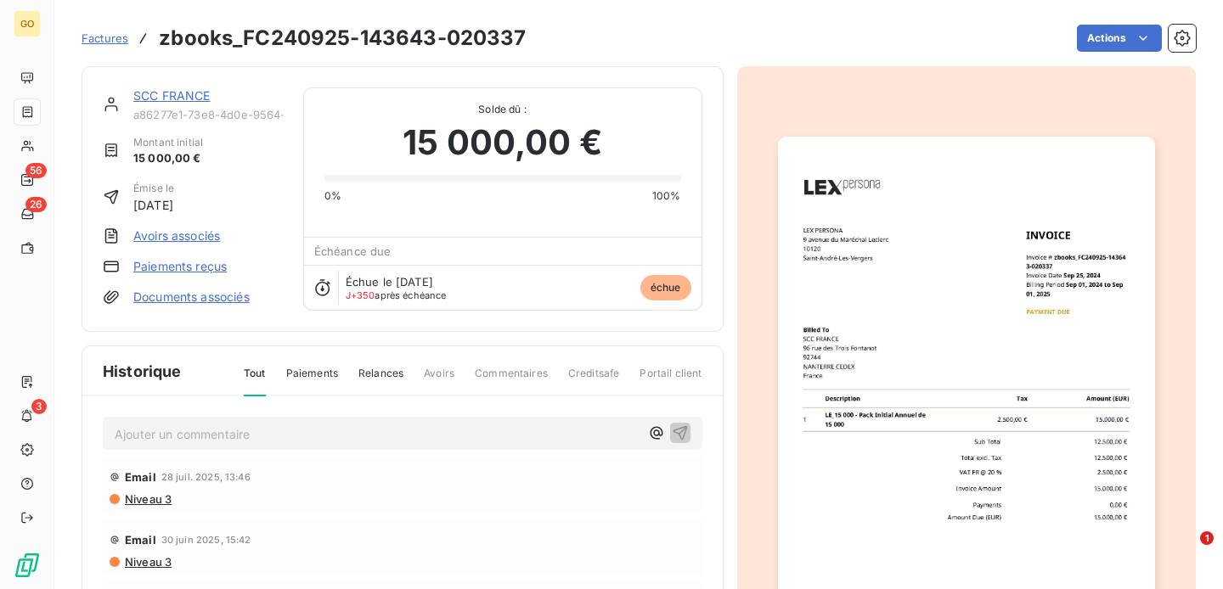
click at [273, 431] on p "Ajouter un commentaire ﻿" at bounding box center [377, 434] width 525 height 21
click at [656, 432] on icon "button" at bounding box center [656, 433] width 17 height 17
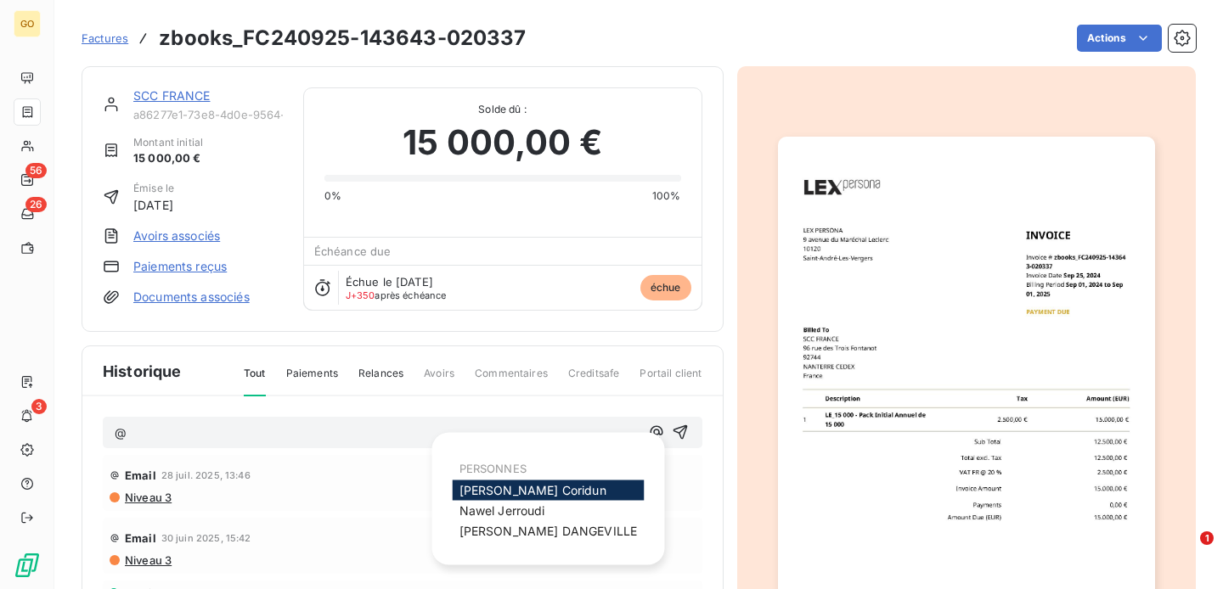
click at [562, 493] on div "[PERSON_NAME]" at bounding box center [549, 491] width 192 height 20
click at [486, 491] on span "[PERSON_NAME]" at bounding box center [533, 490] width 147 height 14
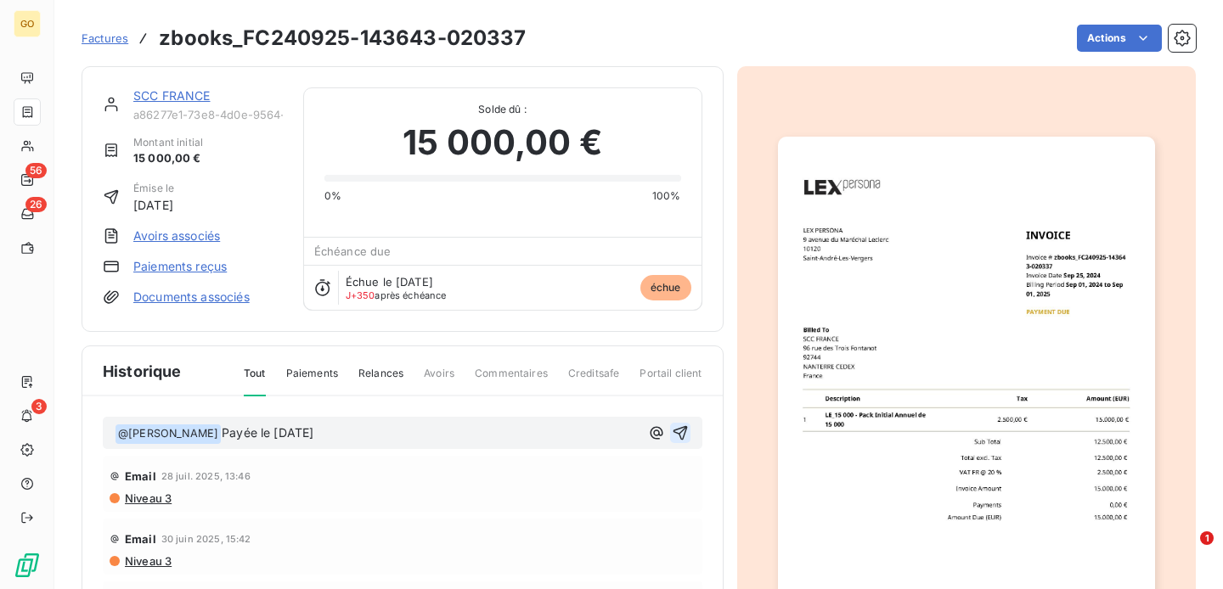
click at [681, 426] on icon "button" at bounding box center [680, 433] width 17 height 17
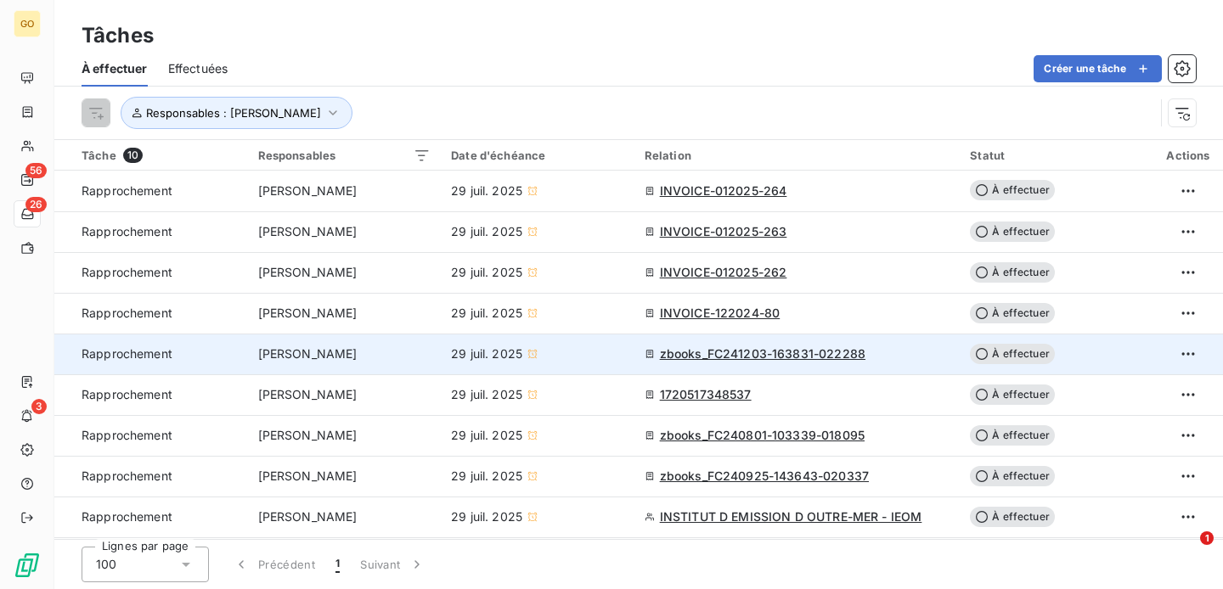
click at [899, 355] on div "zbooks_FC241203-163831-022288" at bounding box center [798, 354] width 306 height 17
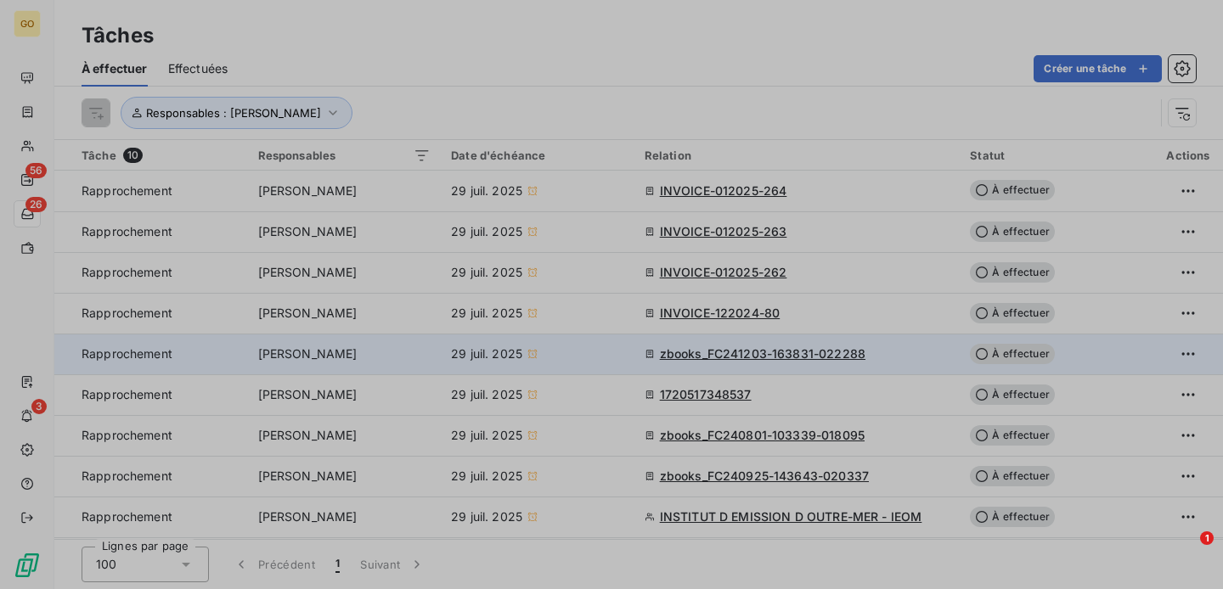
type input "[DATE]"
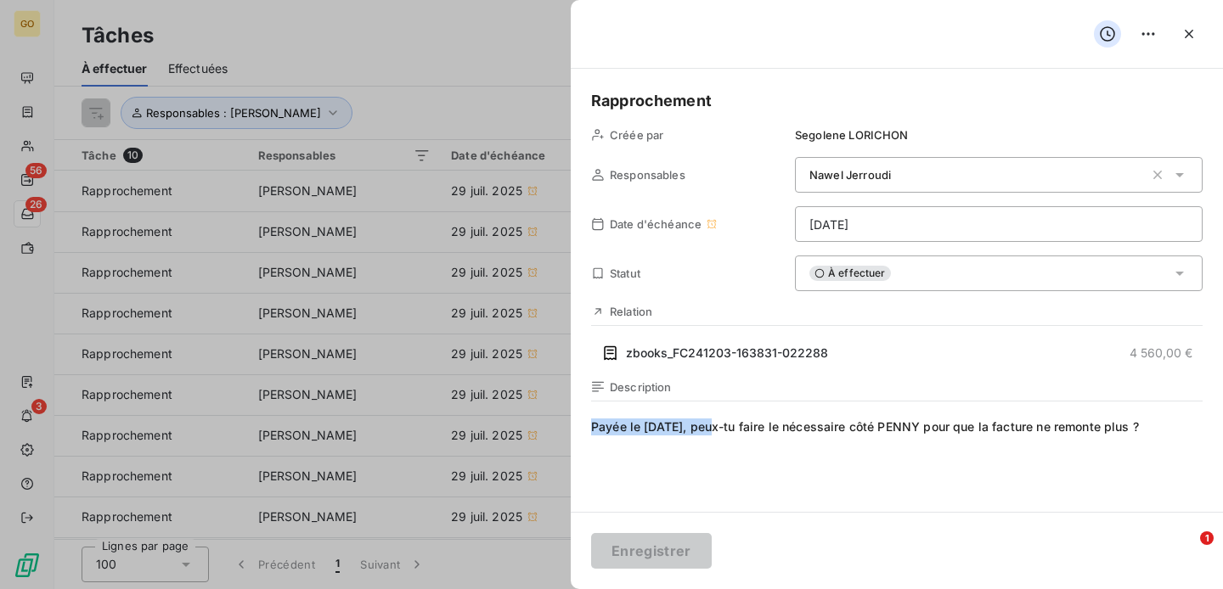
drag, startPoint x: 714, startPoint y: 426, endPoint x: 587, endPoint y: 429, distance: 127.4
click at [587, 429] on div "Rapprochement Créée par [PERSON_NAME] Responsables Nawel Jerroudi Date d'échéan…" at bounding box center [897, 290] width 652 height 443
copy span "Payée le [DATE],"
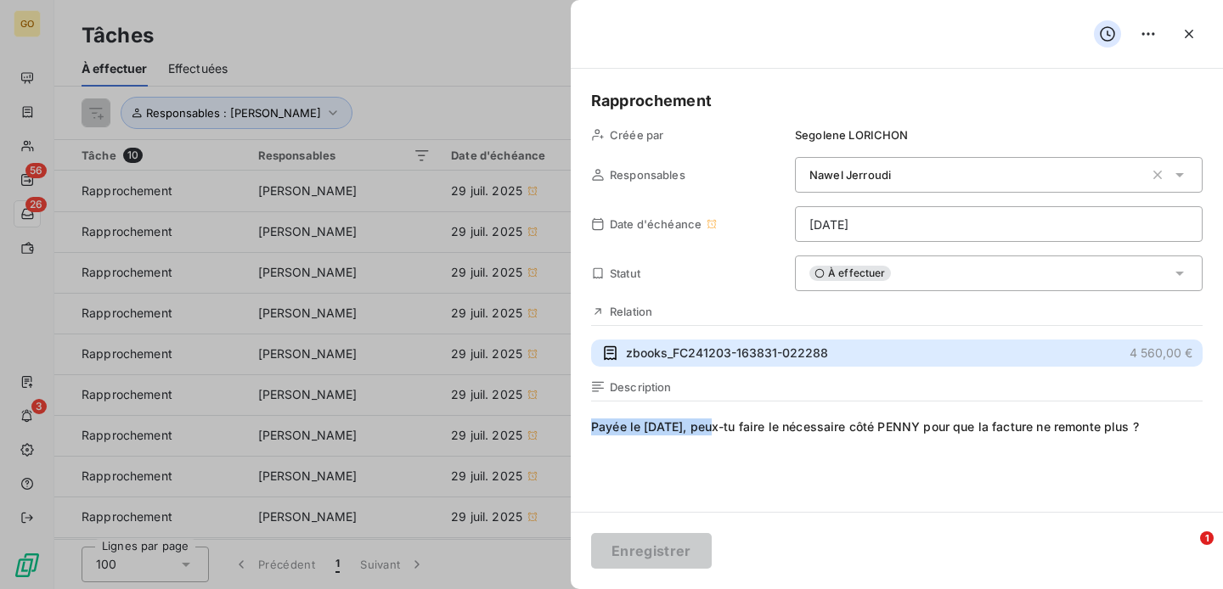
click at [649, 351] on span "zbooks_FC241203-163831-022288" at bounding box center [727, 353] width 202 height 17
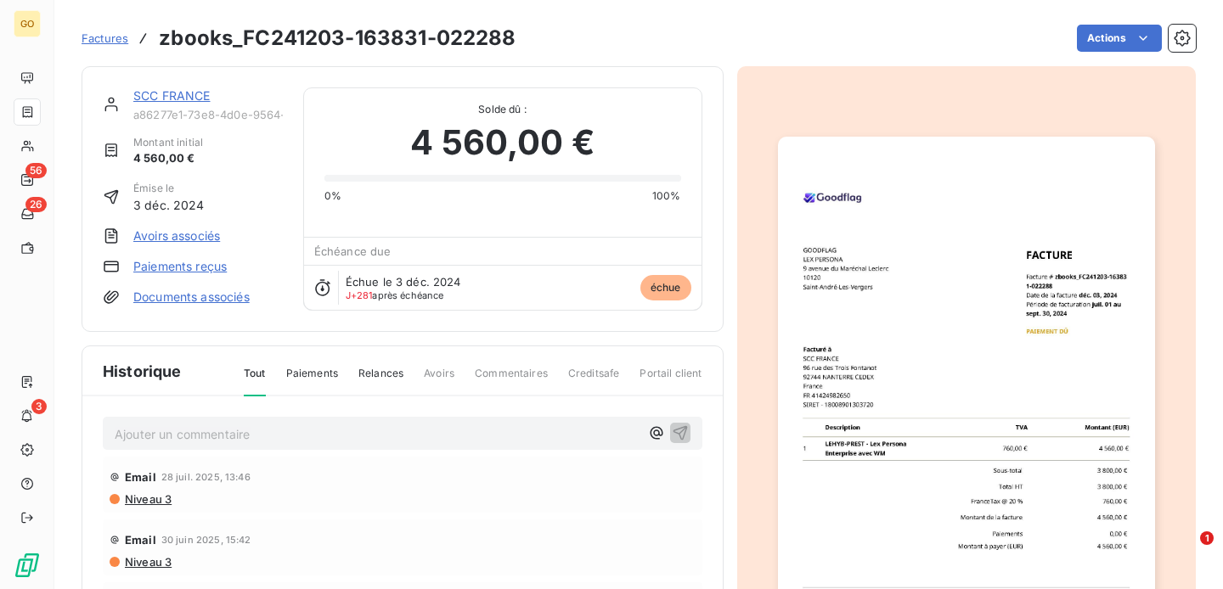
click at [251, 429] on p "Ajouter un commentaire ﻿" at bounding box center [377, 434] width 525 height 21
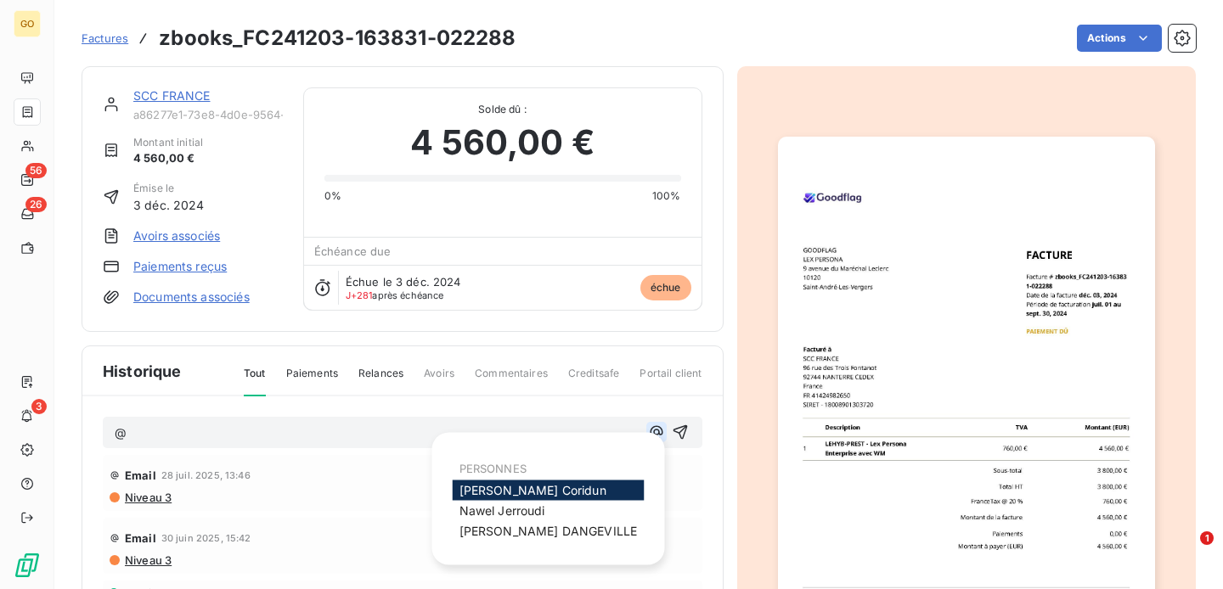
click at [657, 426] on icon "button" at bounding box center [656, 432] width 17 height 17
click at [538, 489] on span "[PERSON_NAME]" at bounding box center [533, 490] width 147 height 14
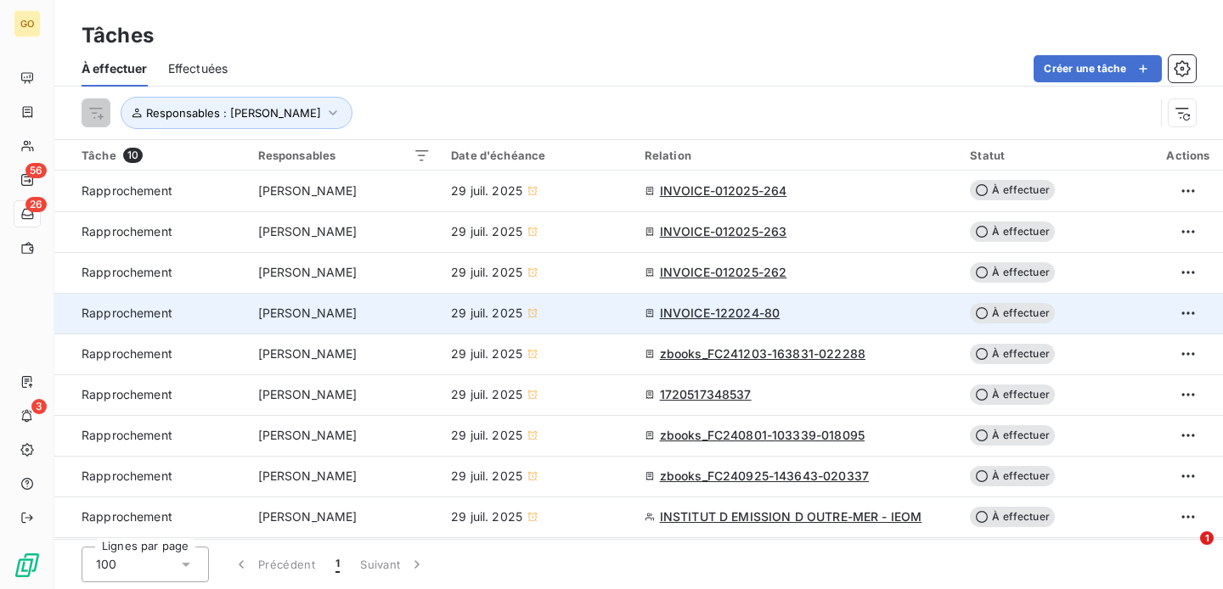
click at [893, 318] on div "INVOICE-122024-80" at bounding box center [798, 313] width 306 height 17
type input "[DATE]"
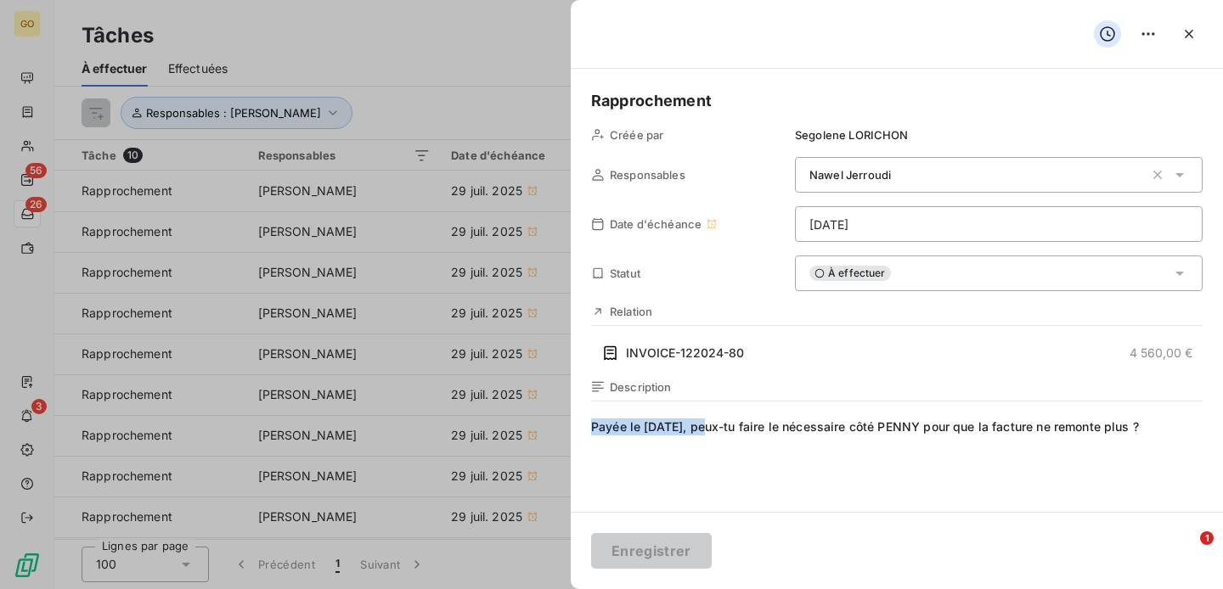
drag, startPoint x: 711, startPoint y: 427, endPoint x: 573, endPoint y: 427, distance: 137.6
click at [572, 427] on div "Rapprochement Créée par [PERSON_NAME] Responsables Nawel Jerroudi Date d'échéan…" at bounding box center [897, 290] width 652 height 443
copy span "Payée le [DATE]"
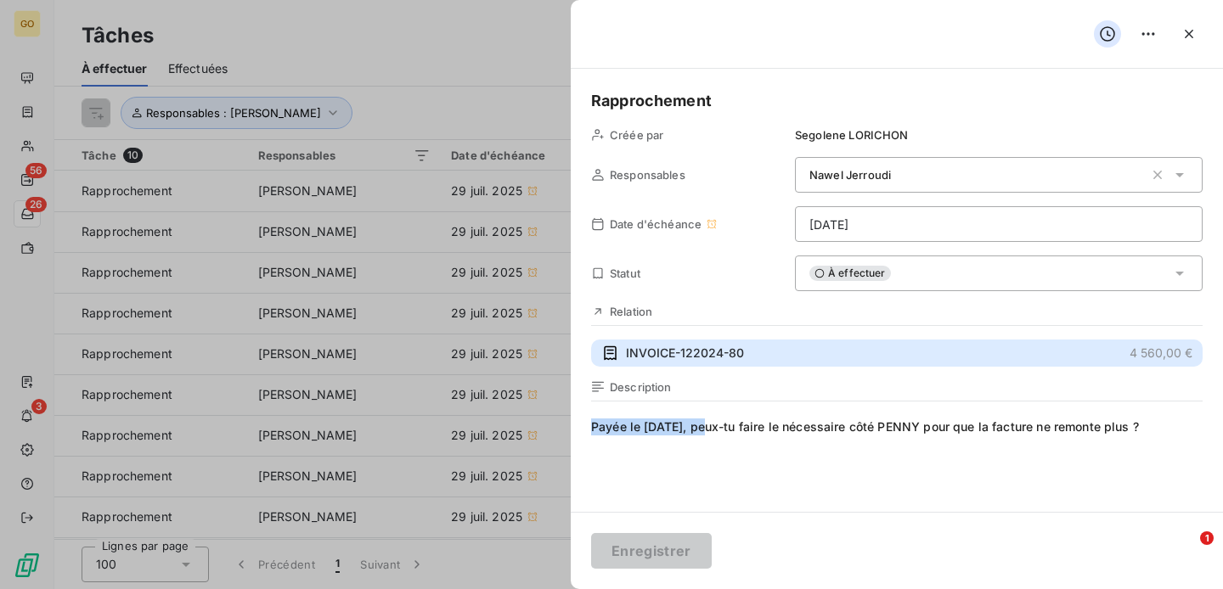
click at [646, 349] on span "INVOICE-122024-80" at bounding box center [685, 353] width 118 height 17
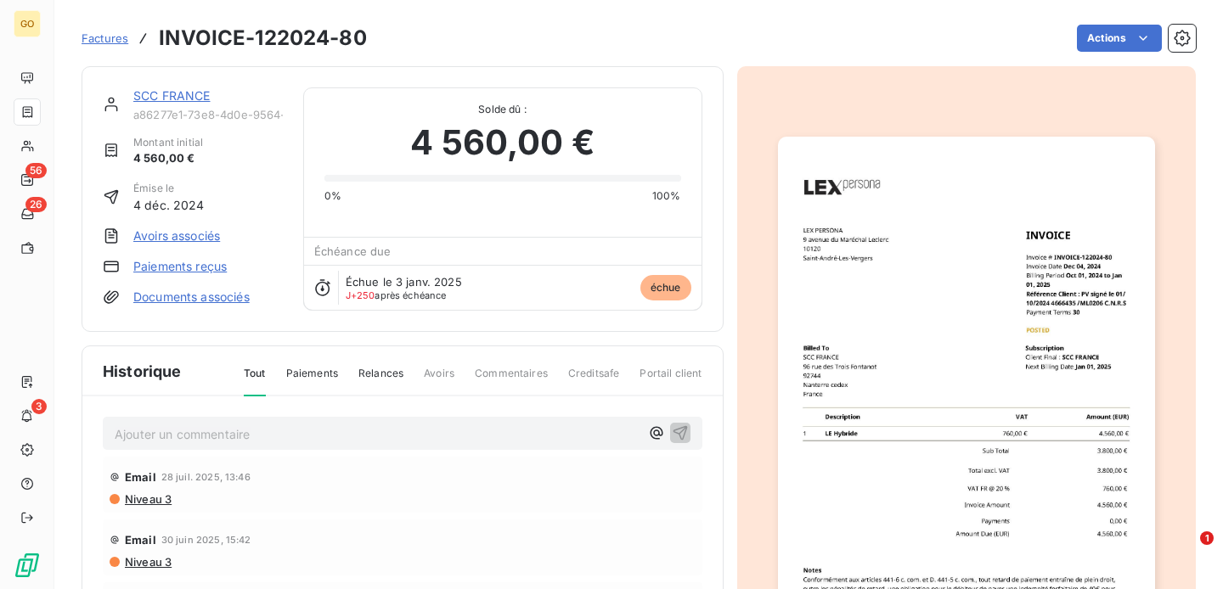
click at [228, 435] on p "Ajouter un commentaire ﻿" at bounding box center [377, 434] width 525 height 21
click at [659, 432] on icon "button" at bounding box center [656, 433] width 17 height 17
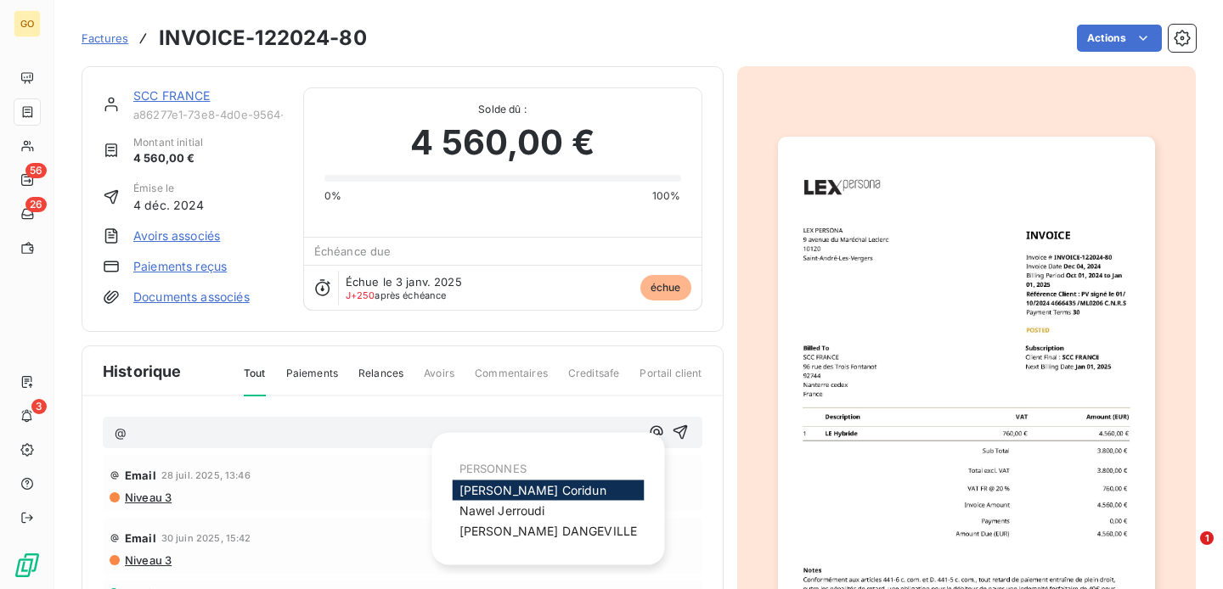
click at [522, 488] on span "[PERSON_NAME]" at bounding box center [533, 490] width 147 height 14
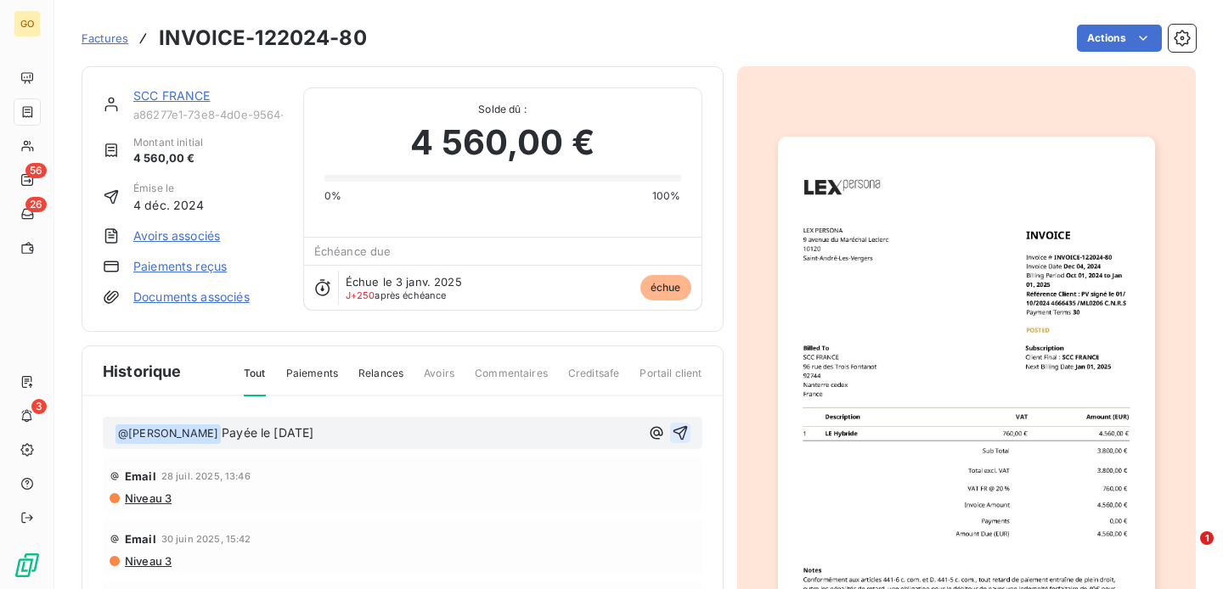
click at [678, 426] on icon "button" at bounding box center [680, 433] width 17 height 17
